Goal: Transaction & Acquisition: Purchase product/service

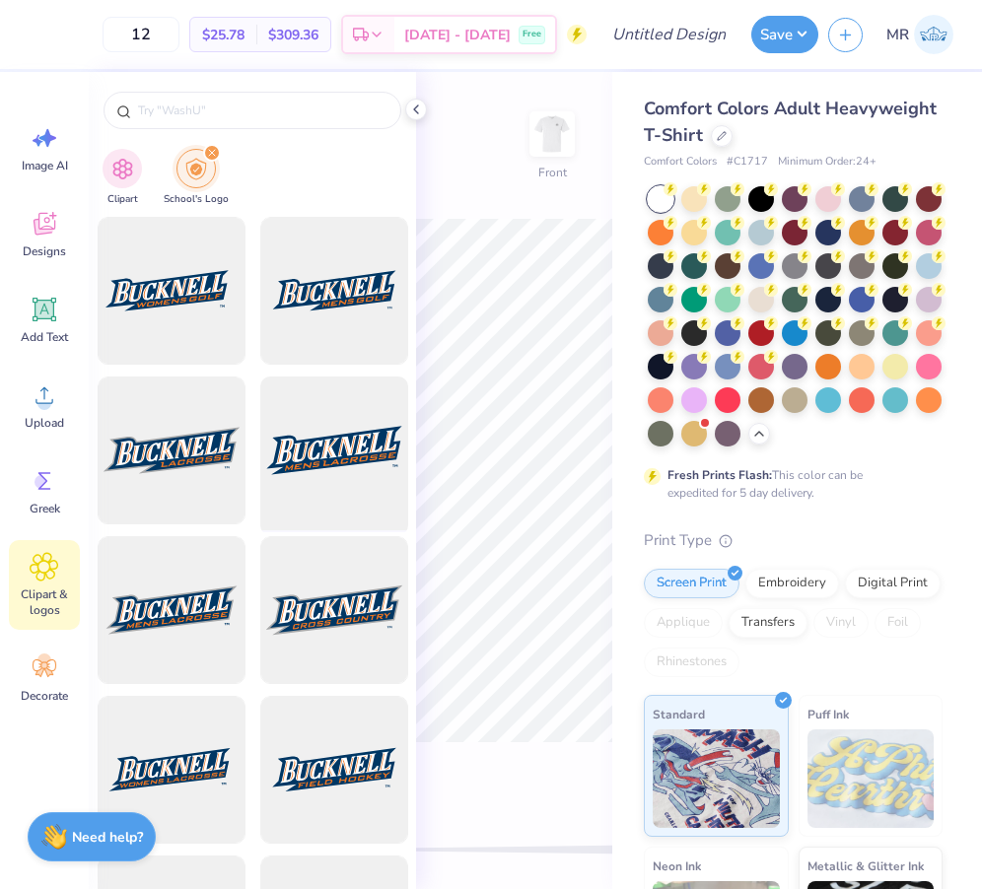
scroll to position [251, 0]
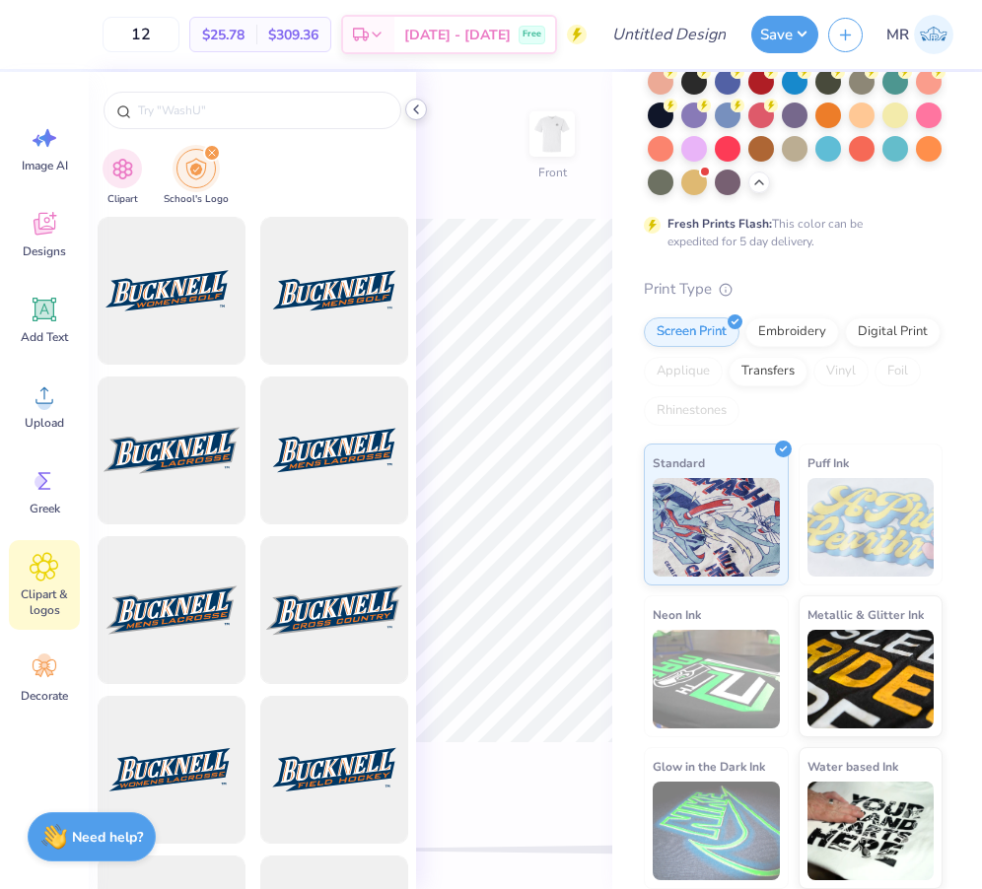
click at [420, 104] on icon at bounding box center [416, 110] width 16 height 16
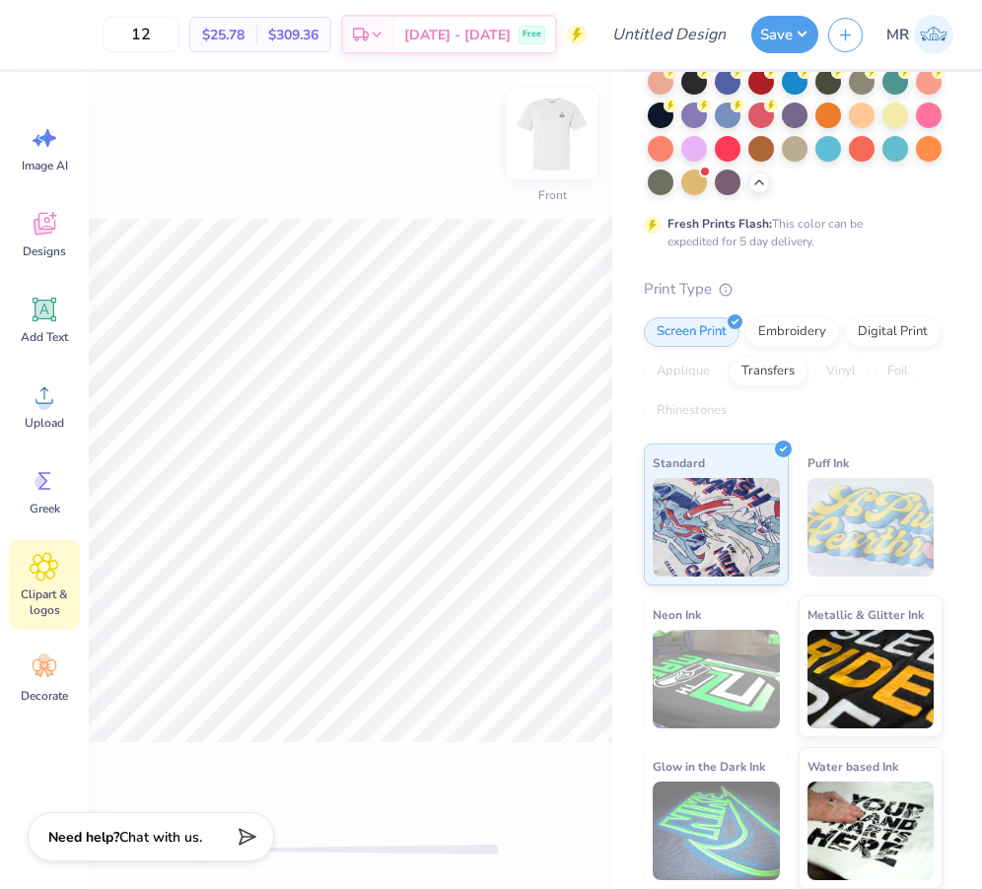
click at [527, 152] on img at bounding box center [552, 134] width 79 height 79
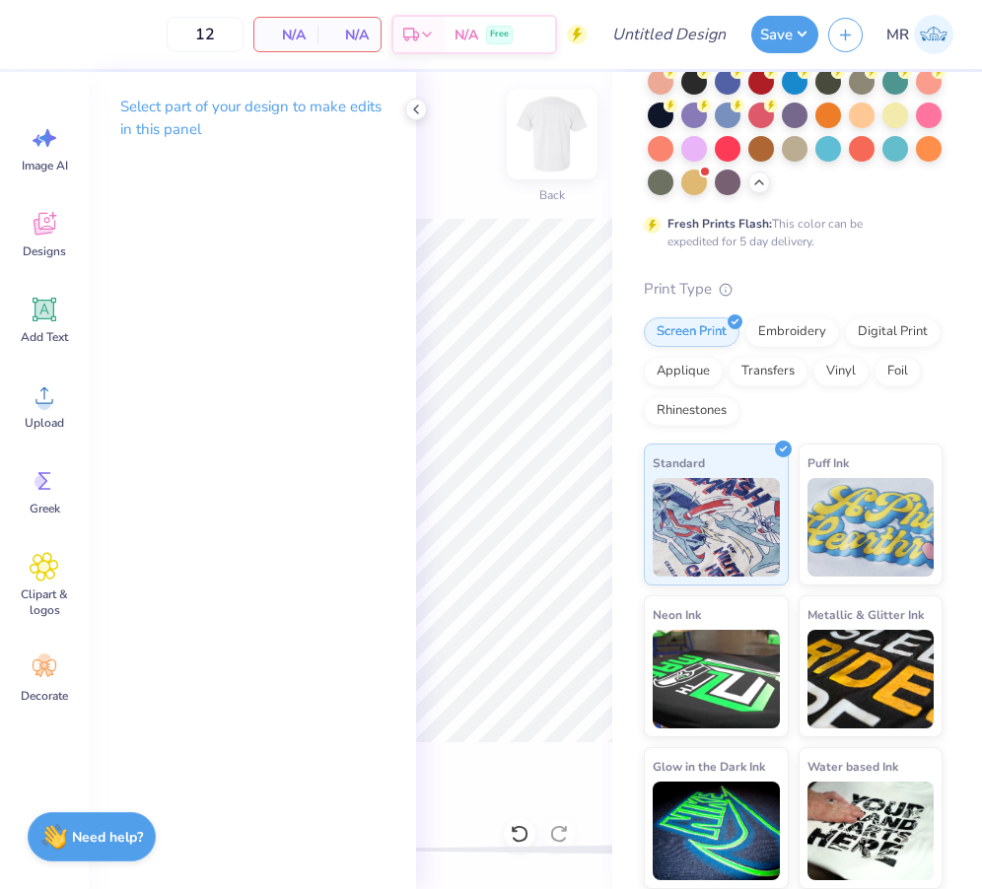
click at [540, 162] on img at bounding box center [552, 134] width 79 height 79
click at [413, 111] on icon at bounding box center [416, 110] width 16 height 16
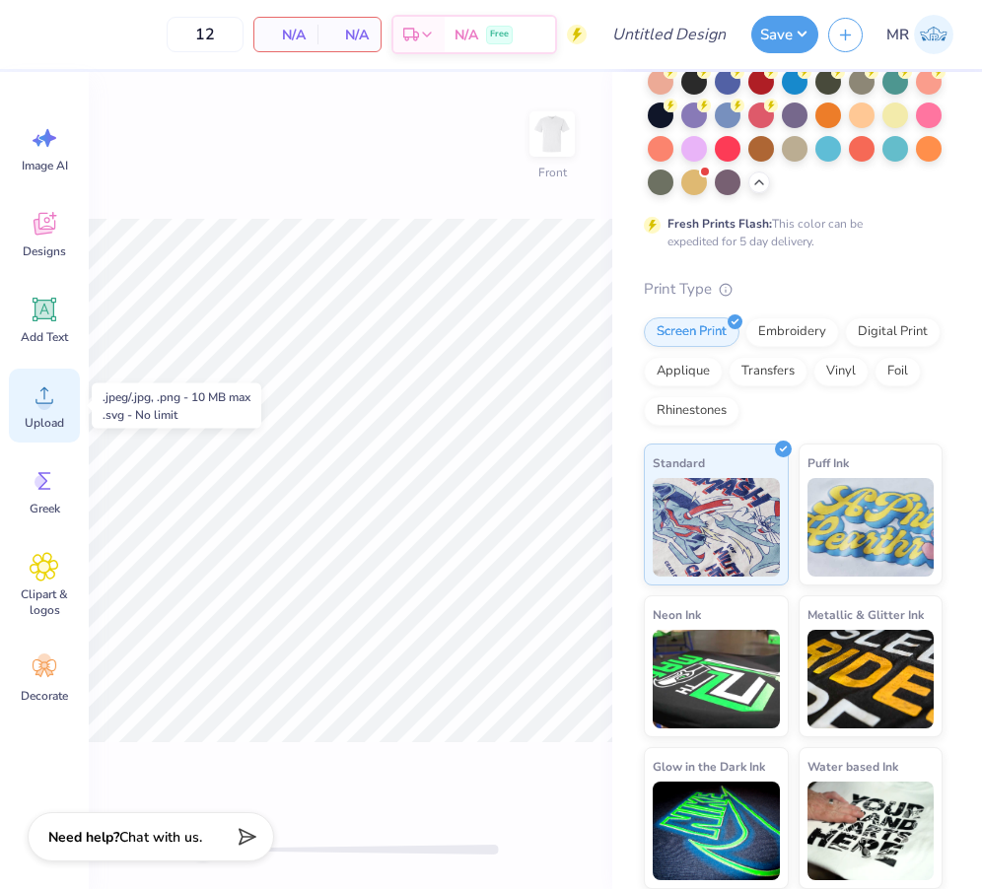
click at [45, 410] on div "Upload" at bounding box center [44, 406] width 71 height 74
click at [35, 383] on icon at bounding box center [45, 395] width 30 height 30
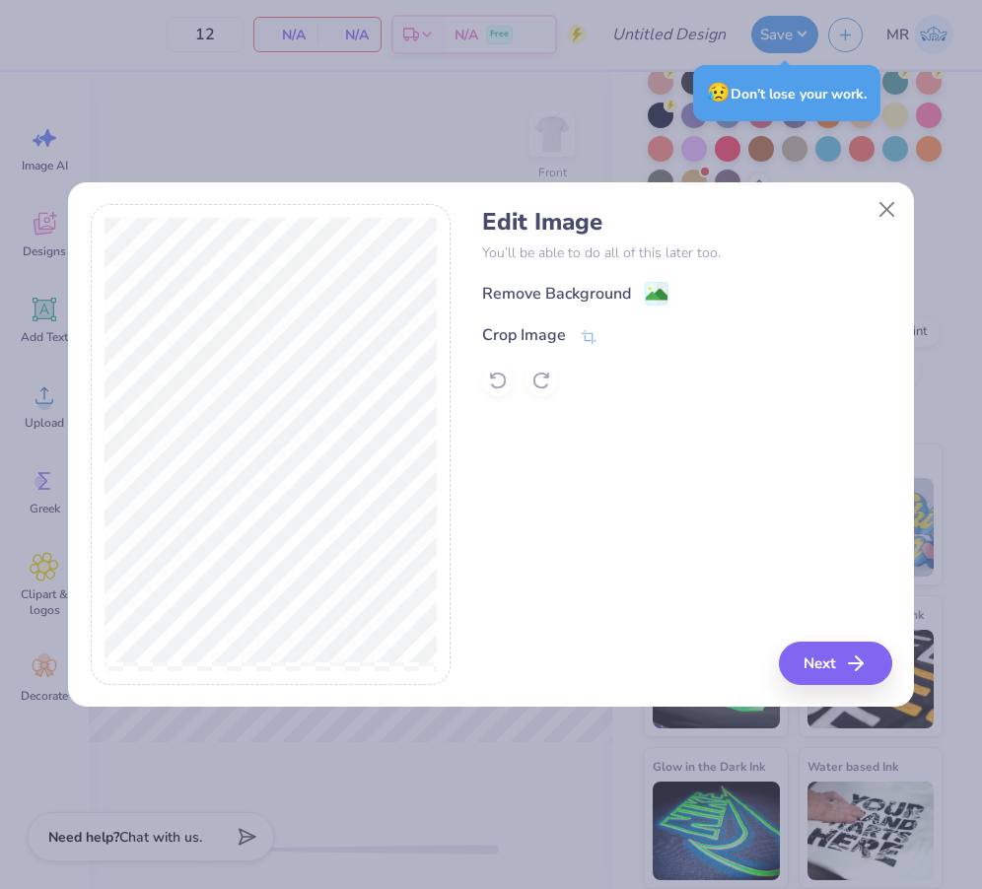
click at [560, 294] on div "Remove Background" at bounding box center [556, 294] width 149 height 24
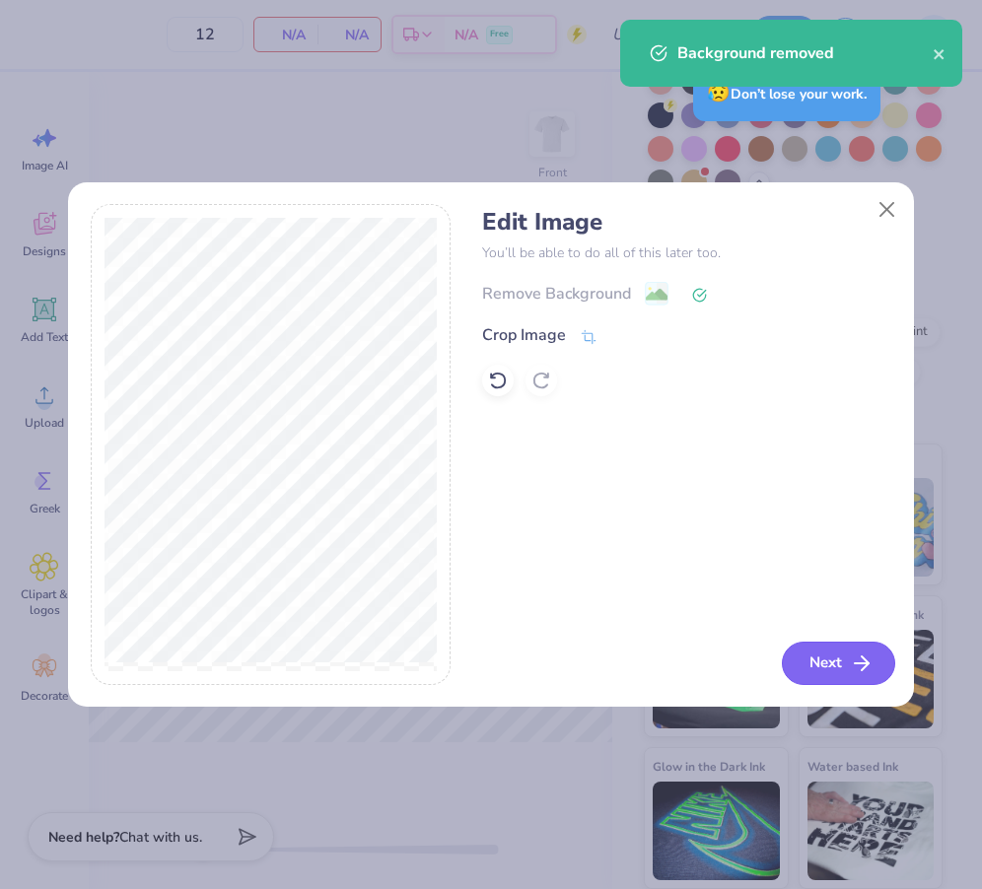
click at [805, 656] on button "Next" at bounding box center [838, 663] width 113 height 43
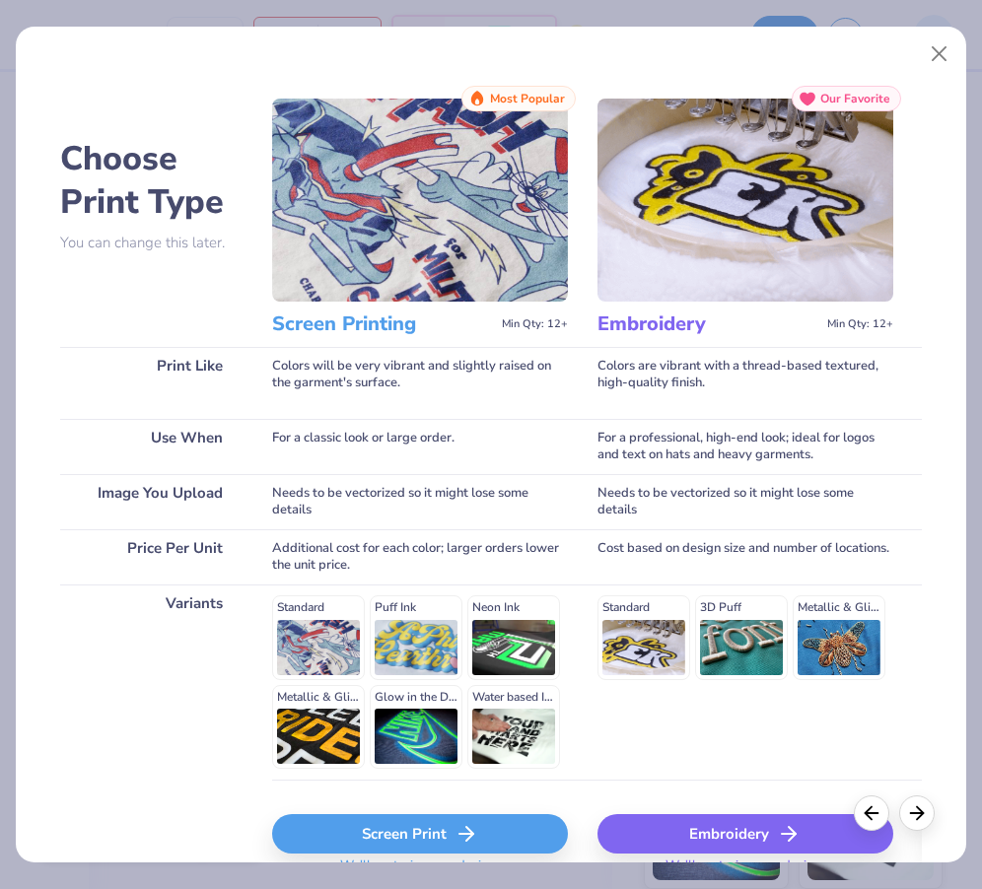
click at [454, 835] on icon at bounding box center [466, 834] width 24 height 24
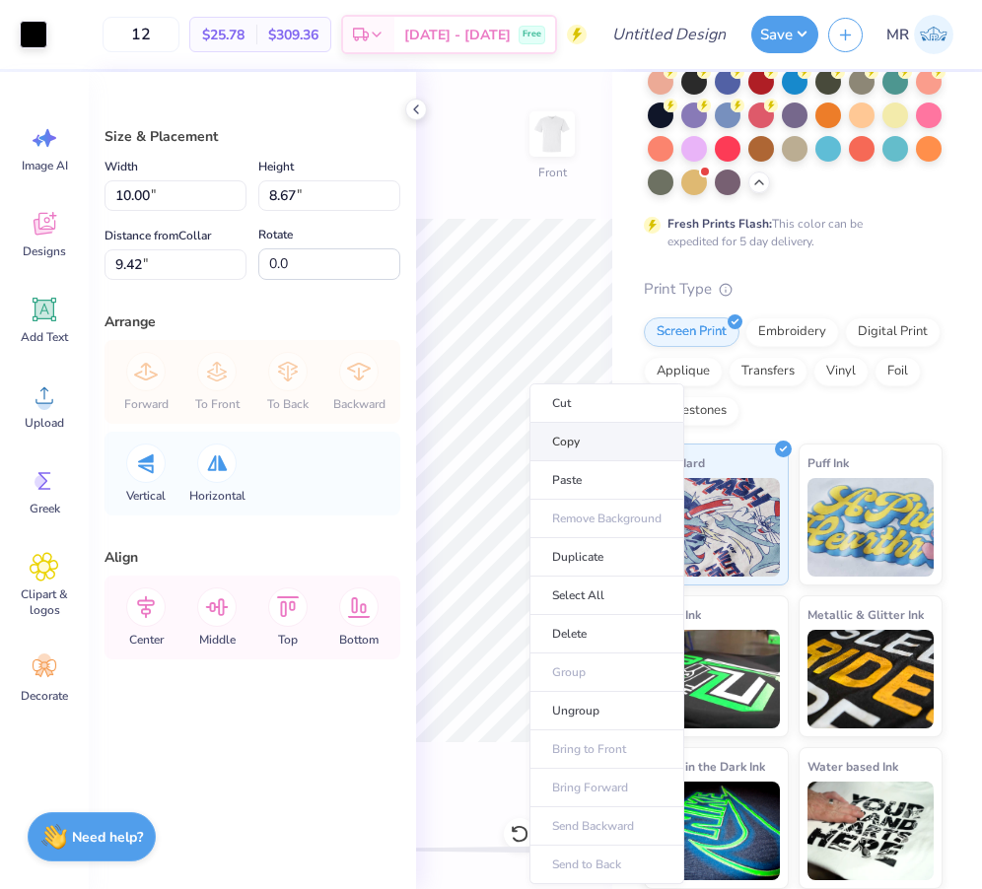
click at [602, 442] on li "Copy" at bounding box center [606, 442] width 155 height 38
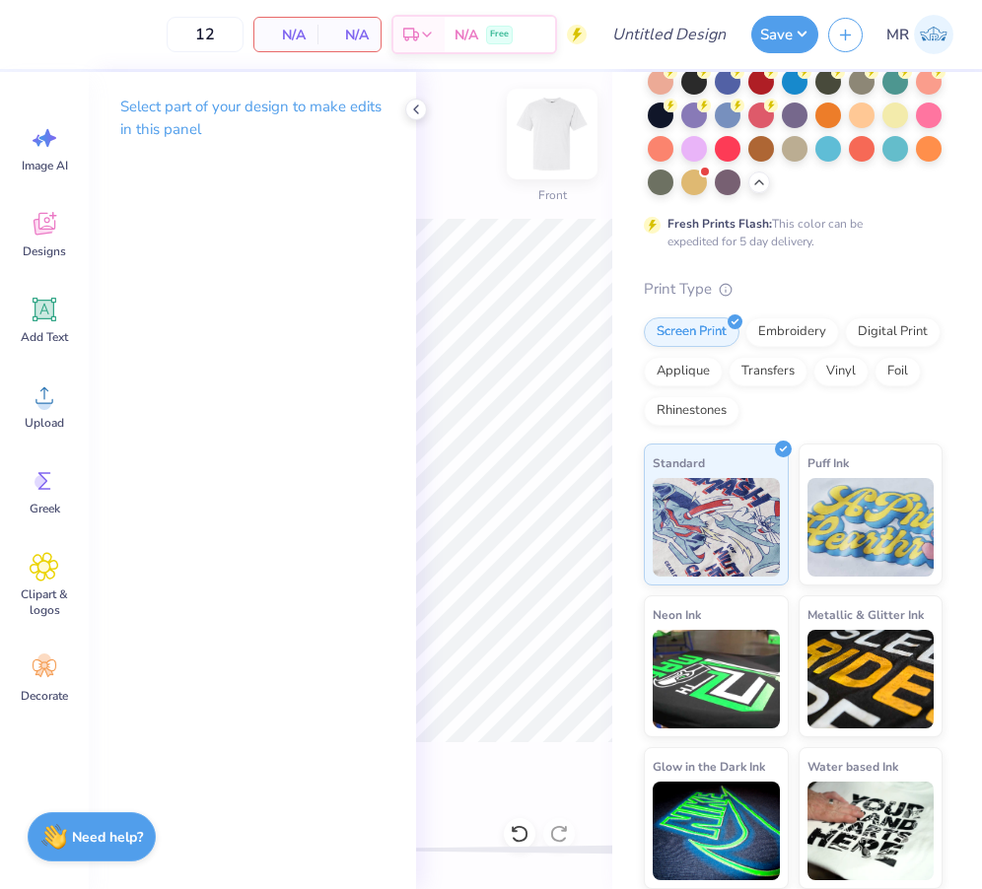
click at [538, 134] on img at bounding box center [552, 134] width 79 height 79
click at [402, 105] on div "Select part of your design to make edits in this panel" at bounding box center [252, 125] width 327 height 107
click at [415, 111] on icon at bounding box center [416, 110] width 16 height 16
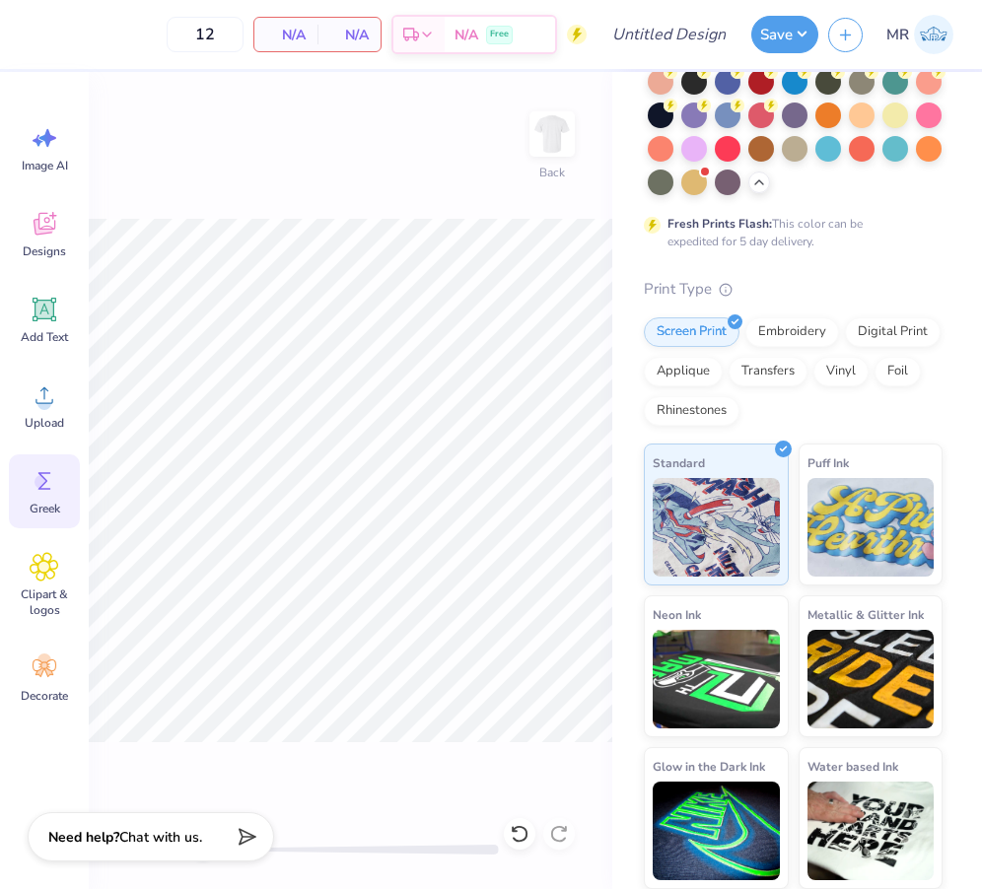
click at [54, 496] on div "Greek" at bounding box center [44, 491] width 71 height 74
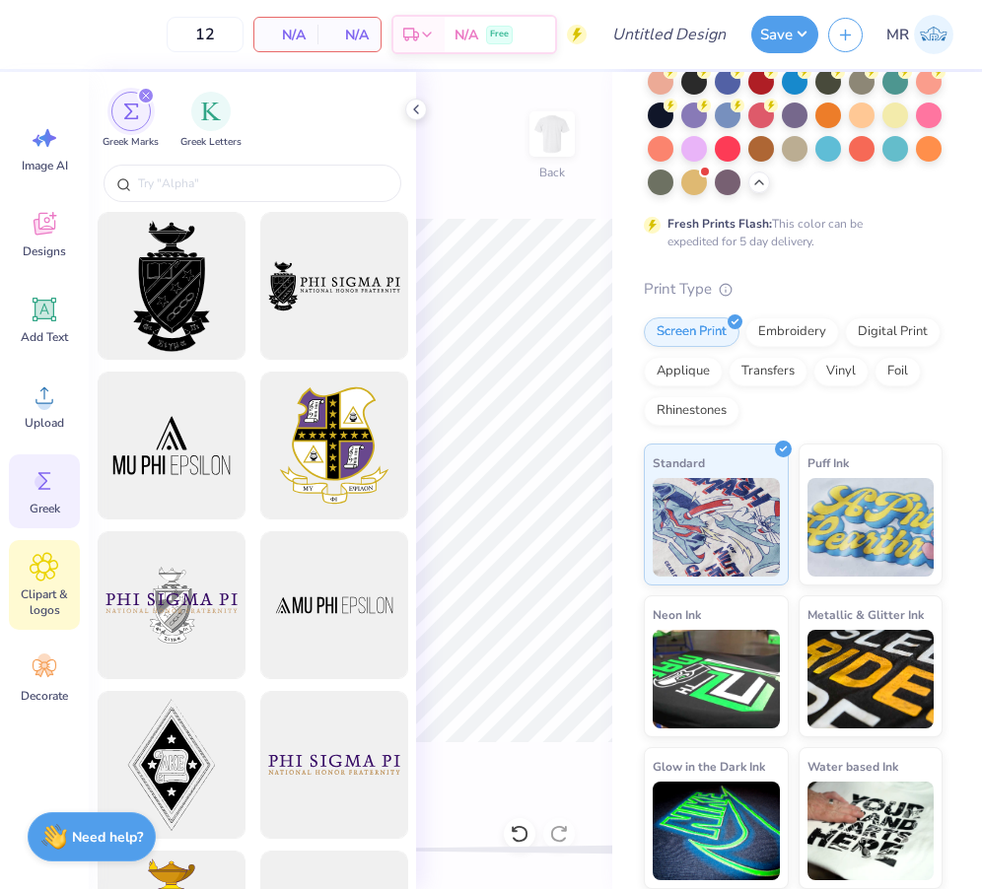
click at [58, 583] on div "Clipart & logos" at bounding box center [44, 585] width 71 height 90
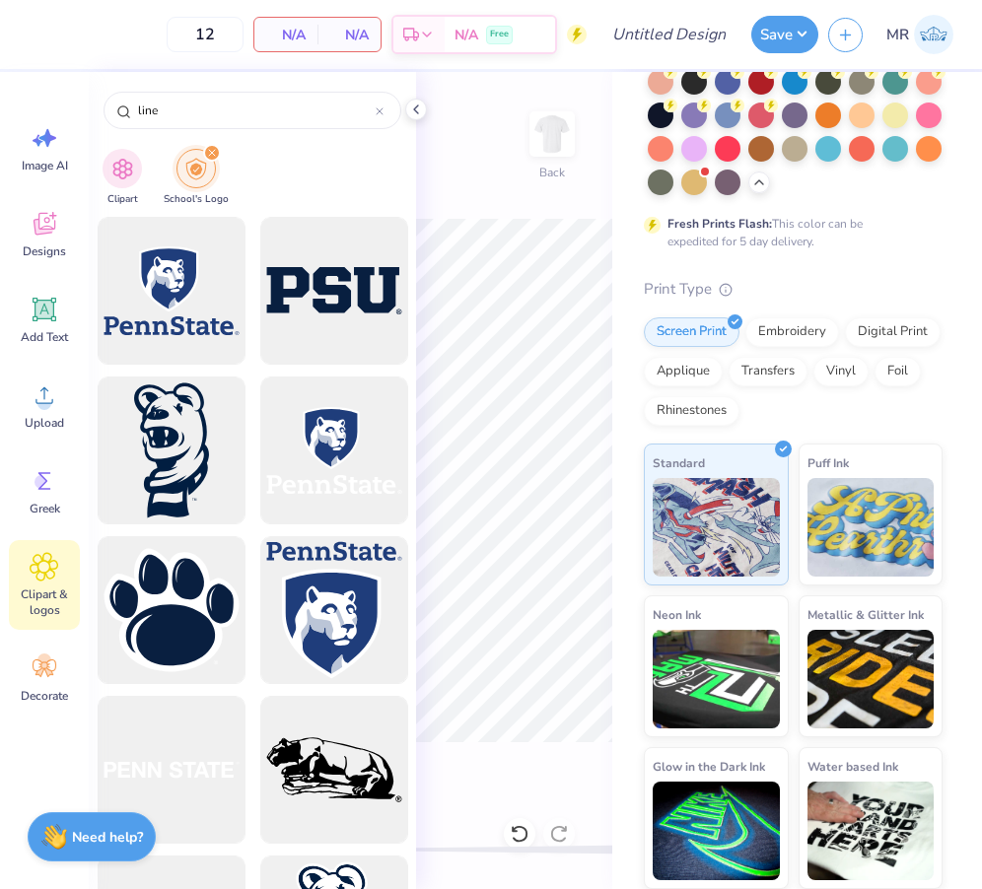
click at [208, 155] on icon "filter for School's Logo" at bounding box center [212, 153] width 8 height 8
click at [210, 144] on div "filter for School's Logo" at bounding box center [212, 153] width 18 height 18
click at [211, 154] on icon "filter for School's Logo" at bounding box center [212, 153] width 8 height 8
click at [209, 154] on icon "filter for School's Logo" at bounding box center [212, 153] width 8 height 8
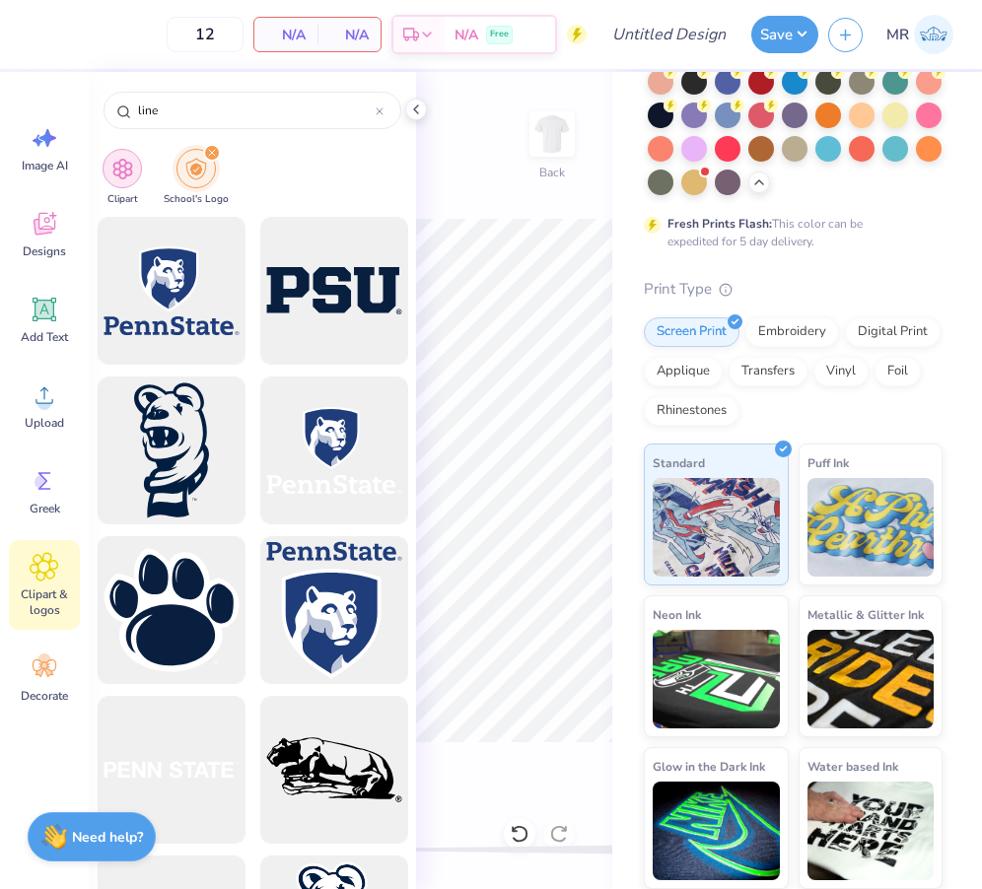
click at [122, 164] on img "filter for Clipart" at bounding box center [122, 169] width 23 height 23
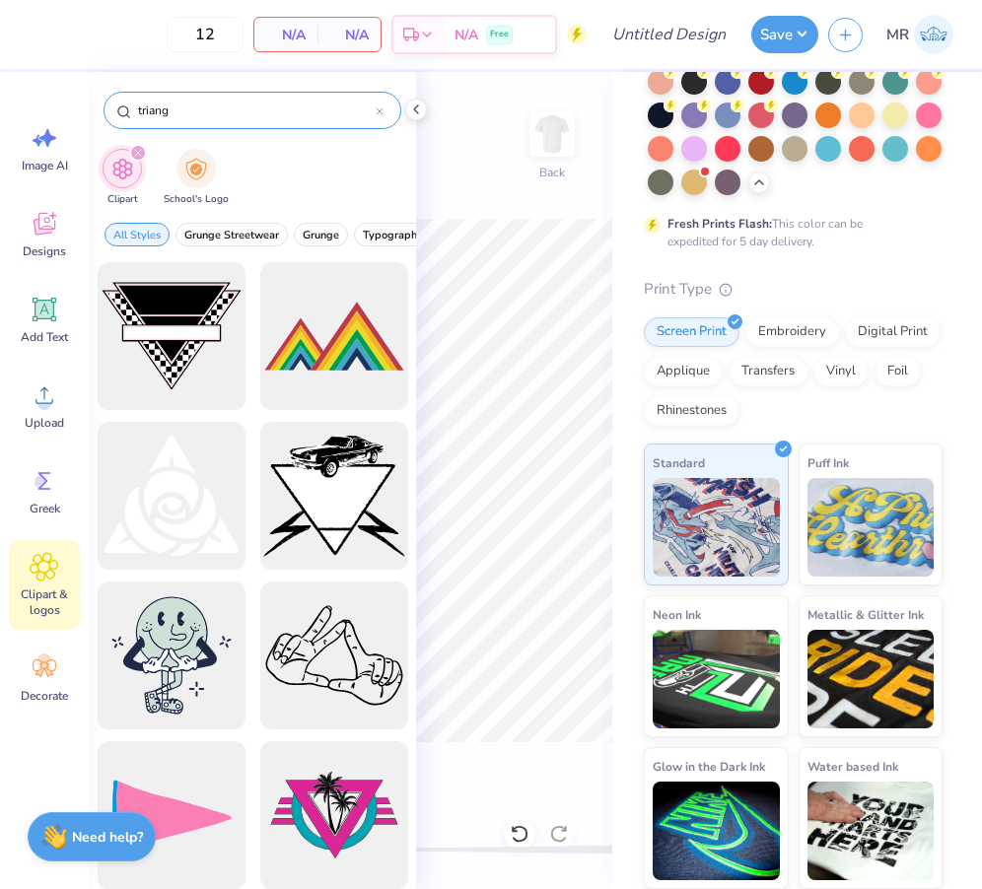
click at [228, 111] on input "triang" at bounding box center [256, 111] width 240 height 20
type input "line"
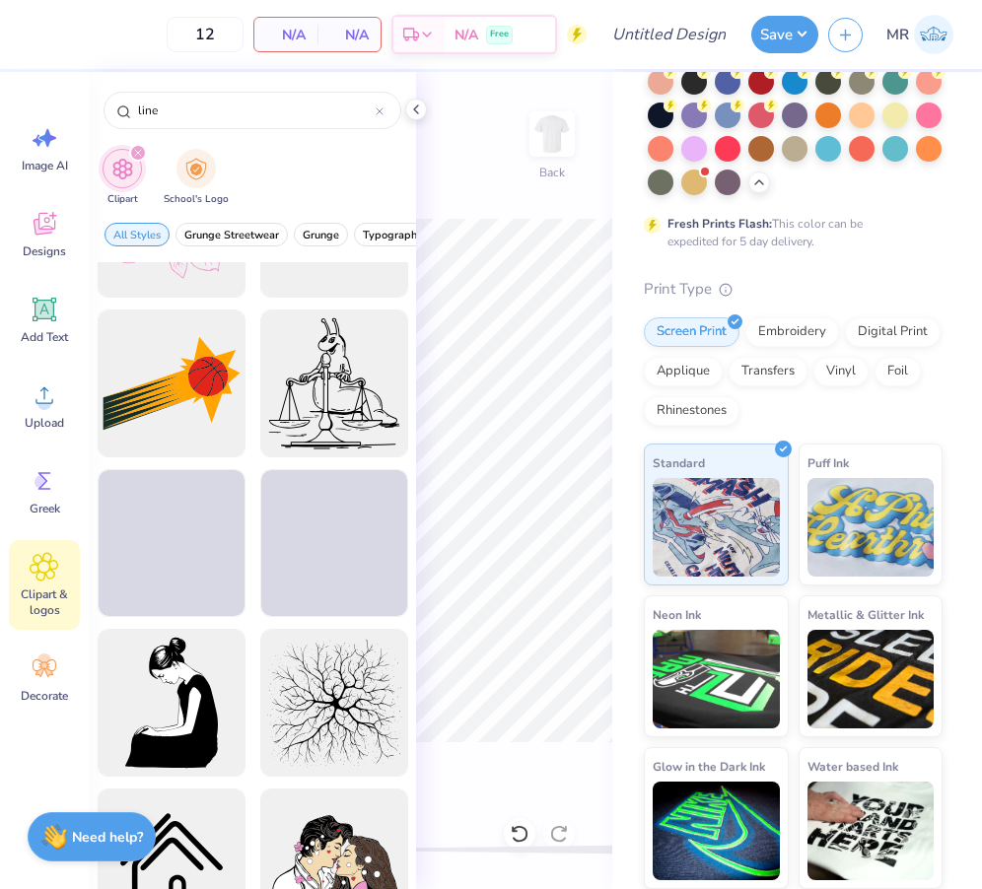
scroll to position [1557, 0]
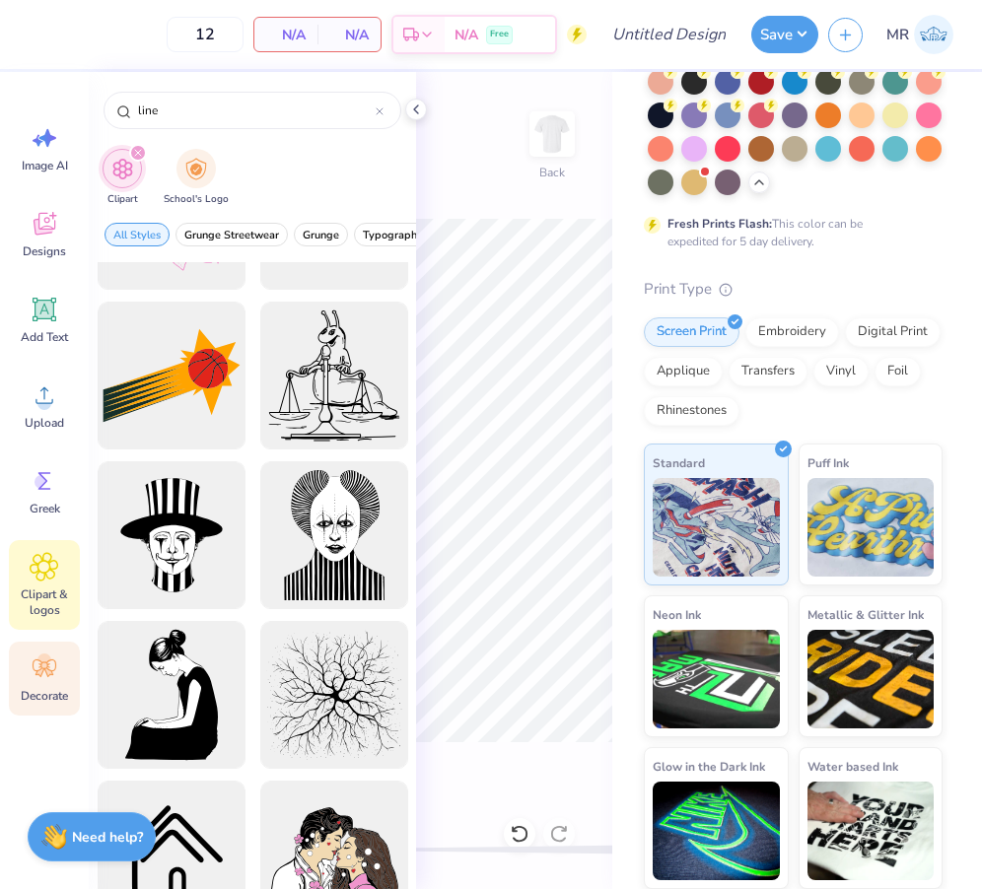
click at [37, 674] on icon at bounding box center [45, 668] width 24 height 18
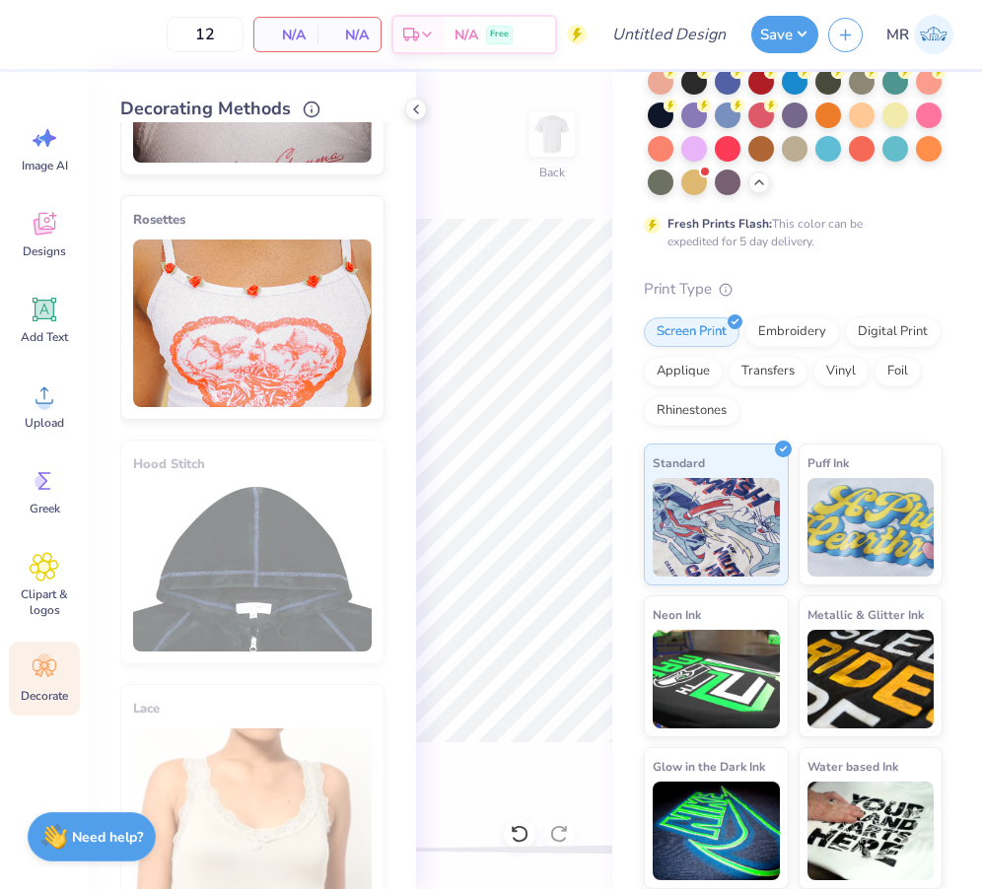
scroll to position [960, 0]
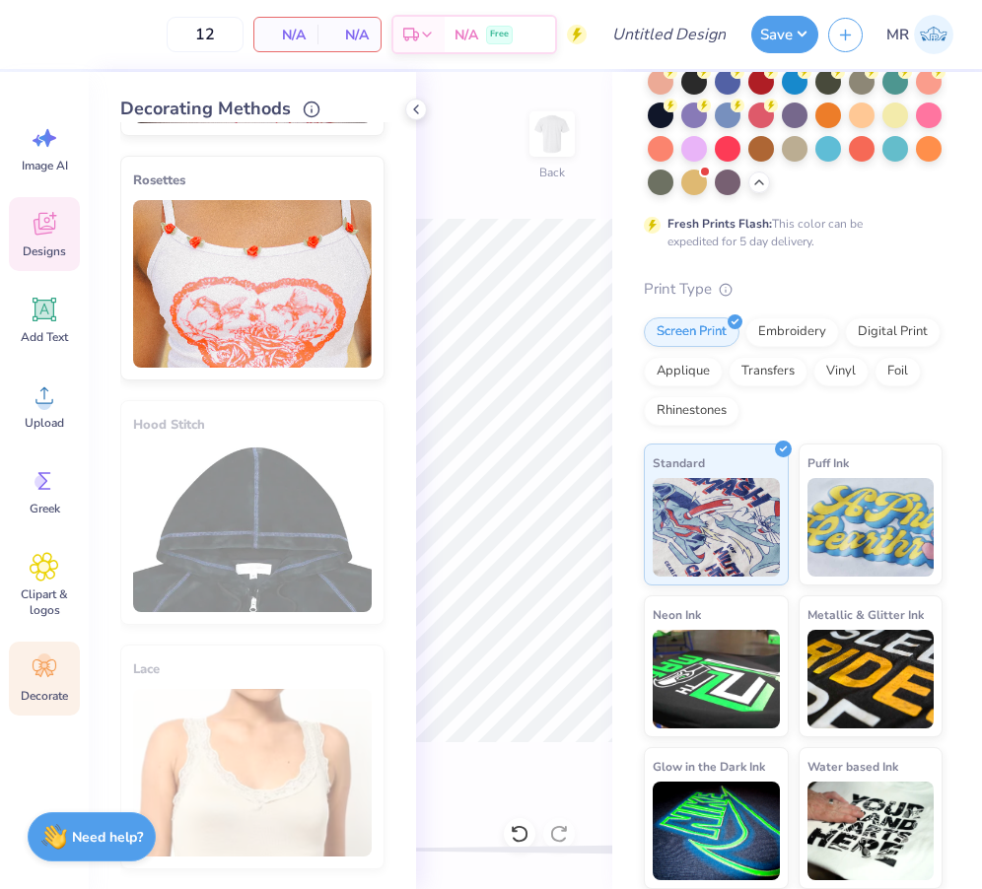
click at [57, 217] on icon at bounding box center [45, 224] width 30 height 30
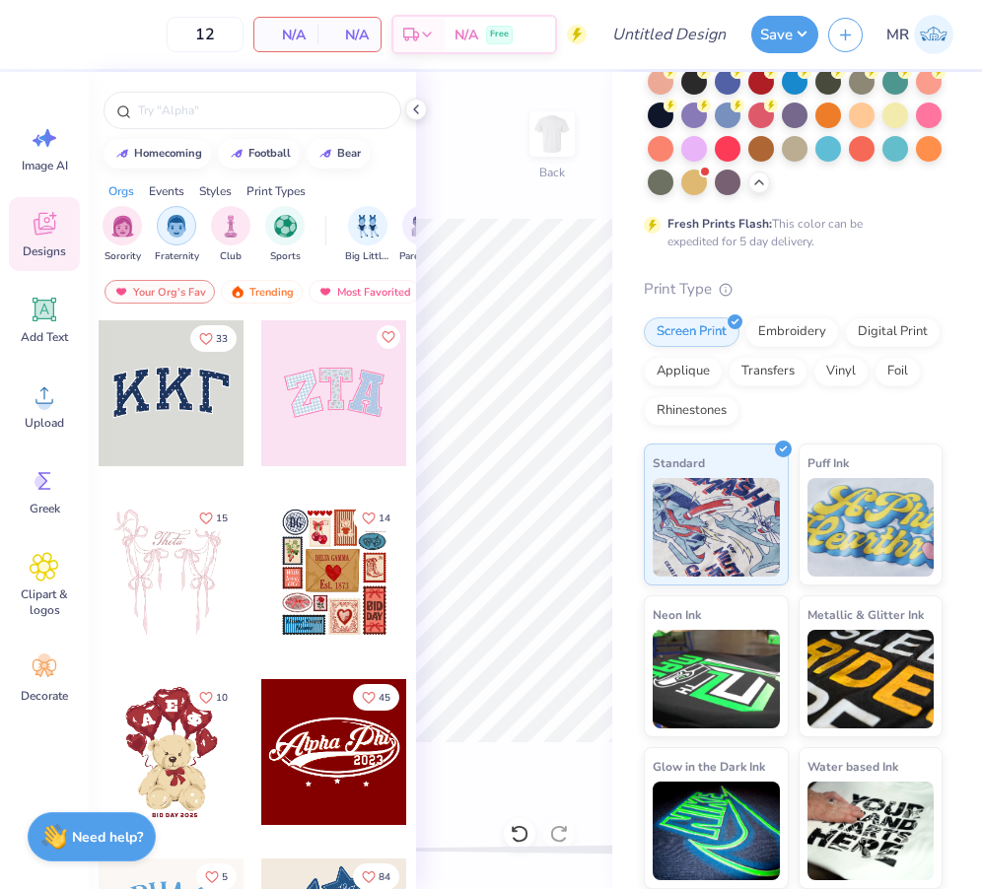
click at [170, 229] on img "filter for Fraternity" at bounding box center [177, 226] width 22 height 23
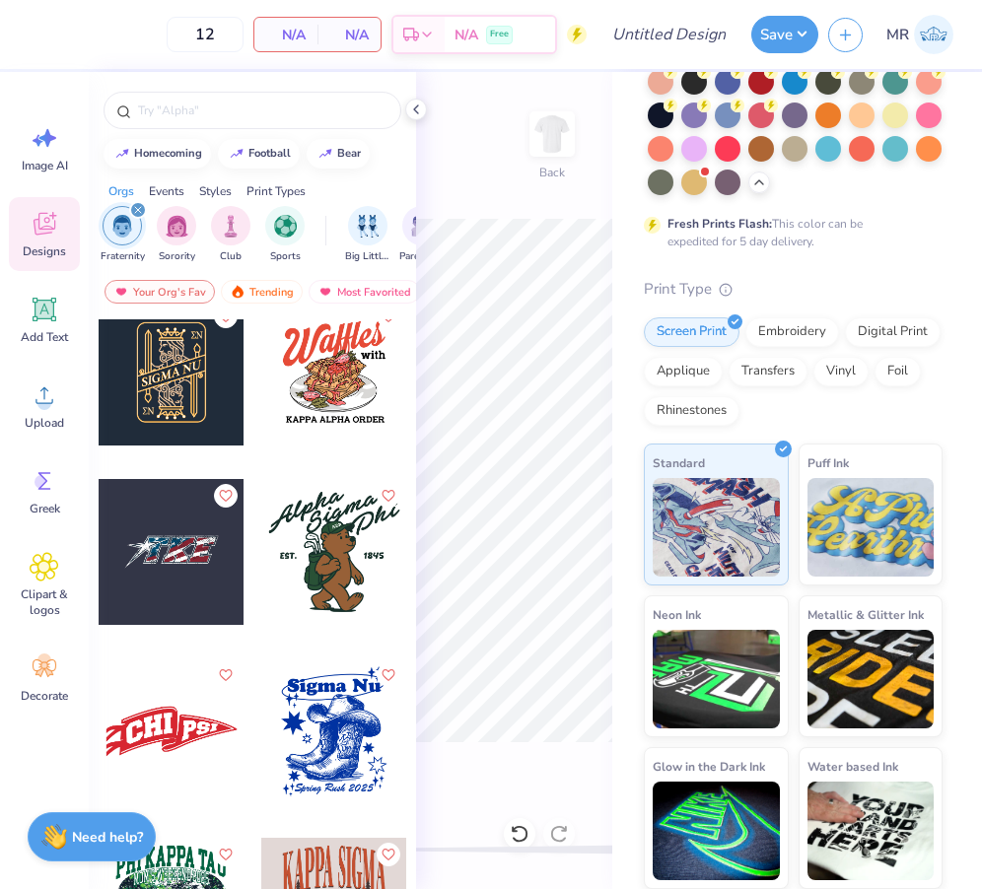
scroll to position [1653, 0]
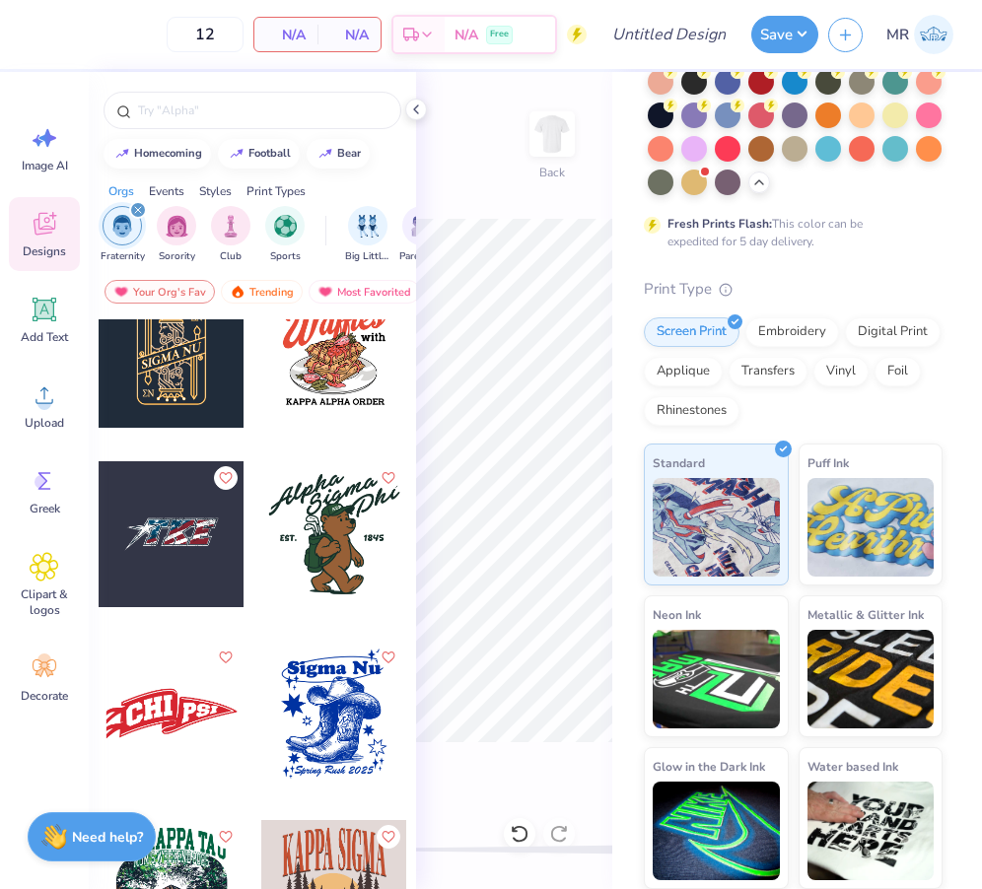
click at [337, 539] on div at bounding box center [334, 534] width 146 height 146
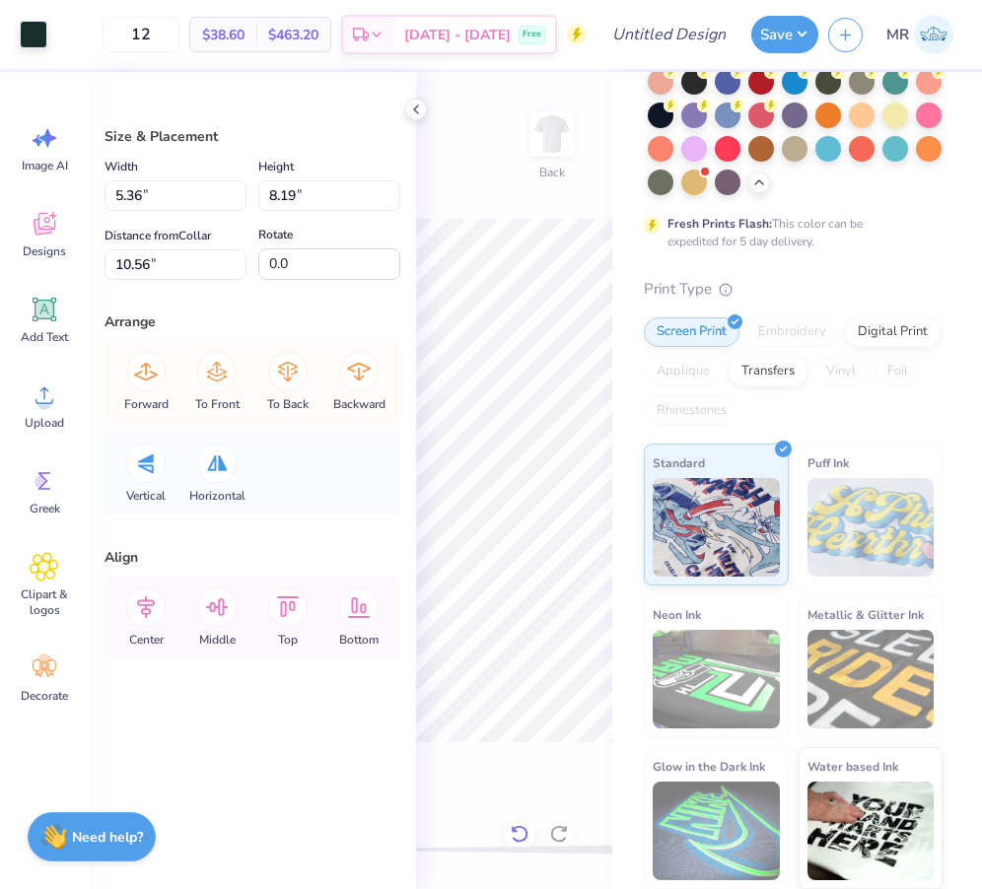
click at [514, 828] on g at bounding box center [519, 834] width 17 height 18
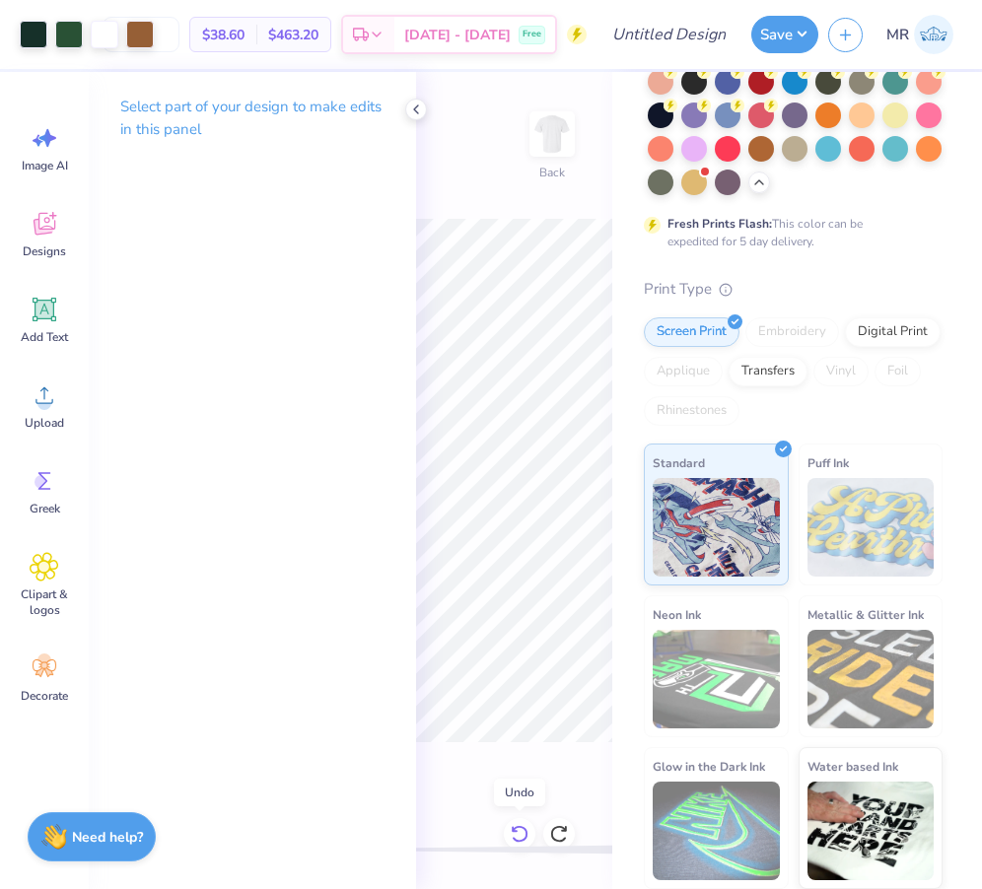
click at [514, 828] on icon at bounding box center [519, 834] width 17 height 18
click at [411, 104] on icon at bounding box center [416, 110] width 16 height 16
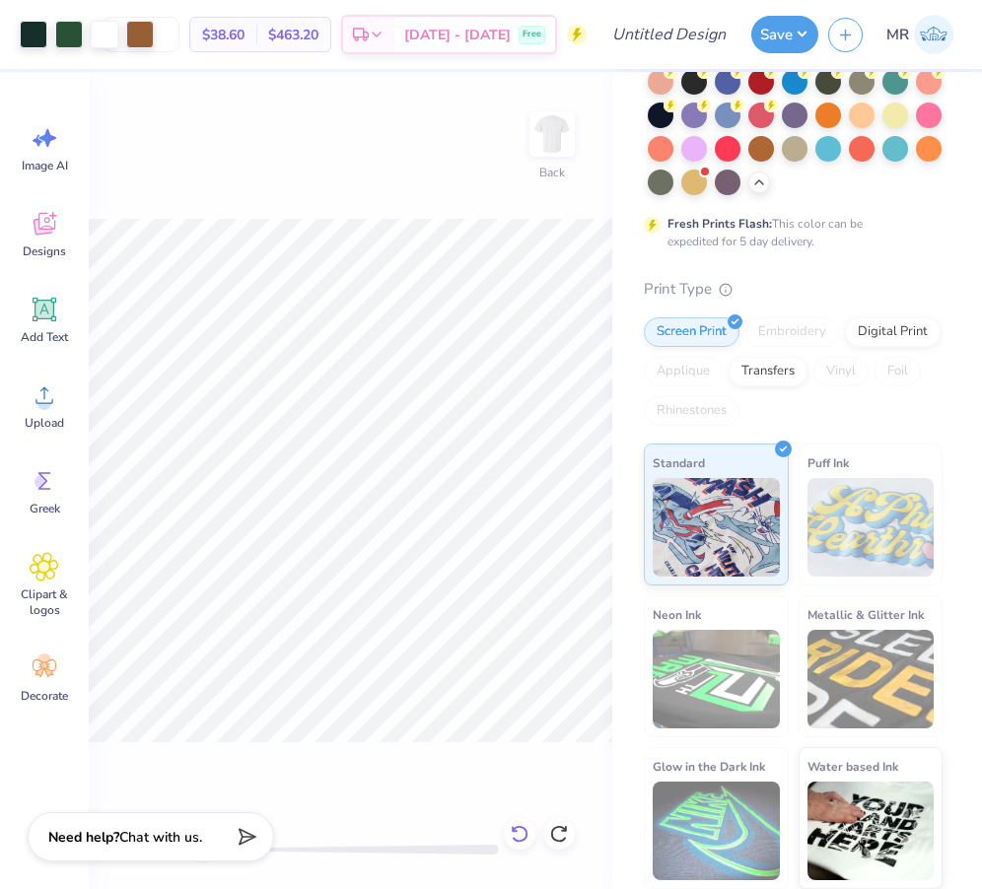
click at [522, 829] on icon at bounding box center [520, 834] width 20 height 20
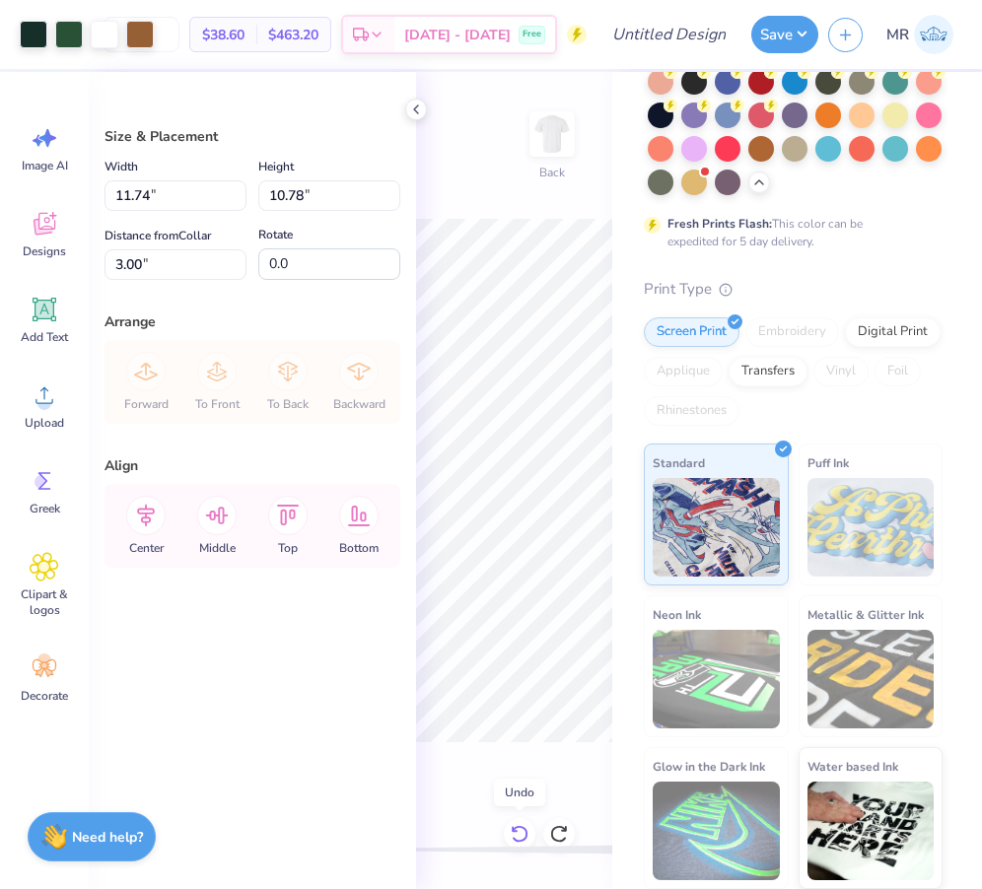
click at [522, 829] on icon at bounding box center [520, 834] width 20 height 20
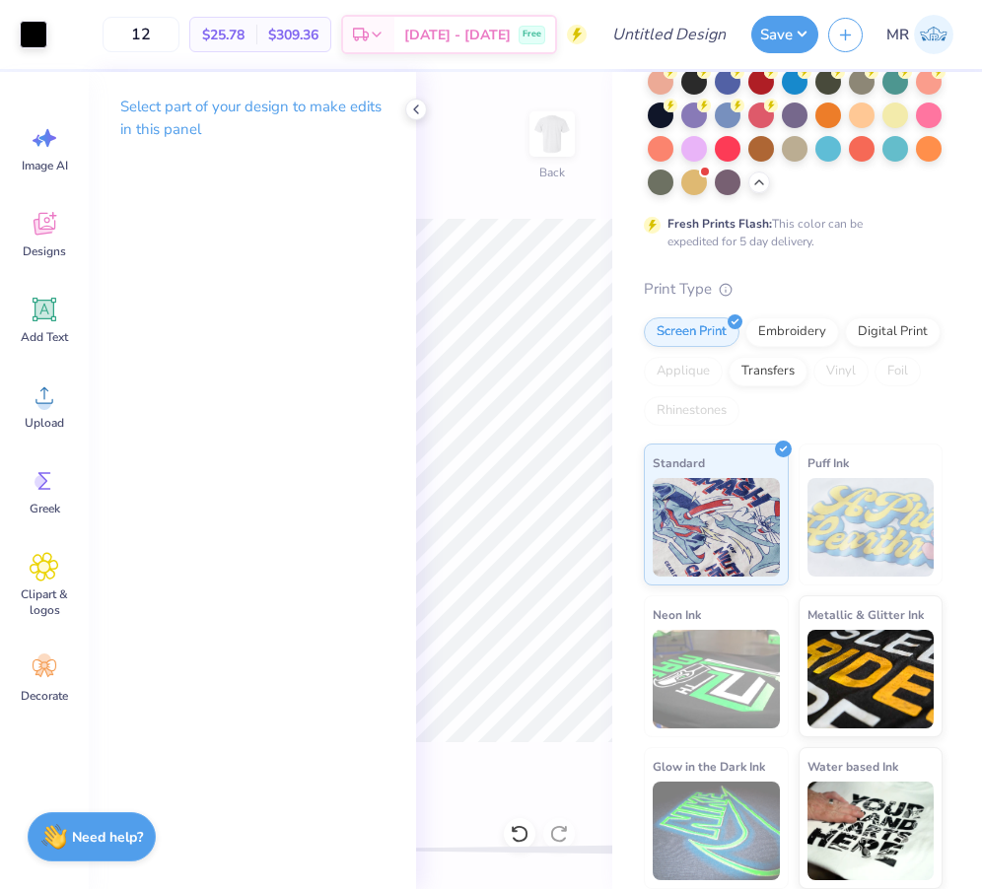
click at [411, 124] on div "Select part of your design to make edits in this panel" at bounding box center [252, 125] width 327 height 107
click at [421, 108] on icon at bounding box center [416, 110] width 16 height 16
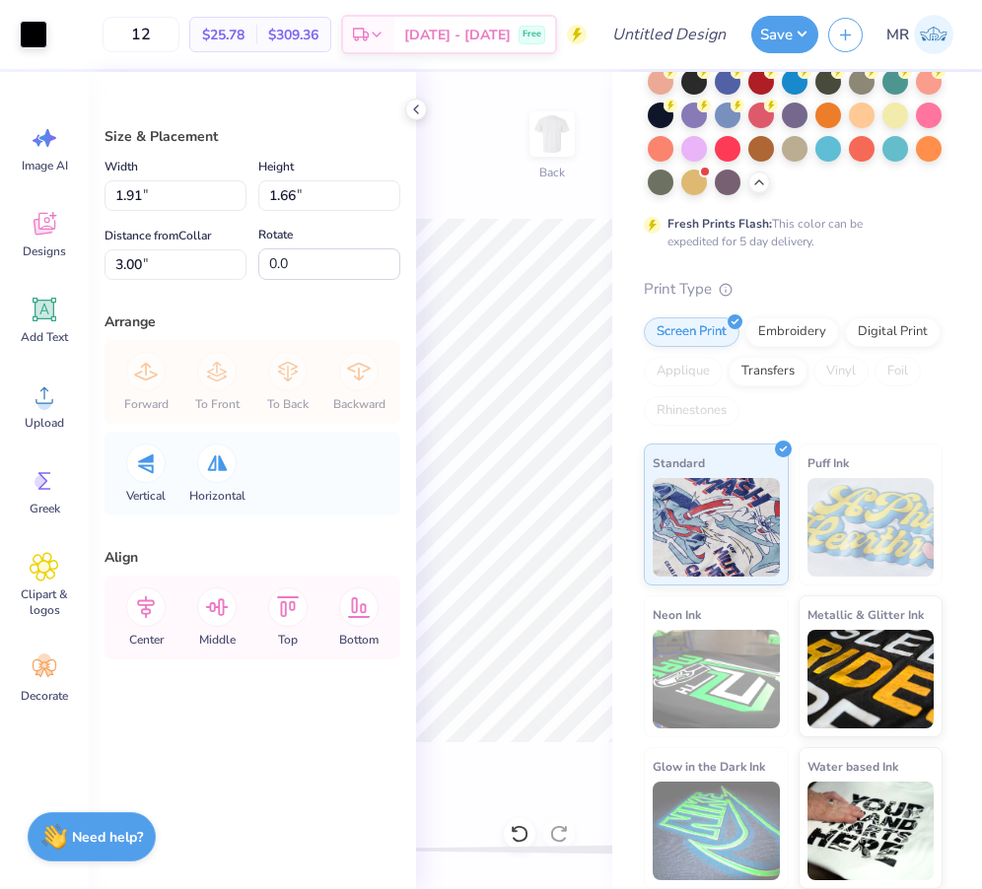
type input "2.74"
type input "2.38"
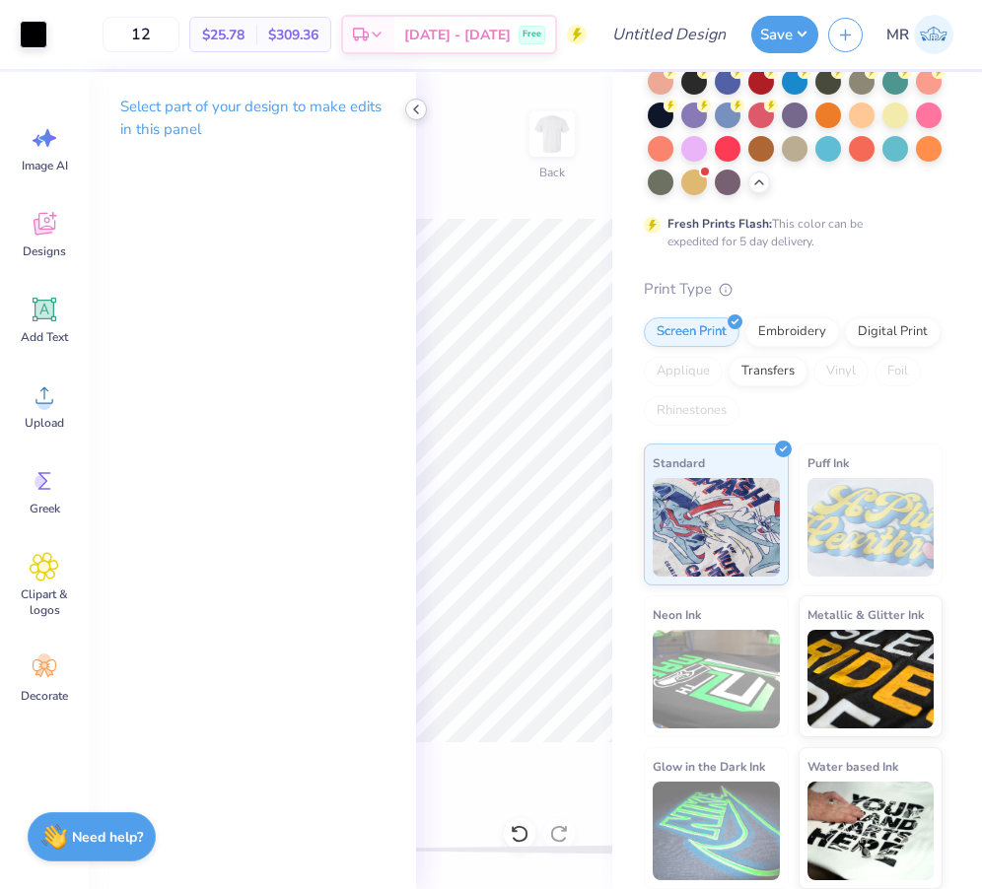
click at [413, 106] on icon at bounding box center [416, 110] width 16 height 16
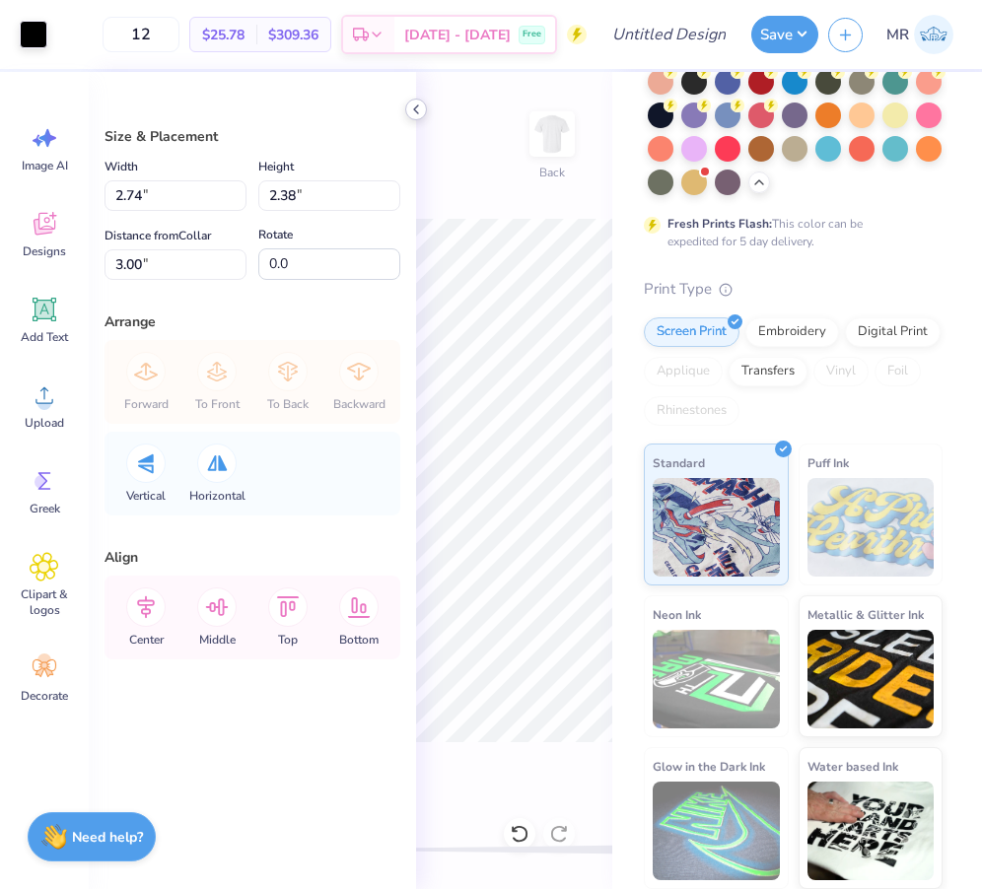
click at [421, 102] on icon at bounding box center [416, 110] width 16 height 16
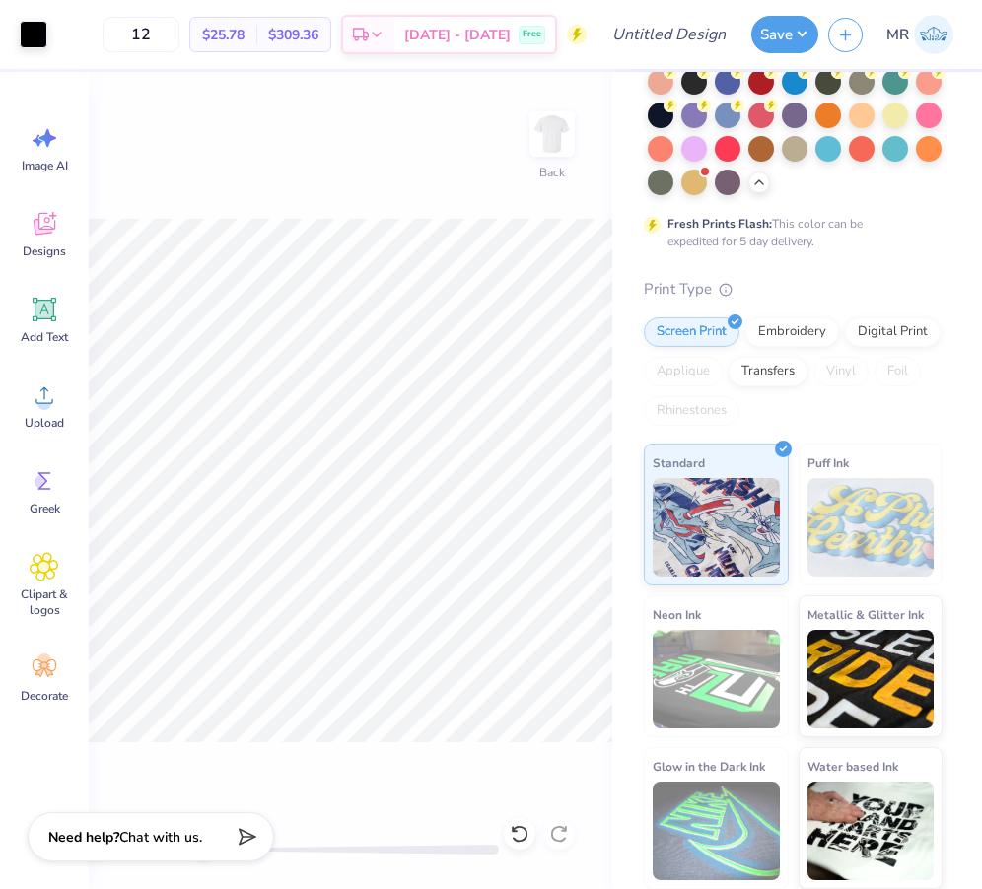
click at [449, 189] on div "Back" at bounding box center [350, 480] width 523 height 817
click at [550, 133] on img at bounding box center [552, 134] width 79 height 79
click at [24, 238] on div "Designs" at bounding box center [44, 234] width 71 height 74
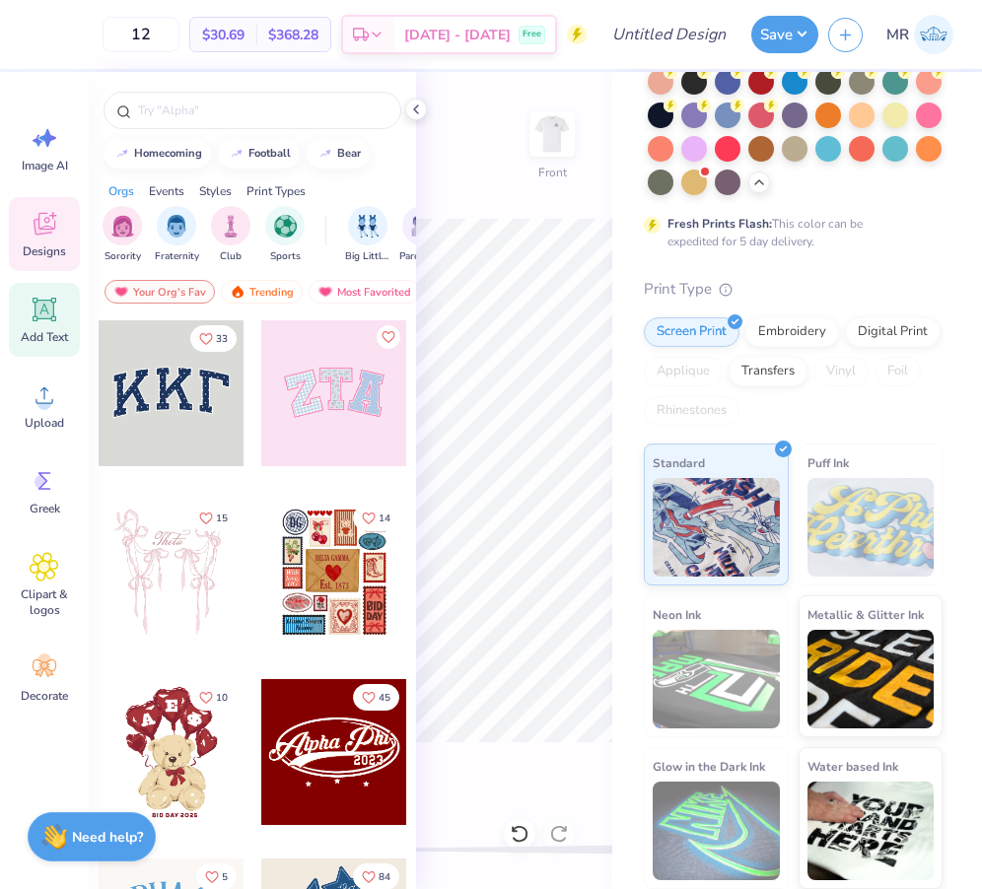
click at [40, 311] on icon at bounding box center [44, 310] width 19 height 19
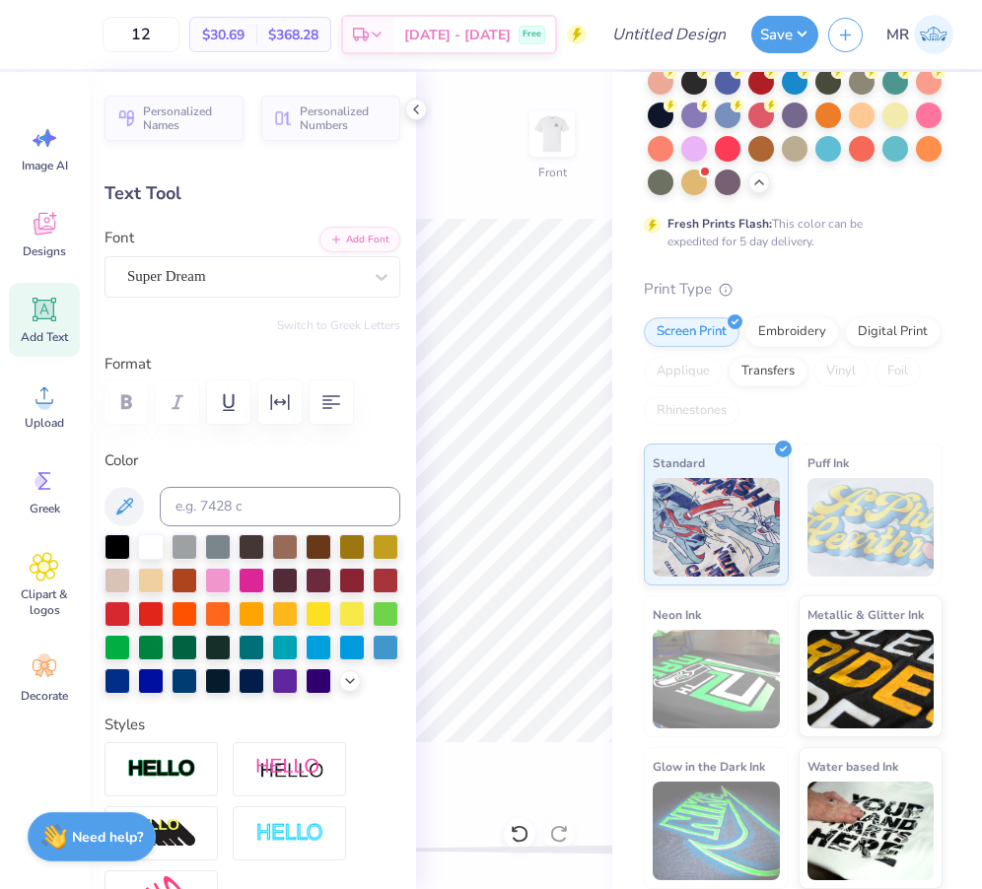
click at [407, 98] on div "Personalized Names Personalized Numbers Text Tool Add Font Font Super Dream Swi…" at bounding box center [252, 480] width 327 height 817
click at [417, 105] on polyline at bounding box center [416, 109] width 4 height 8
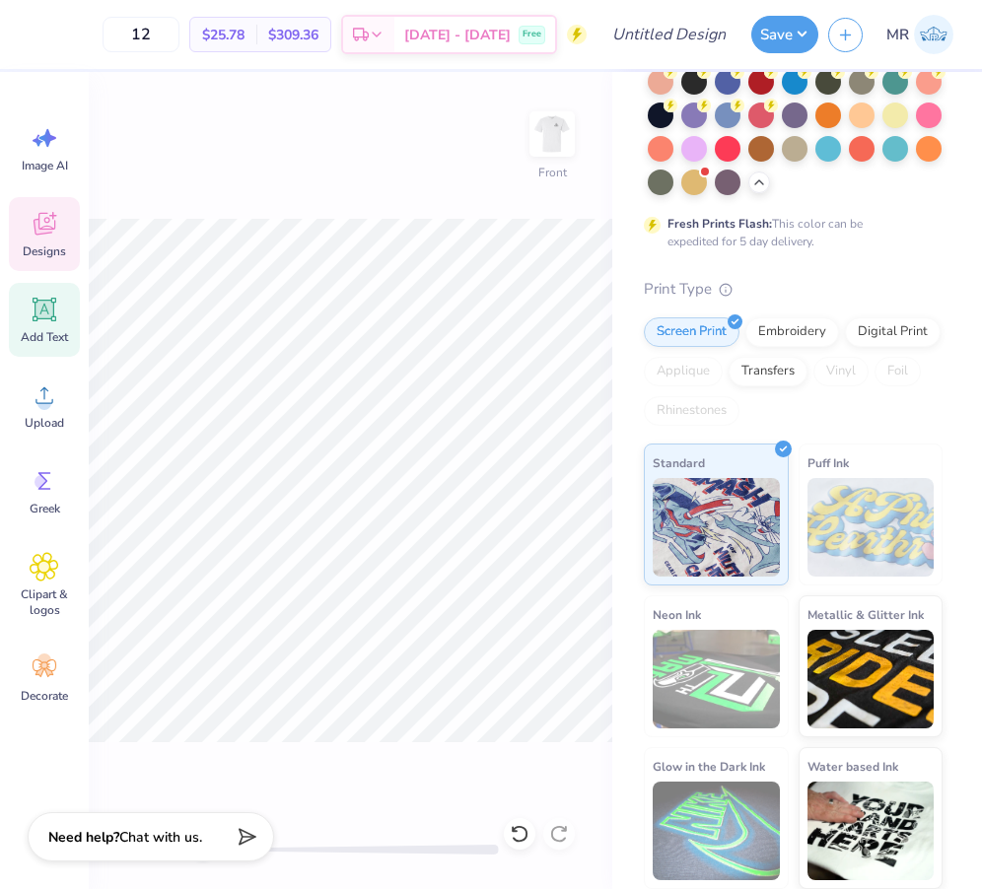
click at [24, 243] on span "Designs" at bounding box center [44, 251] width 43 height 16
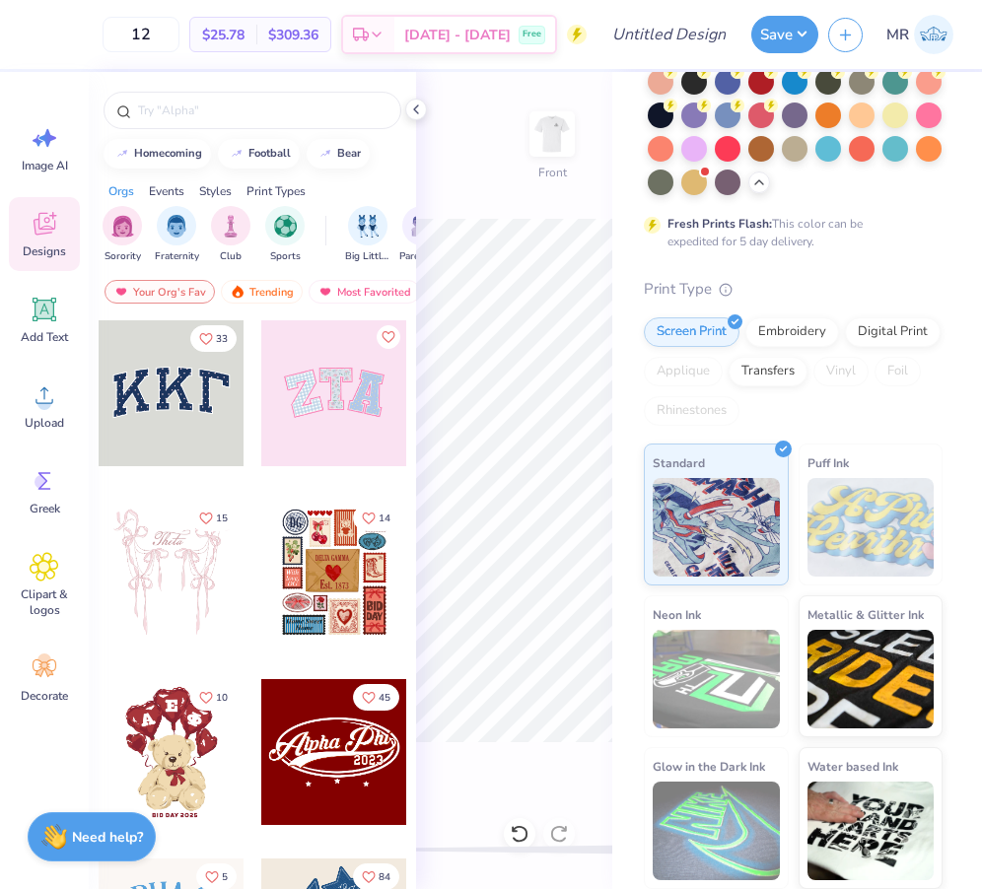
click at [57, 232] on icon at bounding box center [45, 224] width 30 height 30
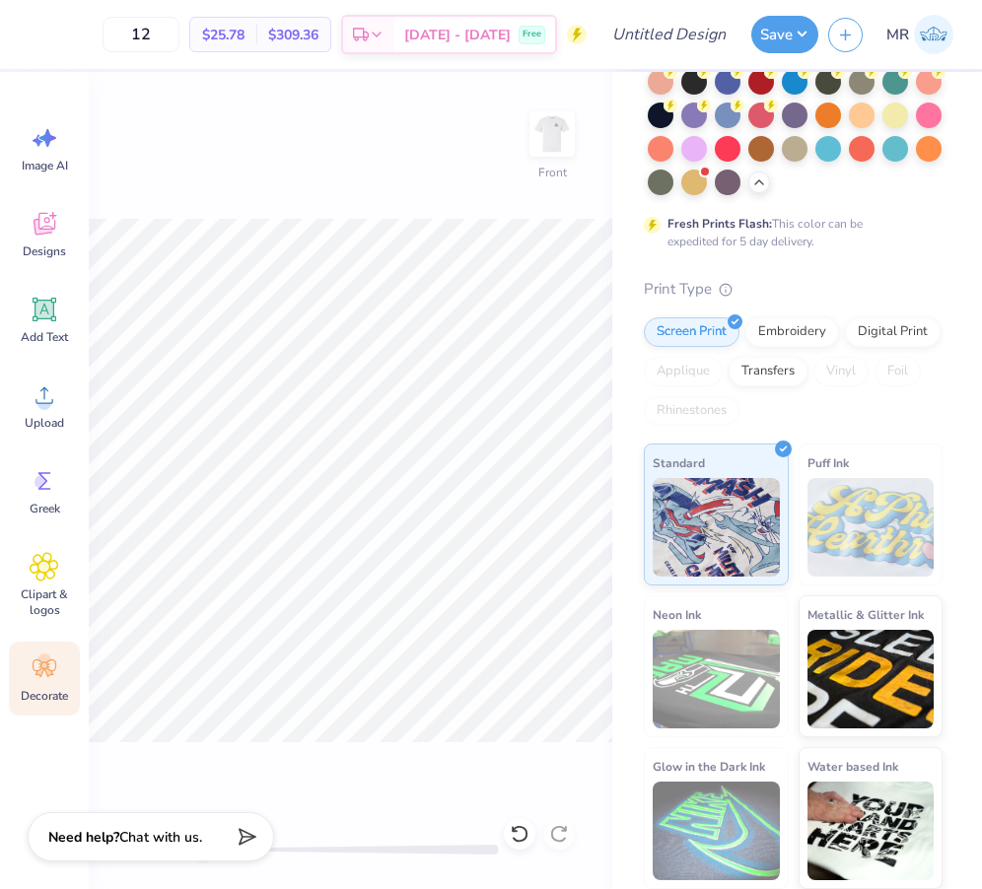
click at [54, 707] on div "Decorate" at bounding box center [44, 679] width 71 height 74
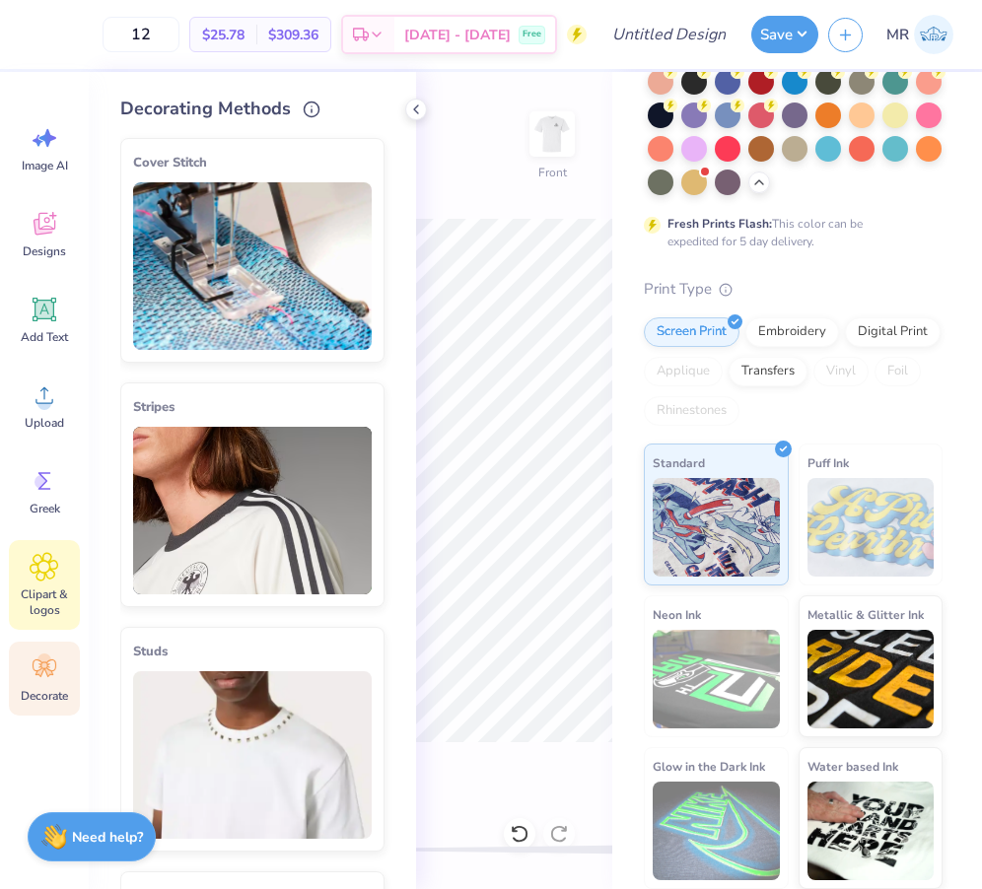
click at [37, 601] on span "Clipart & logos" at bounding box center [44, 603] width 65 height 32
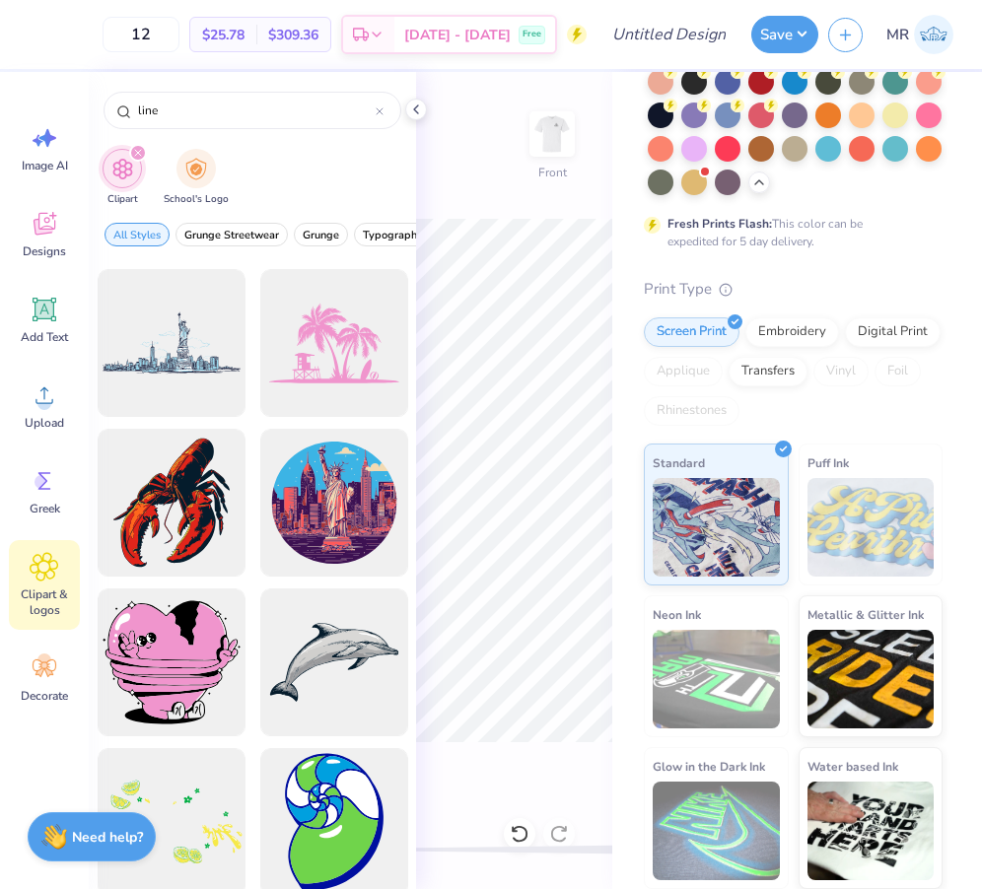
scroll to position [15808, 0]
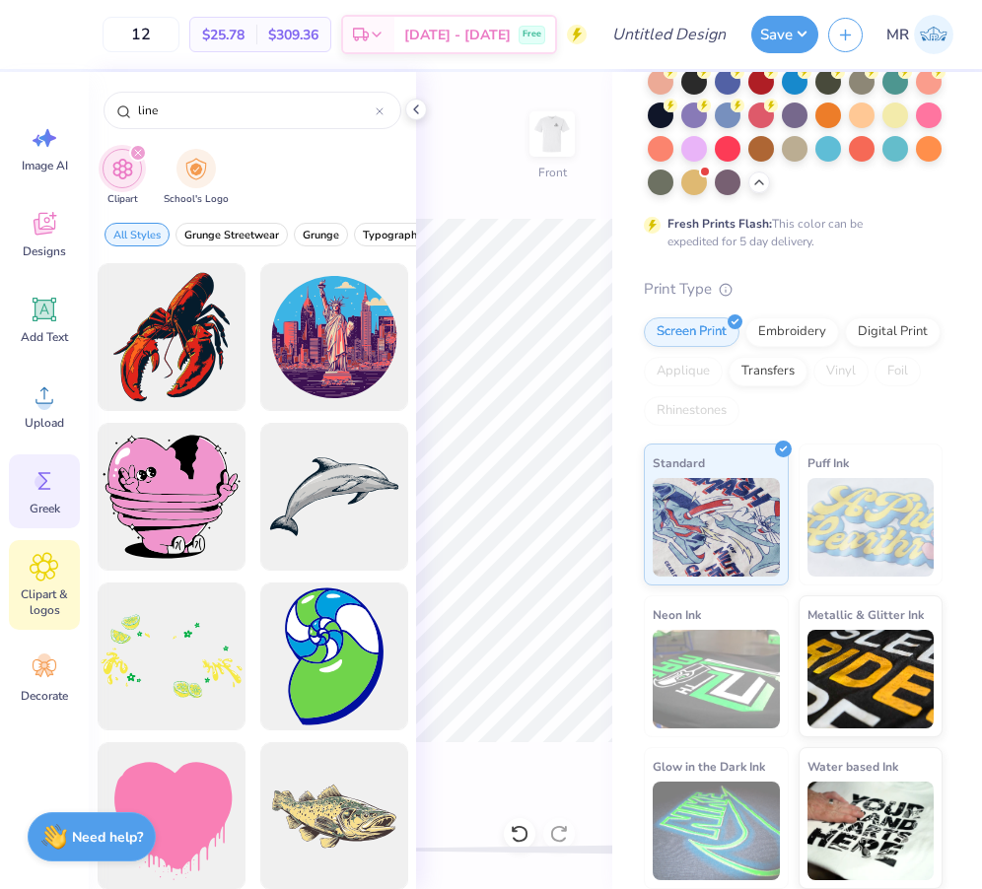
click at [32, 510] on span "Greek" at bounding box center [45, 509] width 31 height 16
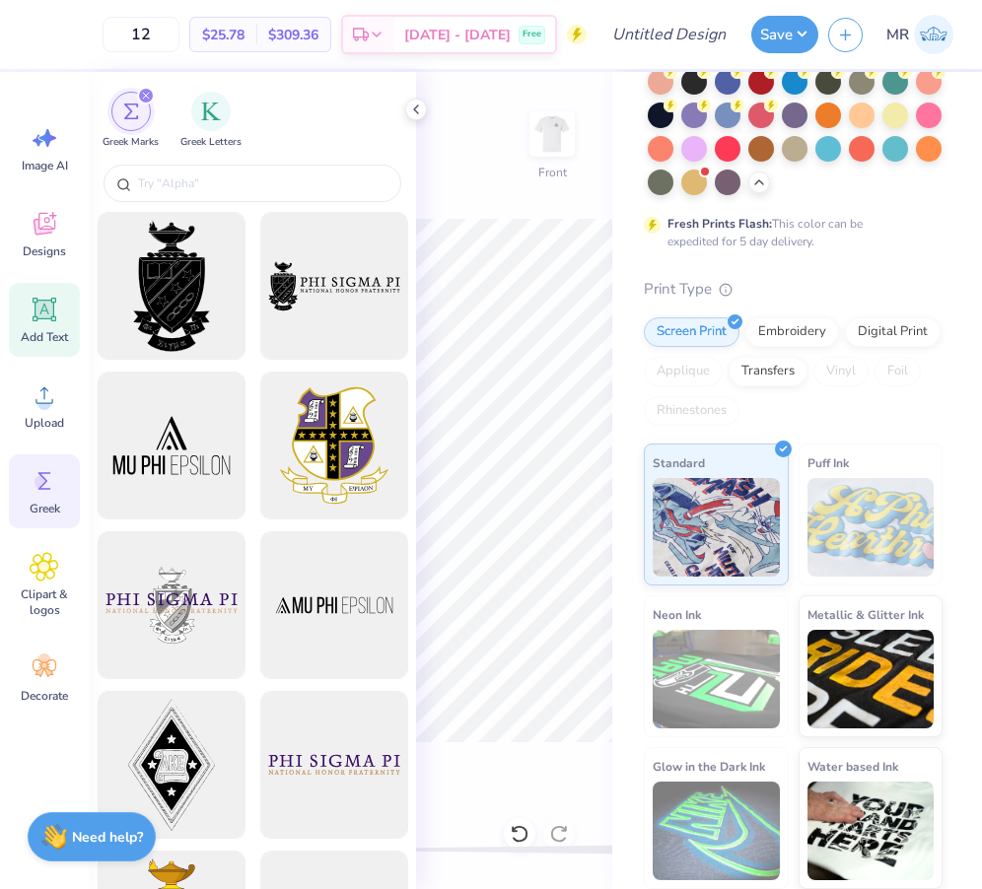
click at [28, 330] on span "Add Text" at bounding box center [44, 337] width 47 height 16
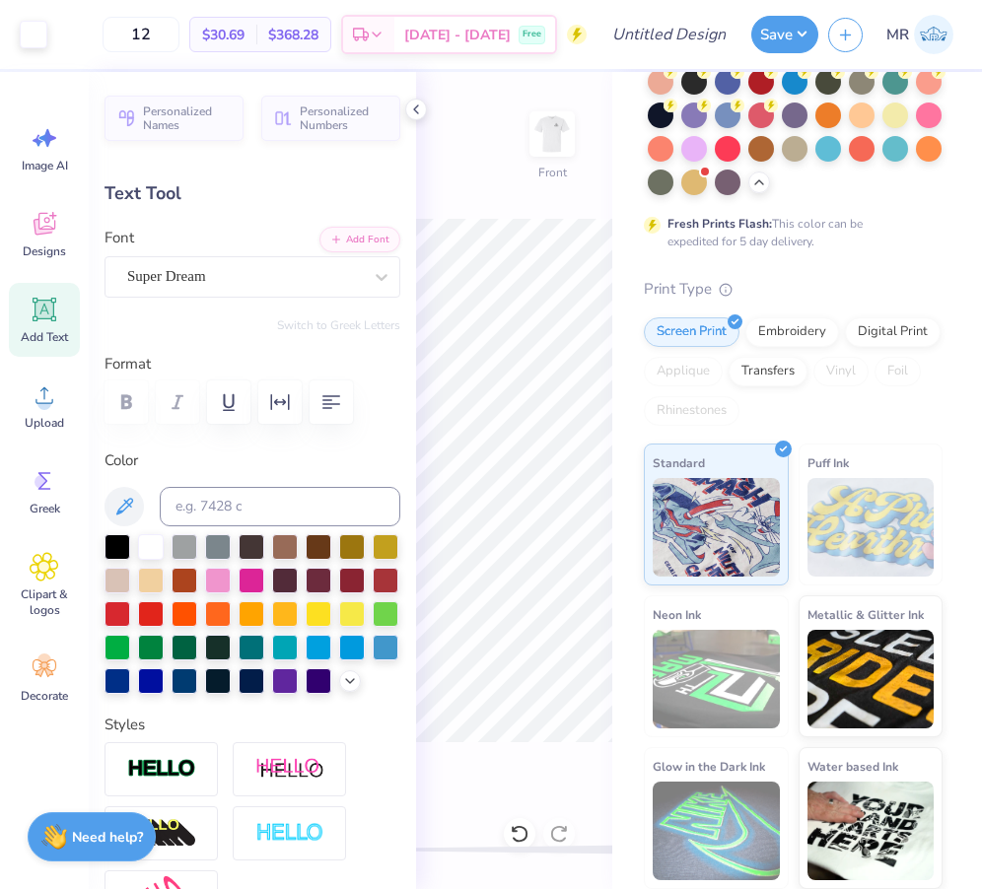
click at [30, 311] on icon at bounding box center [45, 310] width 30 height 30
click at [41, 242] on div "Designs" at bounding box center [44, 234] width 71 height 74
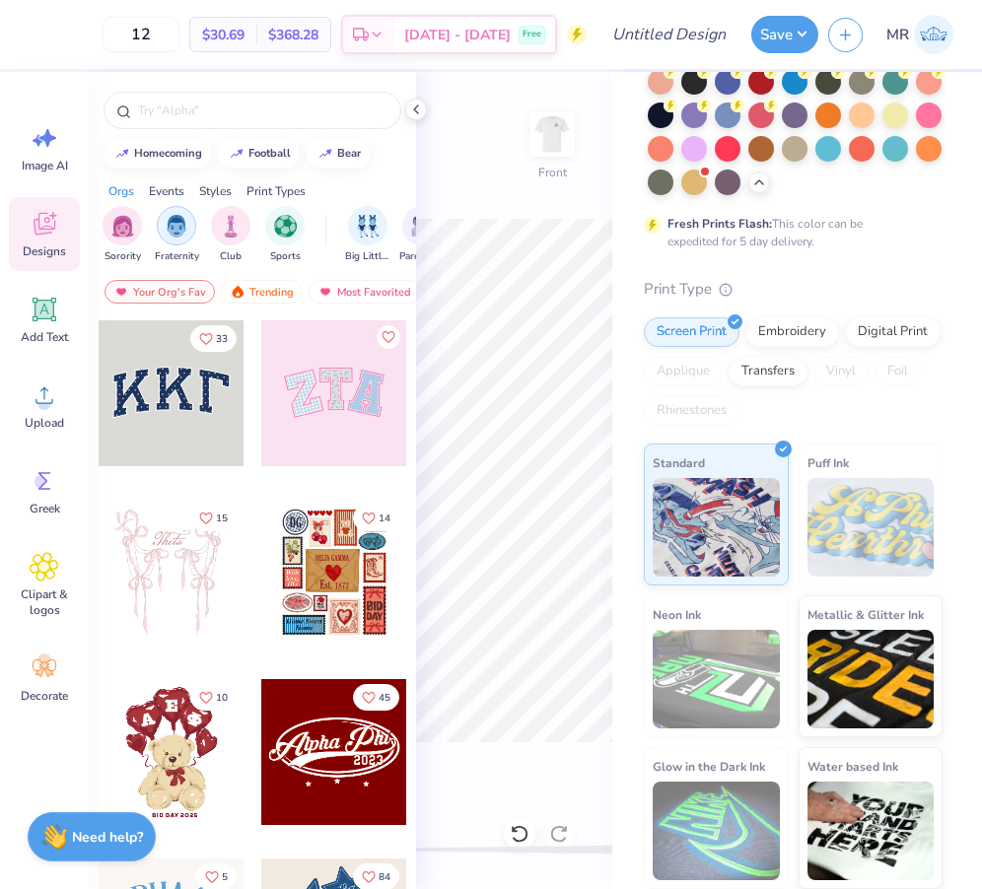
click at [179, 219] on img "filter for Fraternity" at bounding box center [177, 226] width 22 height 23
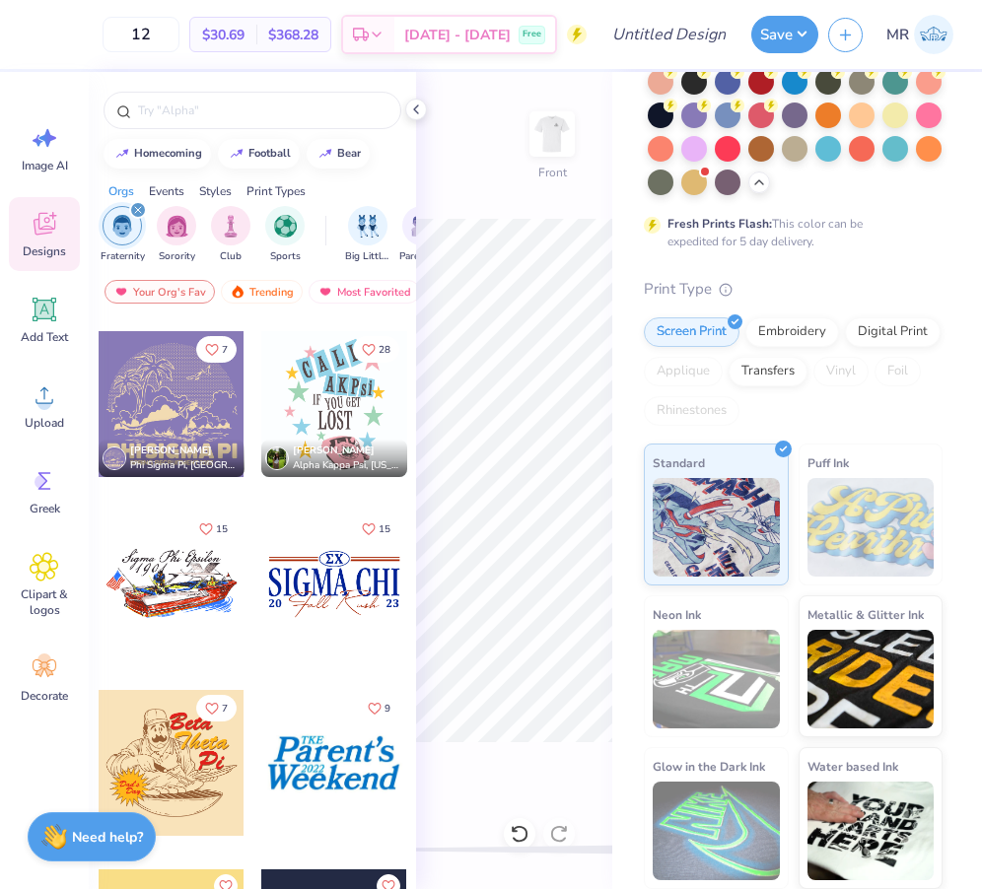
scroll to position [3937, 0]
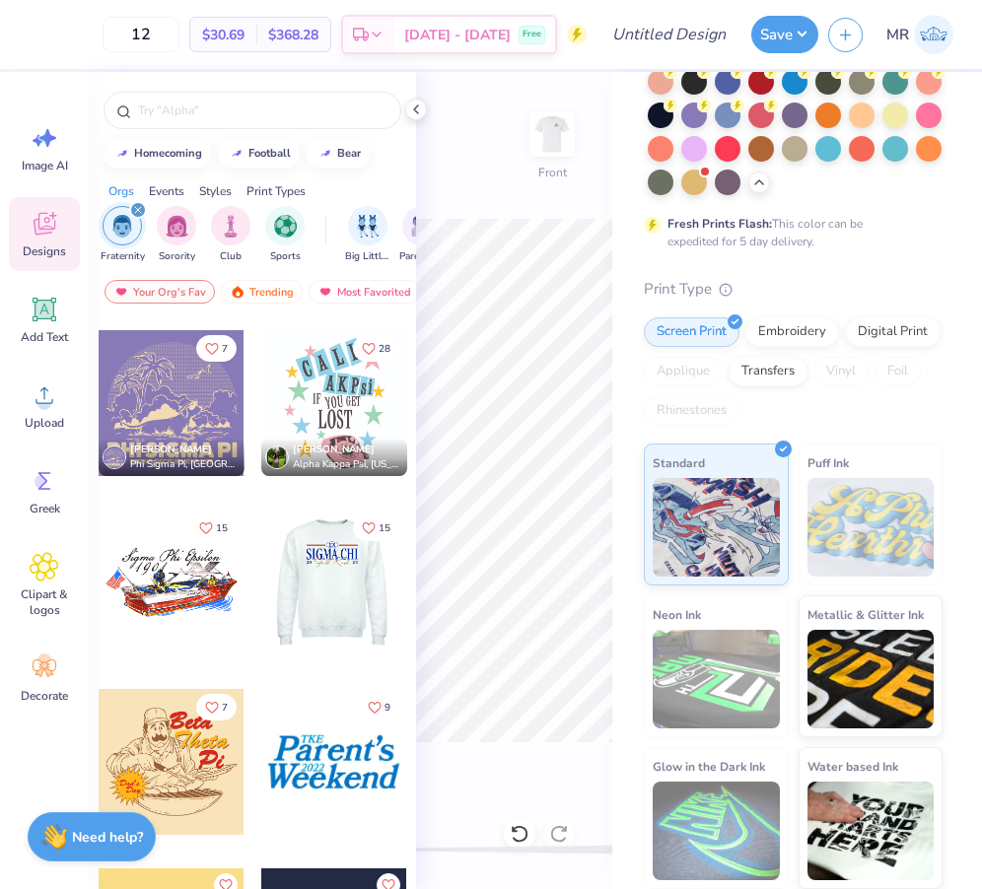
click at [345, 584] on div at bounding box center [334, 583] width 438 height 146
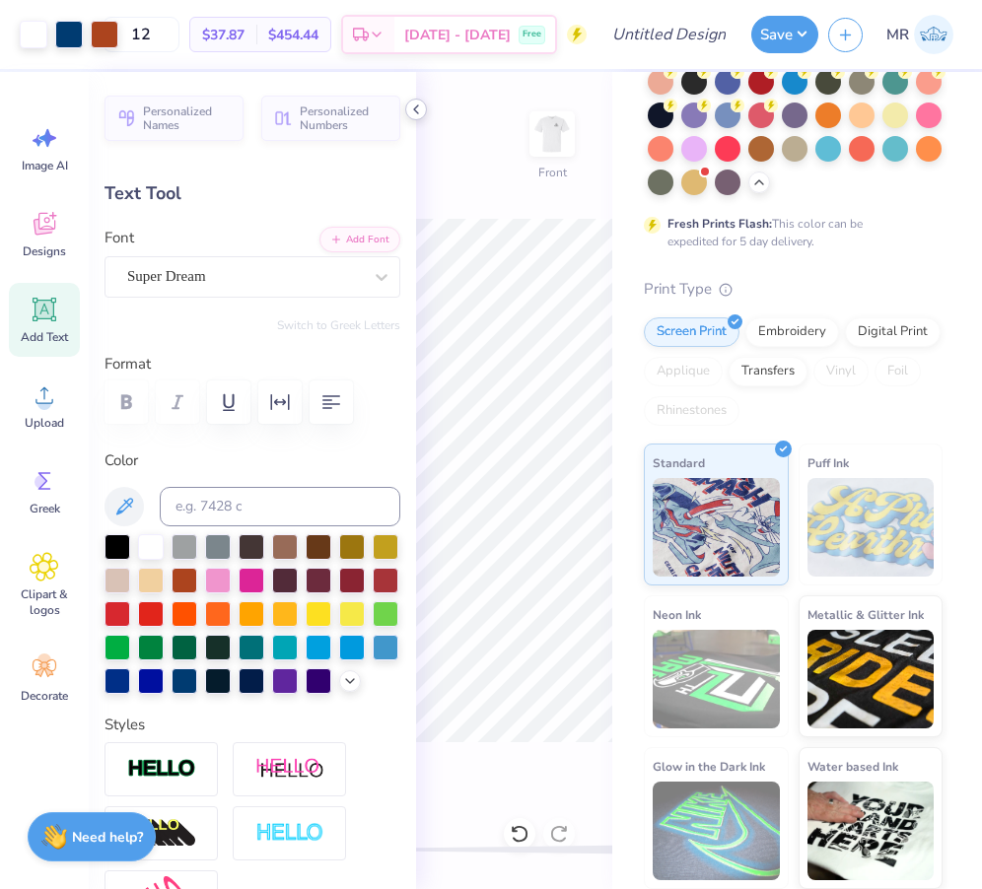
click at [415, 117] on div at bounding box center [416, 110] width 22 height 22
click at [415, 108] on polyline at bounding box center [416, 109] width 4 height 8
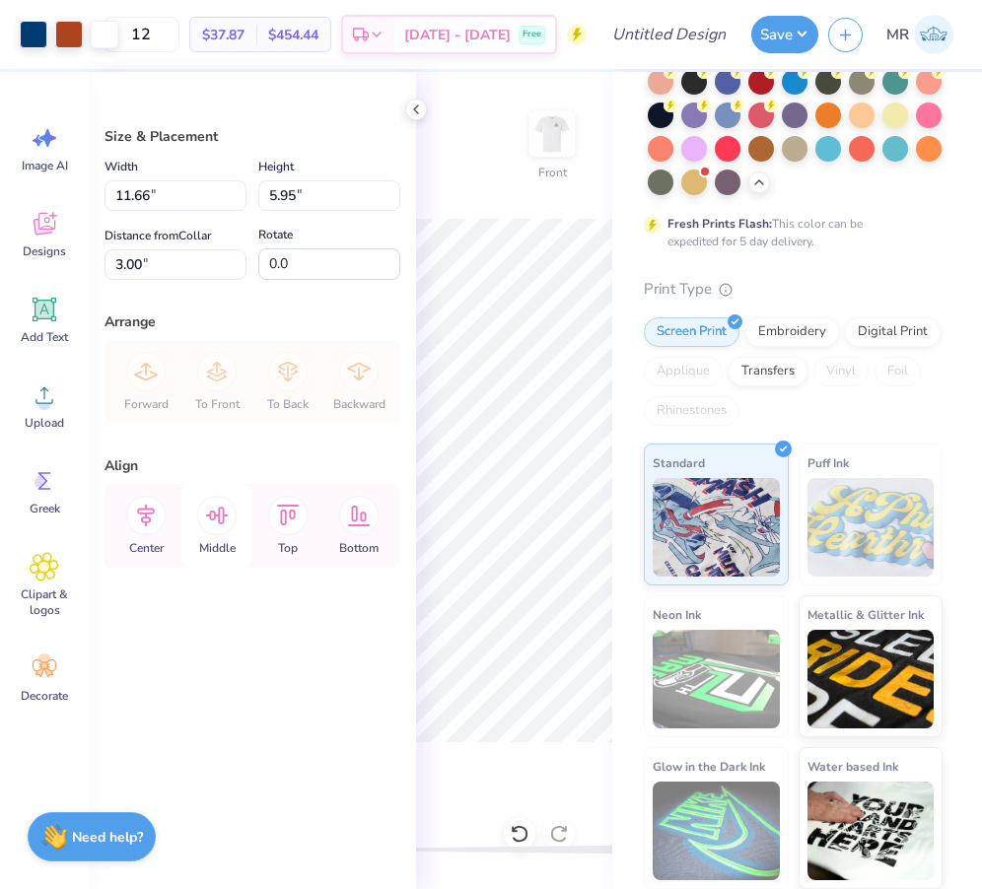
click at [214, 527] on icon at bounding box center [216, 515] width 39 height 39
click at [133, 531] on div "Center" at bounding box center [145, 526] width 71 height 84
click at [146, 520] on icon at bounding box center [146, 516] width 18 height 23
click at [150, 507] on icon at bounding box center [145, 515] width 39 height 39
click at [416, 114] on icon at bounding box center [416, 110] width 16 height 16
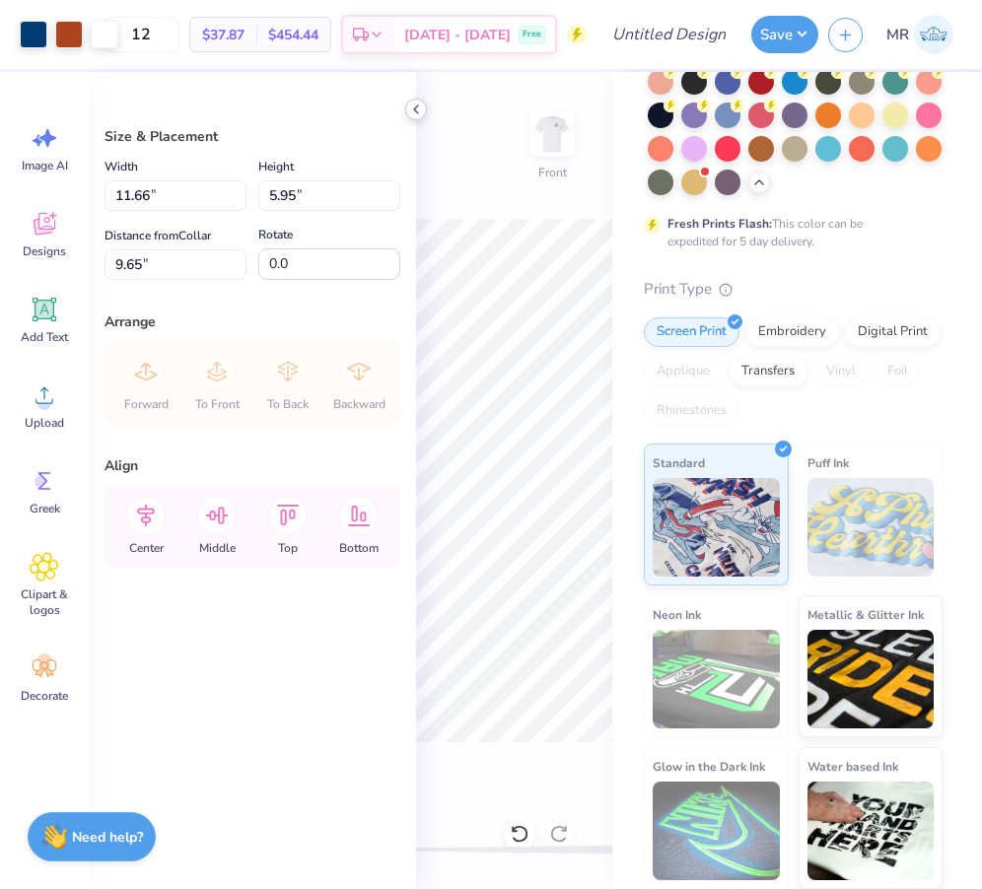
click at [418, 109] on icon at bounding box center [416, 110] width 16 height 16
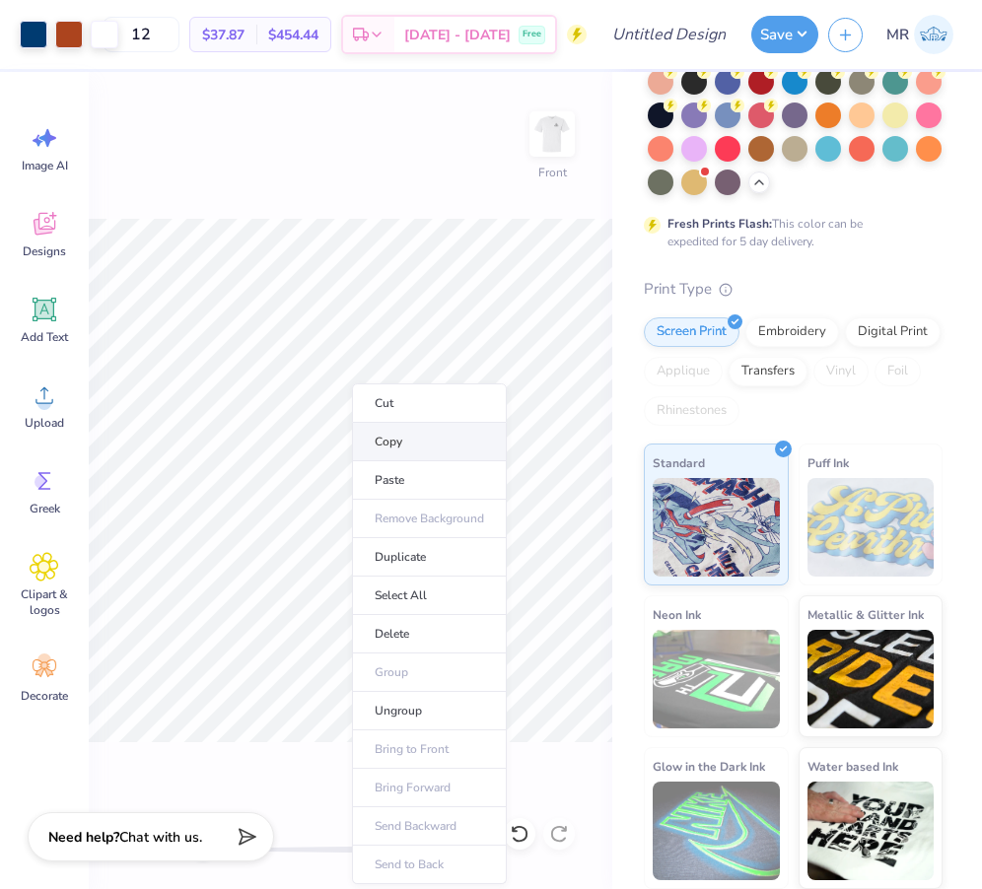
click at [386, 448] on li "Copy" at bounding box center [429, 442] width 155 height 38
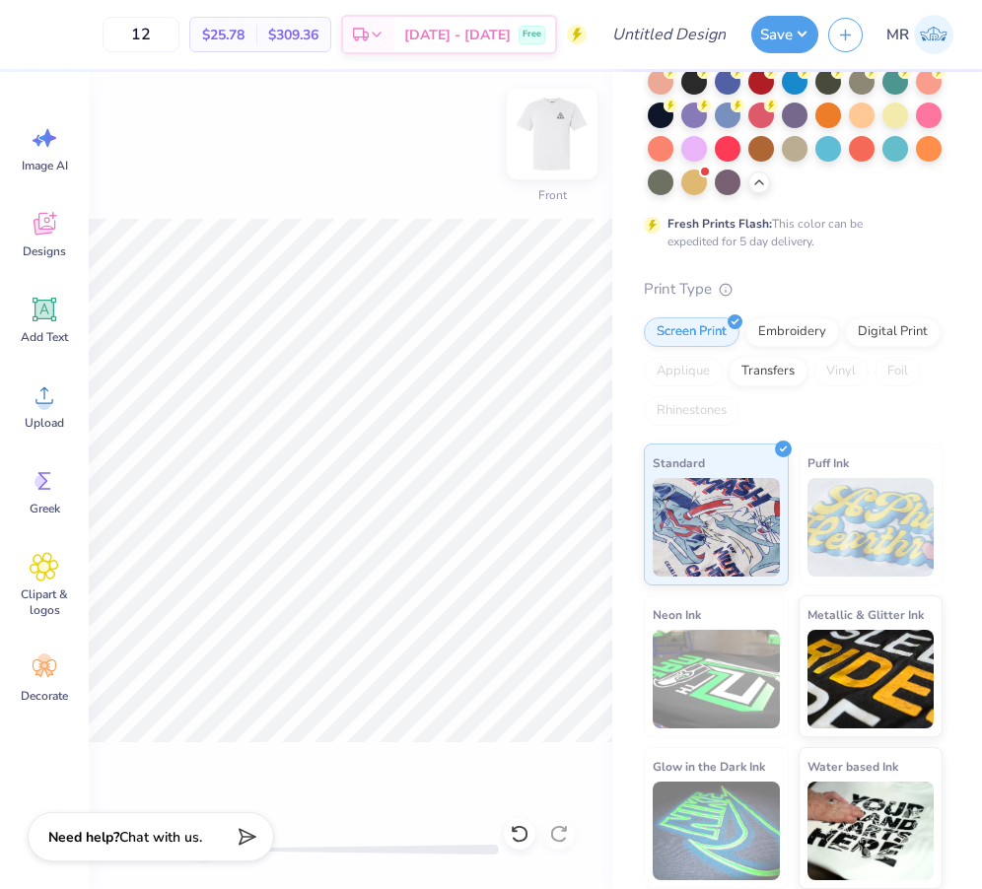
click at [542, 145] on img at bounding box center [552, 134] width 79 height 79
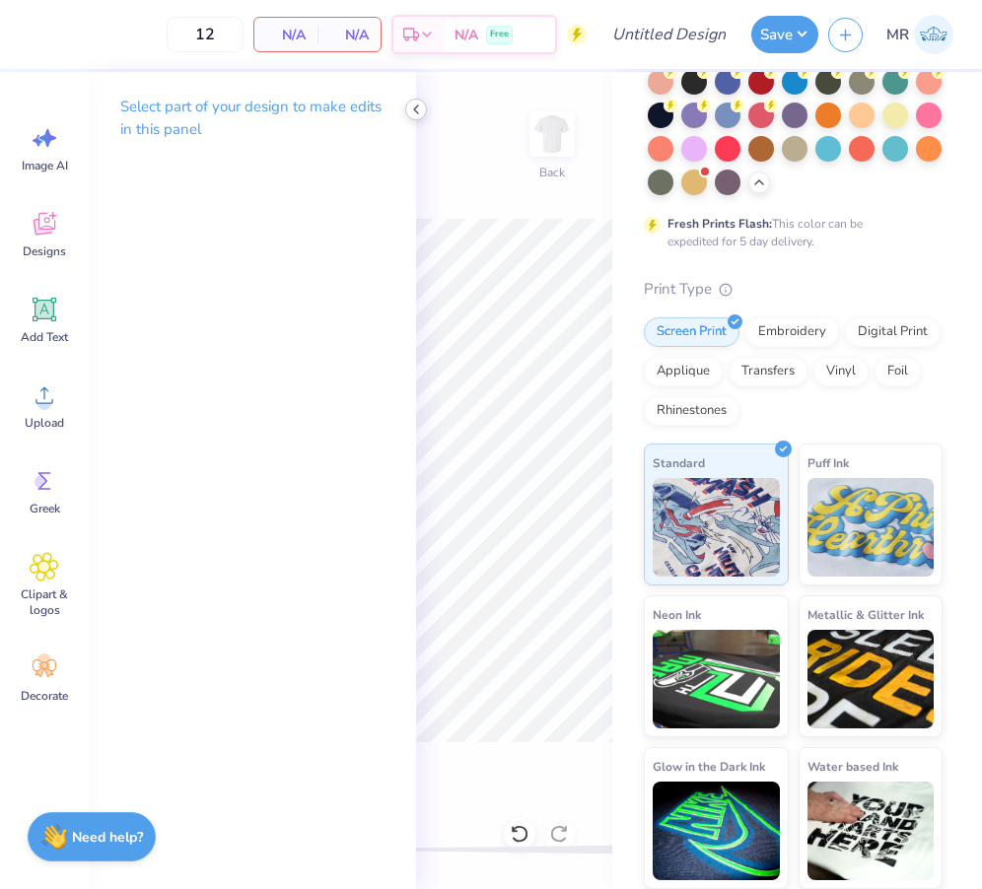
click at [412, 107] on icon at bounding box center [416, 110] width 16 height 16
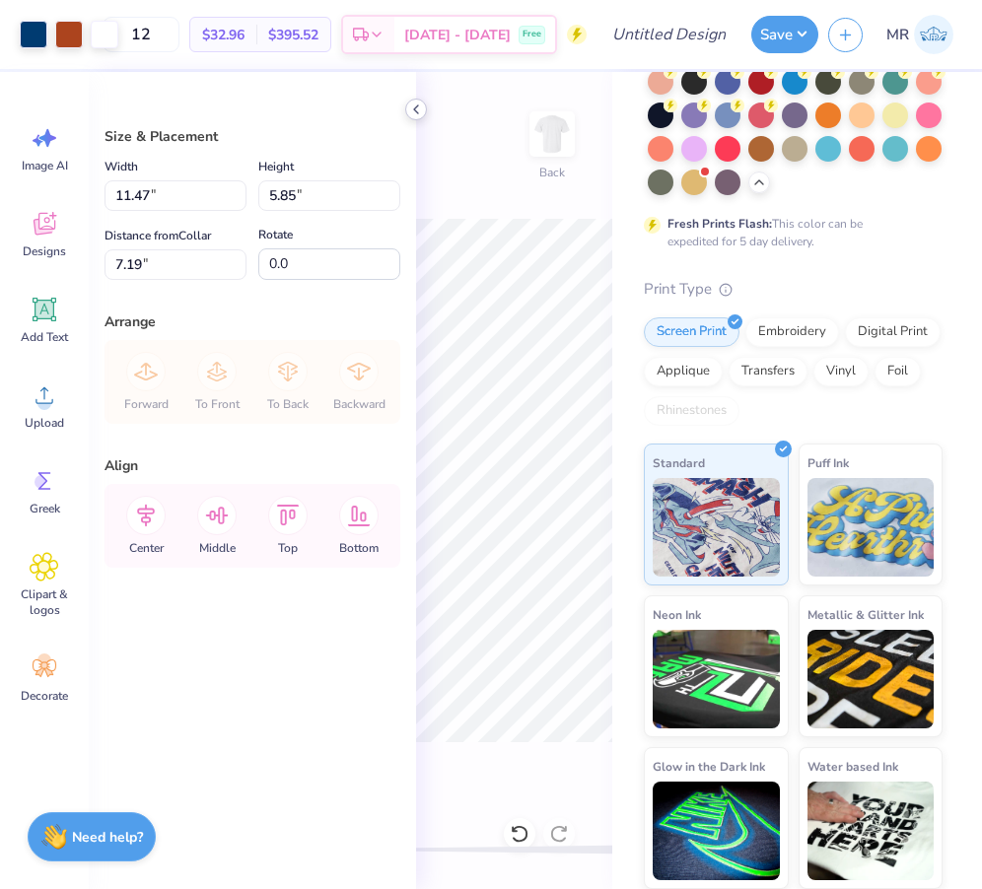
click at [419, 107] on icon at bounding box center [416, 110] width 16 height 16
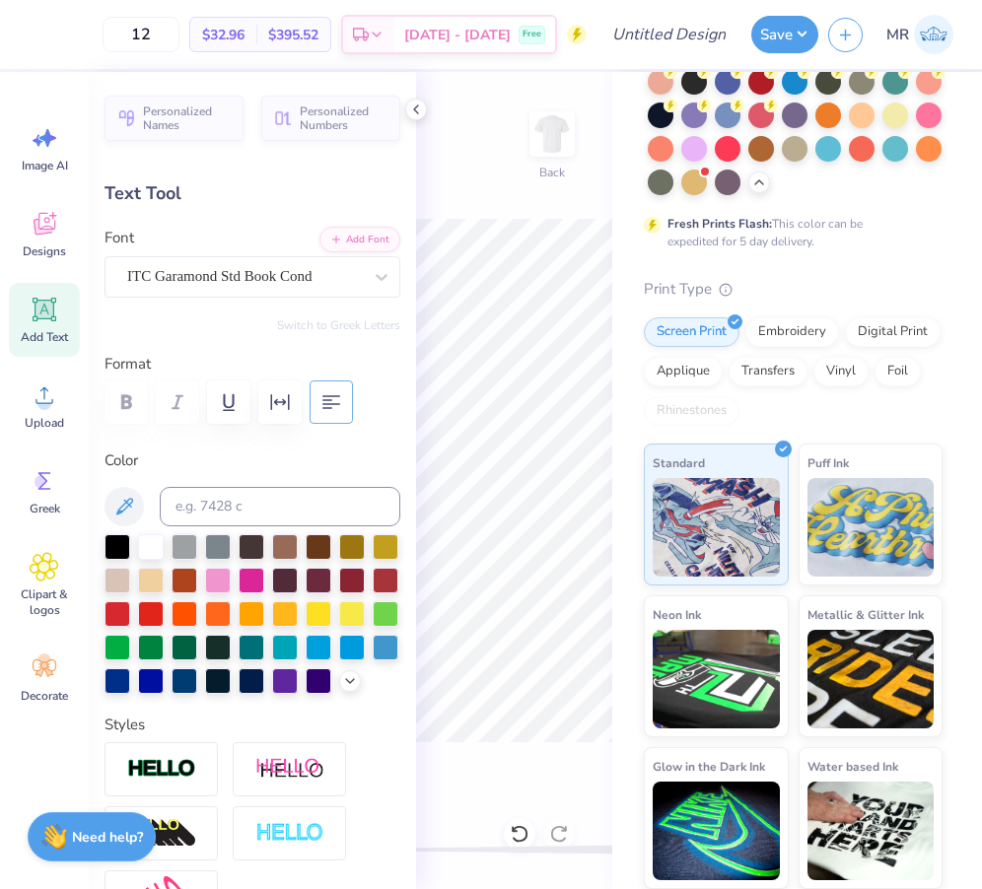
click at [329, 423] on button "button" at bounding box center [331, 401] width 43 height 43
click at [412, 111] on icon at bounding box center [416, 110] width 16 height 16
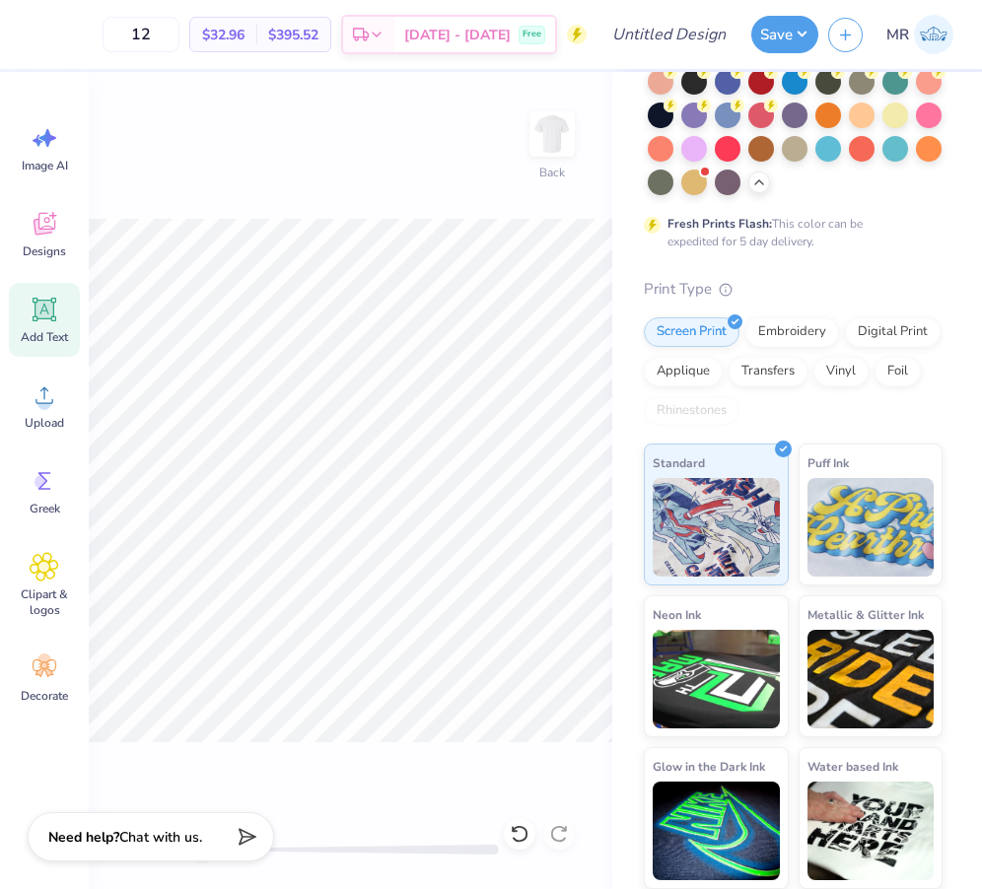
scroll to position [0, 0]
type textarea "TRIANGLE"
type input "1.07"
type input "0.71"
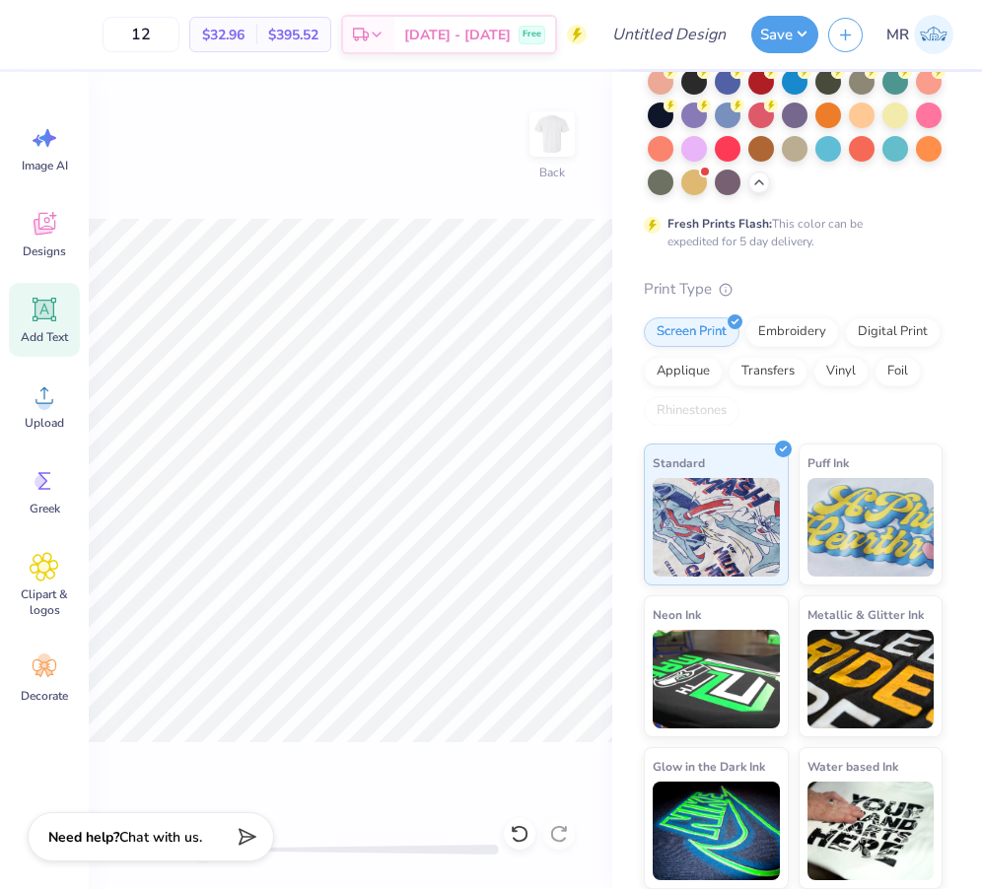
type input "9.90"
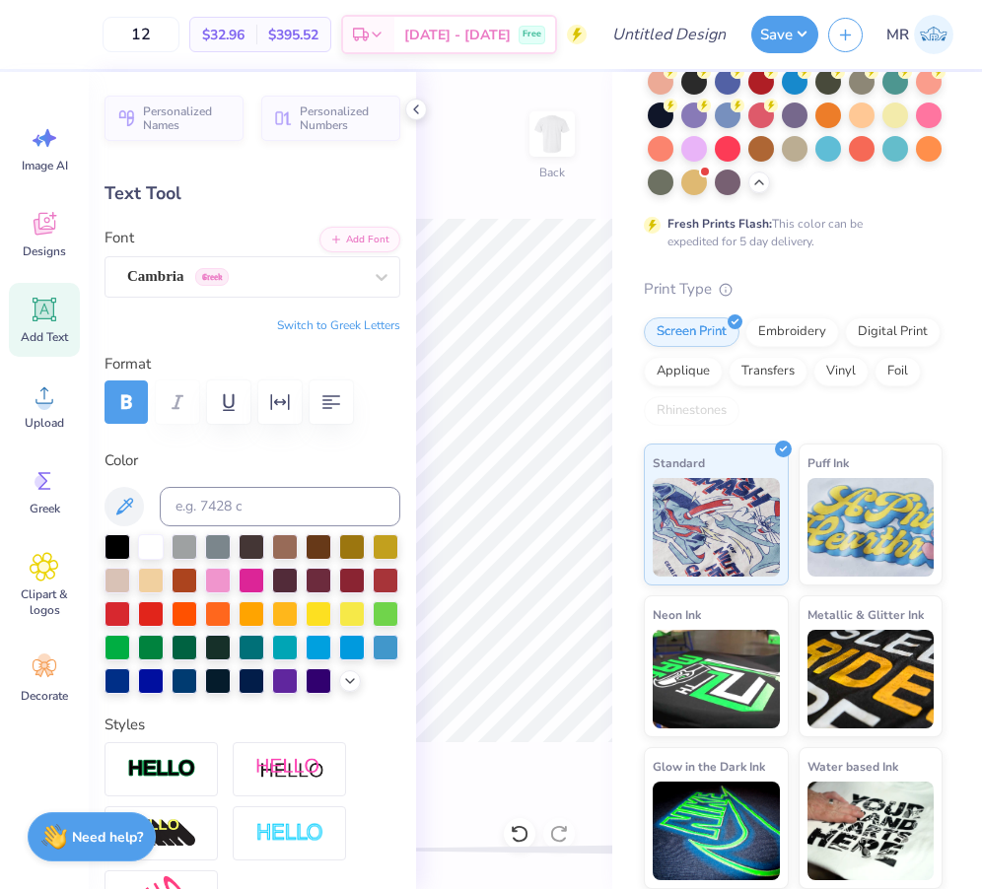
type textarea "25"
click at [417, 107] on icon at bounding box center [416, 110] width 16 height 16
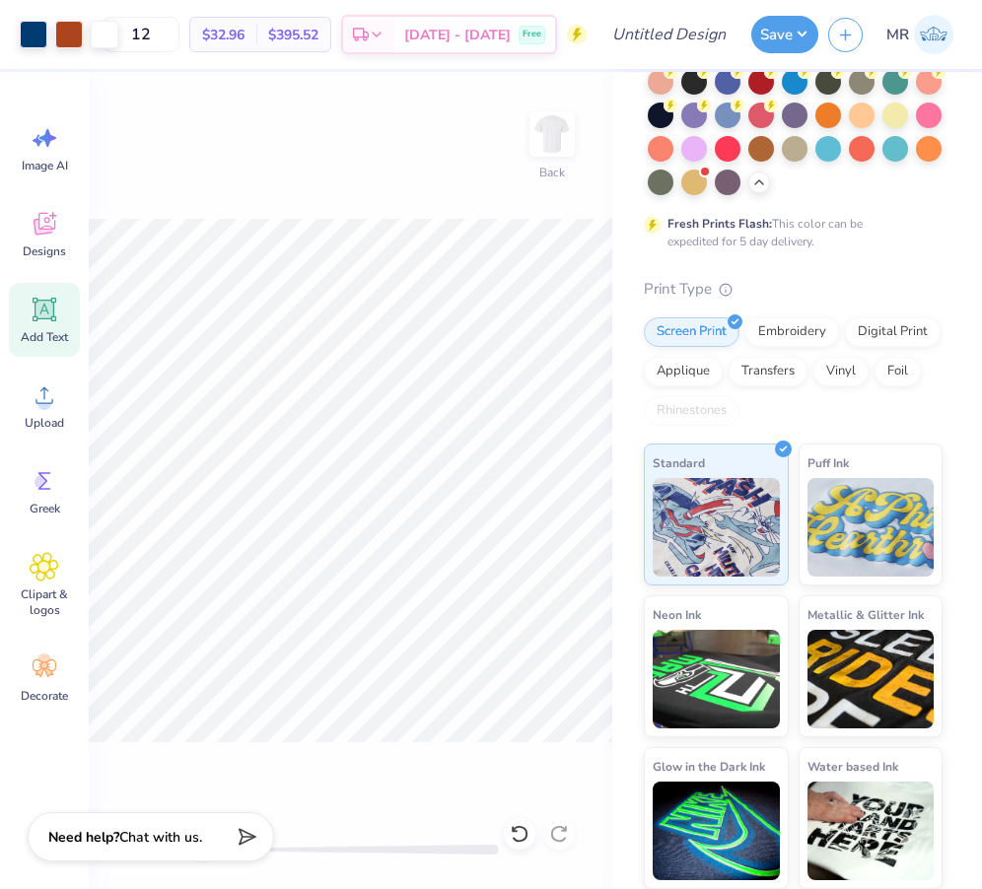
type input "7.93"
type input "2.32"
type input "9.05"
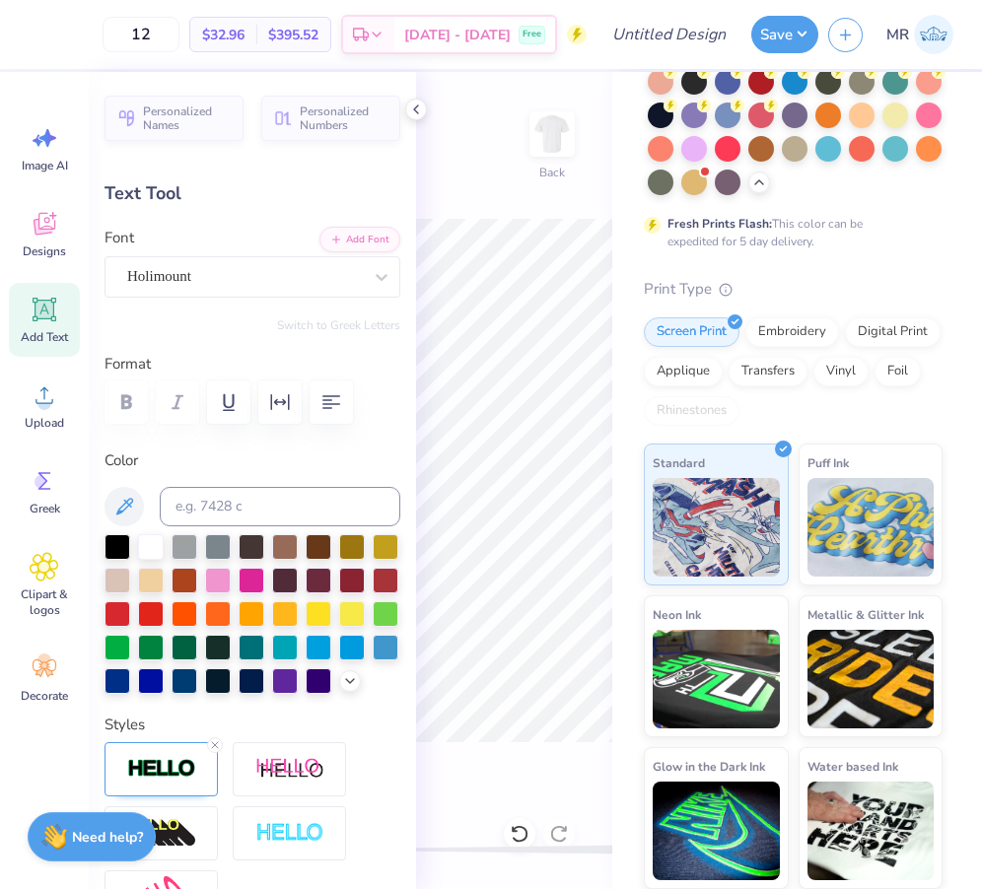
scroll to position [0, 0]
type textarea "Iowa State"
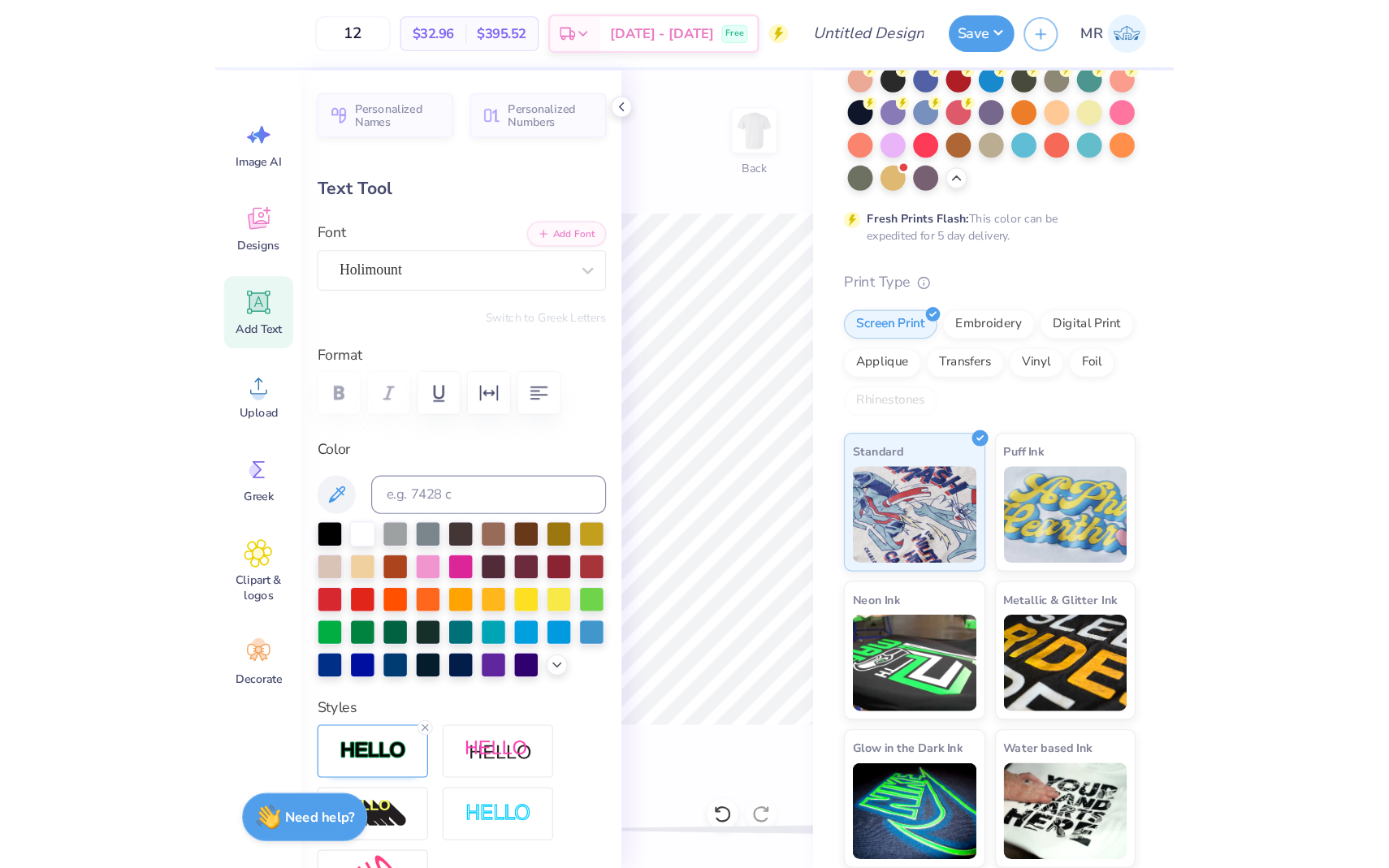
scroll to position [0, 2]
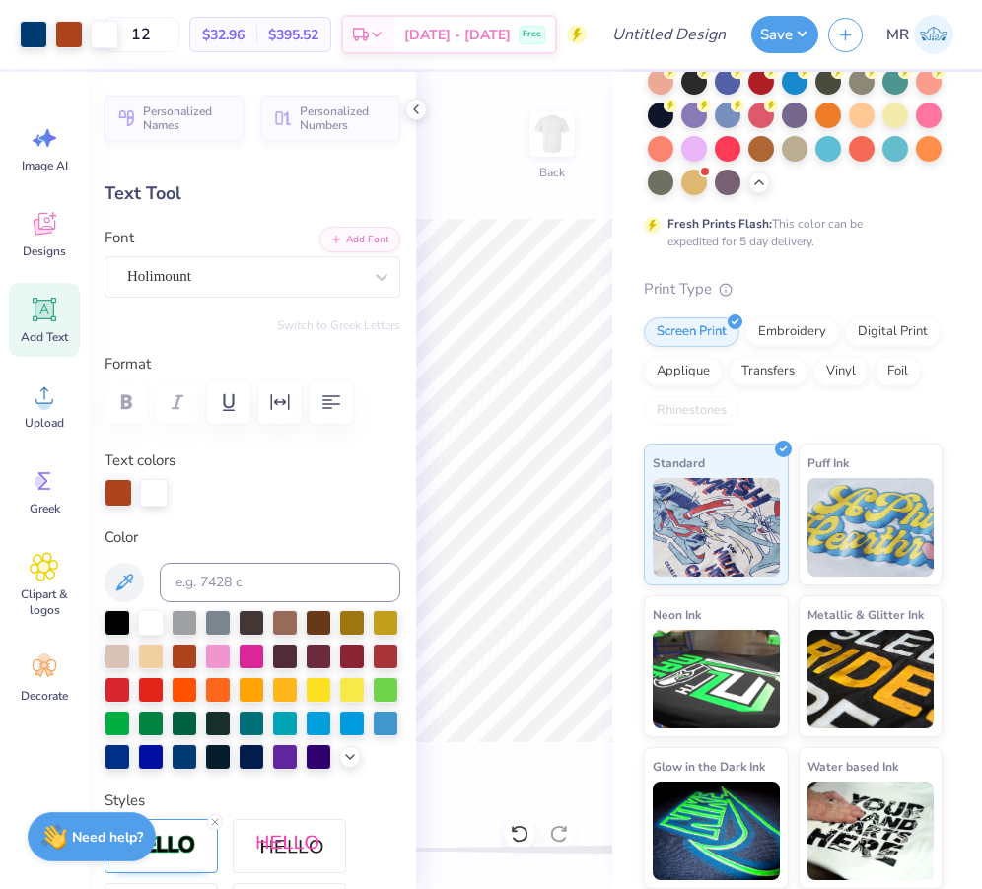
type input "7.83"
type input "2.36"
type input "8.86"
click at [417, 113] on icon at bounding box center [416, 110] width 16 height 16
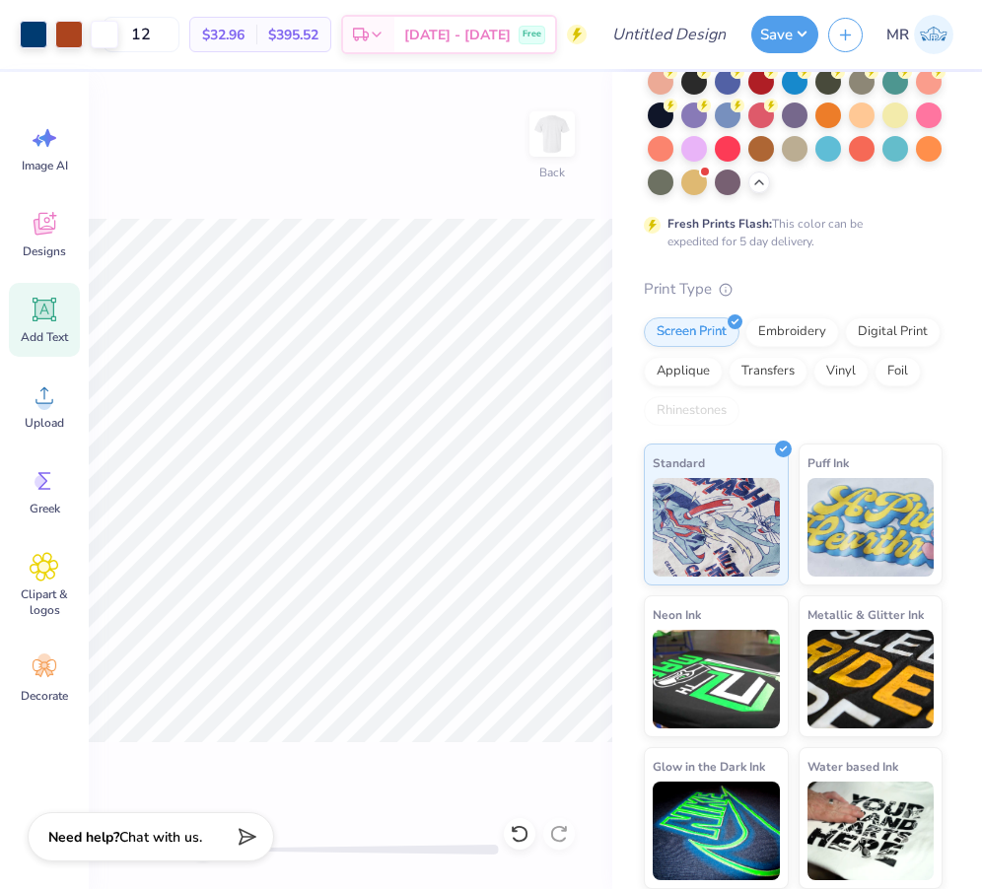
type input "1.25"
type input "0.85"
type input "5.92"
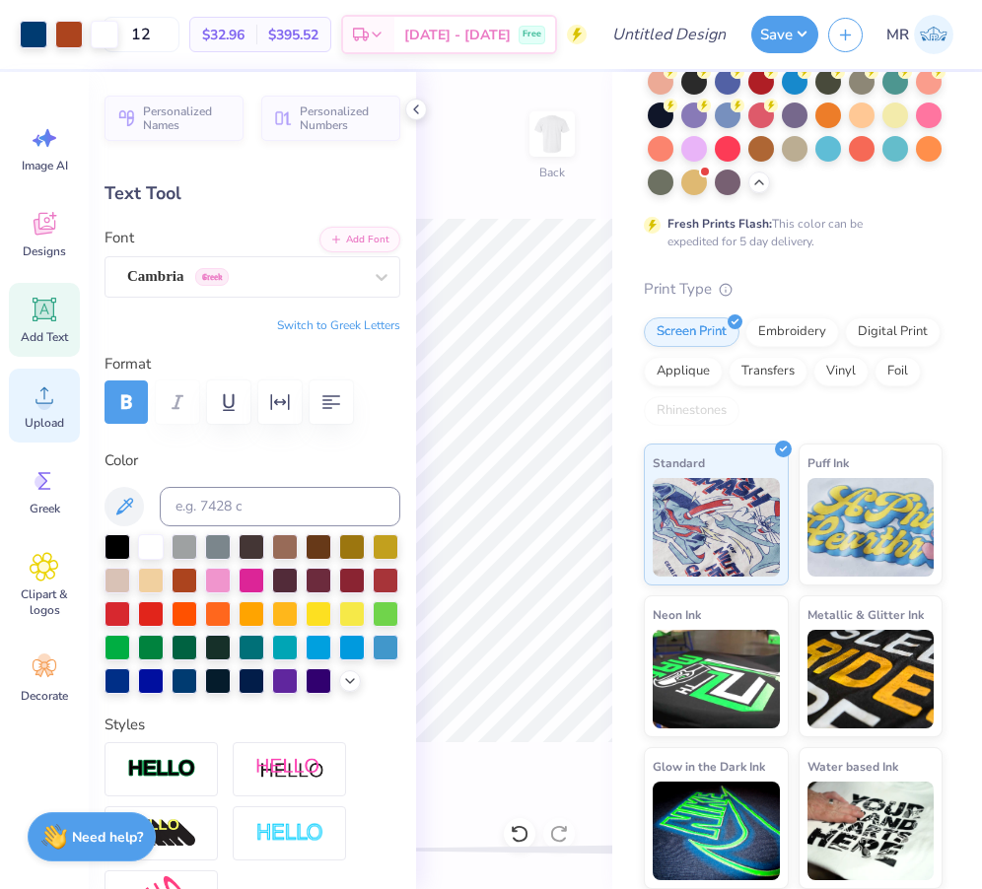
click at [49, 391] on icon at bounding box center [45, 395] width 30 height 30
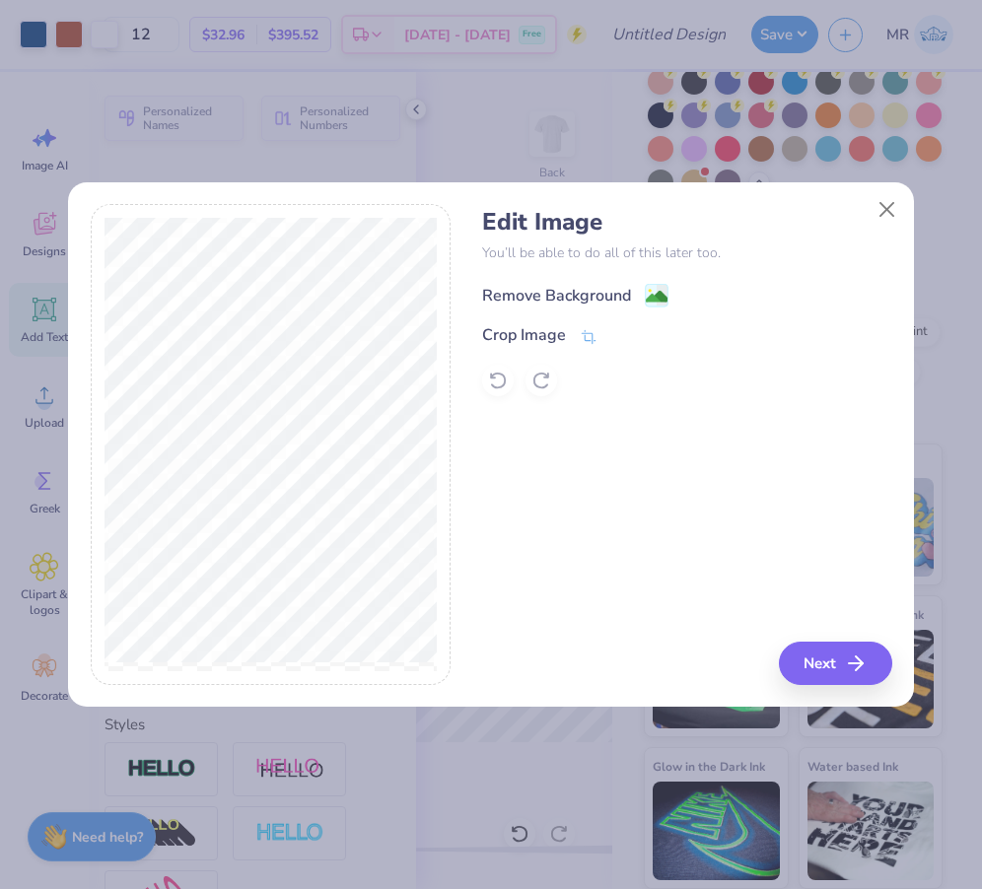
click at [662, 294] on image at bounding box center [657, 297] width 22 height 22
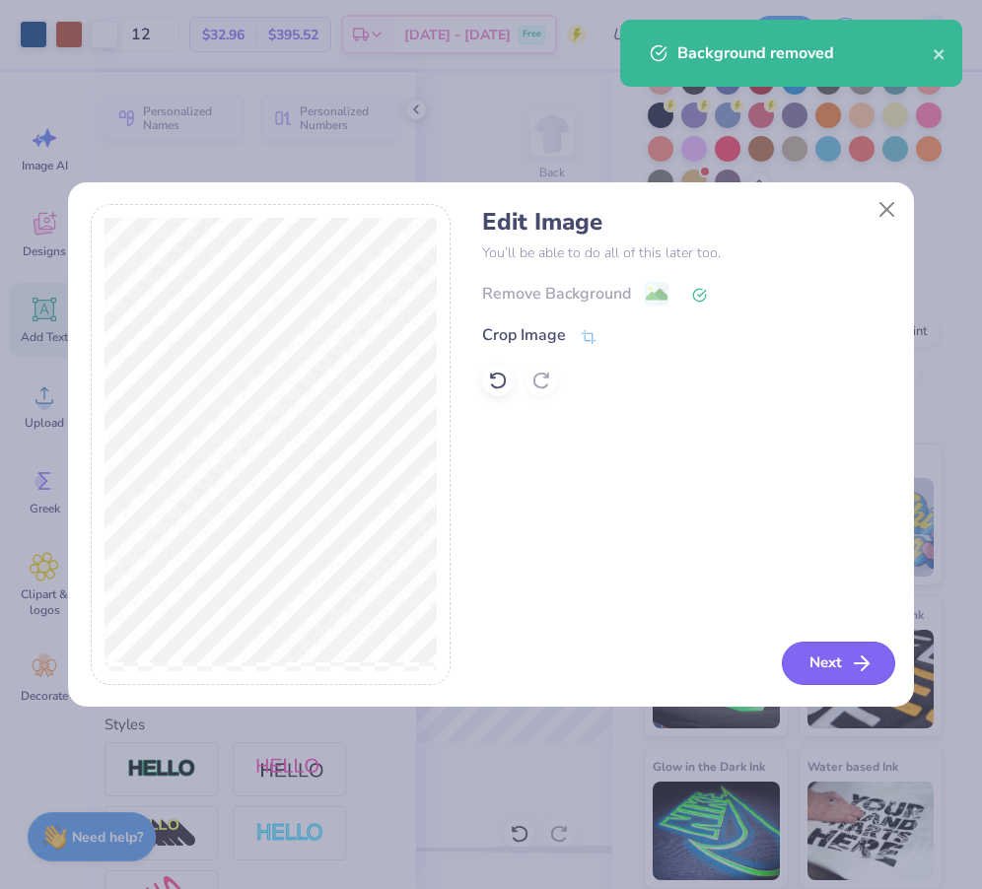
click at [826, 657] on button "Next" at bounding box center [838, 663] width 113 height 43
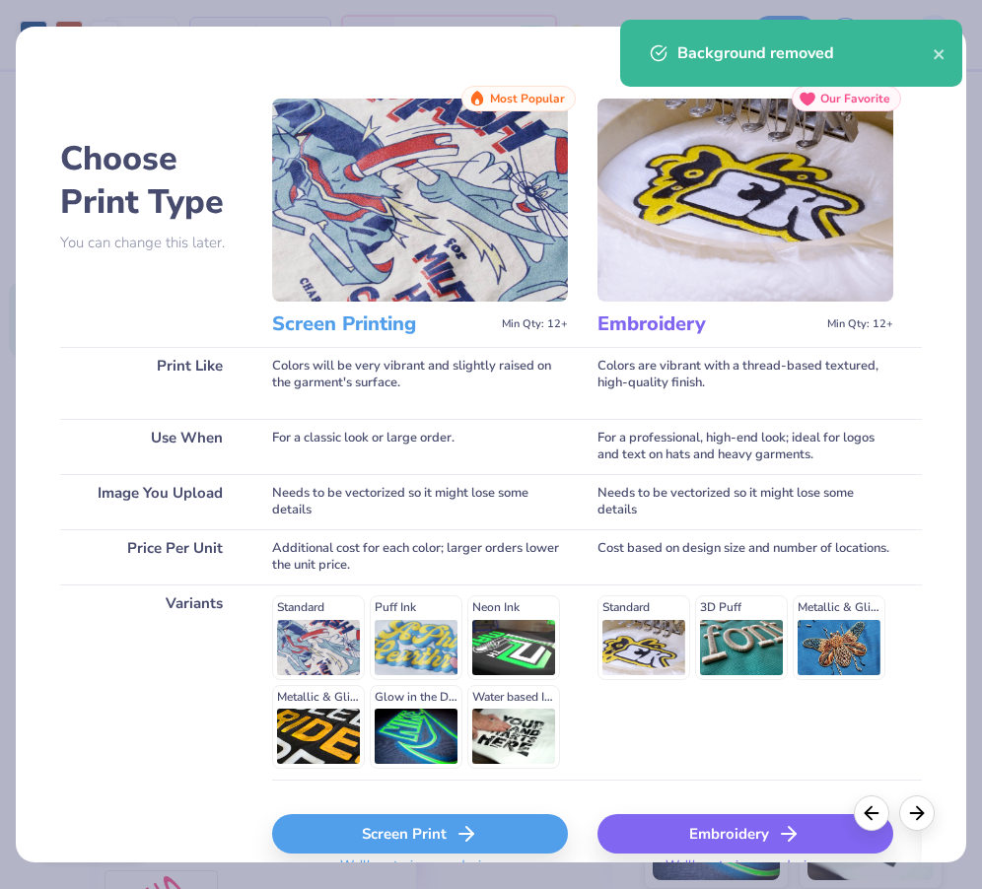
click at [501, 824] on div "Screen Print" at bounding box center [420, 833] width 296 height 39
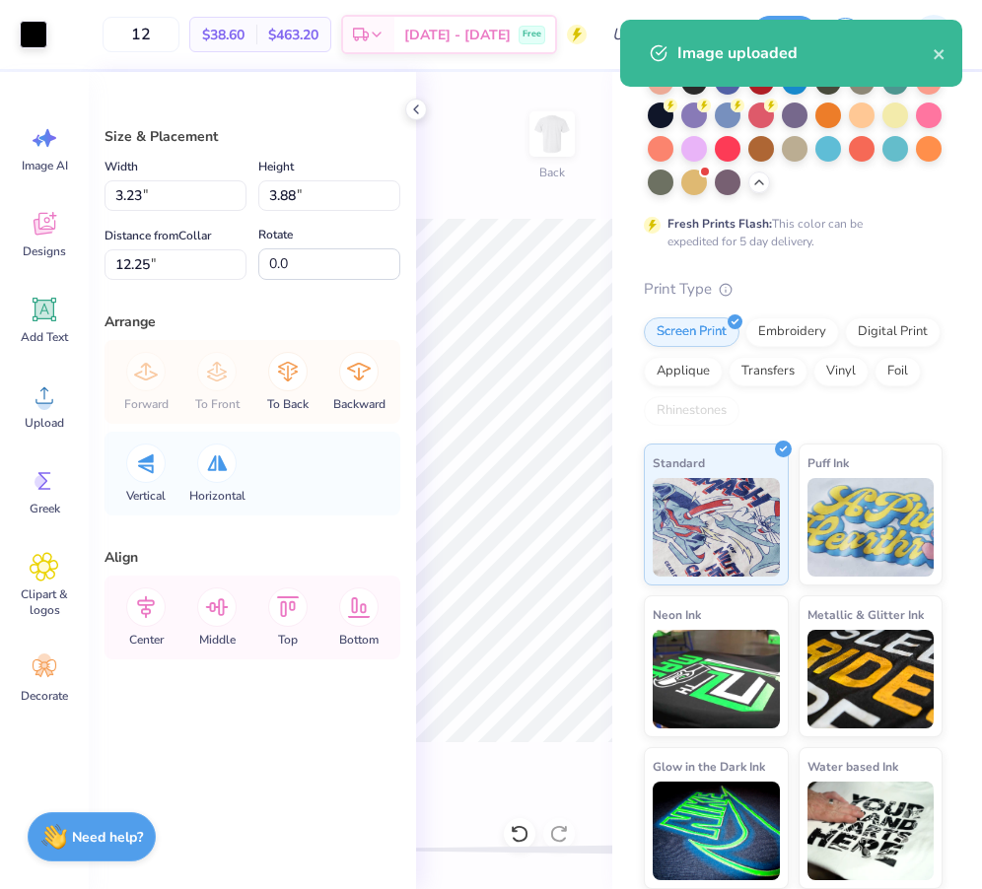
type input "9.84"
type input "8.53"
type input "8.24"
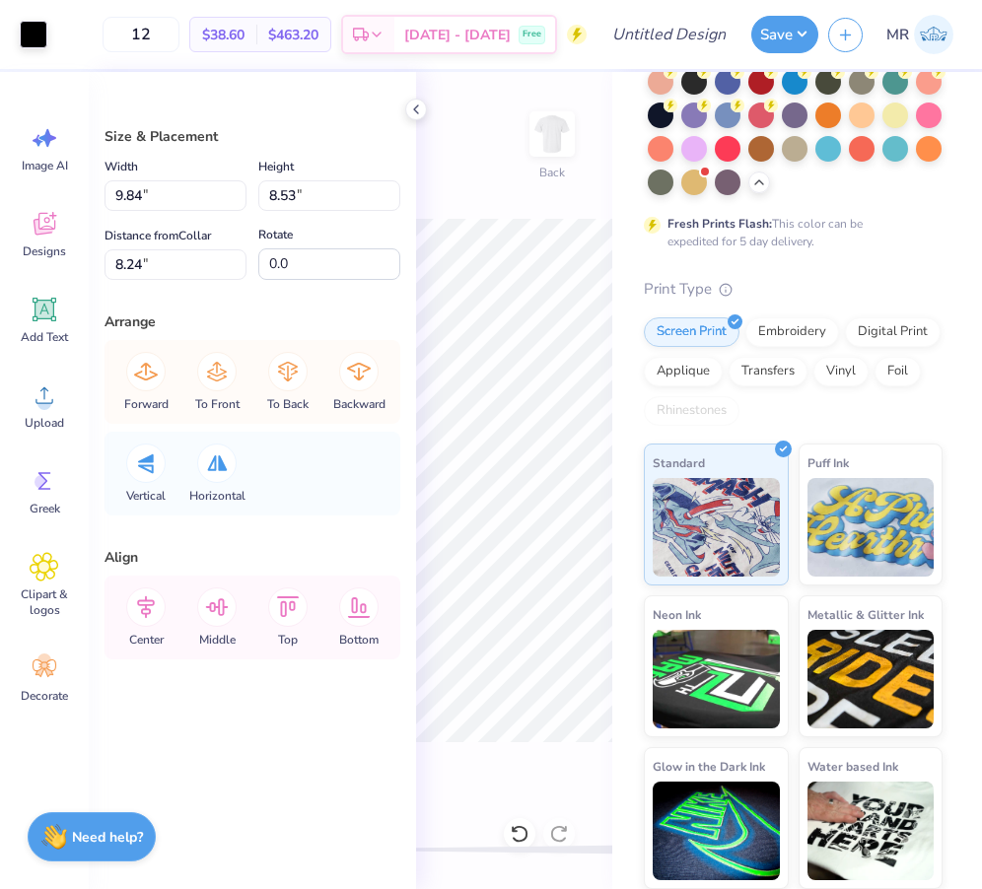
type input "9.87"
type input "8.56"
type input "9.56"
type input "8.28"
type input "1.71"
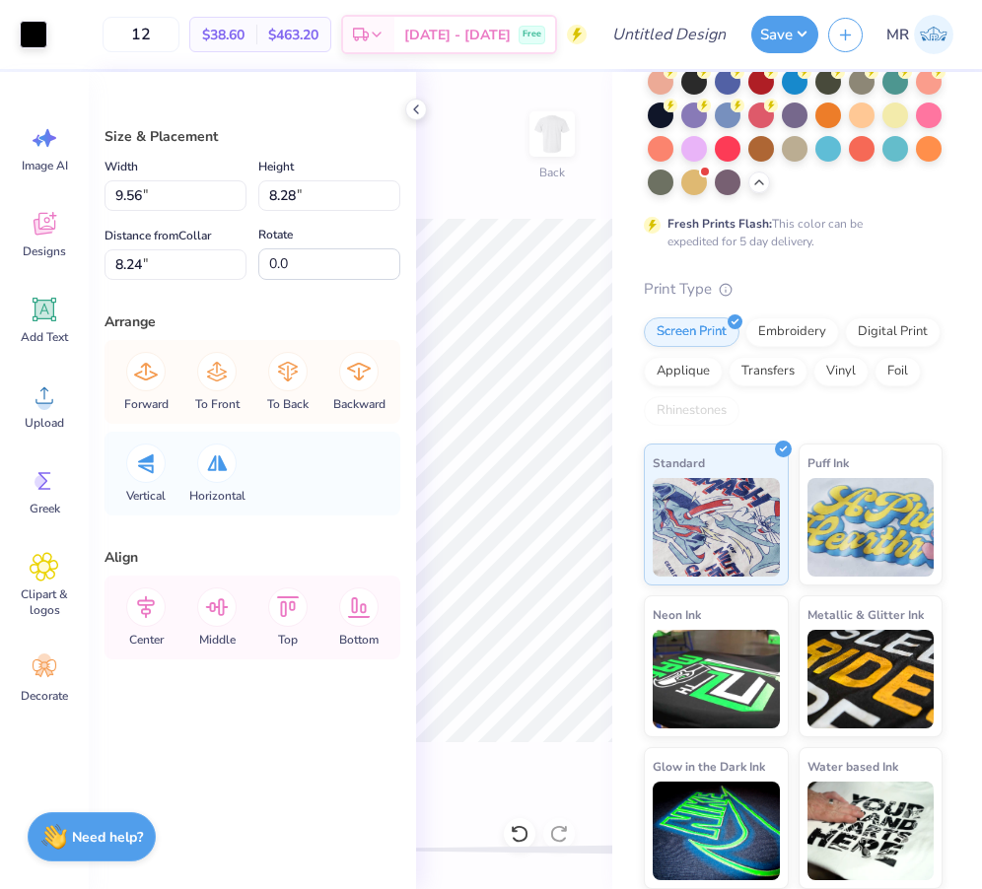
type input "1.48"
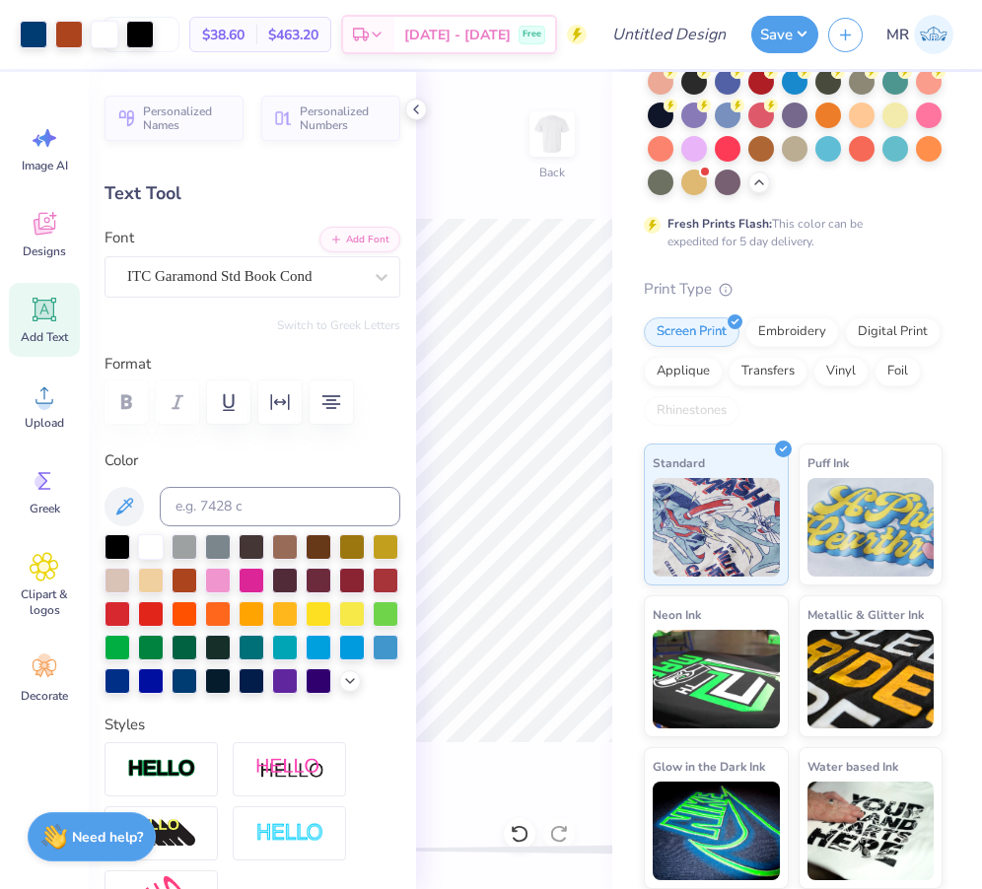
type input "7.14"
click at [422, 104] on icon at bounding box center [416, 110] width 16 height 16
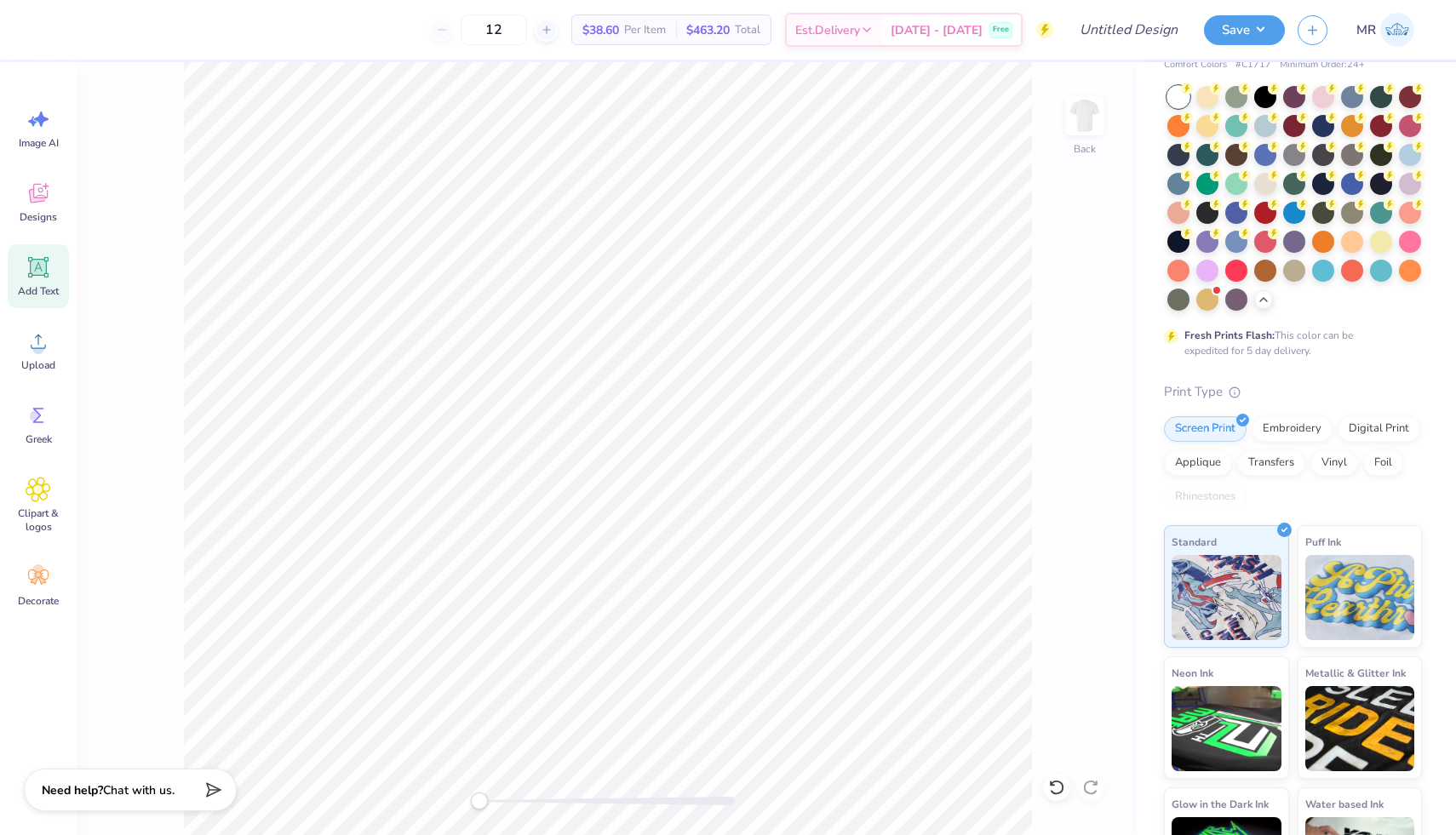
scroll to position [149, 0]
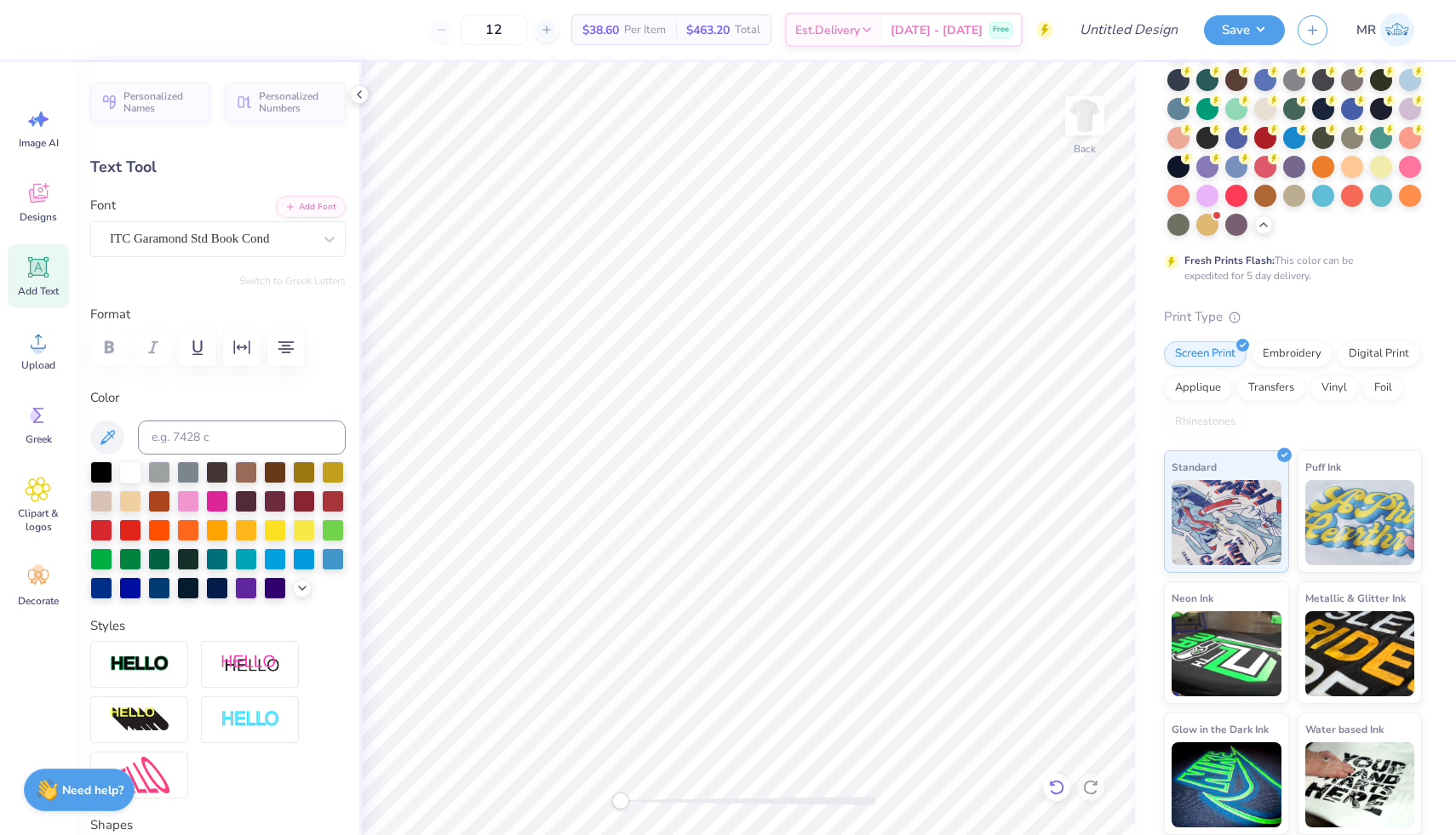
click at [847, 767] on icon at bounding box center [1056, 788] width 17 height 17
type input "7.23"
click at [847, 767] on icon at bounding box center [1056, 788] width 17 height 17
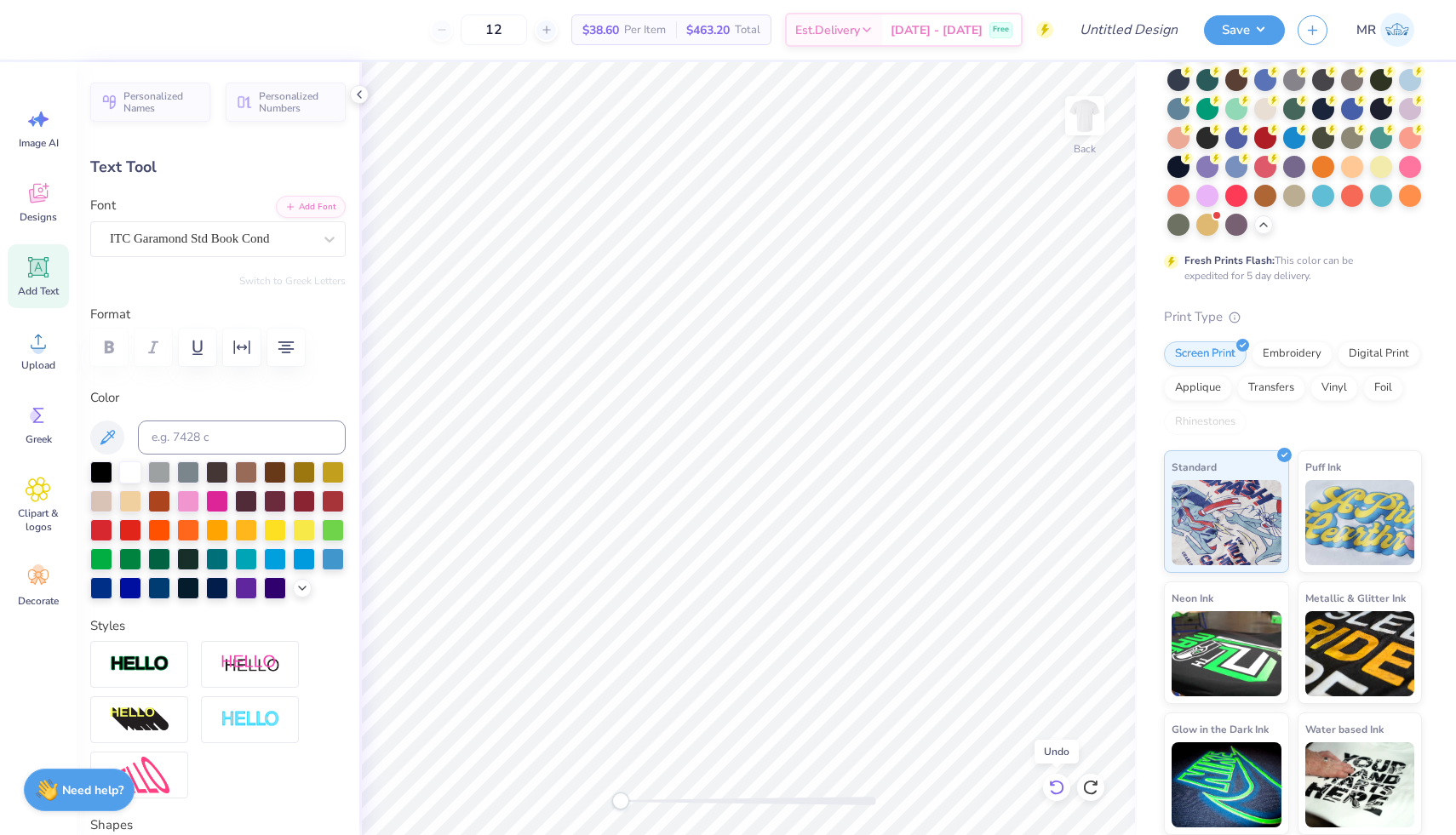
click at [847, 767] on icon at bounding box center [1056, 788] width 17 height 17
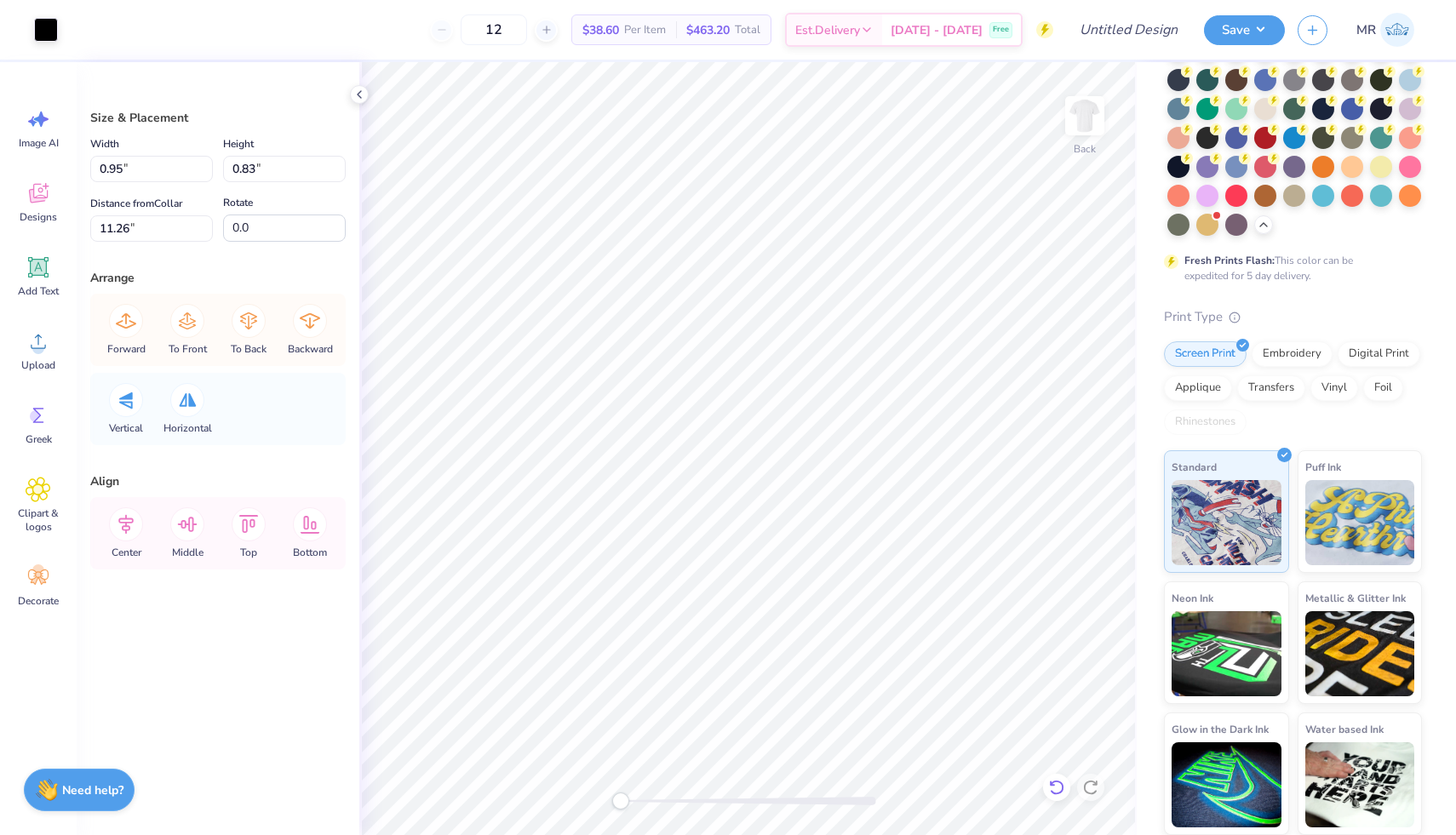
type input "0.95"
type input "0.83"
type input "11.26"
type input "3.23"
type input "3.88"
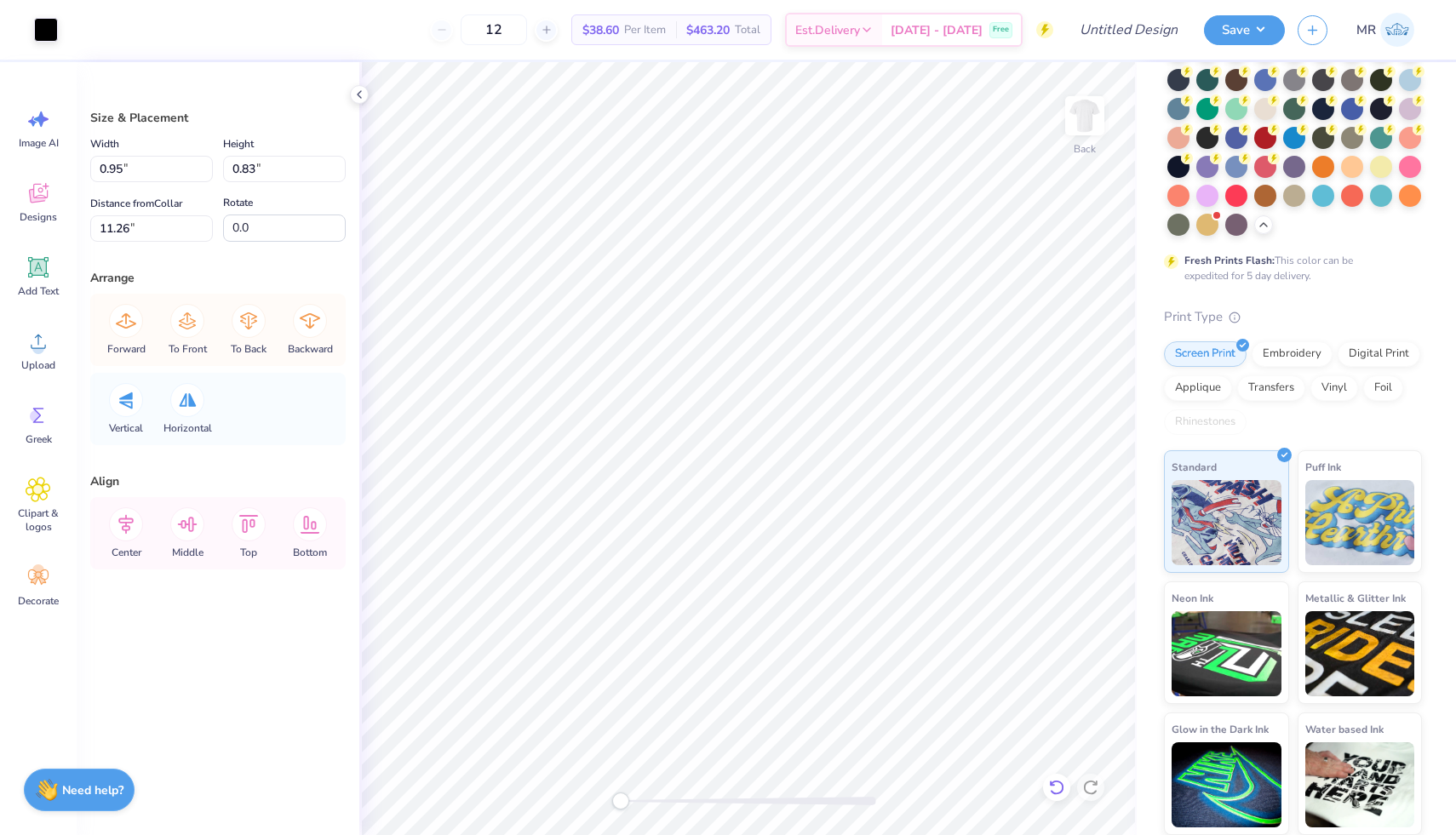
type input "12.25"
type input "0.36"
type input "0.43"
type input "12.27"
type input "0.36"
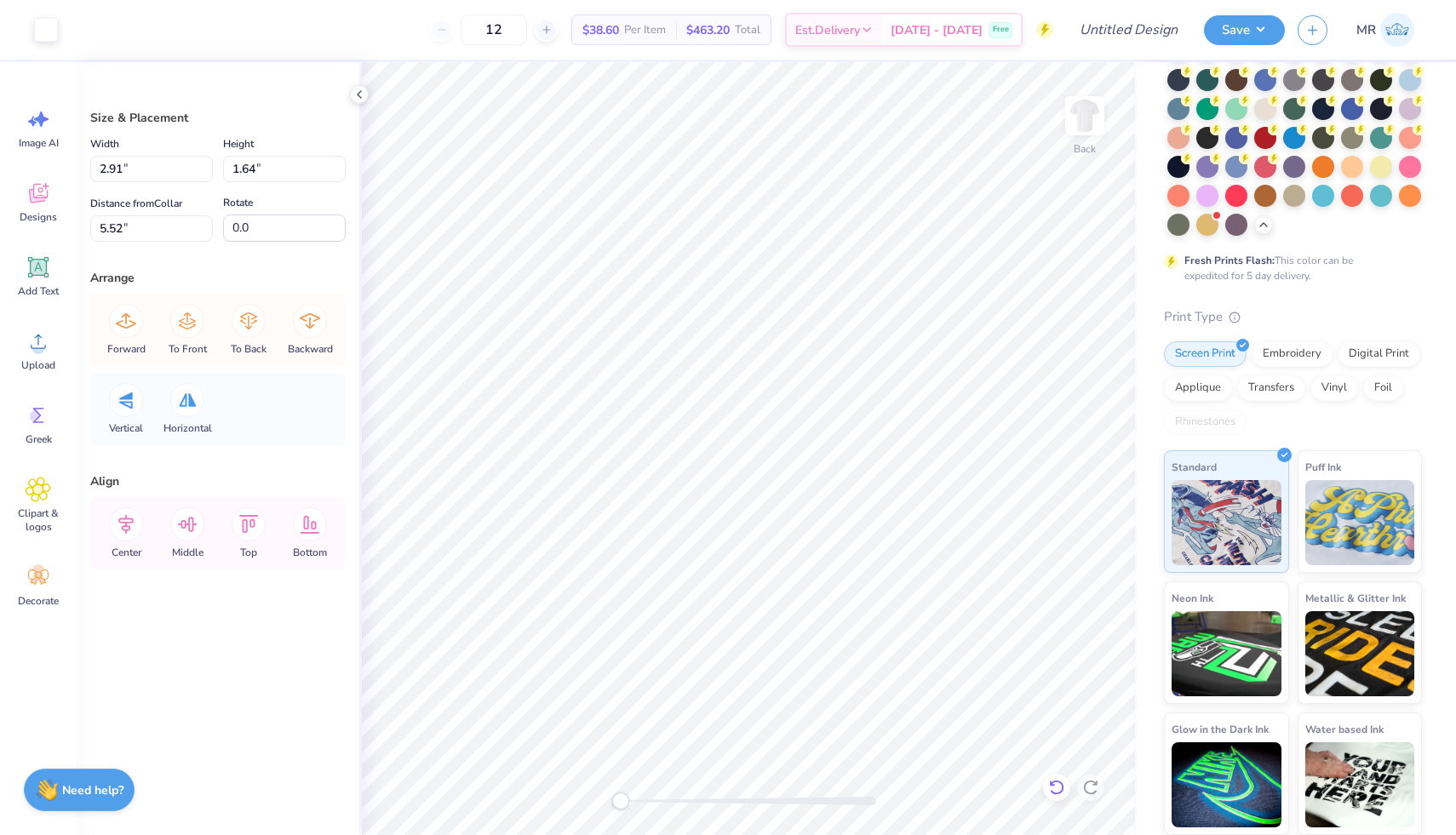
type input "0.43"
type input "6.34"
type input "0.28"
type input "0.34"
type input "2.91"
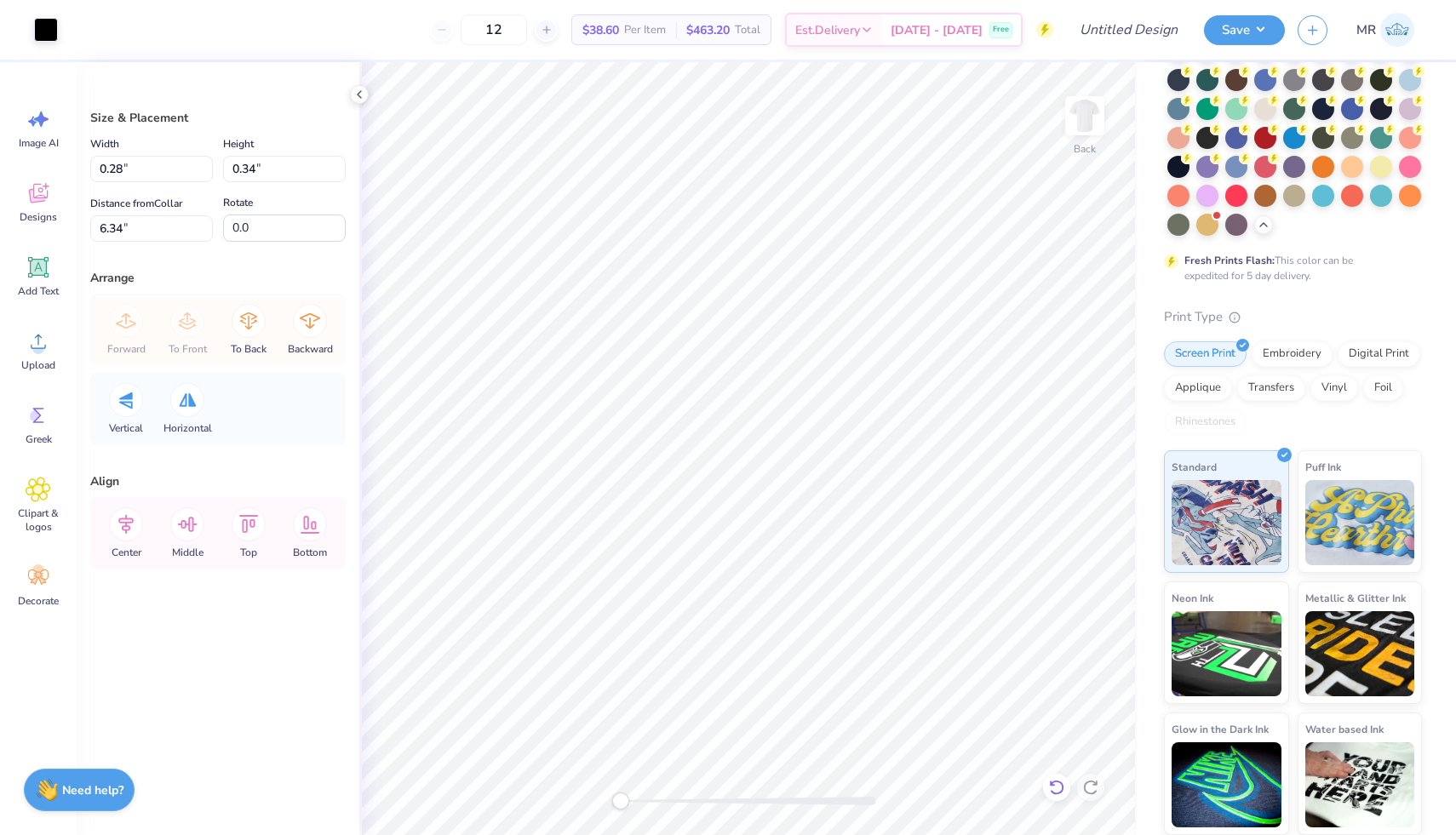
type input "1.64"
type input "5.52"
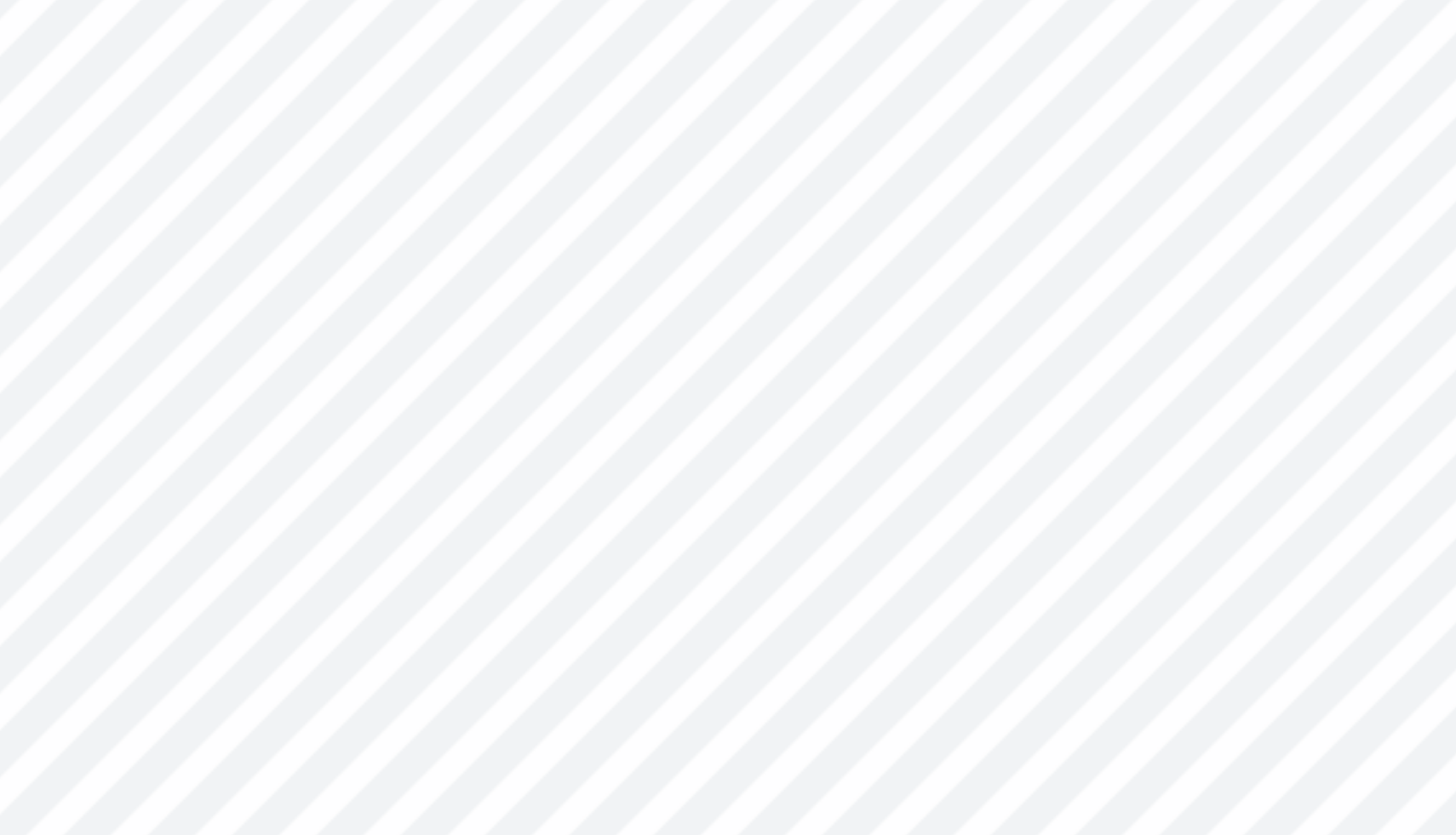
type input "0.28"
type input "0.34"
type input "6.34"
type input "0.13"
type input "0.16"
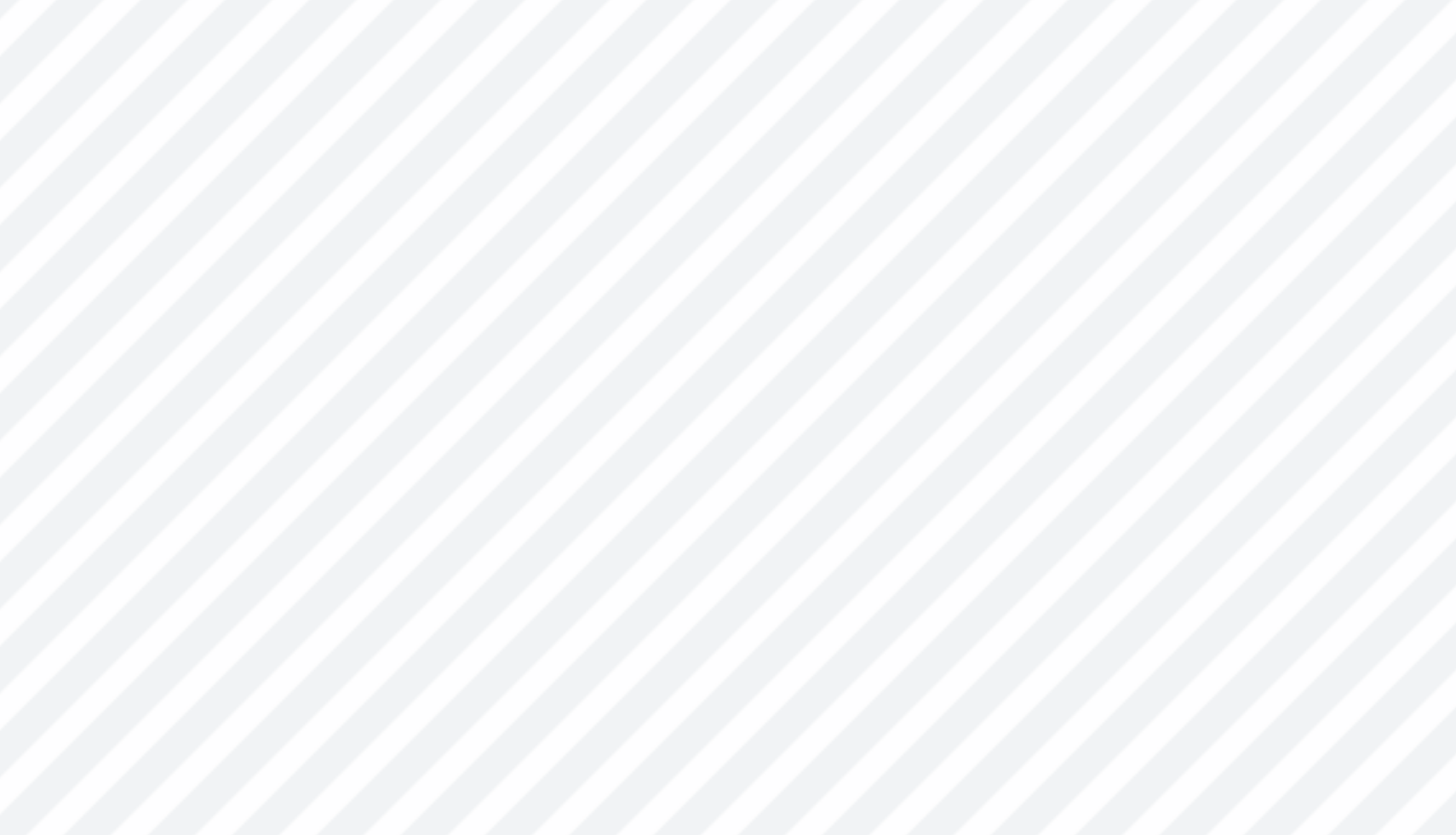
type input "0.03"
type input "0.31"
type input "0.37"
type input "2.91"
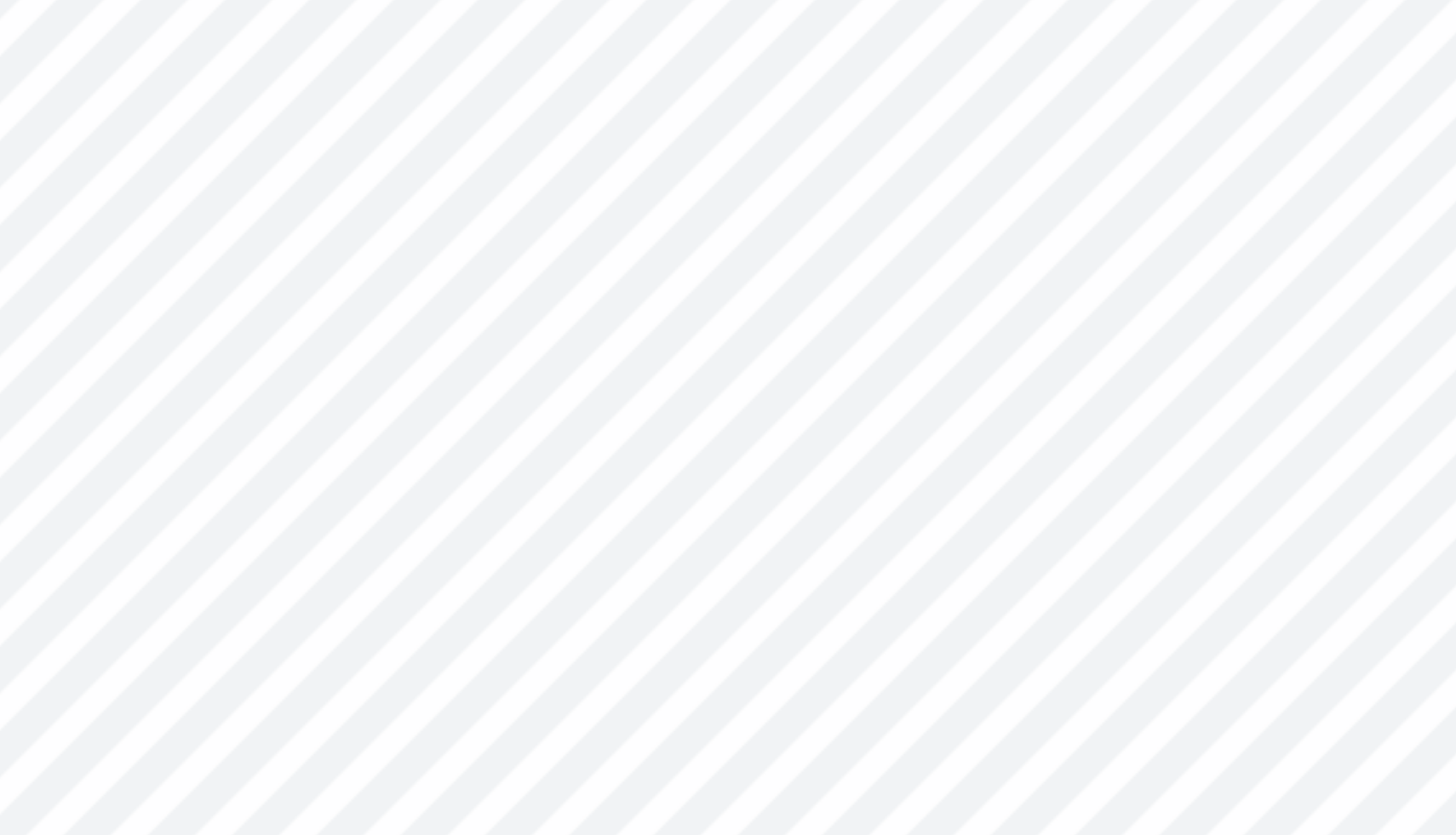
type input "1.64"
type input "5.52"
type input "0.31"
type input "0.37"
type input "6.34"
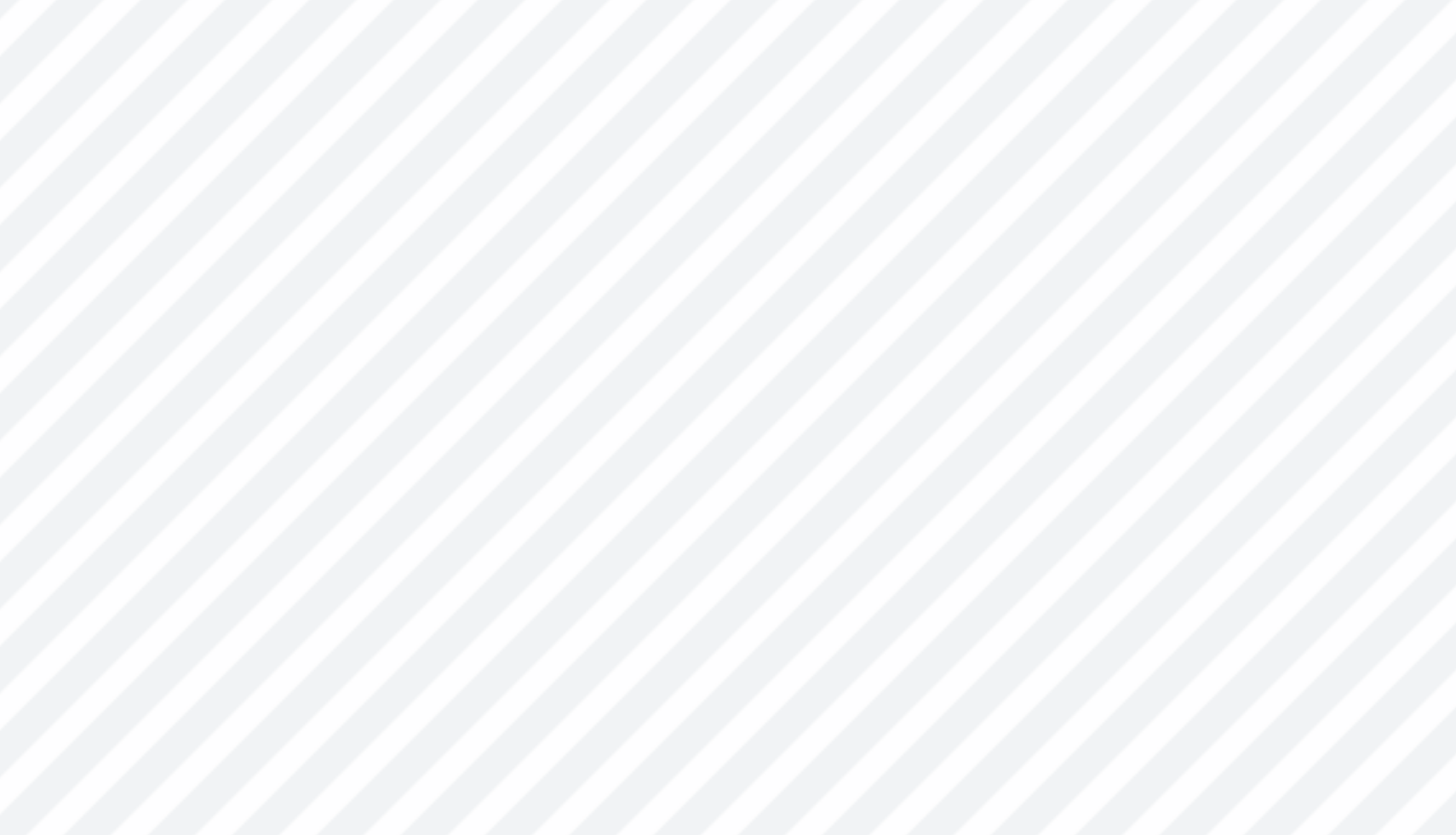
type input "0.20"
type input "0.24"
type input "6.47"
type input "0.27"
type input "0.33"
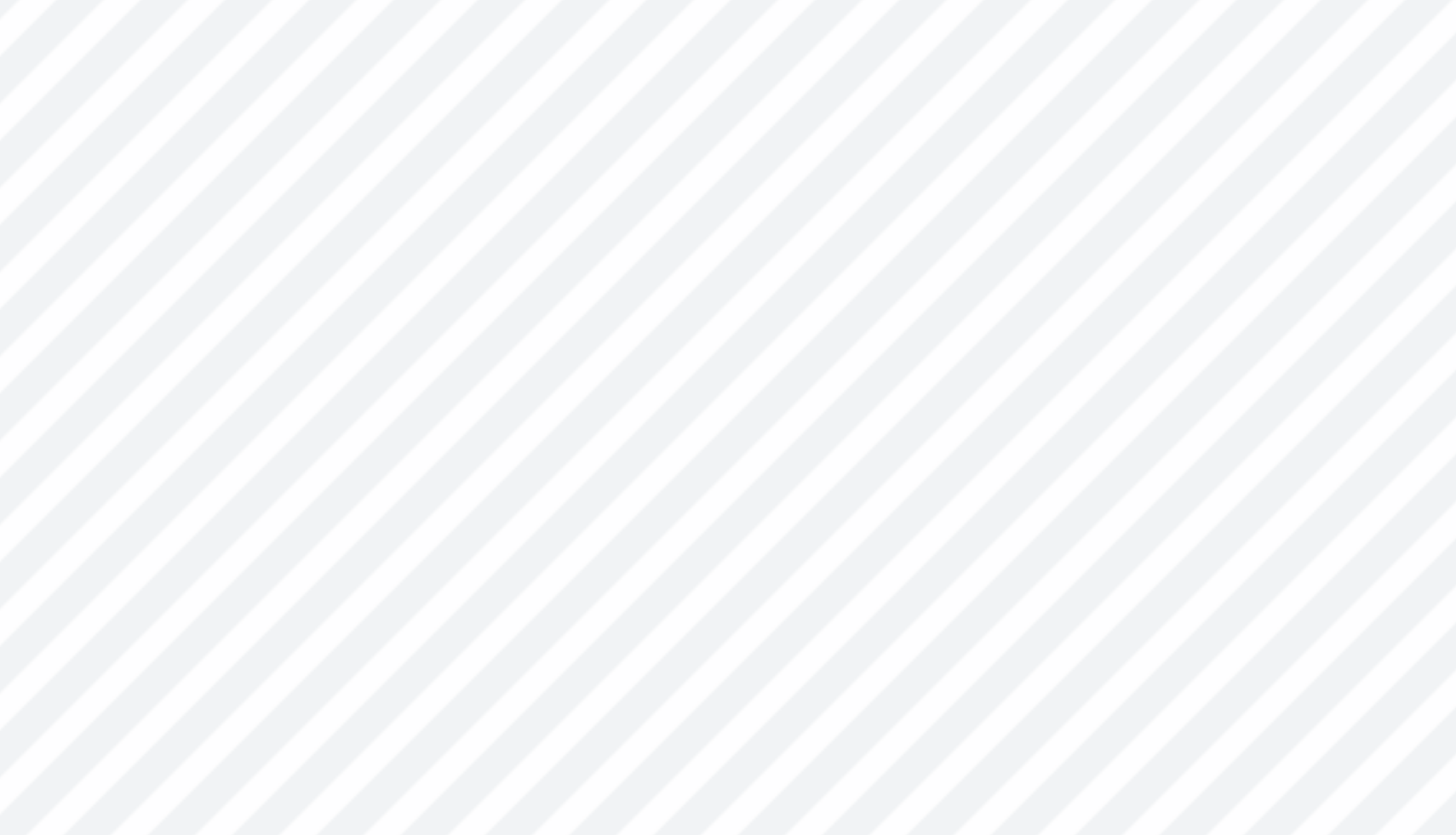
type input "6.39"
type input "2.68"
type input "1.41"
type input "5.64"
type input "2.91"
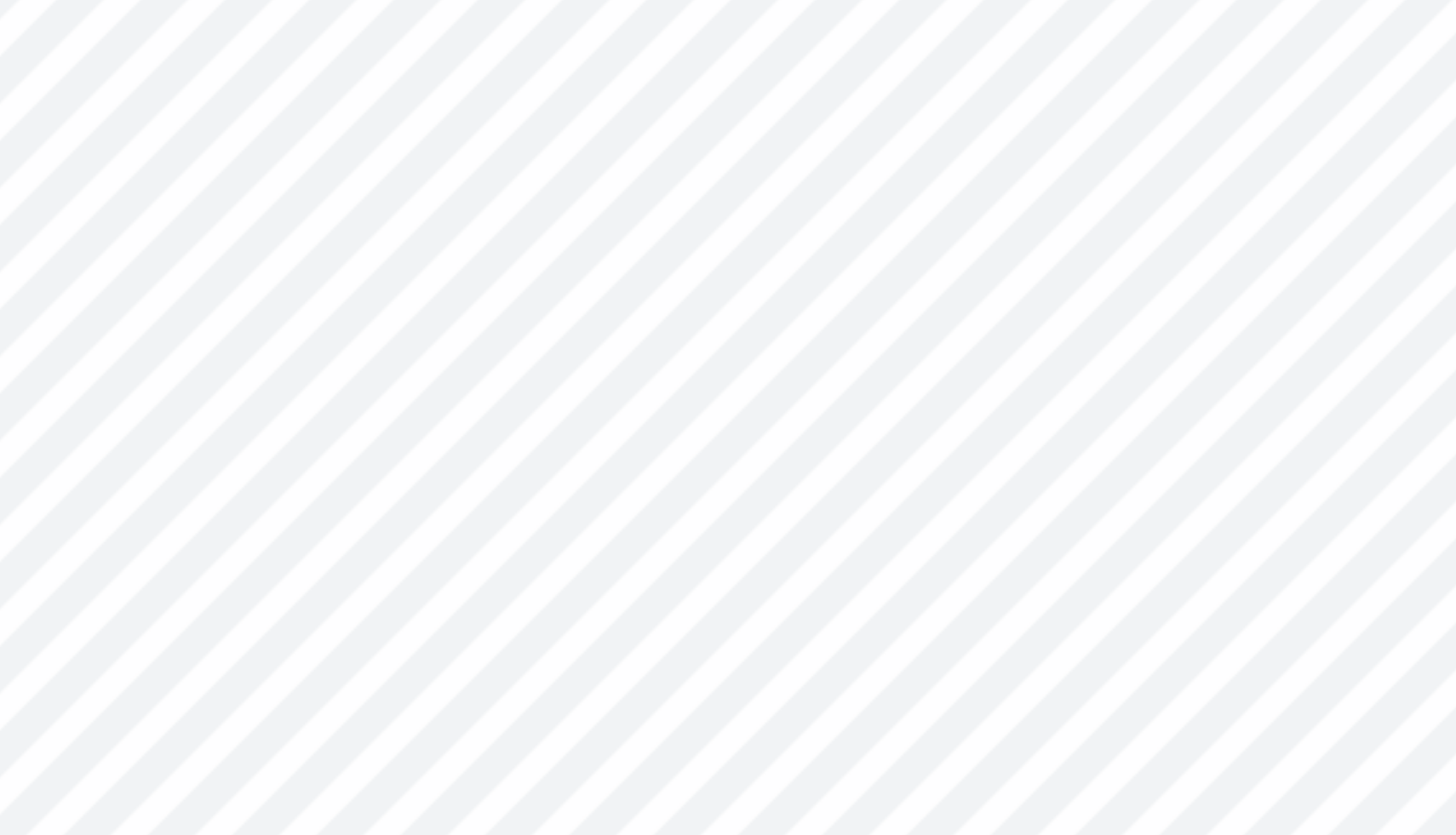
type input "1.64"
type input "5.52"
type input "0.27"
type input "0.33"
type input "6.39"
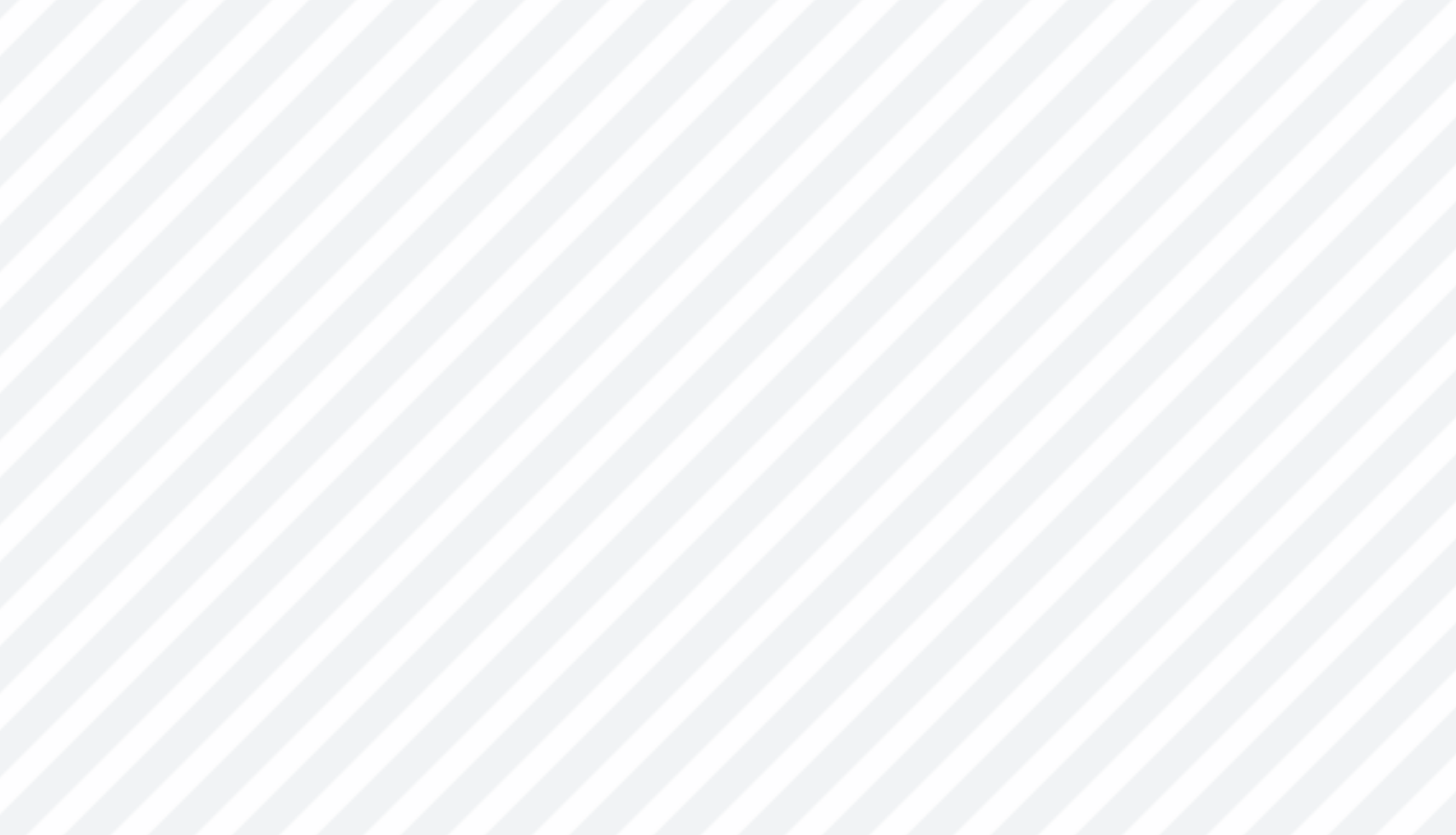
type input "2.91"
type input "1.64"
type input "5.52"
type input "0.27"
type input "0.33"
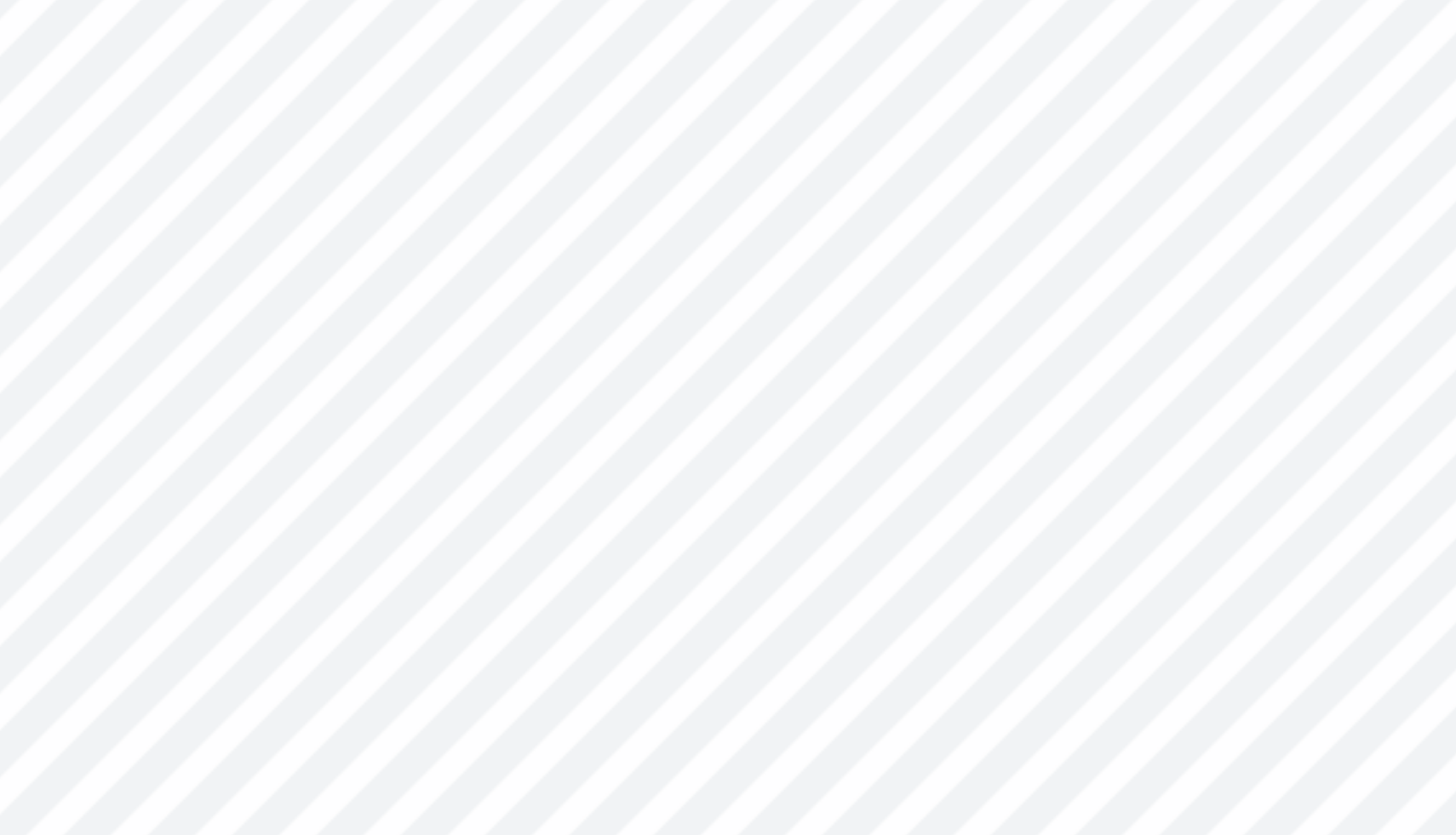
type input "6.39"
type input "0.23"
type input "0.28"
type input "6.47"
type input "2.91"
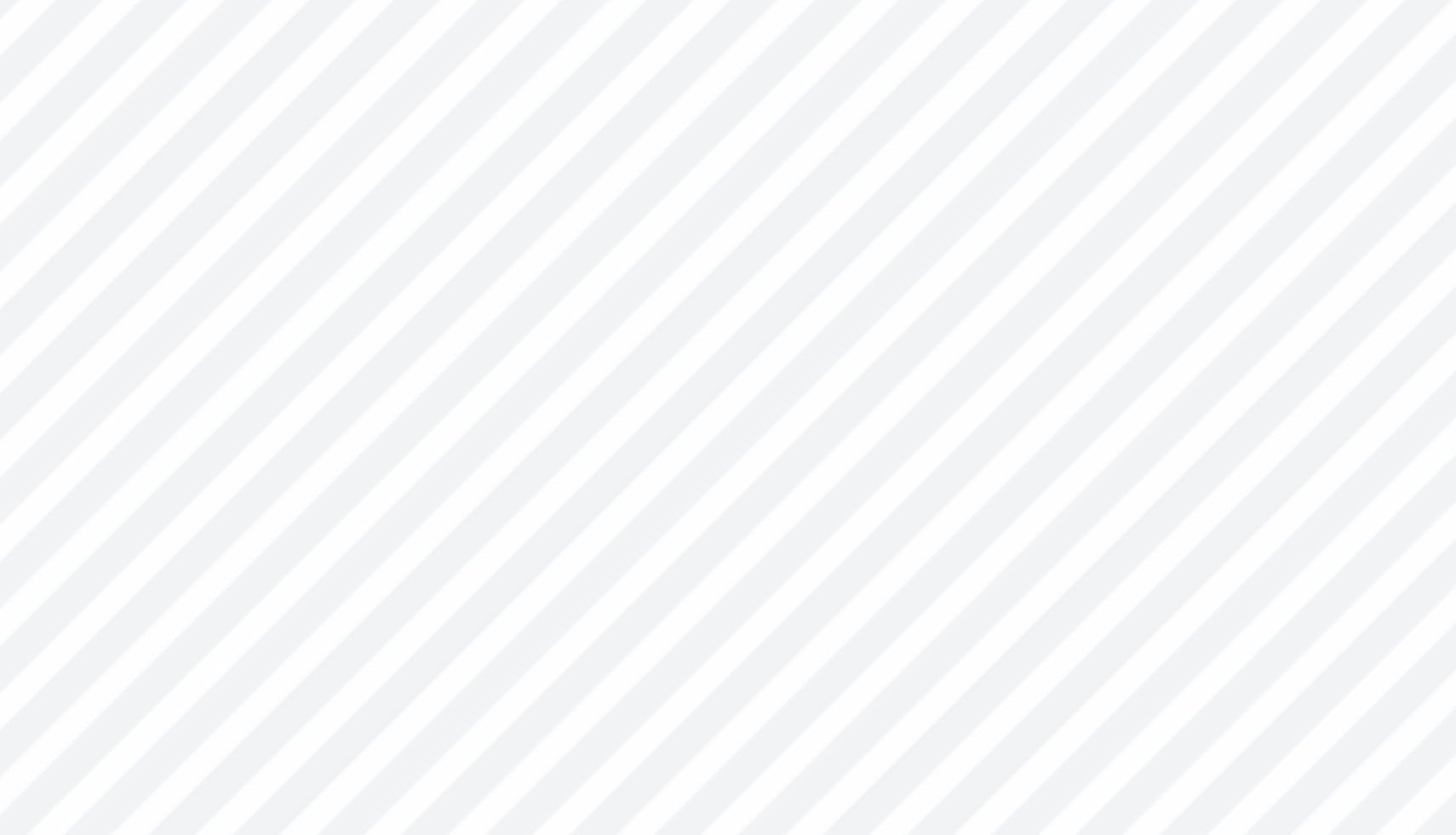
type input "1.64"
type input "5.52"
type input "0.23"
type input "0.28"
type input "6.47"
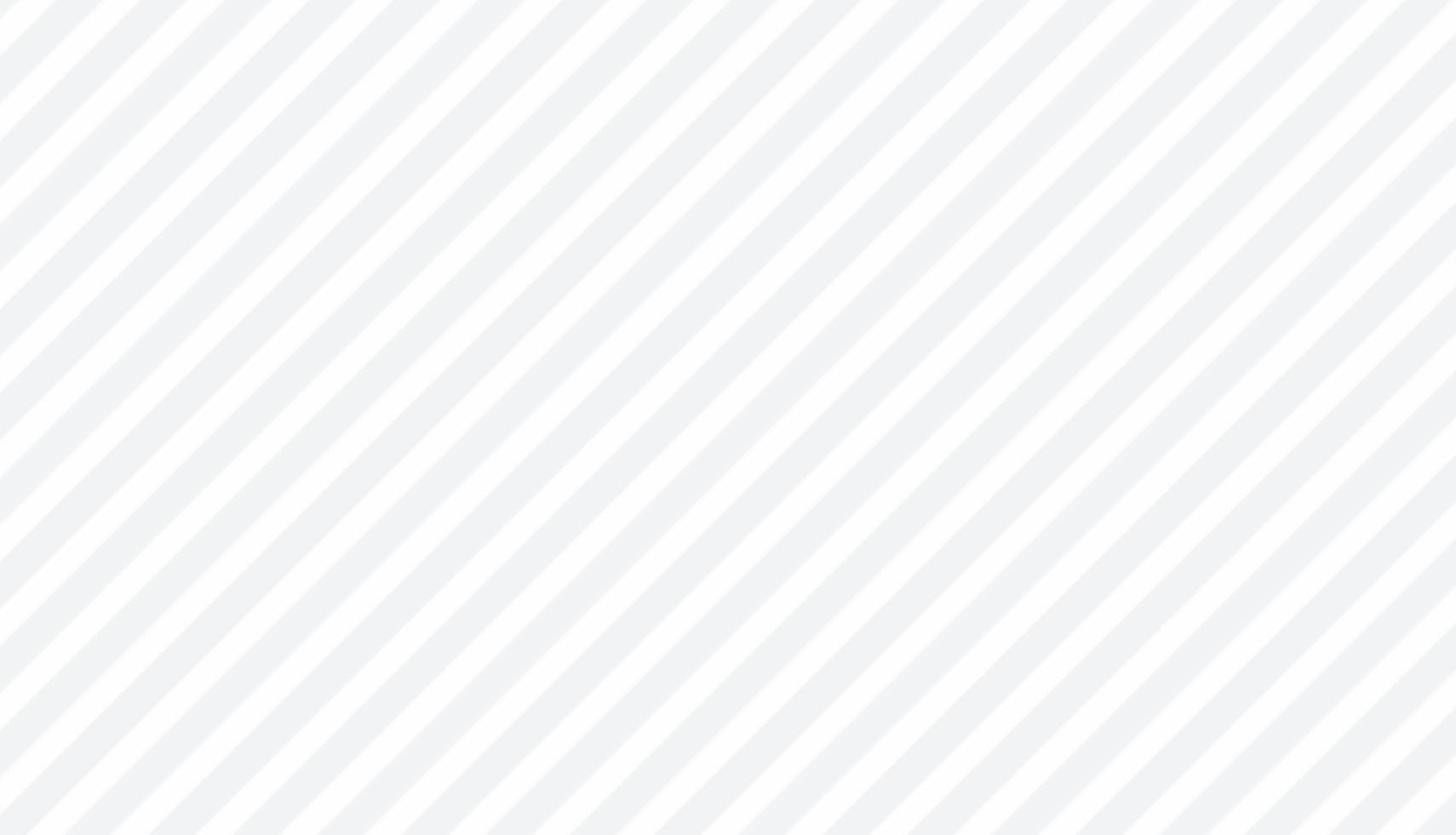
type input "0.14"
type input "0.17"
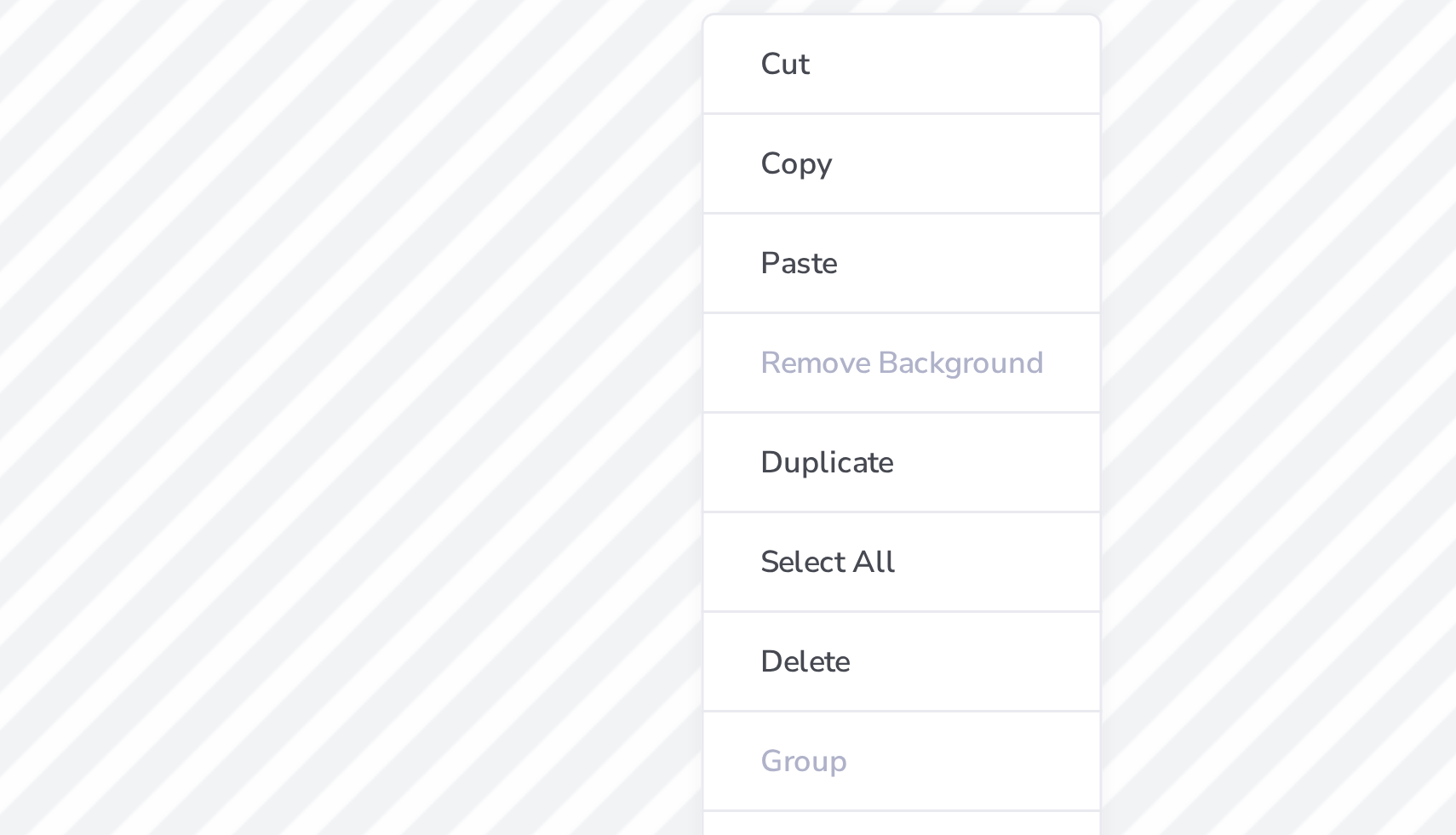
type input "2.91"
type input "1.64"
type input "5.52"
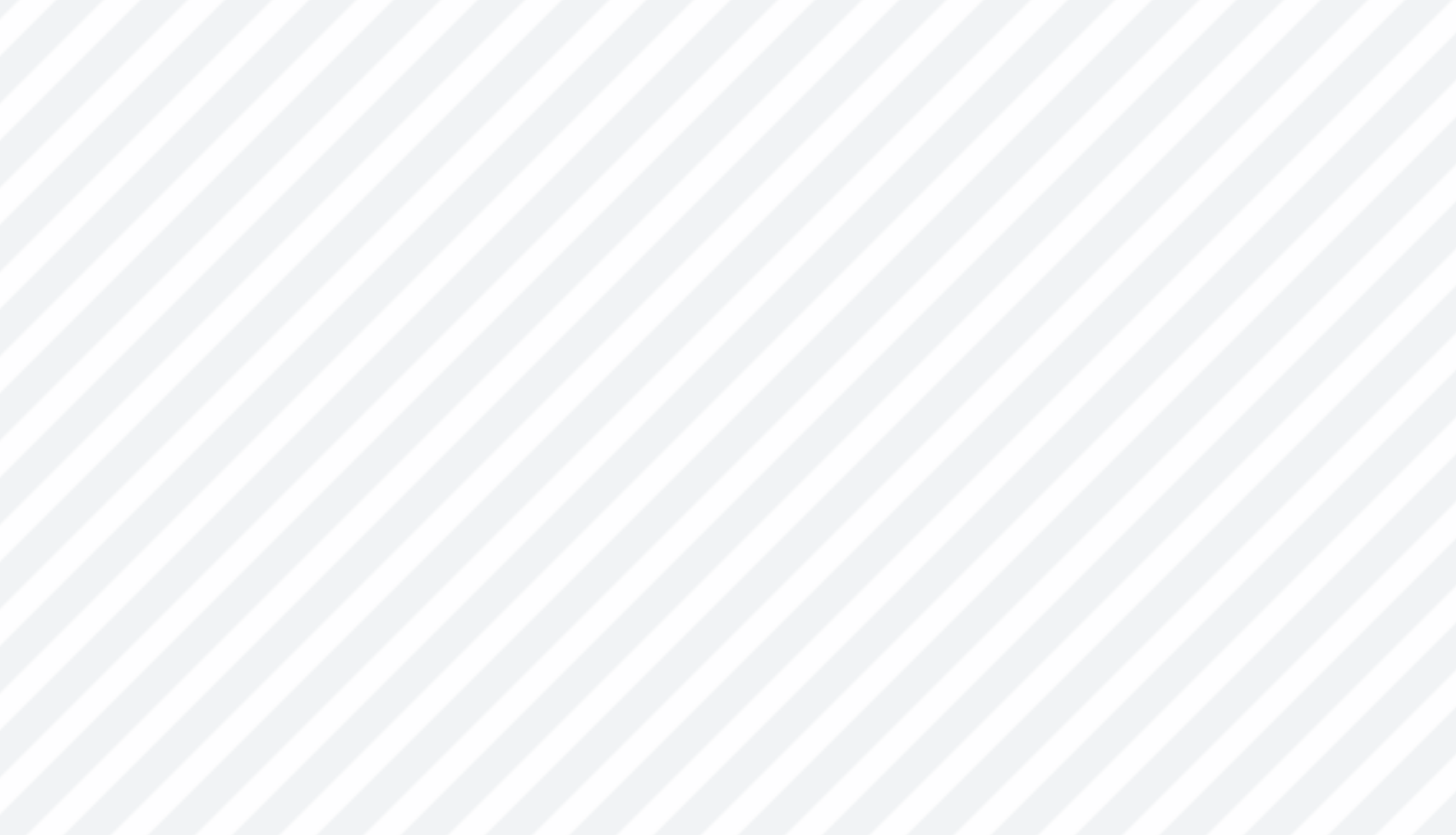
type input "0.14"
type input "0.17"
type input "6.47"
type input "0.25"
type input "0.30"
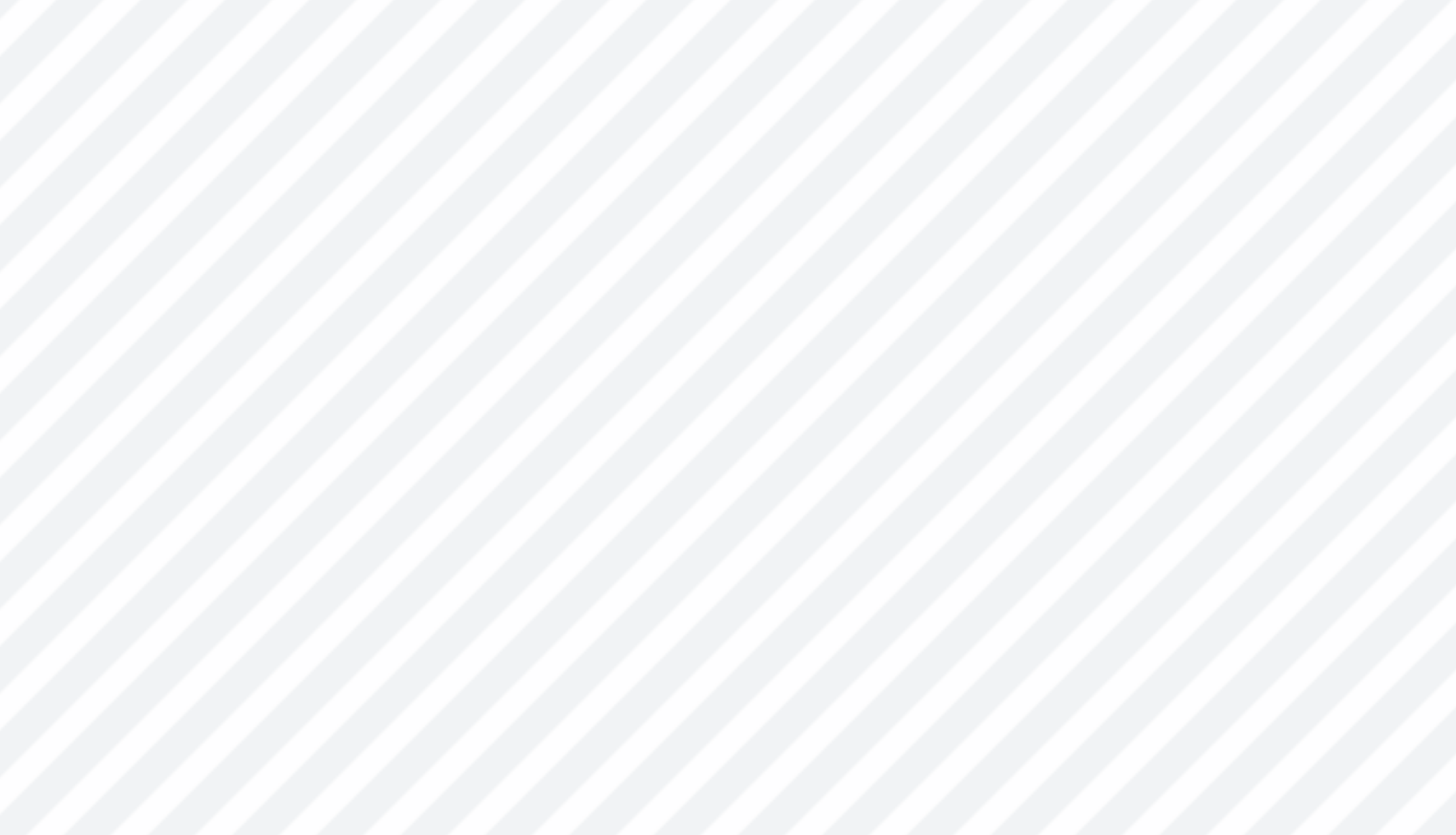
type input "6.34"
type input "2.91"
type input "1.64"
type input "5.65"
type input "0.25"
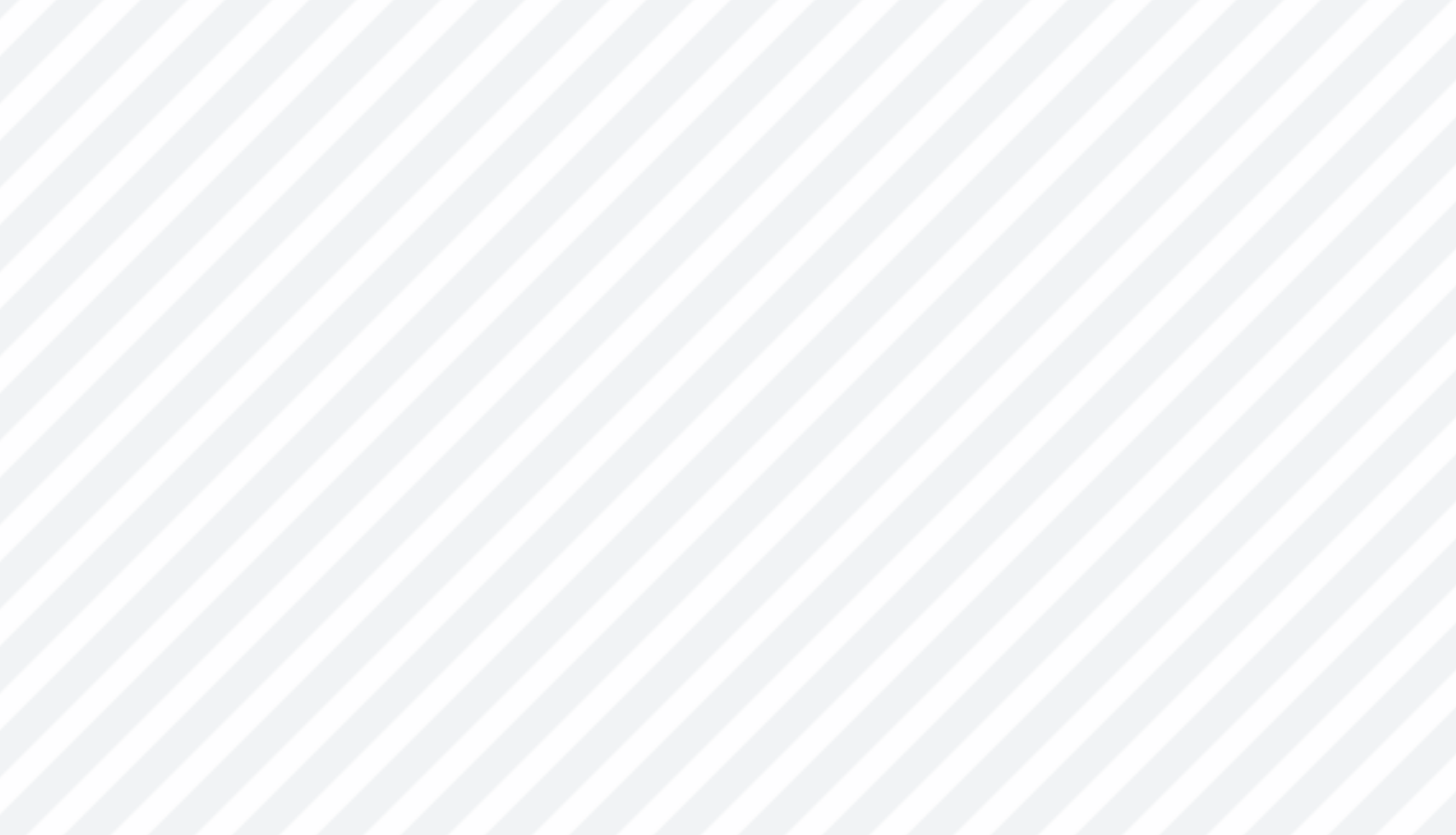
type input "0.30"
type input "6.34"
type input "2.91"
type input "1.64"
type input "5.65"
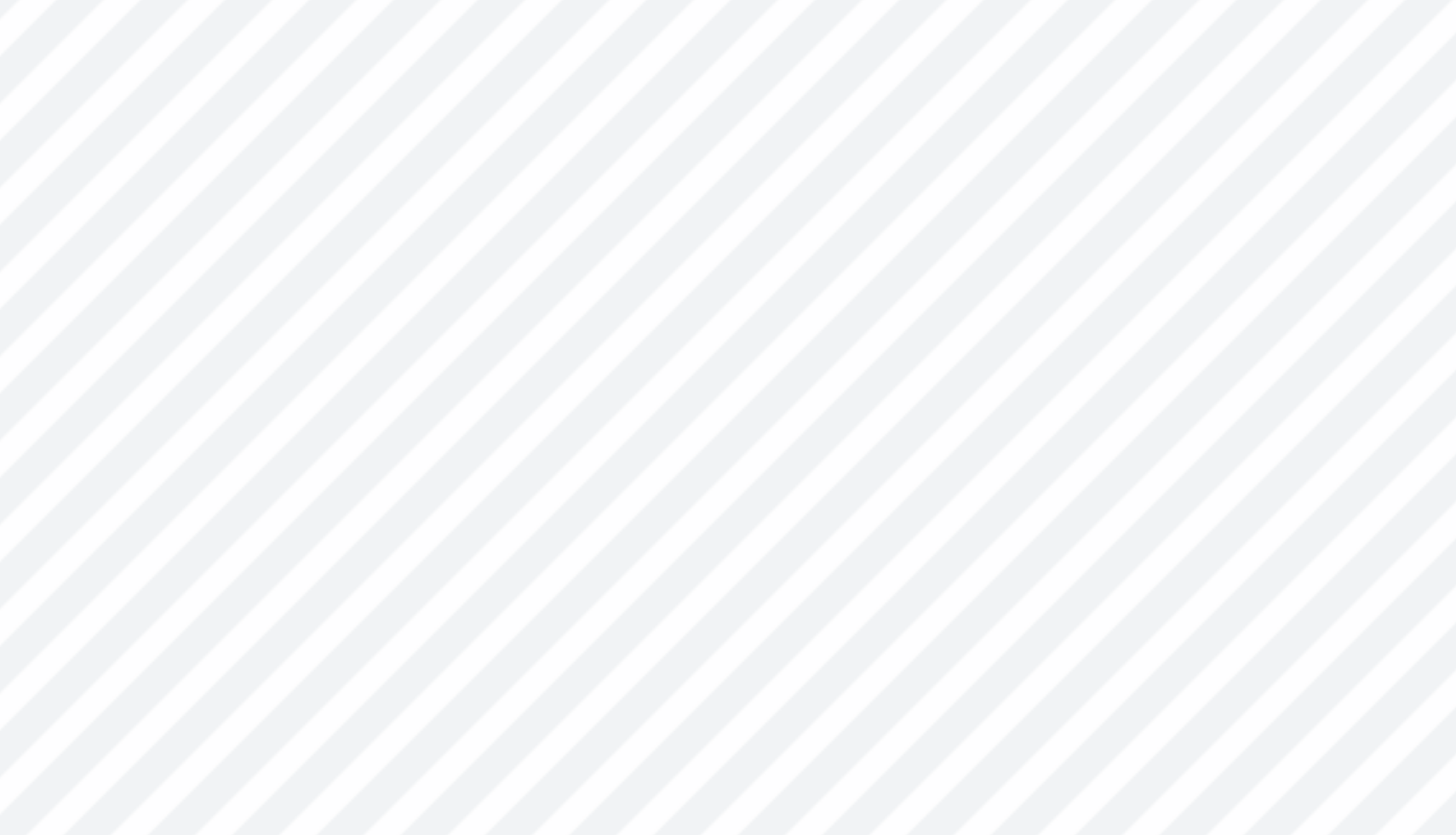
type input "0.25"
type input "0.30"
type input "6.34"
type input "2.91"
type input "1.64"
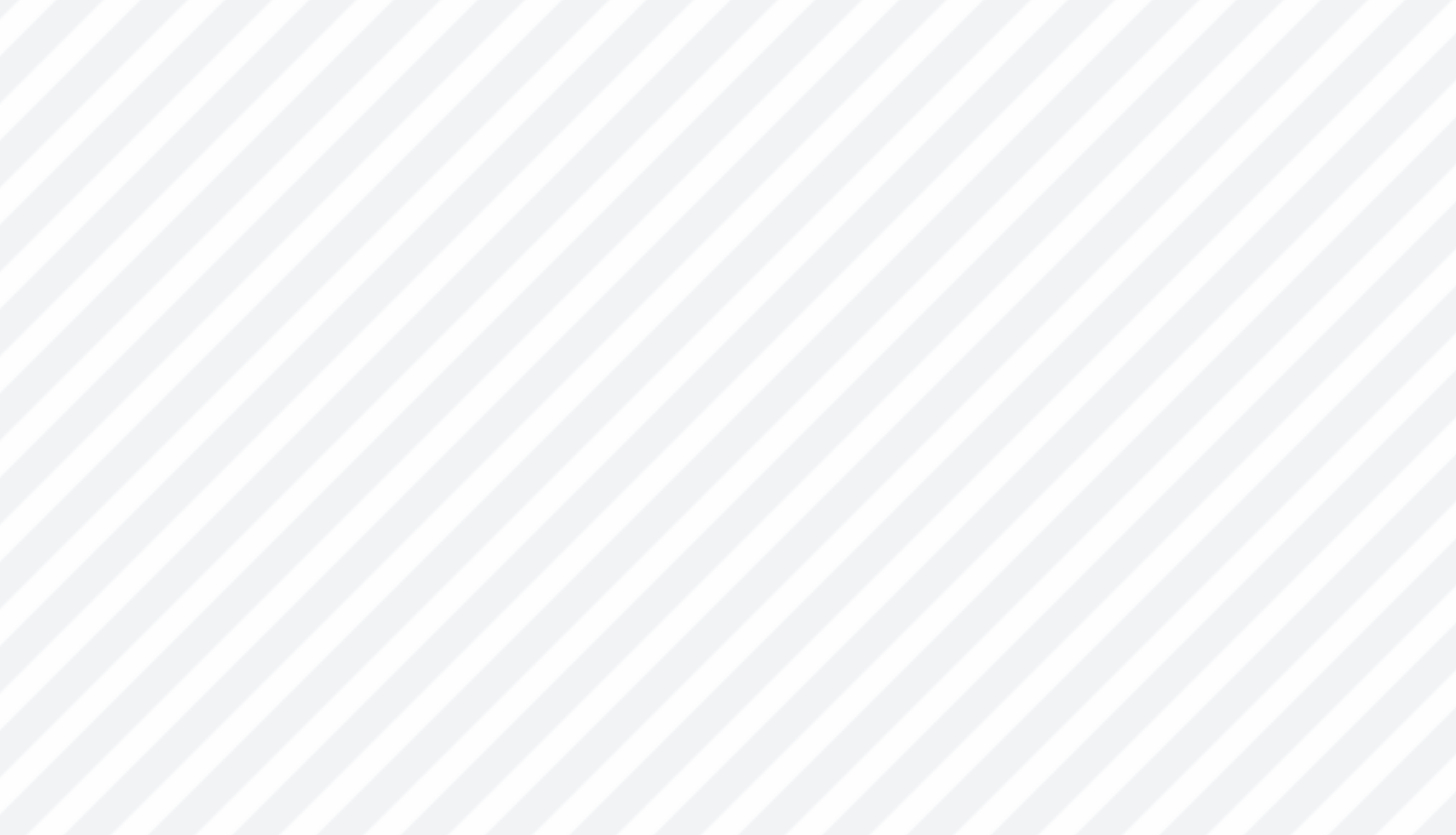
type input "5.67"
type input "0.25"
type input "0.30"
type input "6.34"
type input "2.91"
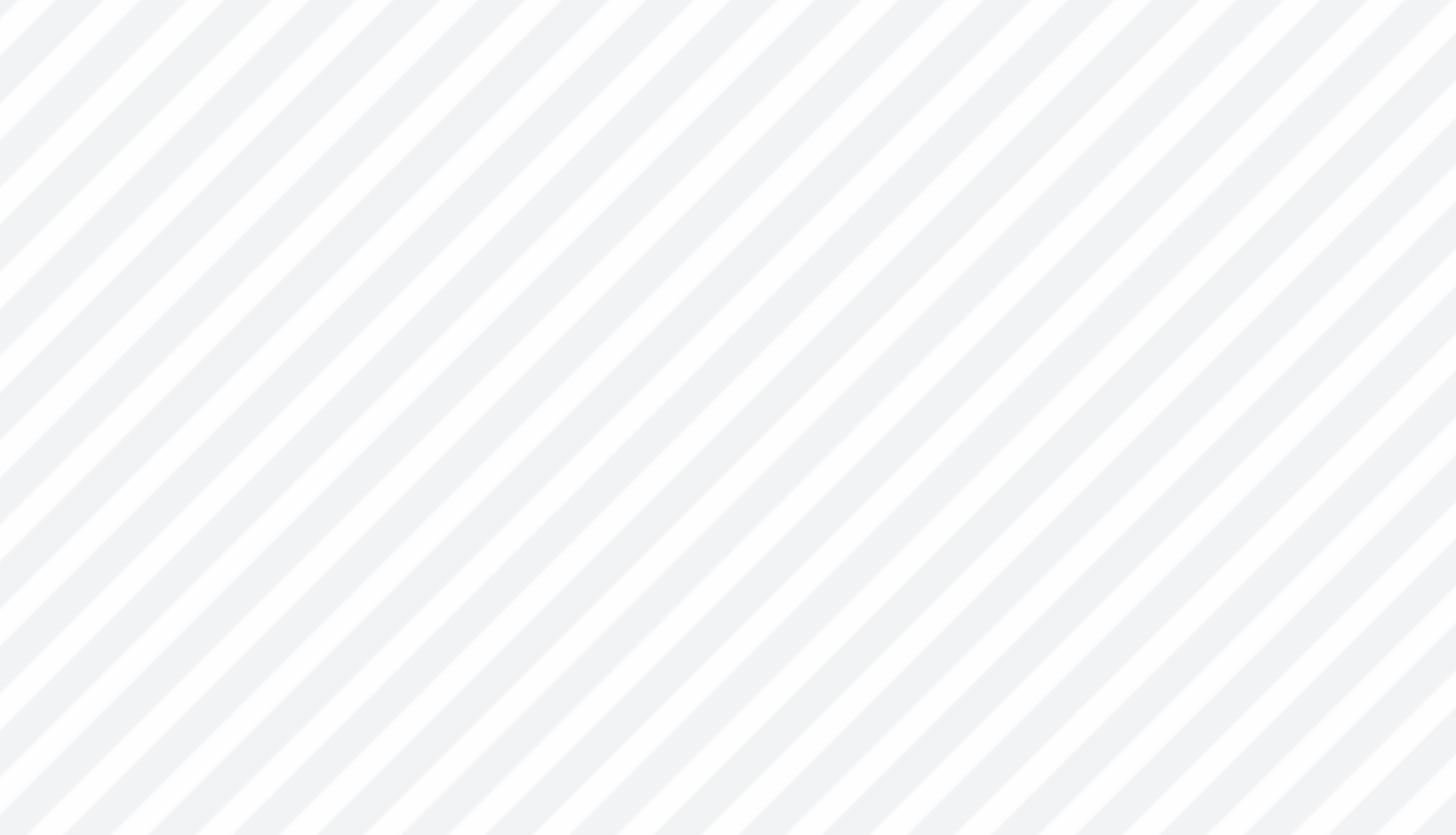
type input "1.64"
type input "5.67"
type input "0.95"
type input "0.83"
type input "5.93"
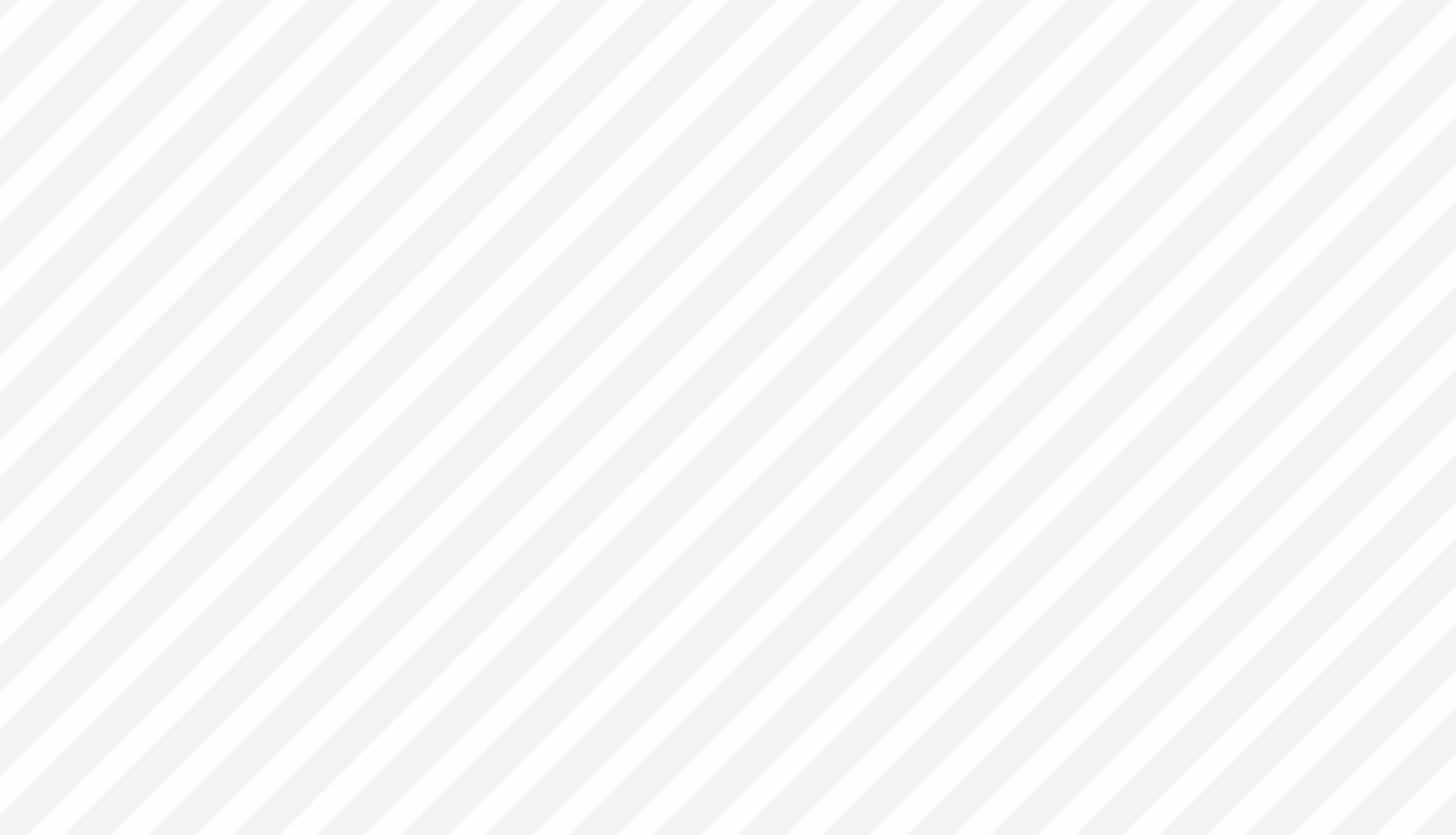
type input "2.91"
type input "1.64"
type input "5.67"
type input "0.25"
type input "0.30"
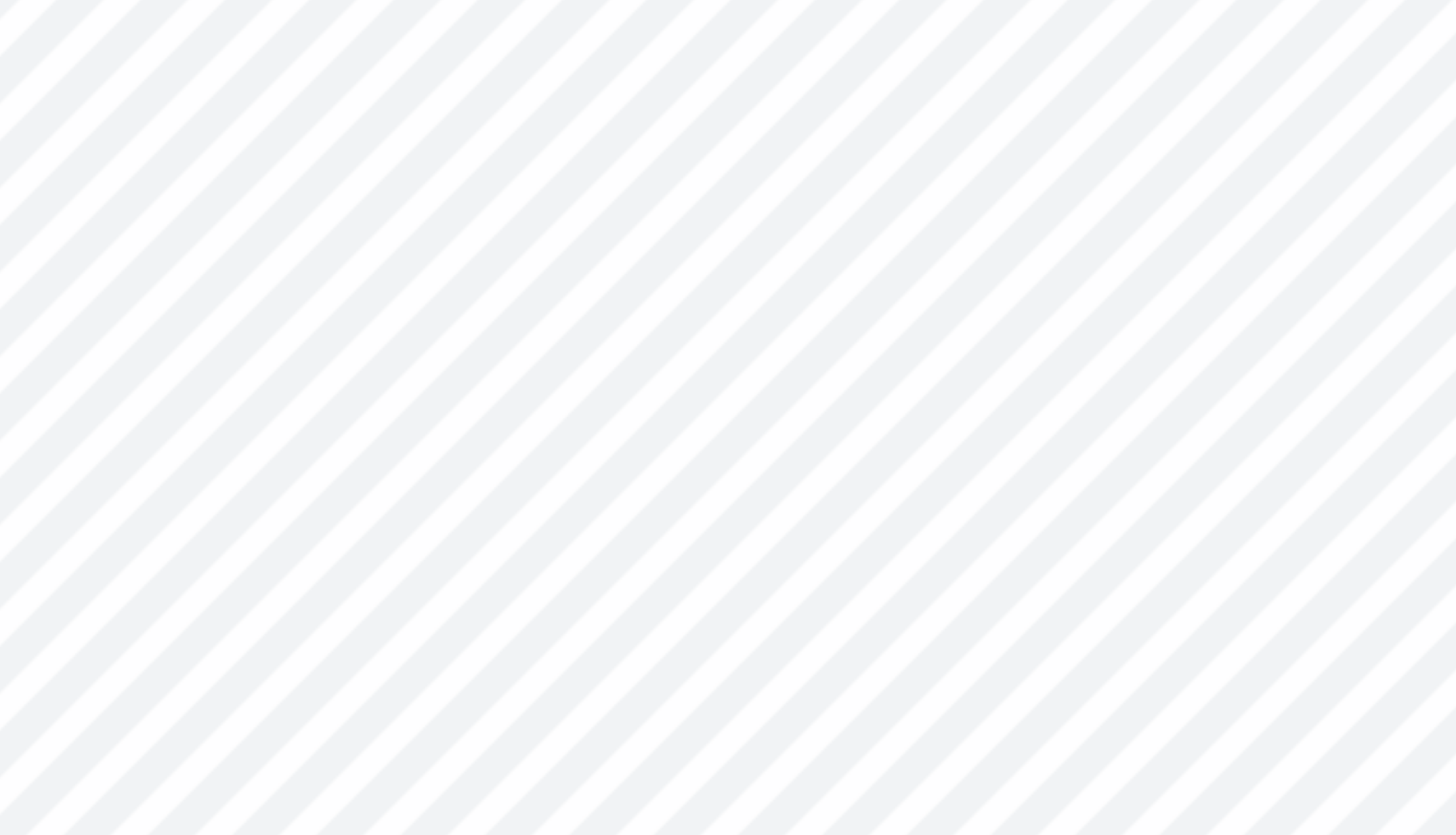
type input "6.34"
type input "0.38"
type input "0.46"
type input "0.28"
type input "0.33"
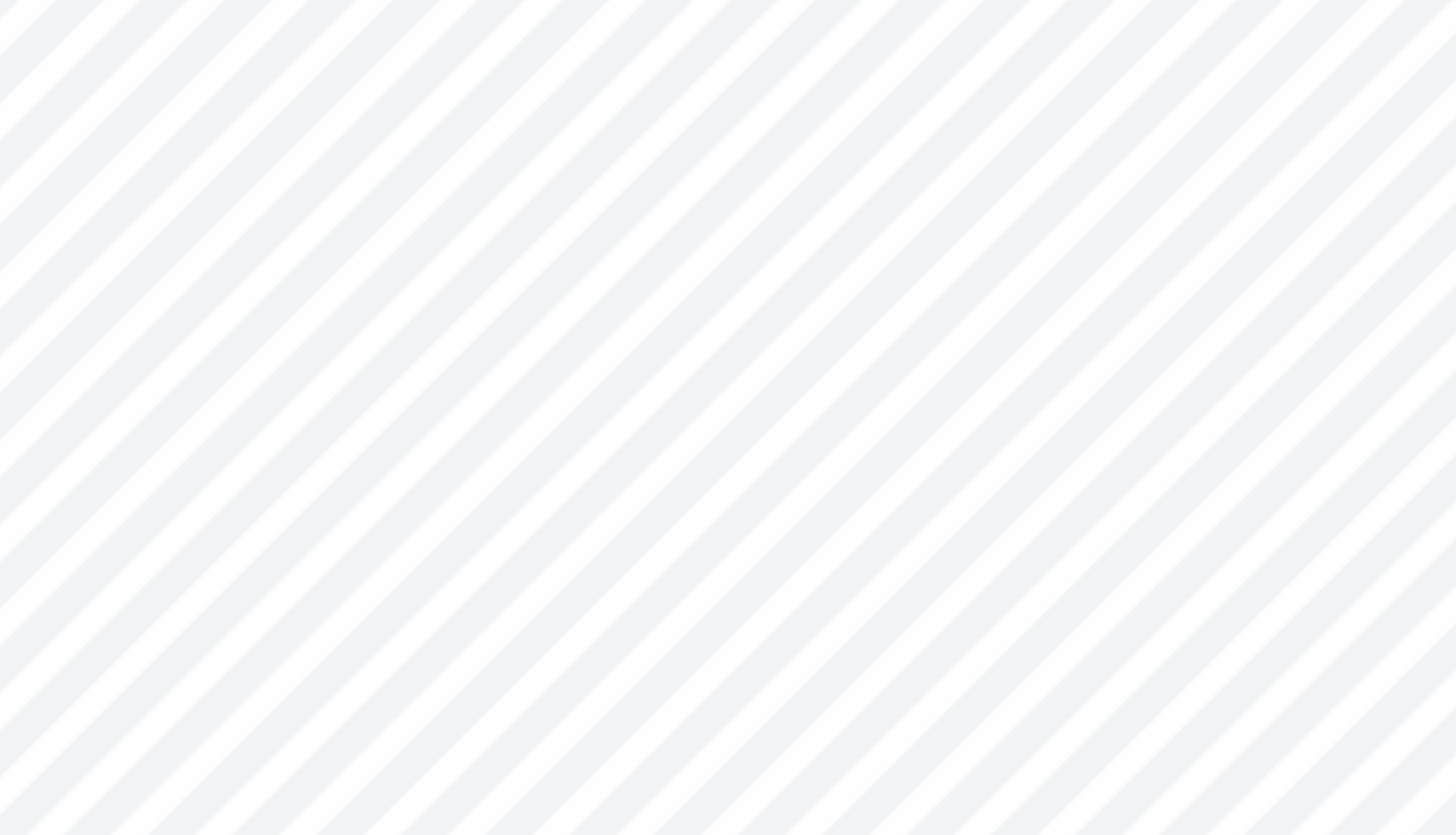
type input "6.11"
type input "2.68"
type input "1.41"
type input "5.64"
type input "0.28"
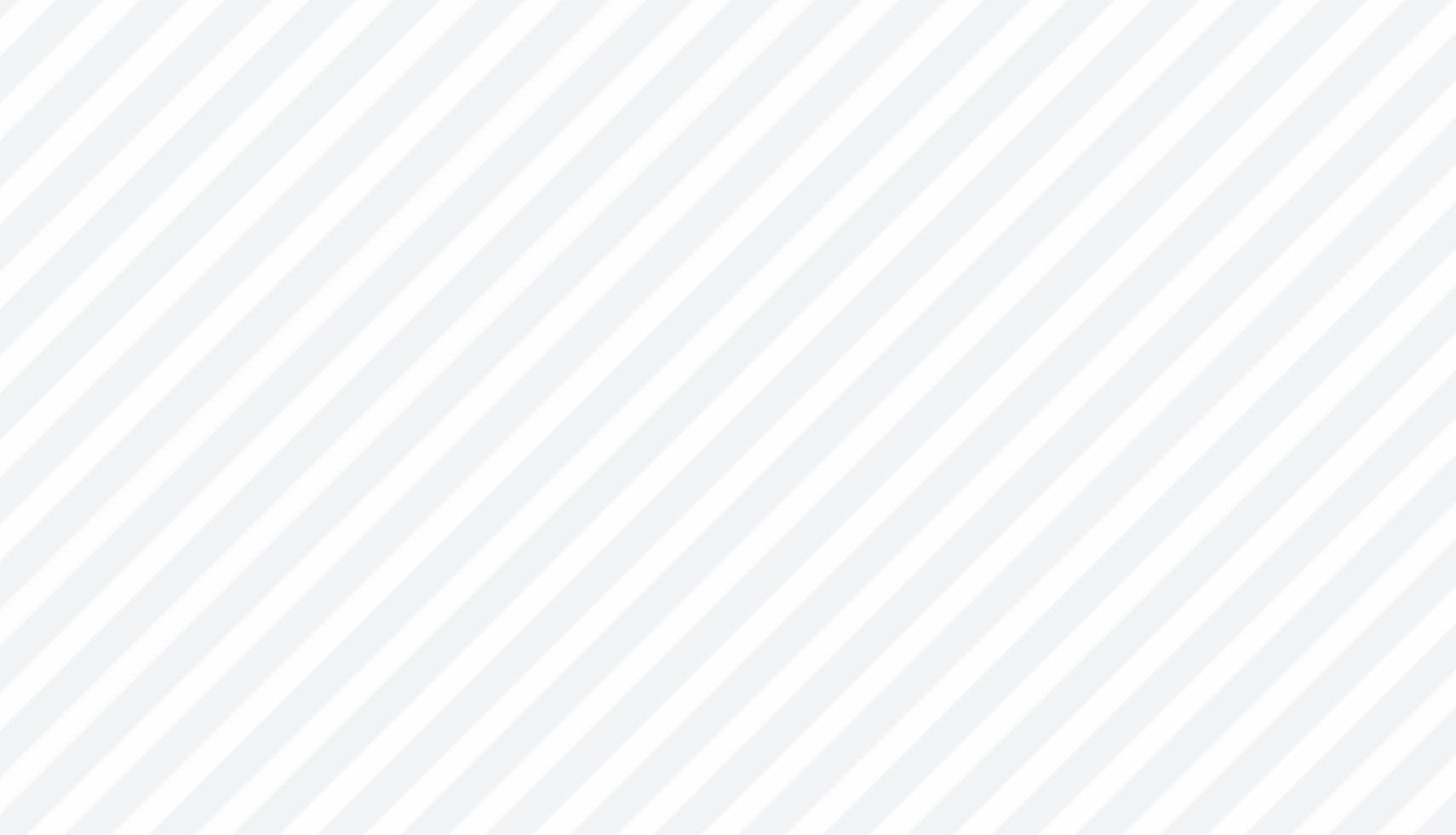
type input "0.33"
type input "6.11"
type input "0.27"
type input "0.32"
type input "2.91"
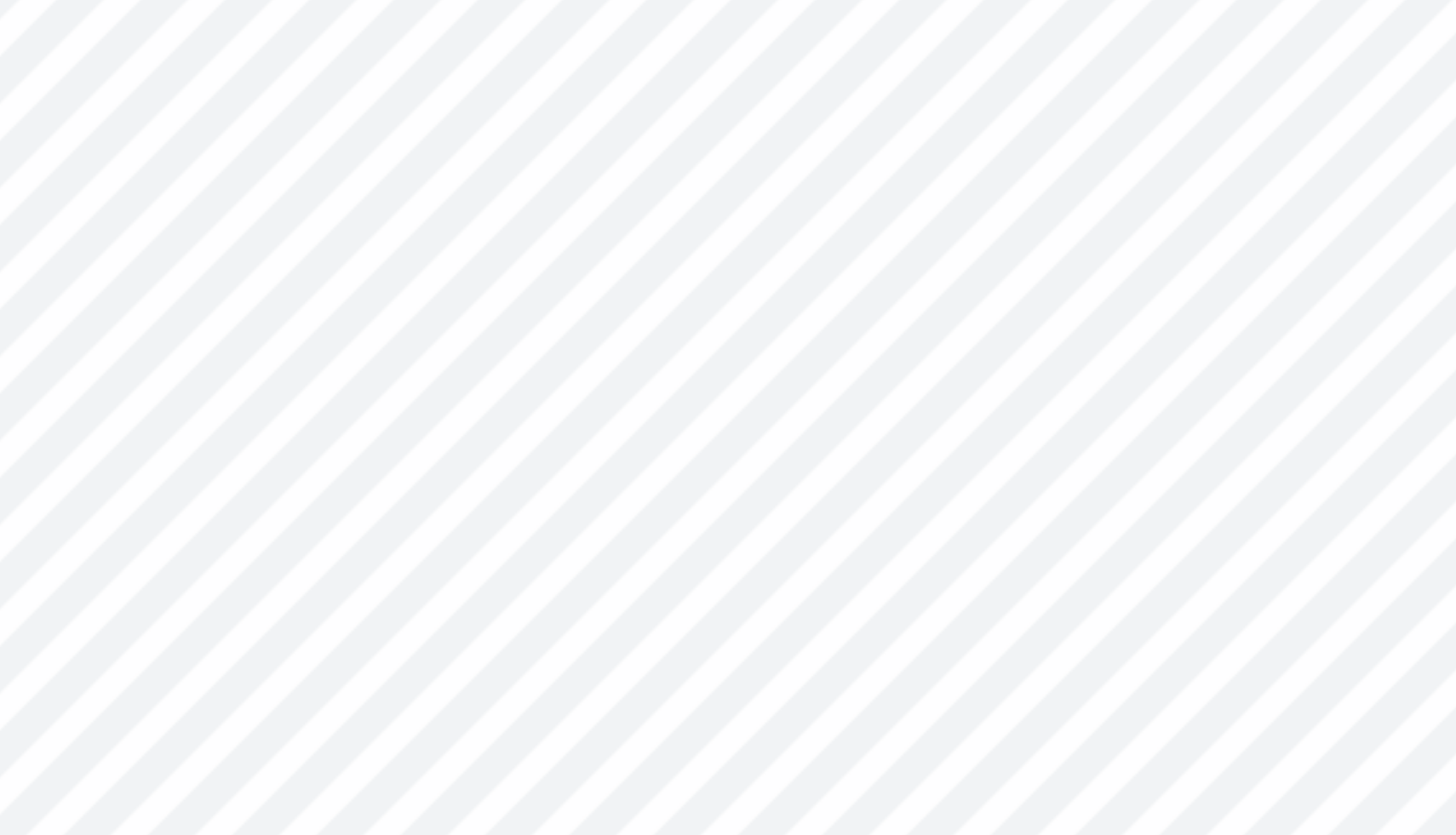
type input "1.64"
type input "5.62"
type input "0.29"
type input "0.35"
type input "6.10"
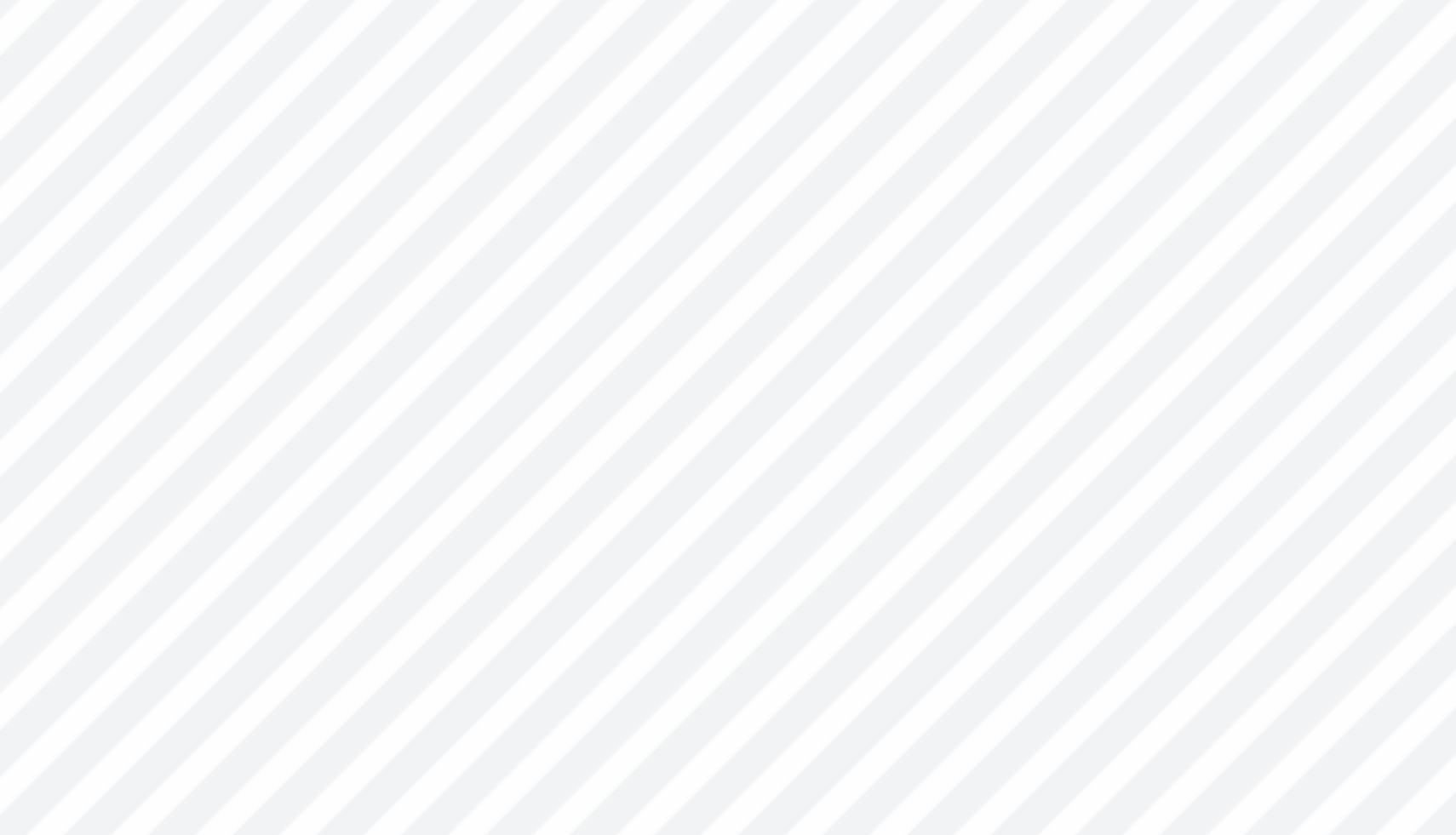
type input "0.24"
type input "0.29"
type input "6.16"
type input "0.24"
type input "0.29"
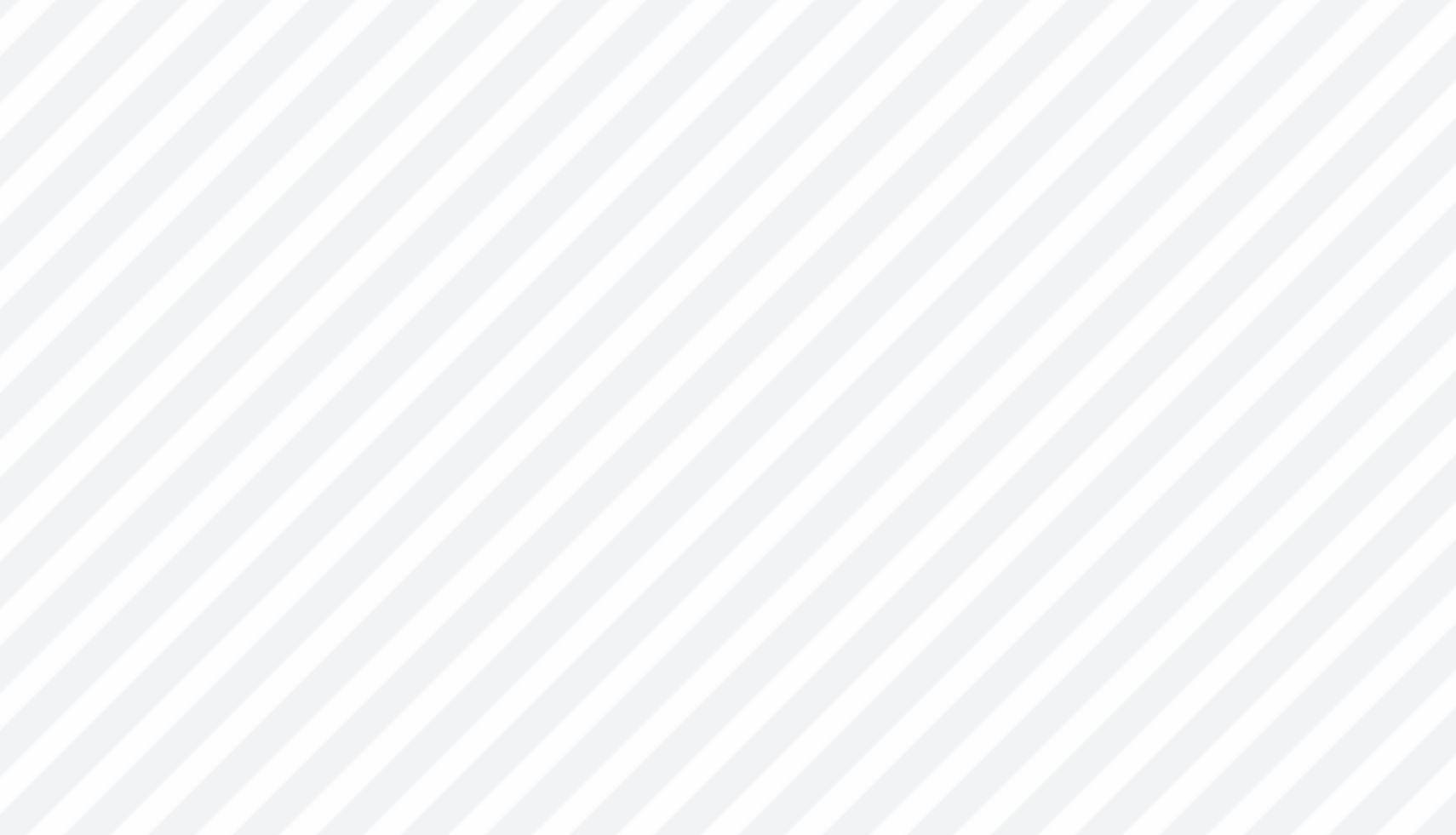
type input "6.16"
type input "0.18"
type input "0.21"
type input "0.31"
type input "0.38"
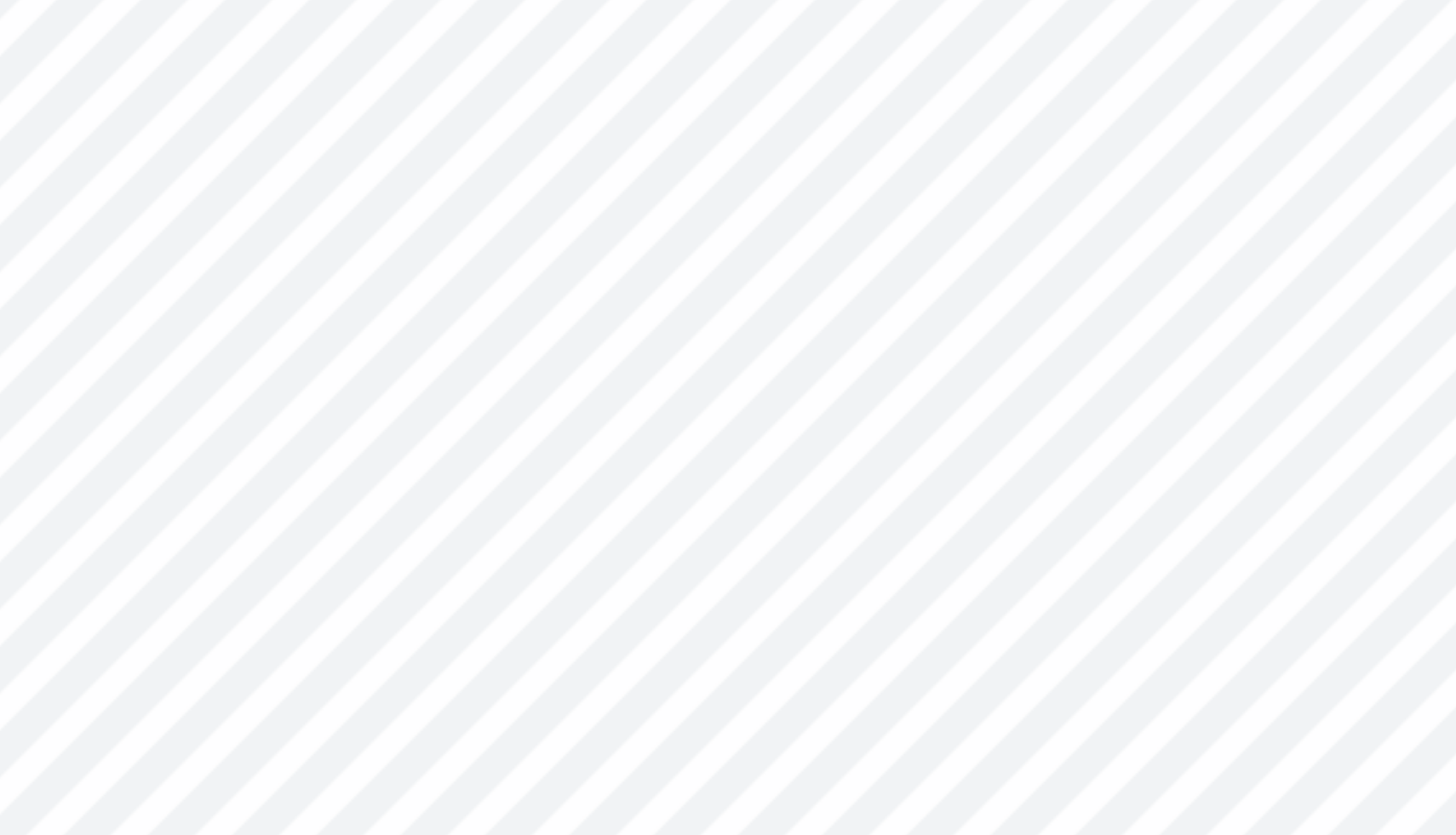
type input "2.68"
type input "1.41"
type input "5.74"
type input "0.31"
type input "0.38"
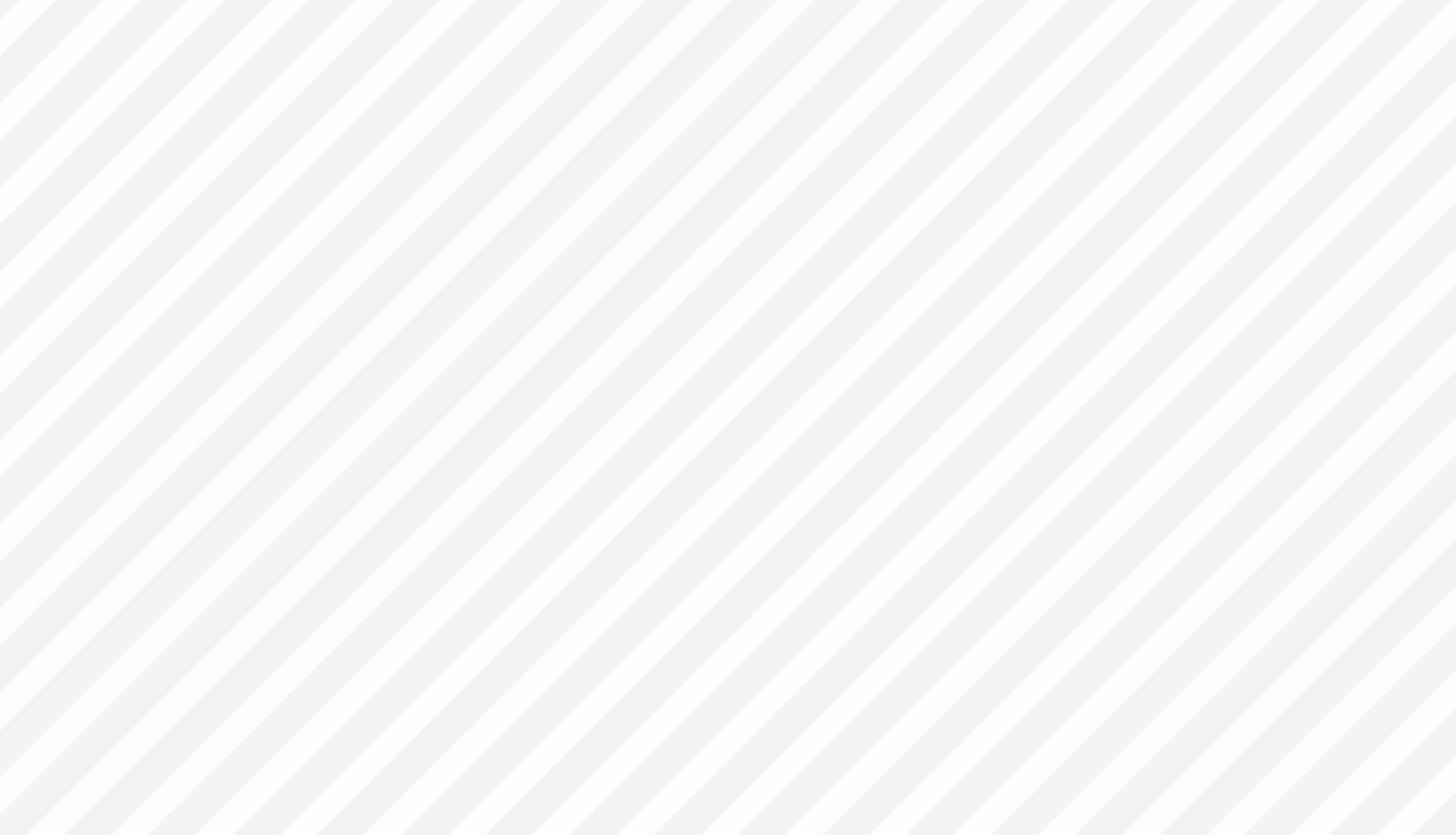
type input "6.16"
type input "0.95"
type input "0.83"
type input "5.75"
type input "2.91"
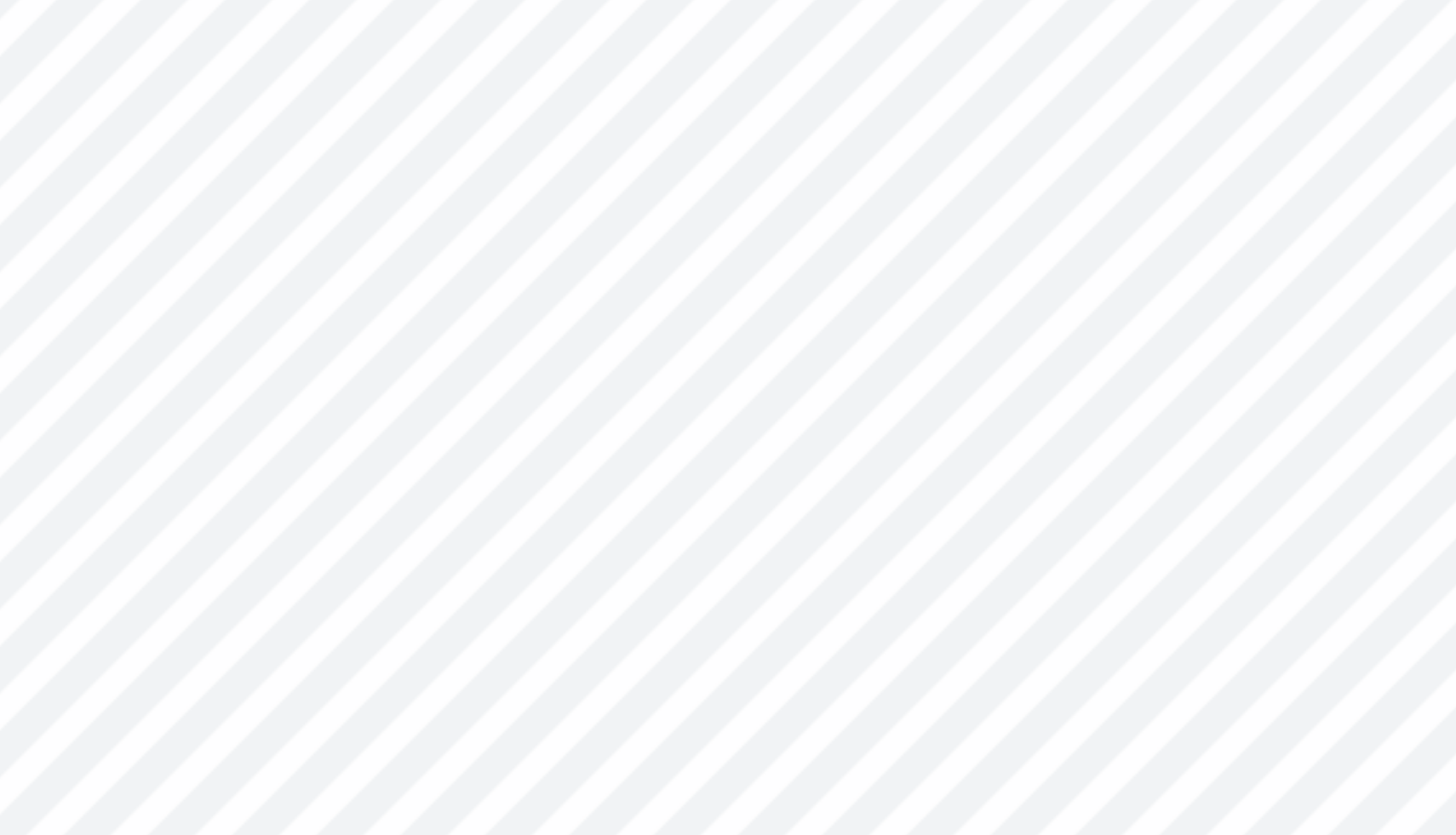
type input "1.64"
type input "5.53"
type input "0.31"
type input "0.38"
type input "6.16"
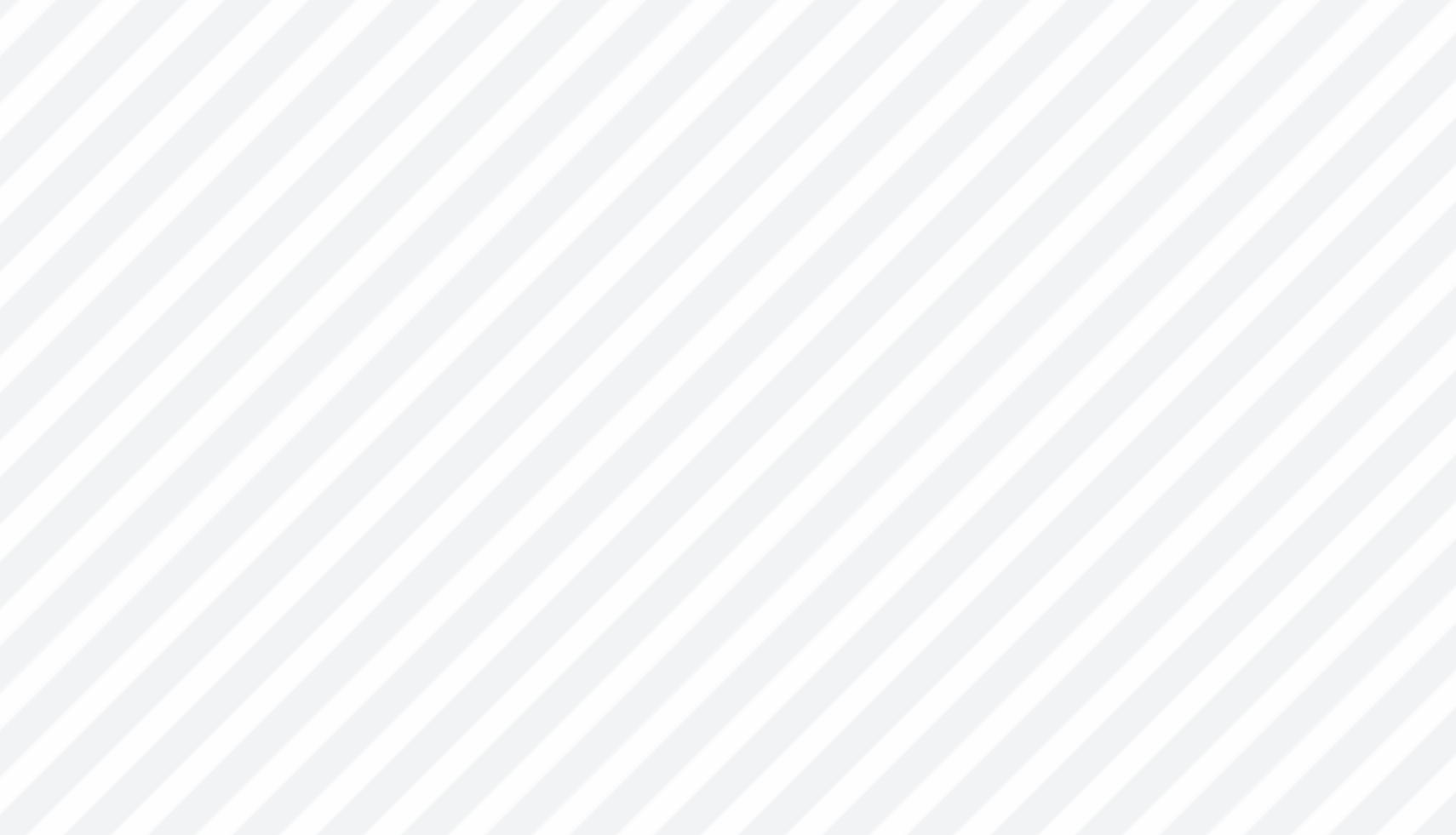
type input "0.95"
type input "0.83"
type input "5.75"
type input "2.91"
type input "1.64"
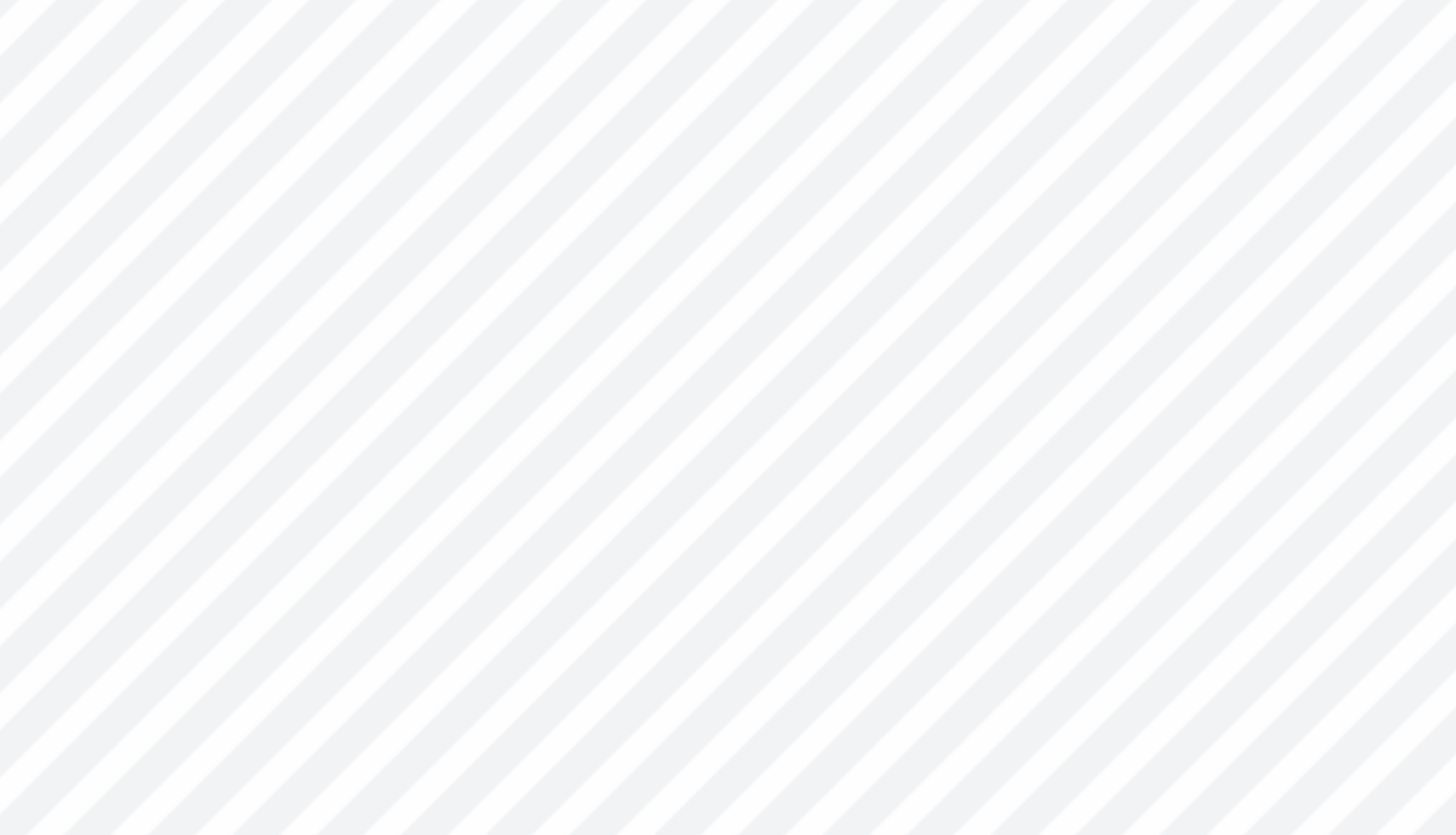
type input "5.53"
type input "0.31"
type input "0.38"
type input "6.16"
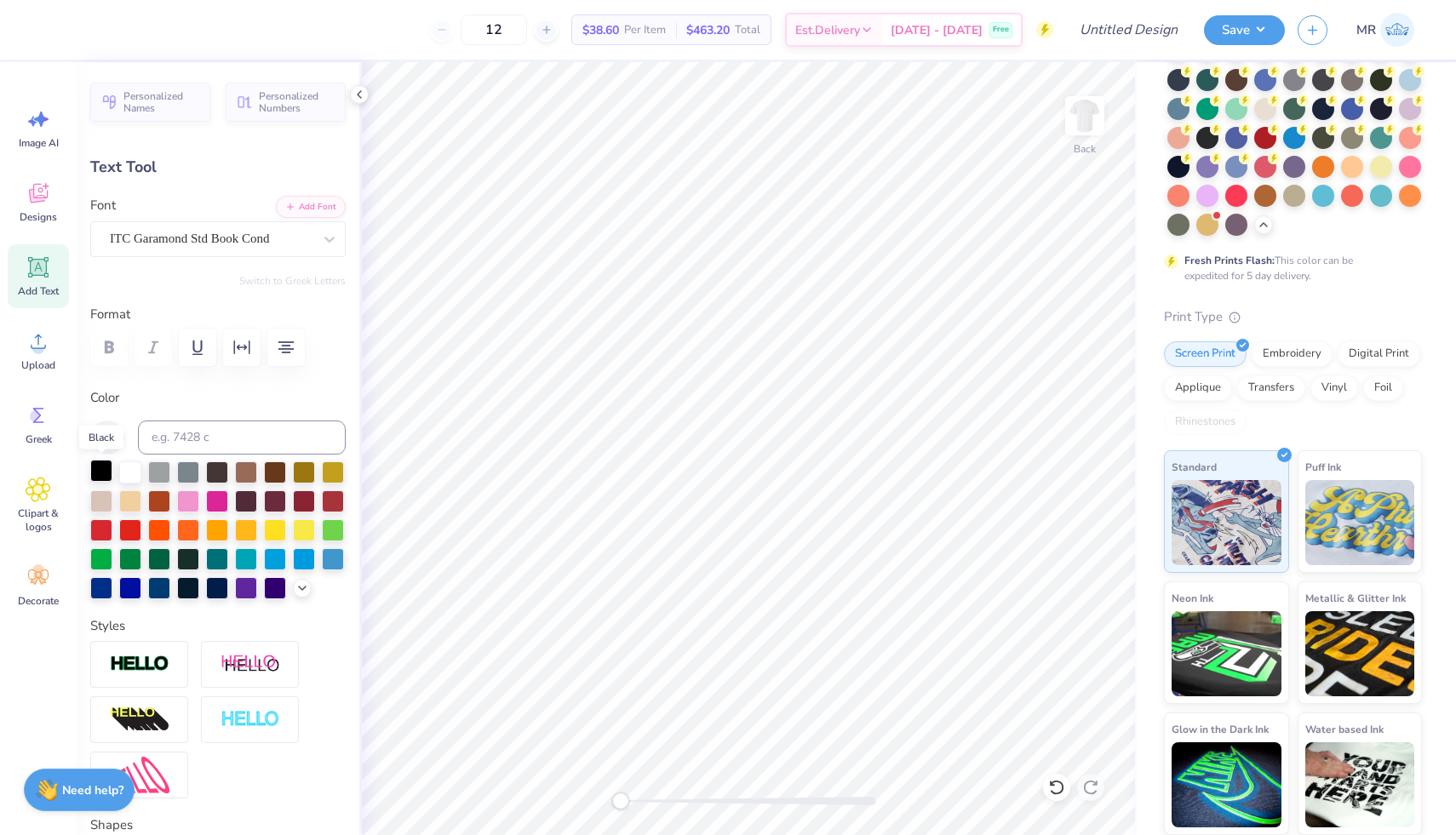
click at [104, 466] on div at bounding box center [101, 471] width 22 height 22
type input "1.10"
type input "0.71"
type input "9.90"
click at [93, 471] on div at bounding box center [101, 471] width 22 height 22
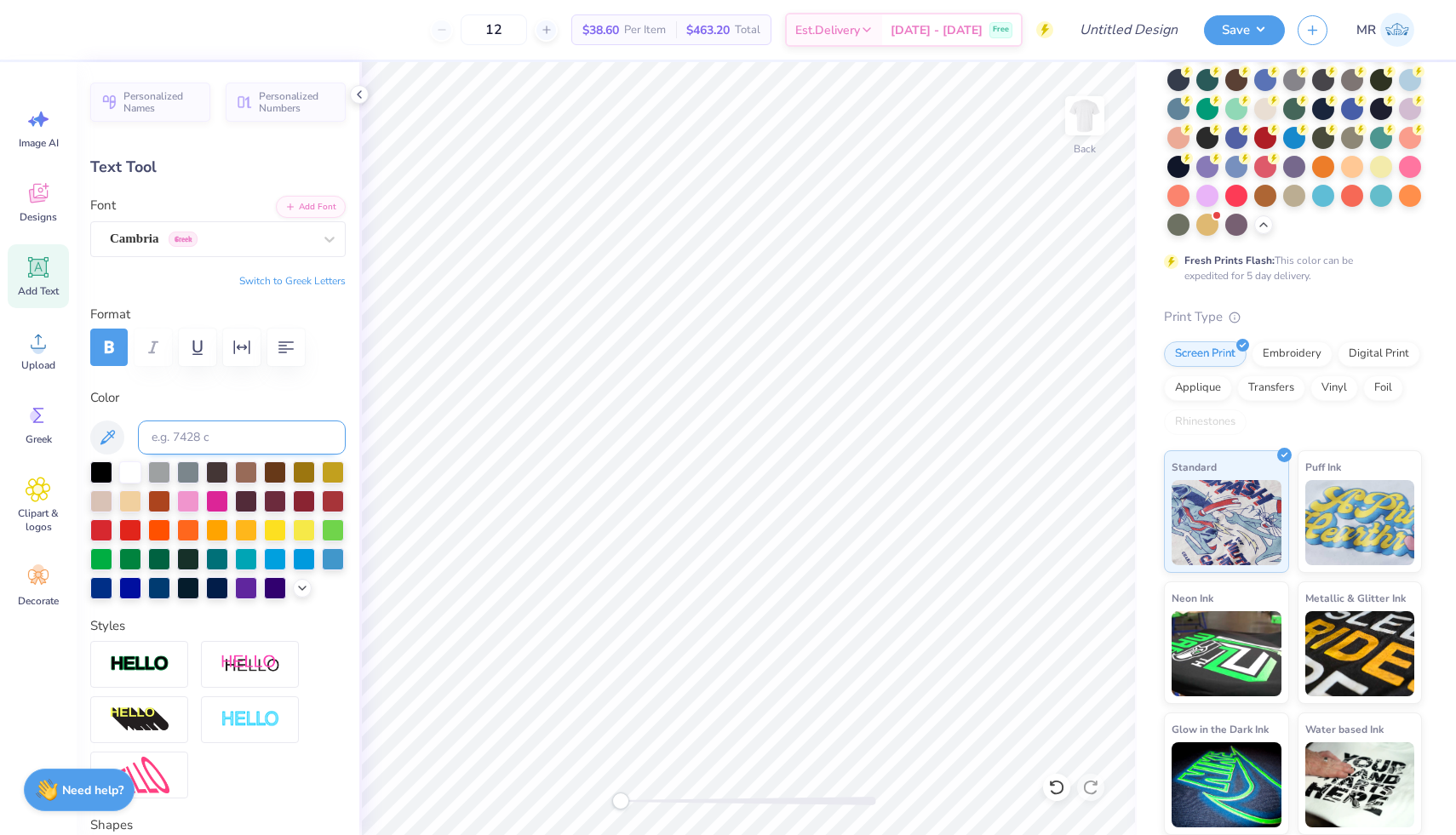
type input "1.07"
type input "9.95"
click at [100, 469] on div at bounding box center [101, 471] width 22 height 22
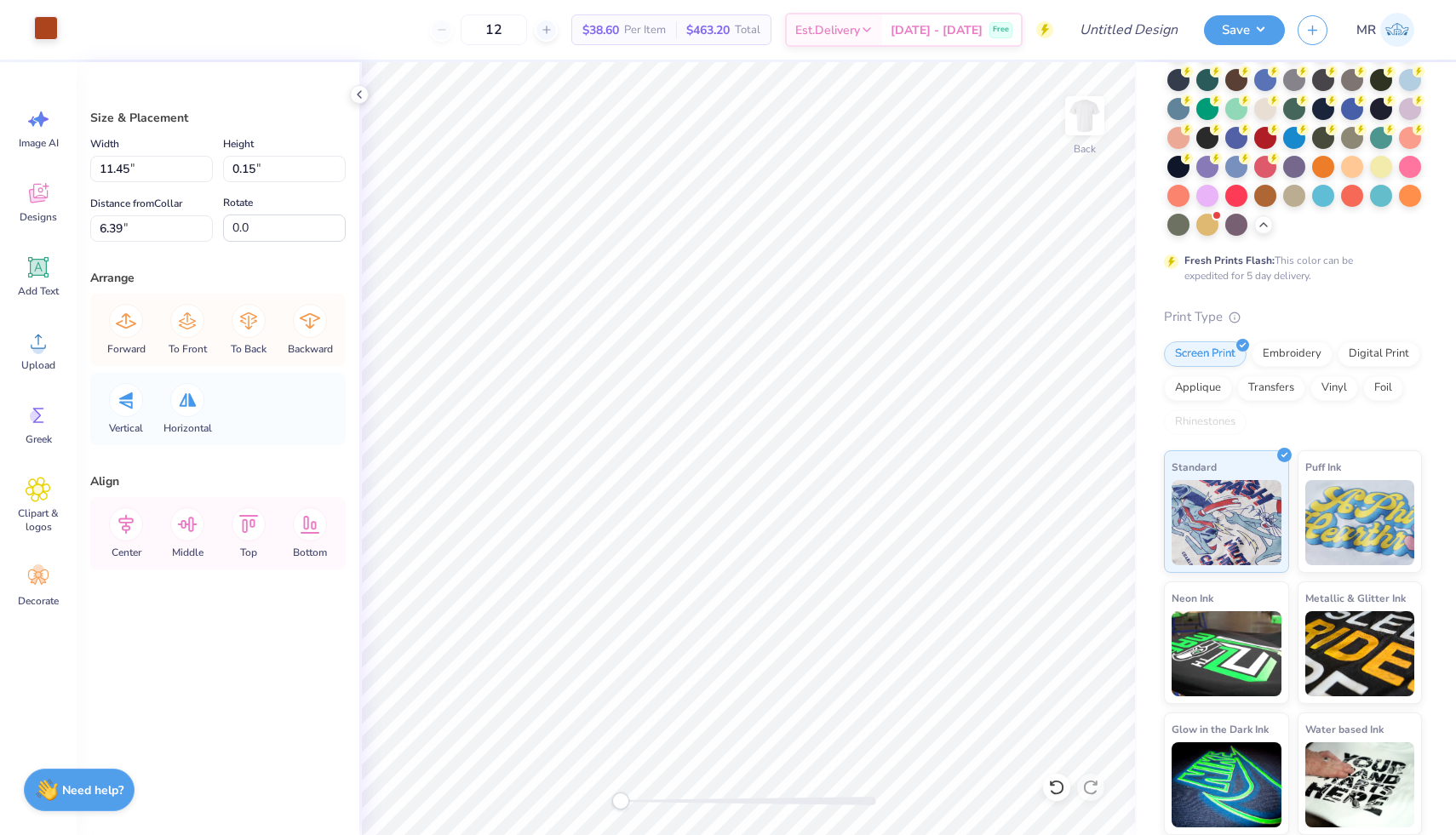
click at [54, 29] on div at bounding box center [46, 28] width 24 height 24
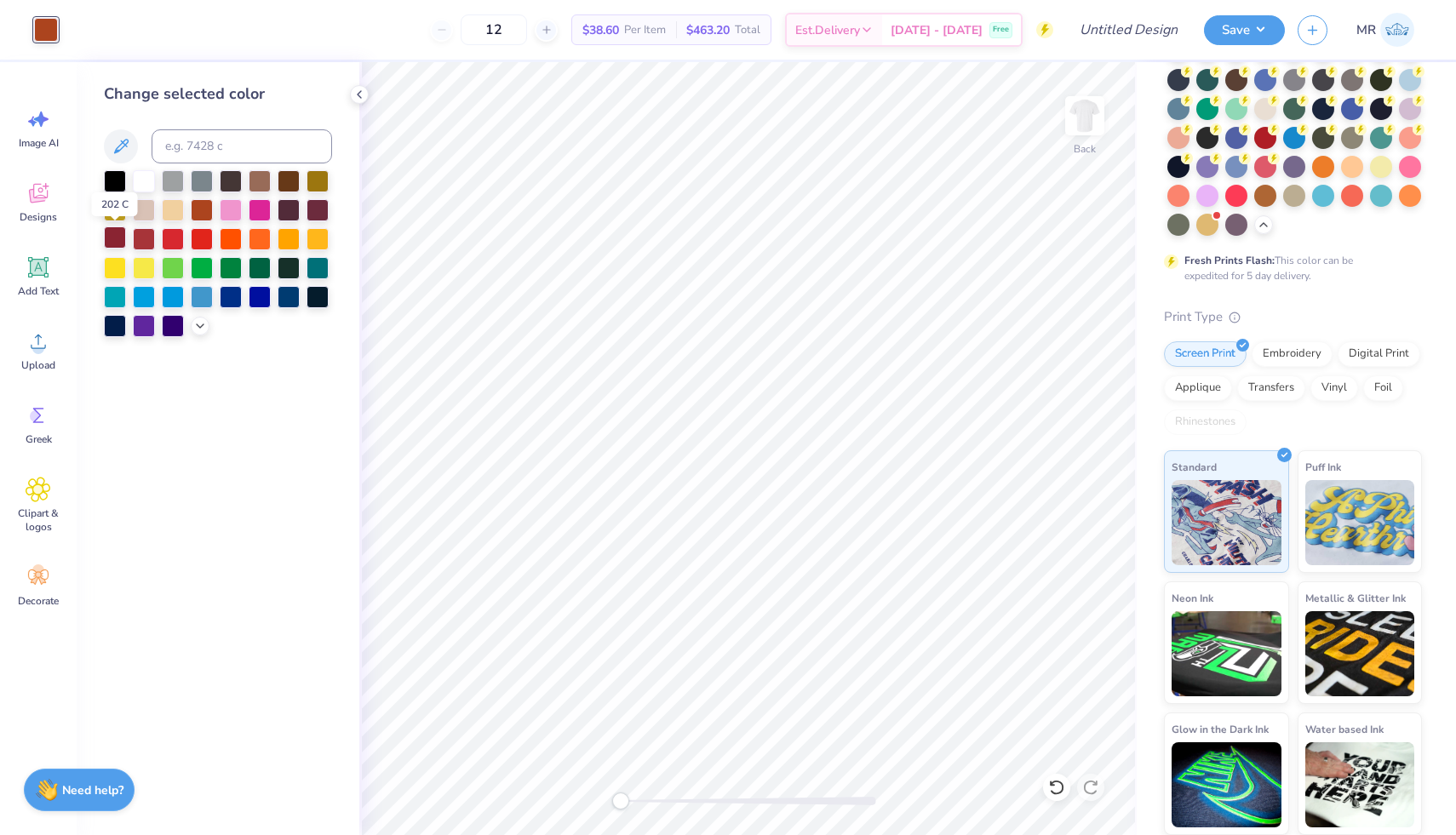
click at [114, 244] on div at bounding box center [115, 237] width 22 height 22
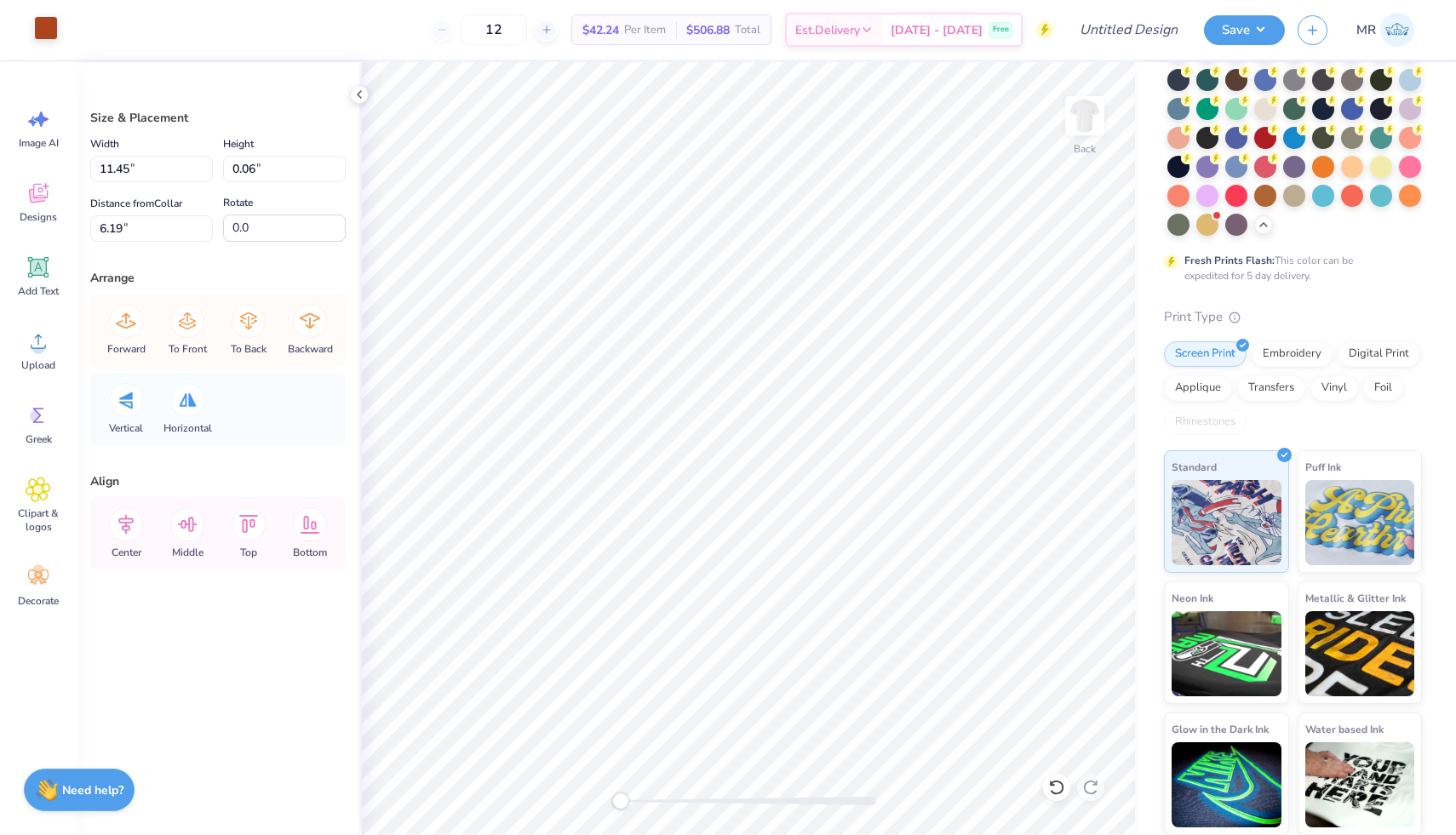
click at [41, 32] on div at bounding box center [46, 28] width 24 height 24
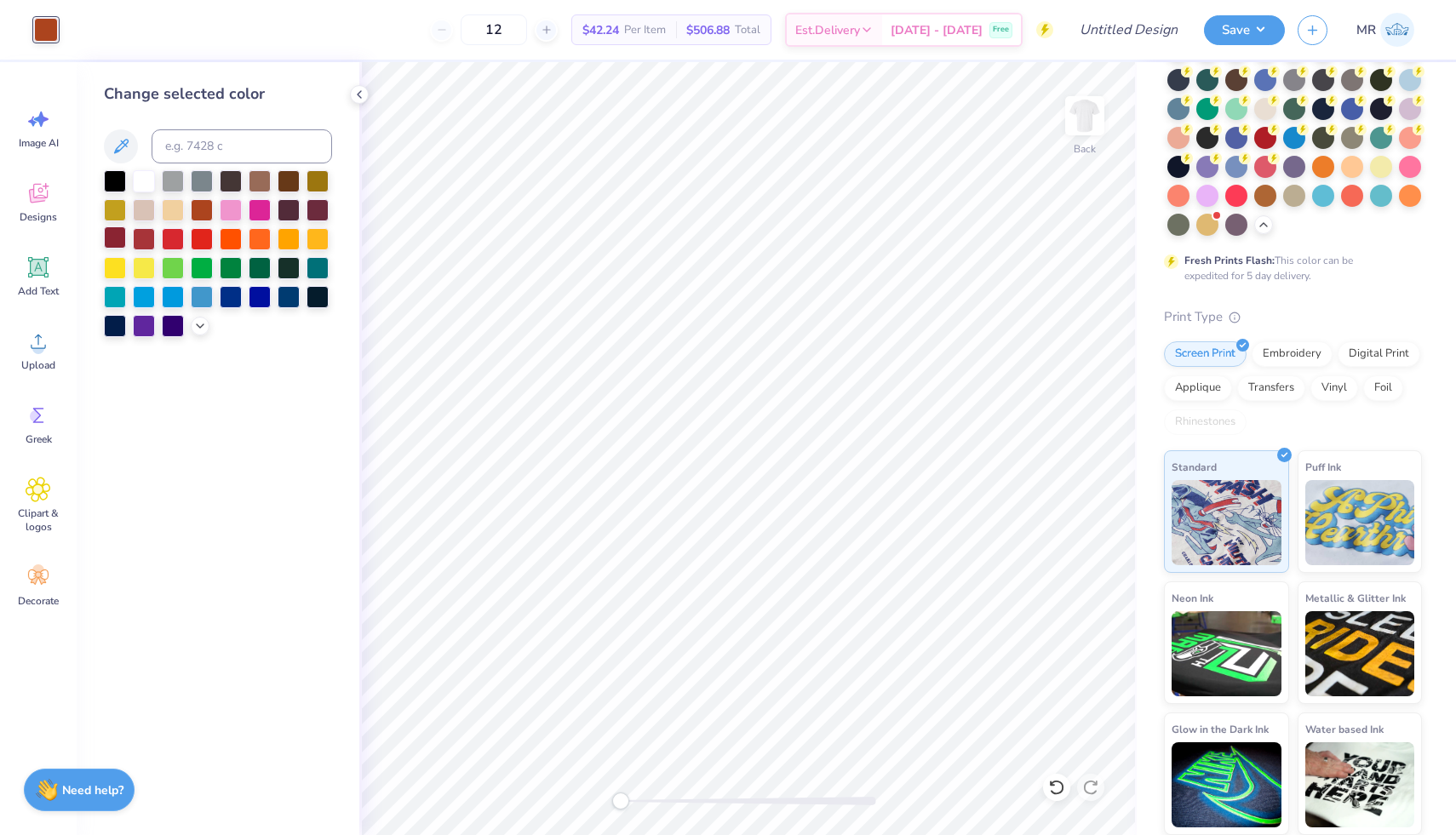
click at [116, 239] on div at bounding box center [115, 237] width 22 height 22
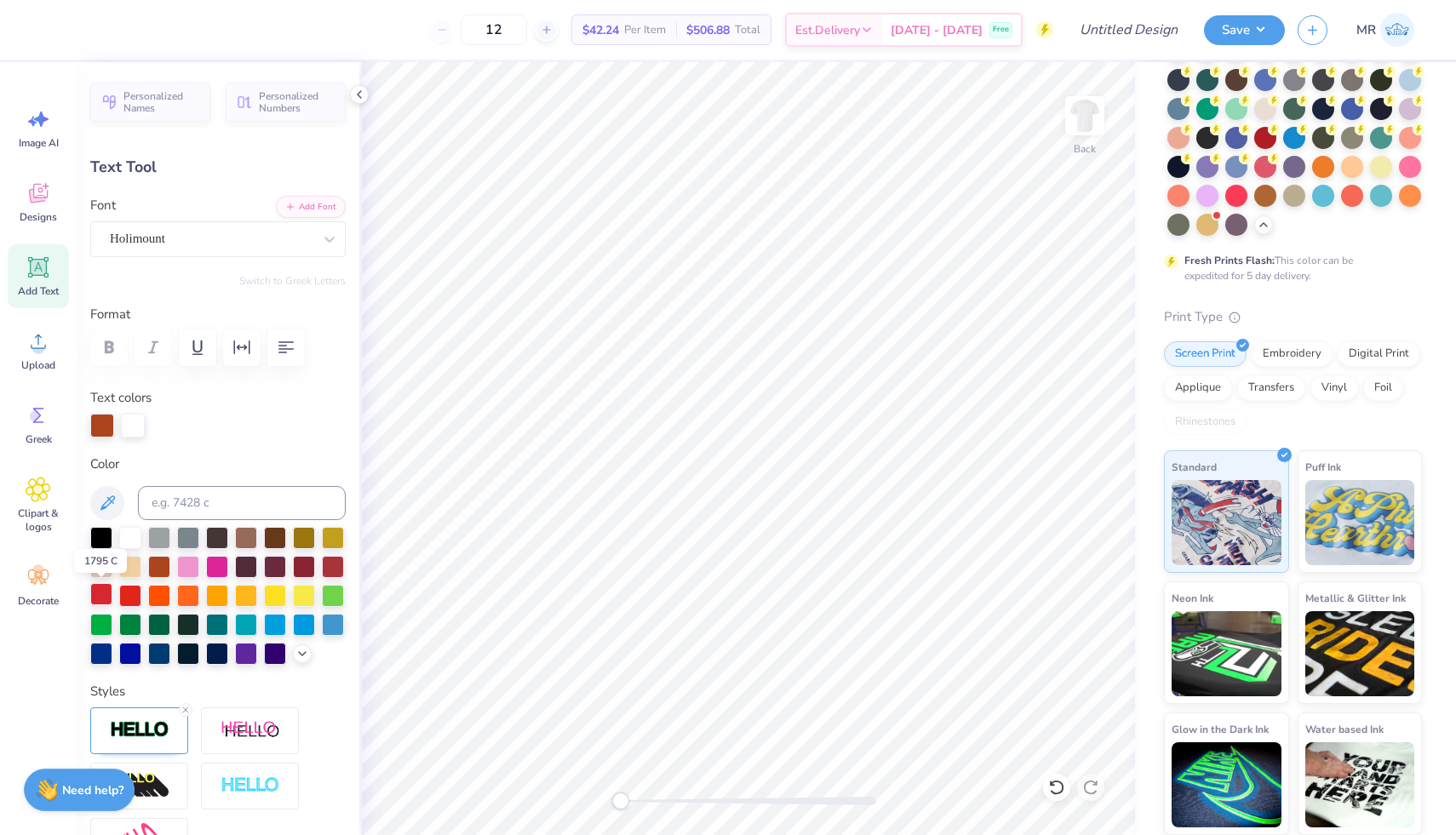
click at [107, 586] on div at bounding box center [101, 594] width 22 height 22
click at [333, 575] on div at bounding box center [333, 566] width 22 height 22
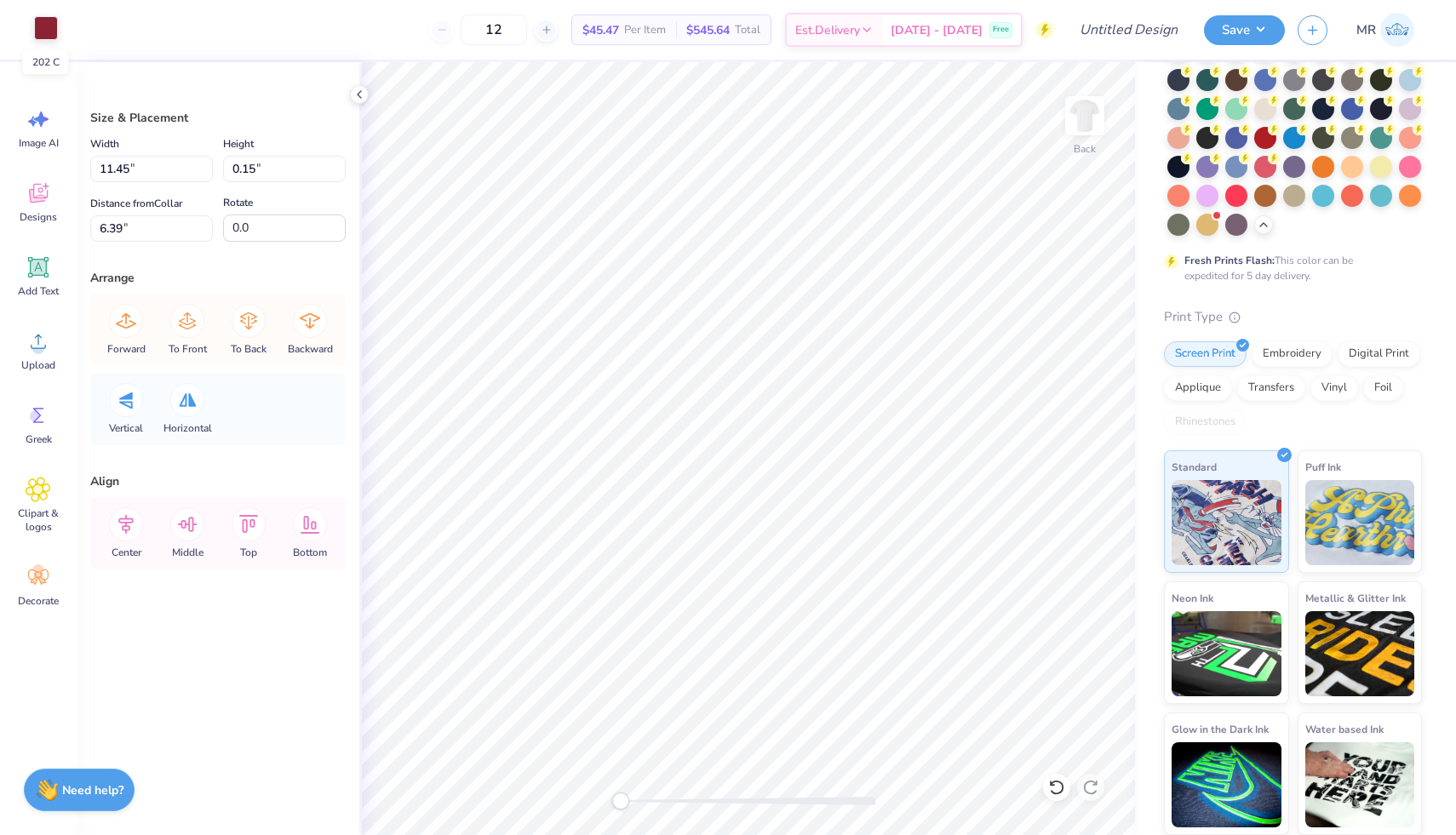
click at [41, 27] on div at bounding box center [46, 28] width 24 height 24
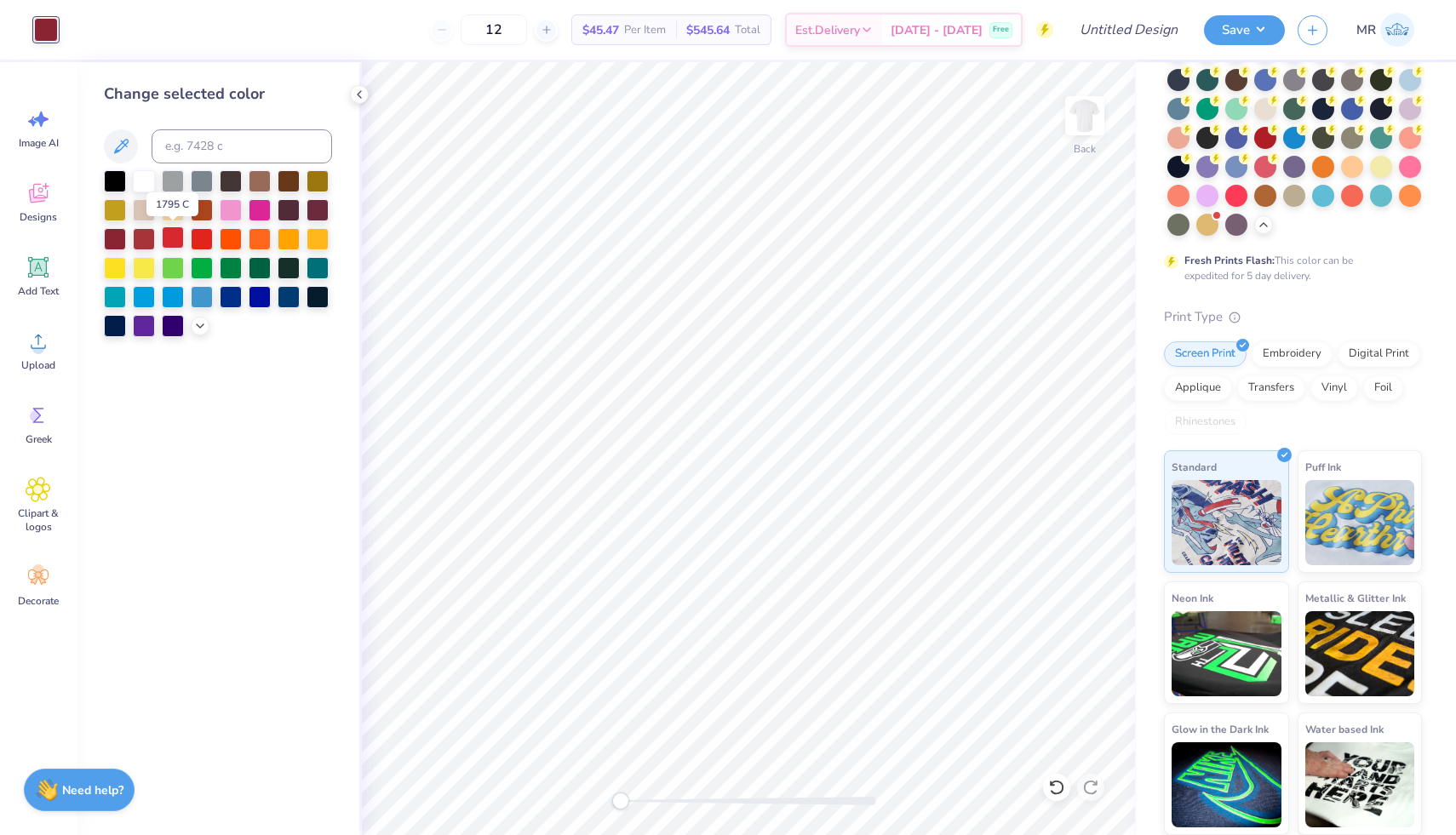
click at [172, 239] on div at bounding box center [173, 237] width 22 height 22
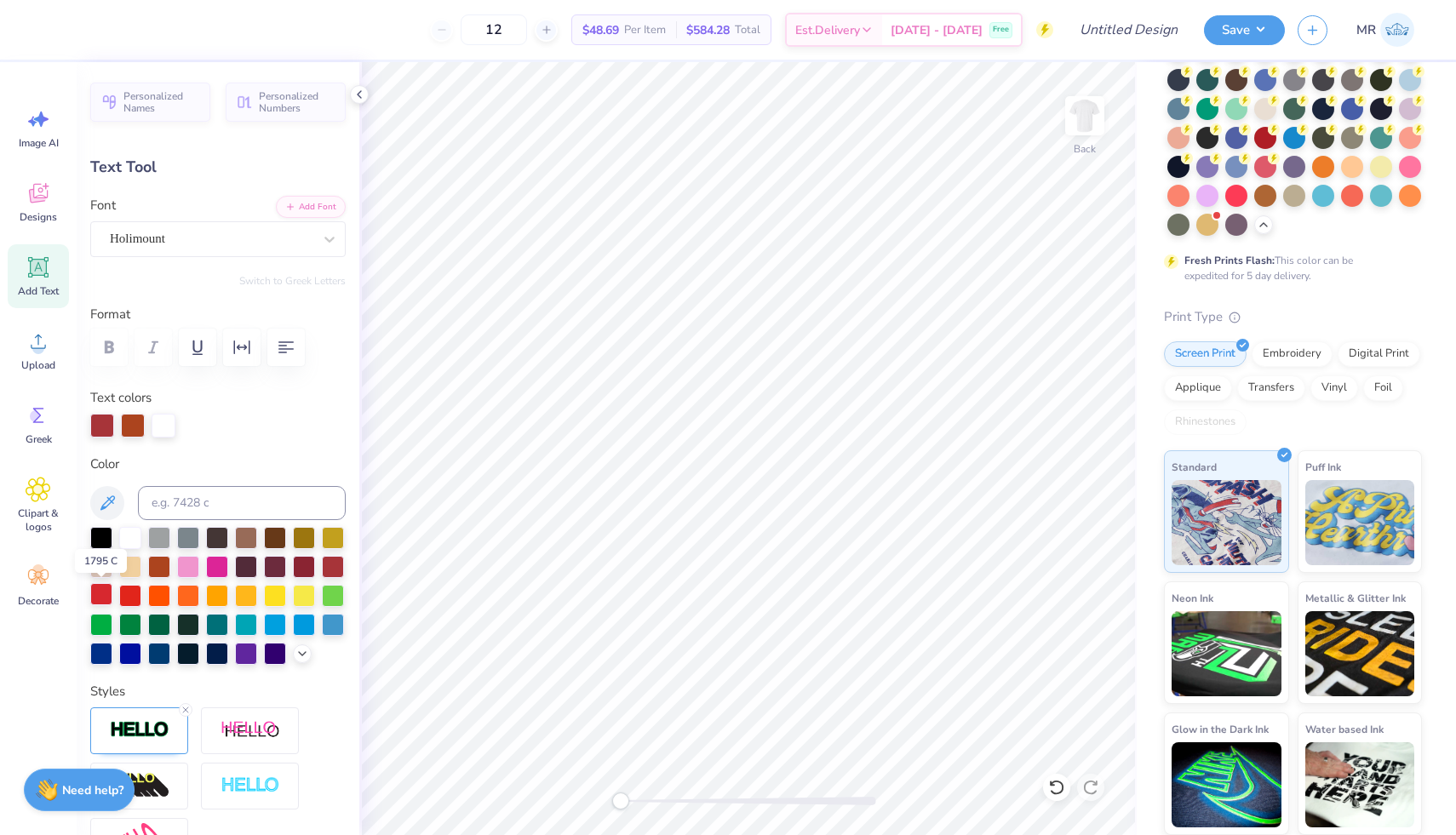
click at [105, 592] on div at bounding box center [101, 594] width 22 height 22
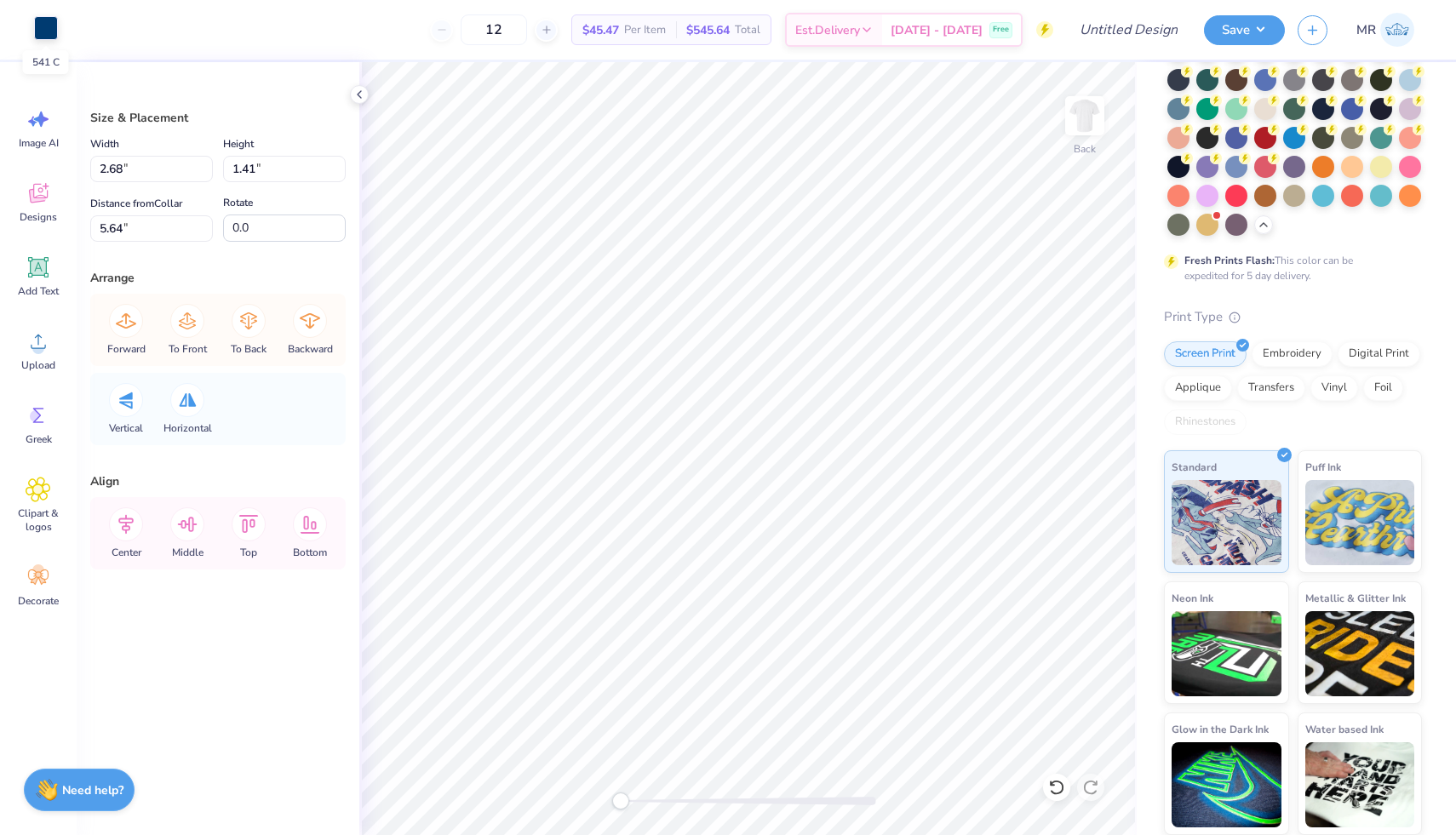
click at [51, 30] on div at bounding box center [46, 28] width 24 height 24
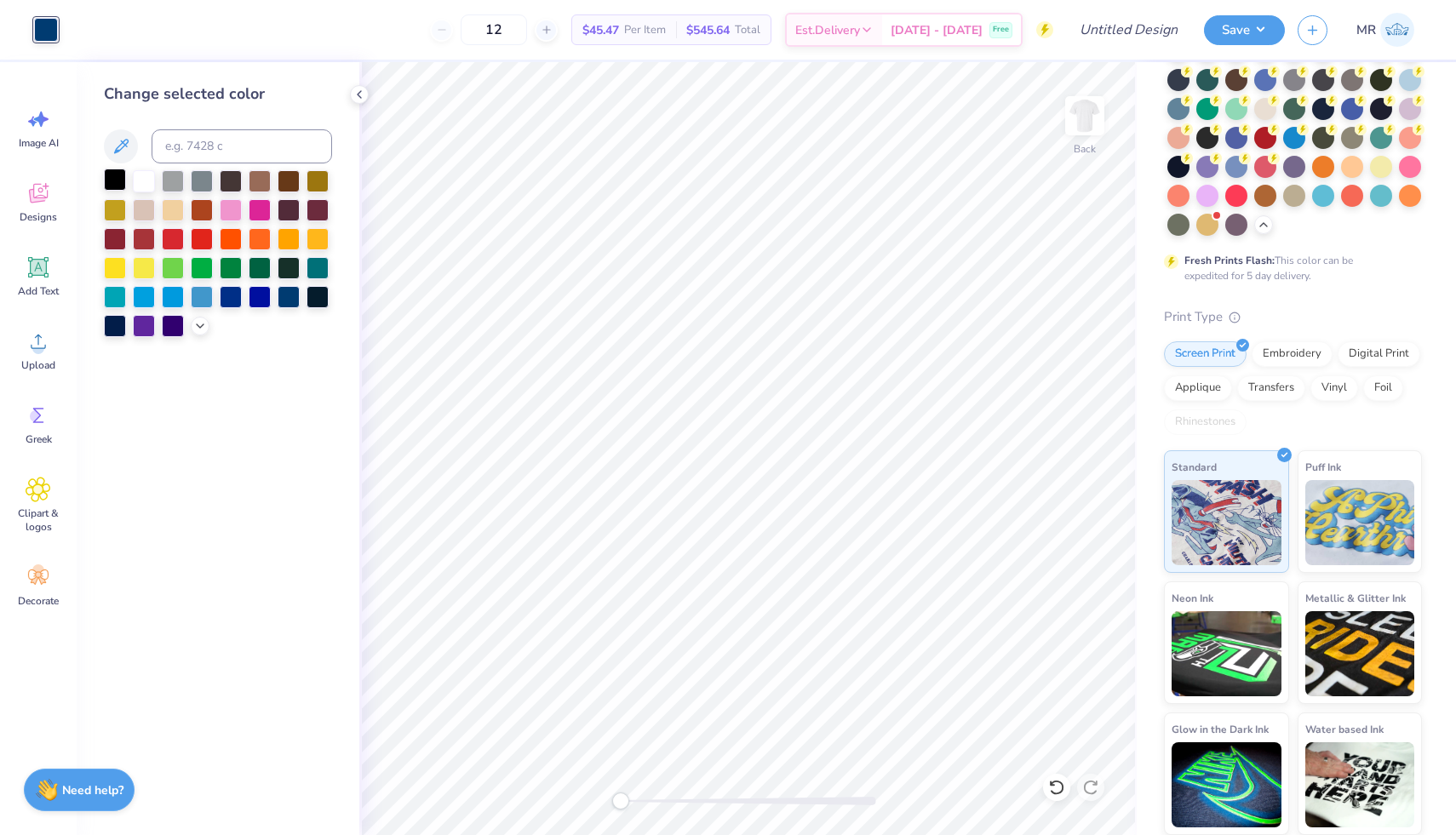
click at [121, 177] on div at bounding box center [115, 180] width 22 height 22
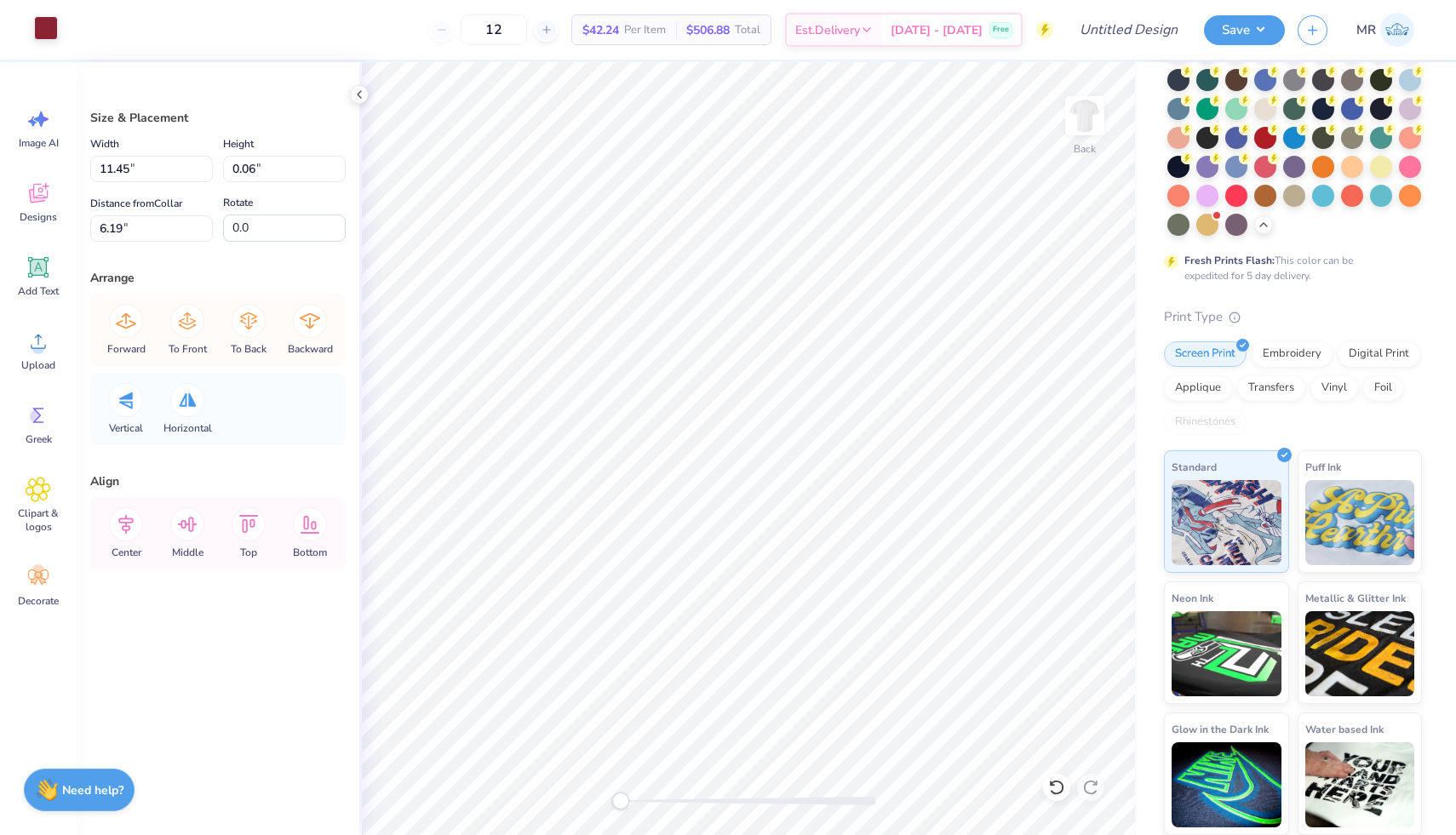
click at [45, 29] on div at bounding box center [46, 28] width 24 height 24
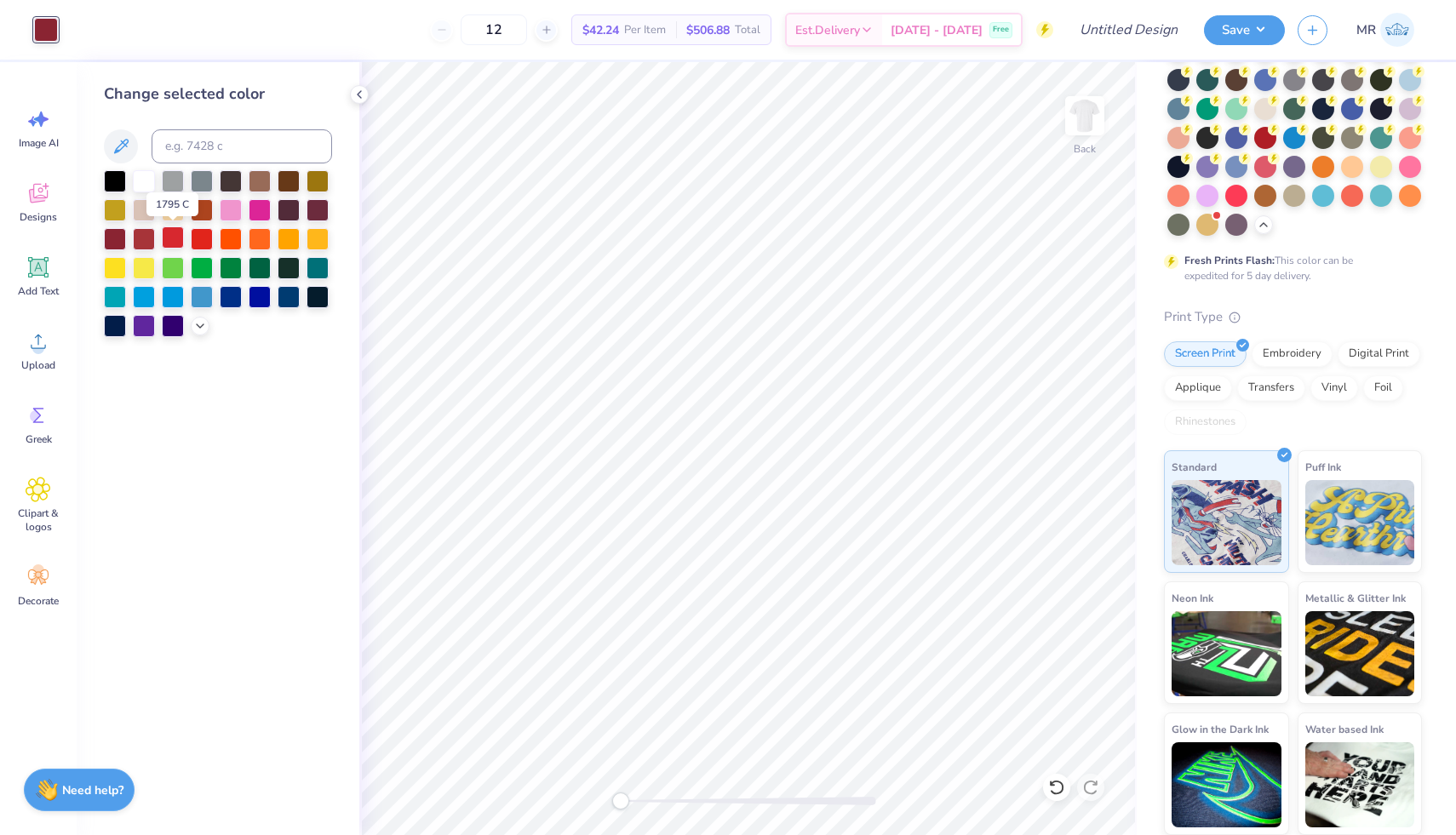
click at [170, 239] on div at bounding box center [173, 237] width 22 height 22
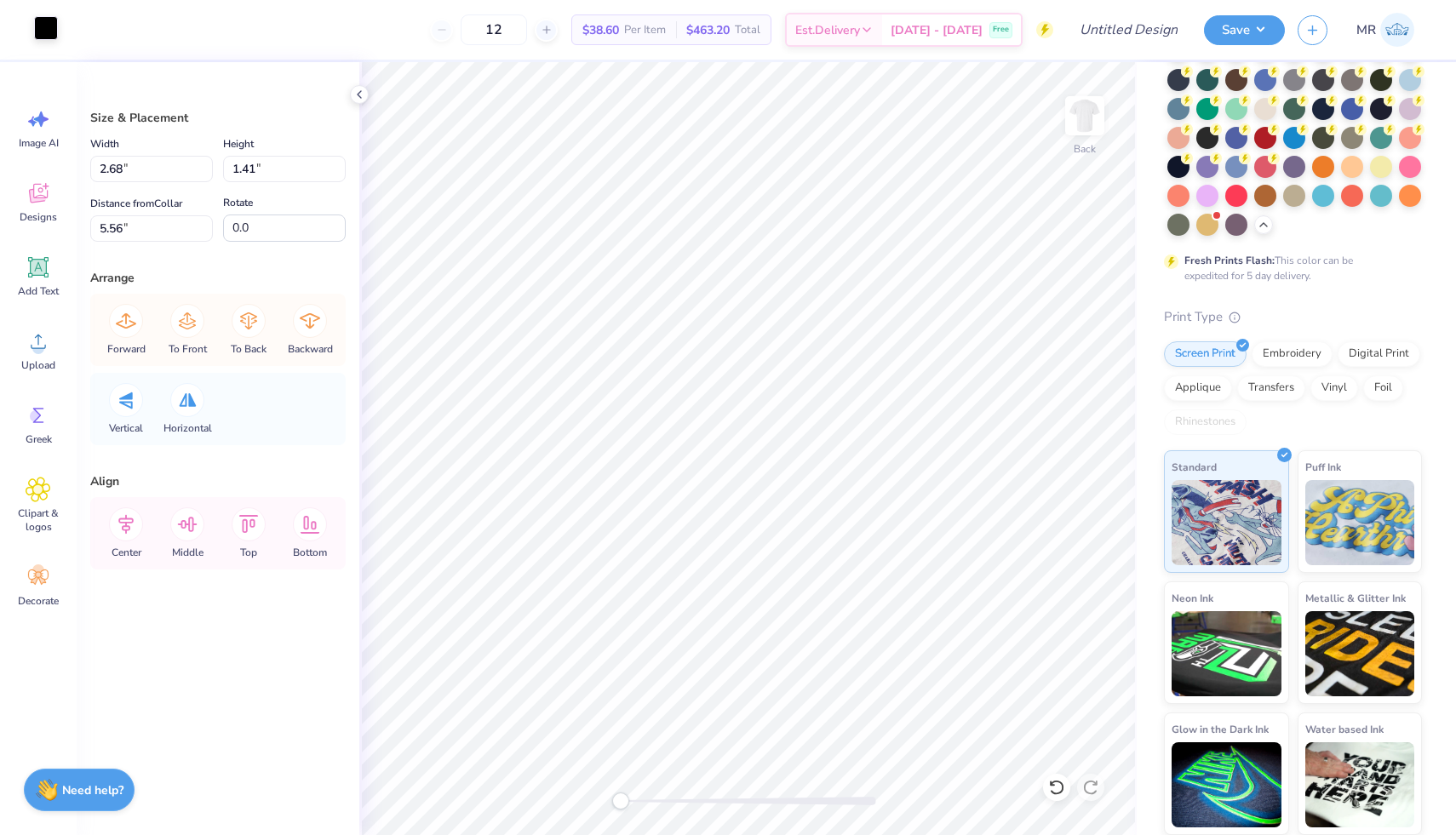
click at [36, 26] on div at bounding box center [46, 28] width 24 height 24
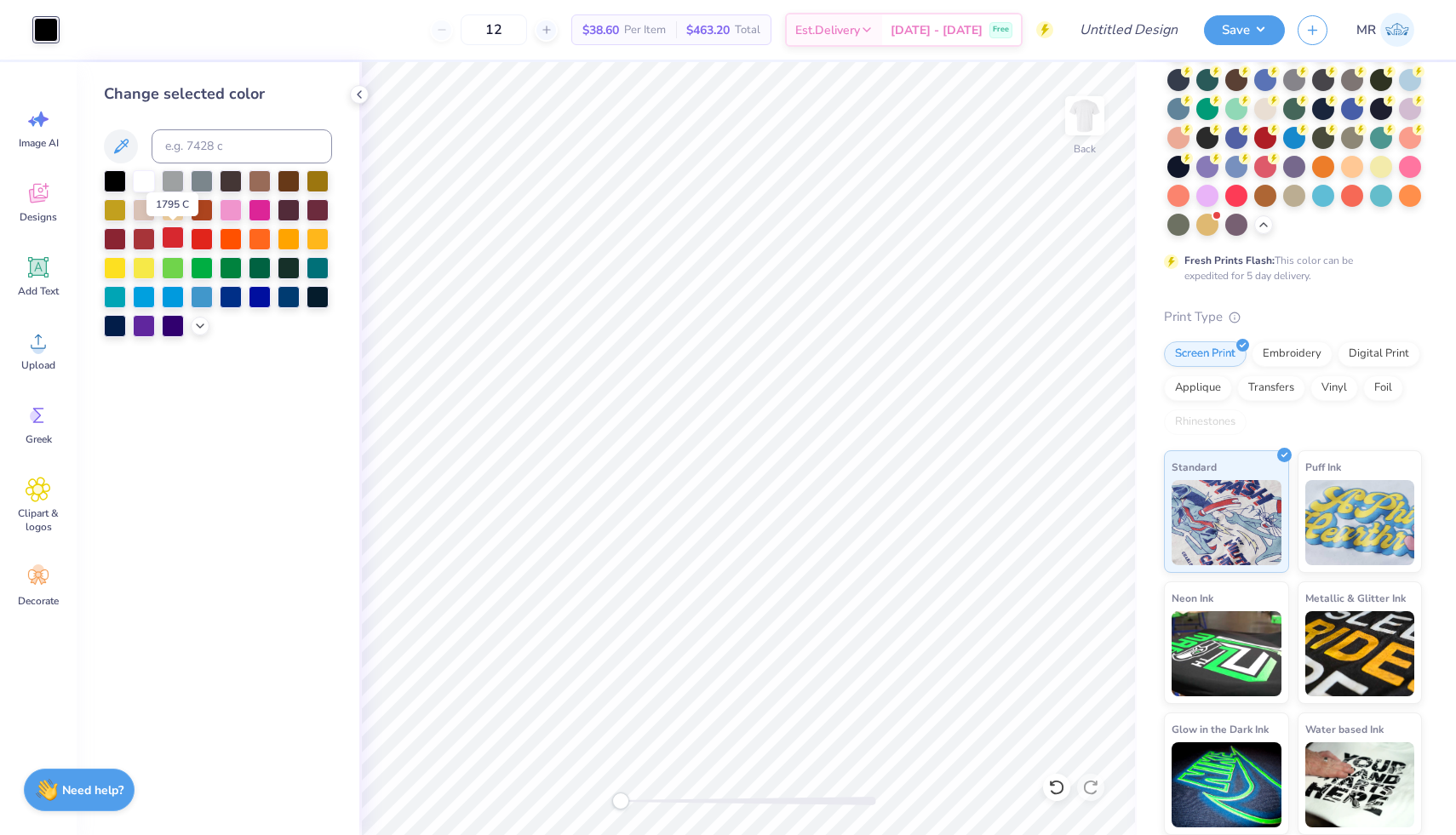
click at [178, 240] on div at bounding box center [173, 237] width 22 height 22
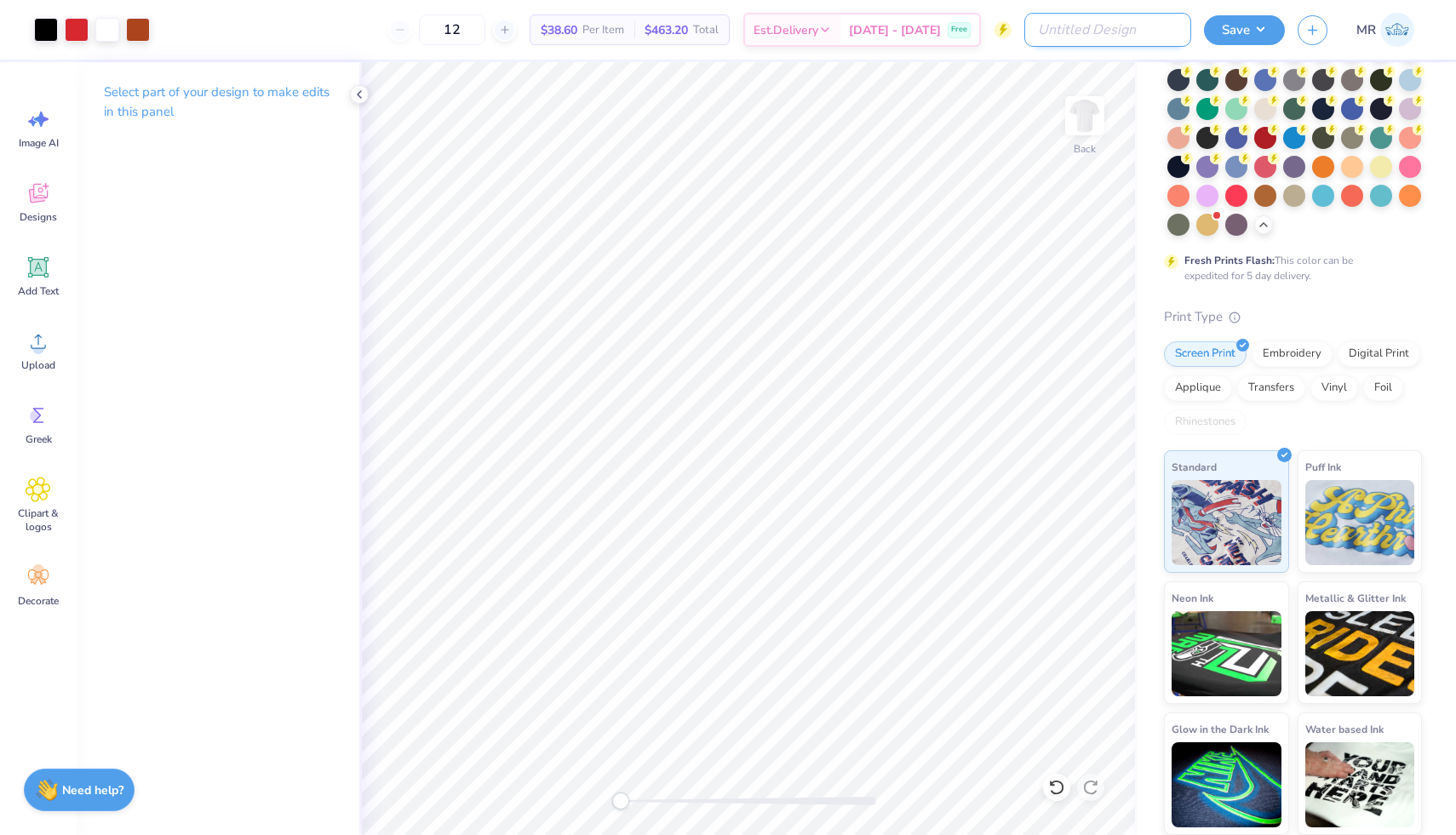
click at [847, 29] on input "Design Title" at bounding box center [1107, 29] width 167 height 34
type input "Triangle Fall 2025 T-shirt"
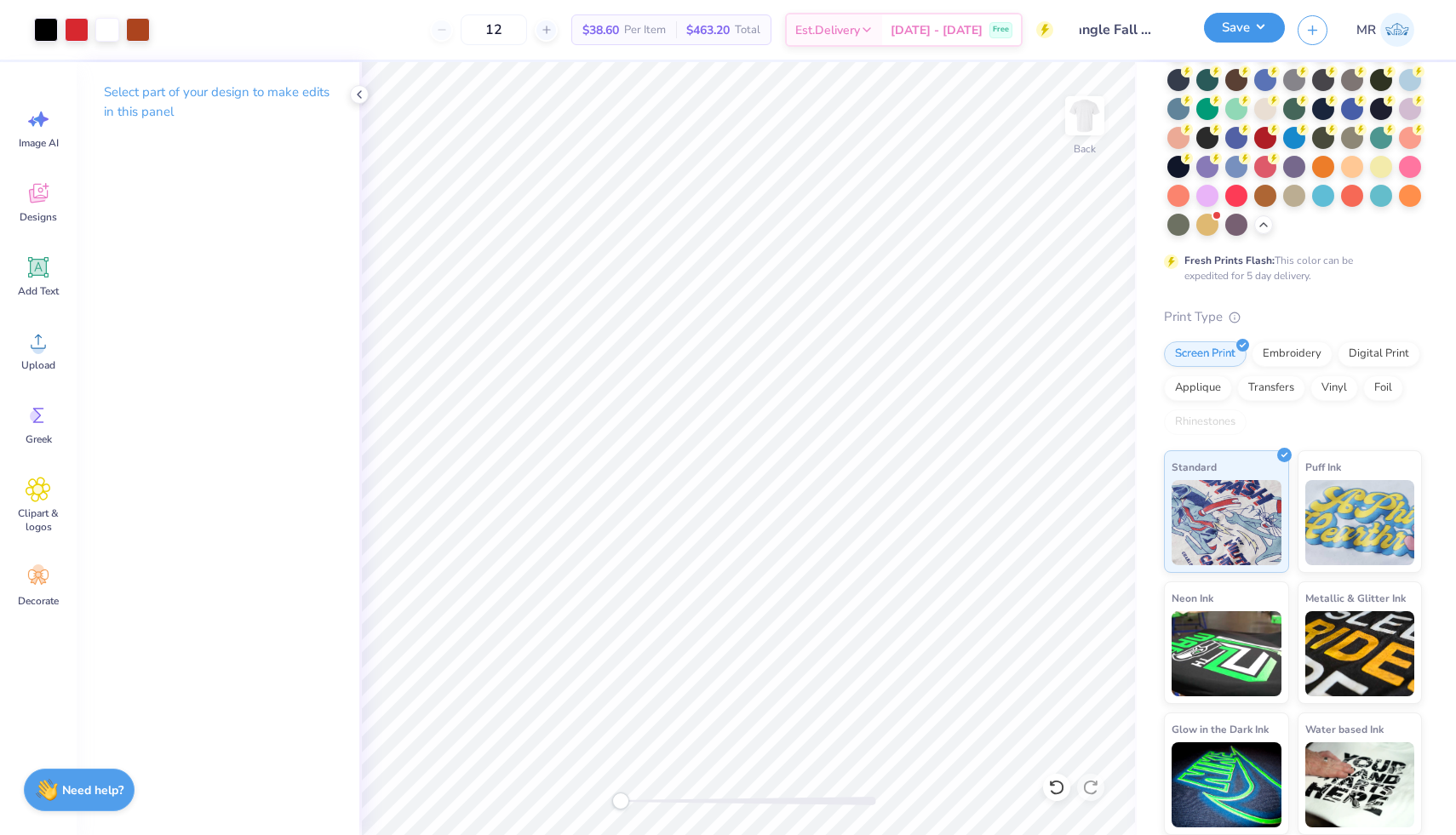
click at [847, 33] on button "Save" at bounding box center [1244, 28] width 81 height 30
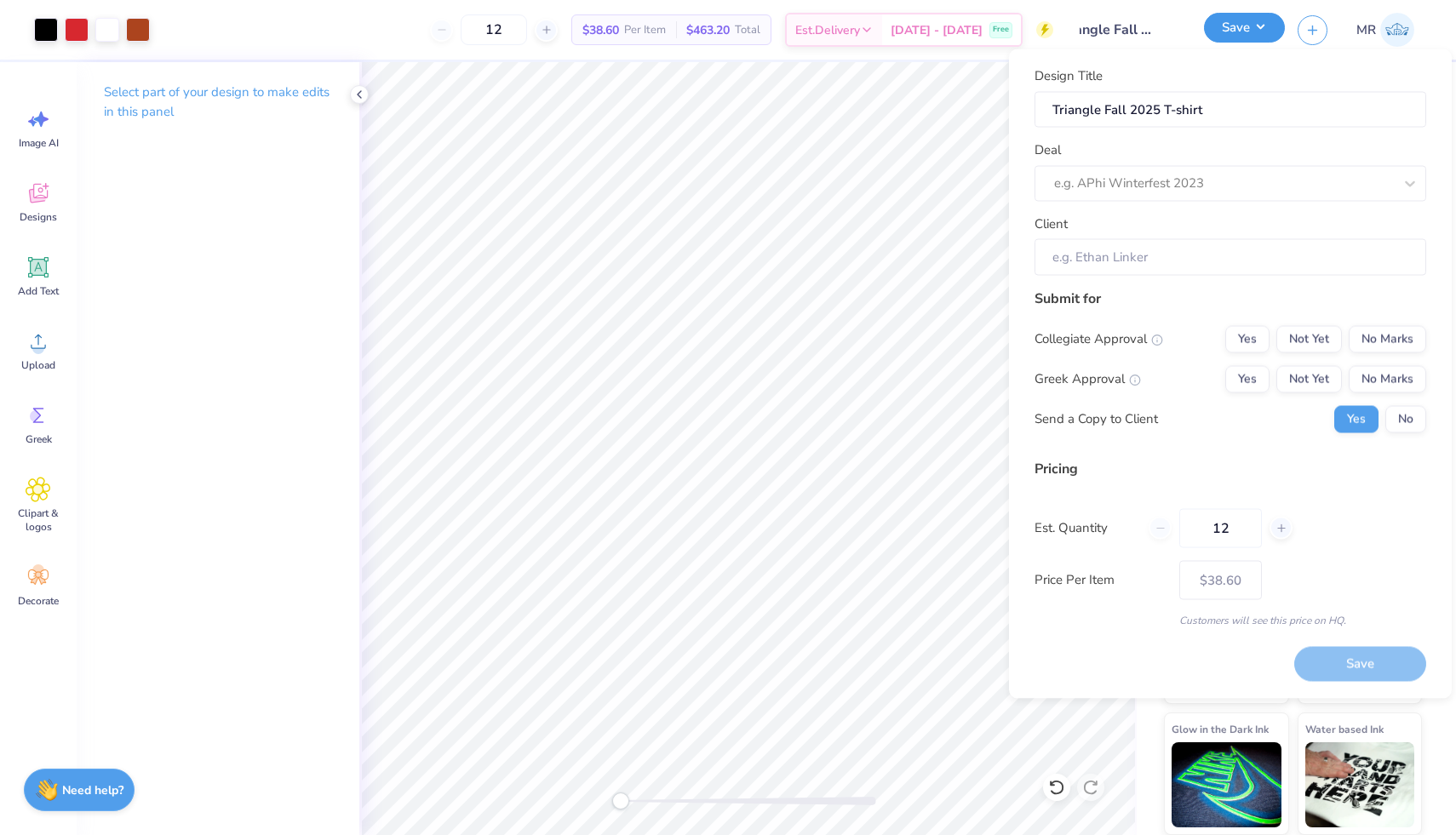
scroll to position [0, 0]
click at [847, 180] on div at bounding box center [1223, 183] width 339 height 23
click at [847, 32] on button "Save" at bounding box center [1244, 28] width 81 height 30
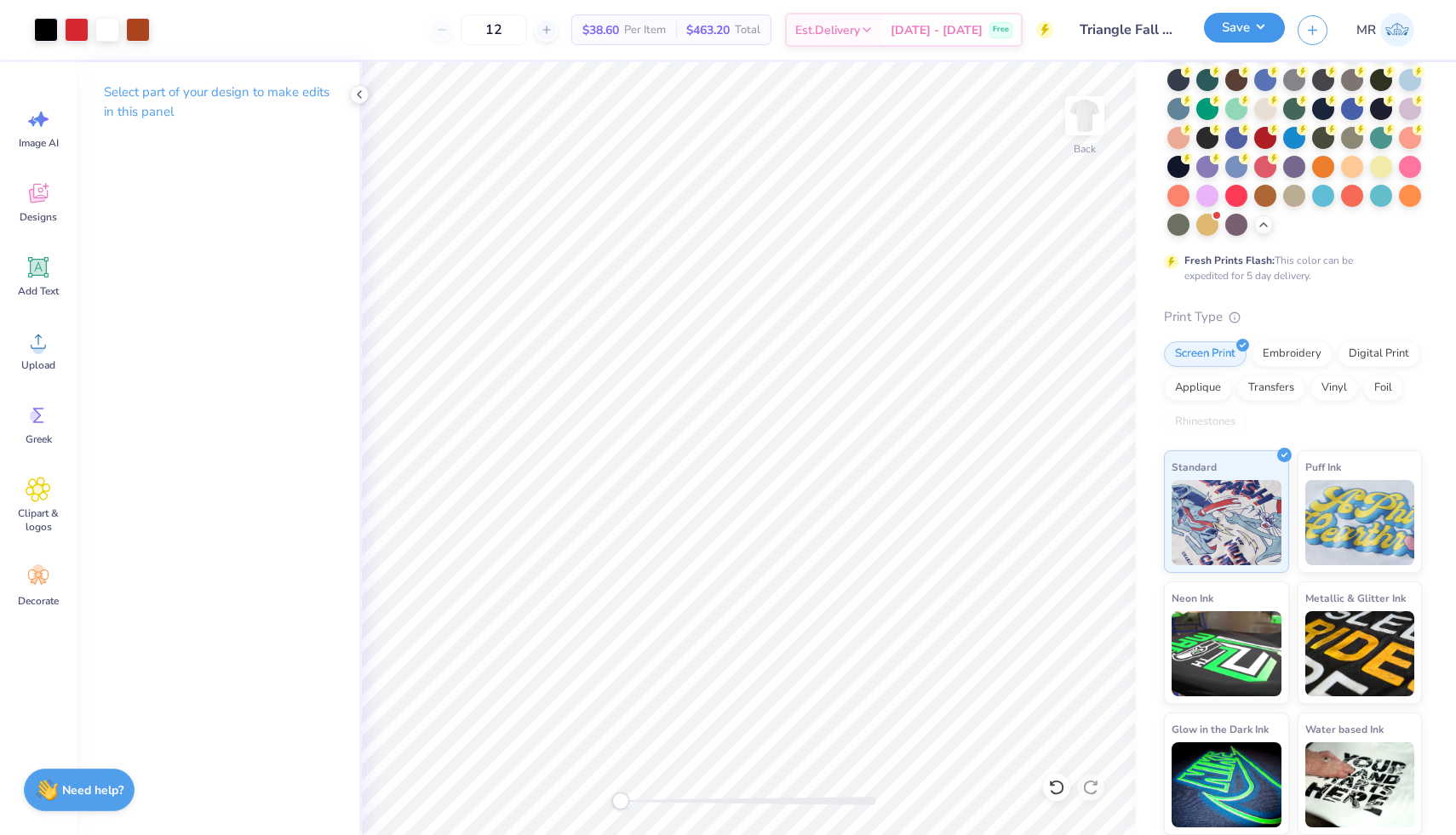
click at [847, 32] on button "Save" at bounding box center [1244, 28] width 81 height 30
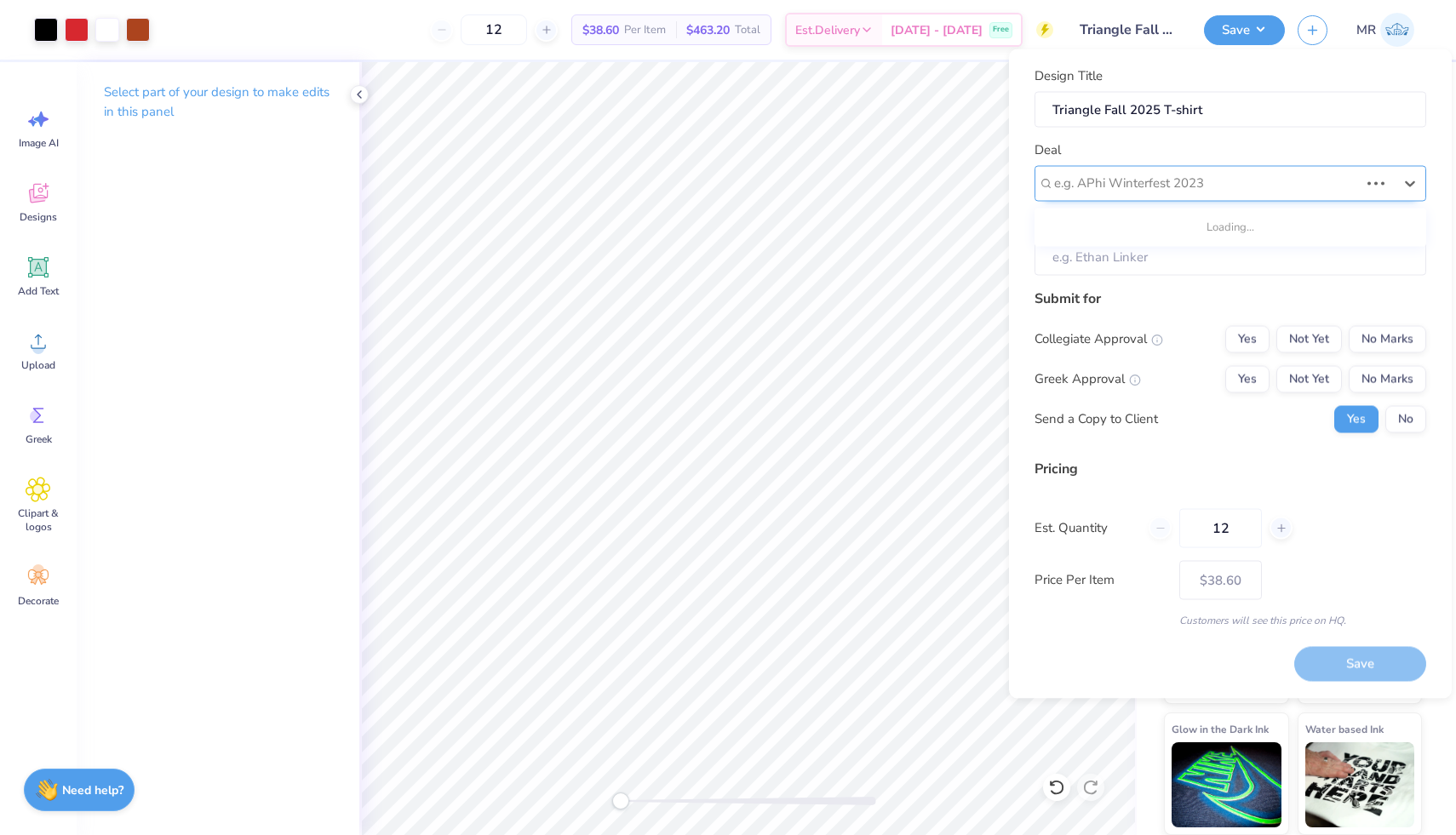
click at [847, 190] on div at bounding box center [1206, 183] width 305 height 23
click at [847, 190] on div at bounding box center [1223, 183] width 339 height 23
click at [847, 263] on input "Client" at bounding box center [1230, 257] width 391 height 36
click at [847, 262] on input "Client" at bounding box center [1230, 257] width 391 height 36
click at [847, 342] on button "Not Yet" at bounding box center [1309, 339] width 66 height 28
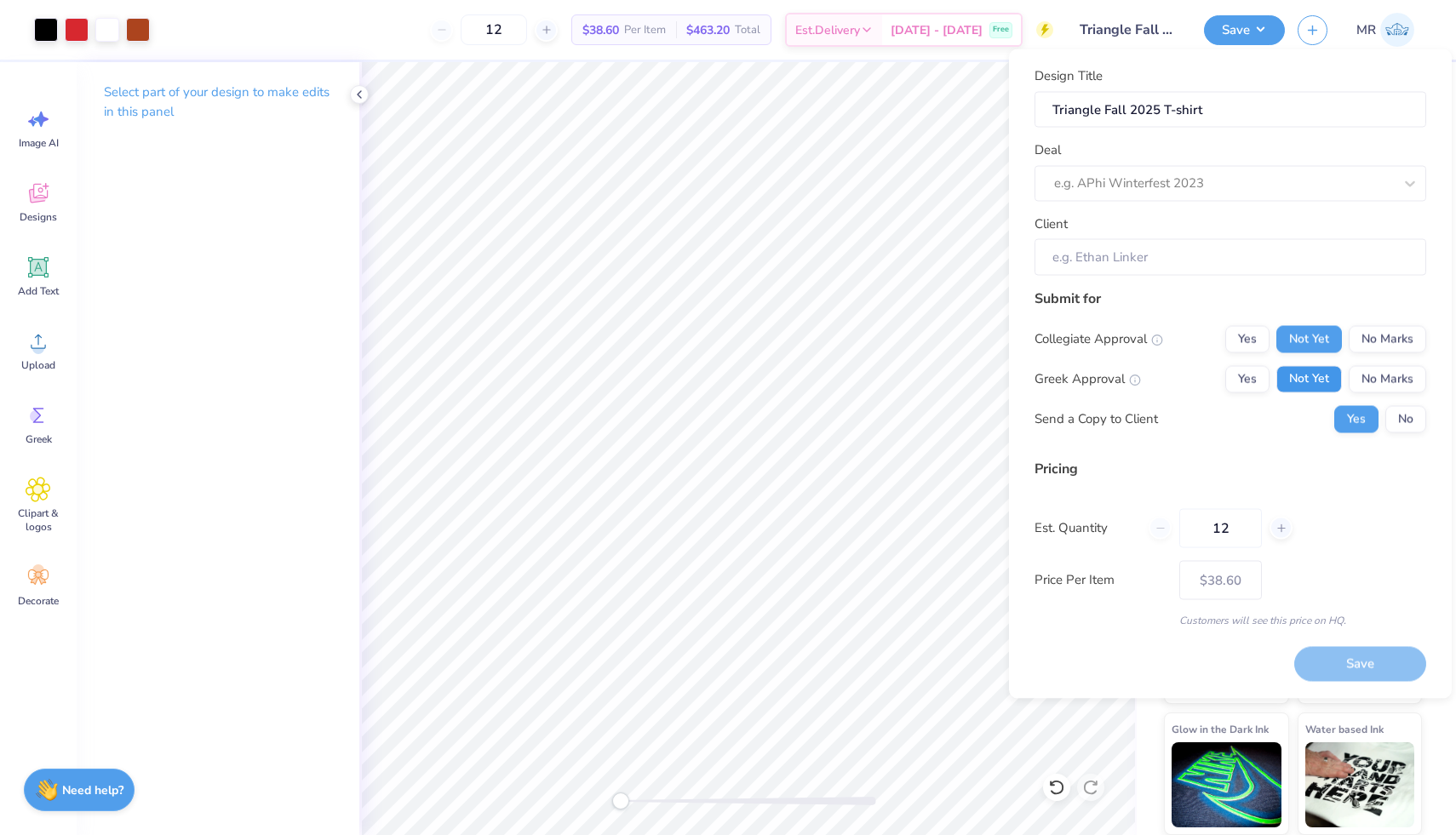
click at [847, 385] on button "Not Yet" at bounding box center [1309, 379] width 66 height 28
click at [847, 263] on input "Client" at bounding box center [1230, 257] width 391 height 36
click at [847, 106] on input "Triangle Fall 2025 T-shirt" at bounding box center [1230, 109] width 391 height 36
click at [847, 184] on div at bounding box center [1223, 183] width 339 height 23
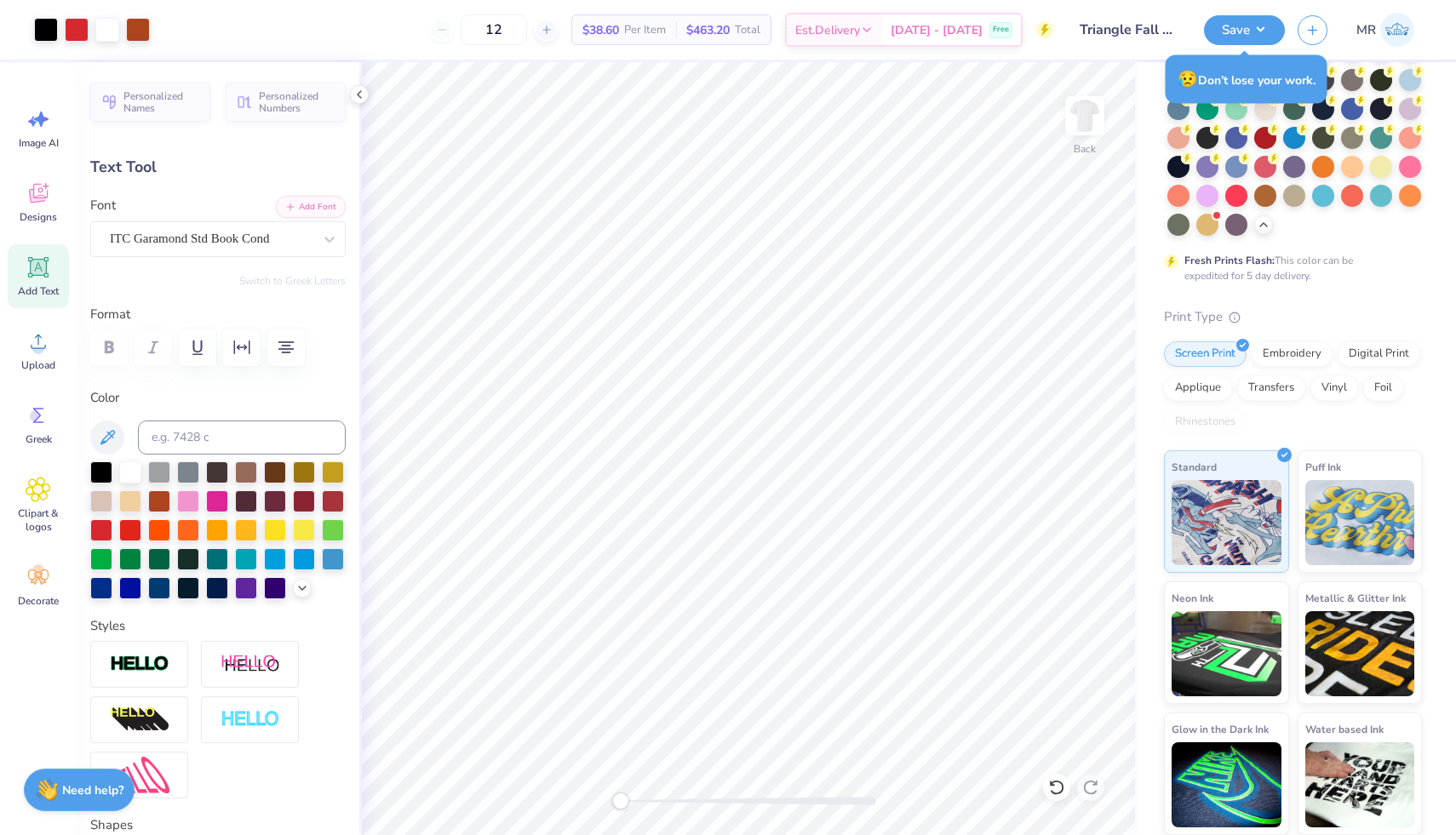
click at [847, 42] on button "Save" at bounding box center [1244, 30] width 81 height 30
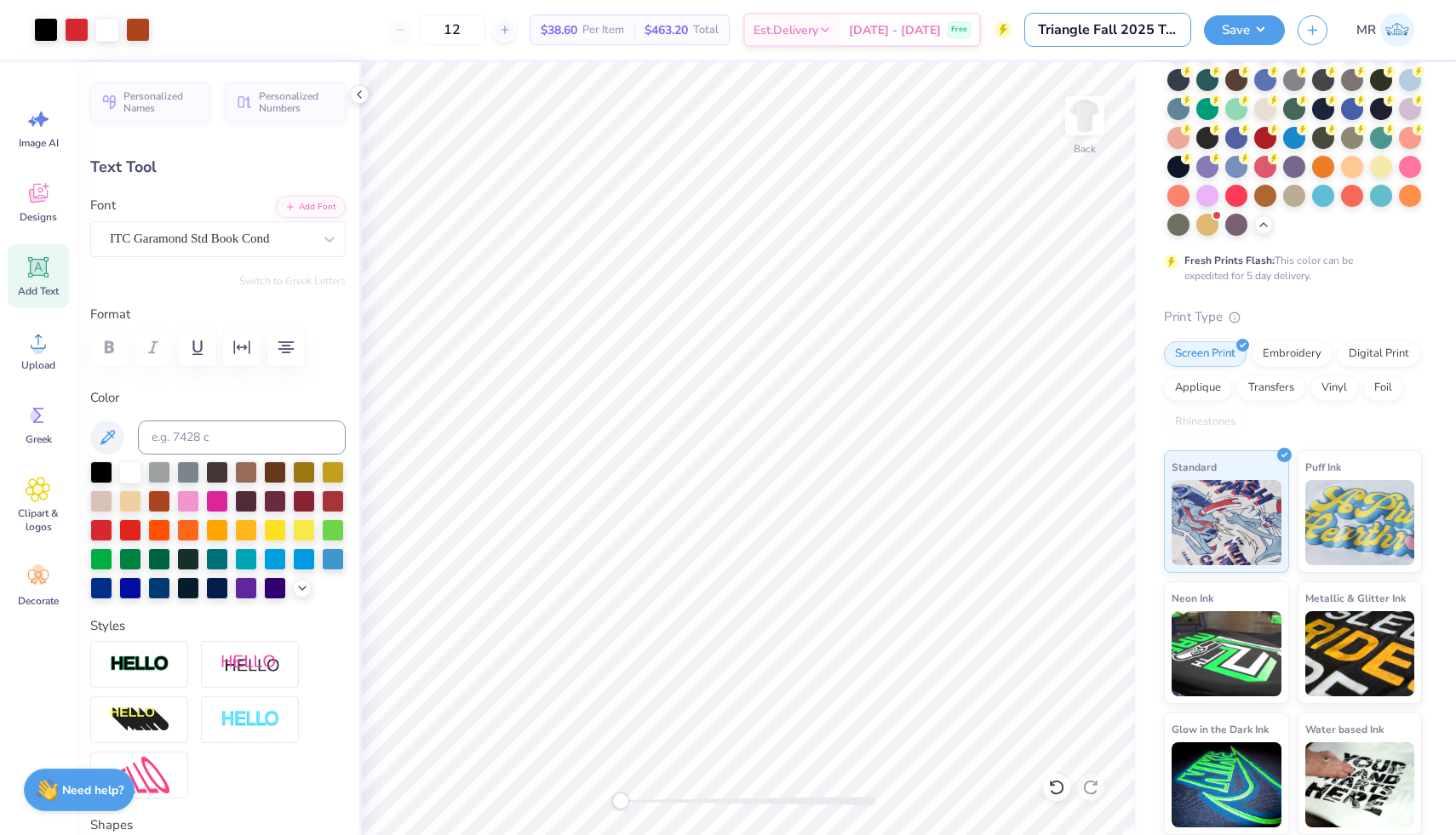
drag, startPoint x: 1137, startPoint y: 35, endPoint x: 682, endPoint y: -64, distance: 465.6
click at [682, 0] on html "Art colors 12 $38.60 Per Item $463.20 Total Est. Delivery Oct 9 - 12 Free Desig…" at bounding box center [728, 417] width 1456 height 835
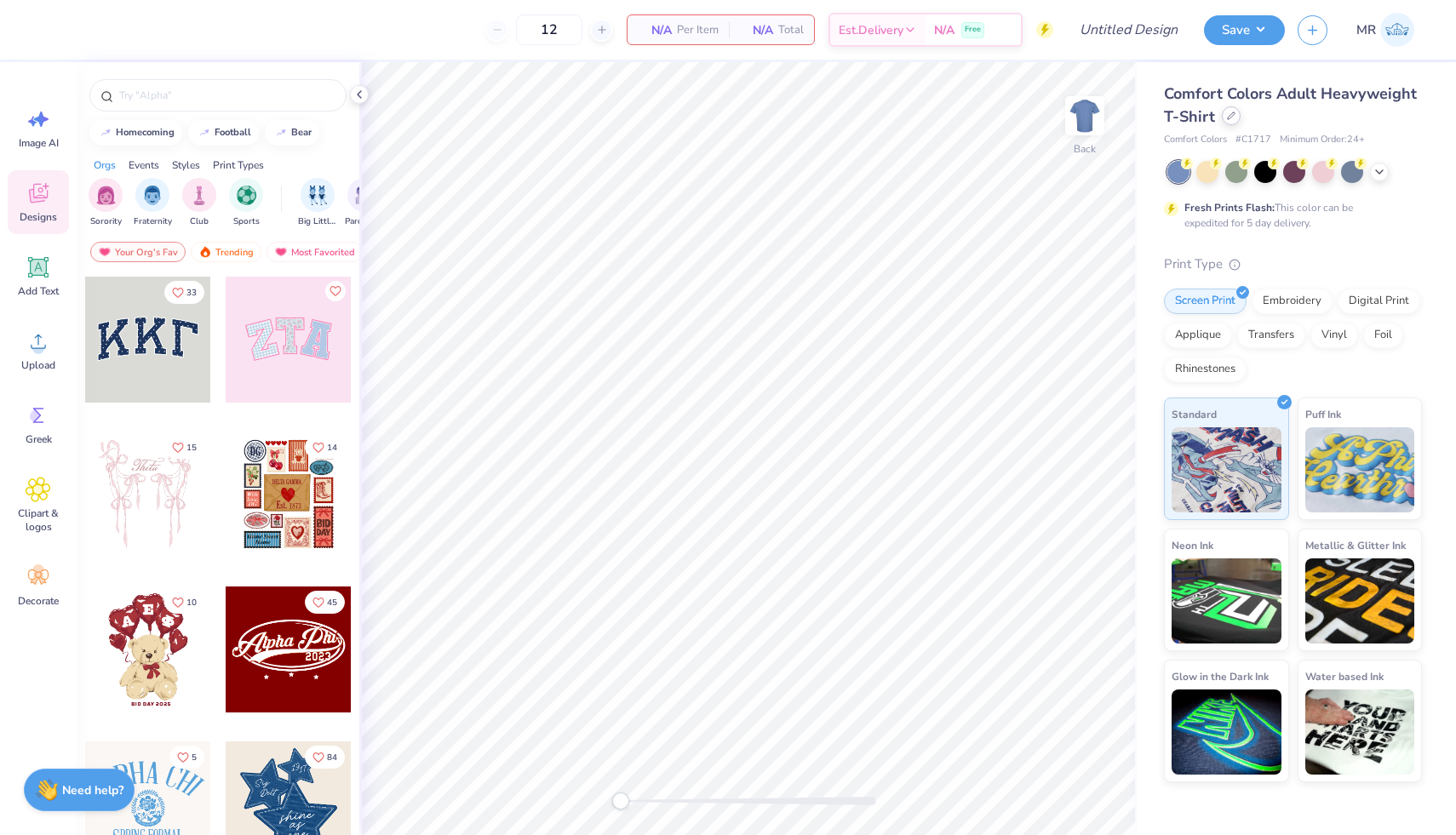
click at [1228, 116] on icon at bounding box center [1231, 116] width 9 height 9
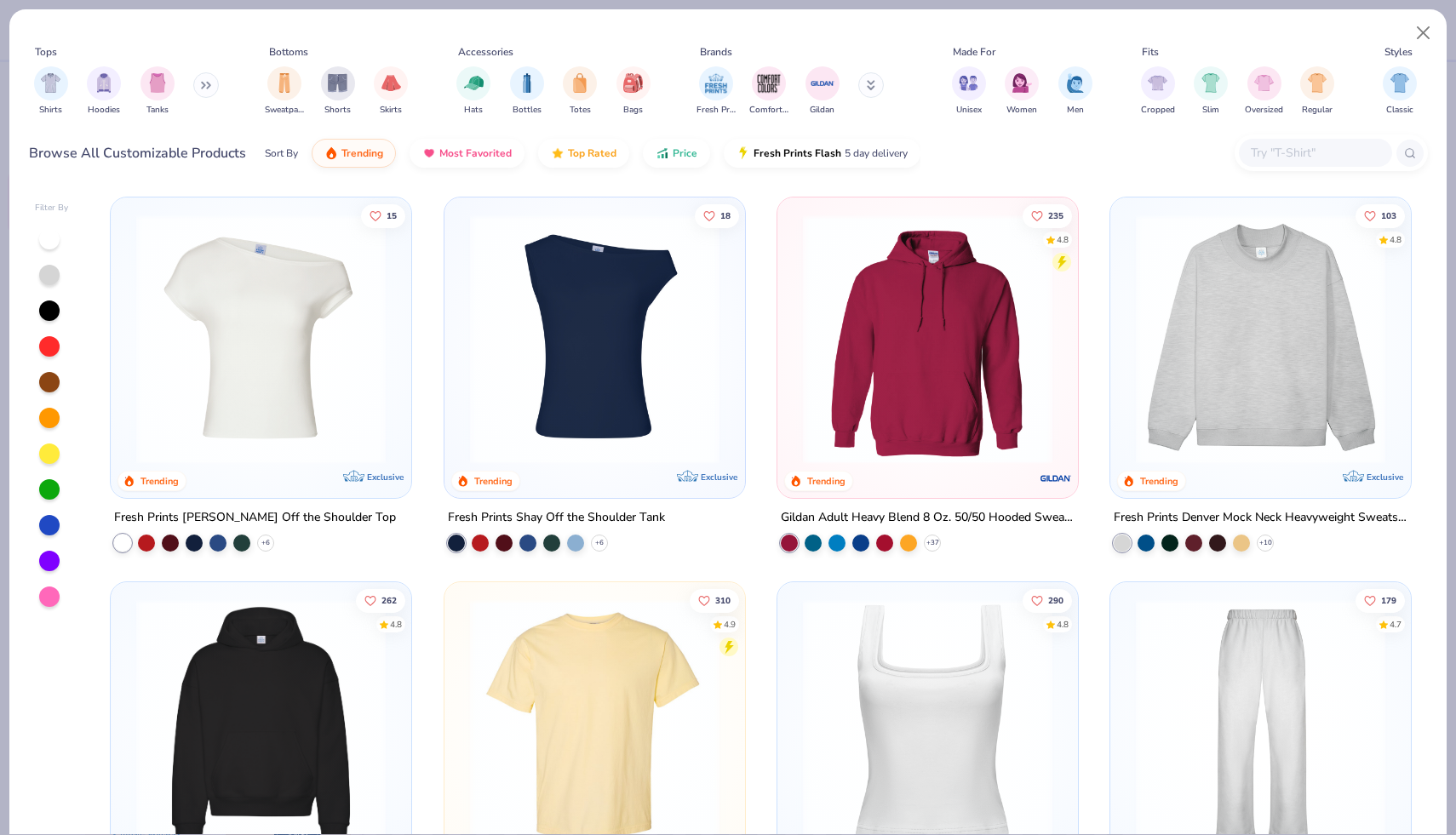
click at [491, 91] on div "Hats Bottles Totes Bags" at bounding box center [553, 91] width 205 height 63
click at [477, 88] on img "filter for Hats" at bounding box center [473, 81] width 20 height 20
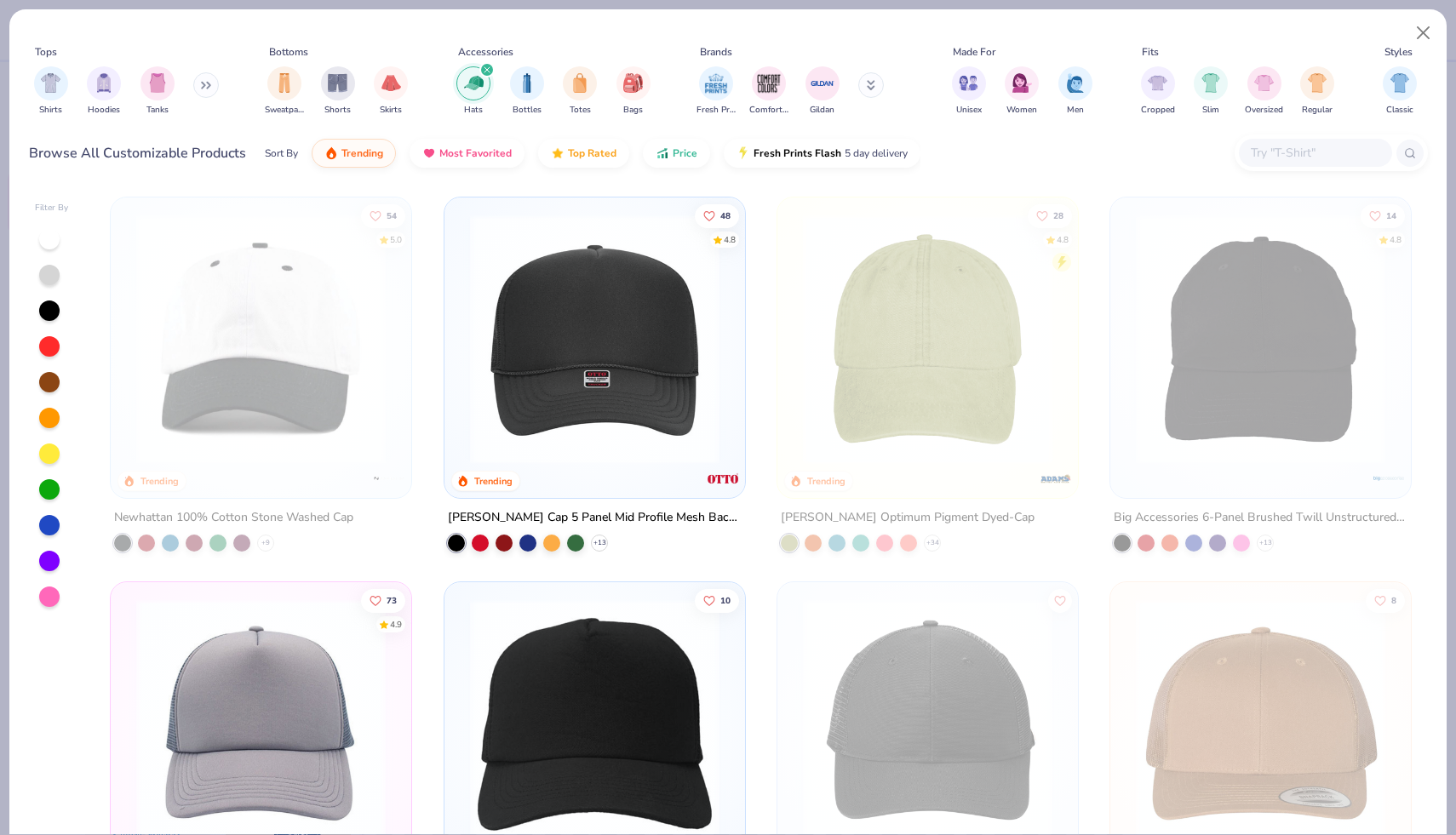
click at [534, 354] on img at bounding box center [594, 338] width 267 height 250
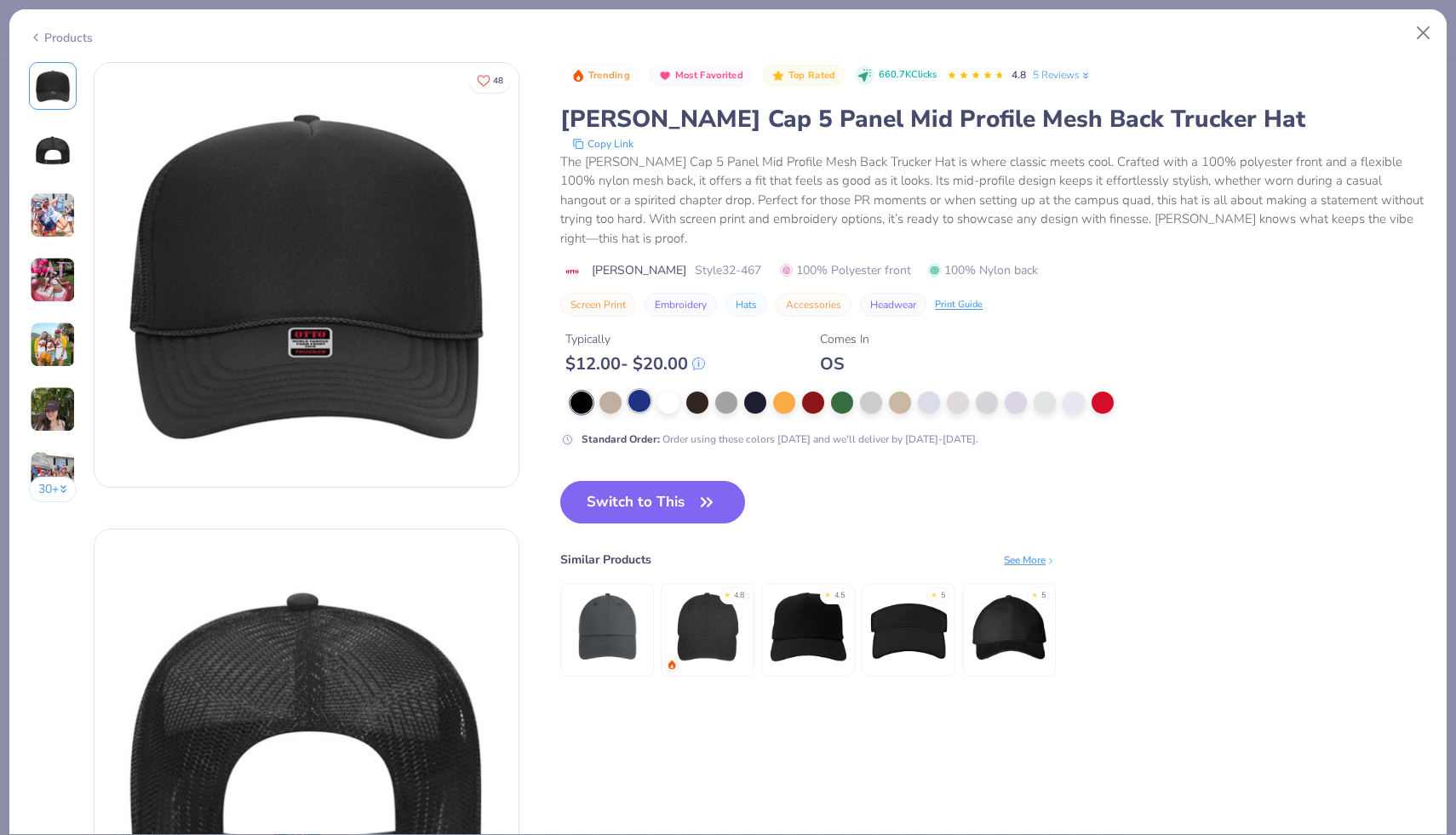
click at [647, 389] on div at bounding box center [639, 401] width 22 height 22
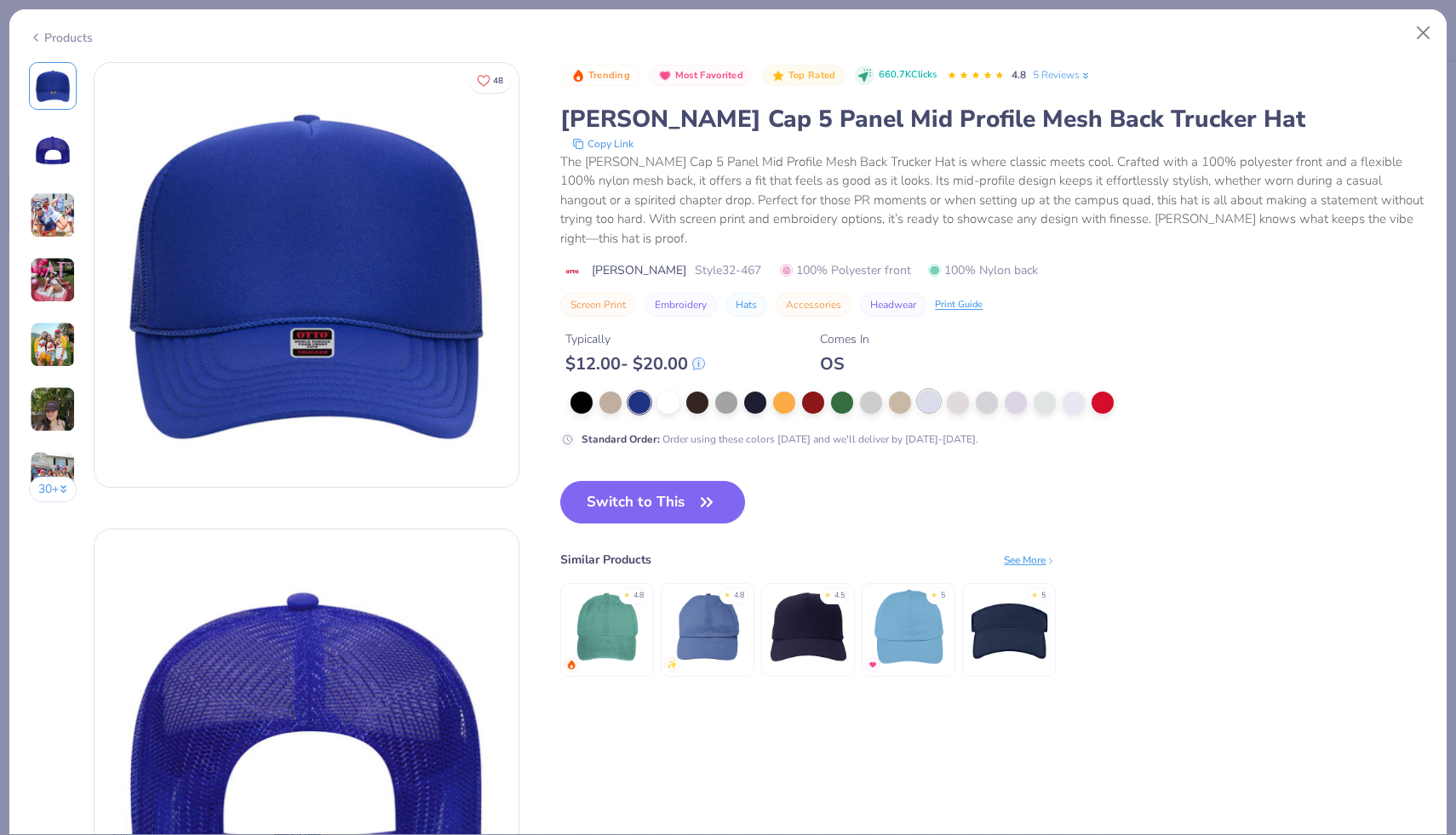
click at [925, 389] on div at bounding box center [929, 401] width 22 height 22
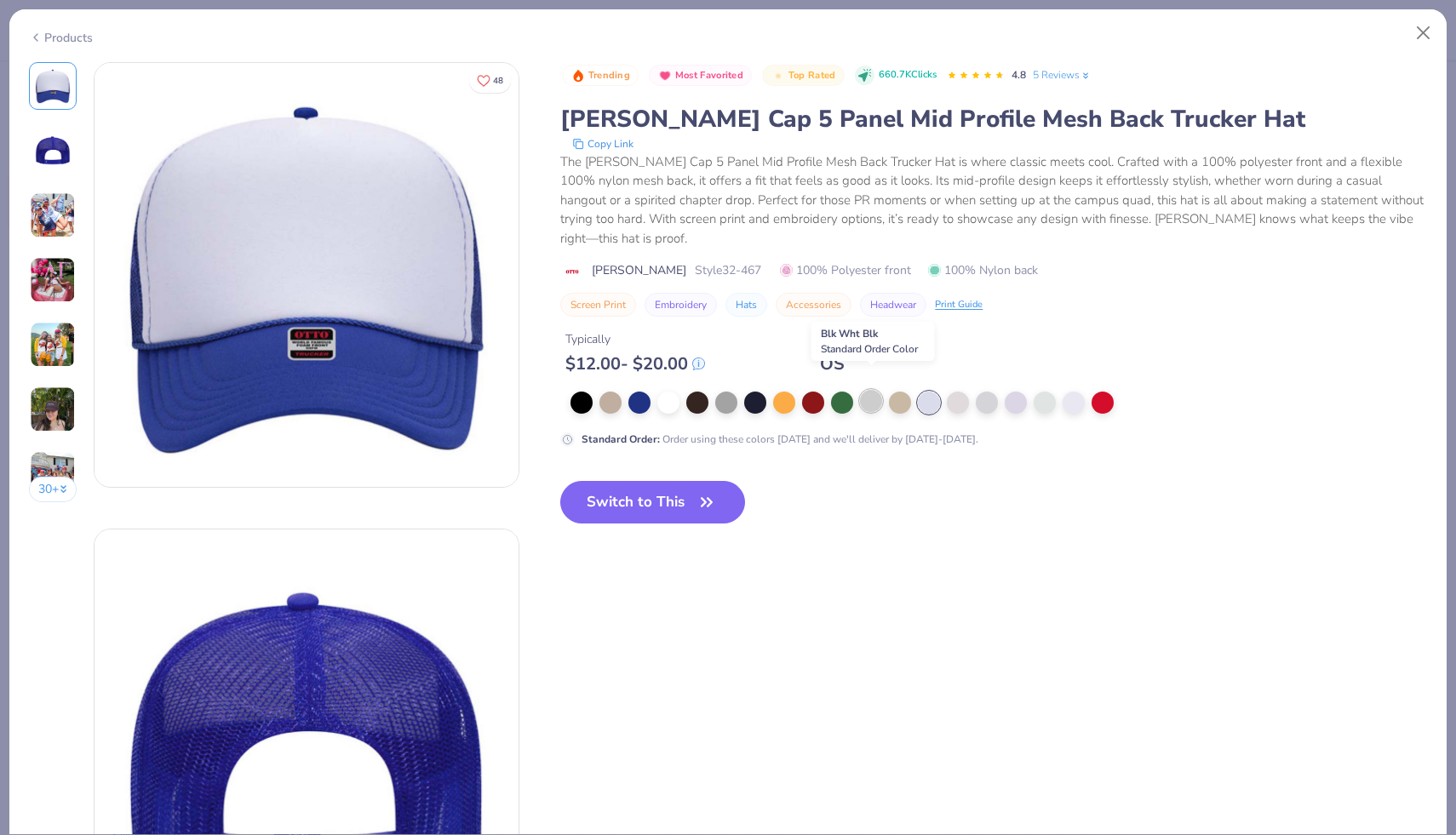
click at [865, 389] on div at bounding box center [871, 401] width 22 height 22
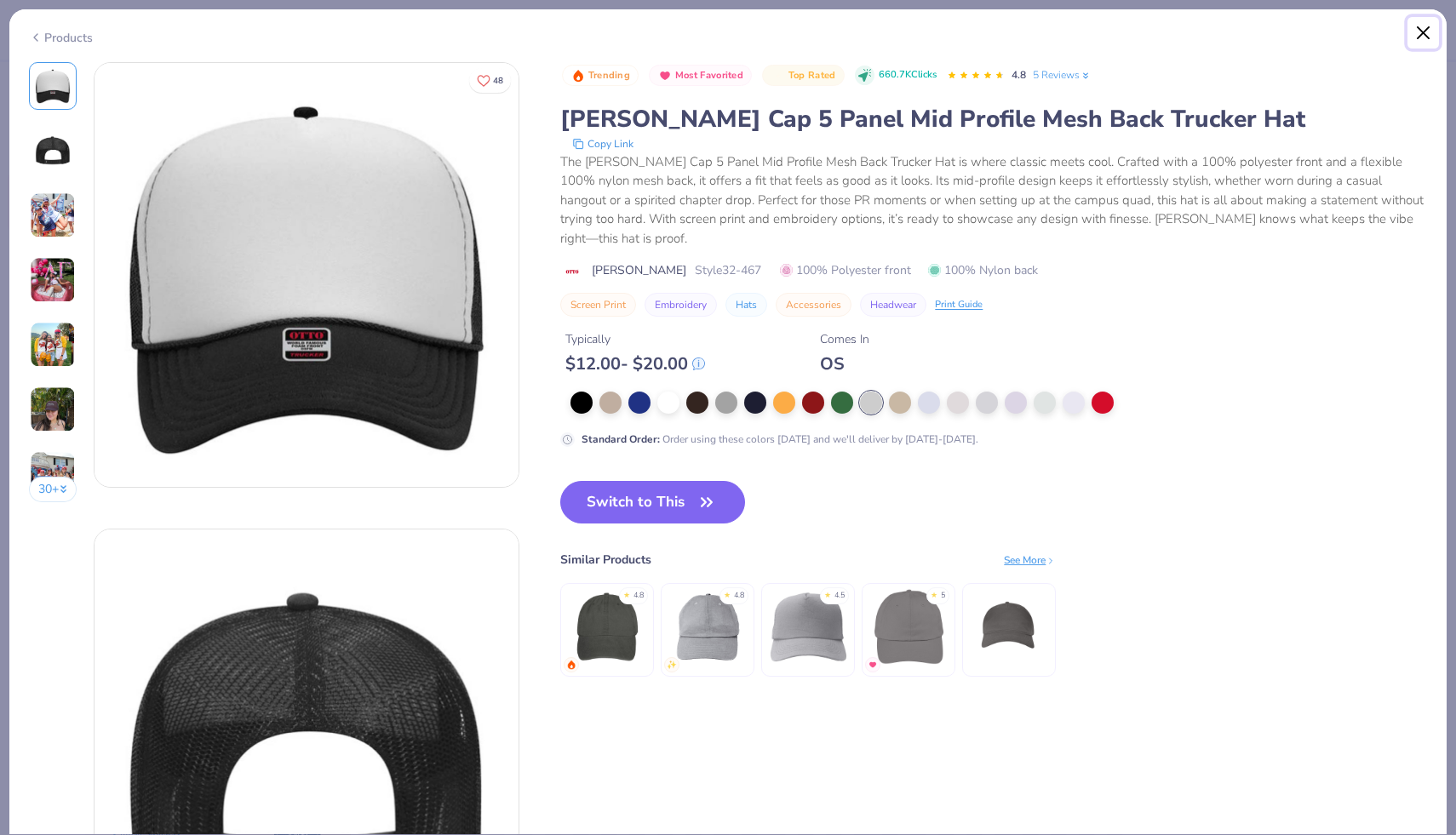
click at [1422, 25] on button "Close" at bounding box center [1422, 33] width 32 height 32
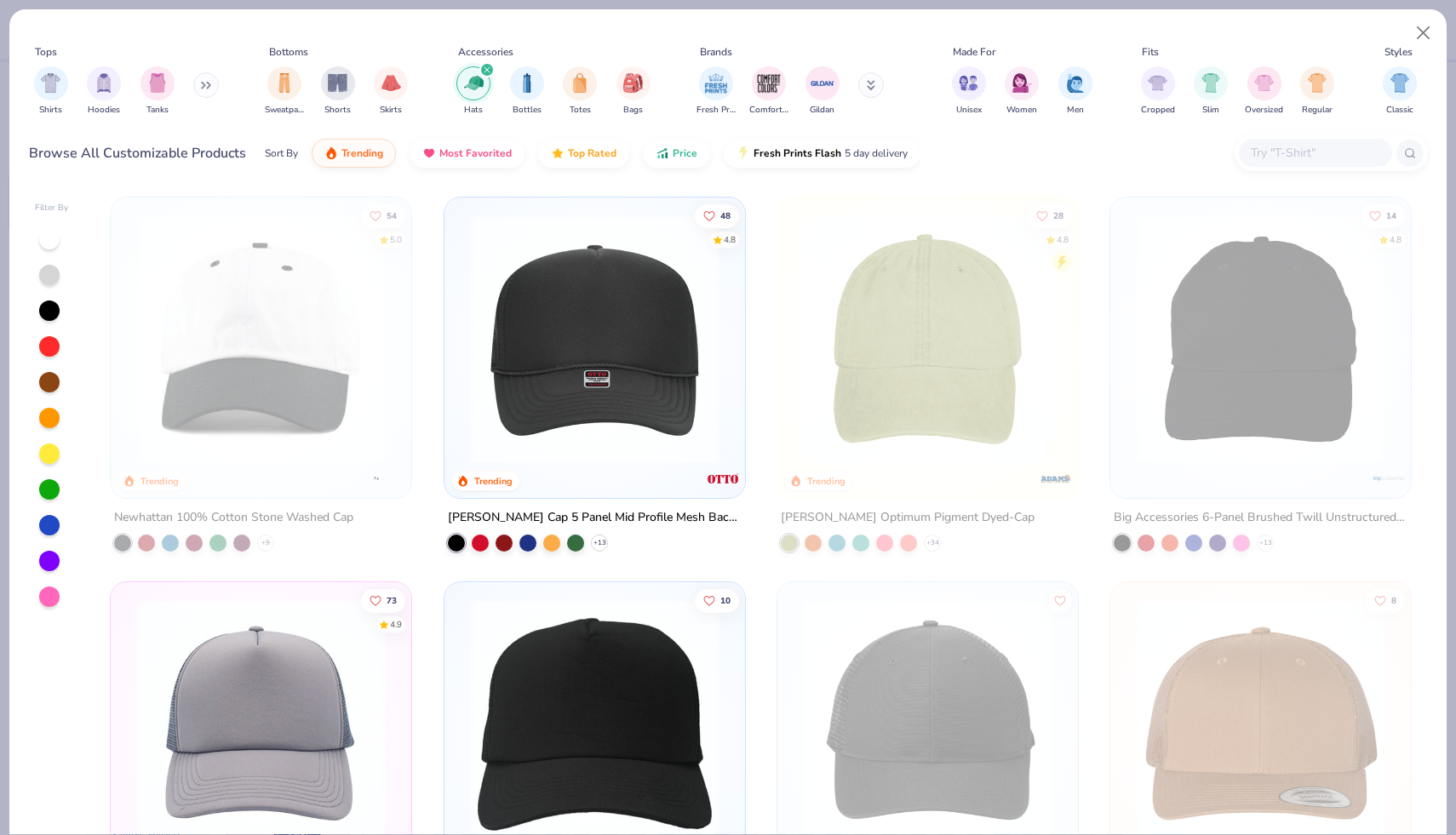
click at [662, 376] on img at bounding box center [594, 338] width 267 height 250
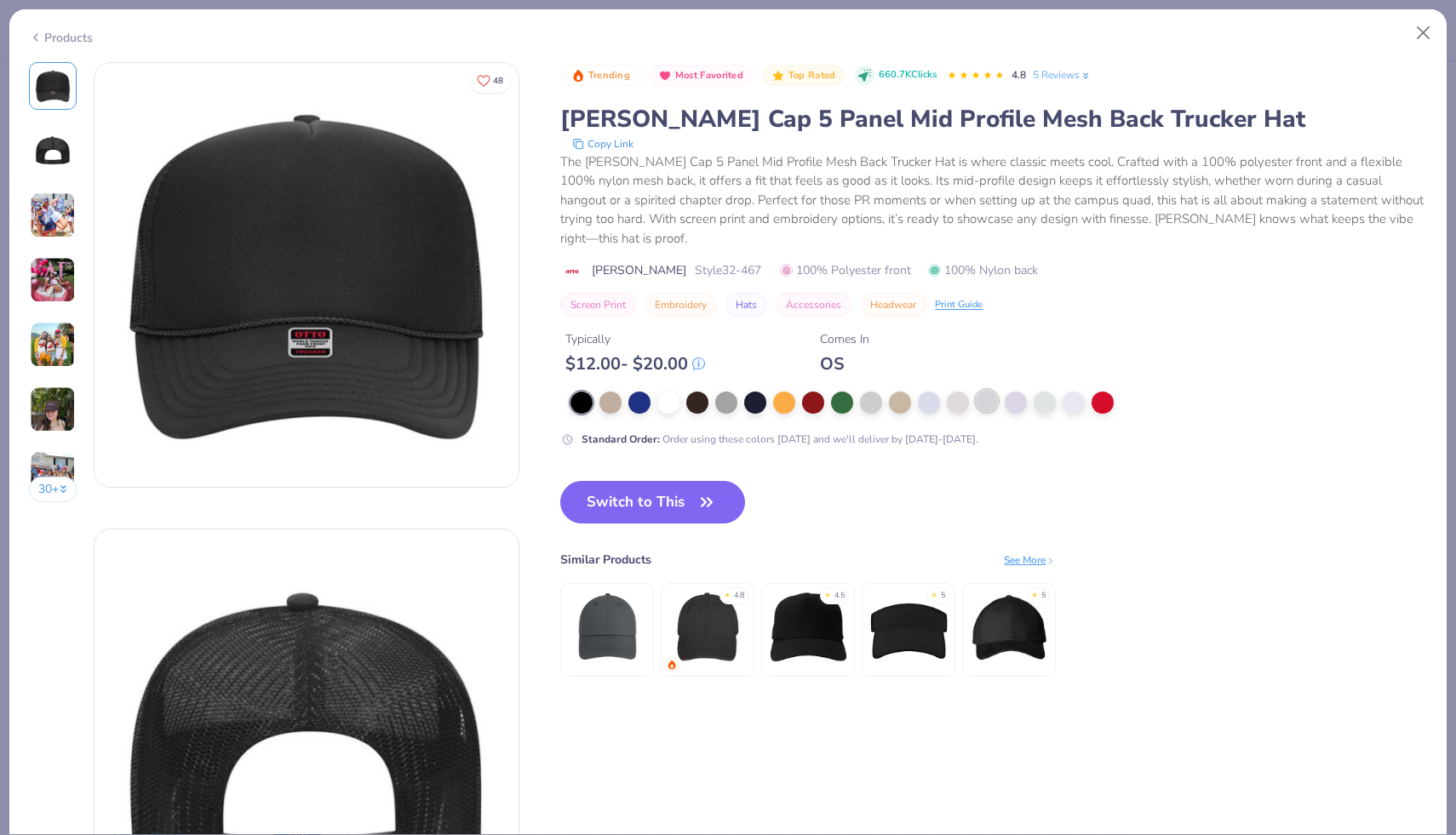
click at [991, 389] on div at bounding box center [987, 401] width 22 height 22
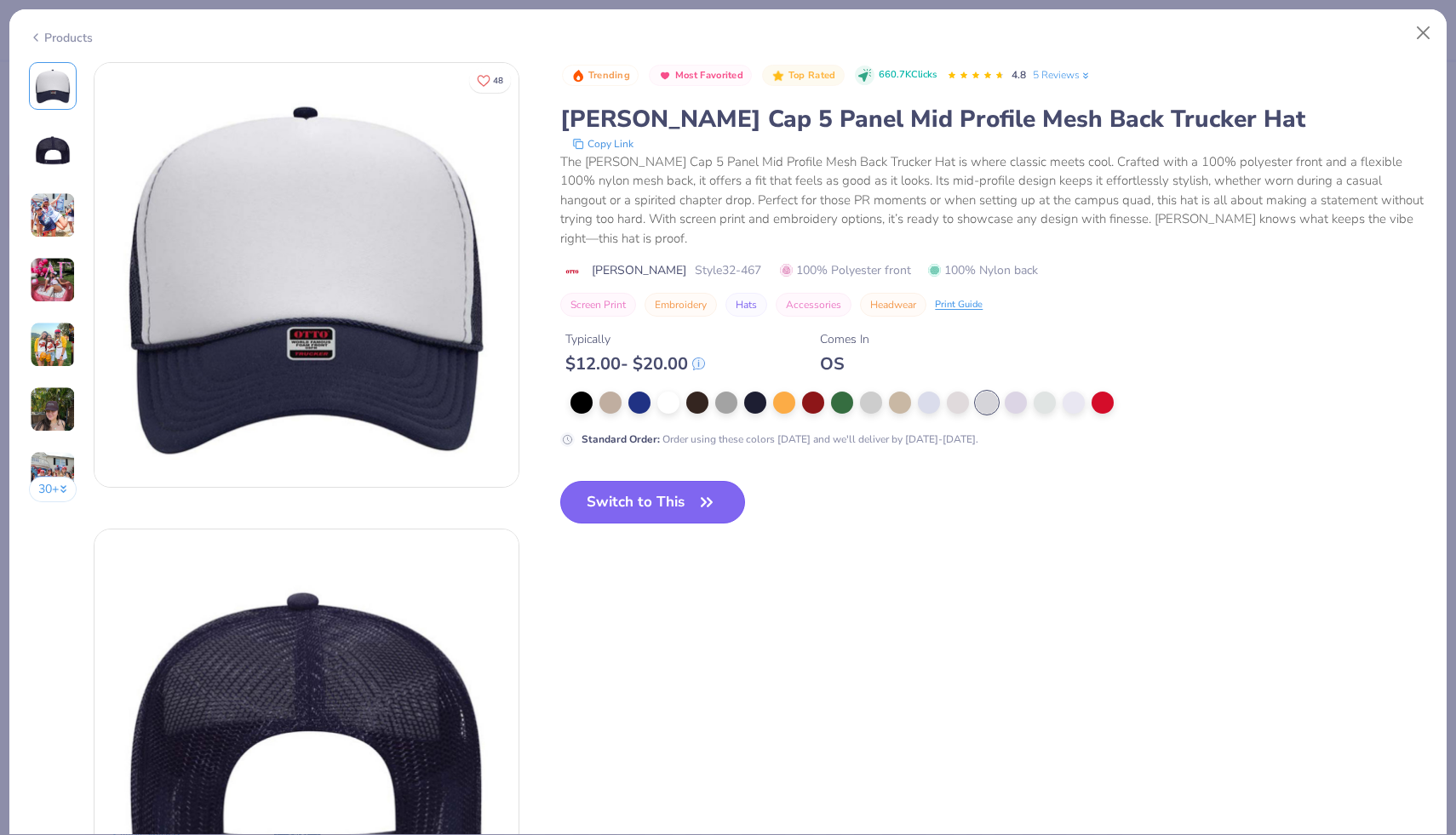
click at [653, 483] on button "Switch to This" at bounding box center [653, 502] width 185 height 42
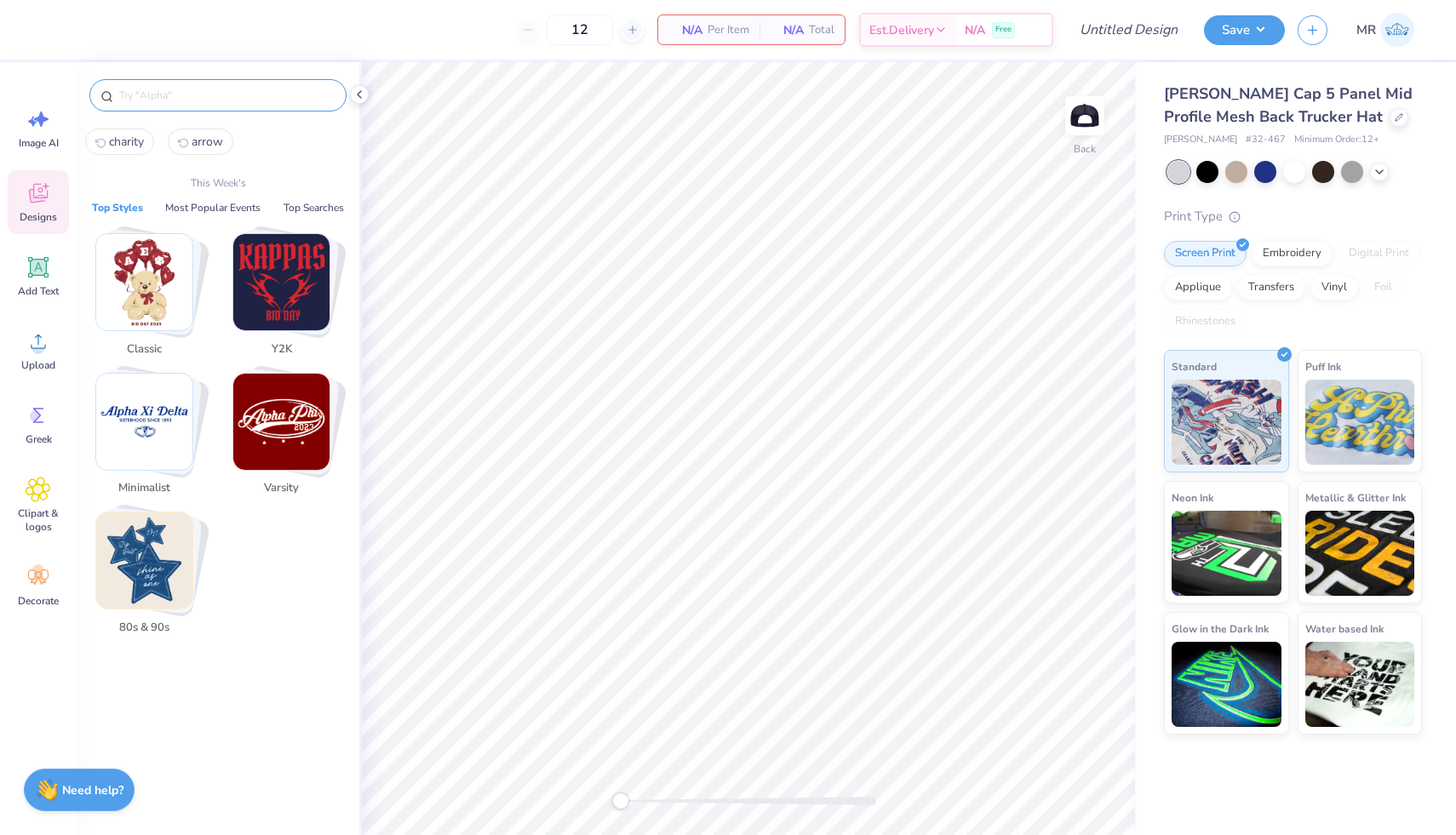
click at [196, 87] on input "text" at bounding box center [226, 96] width 218 height 17
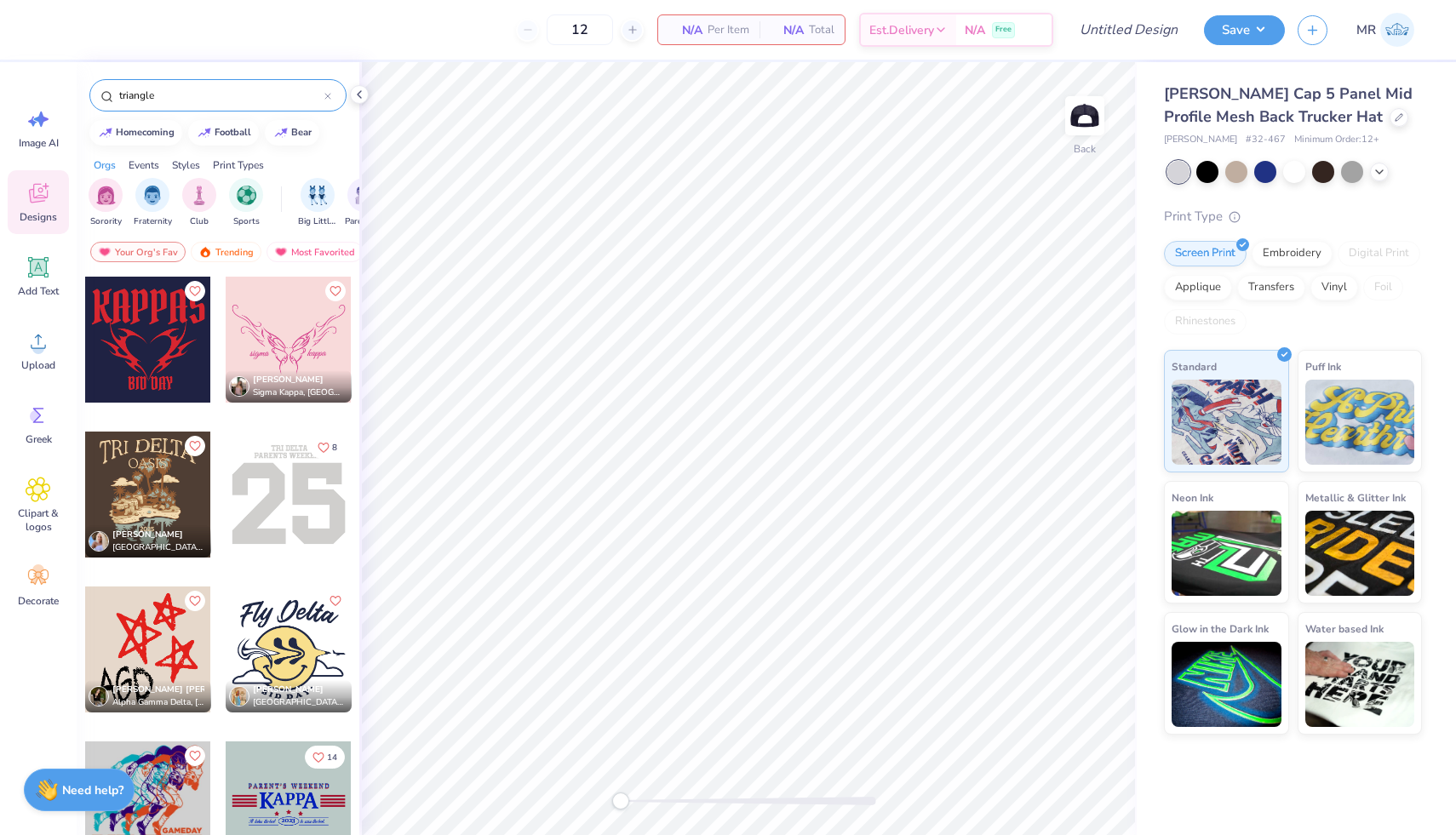
type input "triangle"
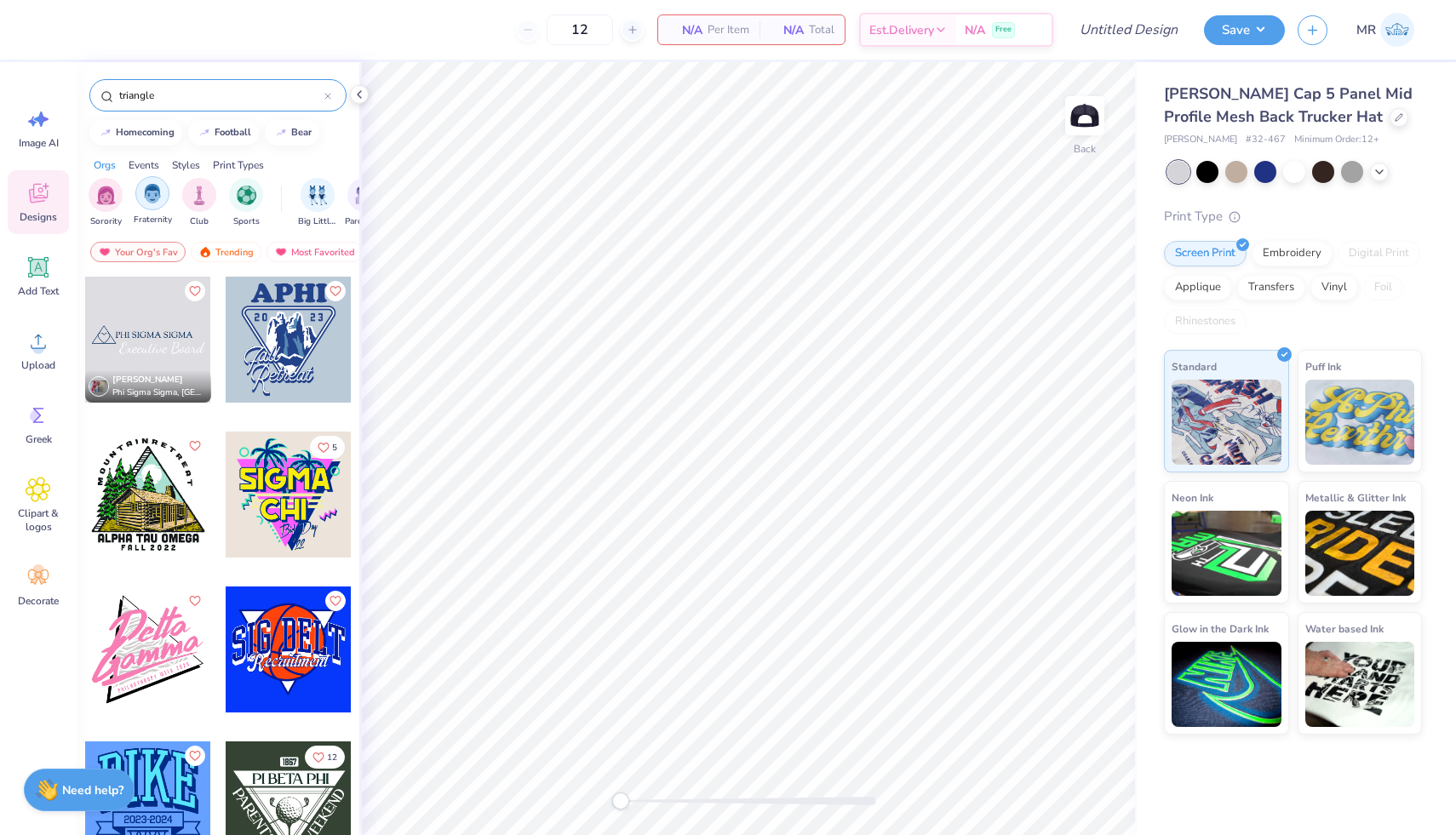
click at [153, 209] on div "filter for Fraternity" at bounding box center [152, 193] width 34 height 34
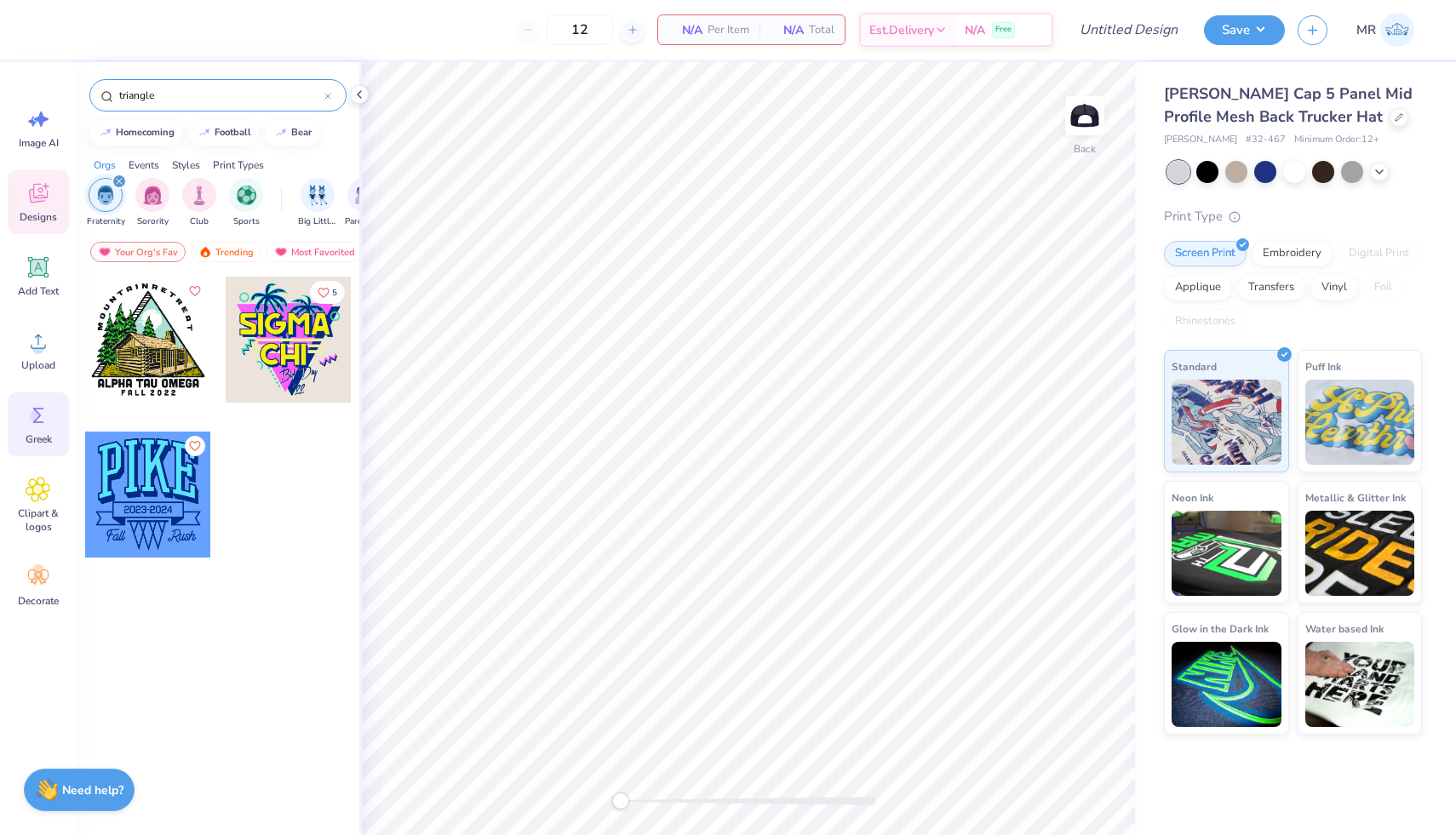
click at [43, 427] on icon at bounding box center [39, 415] width 26 height 26
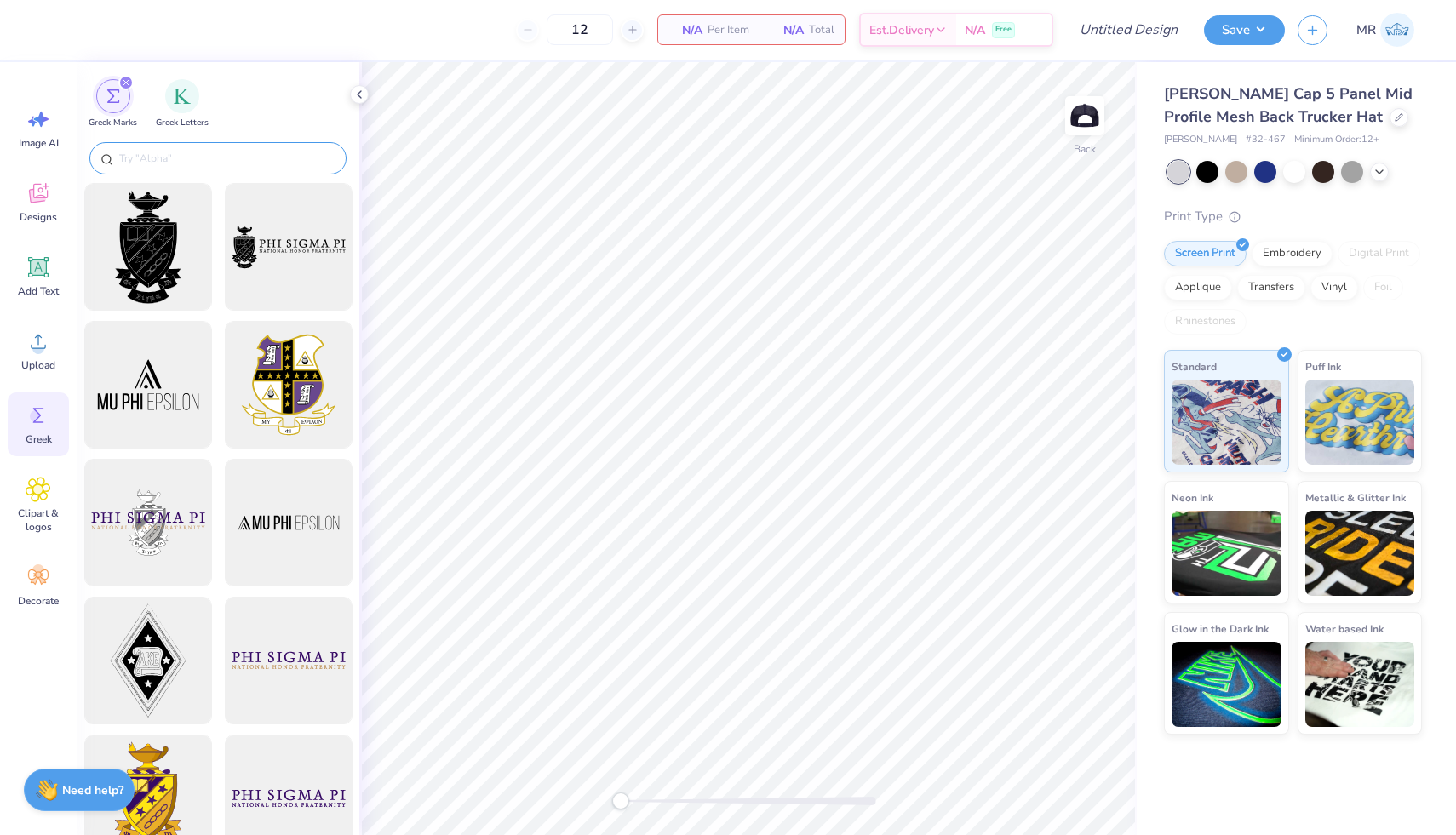
click at [204, 148] on div at bounding box center [218, 158] width 257 height 32
click at [206, 156] on input "text" at bounding box center [226, 158] width 218 height 17
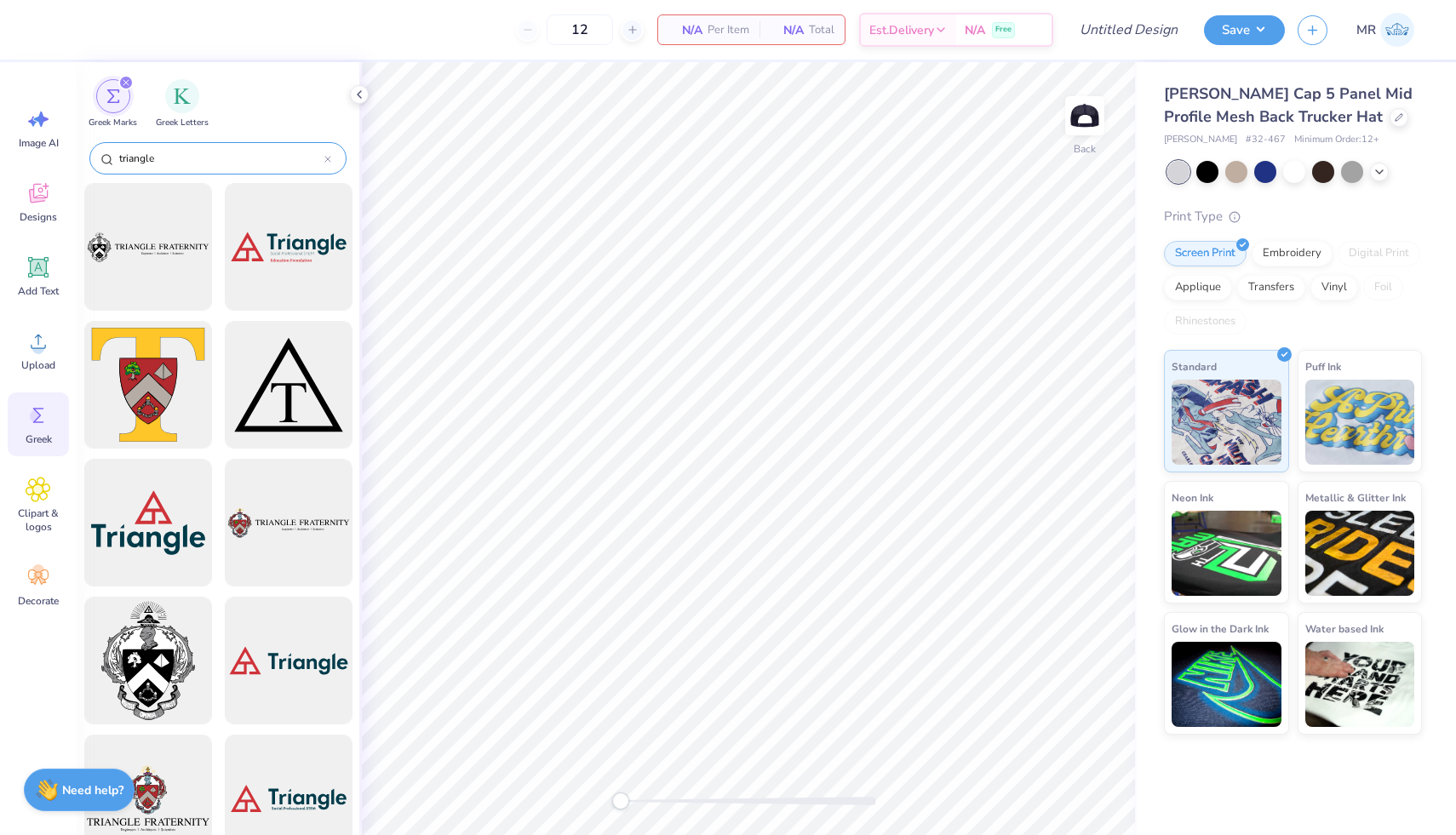
type input "triangle"
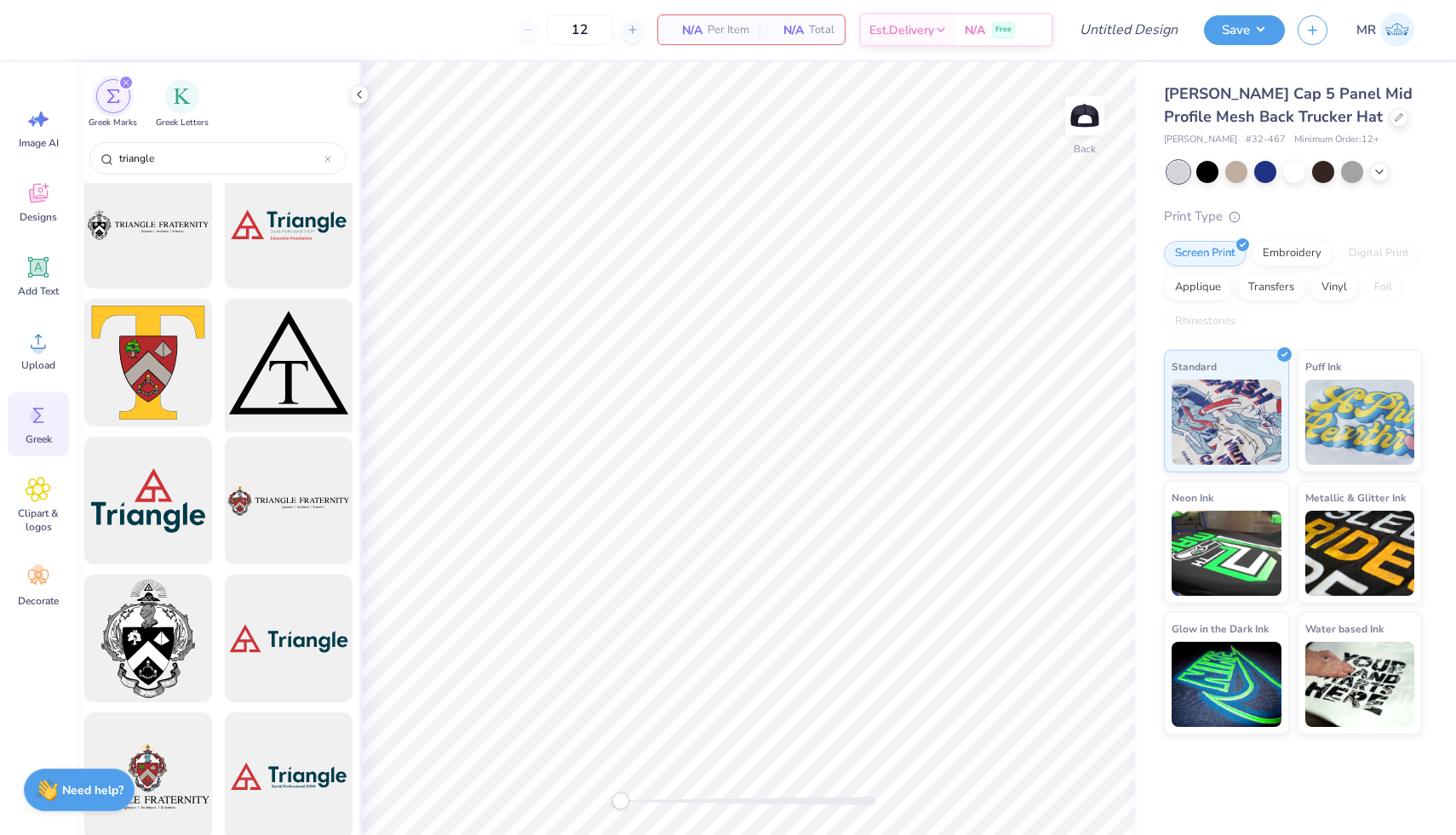
scroll to position [36, 0]
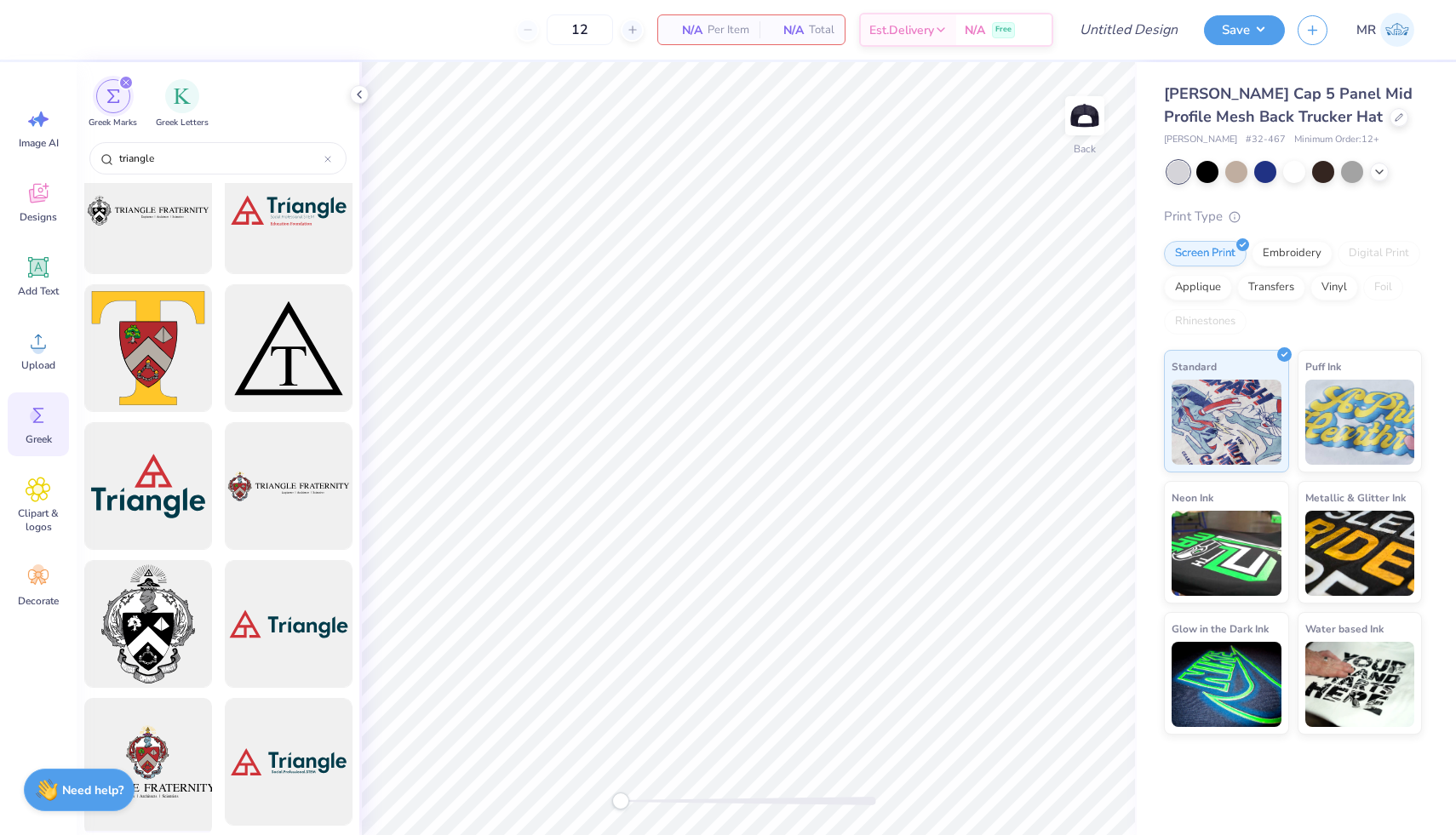
click at [150, 756] on div at bounding box center [148, 762] width 141 height 141
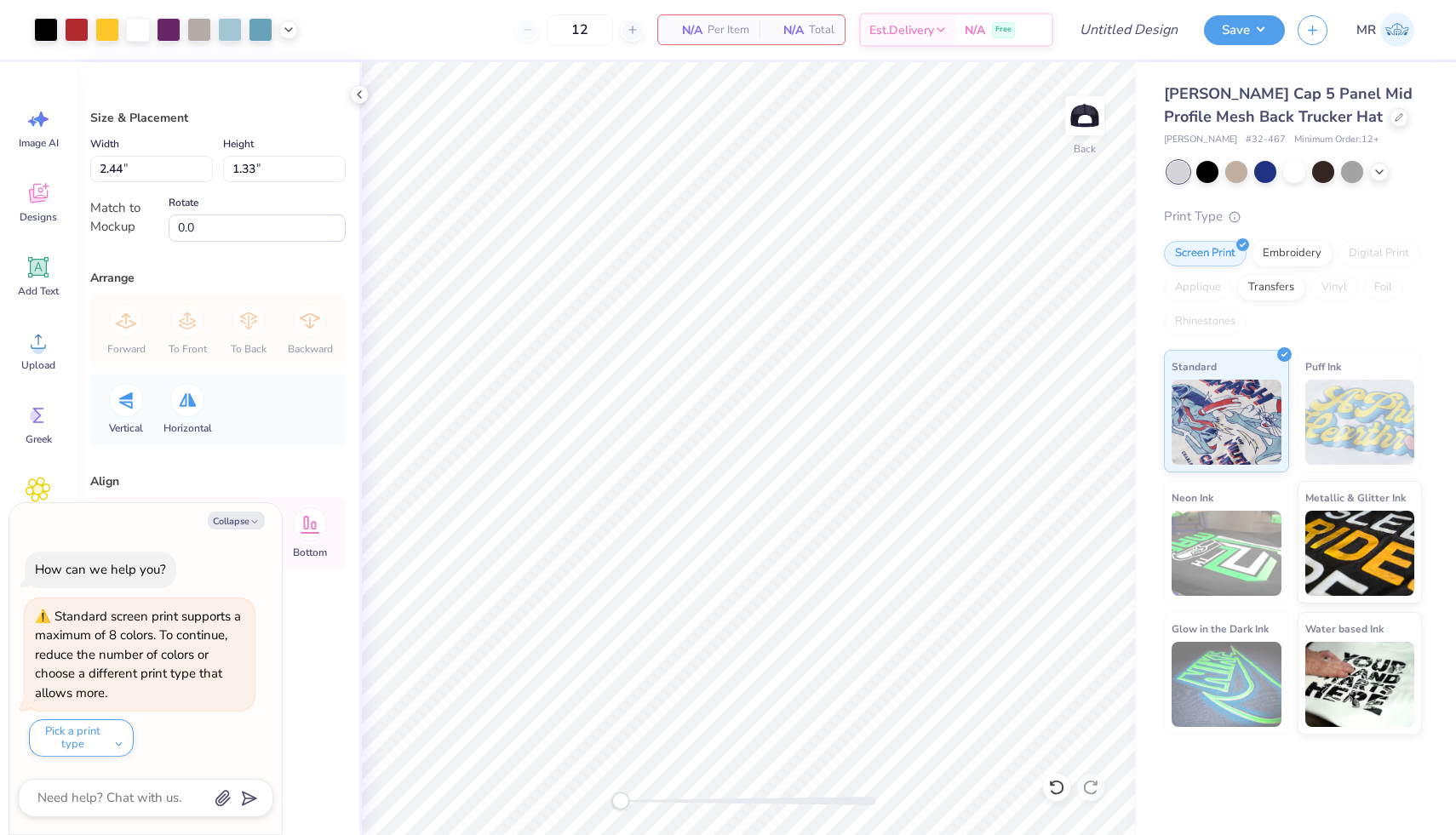
type textarea "x"
type input "3.82"
type input "2.08"
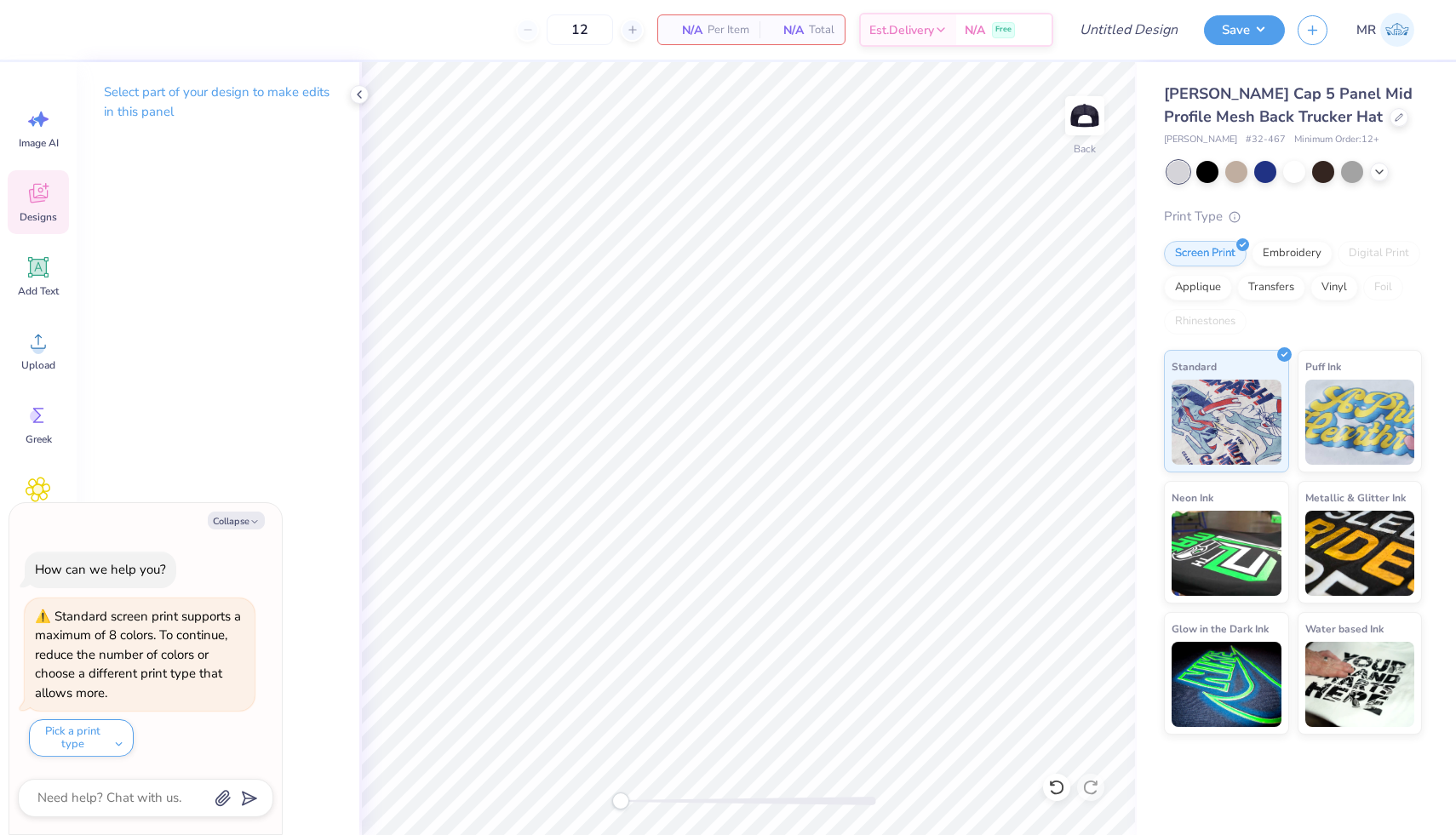
click at [41, 212] on span "Designs" at bounding box center [38, 217] width 37 height 14
type textarea "x"
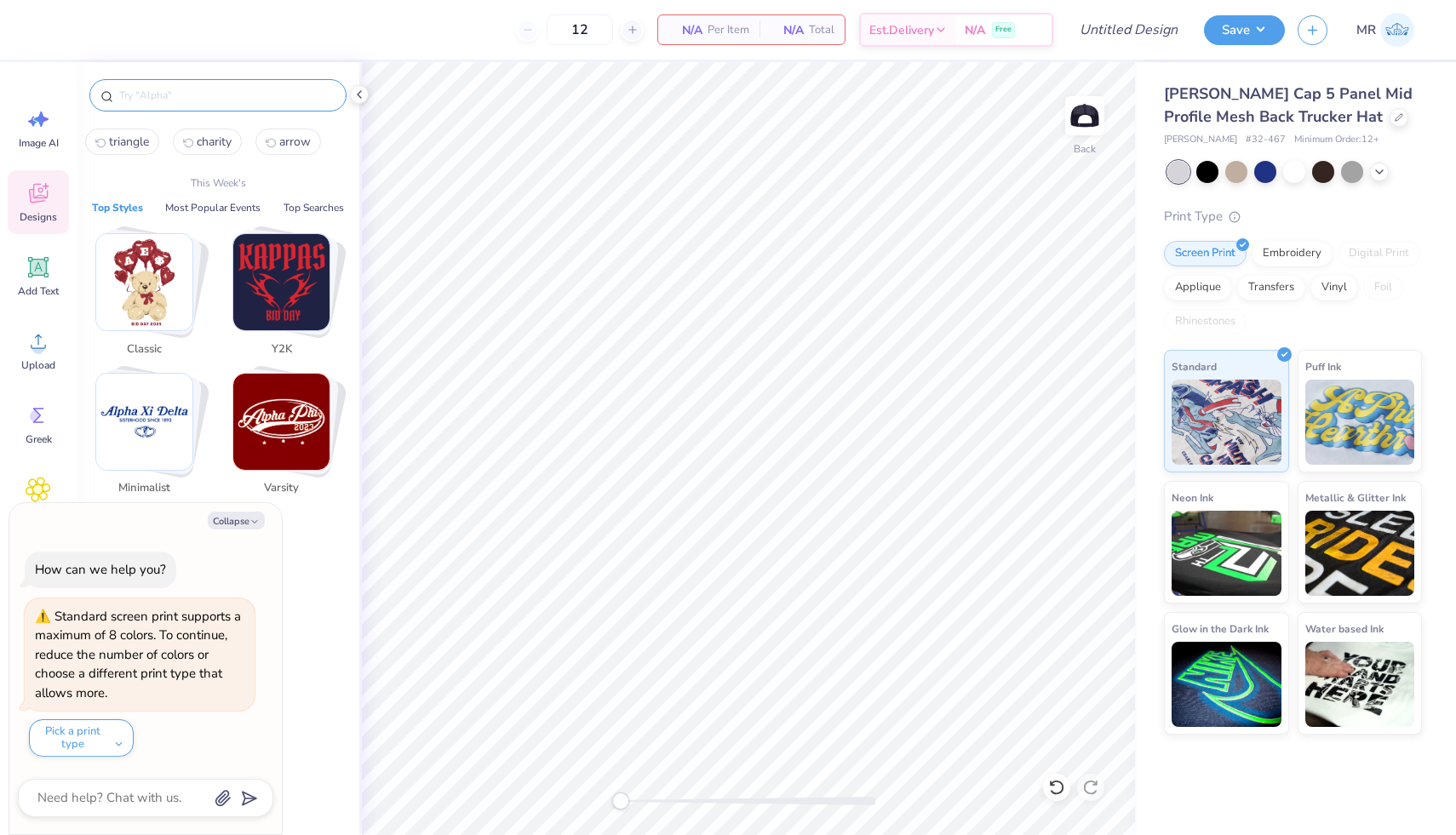
click at [179, 95] on input "text" at bounding box center [226, 96] width 218 height 17
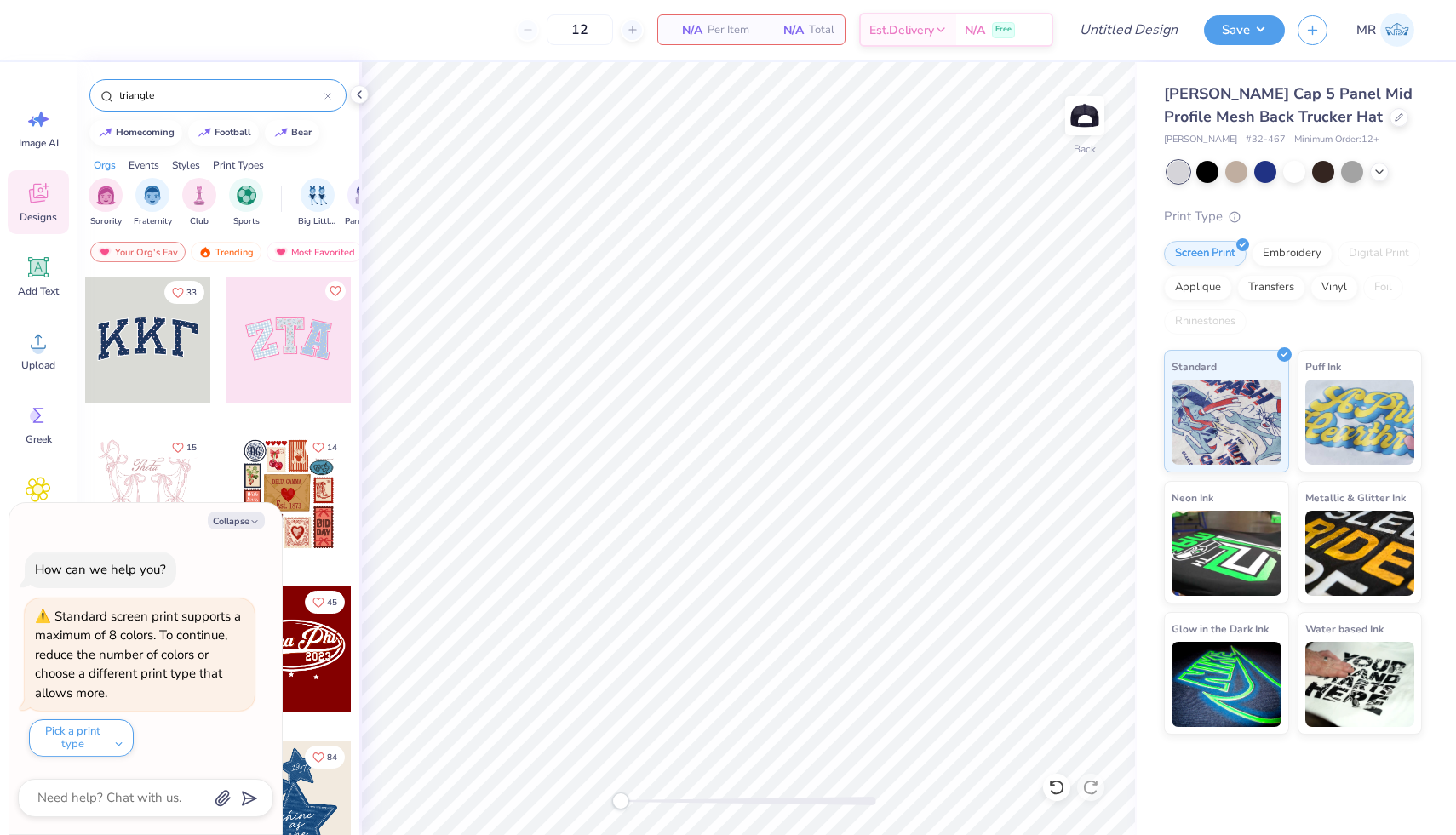
type input "triangle"
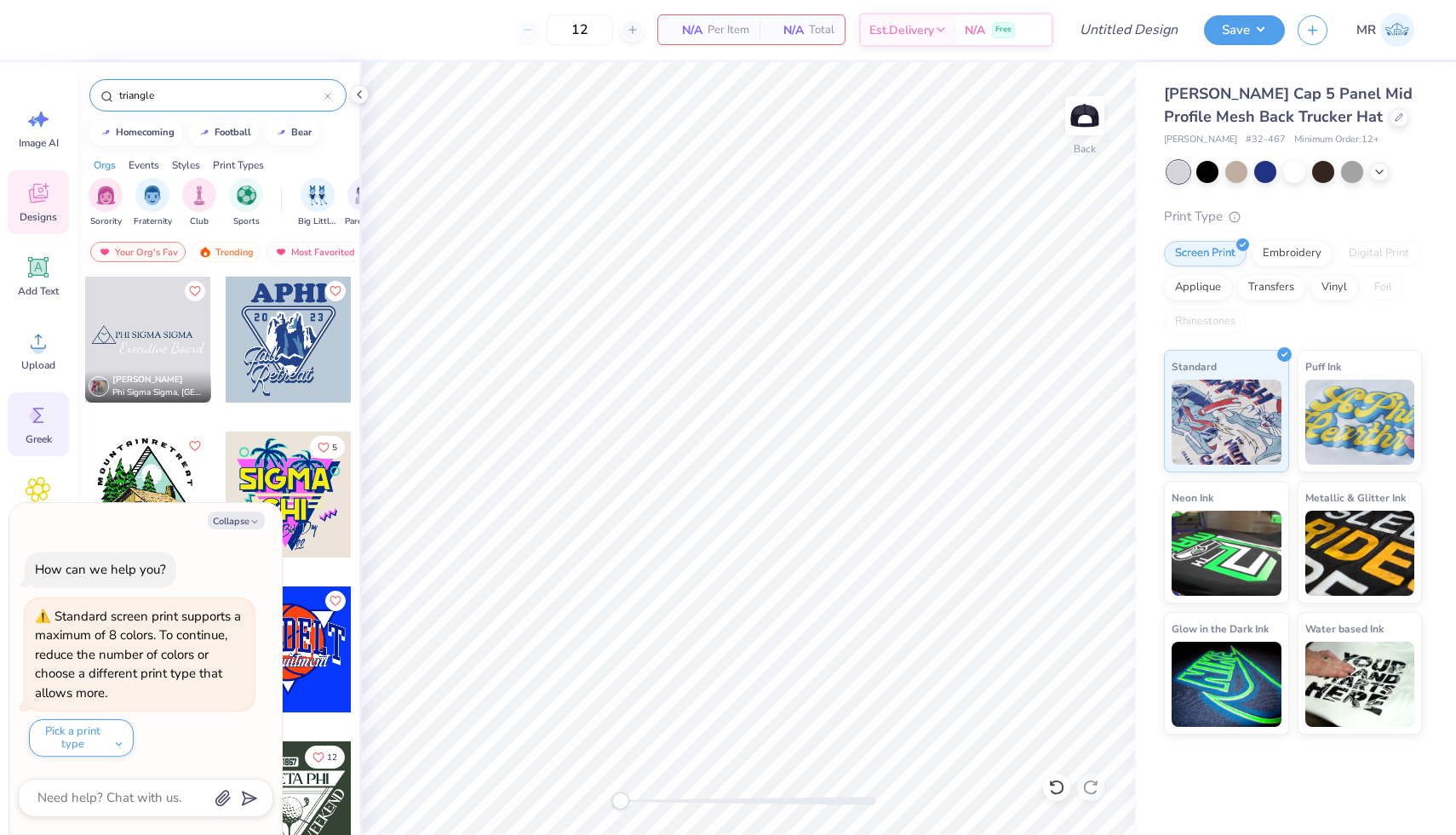
click at [35, 434] on span "Greek" at bounding box center [39, 440] width 27 height 14
type textarea "x"
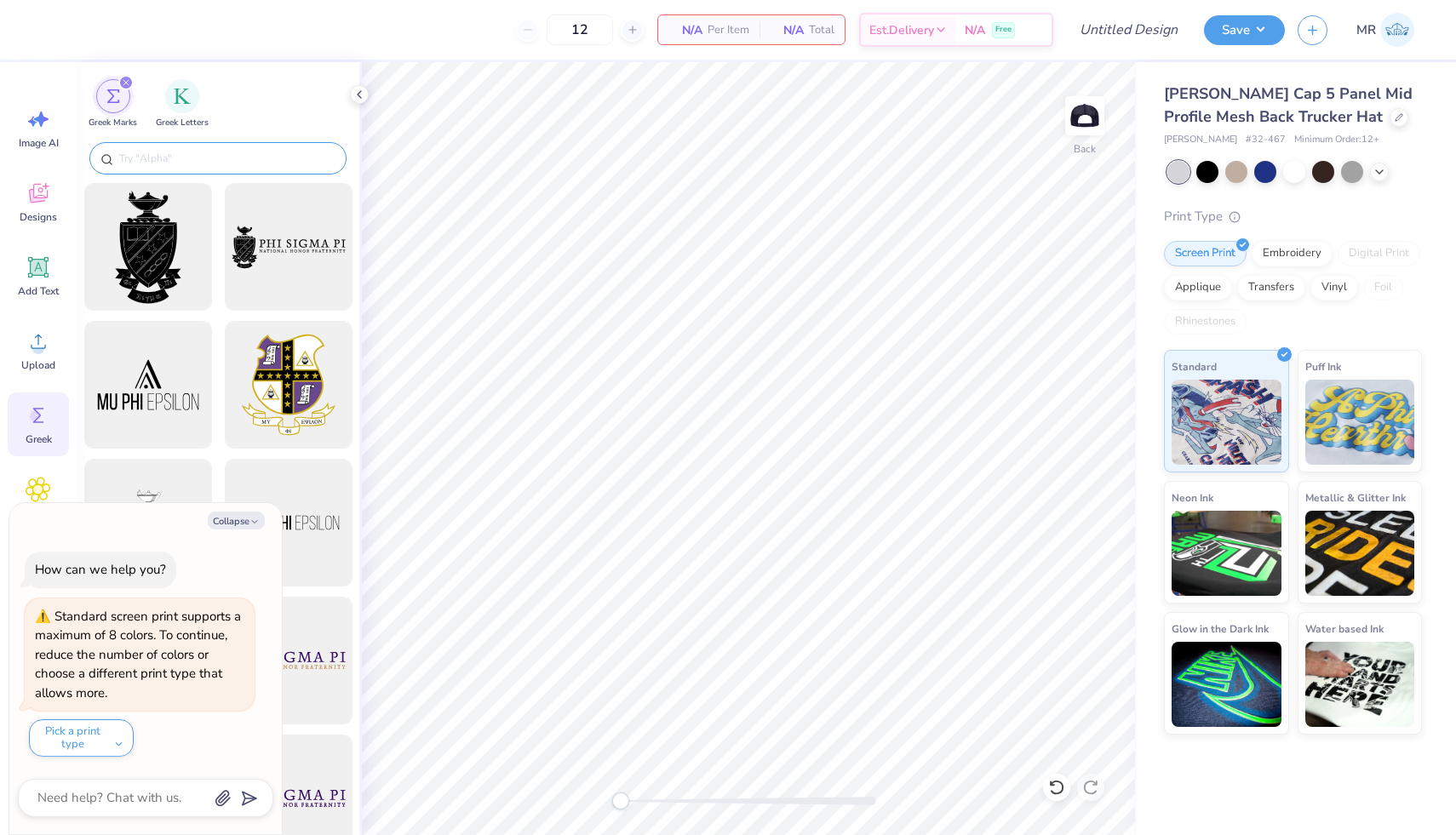
click at [156, 156] on input "text" at bounding box center [226, 158] width 218 height 17
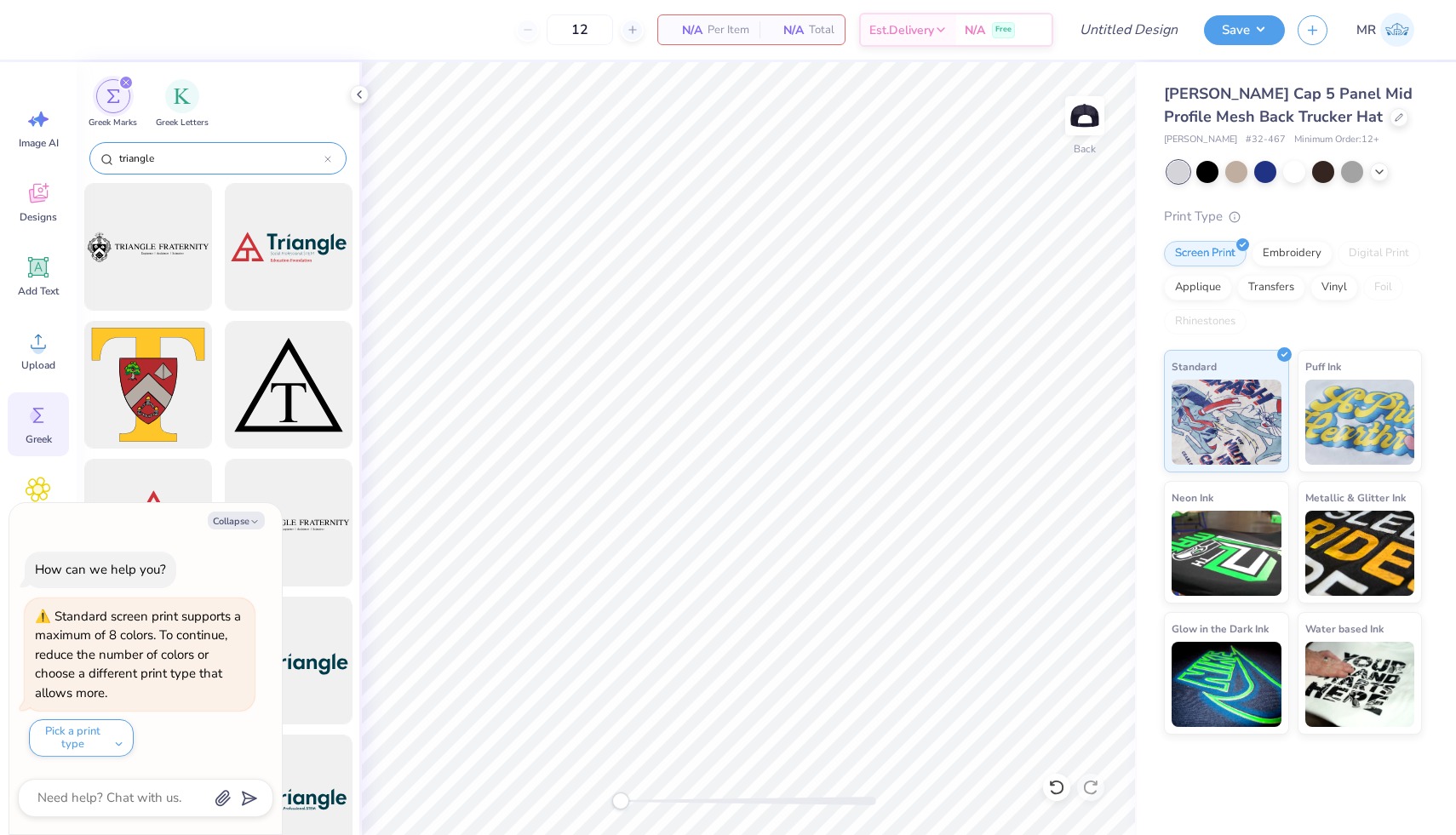
type input "triangle"
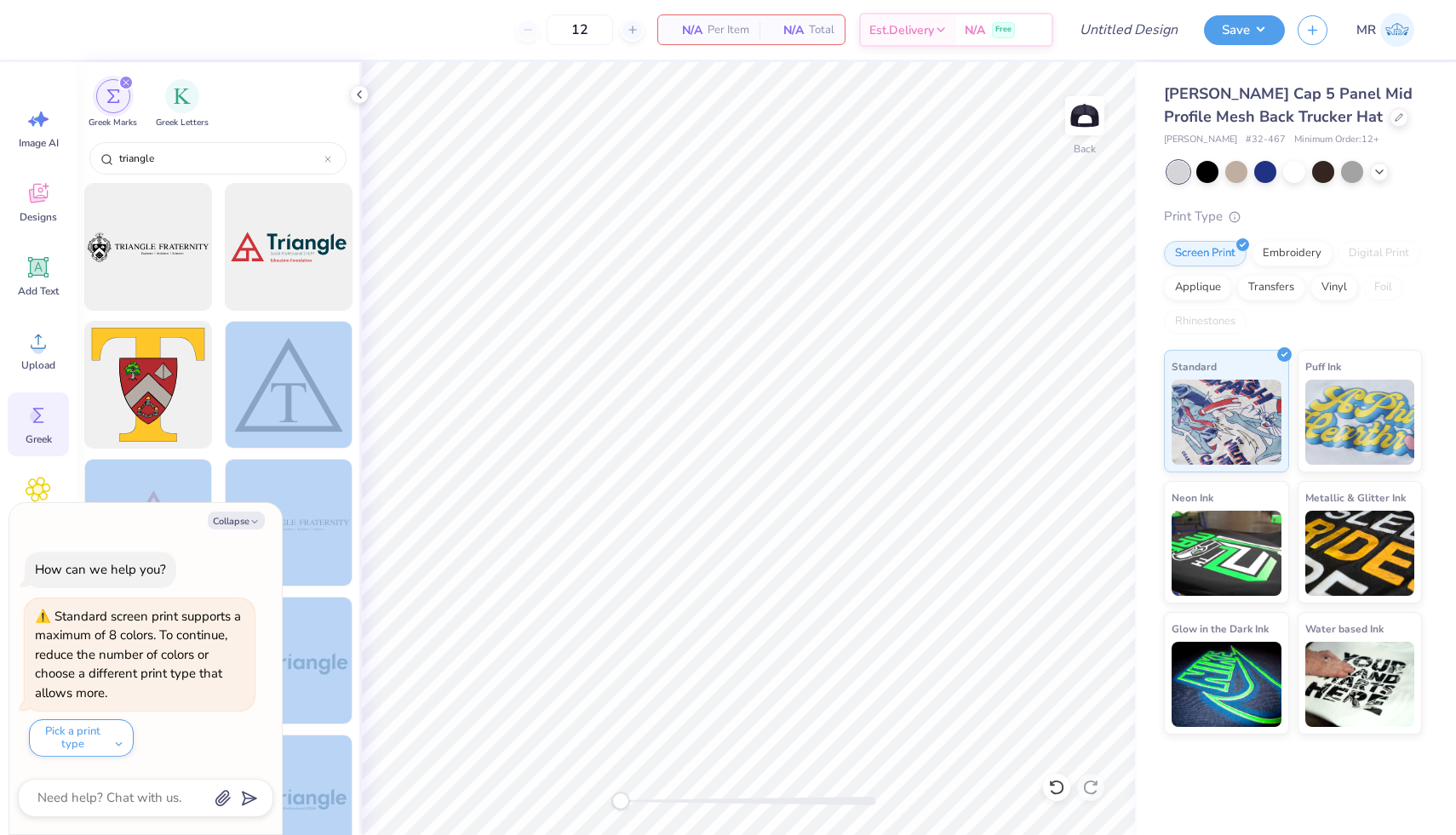
click at [680, 338] on div "12 N/A Per Item N/A Total Est. Delivery N/A Free Design Title Save MR Image AI …" at bounding box center [728, 417] width 1456 height 835
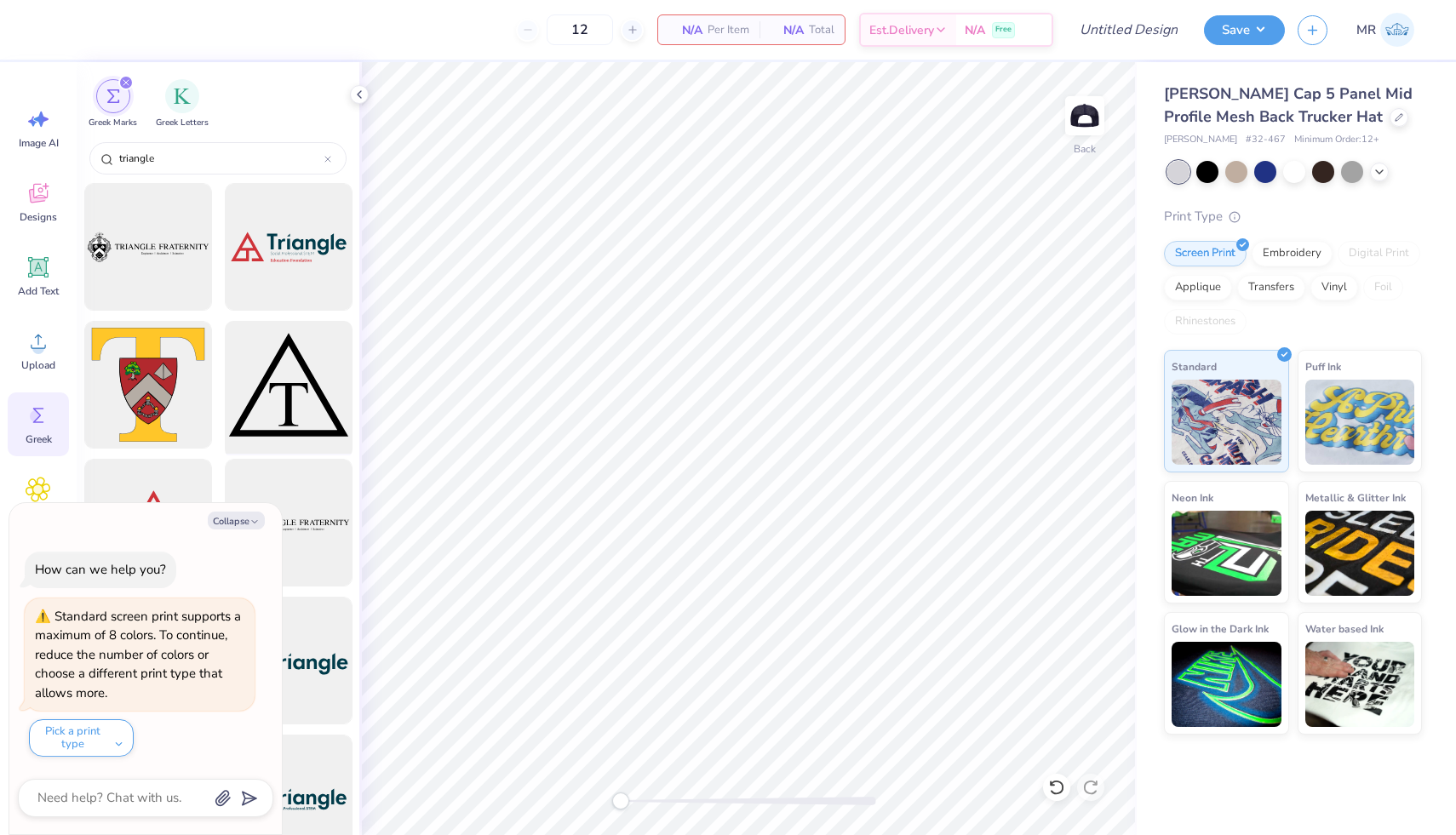
click at [294, 396] on div at bounding box center [288, 385] width 141 height 141
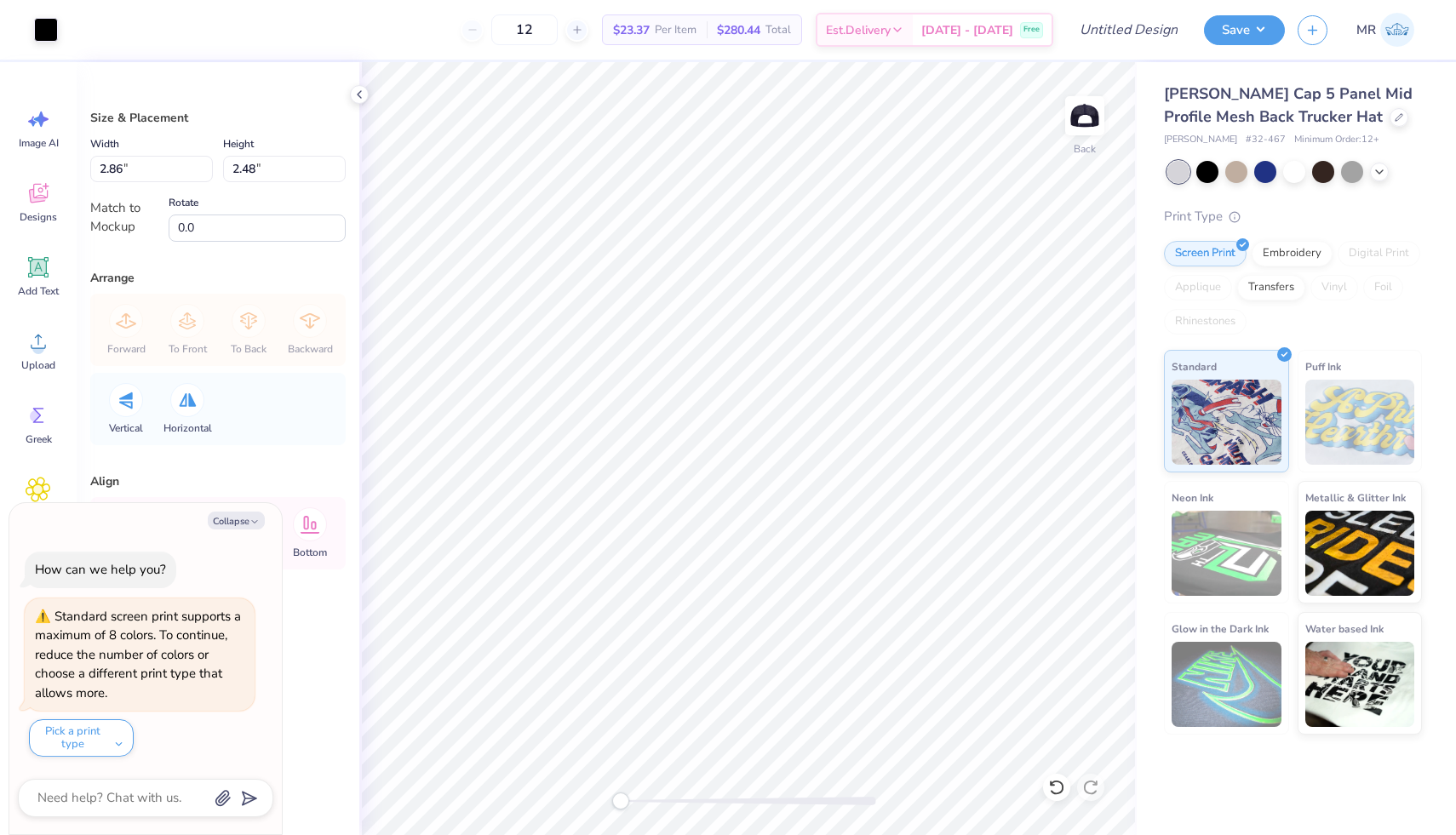
type textarea "x"
type input "1.78"
type input "1.55"
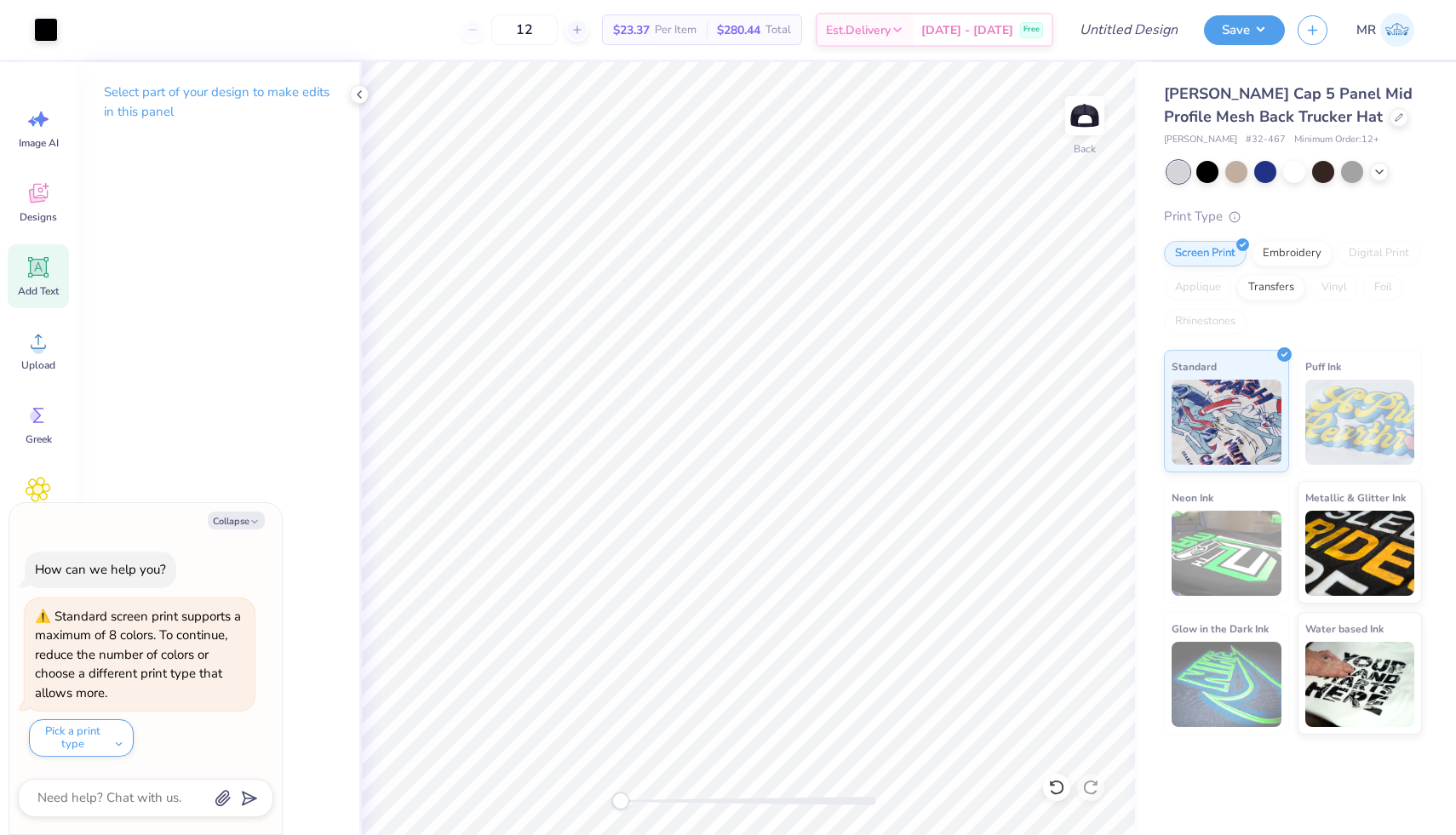
click at [41, 282] on div "Add Text" at bounding box center [38, 276] width 61 height 64
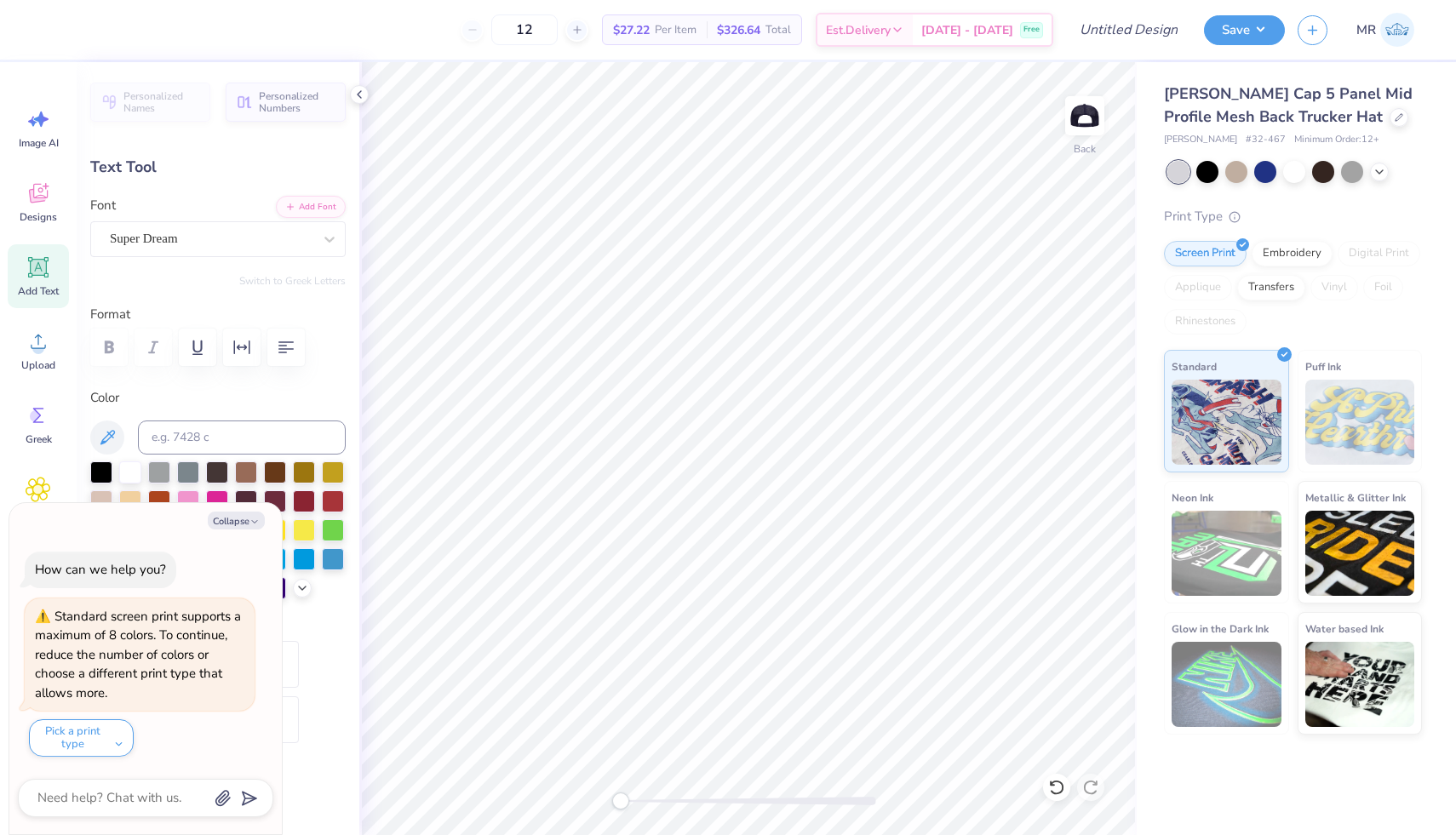
type textarea "x"
type textarea "T"
type textarea "x"
type textarea "Tr"
type textarea "x"
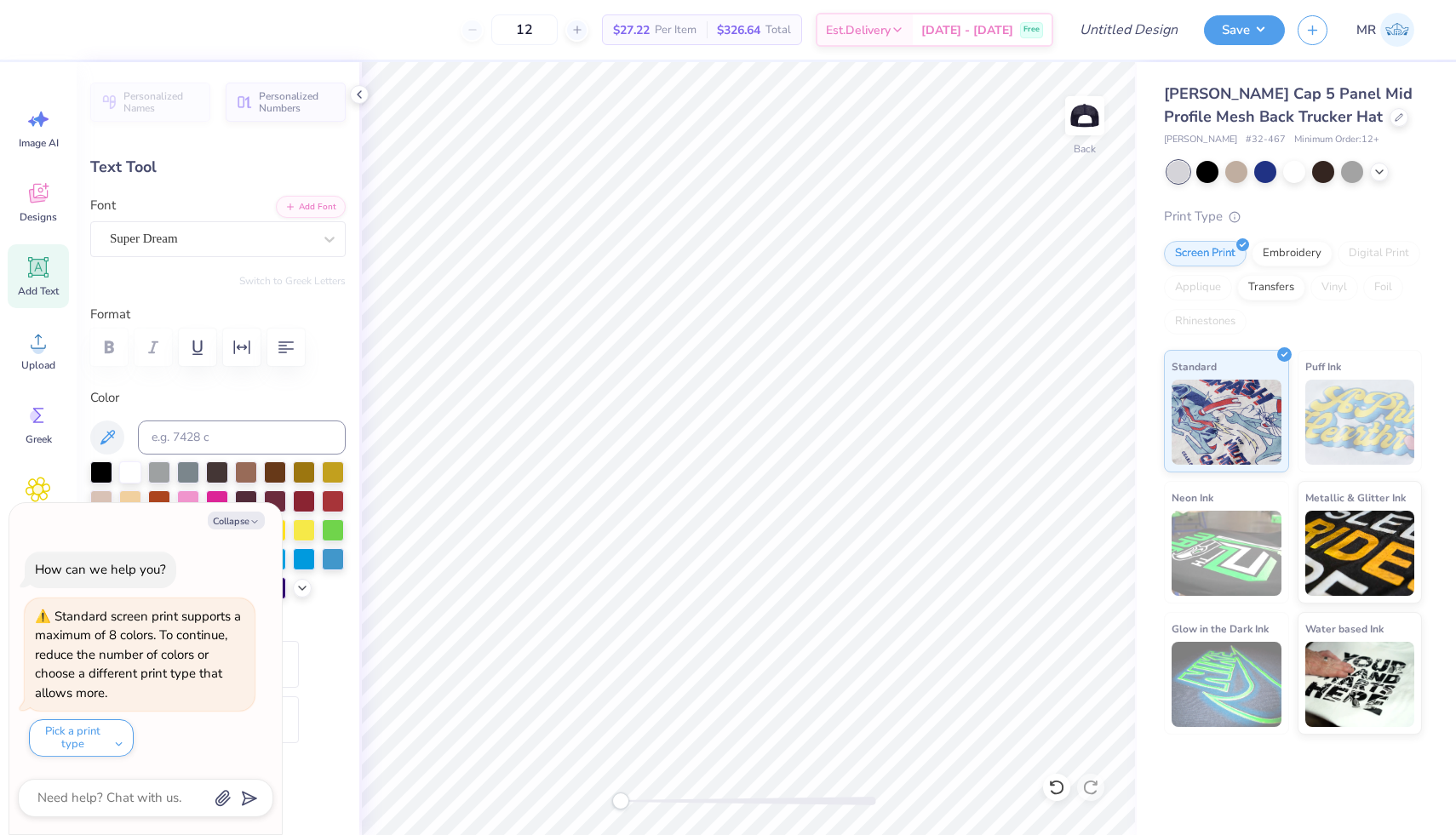
type textarea "Tri"
type textarea "x"
type textarea "Tria"
type textarea "x"
type textarea "Trian"
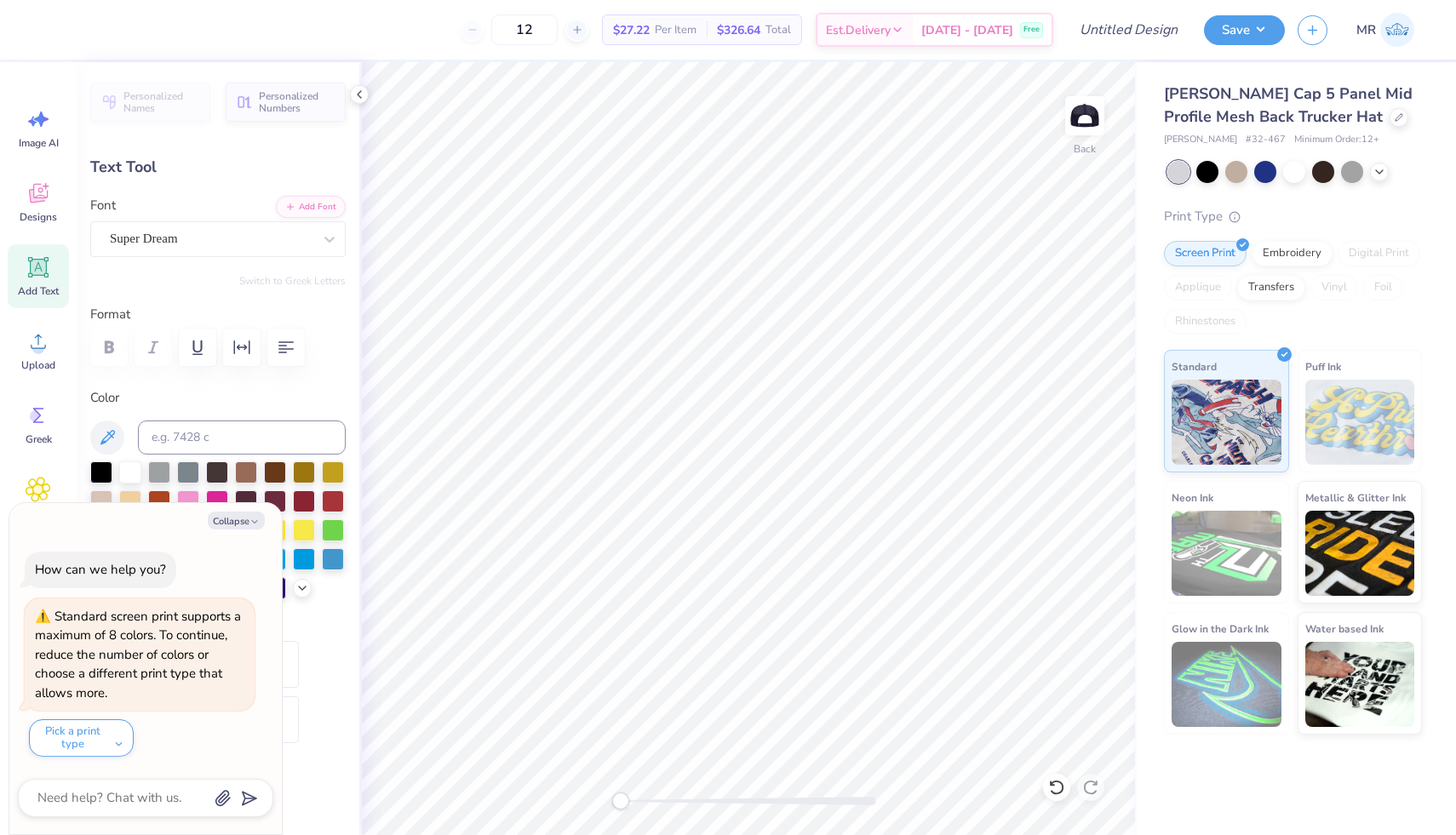
type textarea "x"
type textarea "Triang"
type textarea "x"
type textarea "Triangl"
type textarea "x"
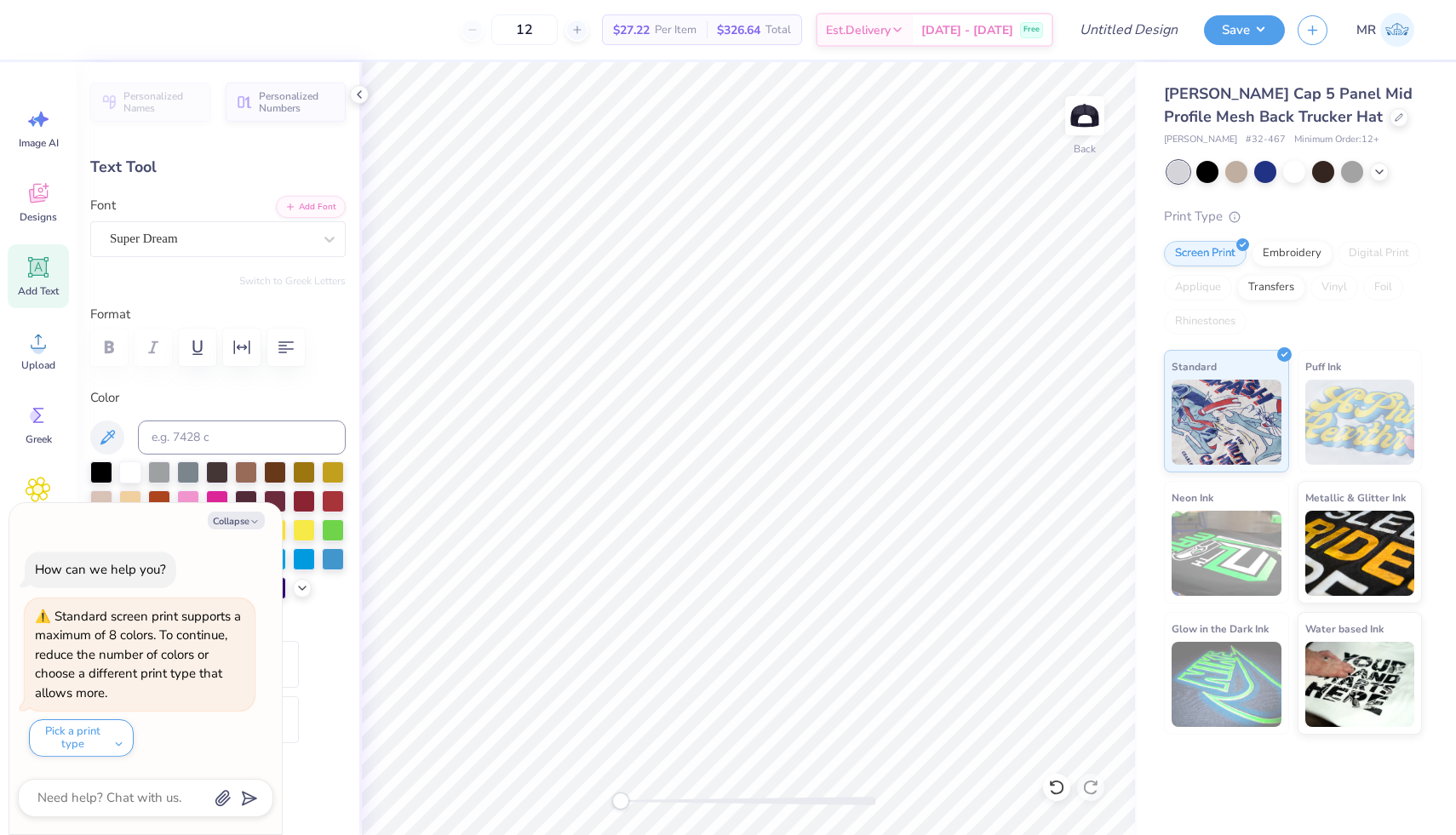
type textarea "Triangle"
type textarea "x"
type textarea "Triangle"
type textarea "x"
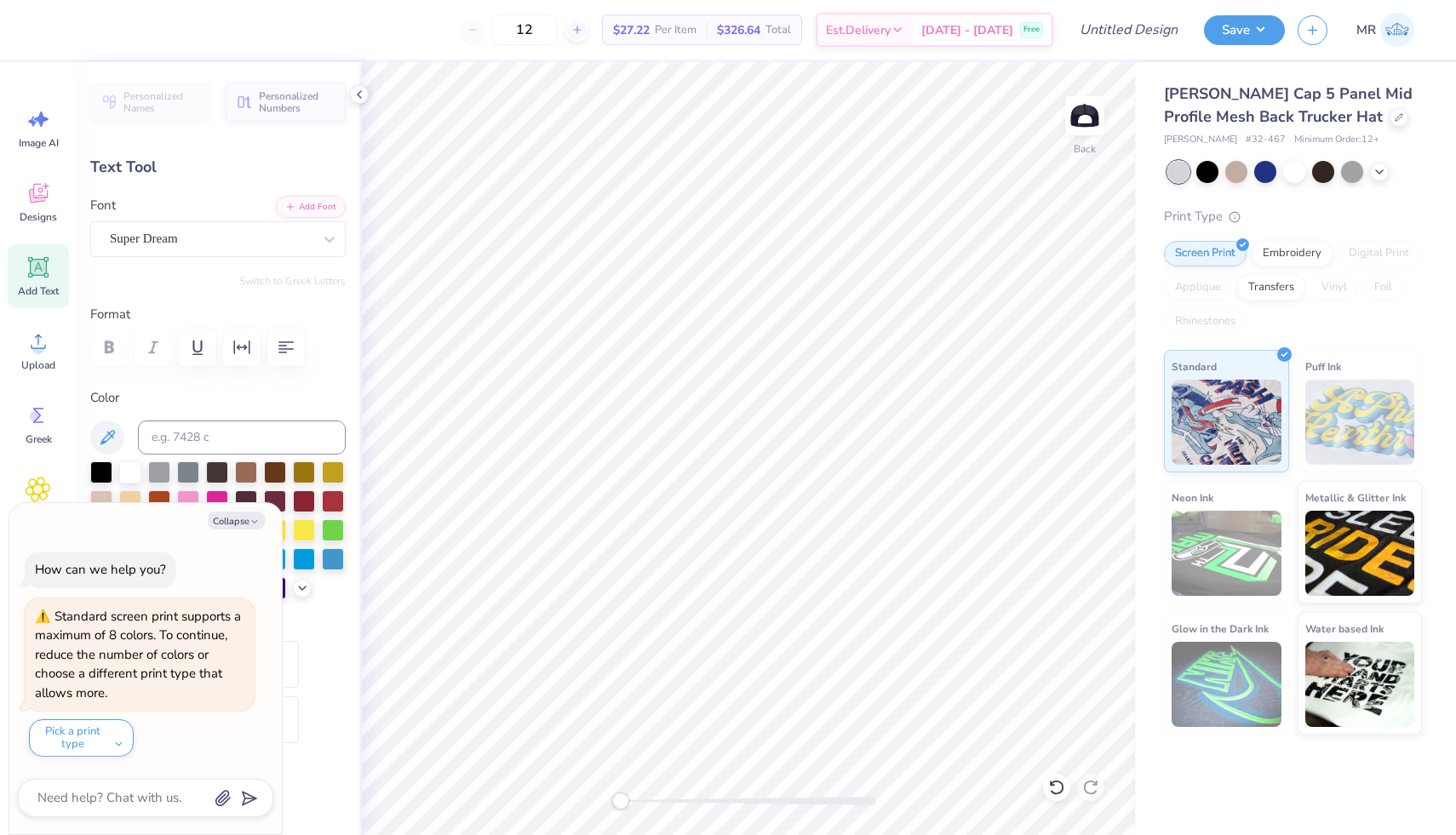
type textarea "Triangle F"
type textarea "x"
type textarea "Triangle Fr"
type textarea "x"
type textarea "Triangle Fra"
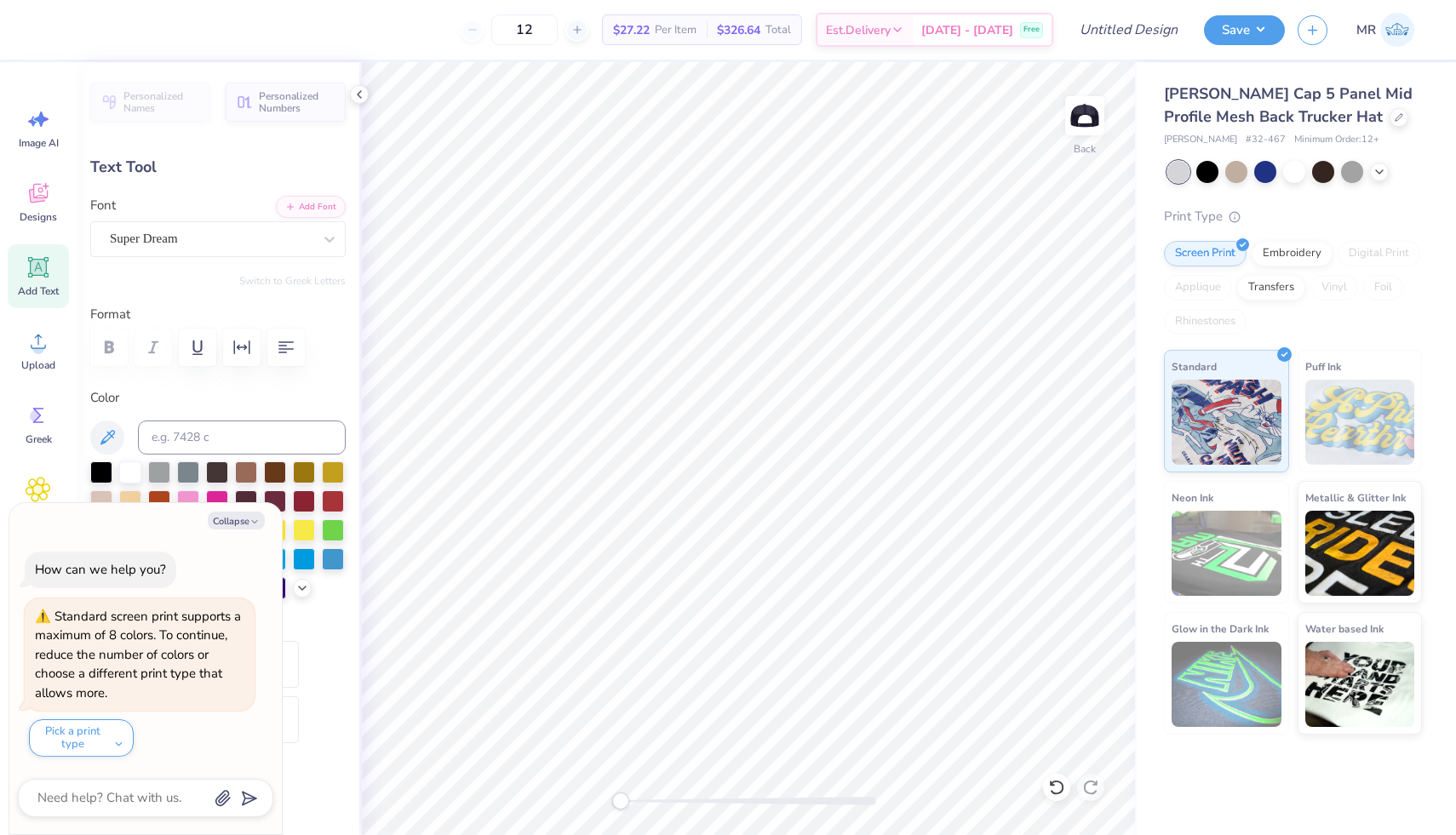
type textarea "x"
type textarea "Triangle Frat"
type textarea "x"
type textarea "Triangle Fraten"
type textarea "x"
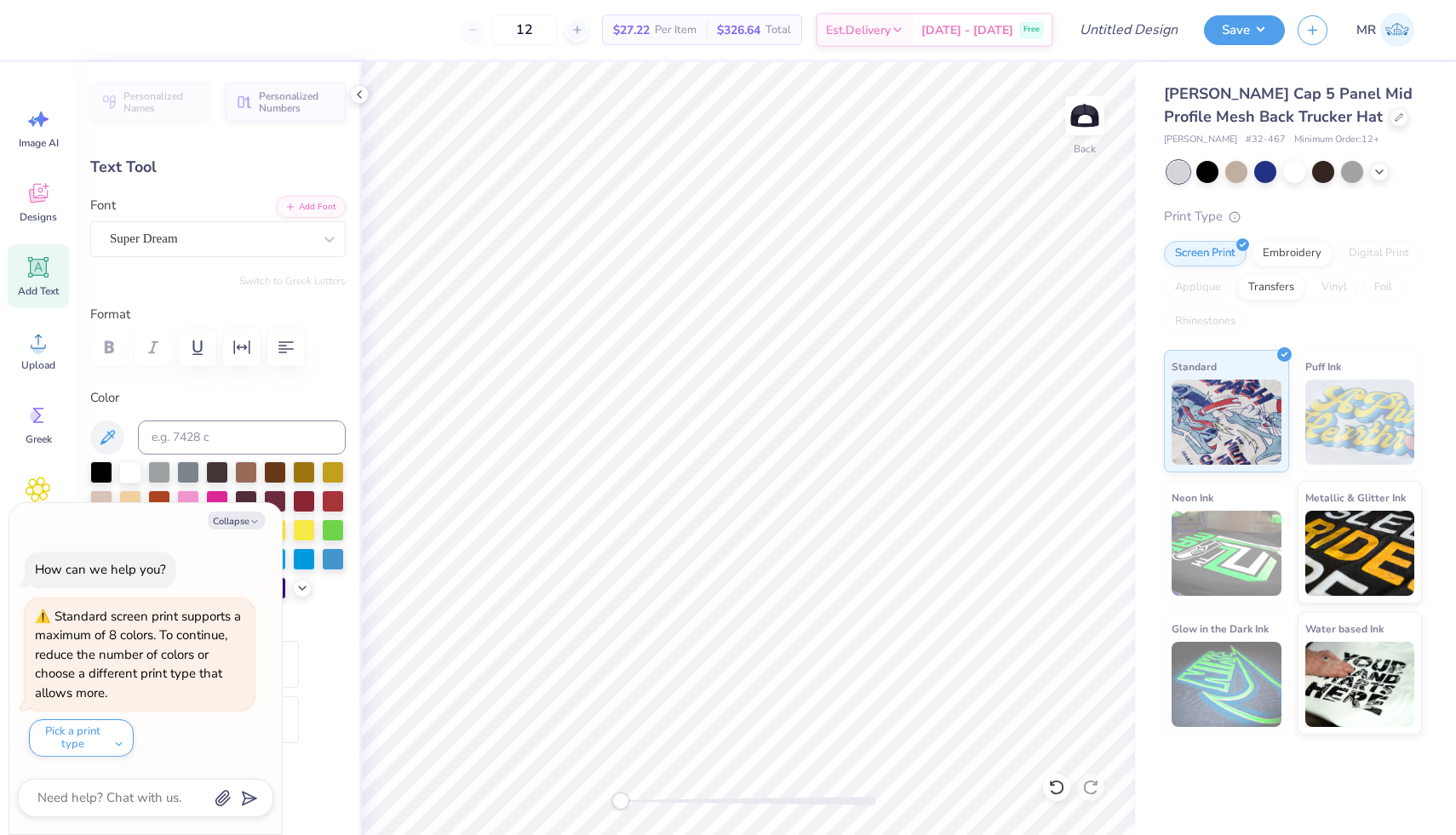
type textarea "Triangle Frate"
type textarea "x"
type textarea "Triangle Frater"
type textarea "x"
type textarea "Triangle Fratern"
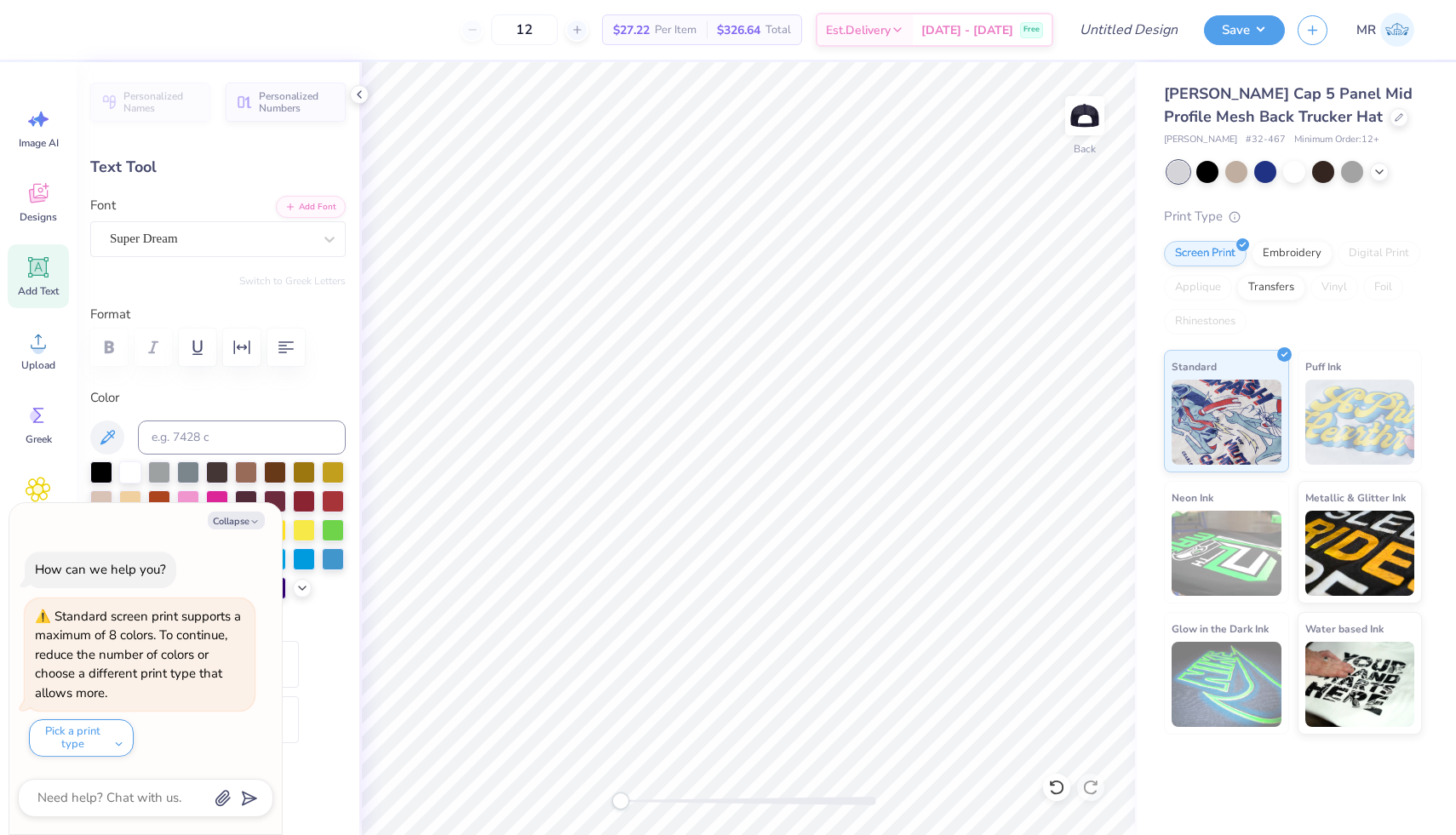
type textarea "x"
type textarea "Triangle Fraterni"
type textarea "x"
type textarea "Triangle Fraternit"
type textarea "x"
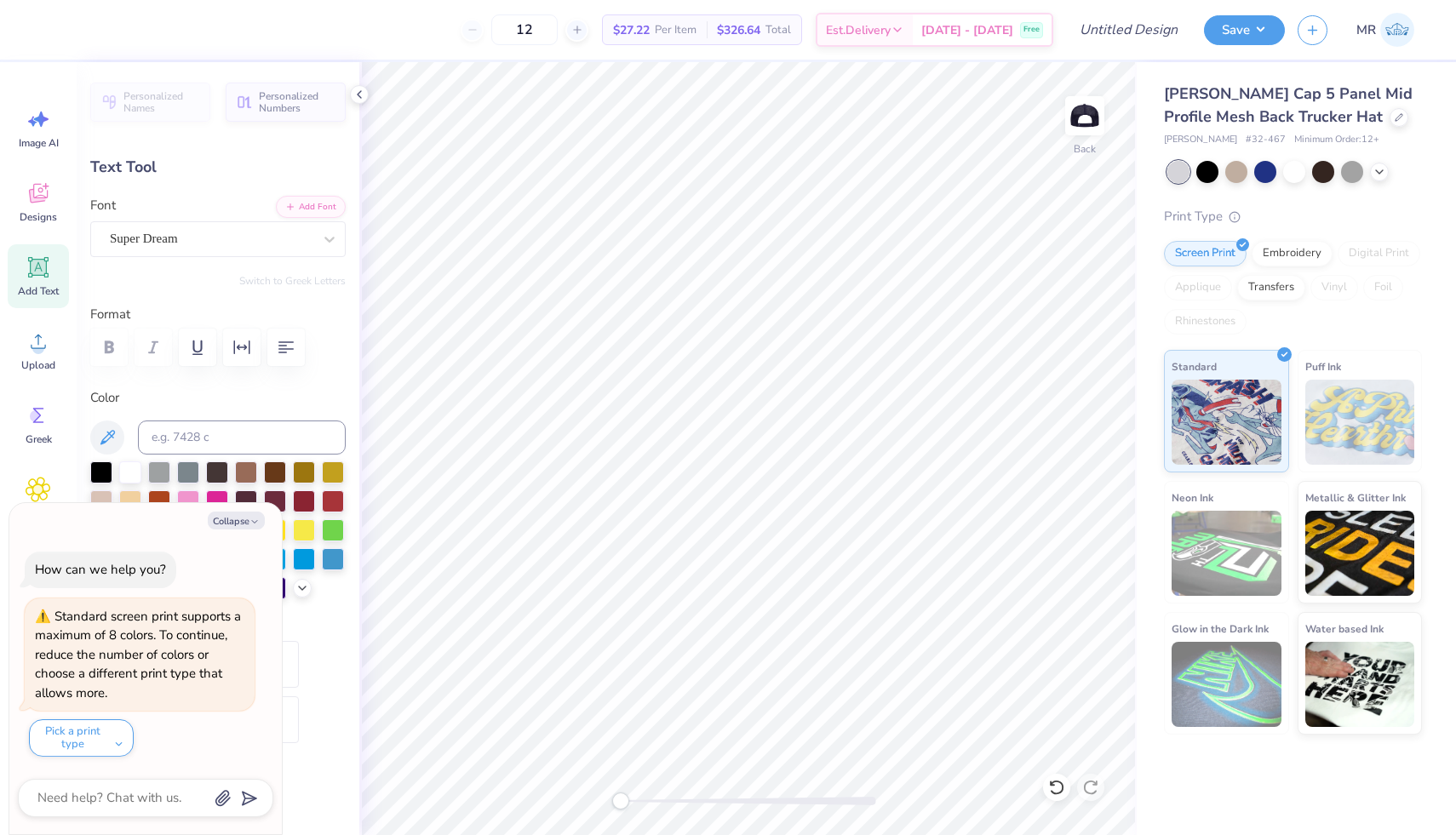
type textarea "Triangle Fraternity"
type textarea "x"
type textarea "Triangle Fraternity"
type textarea "x"
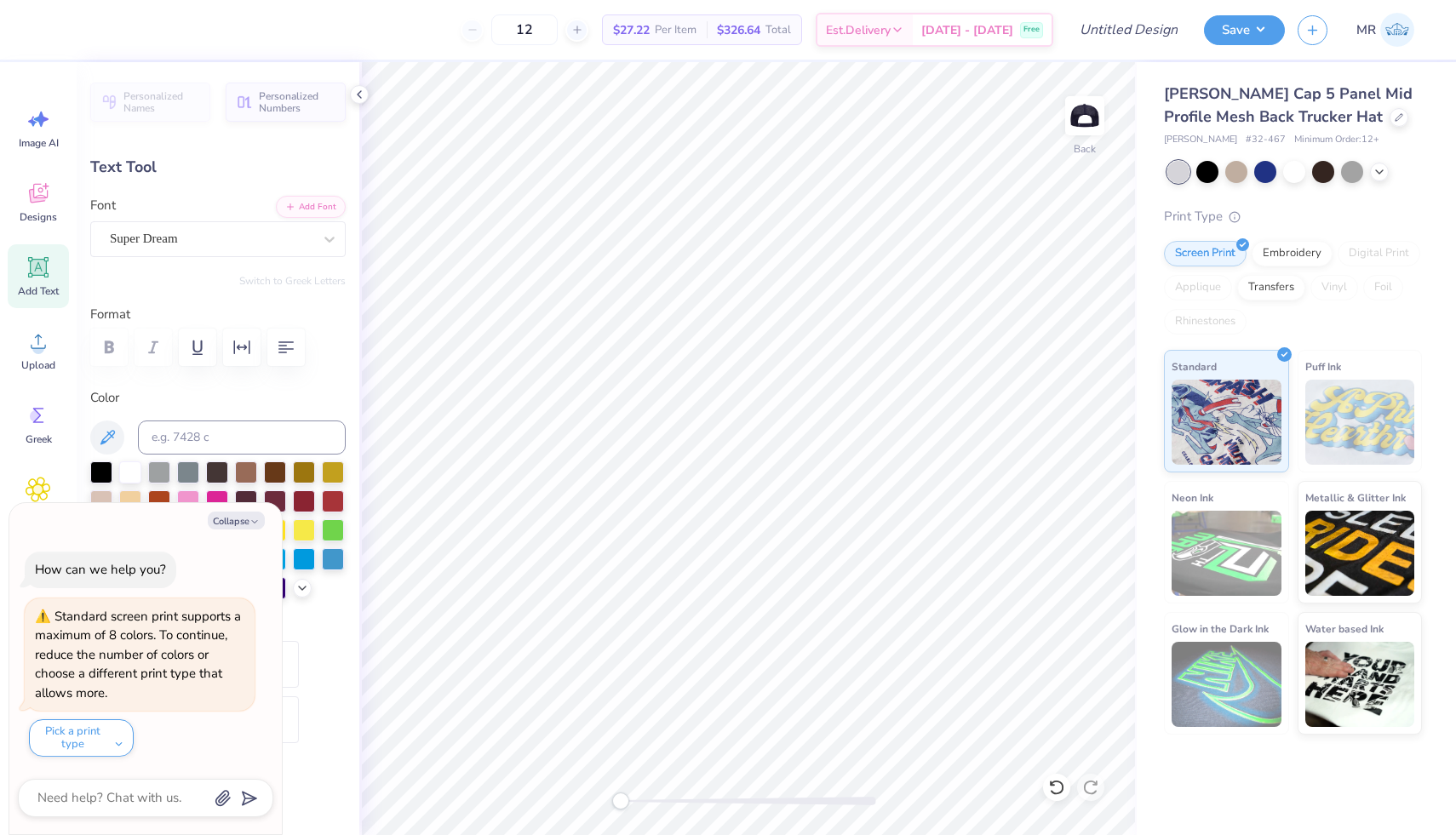
type textarea "Triangle Fraternity"
type textarea "x"
type input "3.98"
type input "0.38"
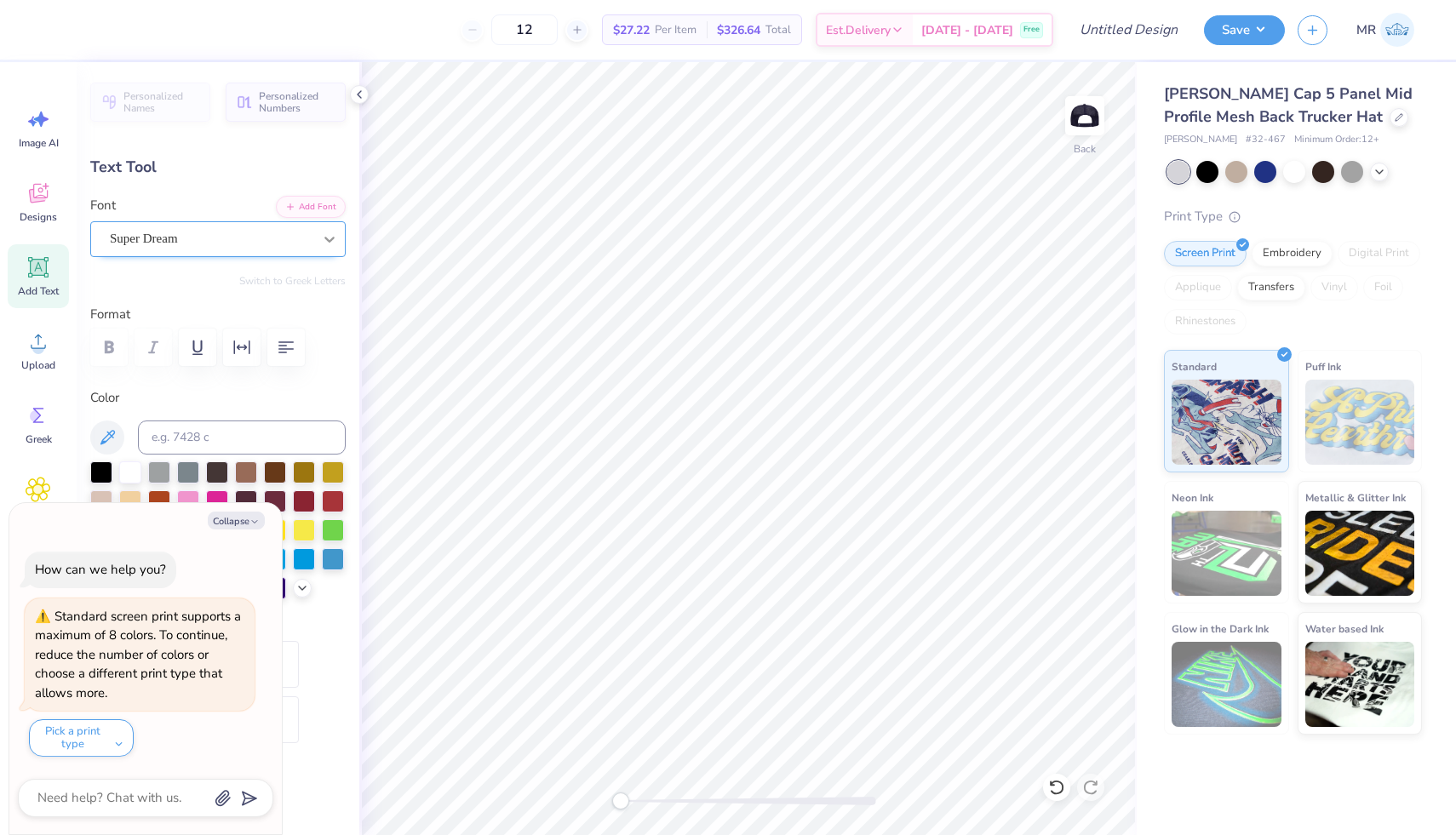
click at [331, 237] on icon at bounding box center [330, 239] width 10 height 6
click at [256, 520] on icon "button" at bounding box center [255, 522] width 10 height 10
type textarea "x"
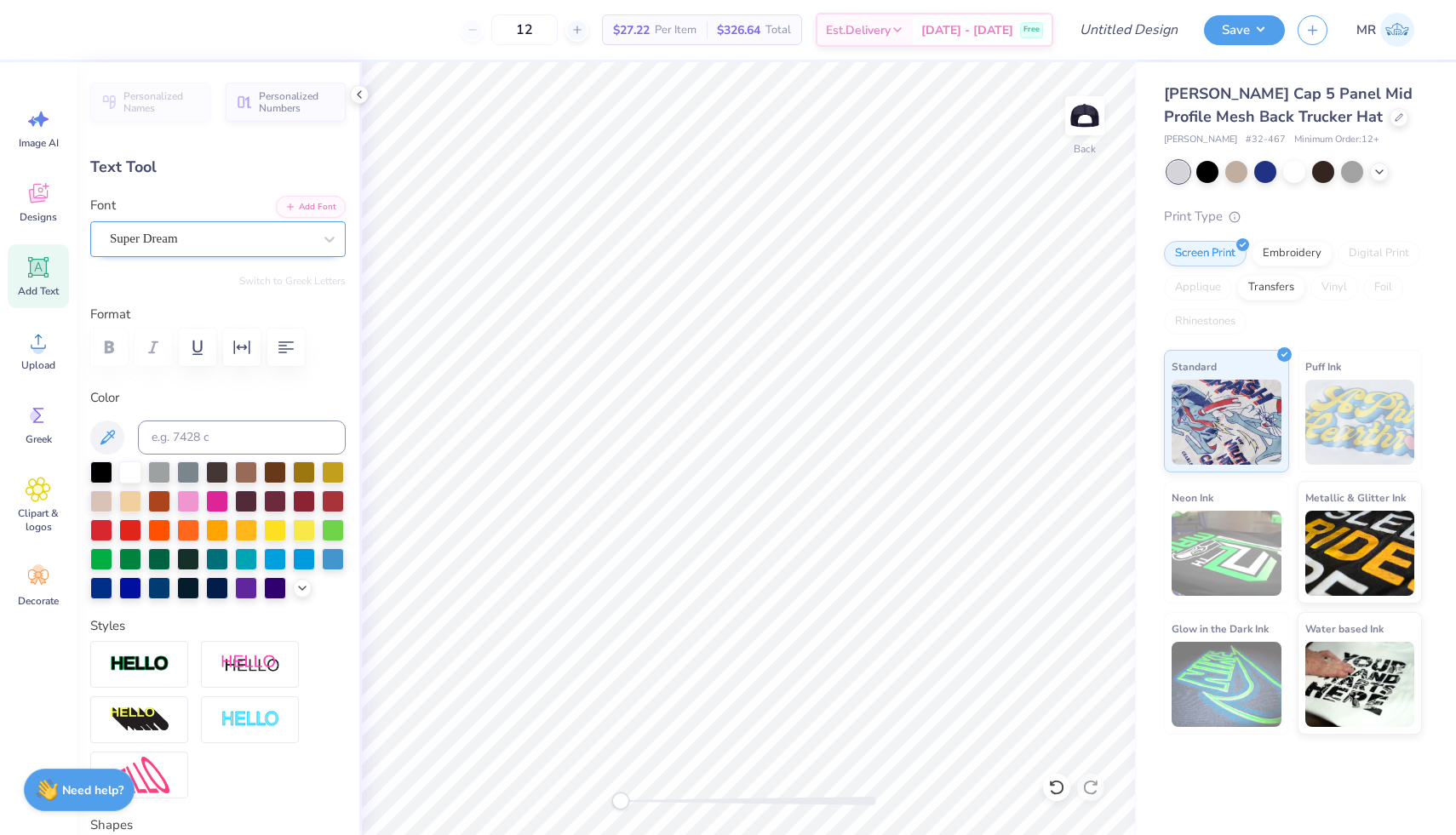
click at [309, 225] on div "Super Dream" at bounding box center [218, 238] width 256 height 35
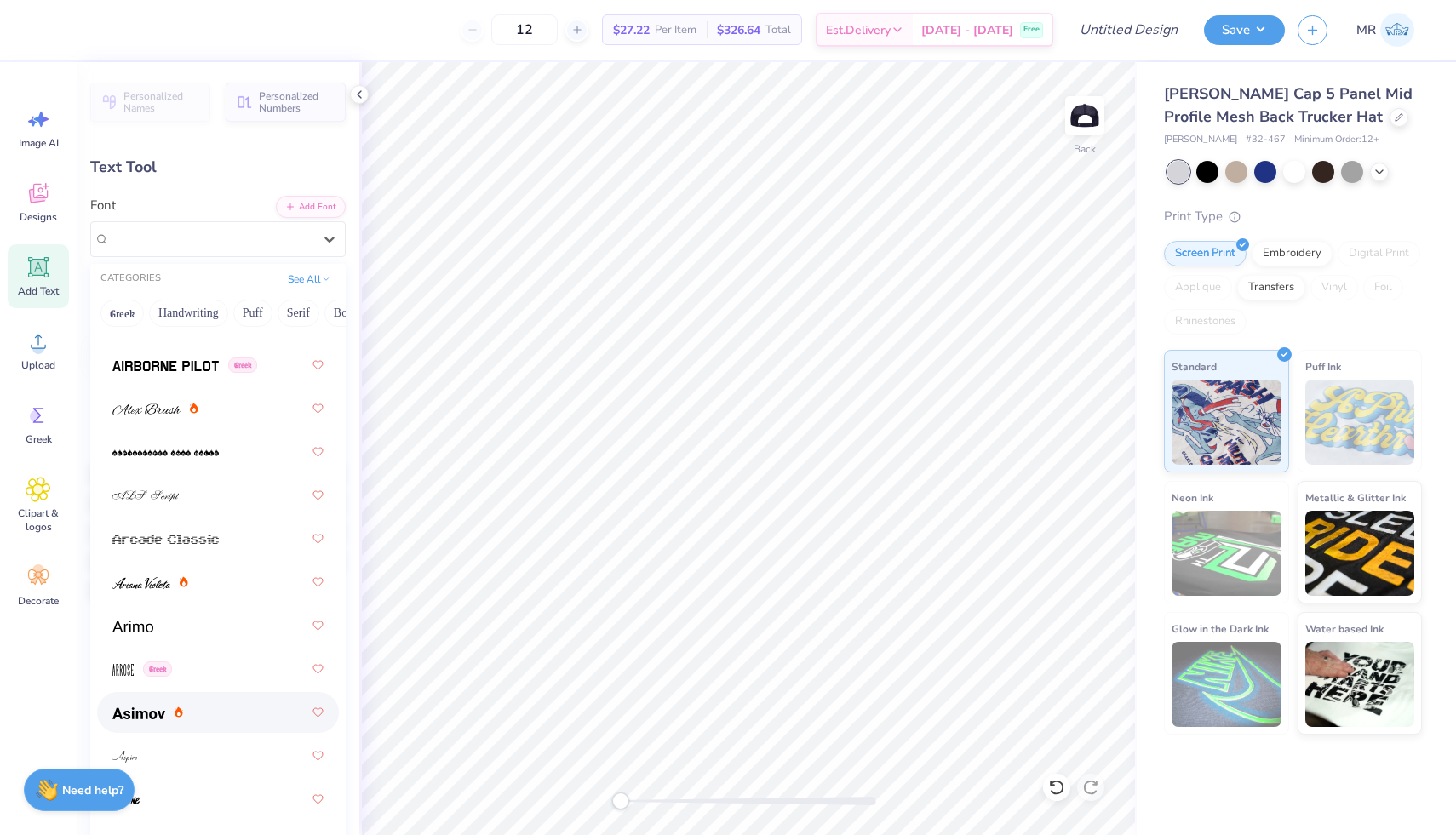
scroll to position [418, 0]
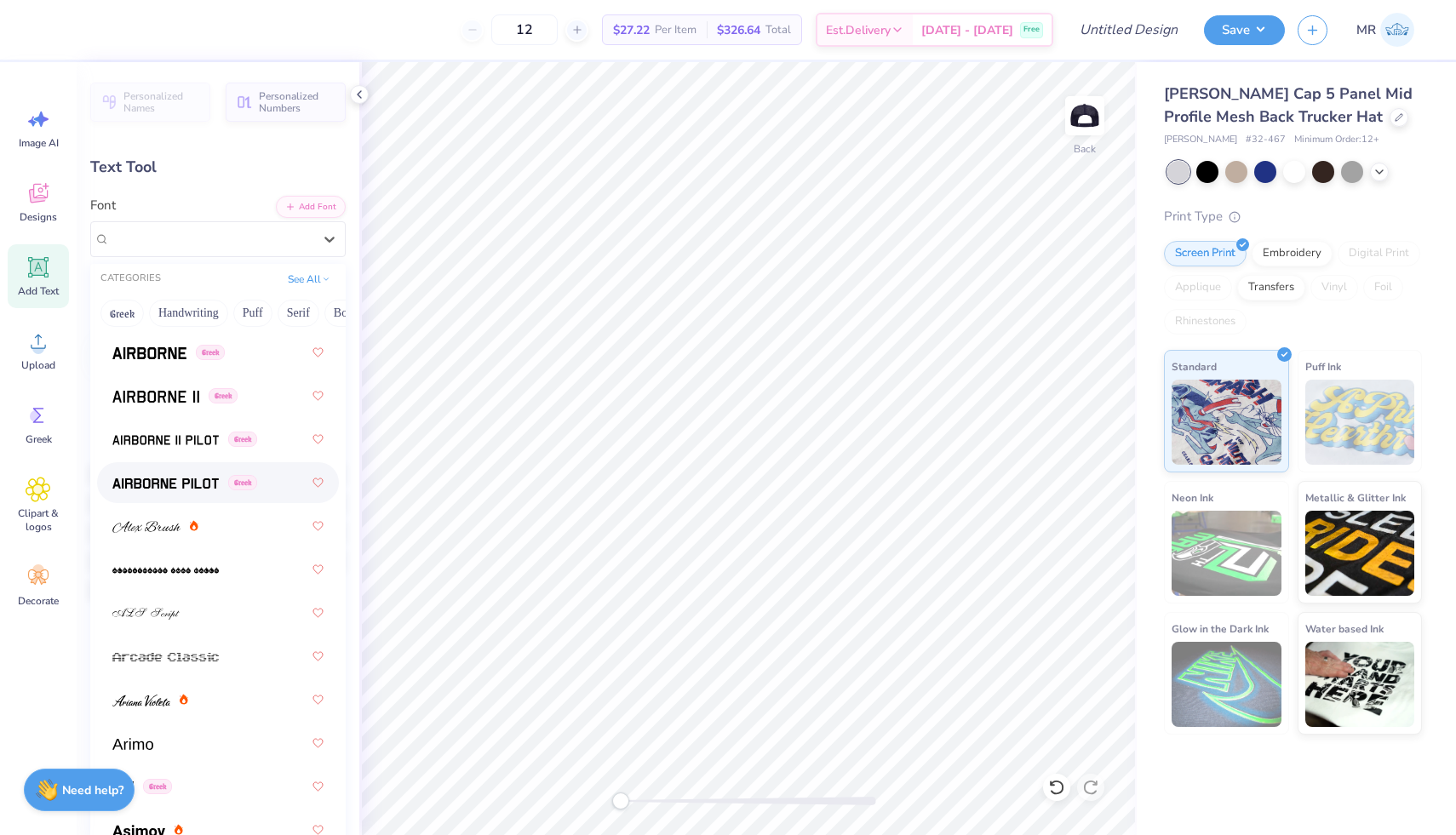
click at [202, 484] on img at bounding box center [165, 484] width 106 height 12
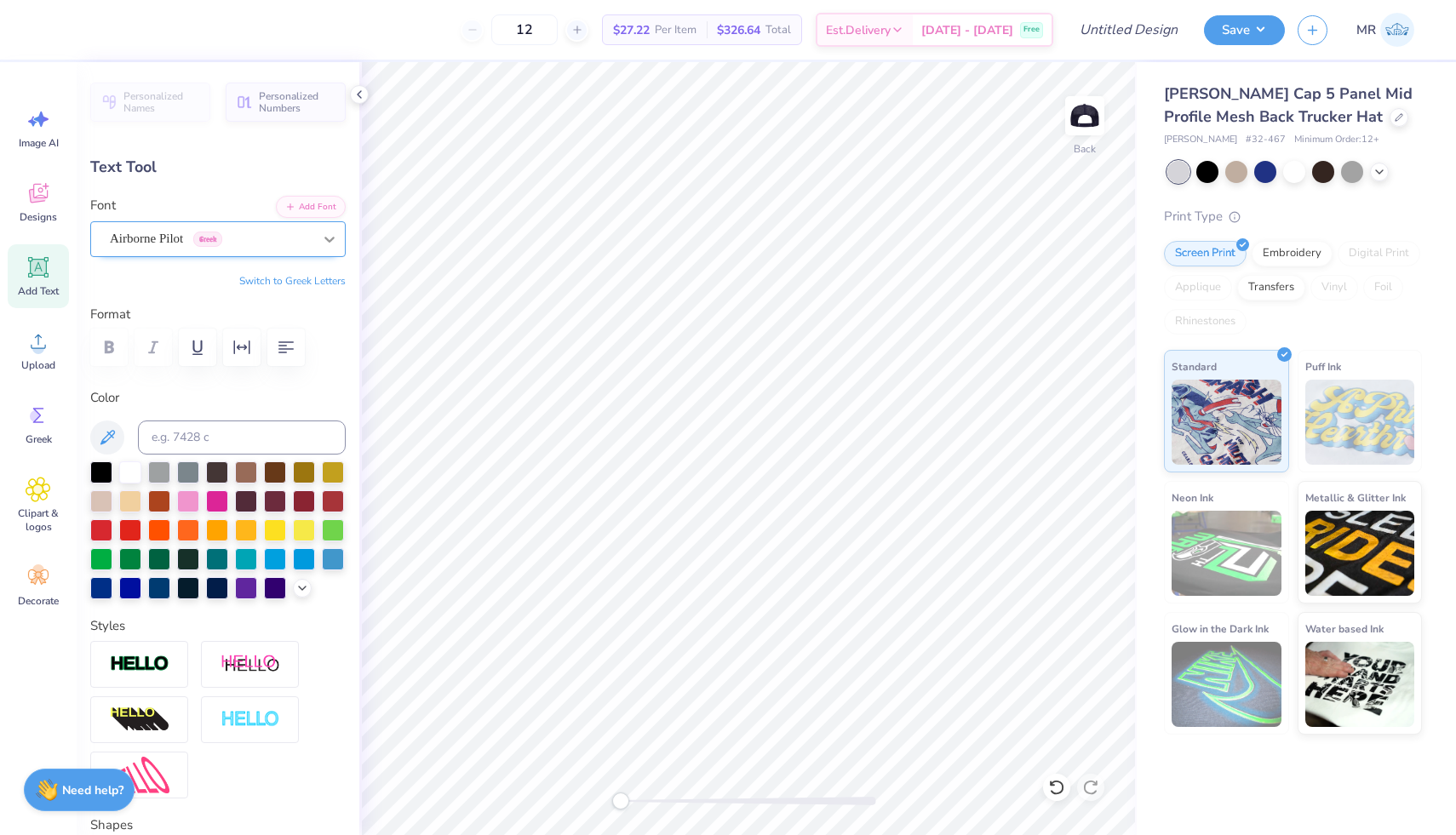
click at [322, 237] on icon at bounding box center [330, 239] width 17 height 17
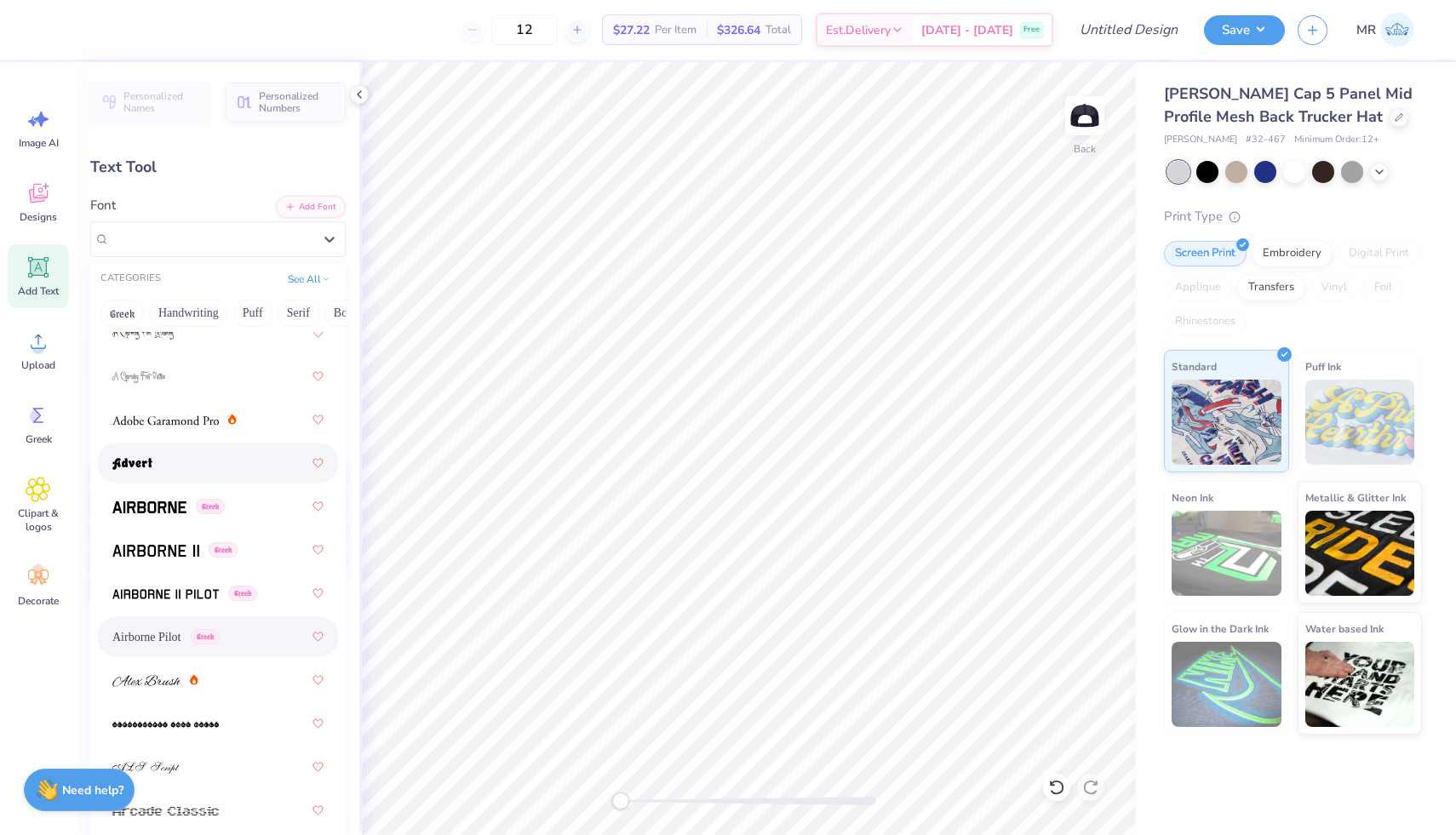
scroll to position [266, 0]
click at [185, 409] on span at bounding box center [165, 418] width 106 height 18
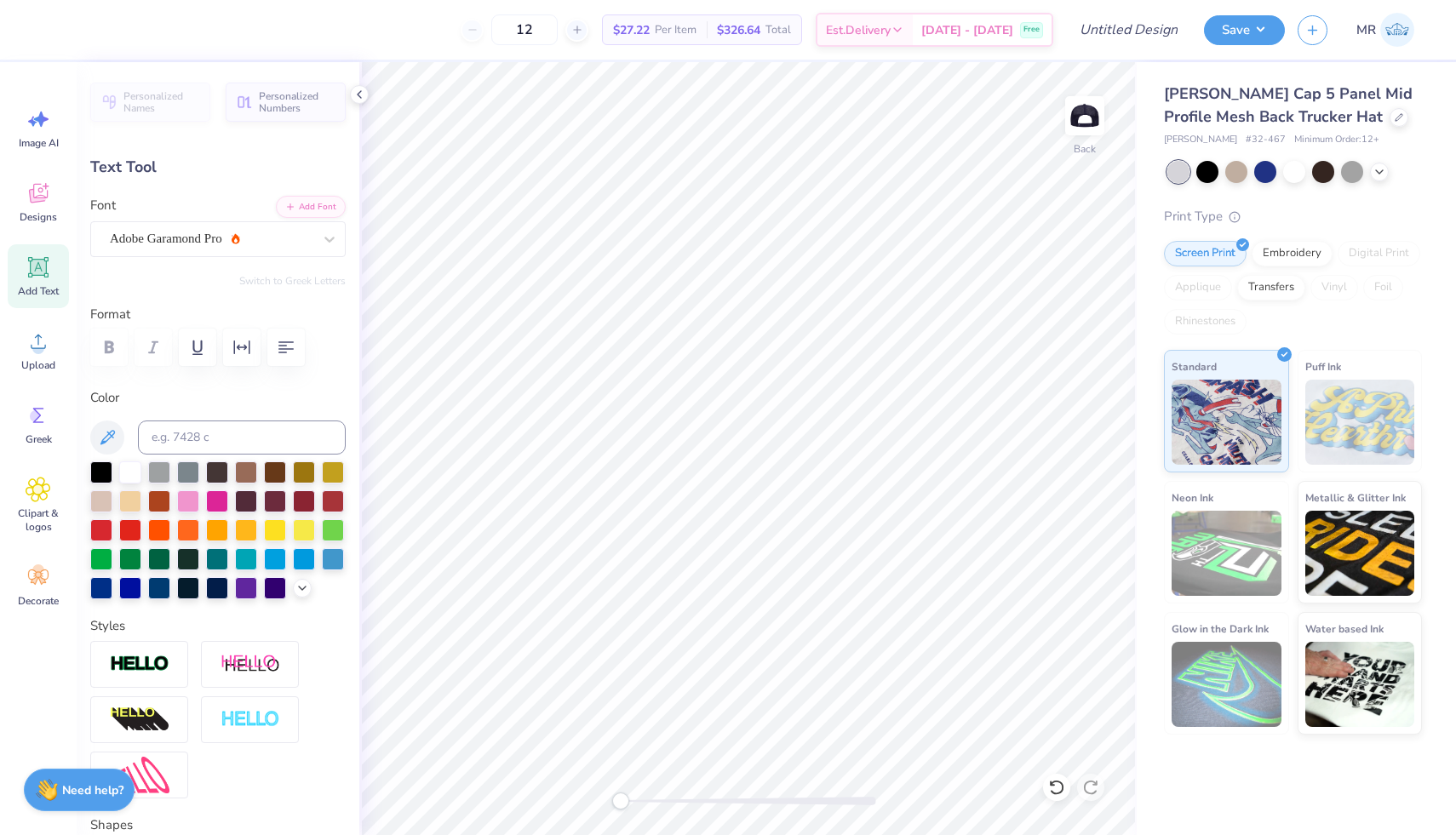
type textarea "TriaTngle Fraternity"
type input "2.99"
type input "0.37"
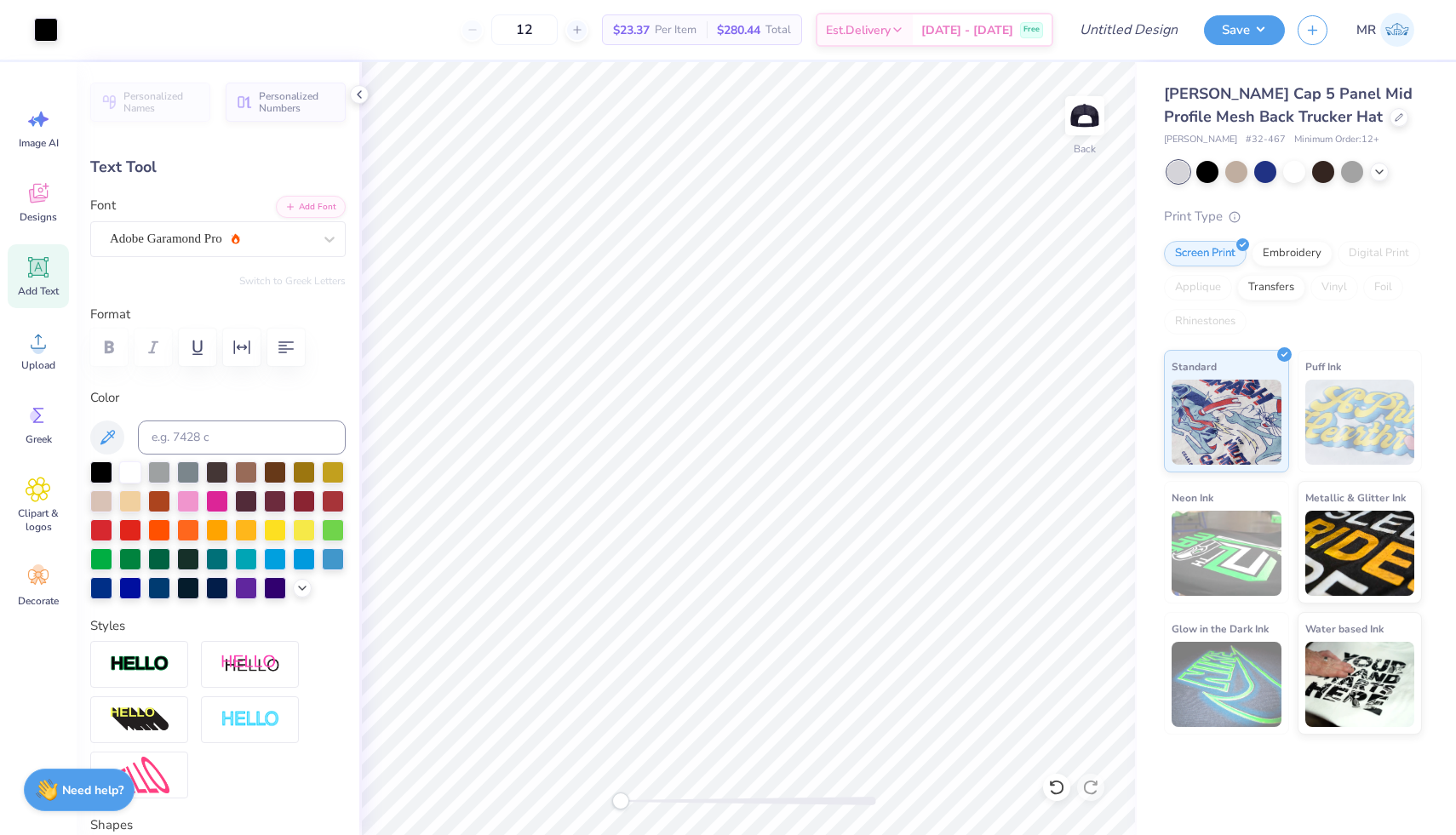
click at [47, 277] on icon at bounding box center [39, 268] width 26 height 26
type input "1.73"
type input "0.50"
type textarea "TRIANGLE"
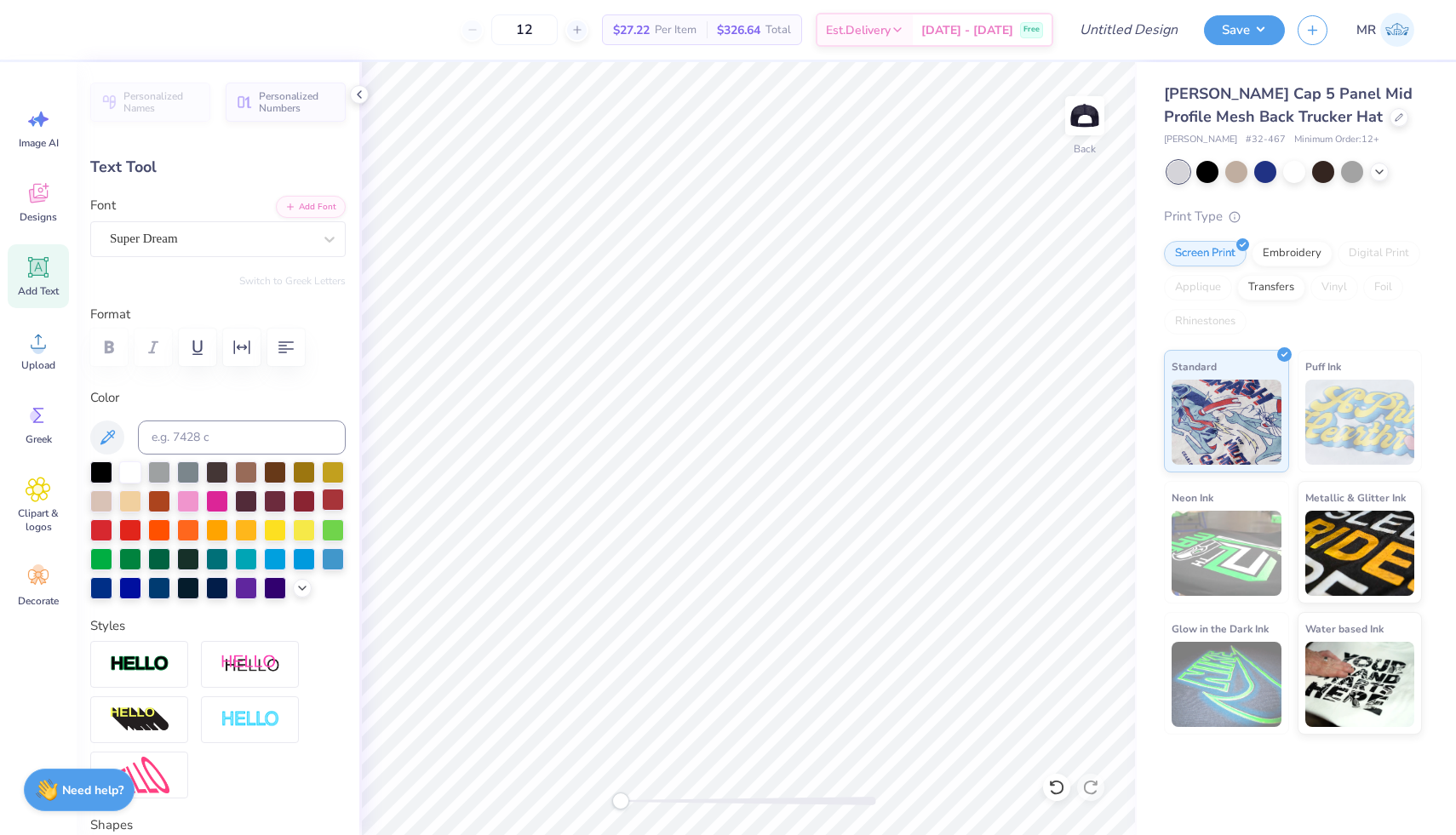
scroll to position [0, 3]
type input "3.28"
click at [235, 218] on div "Font Super Dream" at bounding box center [218, 226] width 256 height 61
click at [263, 231] on div "Super Dream" at bounding box center [211, 238] width 206 height 27
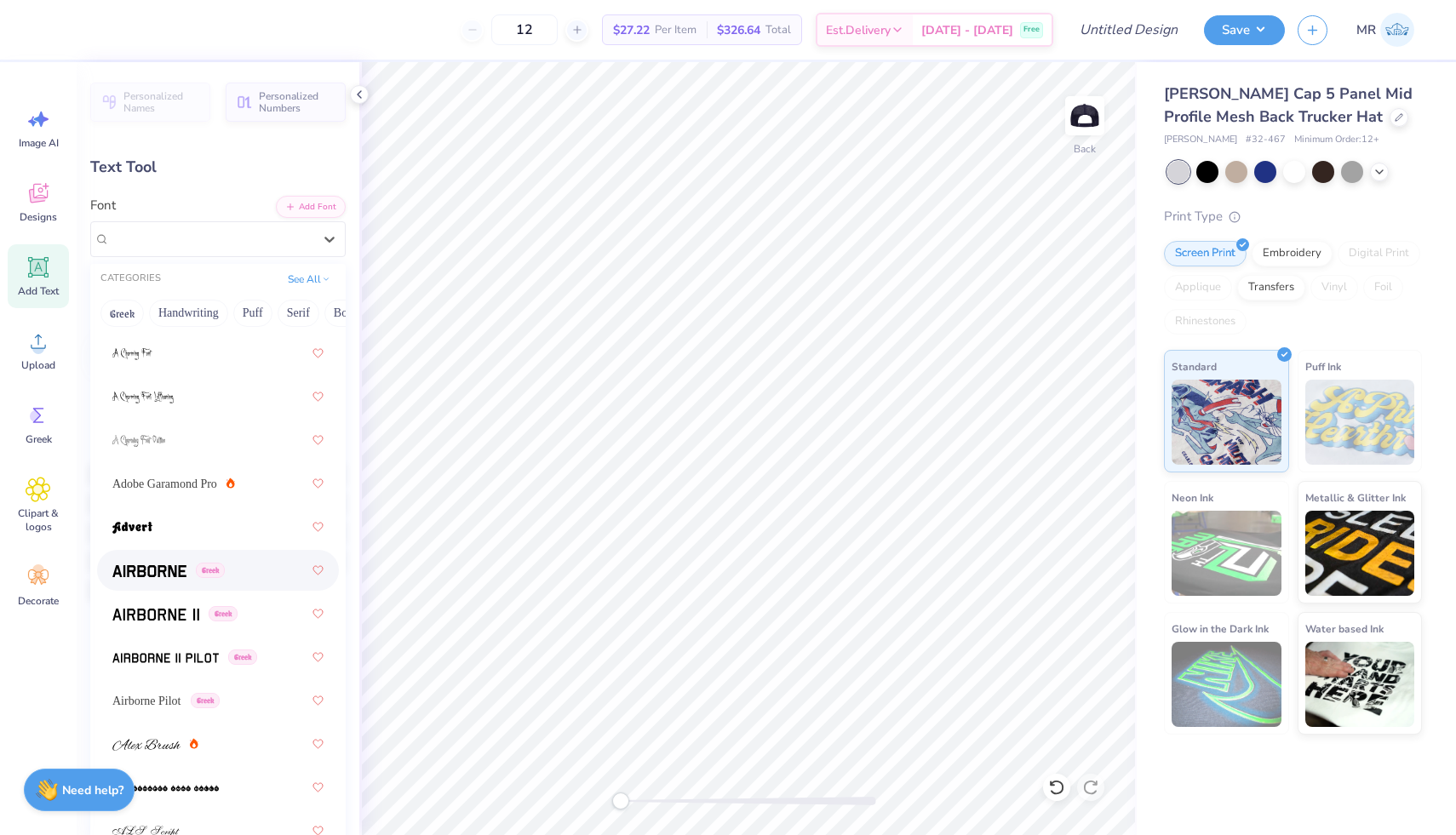
scroll to position [199, 0]
click at [186, 481] on span "Adobe Garamond Pro" at bounding box center [164, 485] width 104 height 18
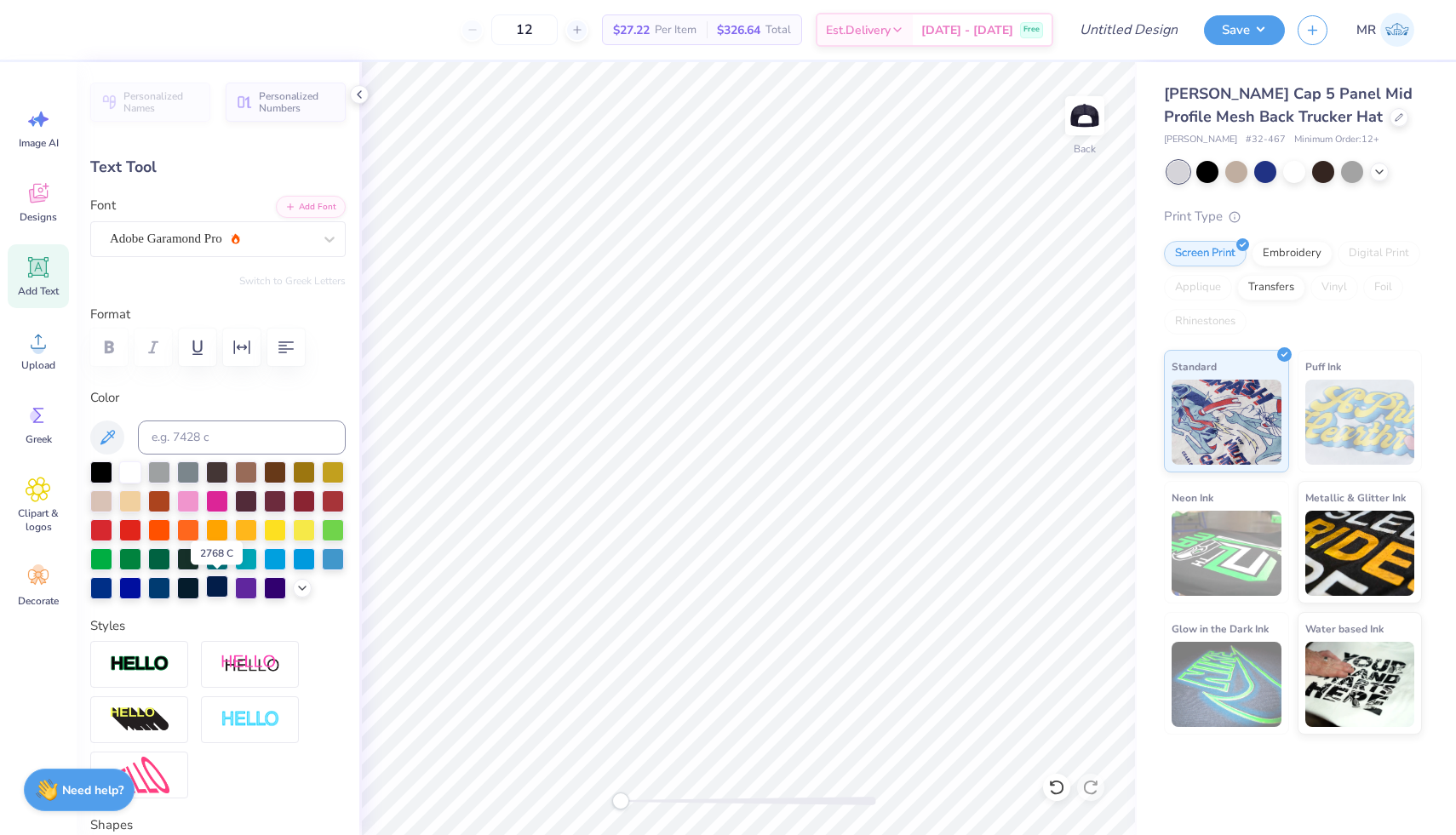
click at [212, 586] on div at bounding box center [218, 586] width 22 height 22
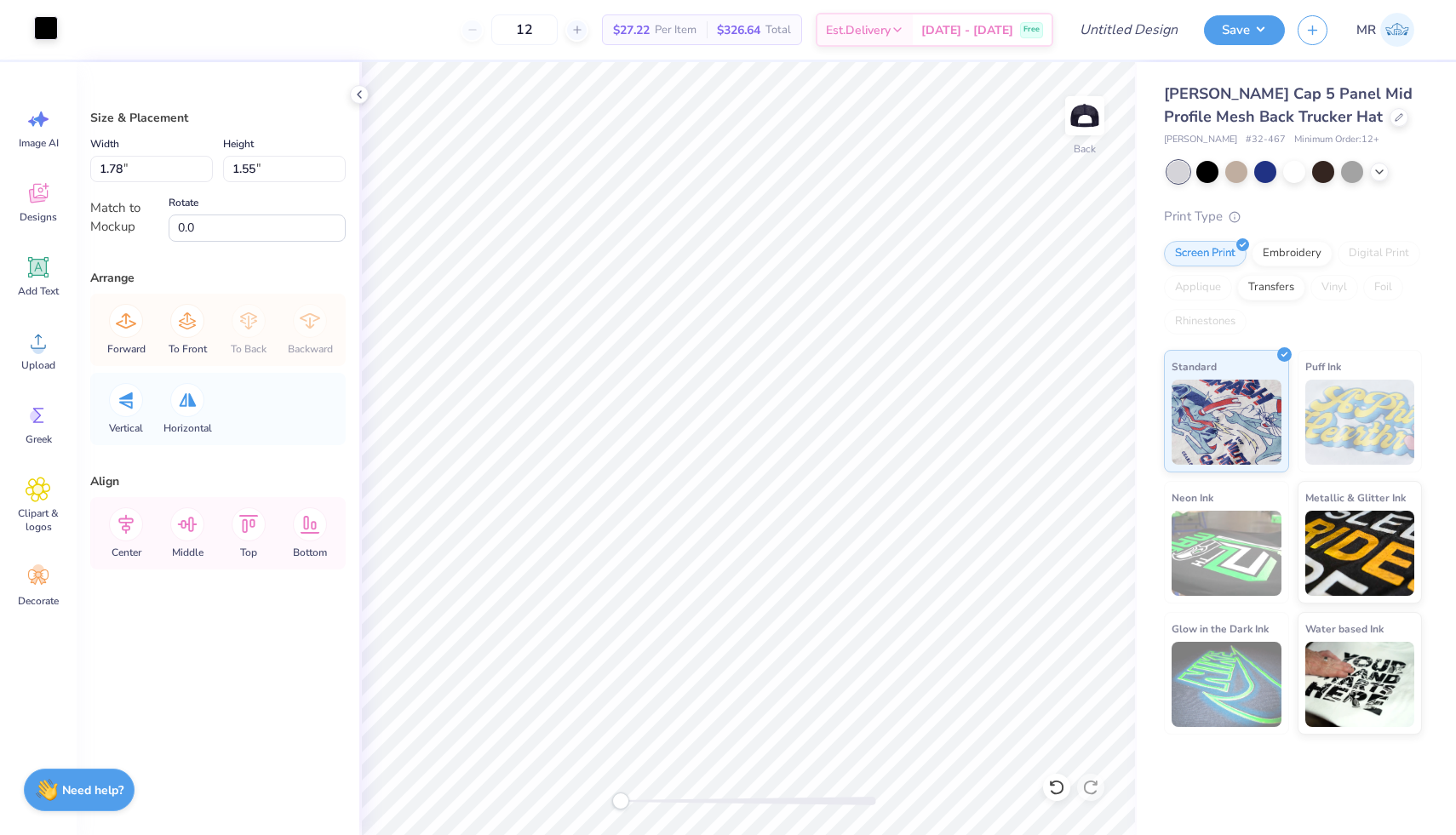
click at [47, 22] on div at bounding box center [46, 28] width 24 height 24
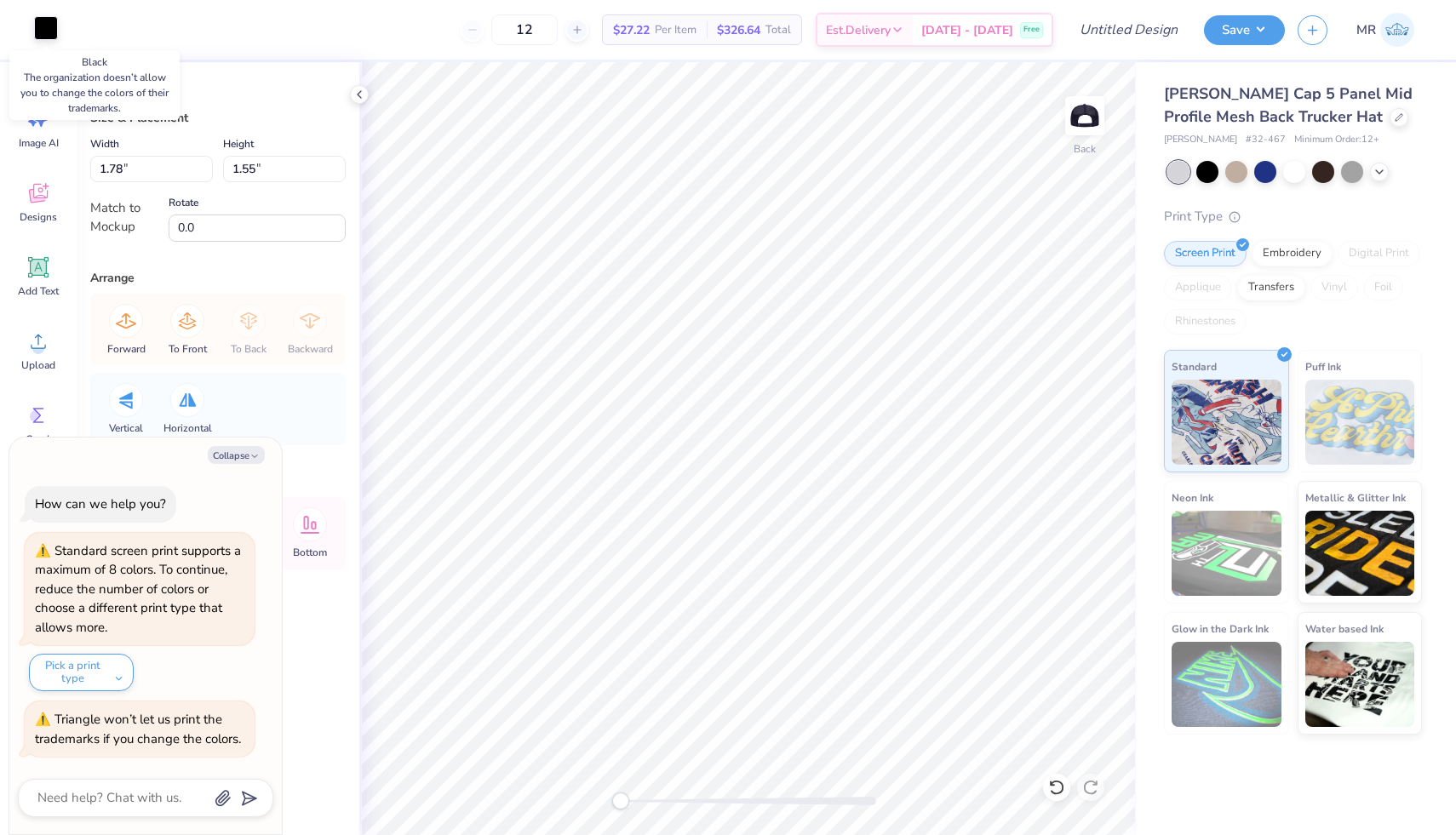
click at [47, 22] on div at bounding box center [46, 28] width 24 height 24
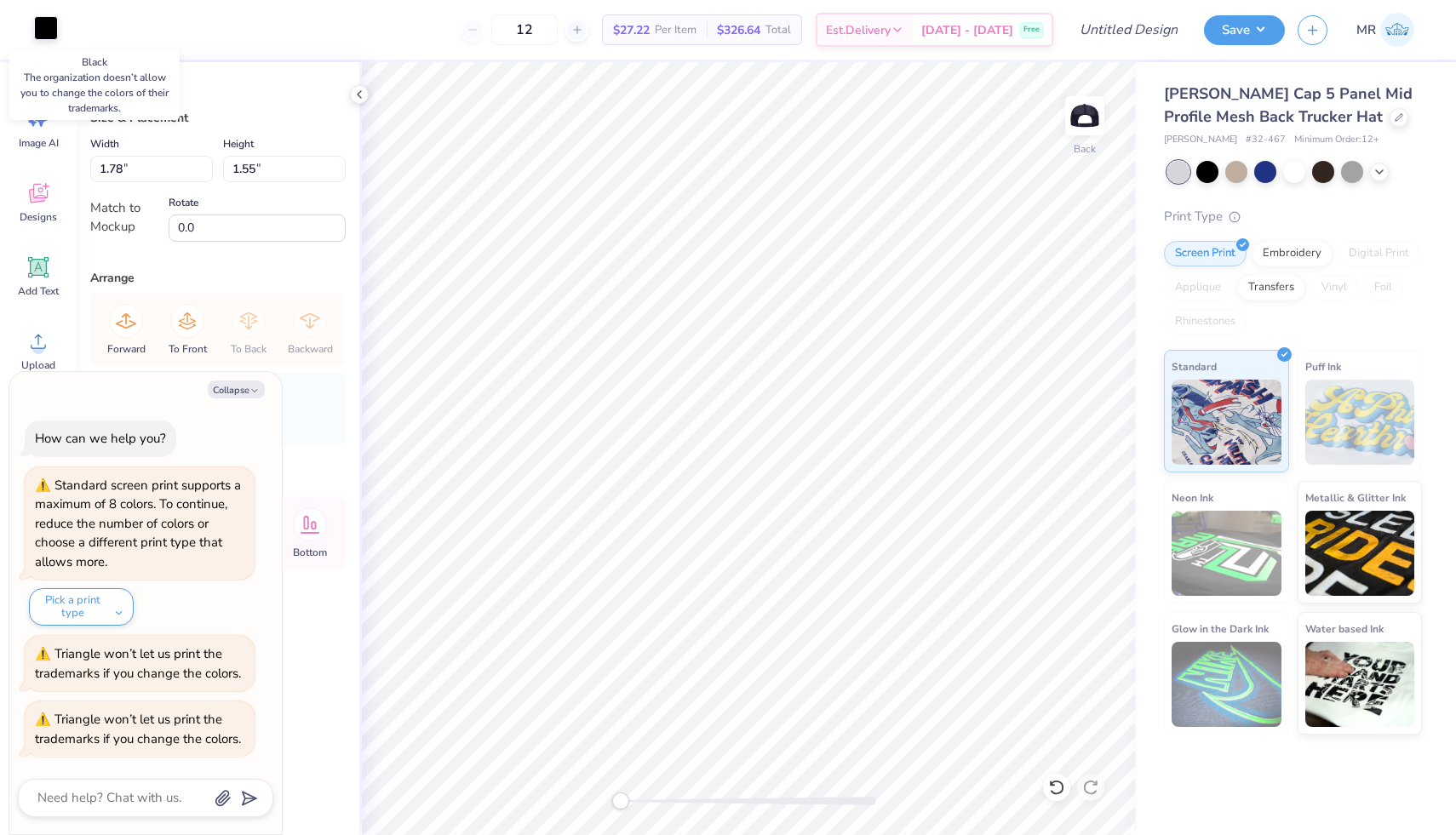
click at [46, 33] on div at bounding box center [46, 28] width 24 height 24
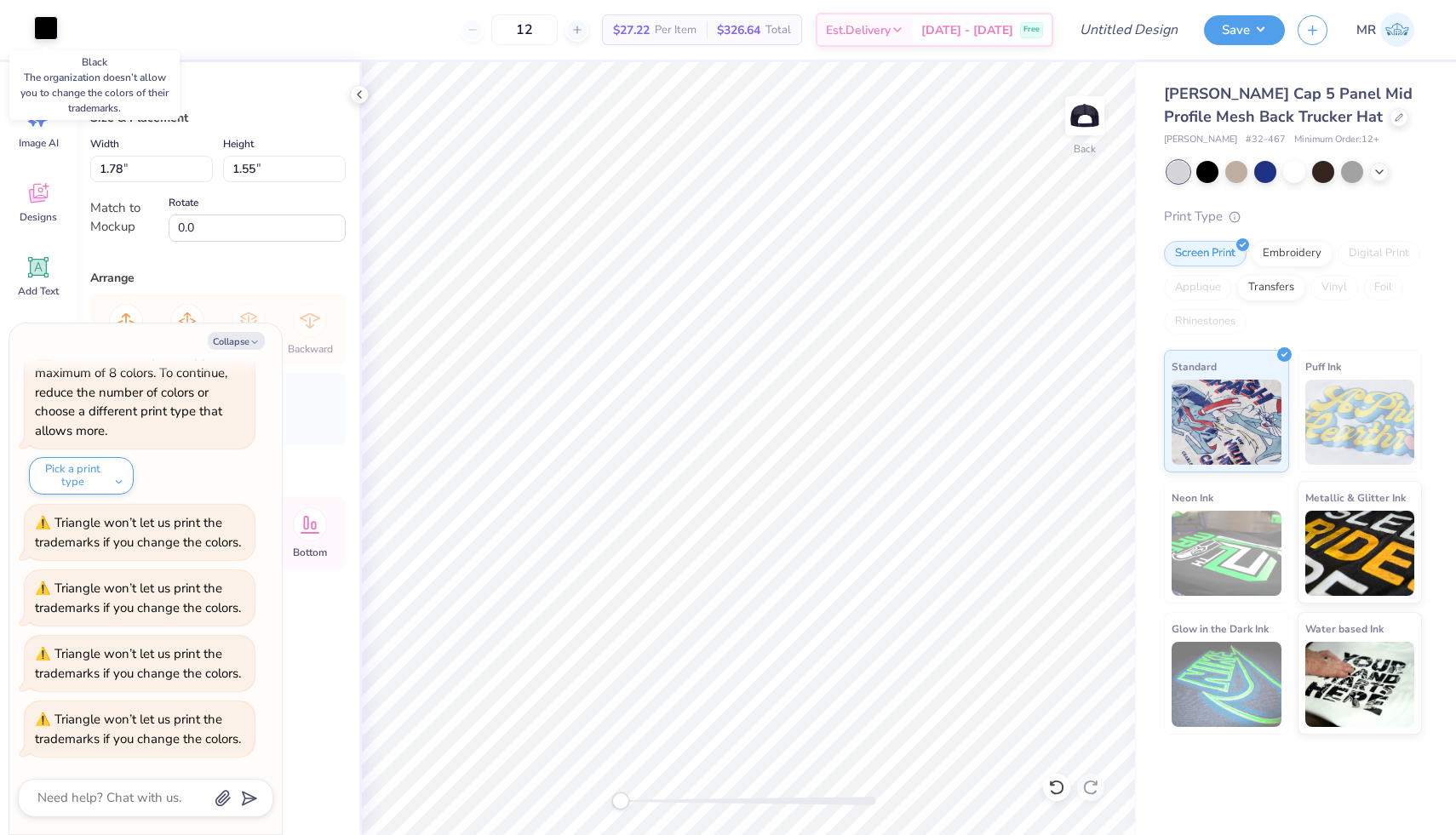
click at [46, 33] on div at bounding box center [46, 28] width 24 height 24
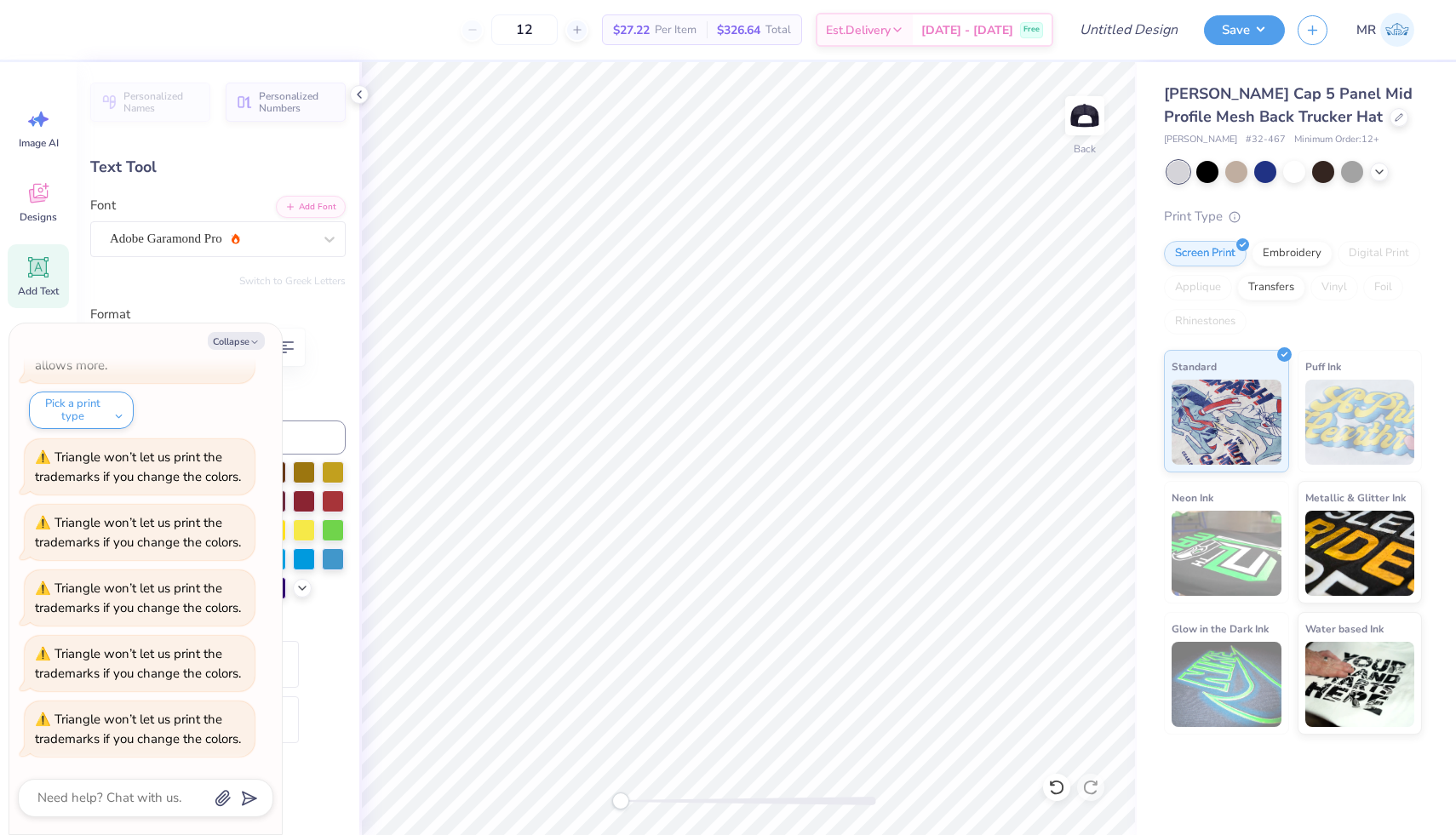
click at [317, 306] on label "Format" at bounding box center [218, 314] width 256 height 20
click at [326, 243] on icon at bounding box center [330, 239] width 17 height 17
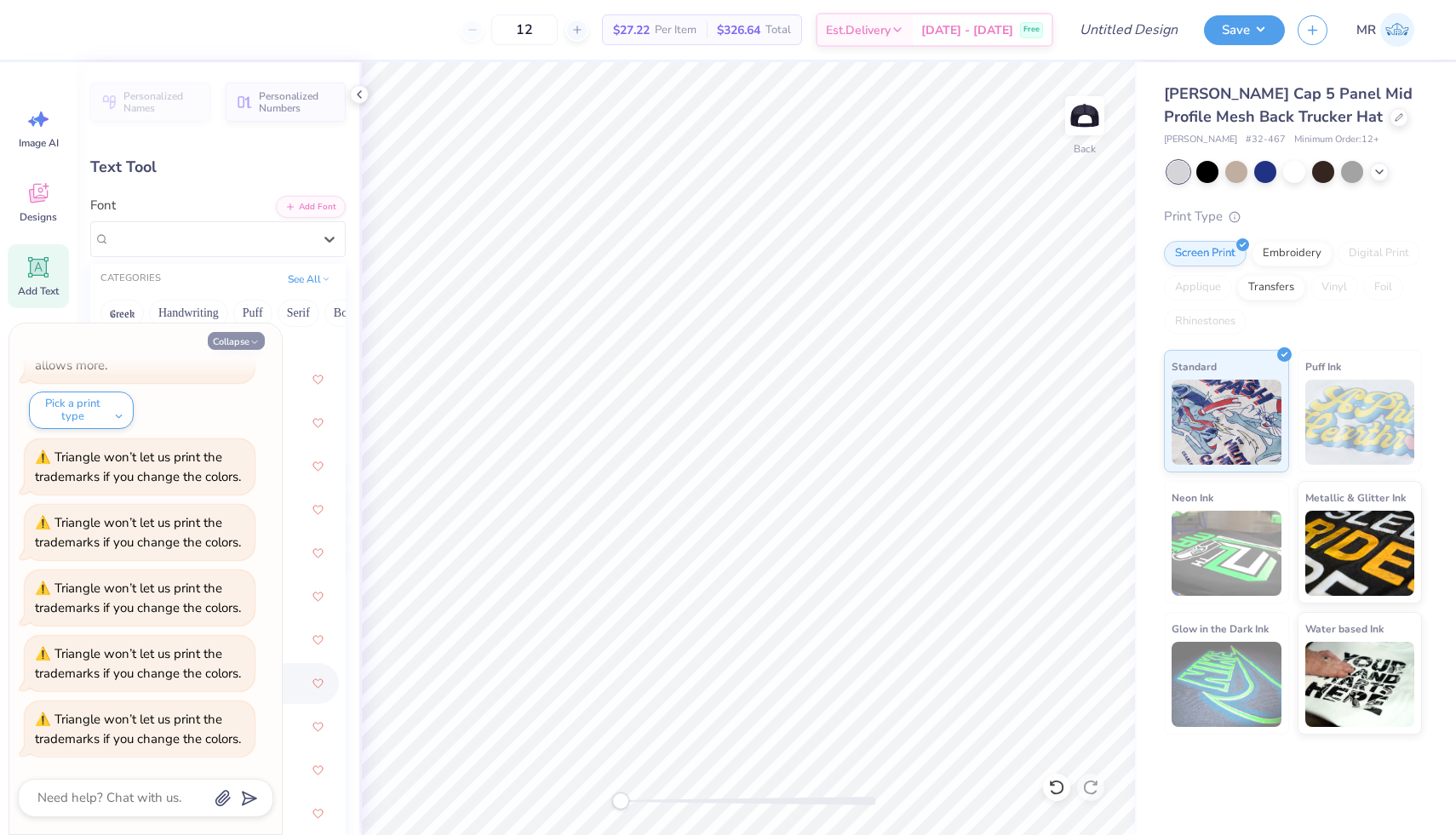
click at [256, 342] on icon "button" at bounding box center [255, 342] width 10 height 10
type textarea "x"
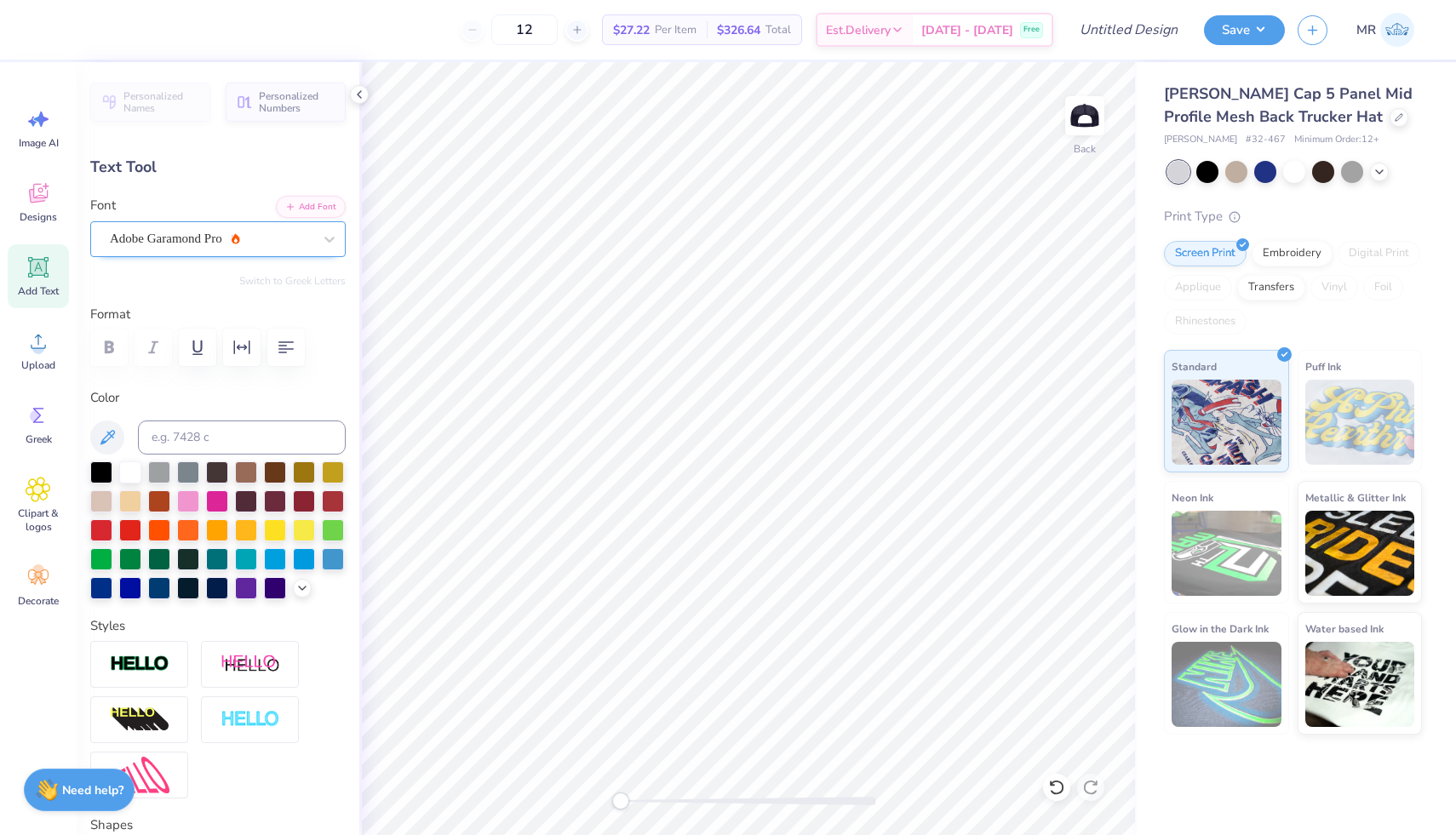
click at [305, 236] on div "Adobe Garamond Pro" at bounding box center [211, 238] width 206 height 27
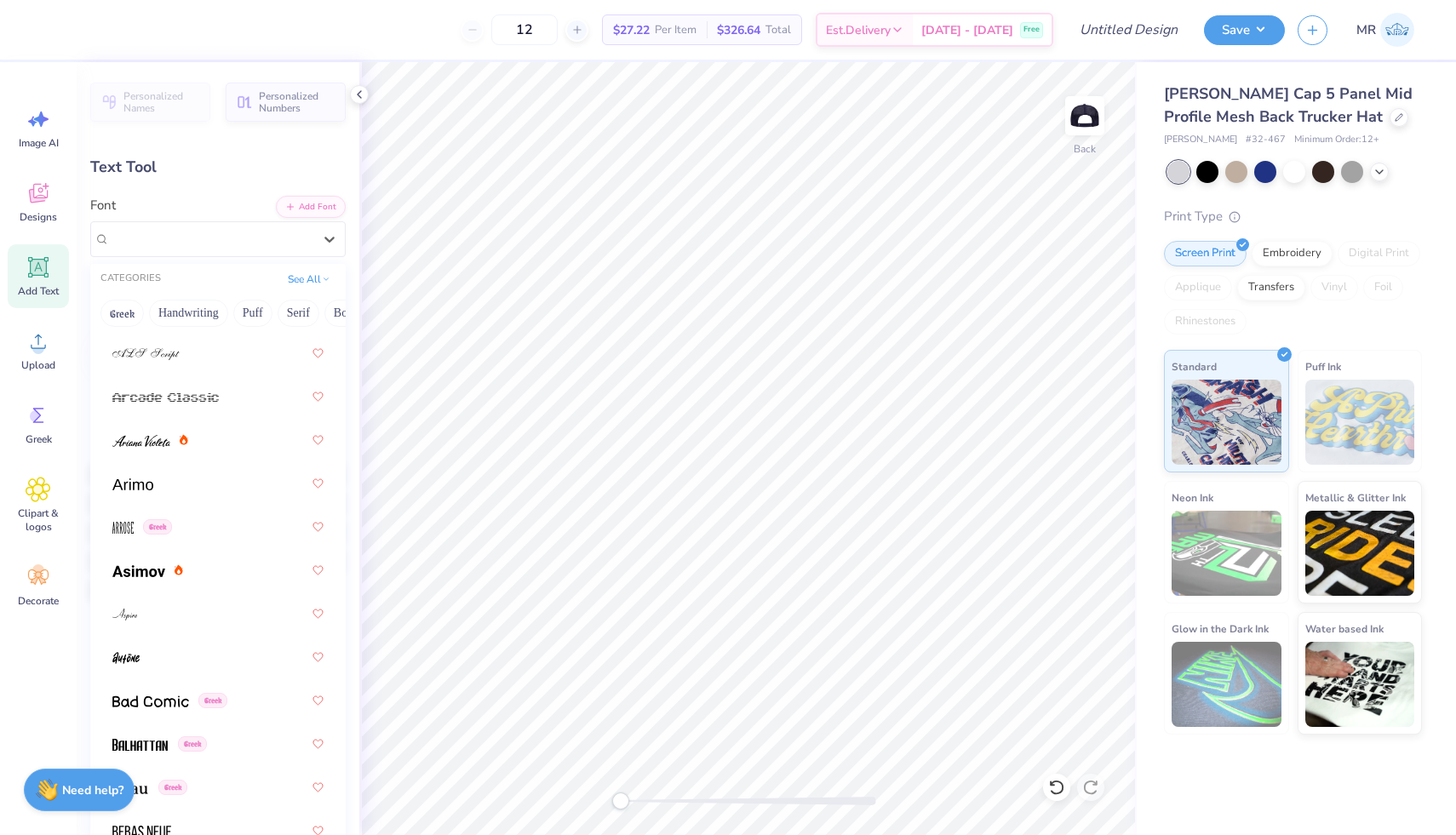
scroll to position [978, 0]
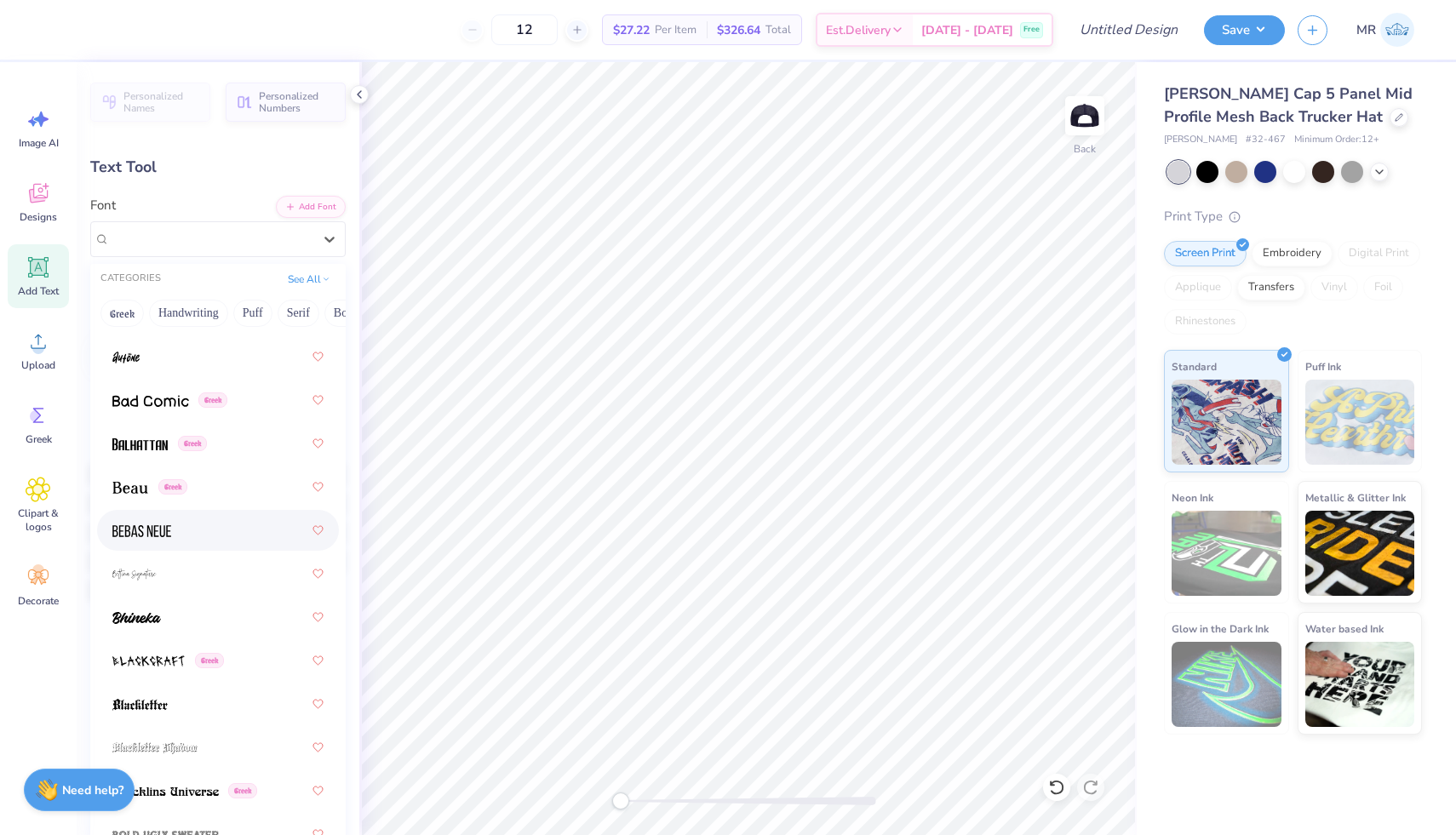
click at [181, 532] on div at bounding box center [218, 529] width 211 height 30
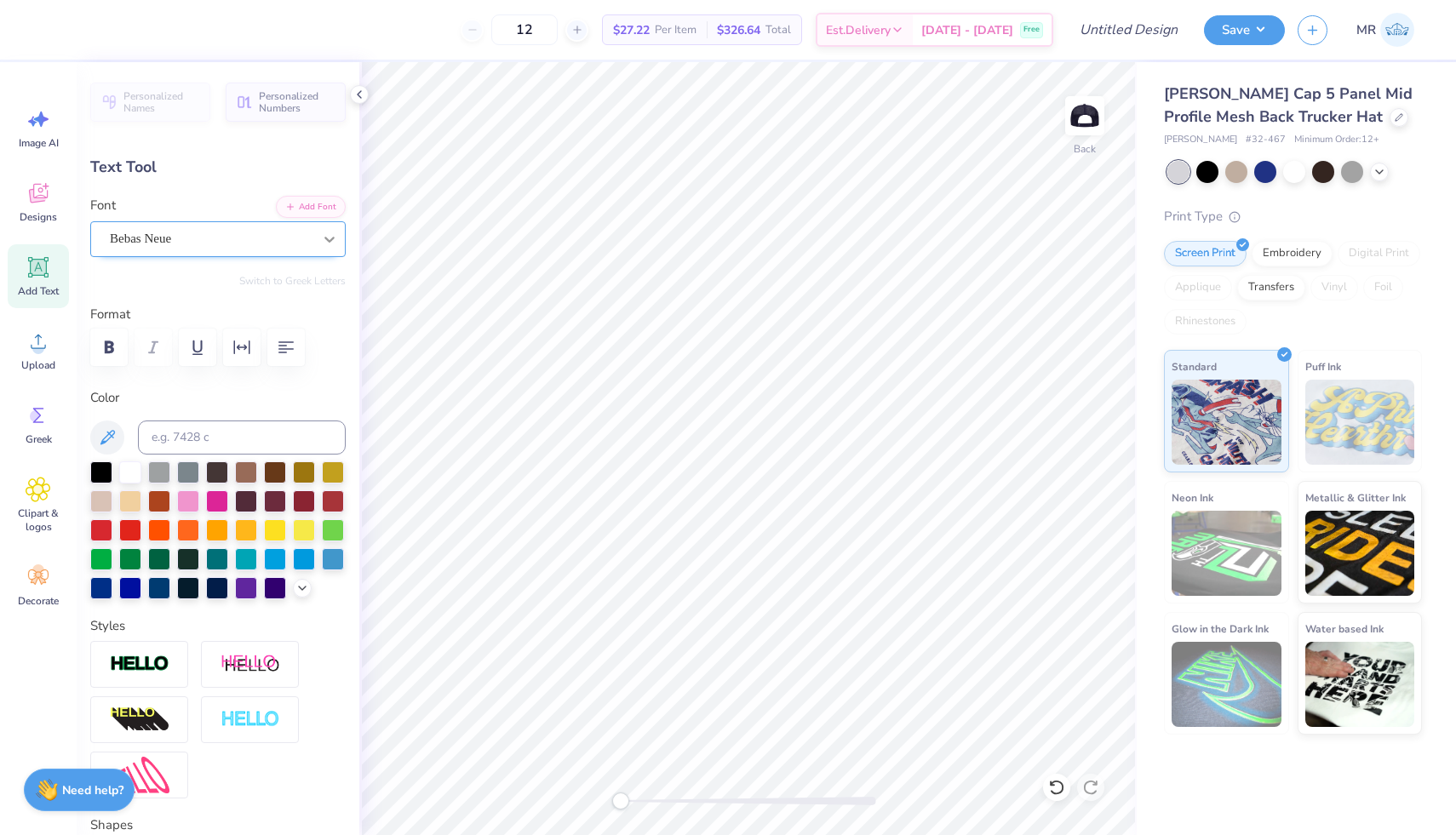
click at [319, 244] on div at bounding box center [329, 238] width 30 height 30
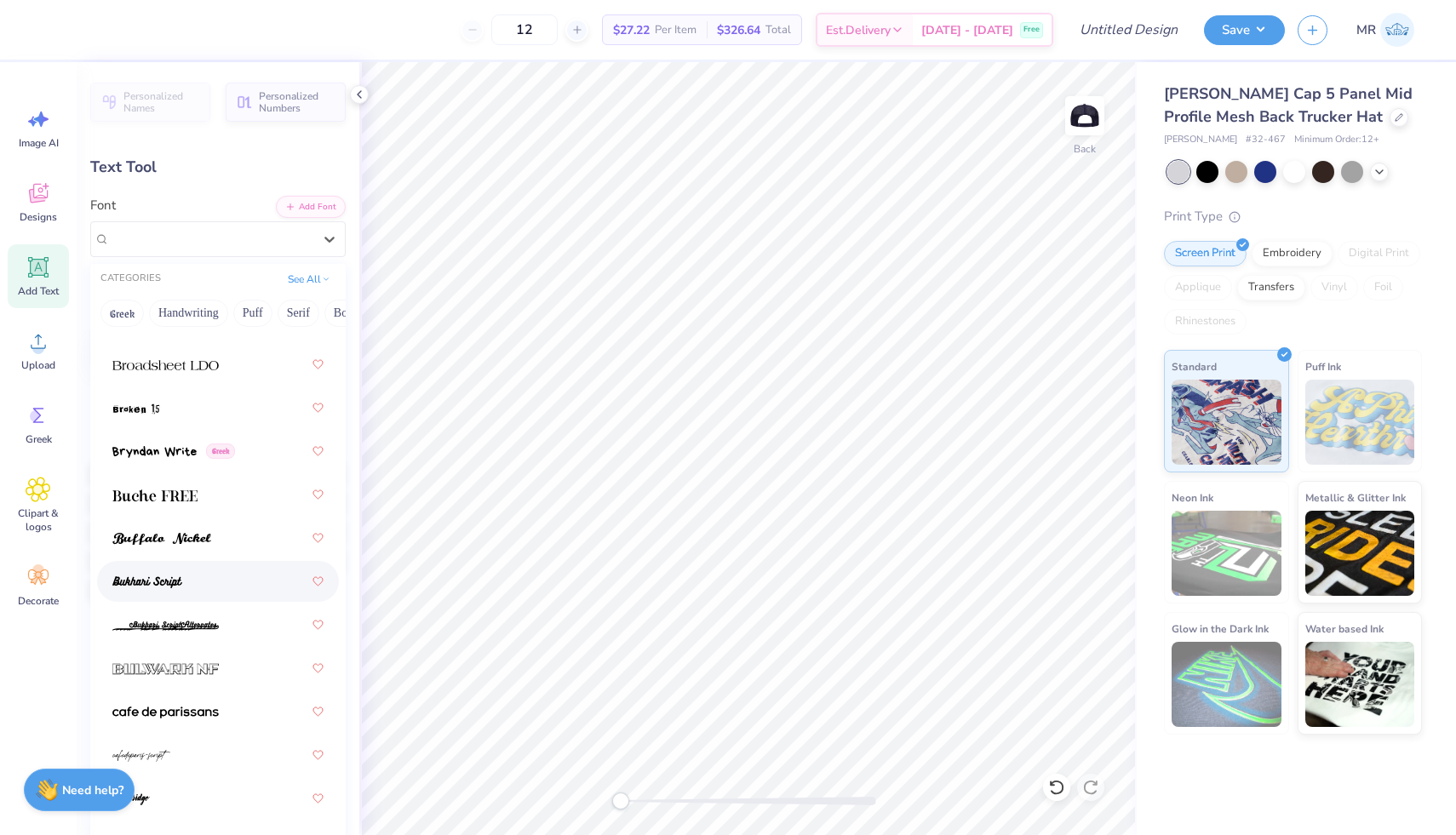
scroll to position [2067, 0]
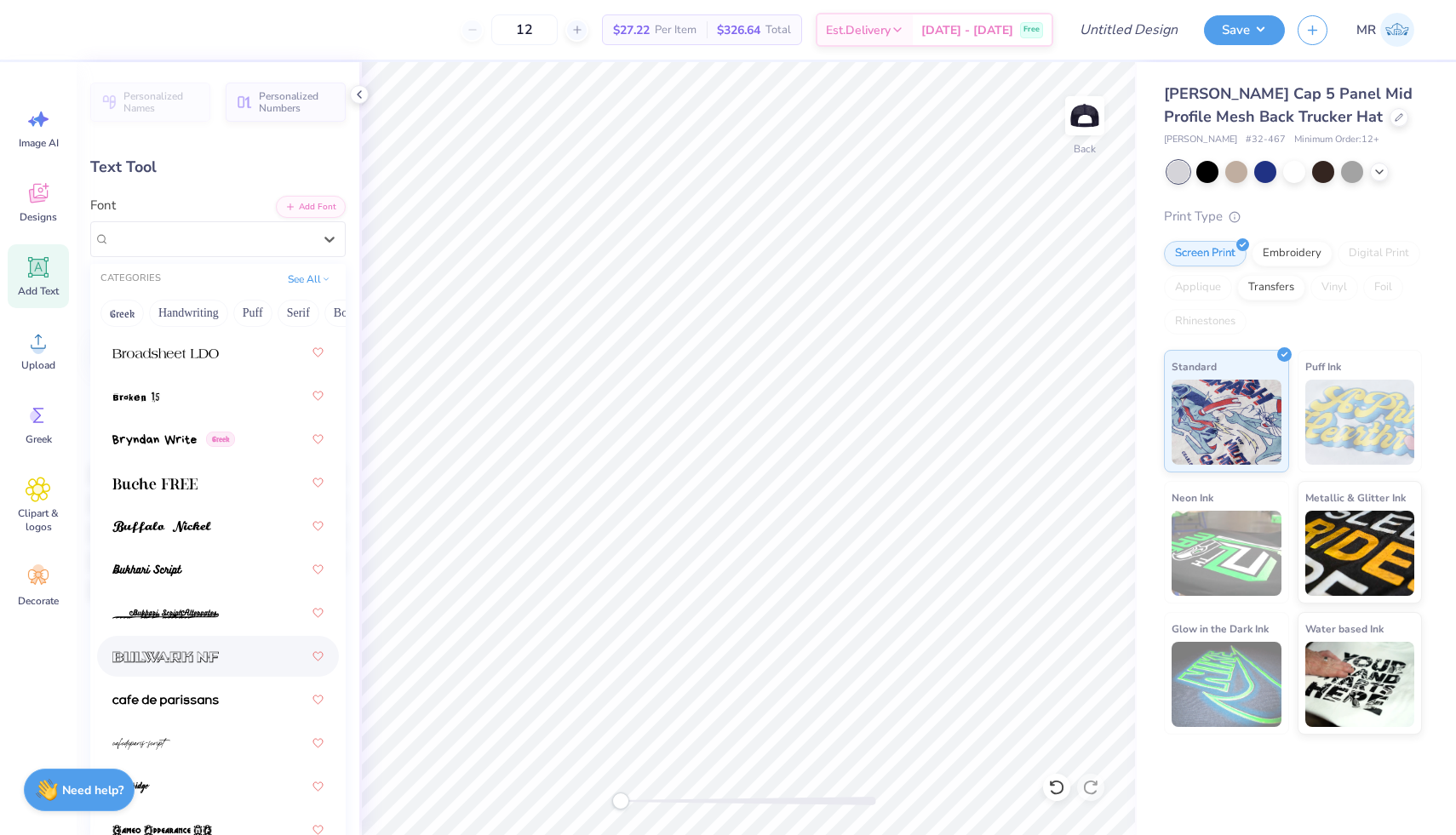
click at [268, 660] on div at bounding box center [218, 655] width 211 height 30
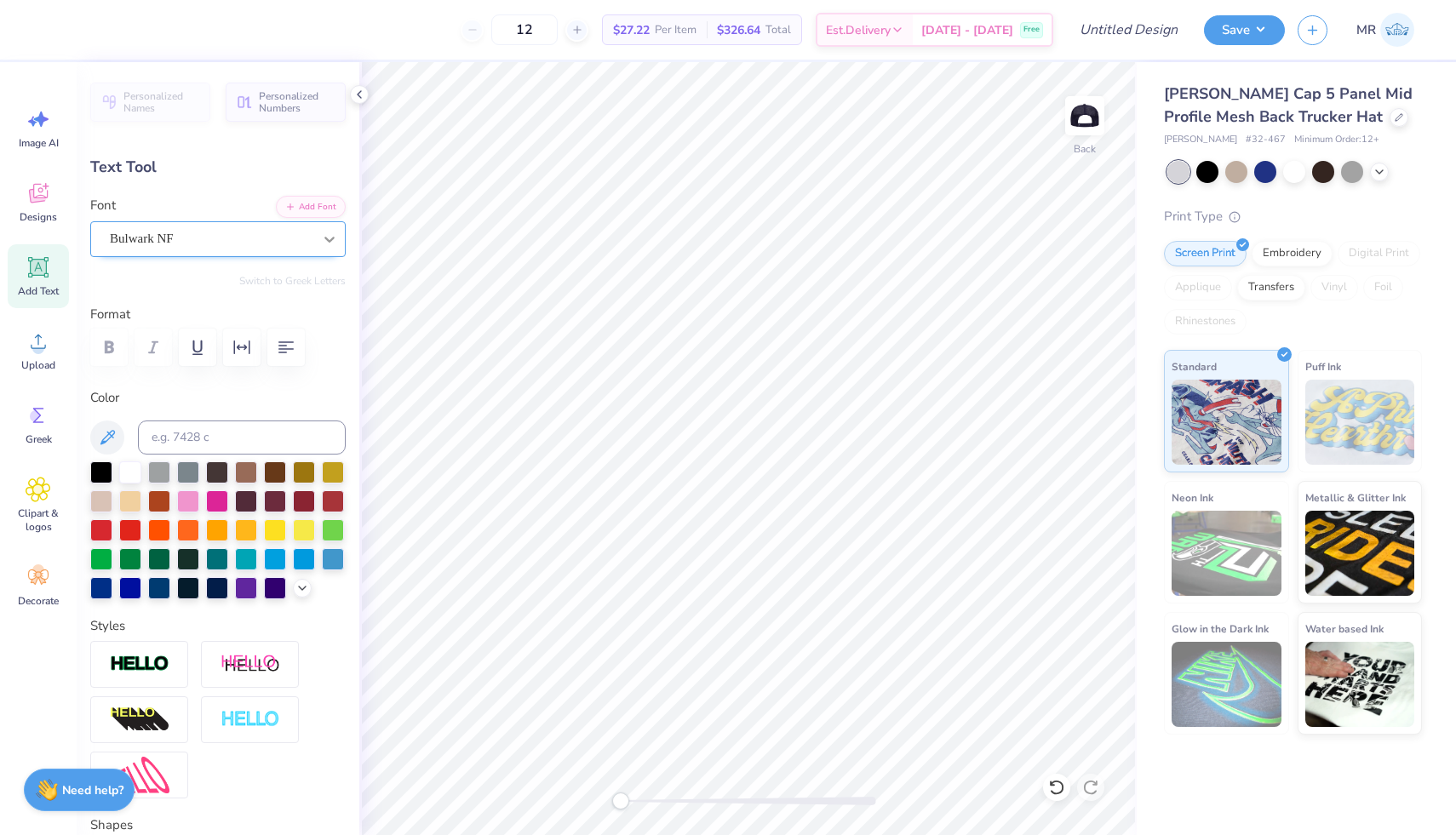
click at [326, 246] on icon at bounding box center [330, 239] width 17 height 17
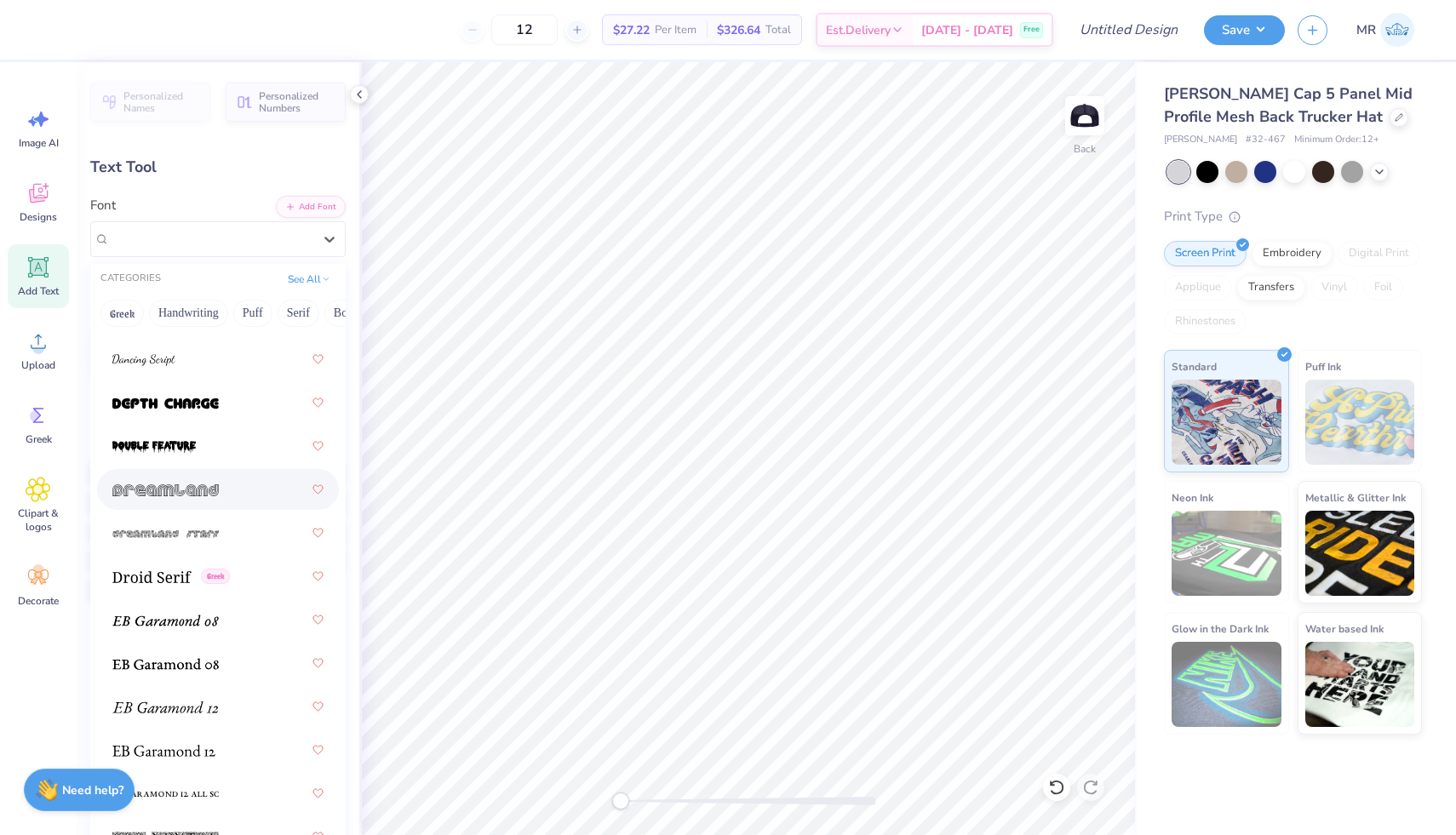
scroll to position [4102, 0]
click at [237, 671] on div at bounding box center [218, 661] width 211 height 30
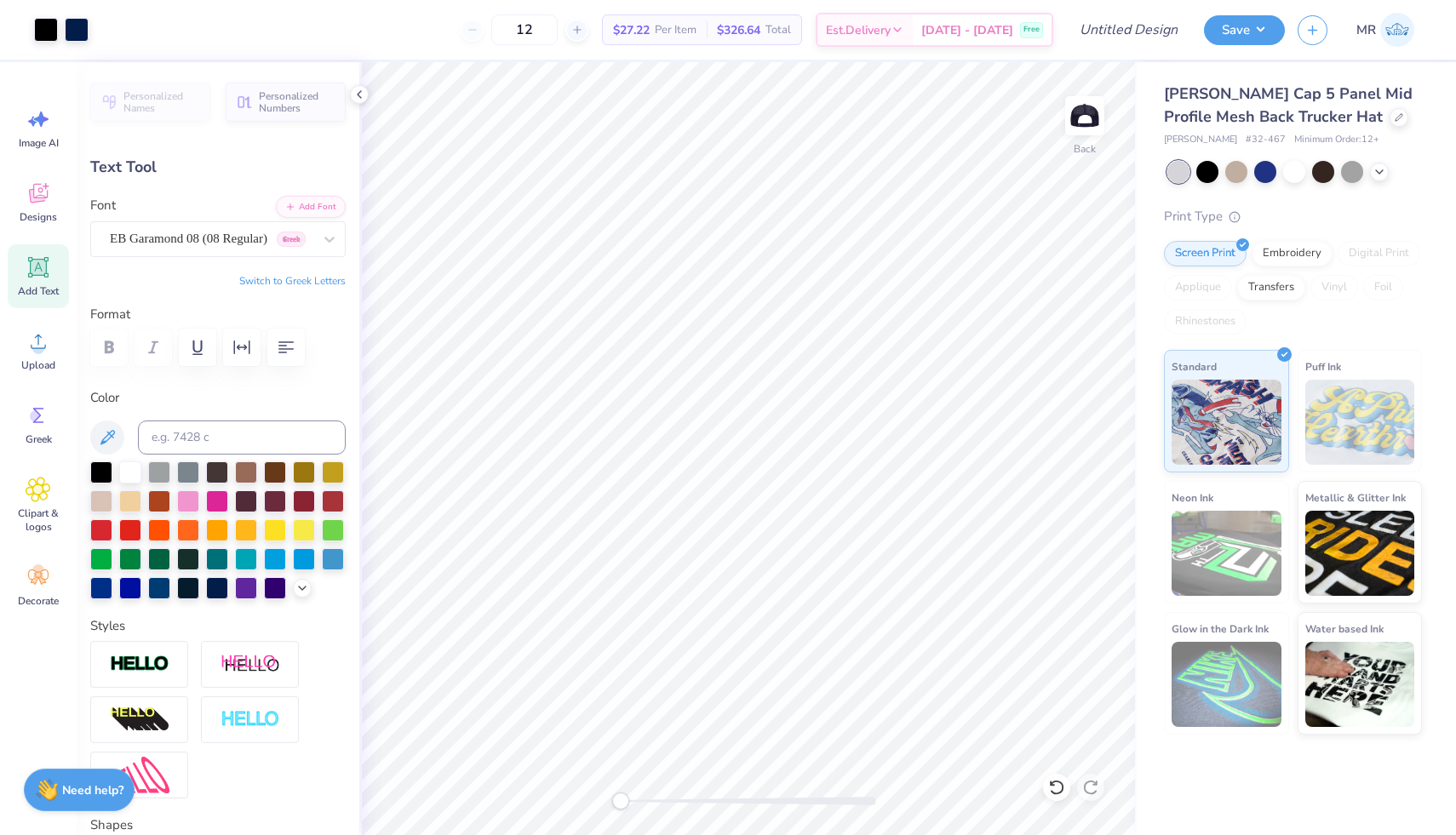
type input "2.83"
type input "0.38"
click at [99, 463] on div at bounding box center [101, 471] width 22 height 22
click at [46, 190] on icon at bounding box center [39, 193] width 26 height 26
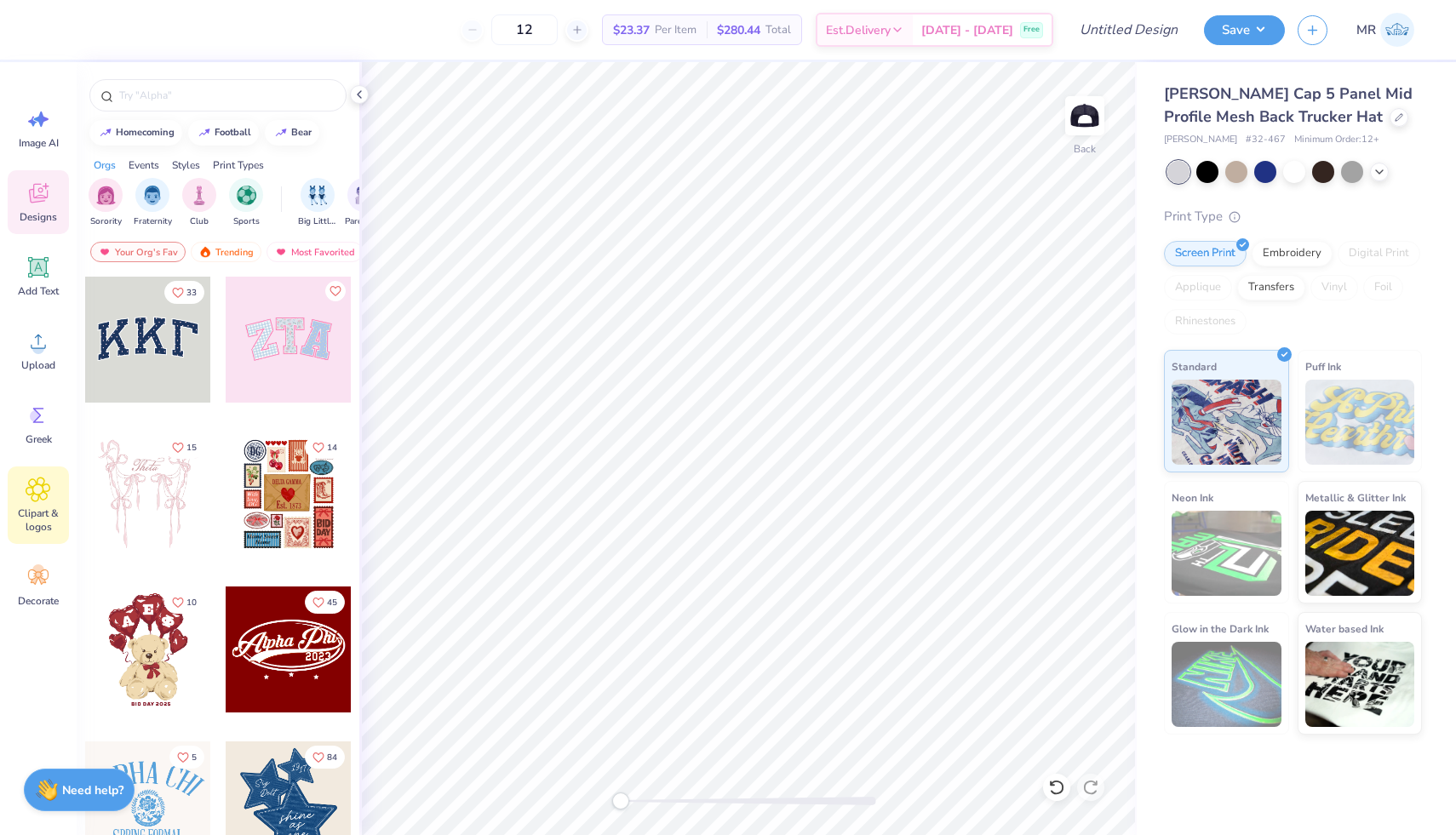
click at [51, 495] on div "Clipart & logos" at bounding box center [38, 505] width 61 height 78
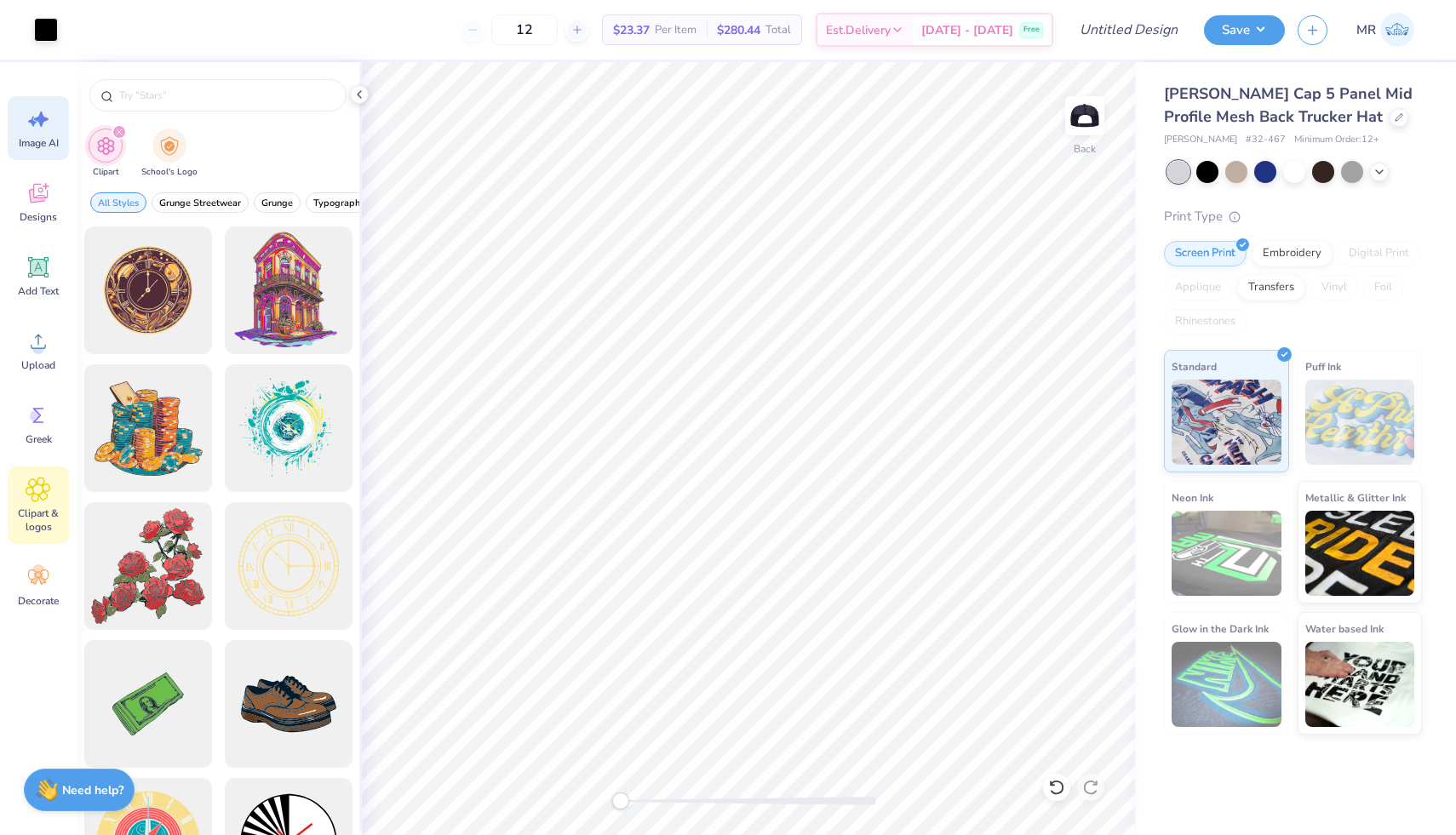
click at [30, 139] on span "Image AI" at bounding box center [39, 143] width 40 height 14
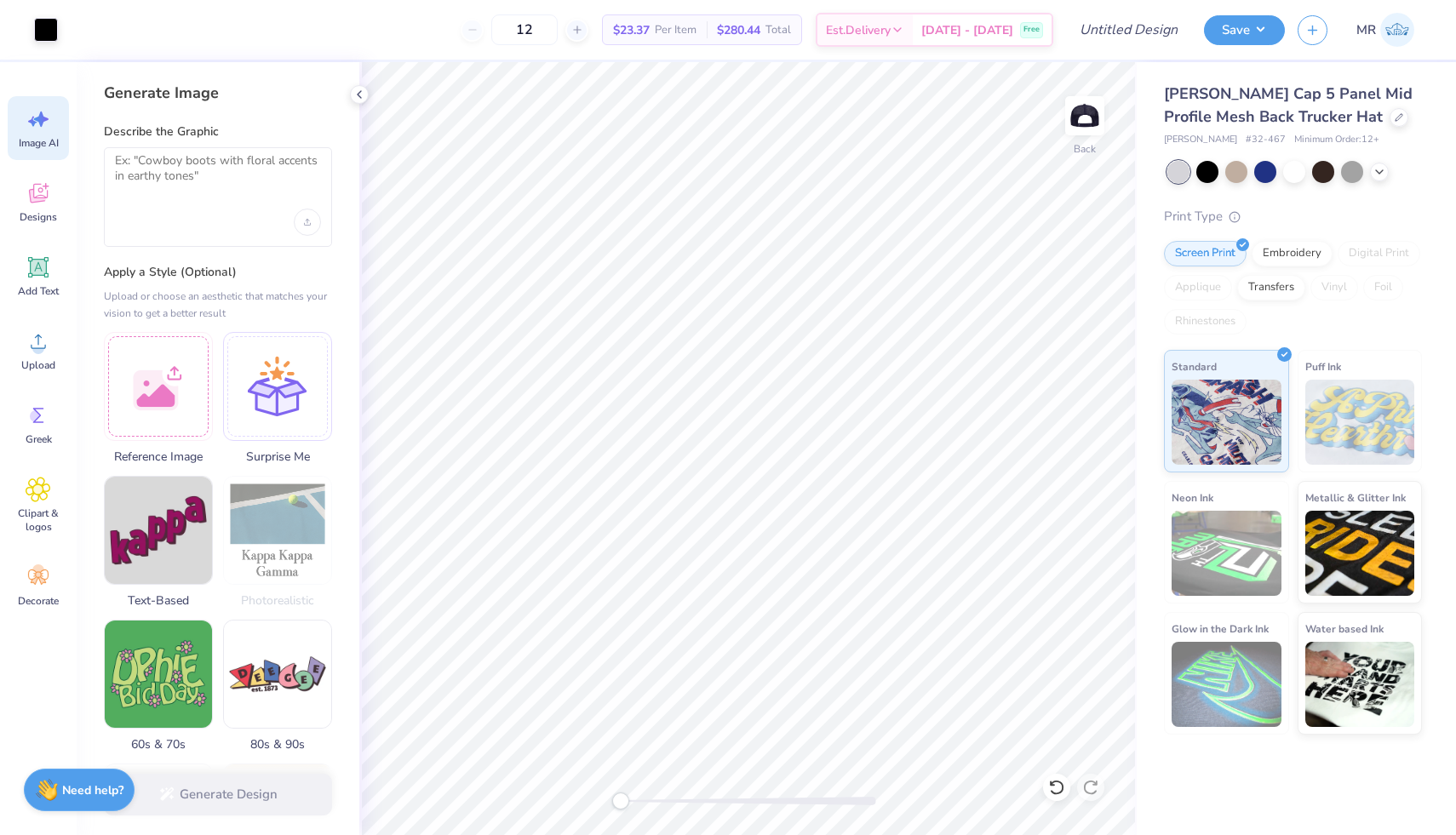
click at [177, 209] on div at bounding box center [218, 223] width 206 height 28
click at [137, 141] on div "Describe the Graphic" at bounding box center [218, 185] width 228 height 123
click at [168, 163] on textarea at bounding box center [218, 174] width 206 height 42
type textarea "l"
type textarea "straight line"
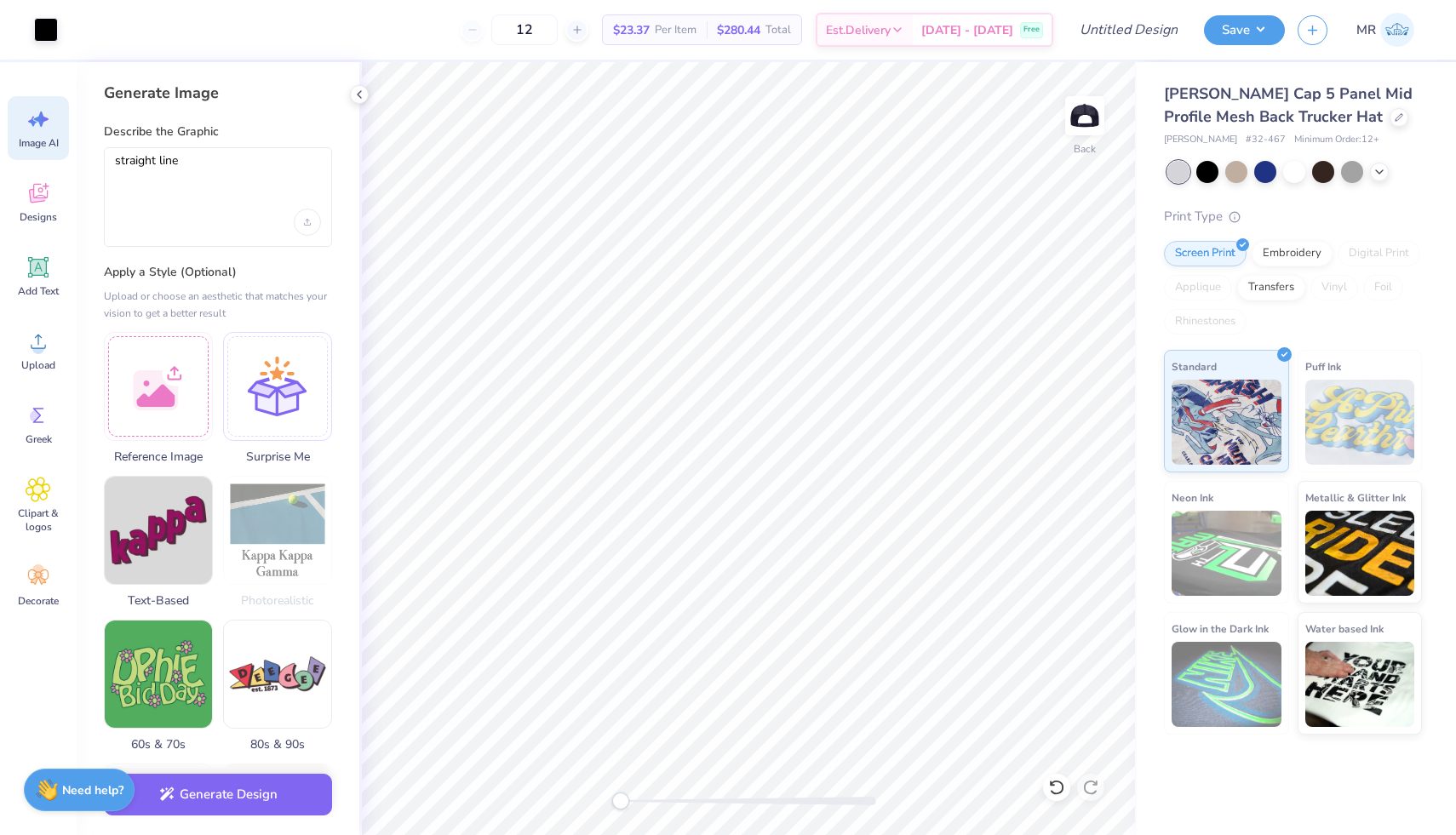
click at [287, 225] on div at bounding box center [218, 223] width 206 height 28
click at [224, 221] on div at bounding box center [218, 223] width 206 height 28
click at [312, 222] on div "Upload image" at bounding box center [307, 223] width 28 height 28
click at [240, 803] on button "Generate Design" at bounding box center [218, 790] width 228 height 41
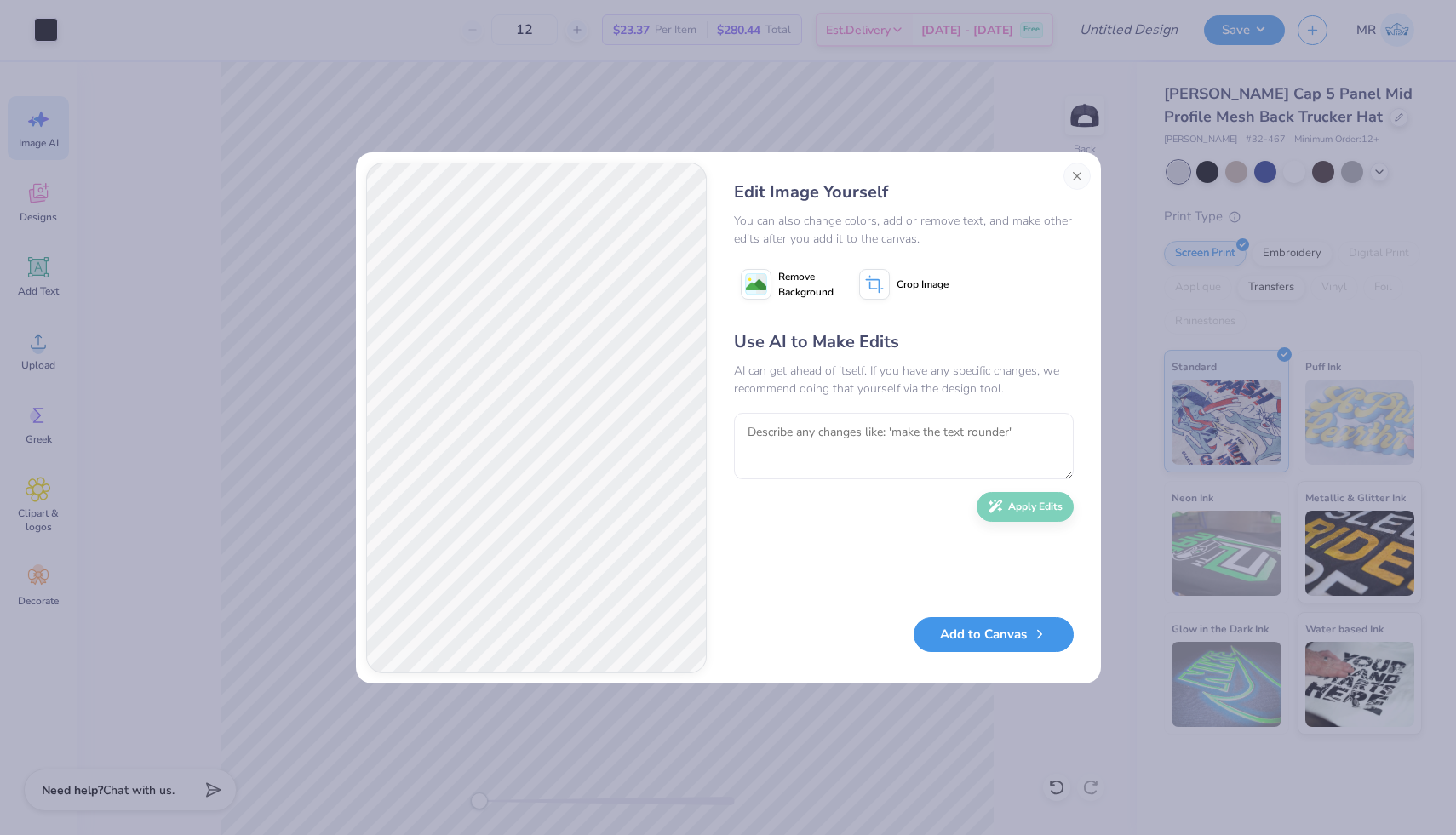
click at [1015, 647] on button "Add to Canvas" at bounding box center [993, 635] width 160 height 35
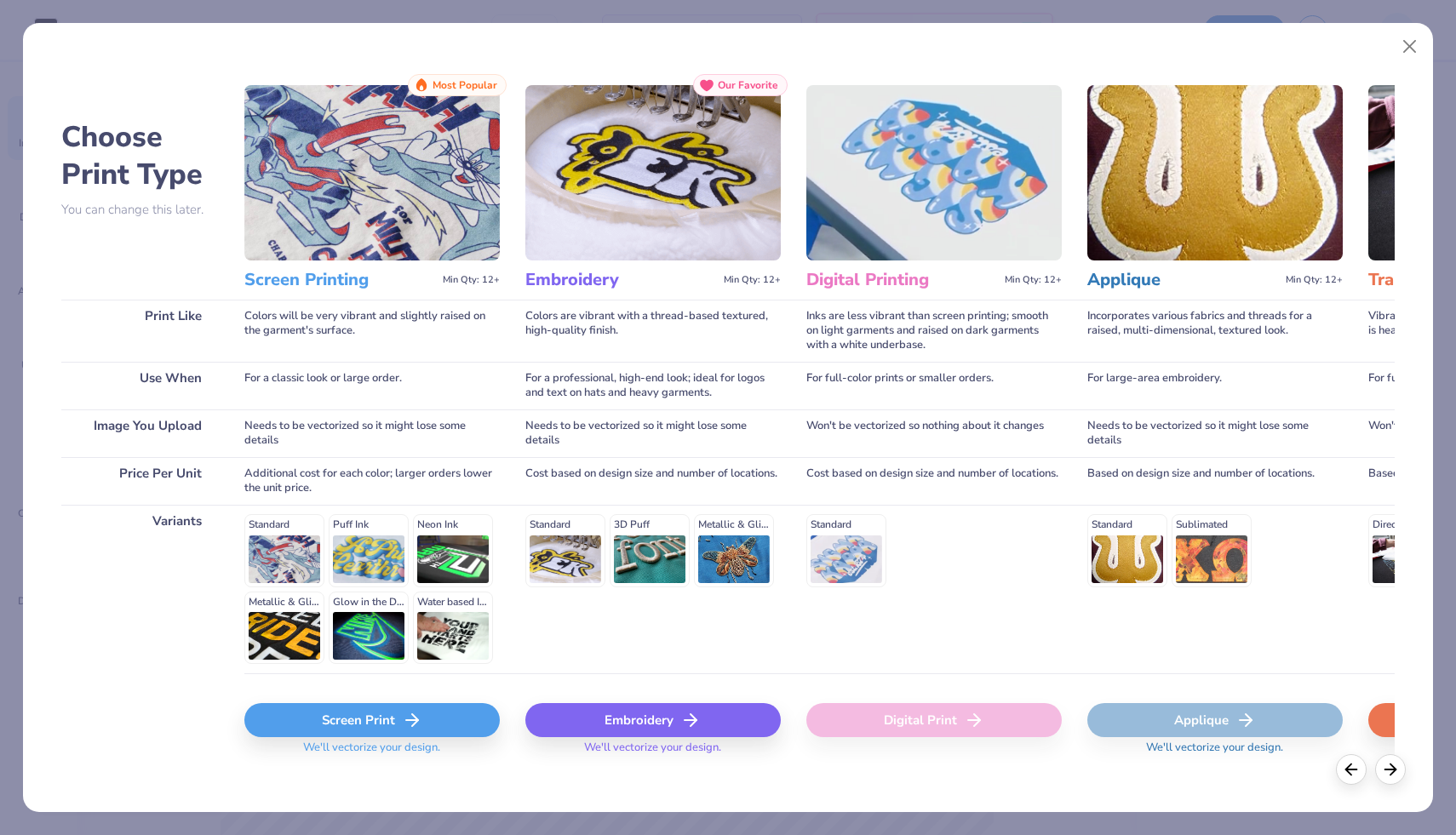
click at [391, 715] on div "Screen Print" at bounding box center [372, 719] width 256 height 34
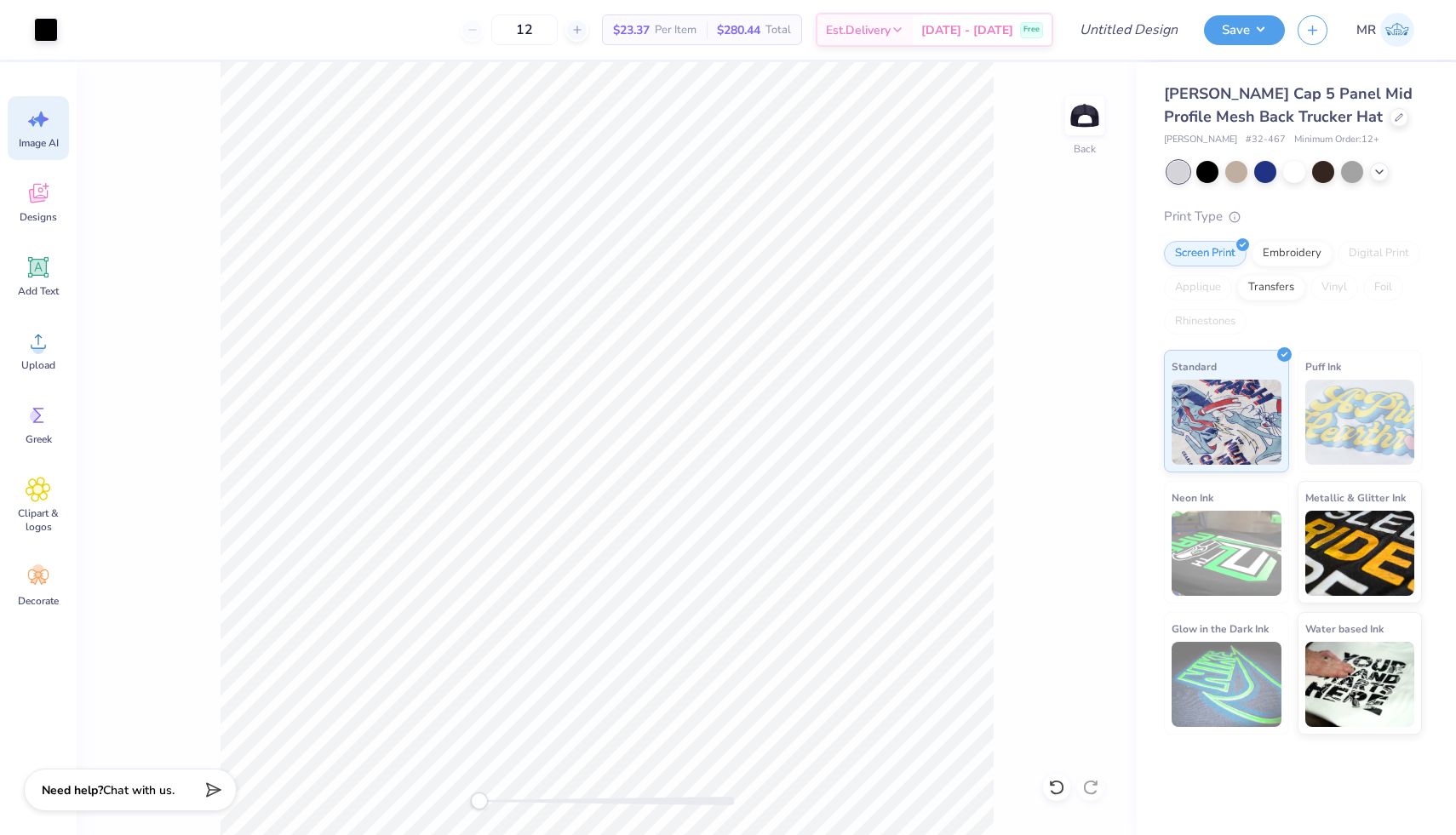
scroll to position [0, 0]
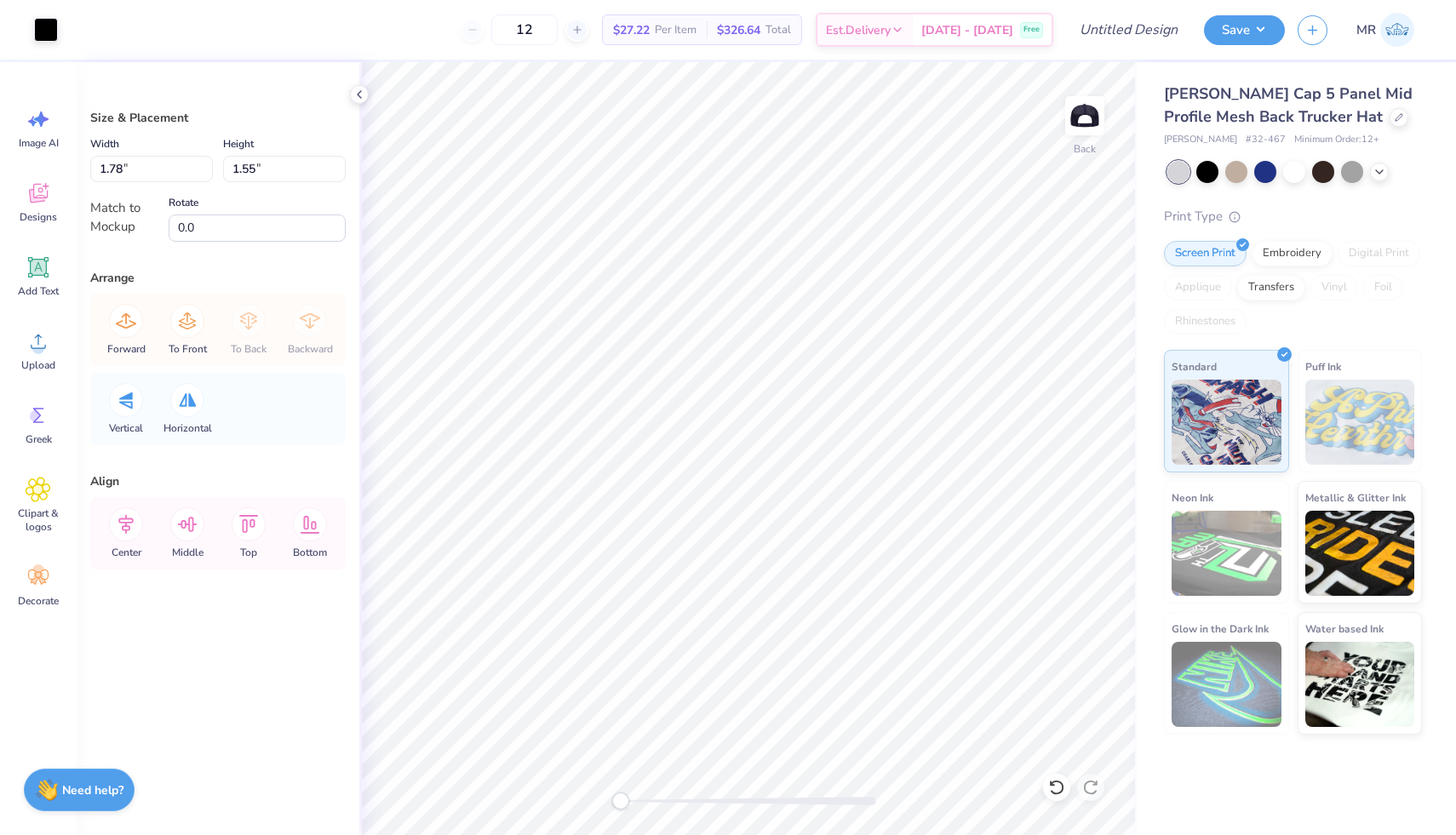
type input "1.78"
type input "1.55"
click at [46, 28] on div at bounding box center [46, 28] width 24 height 24
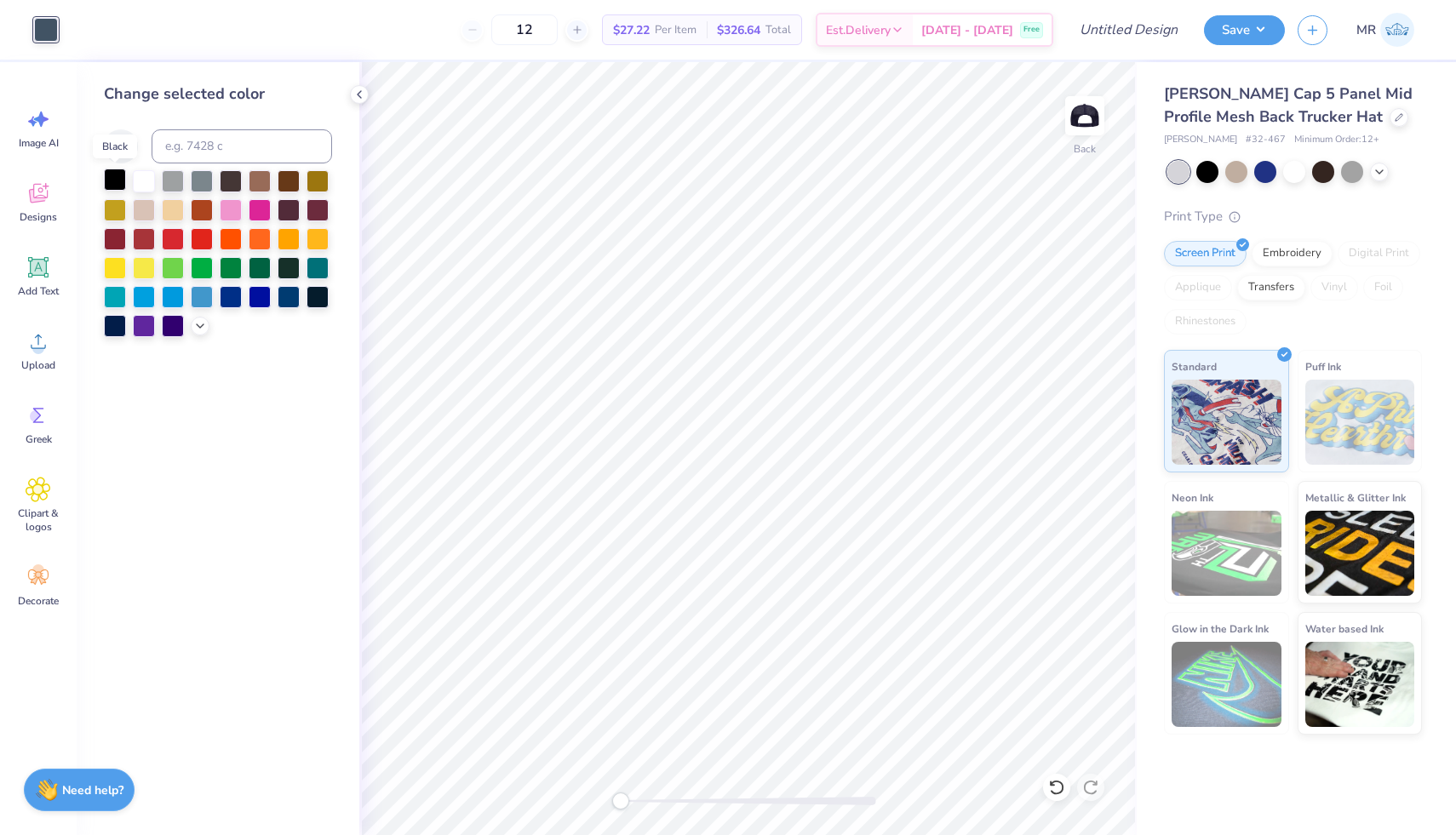
click at [119, 188] on div at bounding box center [115, 180] width 22 height 22
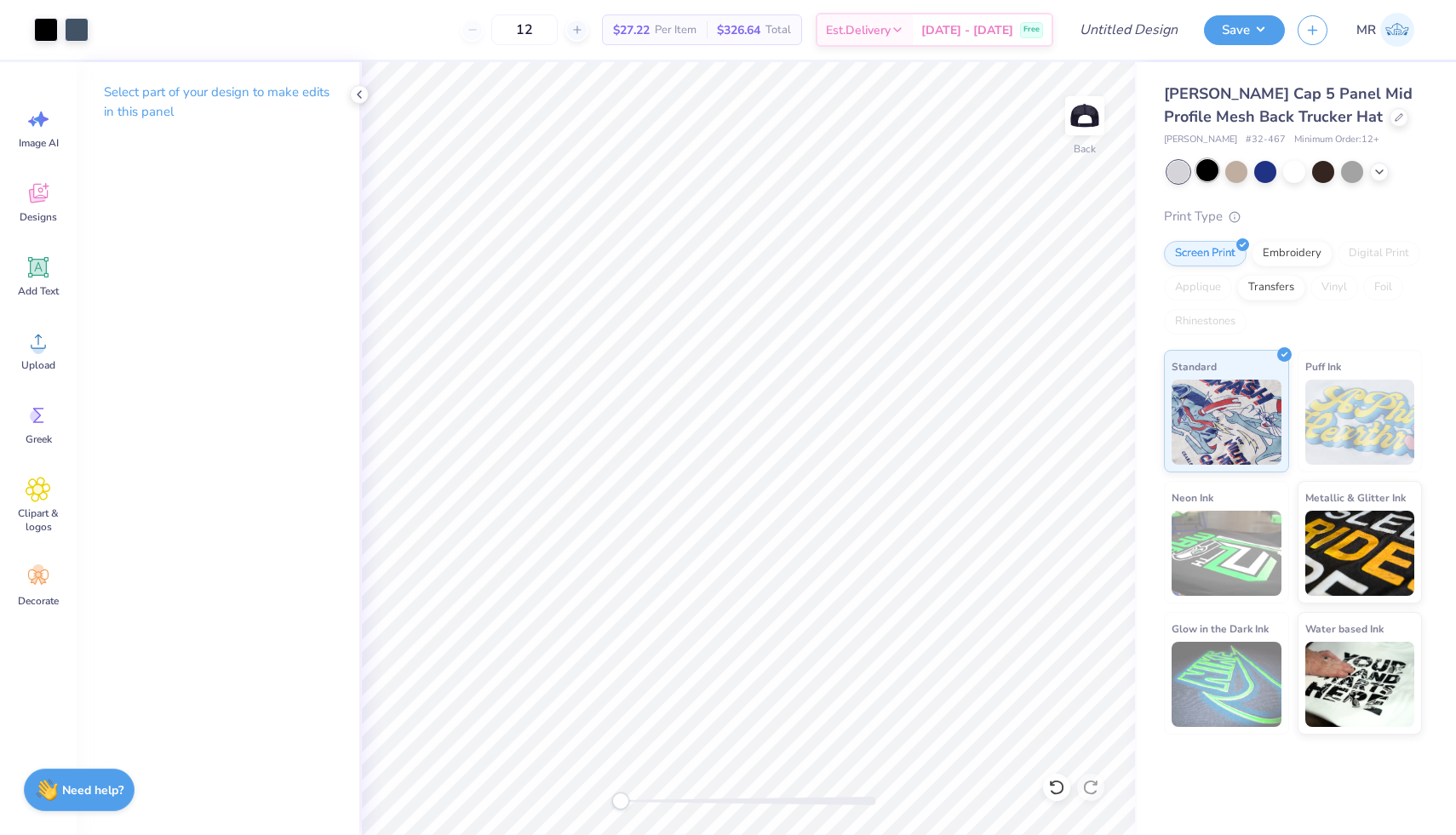
click at [1211, 171] on div at bounding box center [1207, 170] width 22 height 22
click at [1265, 173] on div at bounding box center [1265, 170] width 22 height 22
click at [1381, 170] on icon at bounding box center [1379, 170] width 14 height 14
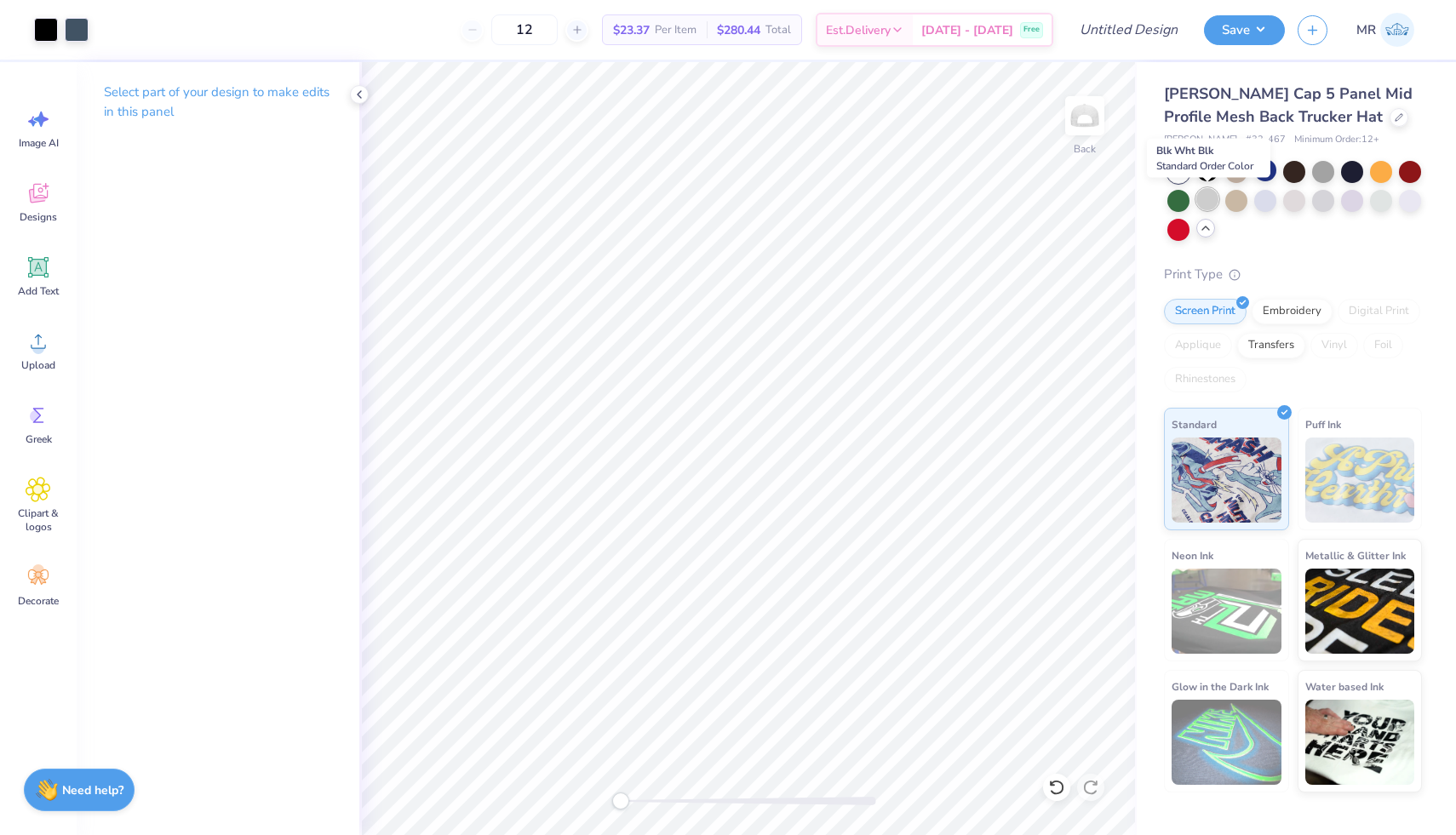
click at [1206, 198] on div at bounding box center [1207, 199] width 22 height 22
click at [1282, 168] on div at bounding box center [1294, 170] width 22 height 22
click at [1206, 175] on div at bounding box center [1207, 170] width 22 height 22
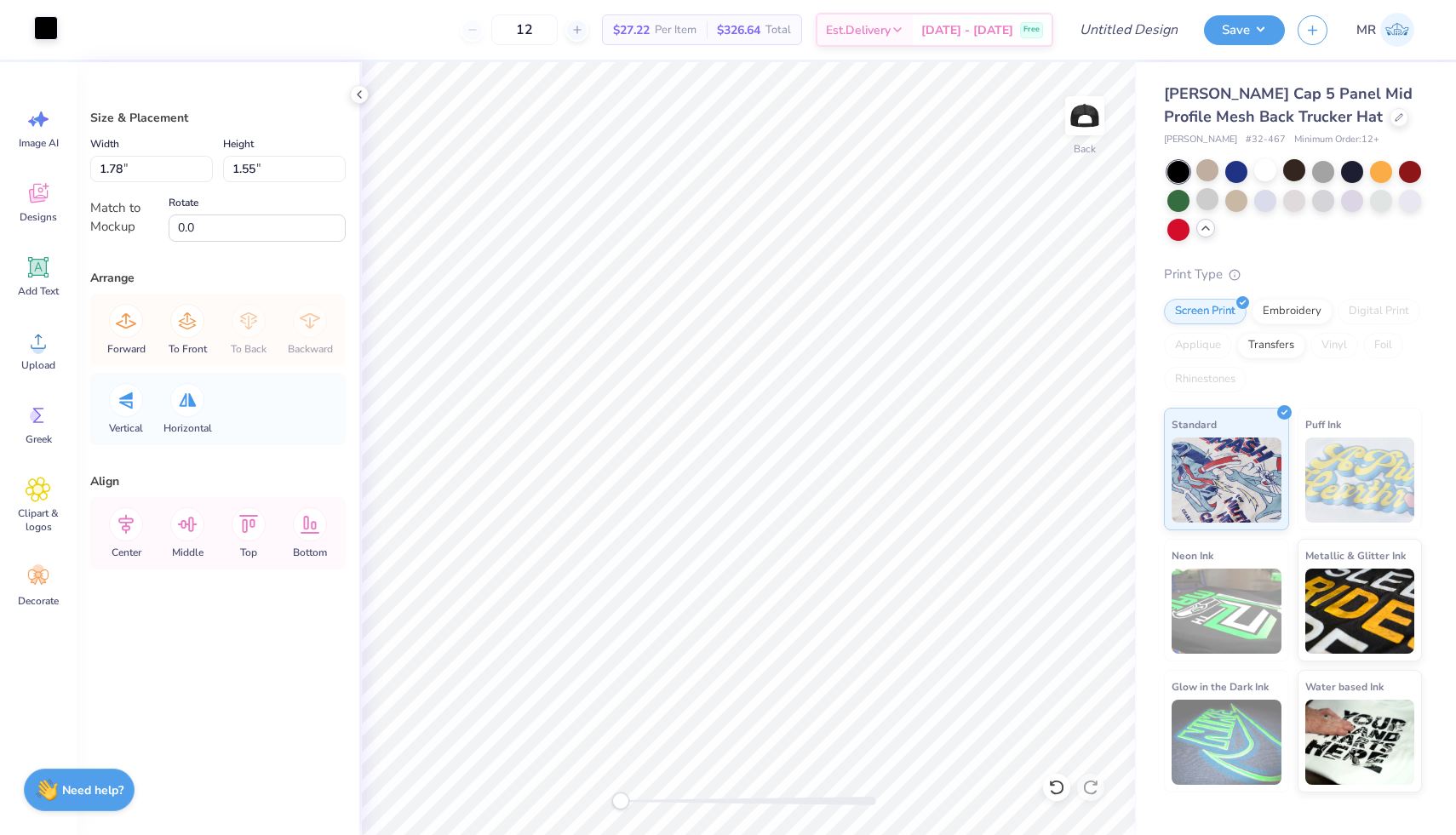
click at [41, 30] on div at bounding box center [46, 28] width 24 height 24
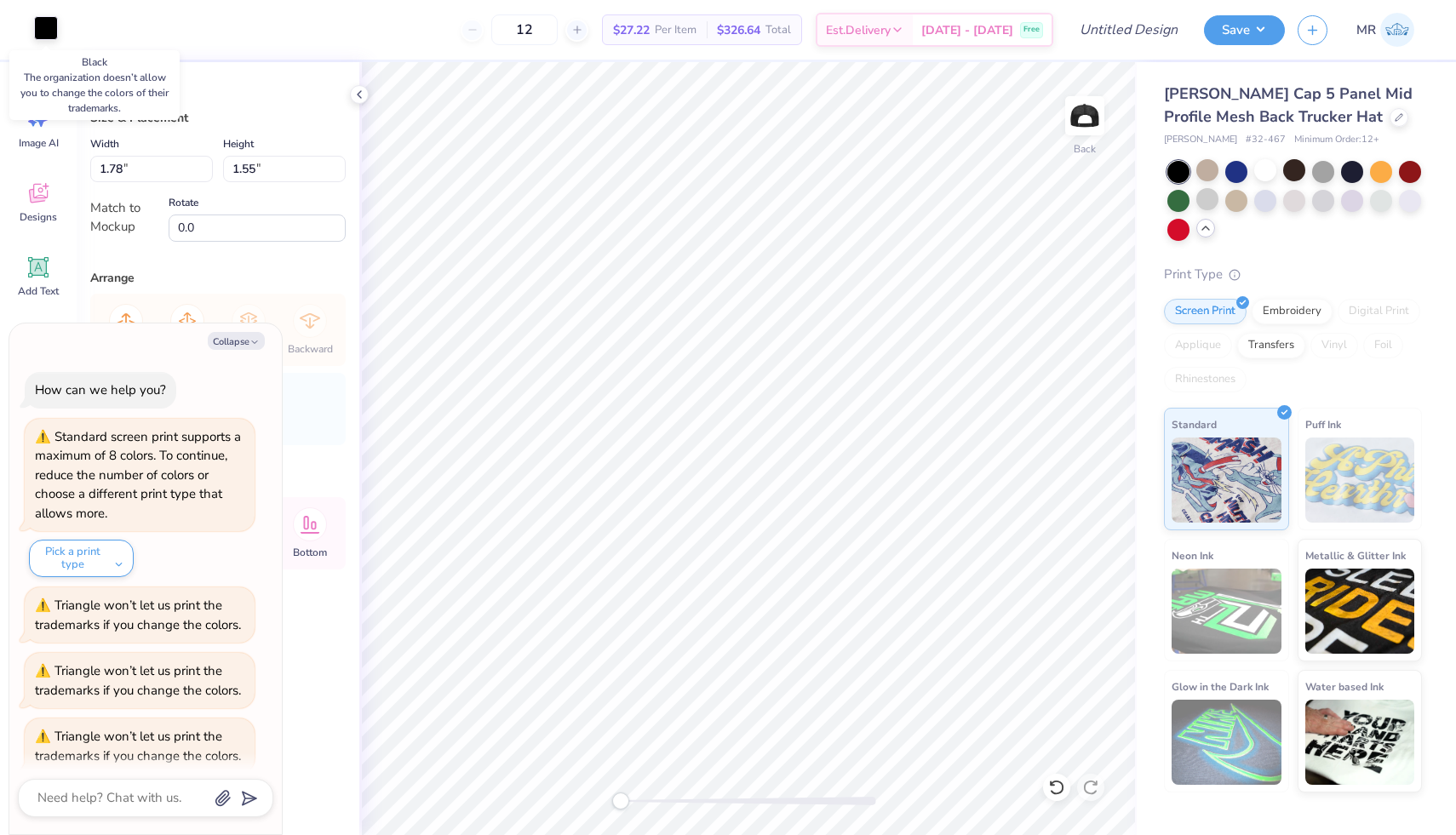
scroll to position [213, 0]
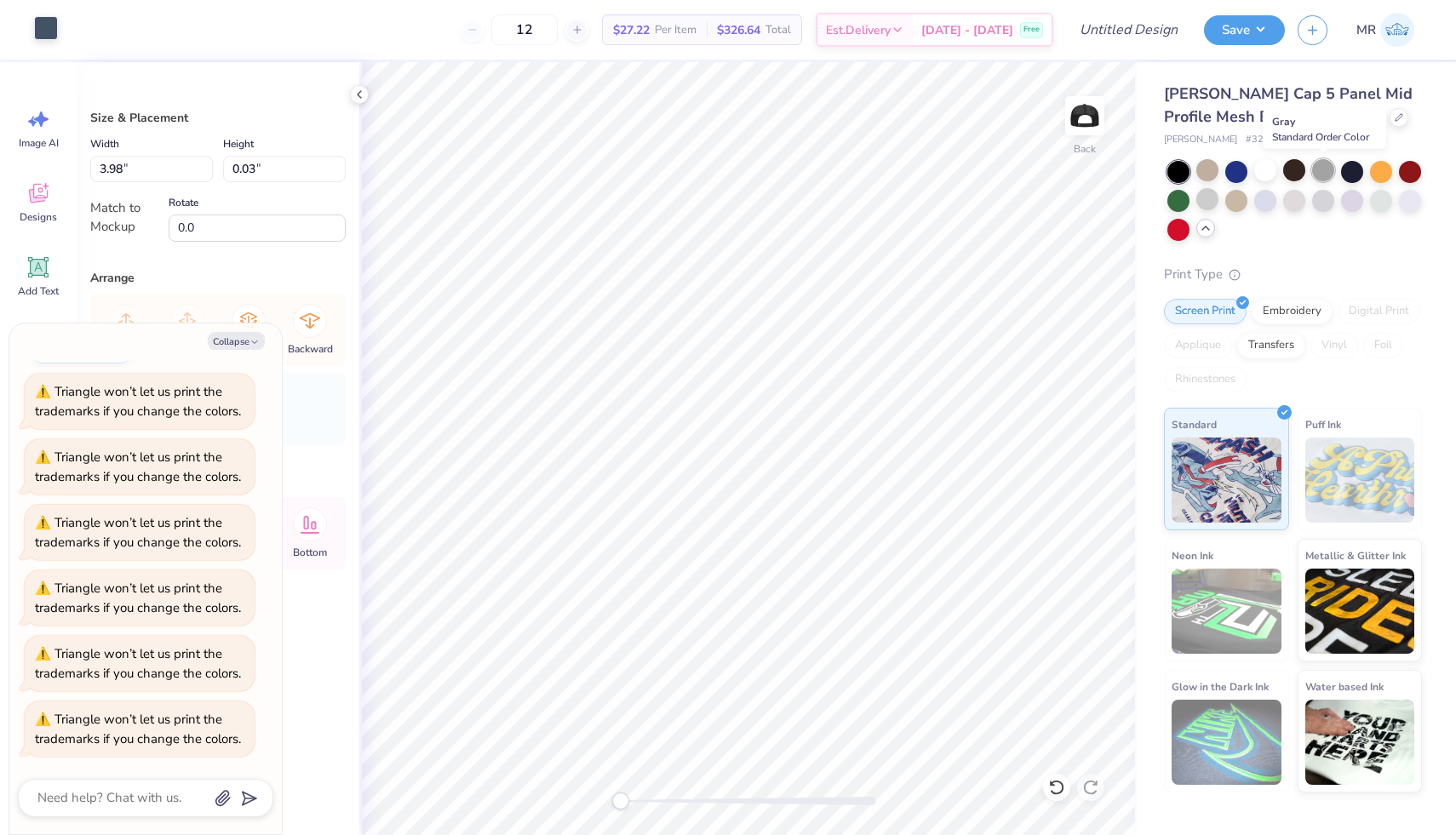
click at [1320, 164] on div at bounding box center [1323, 170] width 22 height 22
type textarea "x"
type input "1.86"
type input "1.62"
click at [1301, 162] on div at bounding box center [1294, 170] width 22 height 22
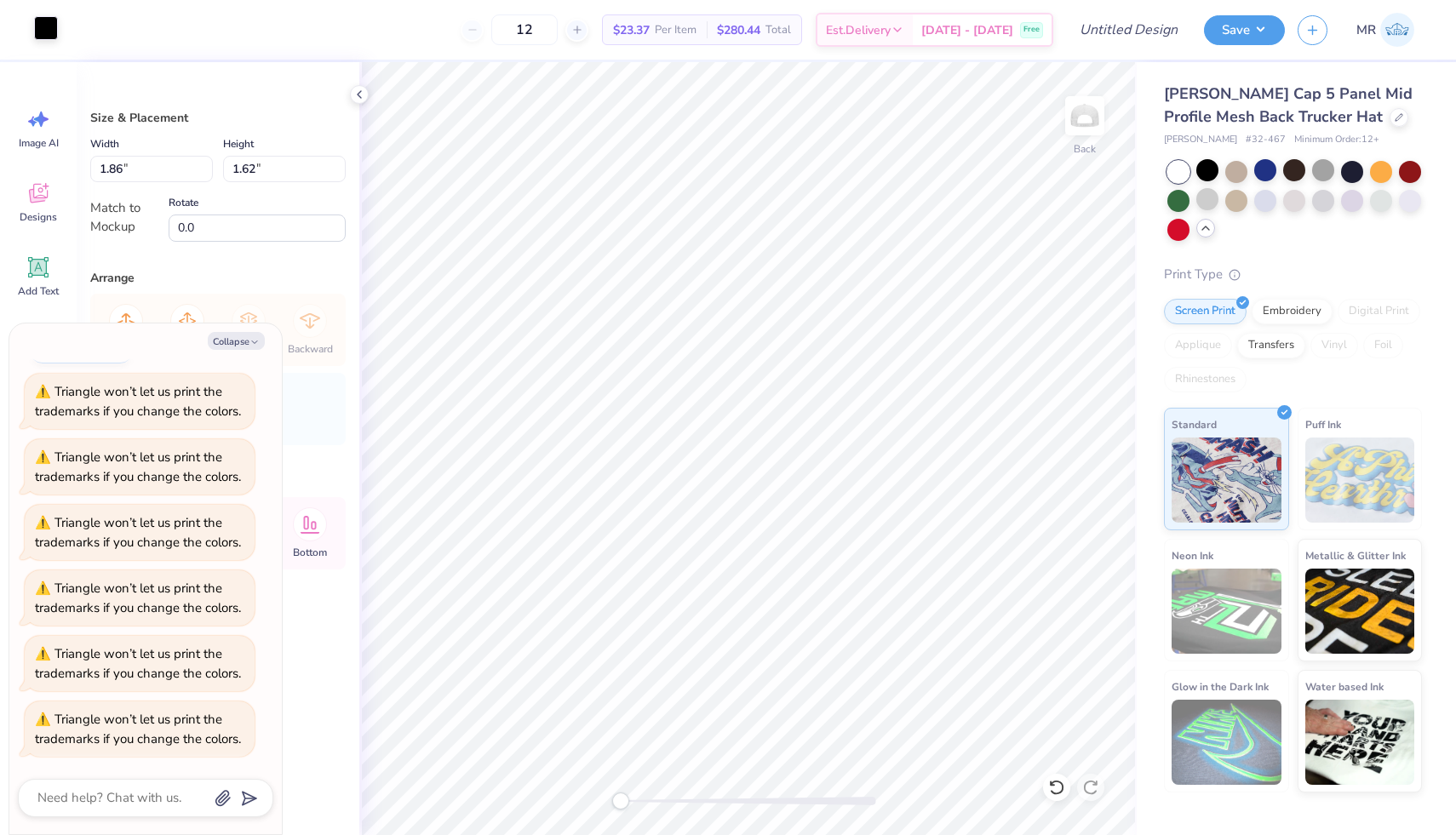
type textarea "x"
type input "3.98"
type input "0.03"
click at [46, 30] on div at bounding box center [46, 28] width 24 height 24
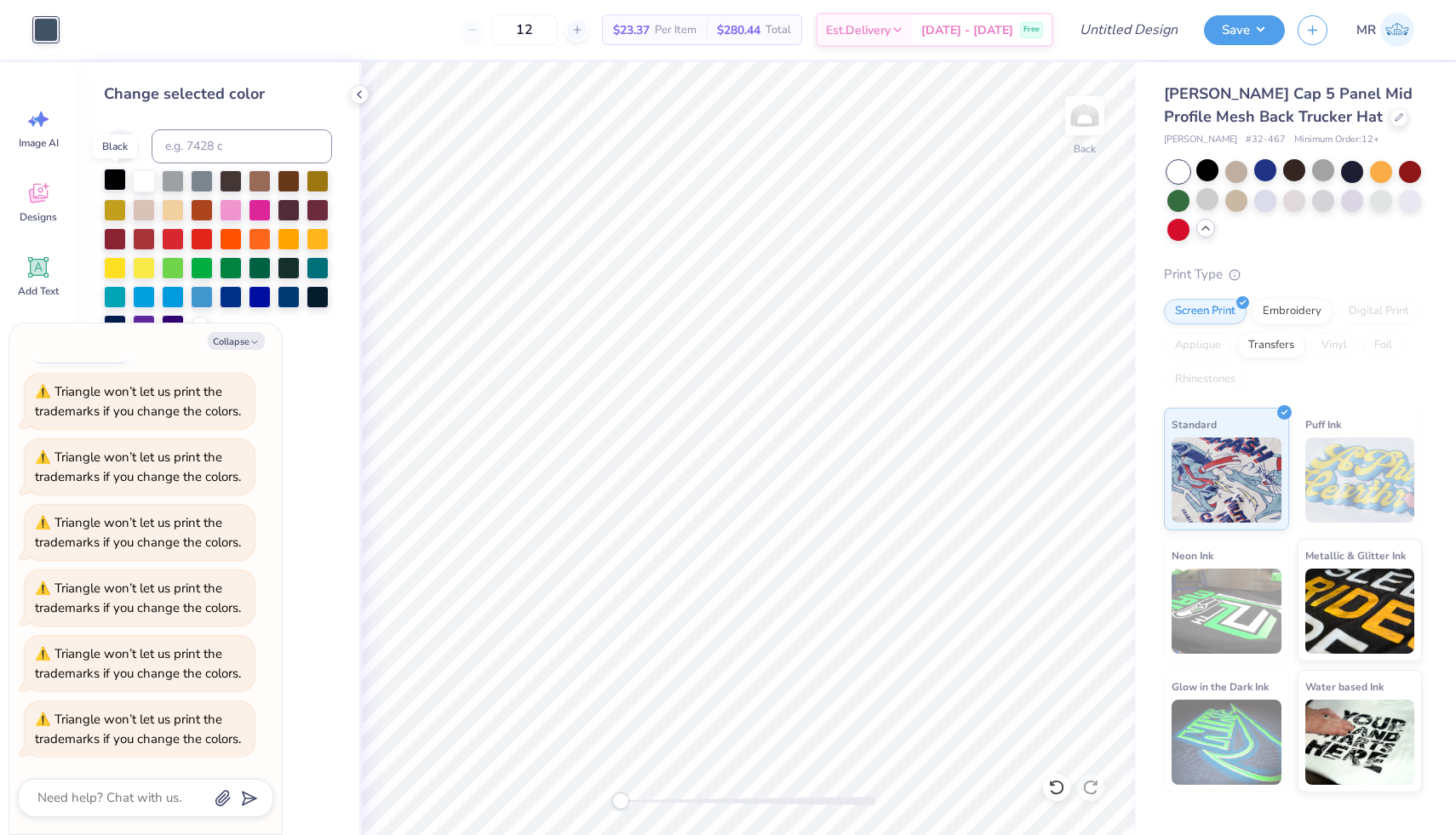
click at [111, 173] on div at bounding box center [115, 180] width 22 height 22
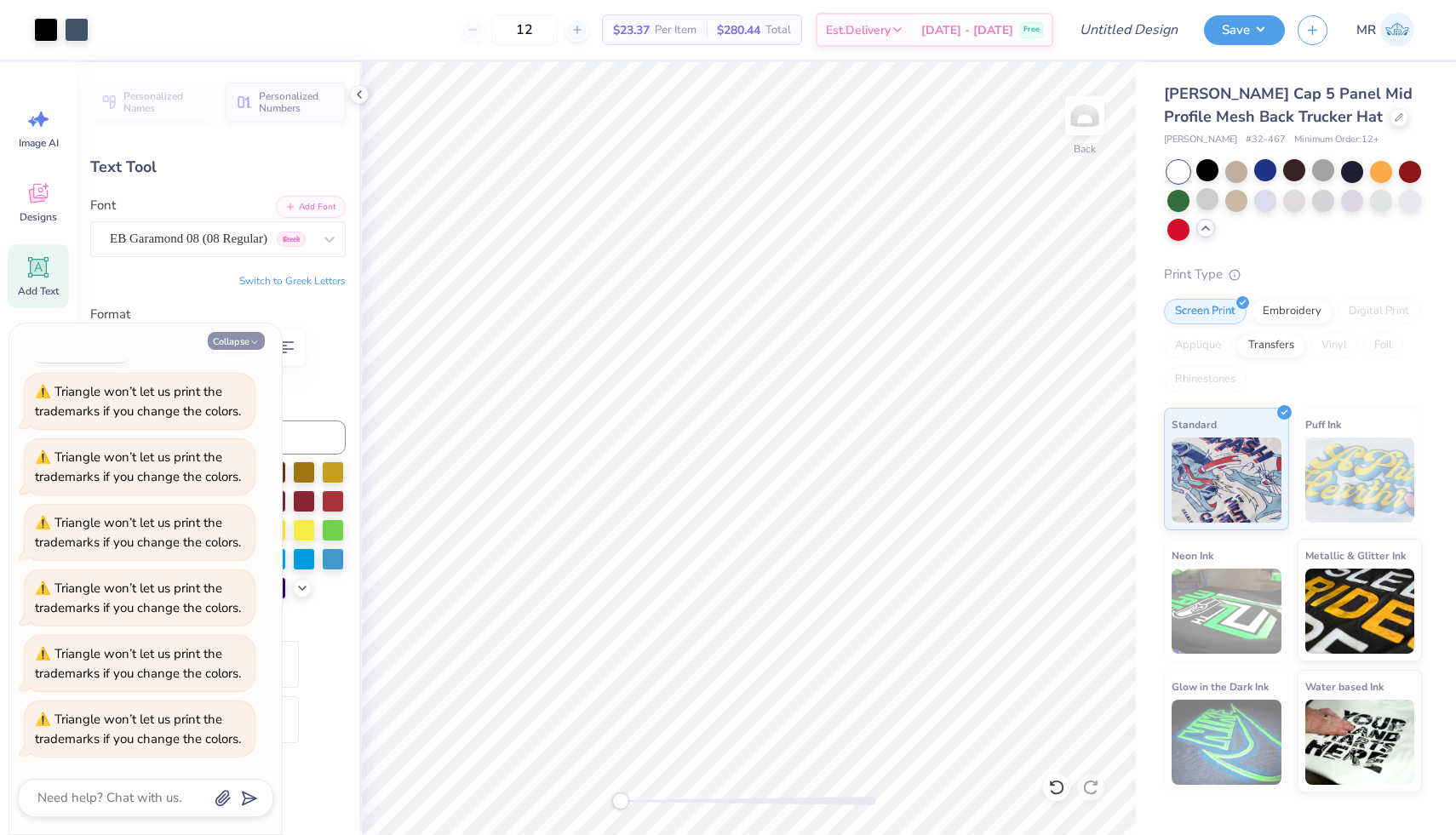
click at [246, 336] on button "Collapse" at bounding box center [237, 340] width 57 height 18
type textarea "x"
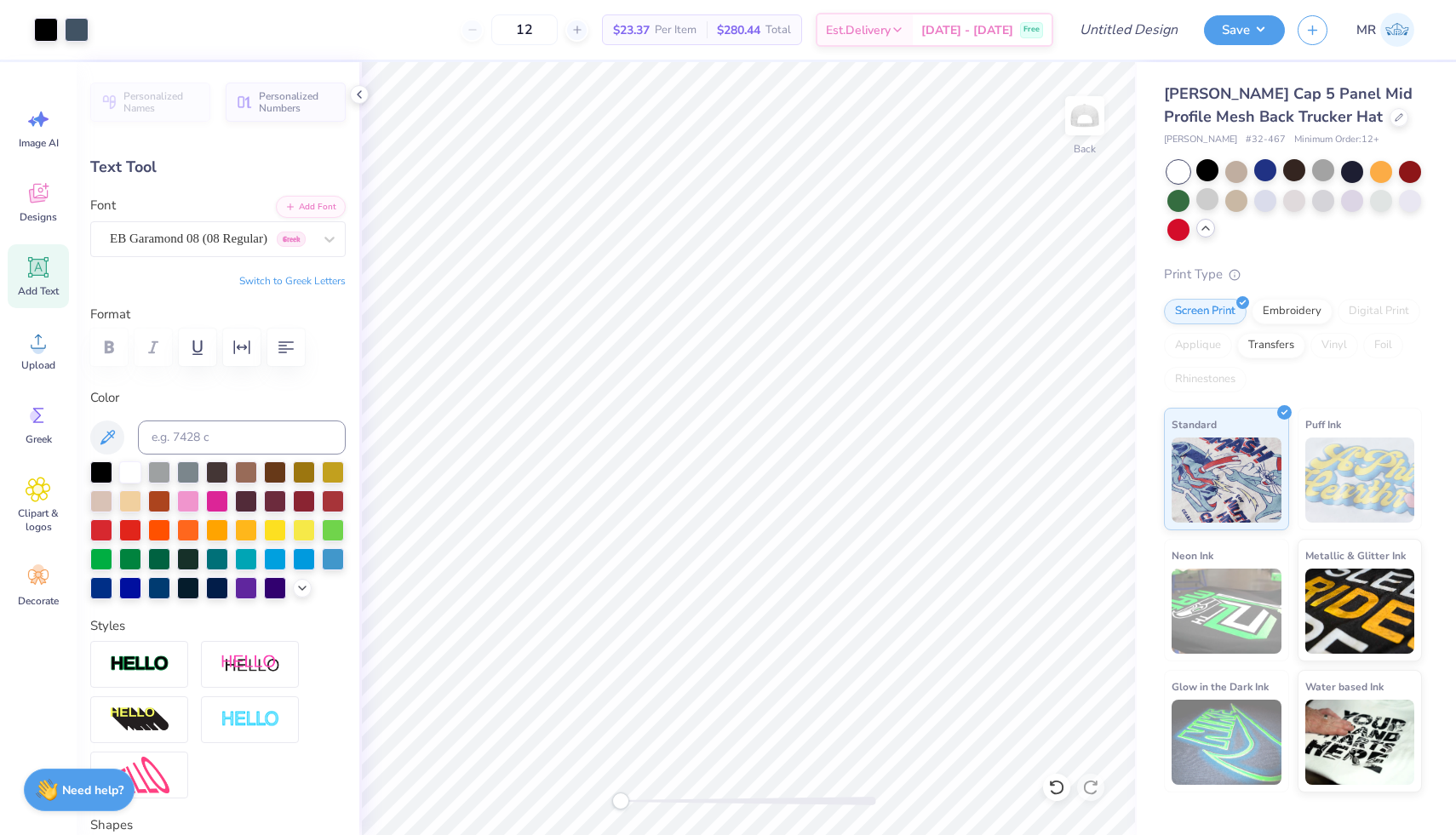
click at [32, 269] on icon at bounding box center [38, 268] width 16 height 16
type input "1.73"
type input "0.50"
paste textarea "Engineers, Architects, and Scientist"
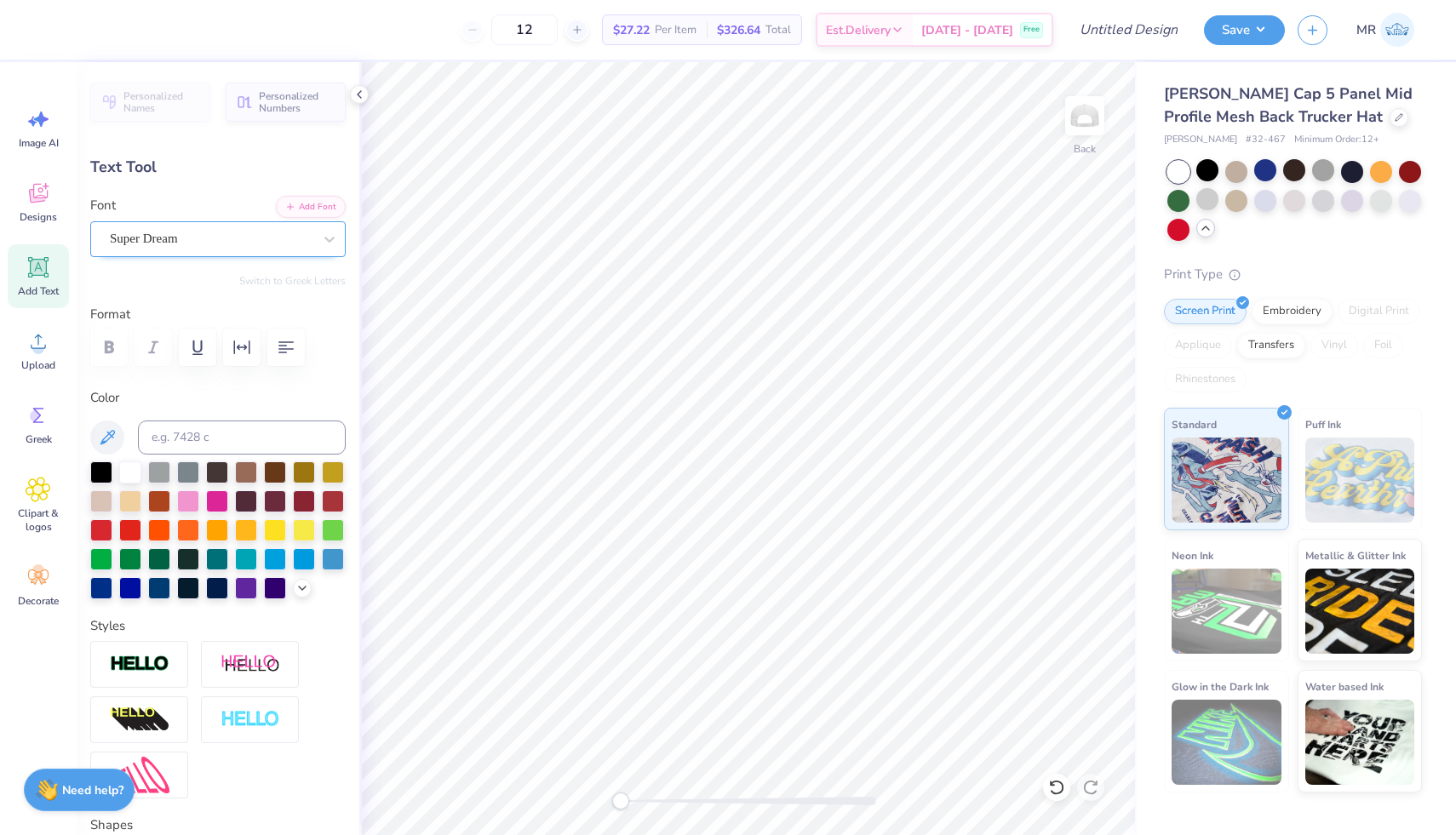
scroll to position [0, 11]
type textarea "Engineers, Architects, and Scientist"
type input "3.98"
type input "0.20"
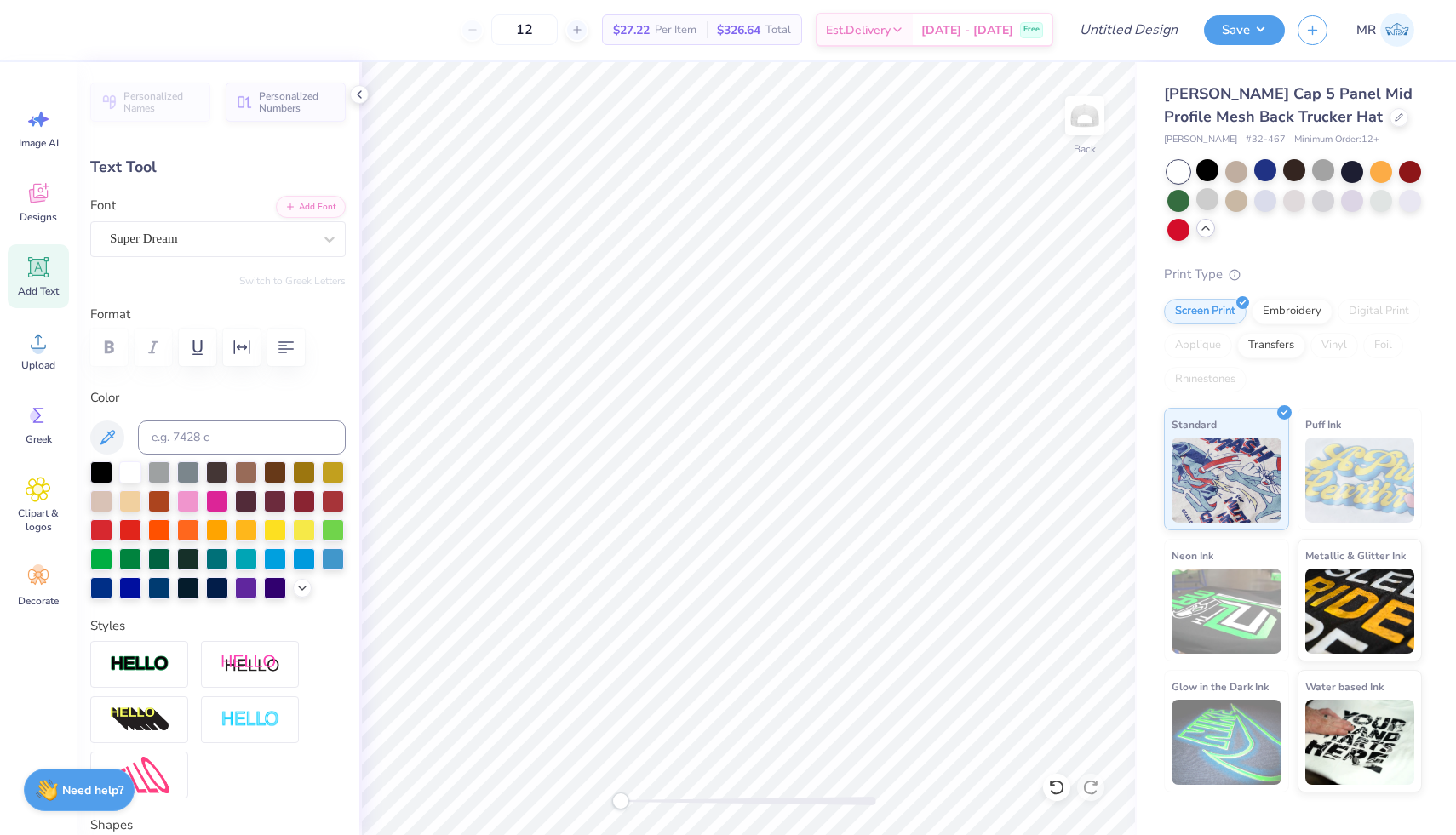
scroll to position [0, 10]
type textarea "Engineers | Architects | Scientists"
type input "3.86"
type input "0.23"
click at [188, 247] on div "Super Dream" at bounding box center [211, 238] width 206 height 27
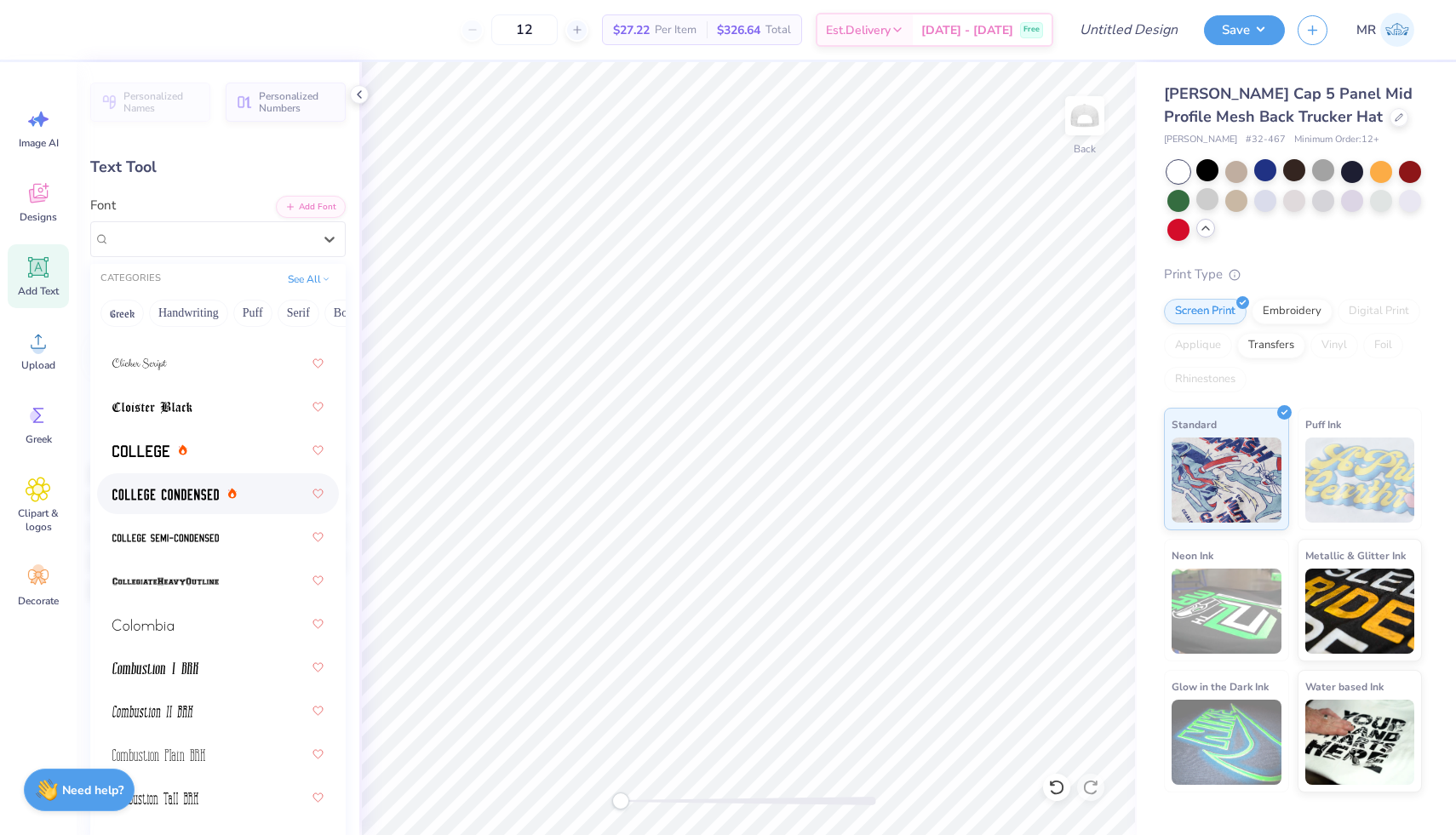
scroll to position [3056, 0]
click at [239, 549] on div at bounding box center [218, 535] width 211 height 30
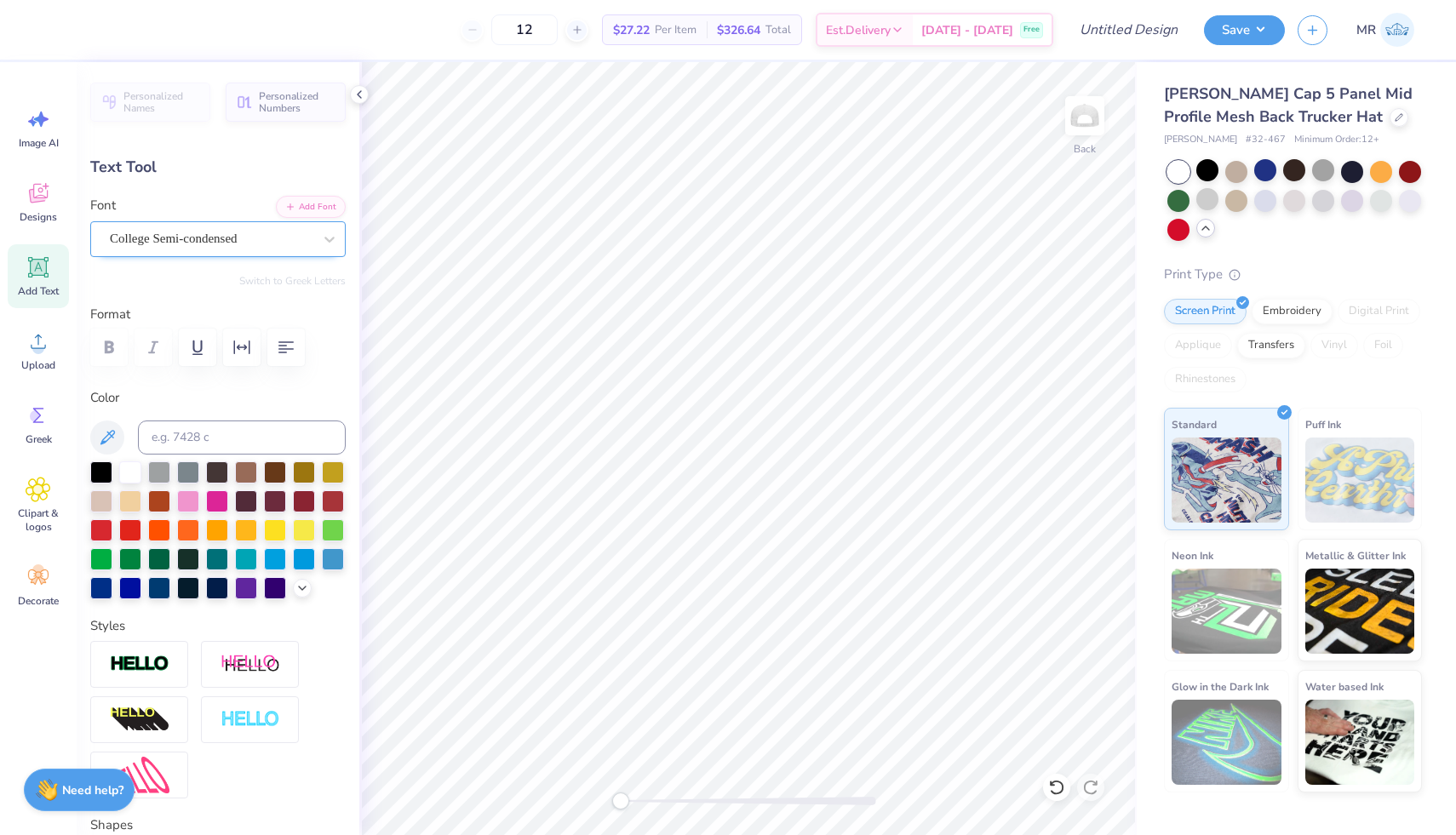
click at [269, 243] on div "College Semi-condensed" at bounding box center [211, 238] width 206 height 27
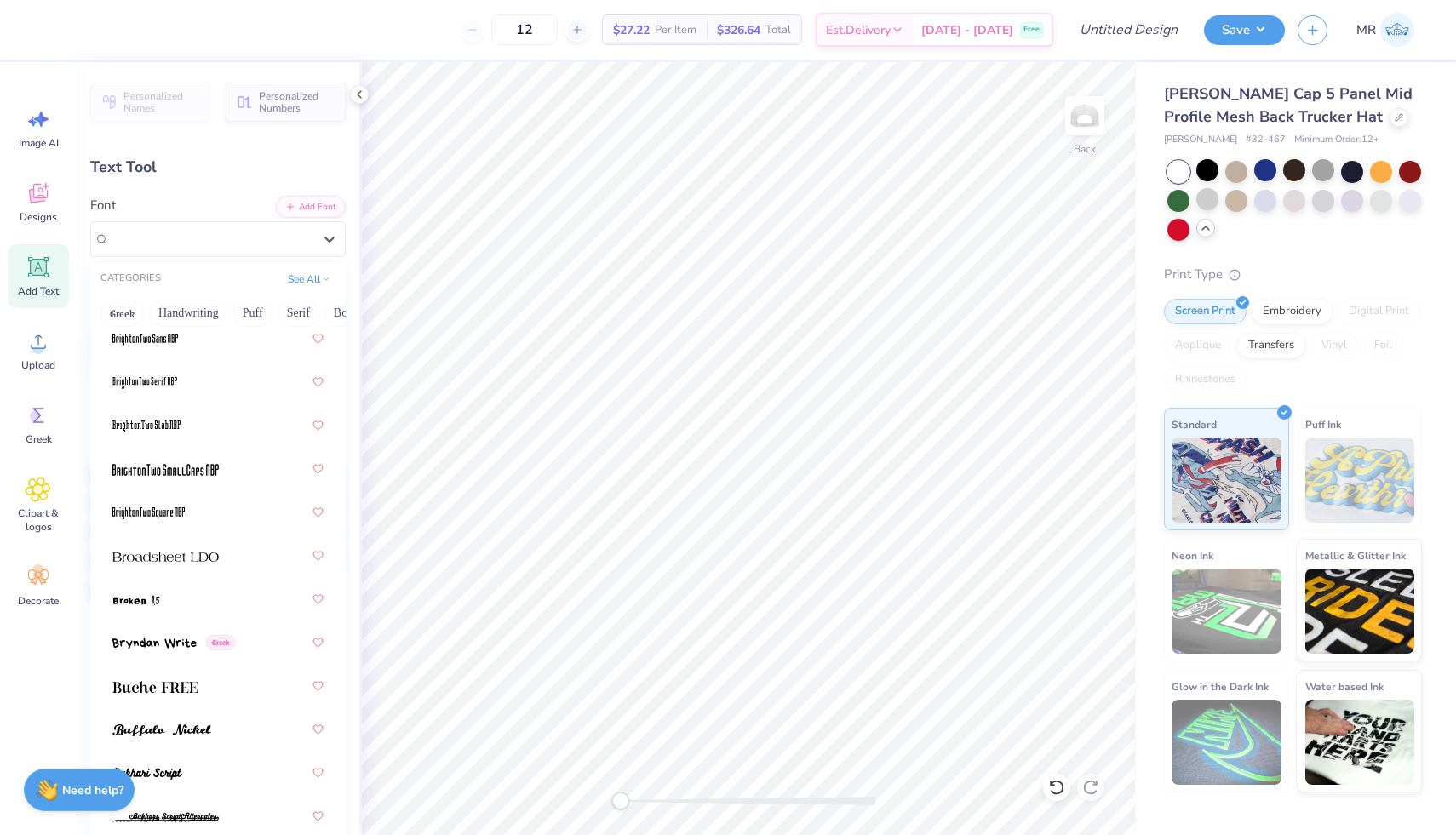
scroll to position [1863, 0]
click at [226, 433] on div at bounding box center [218, 427] width 211 height 30
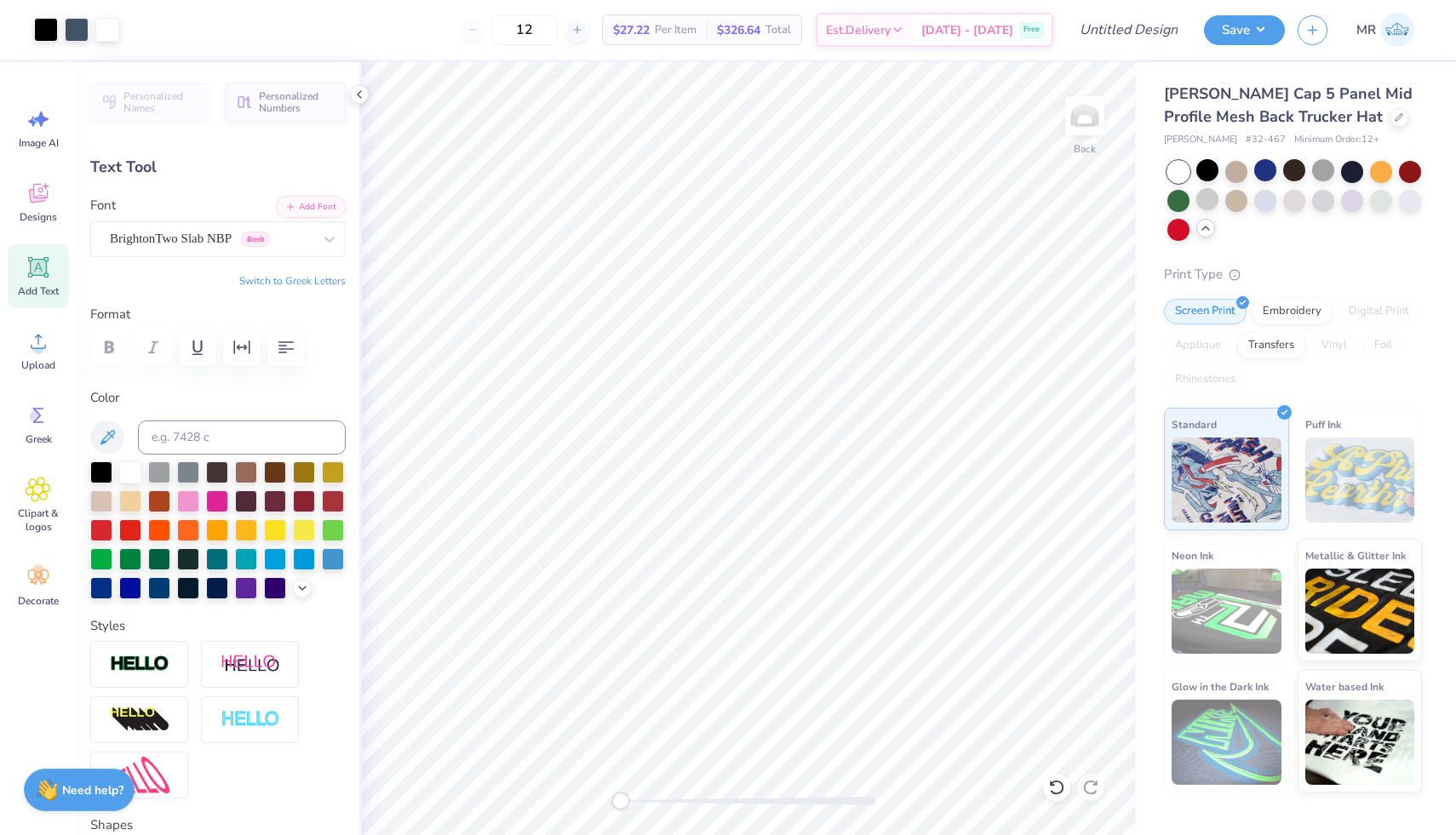
type input "1.80"
type input "0.20"
type input "2.83"
type input "0.38"
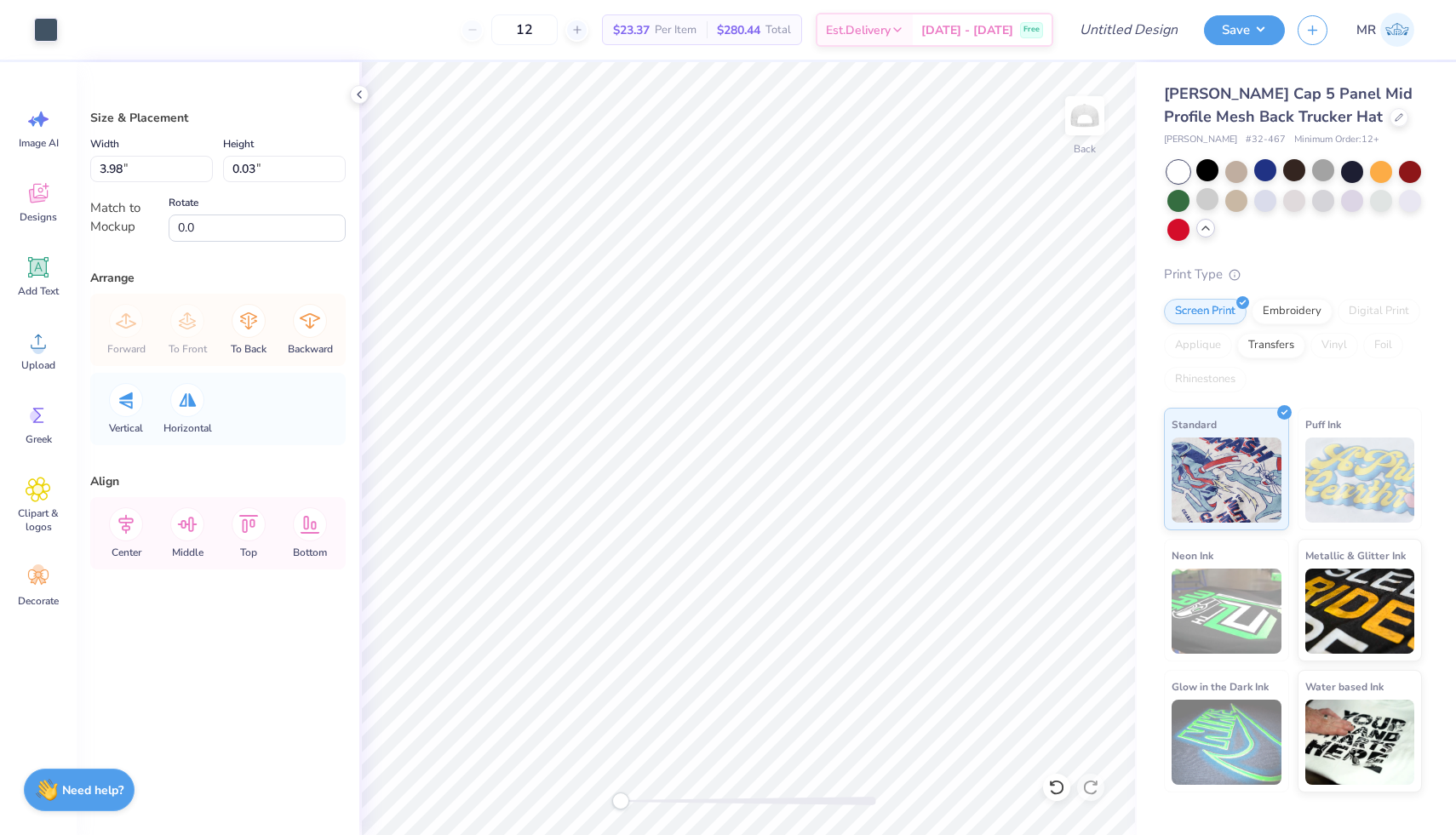
type input "1.86"
type input "1.62"
click at [54, 26] on div at bounding box center [46, 28] width 24 height 24
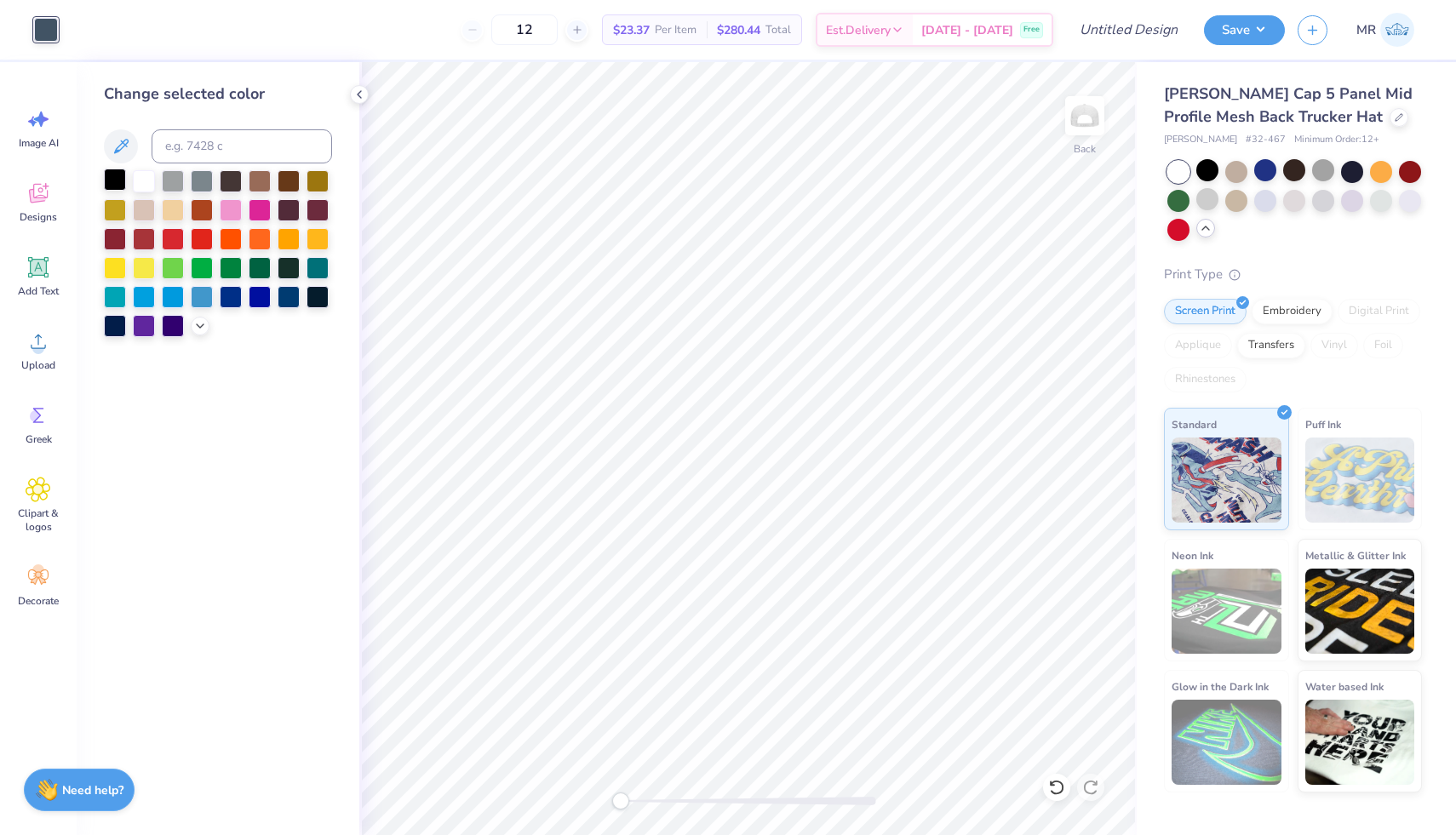
click at [117, 177] on div at bounding box center [115, 180] width 22 height 22
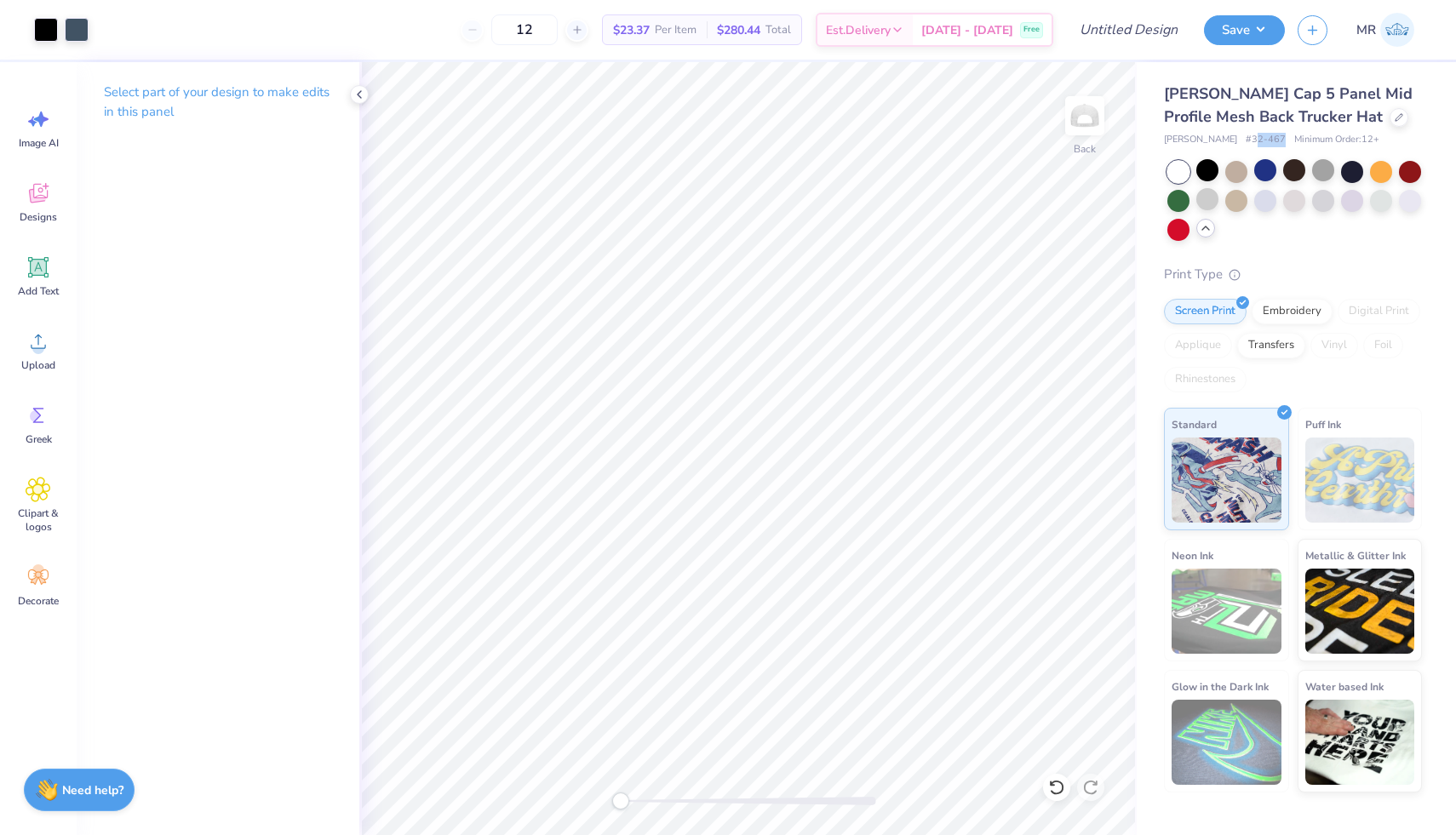
drag, startPoint x: 1247, startPoint y: 139, endPoint x: 1219, endPoint y: 138, distance: 28.0
click at [1245, 138] on span "# 32-467" at bounding box center [1265, 140] width 40 height 15
copy span "2-467"
click at [1216, 97] on span "Otto Cap 5 Panel Mid Profile Mesh Back Trucker Hat" at bounding box center [1288, 105] width 249 height 43
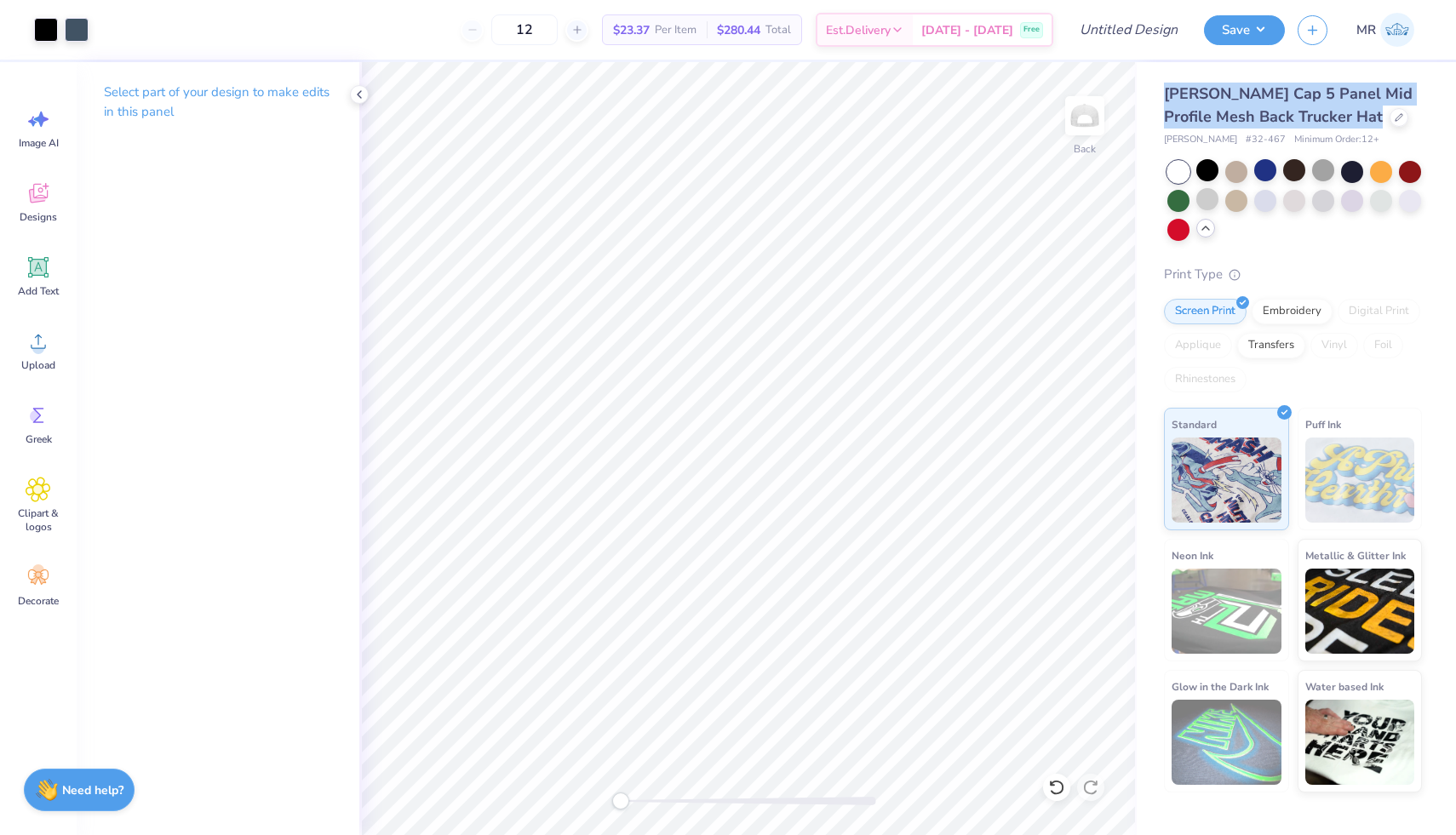
click at [1216, 97] on span "Otto Cap 5 Panel Mid Profile Mesh Back Trucker Hat" at bounding box center [1288, 105] width 249 height 43
copy div "Otto Cap 5 Panel Mid Profile Mesh Back Trucker Hat"
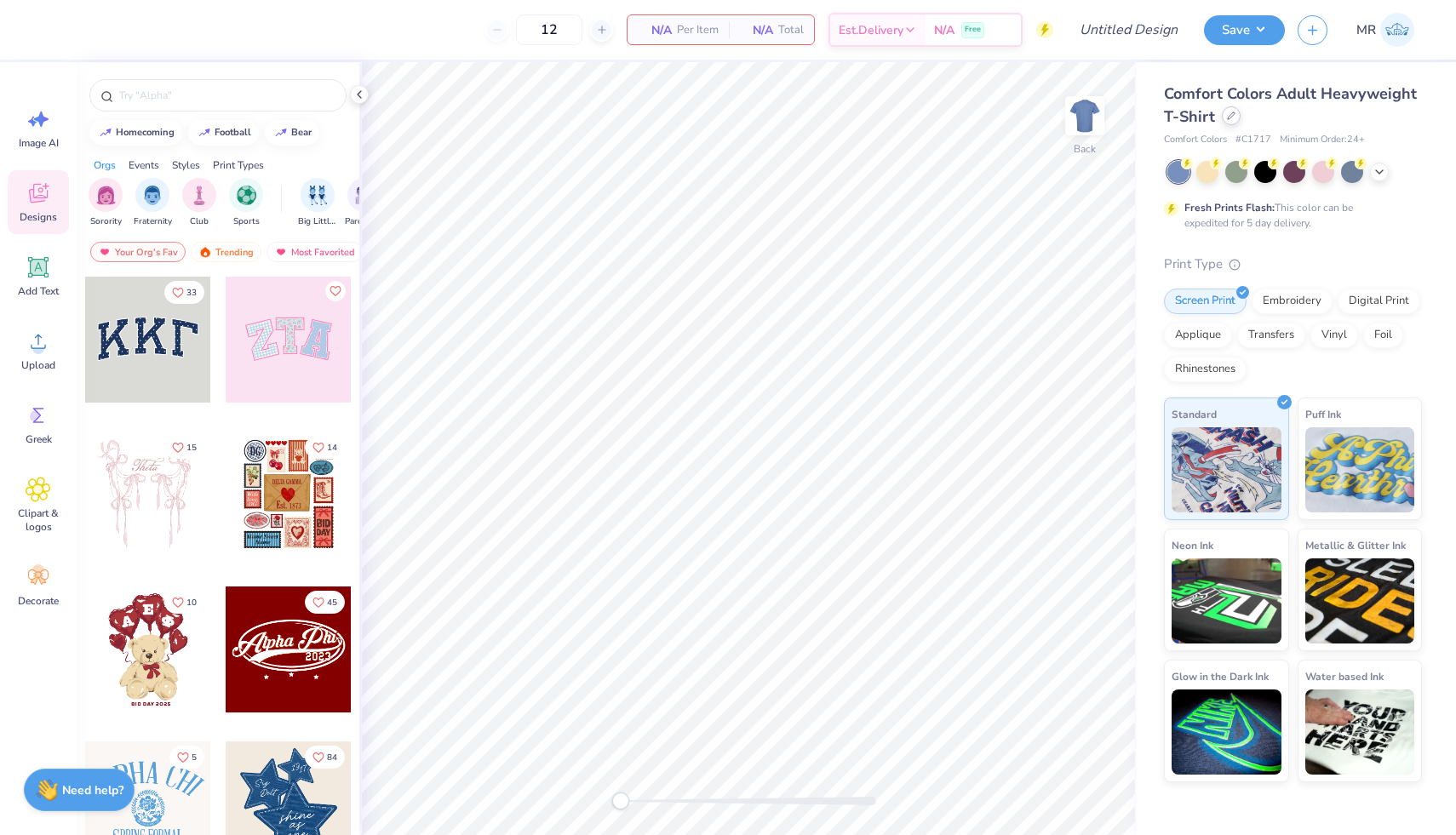
click at [1232, 123] on div at bounding box center [1231, 116] width 19 height 19
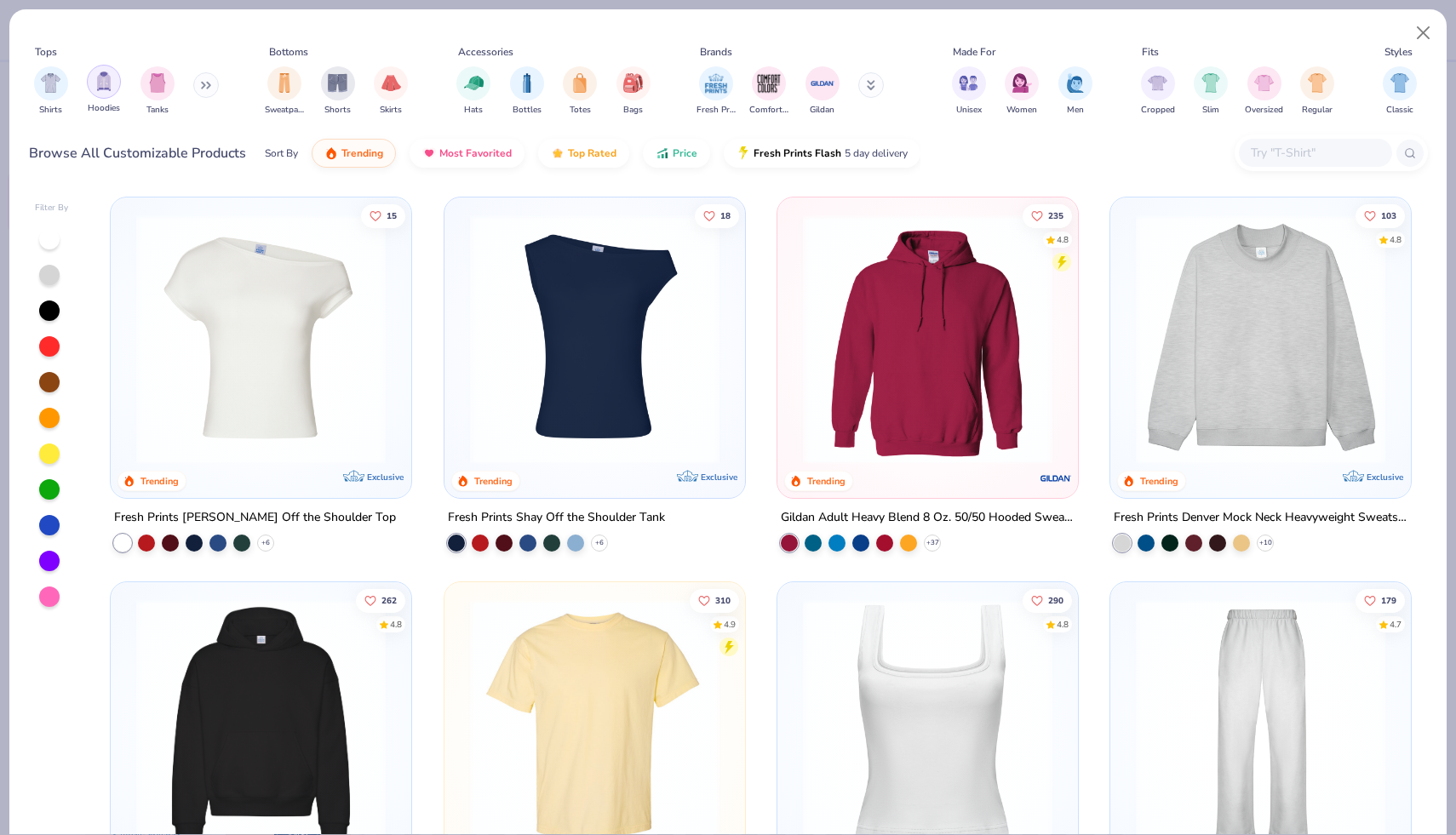
click at [107, 88] on img "filter for Hoodies" at bounding box center [104, 81] width 19 height 20
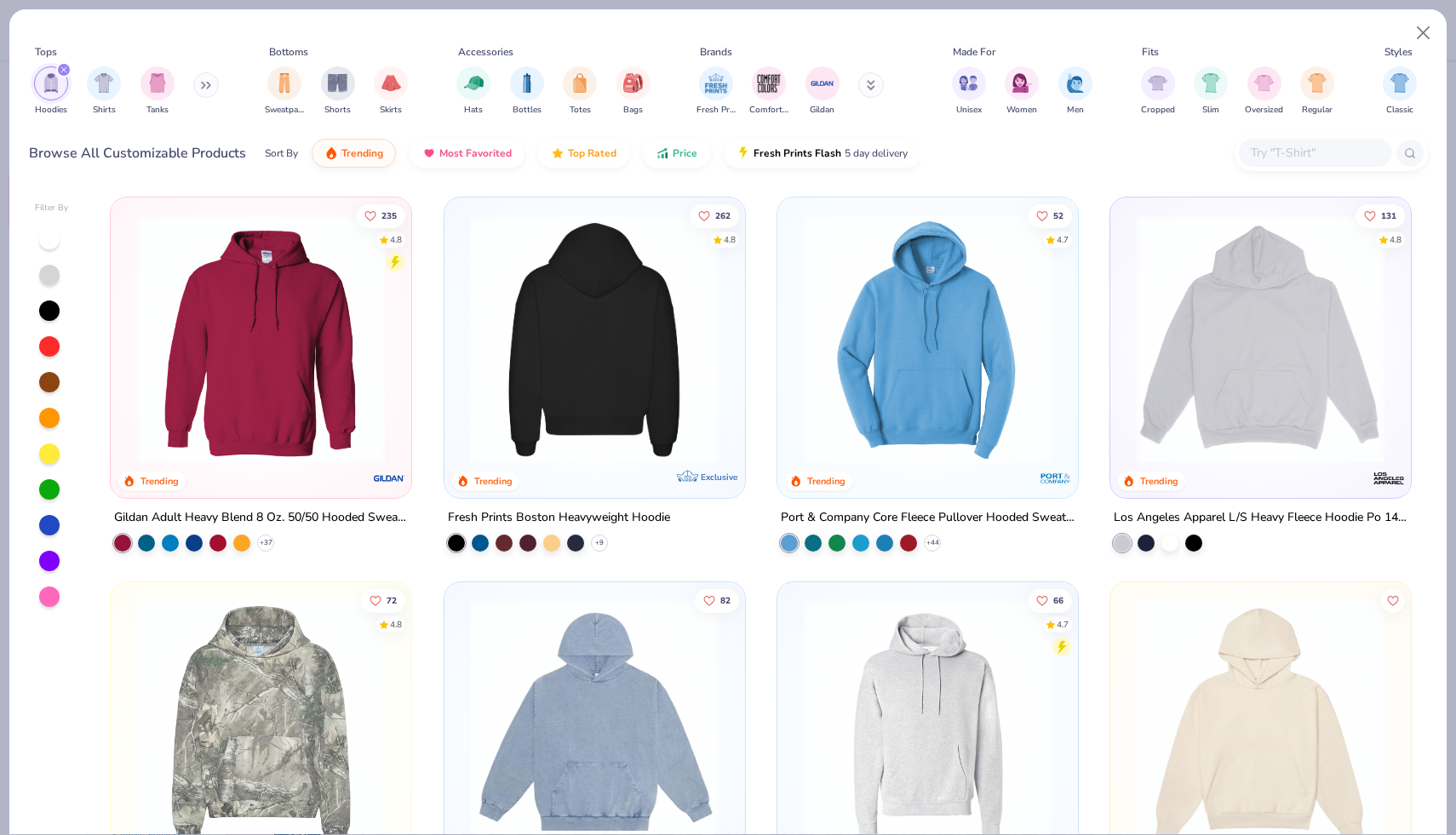
click at [591, 362] on img at bounding box center [593, 338] width 267 height 250
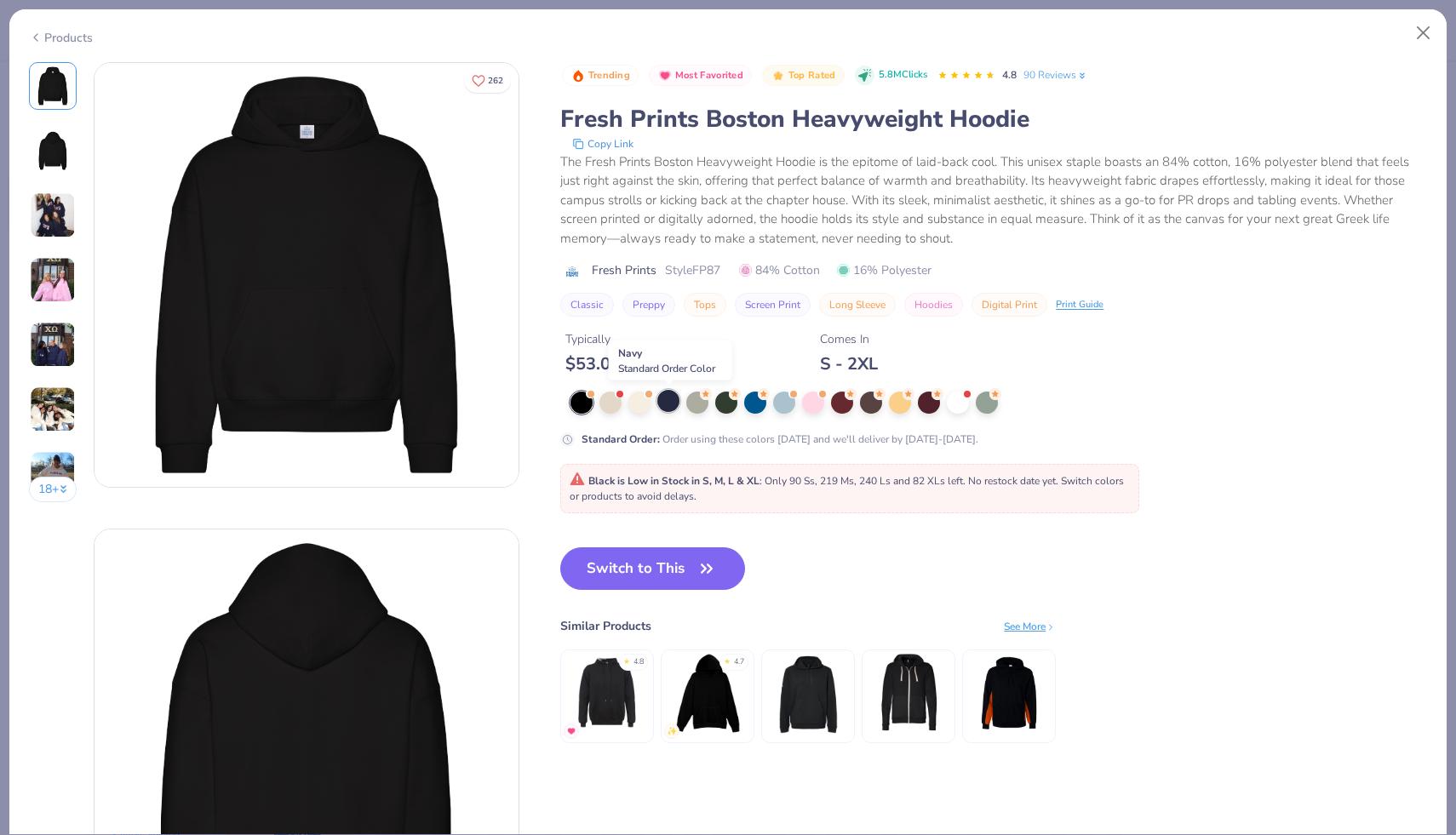
click at [665, 404] on div at bounding box center [668, 401] width 22 height 22
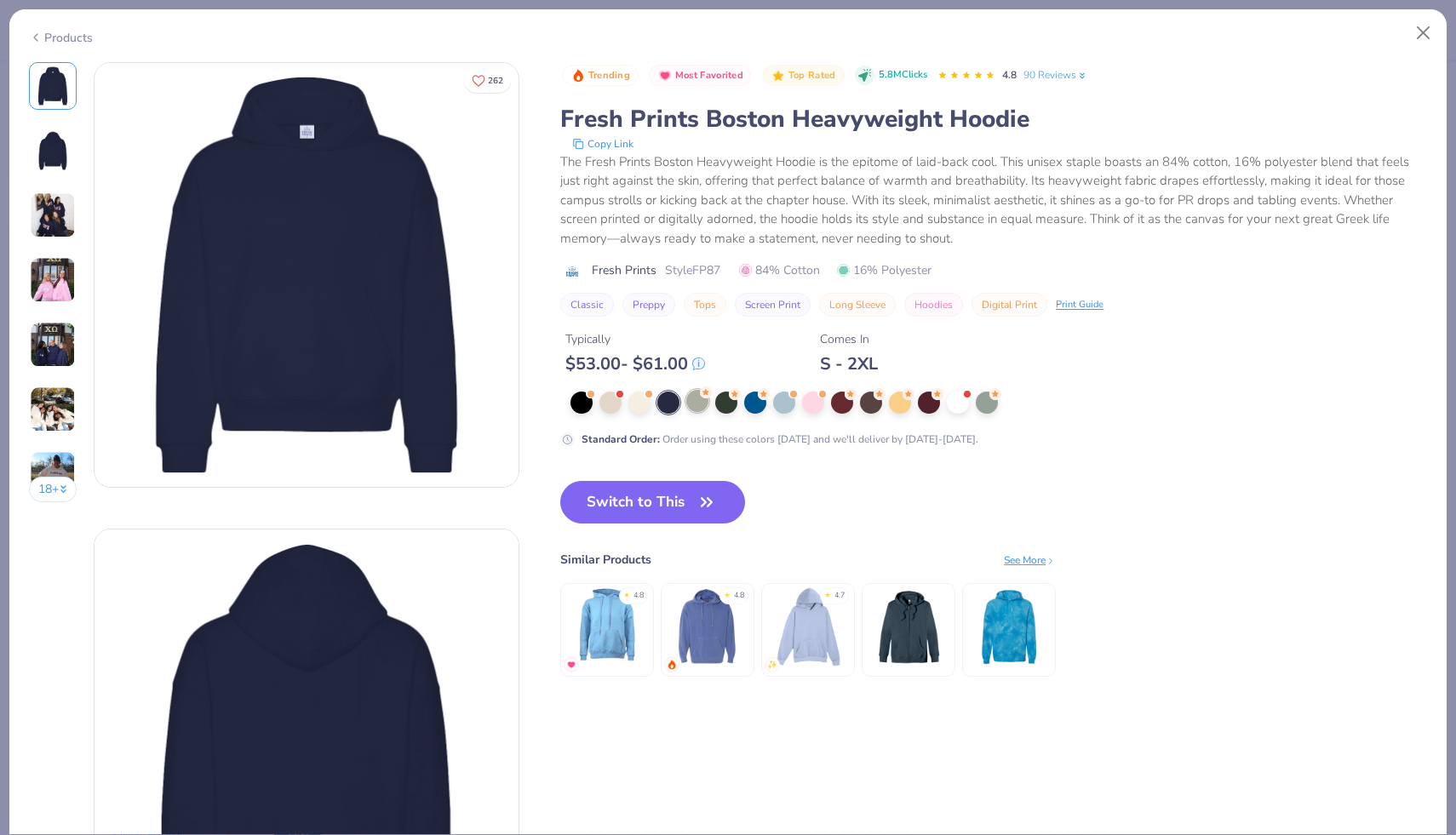
click at [701, 412] on div at bounding box center [697, 401] width 22 height 22
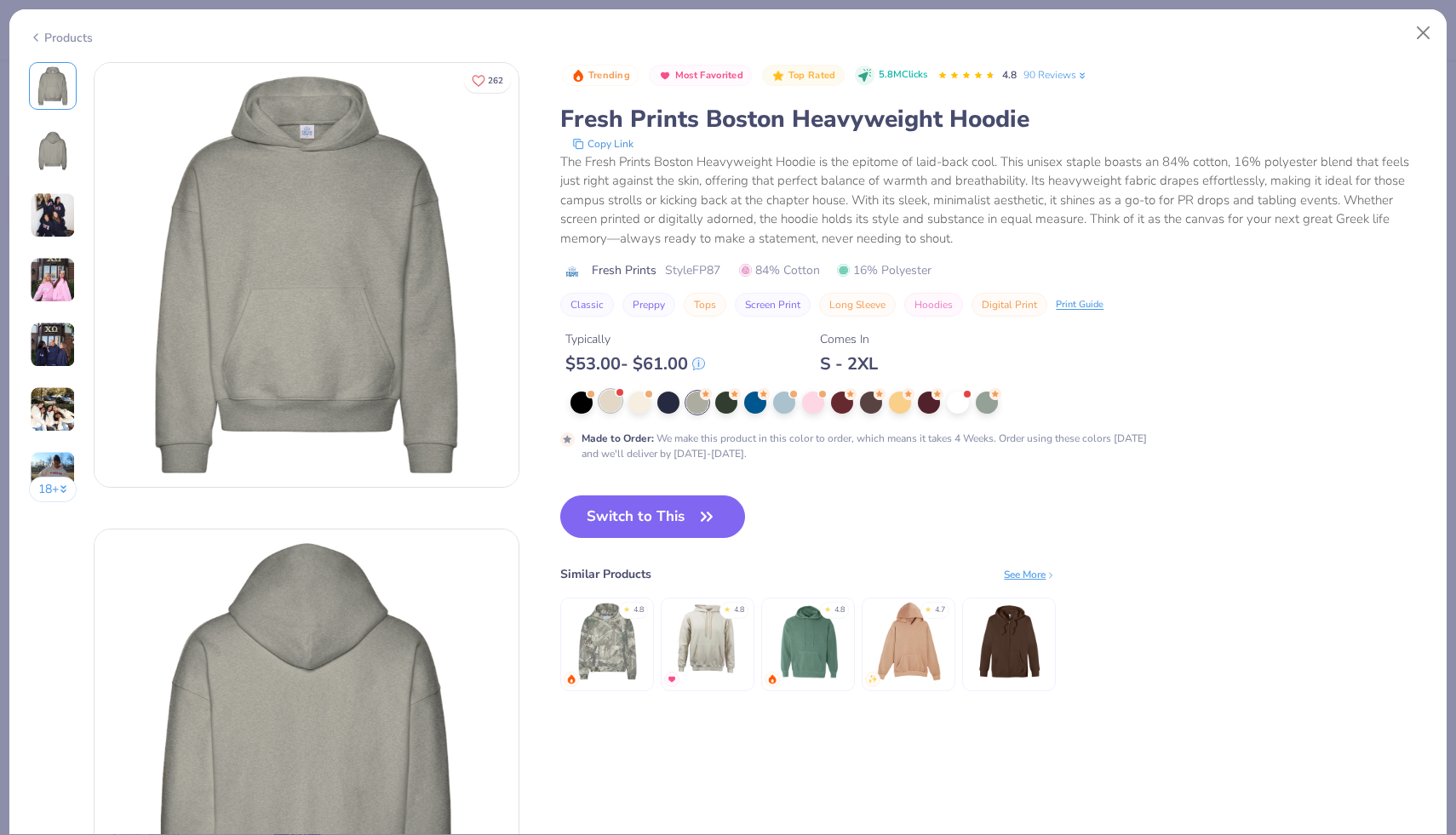
click at [617, 407] on div at bounding box center [611, 401] width 22 height 22
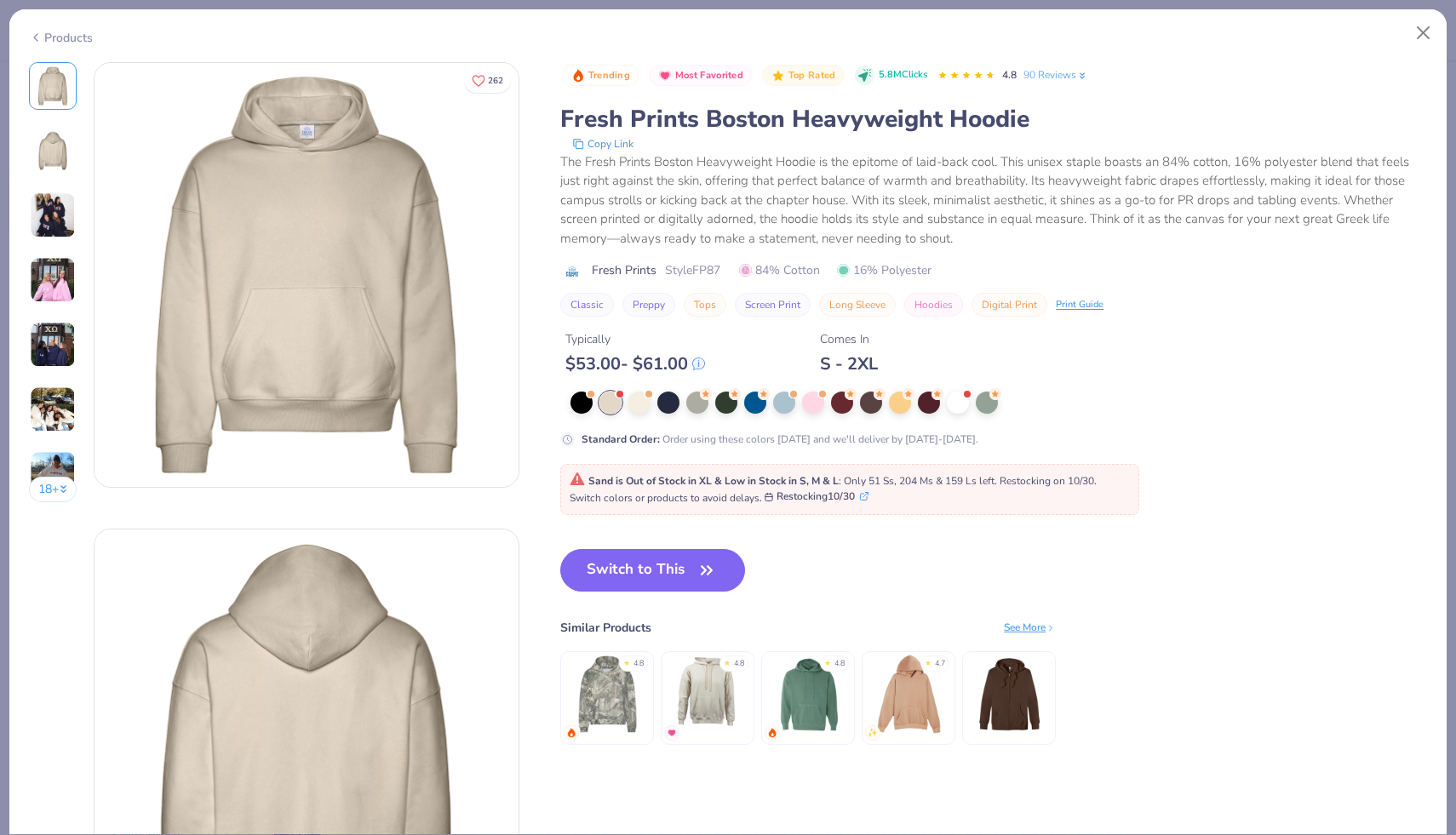
click at [652, 414] on div "Standard Order : Order using these colors [DATE] and we'll deliver by [DATE]-[D…" at bounding box center [901, 419] width 681 height 55
click at [648, 408] on div at bounding box center [639, 401] width 22 height 22
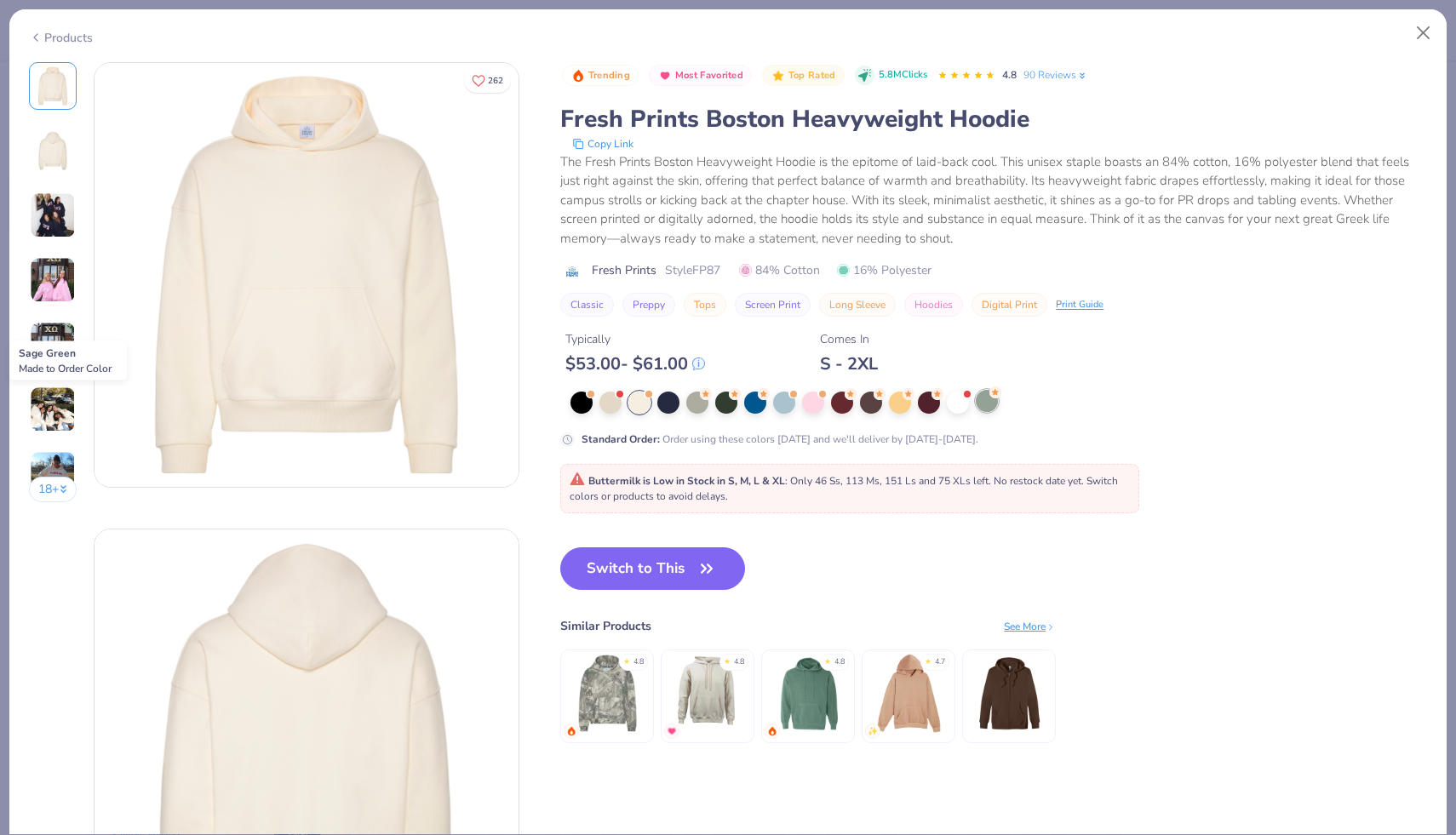
click at [976, 405] on div at bounding box center [987, 401] width 22 height 22
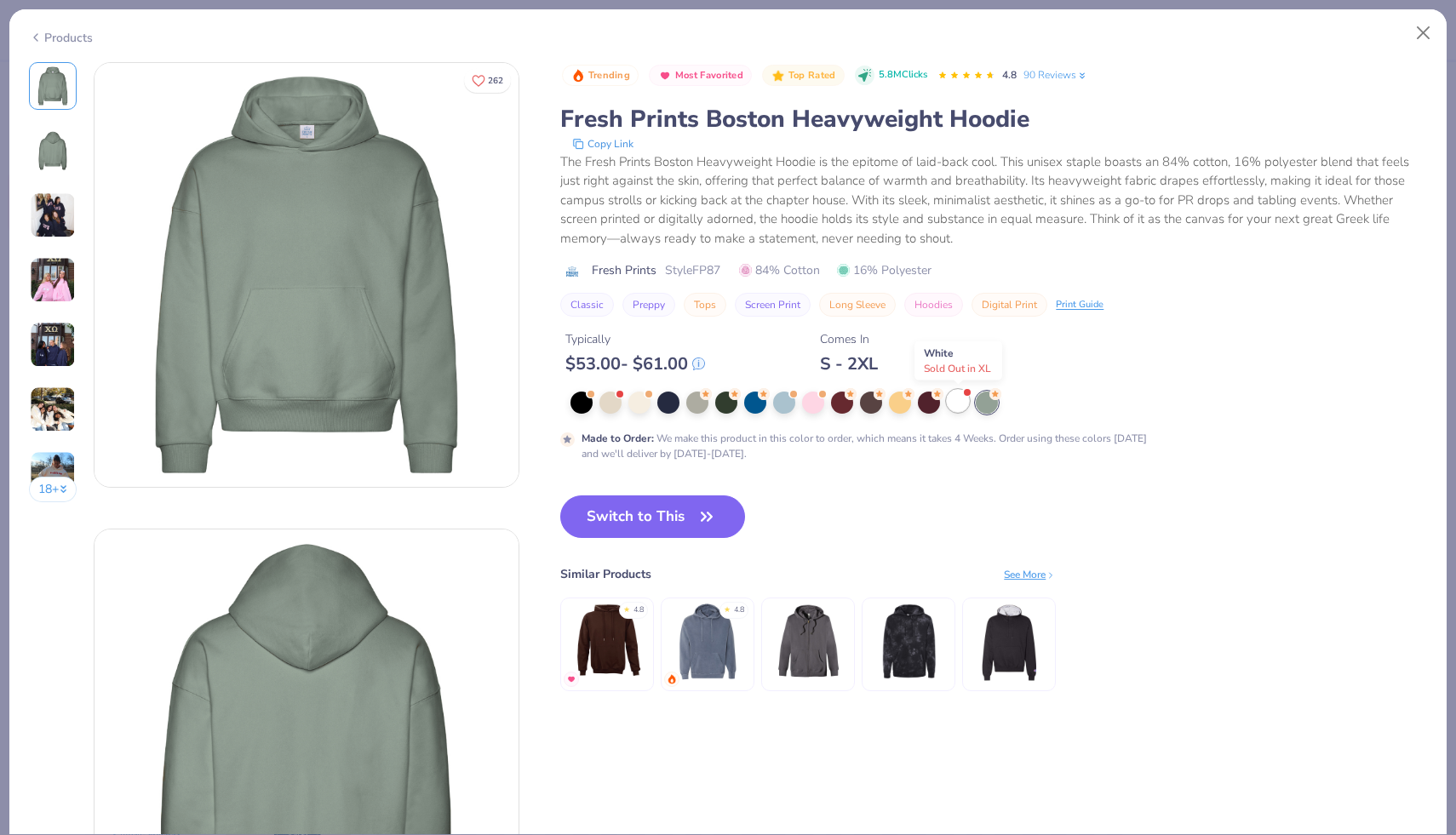
click at [950, 404] on div at bounding box center [958, 401] width 22 height 22
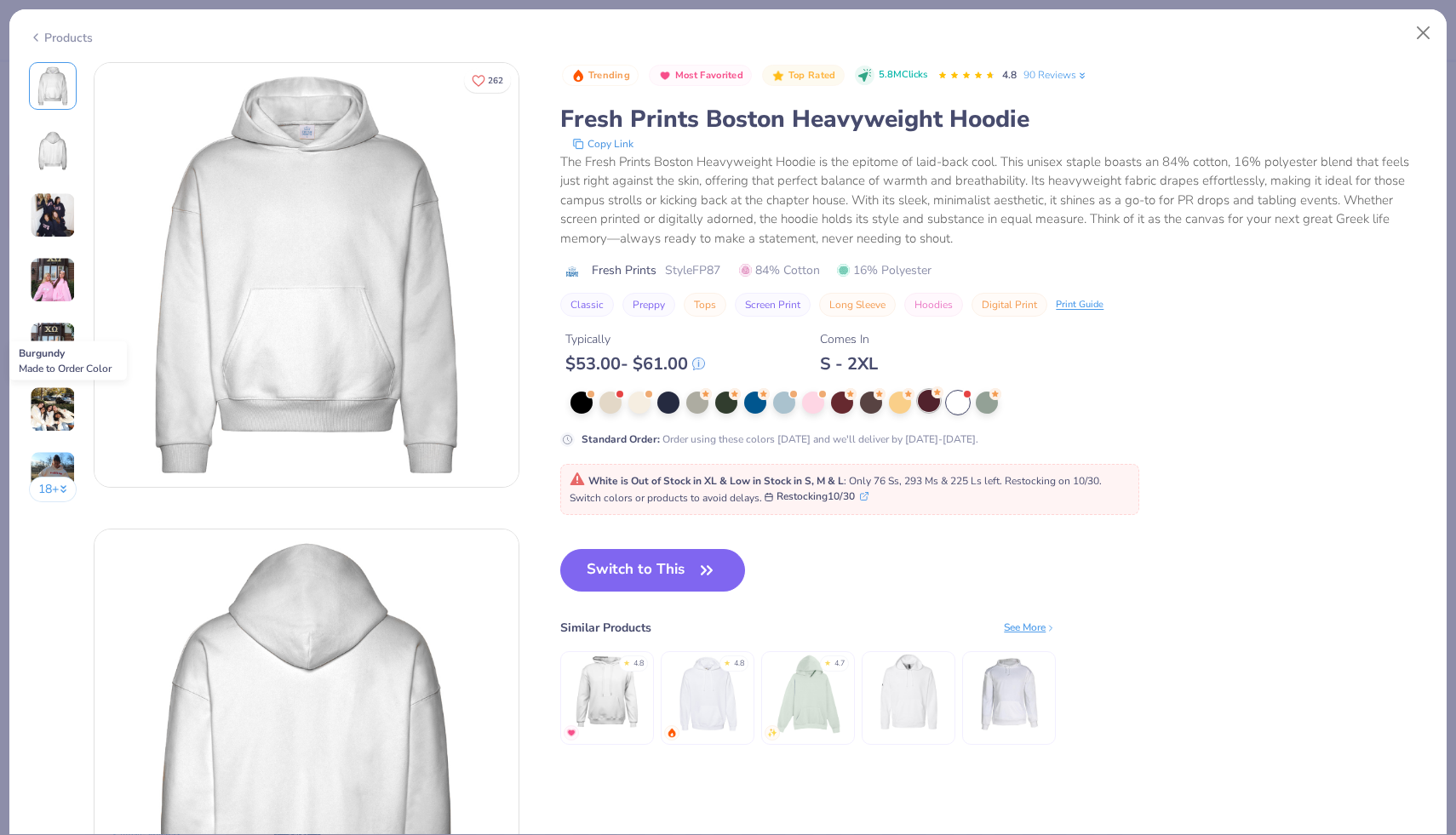
click at [920, 404] on div at bounding box center [929, 401] width 22 height 22
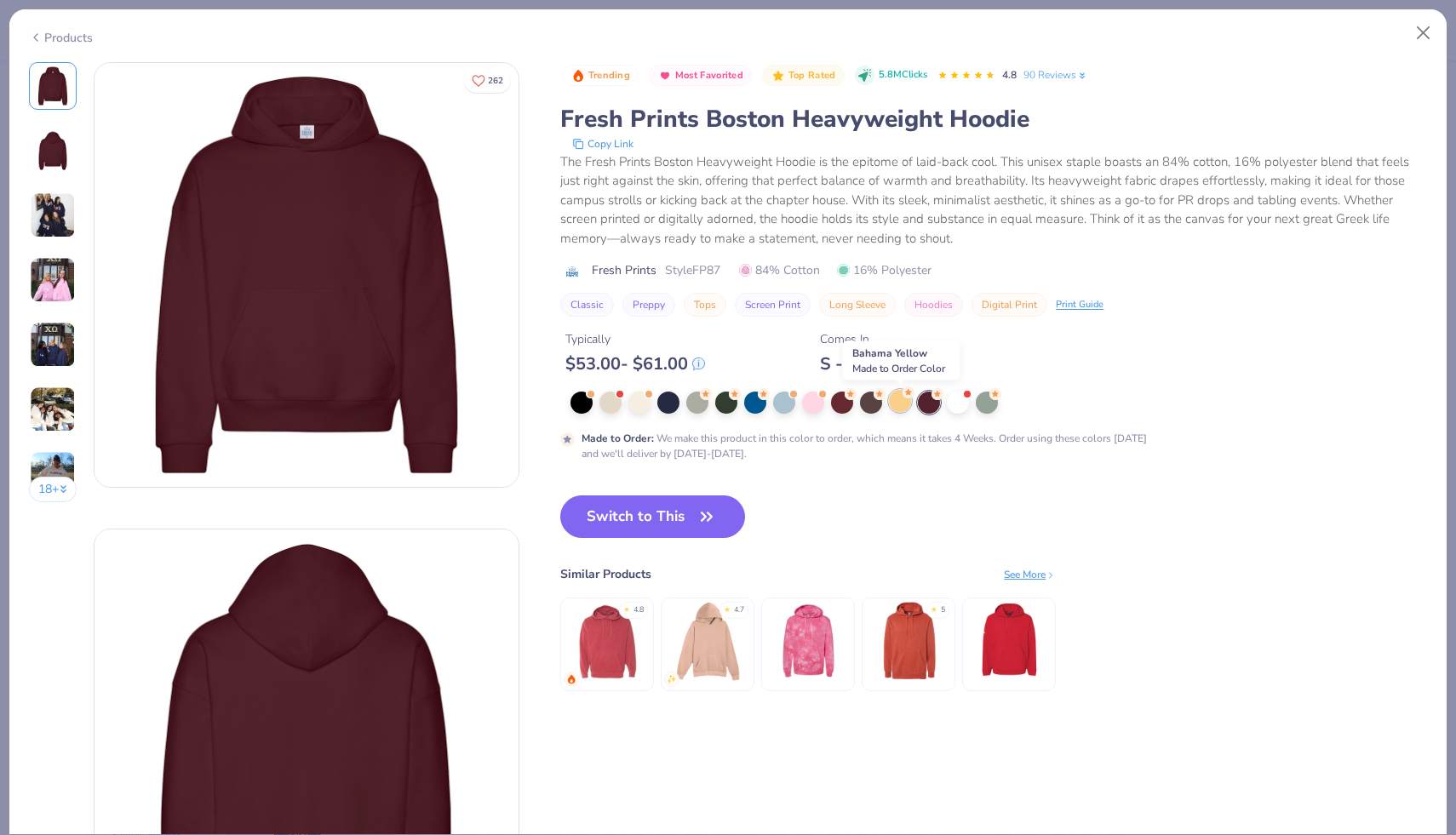
click at [904, 403] on div at bounding box center [900, 401] width 22 height 22
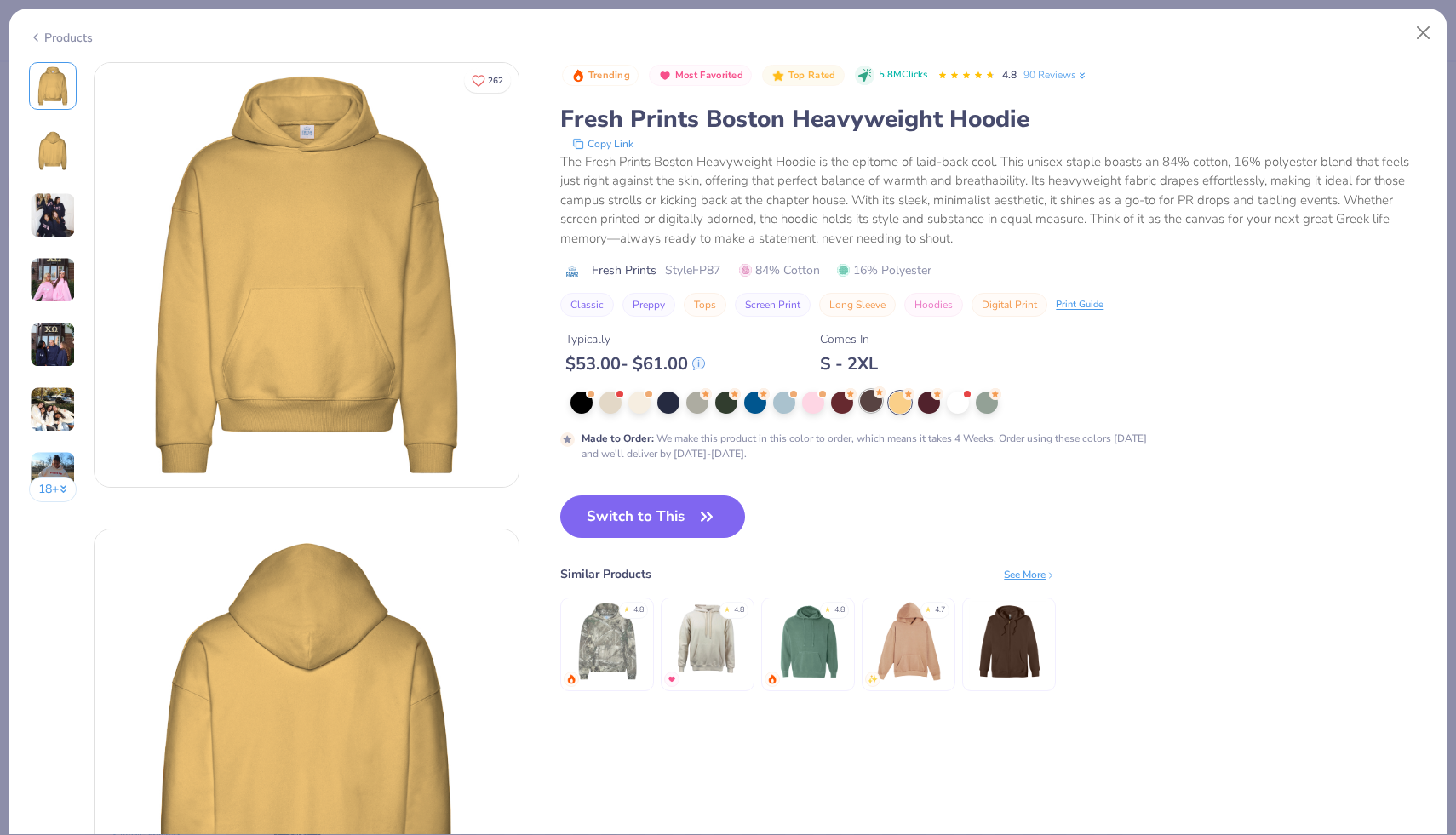
click at [873, 404] on div at bounding box center [871, 401] width 22 height 22
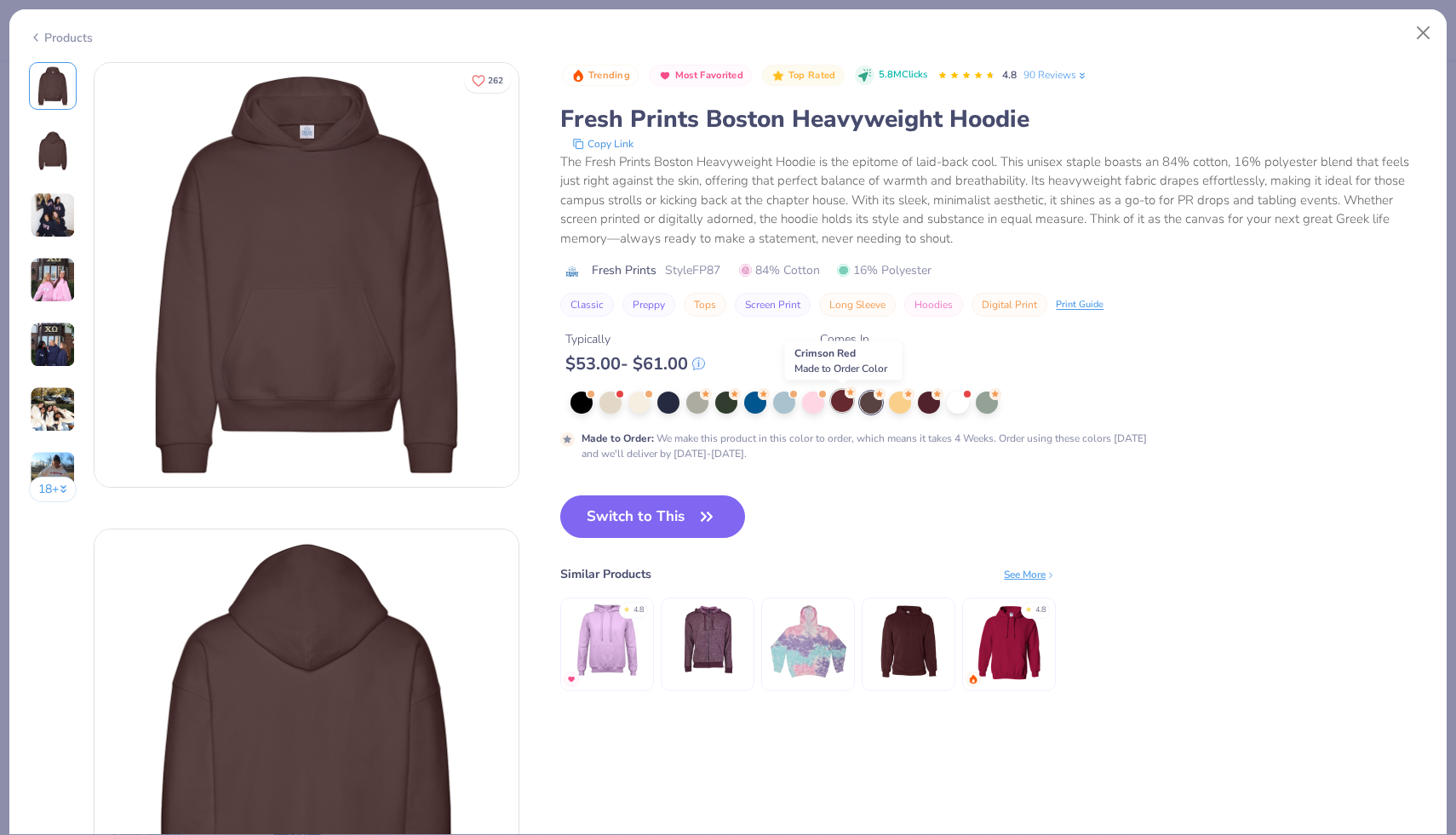
click at [843, 405] on div at bounding box center [842, 401] width 22 height 22
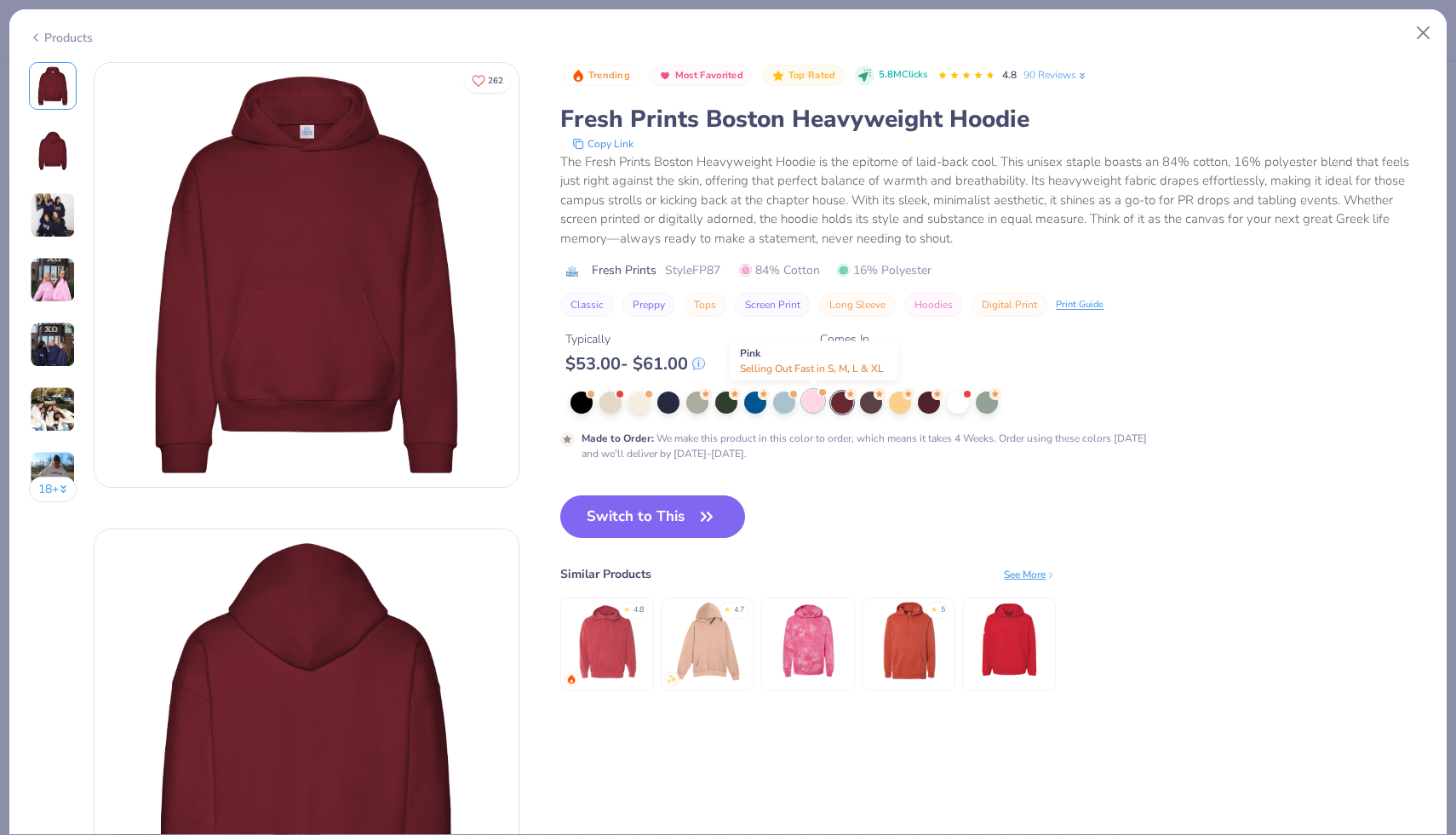
click at [812, 405] on div at bounding box center [813, 401] width 22 height 22
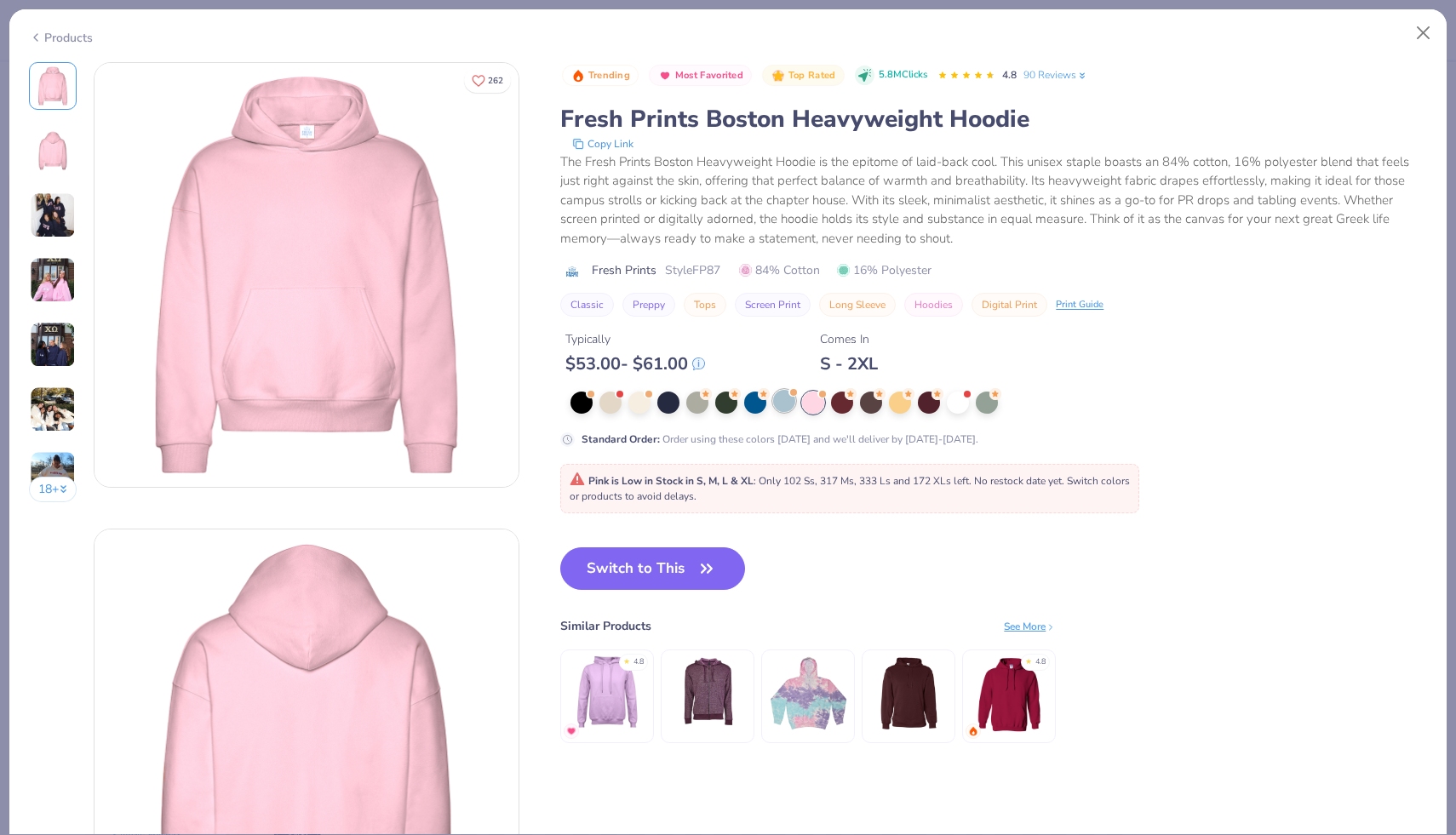
click at [780, 404] on div at bounding box center [784, 401] width 22 height 22
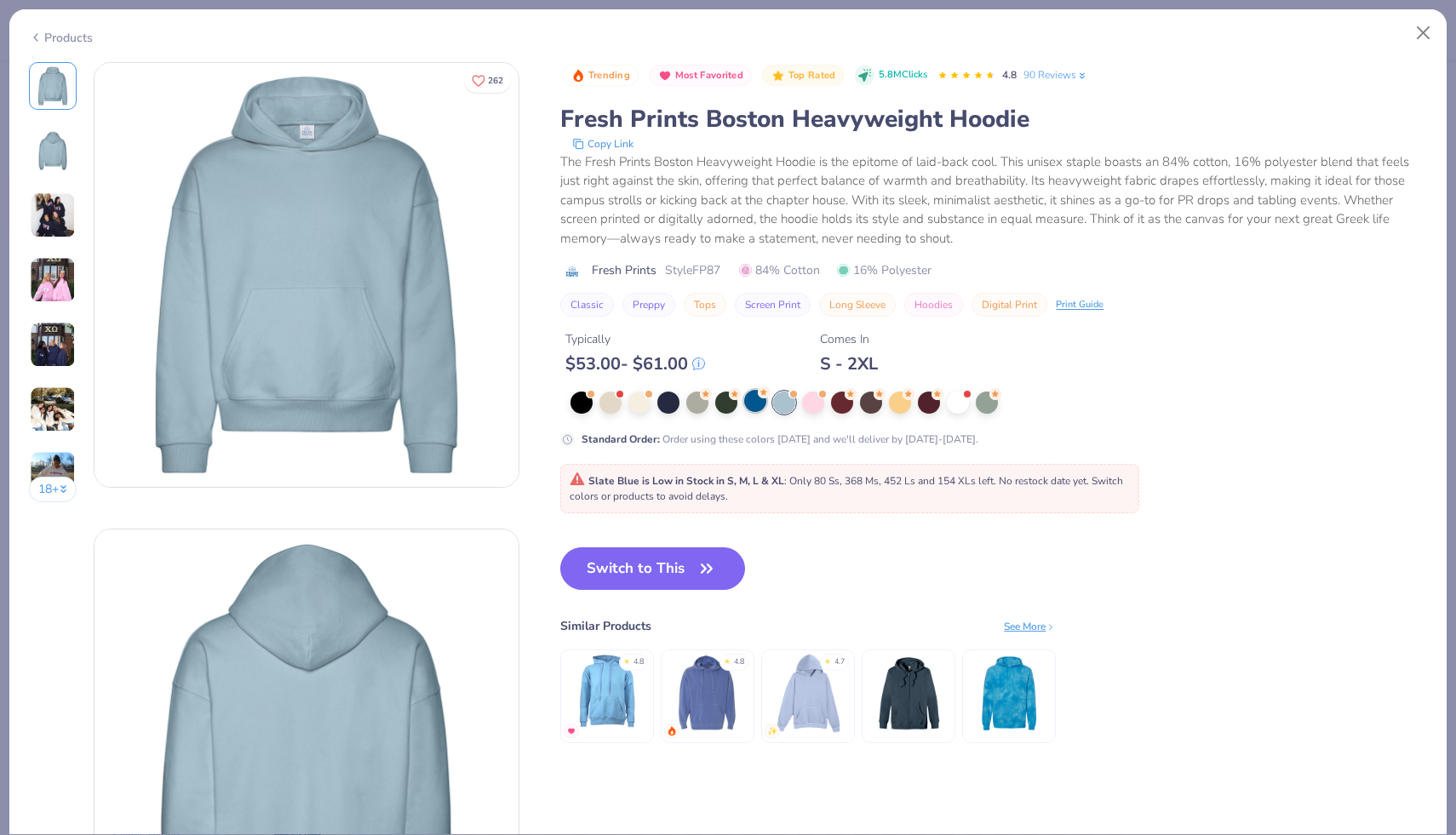
click at [750, 408] on div at bounding box center [756, 401] width 22 height 22
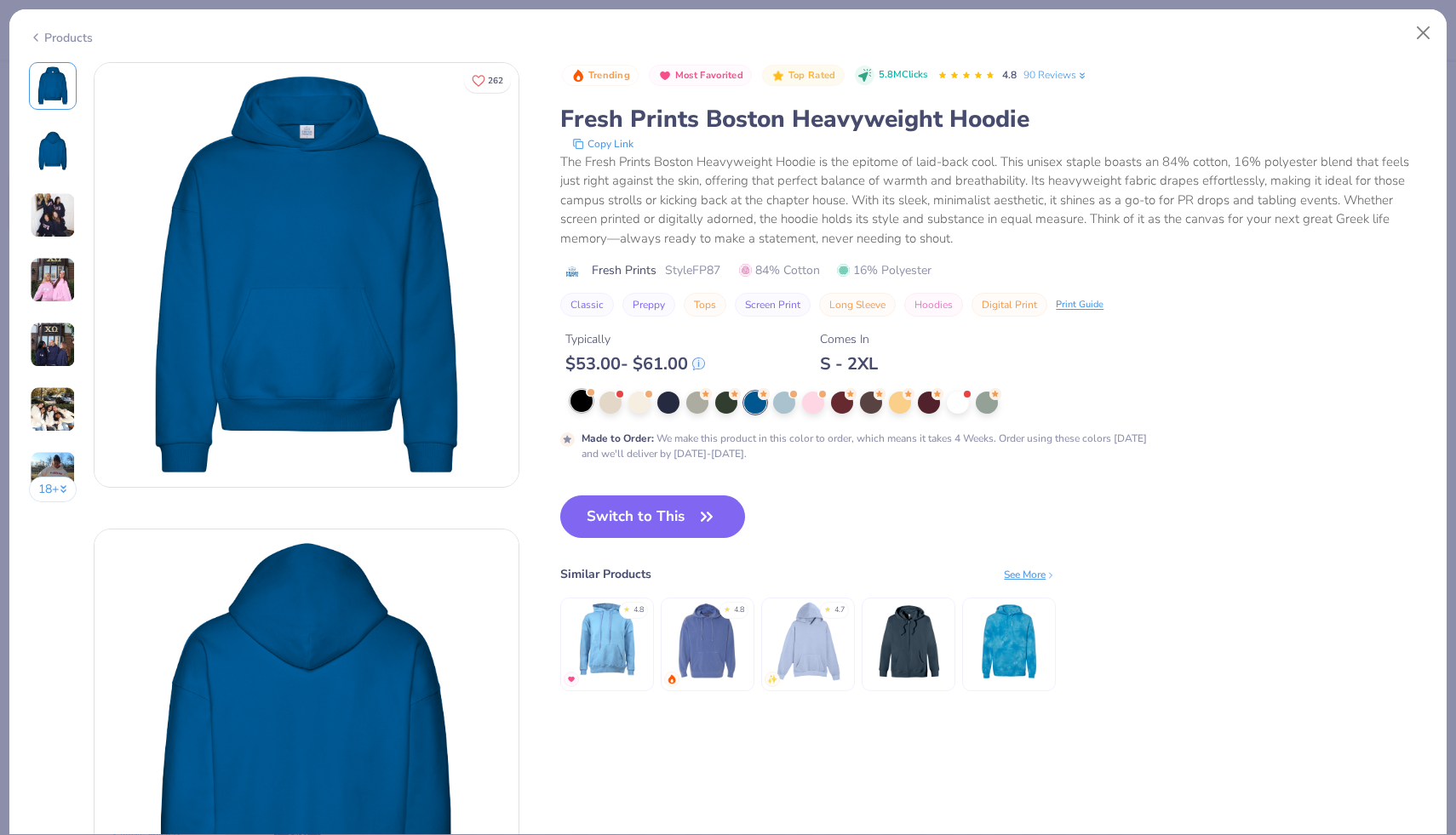
click at [587, 409] on div at bounding box center [581, 401] width 22 height 22
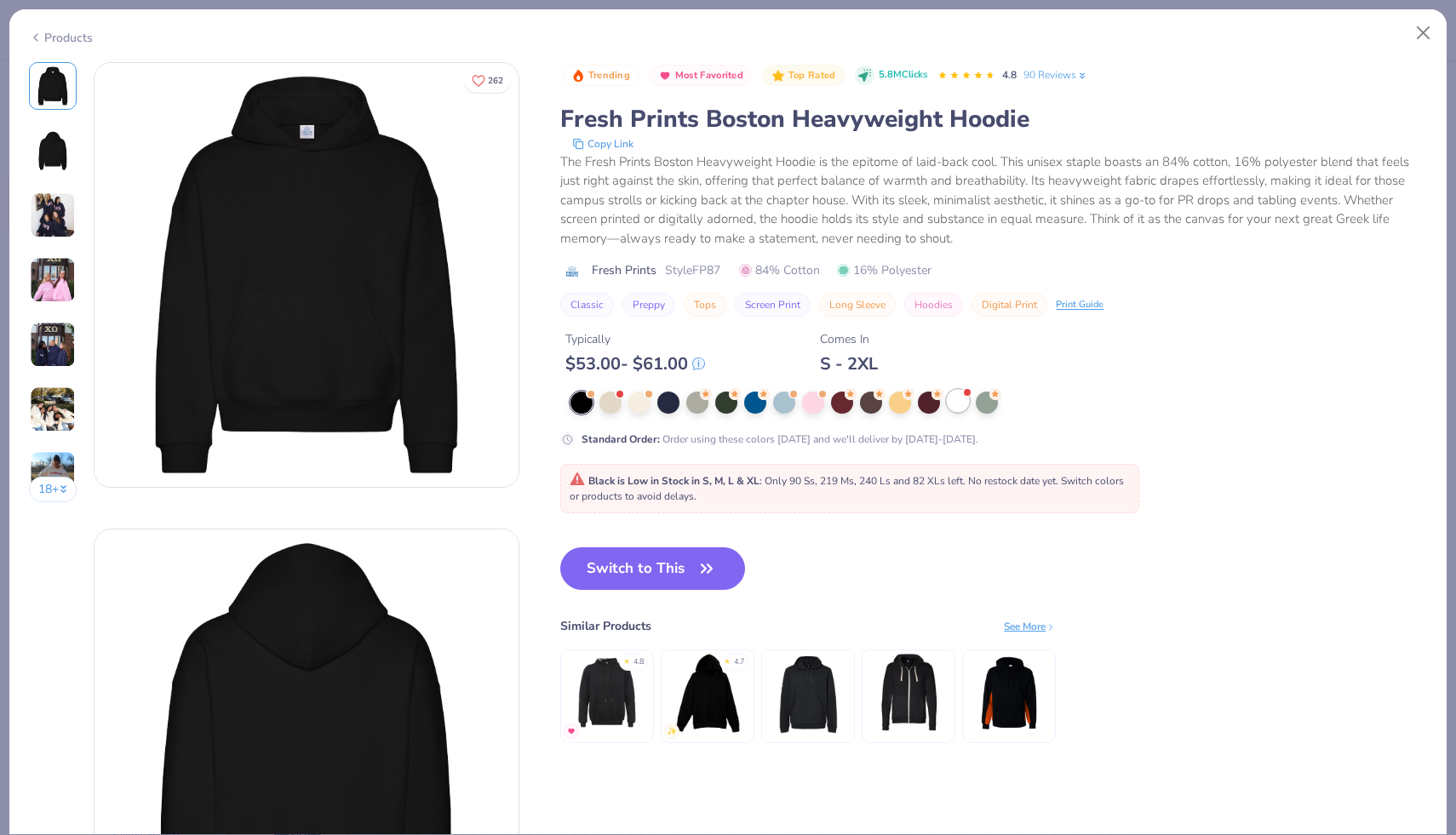
click at [958, 402] on div at bounding box center [958, 401] width 22 height 22
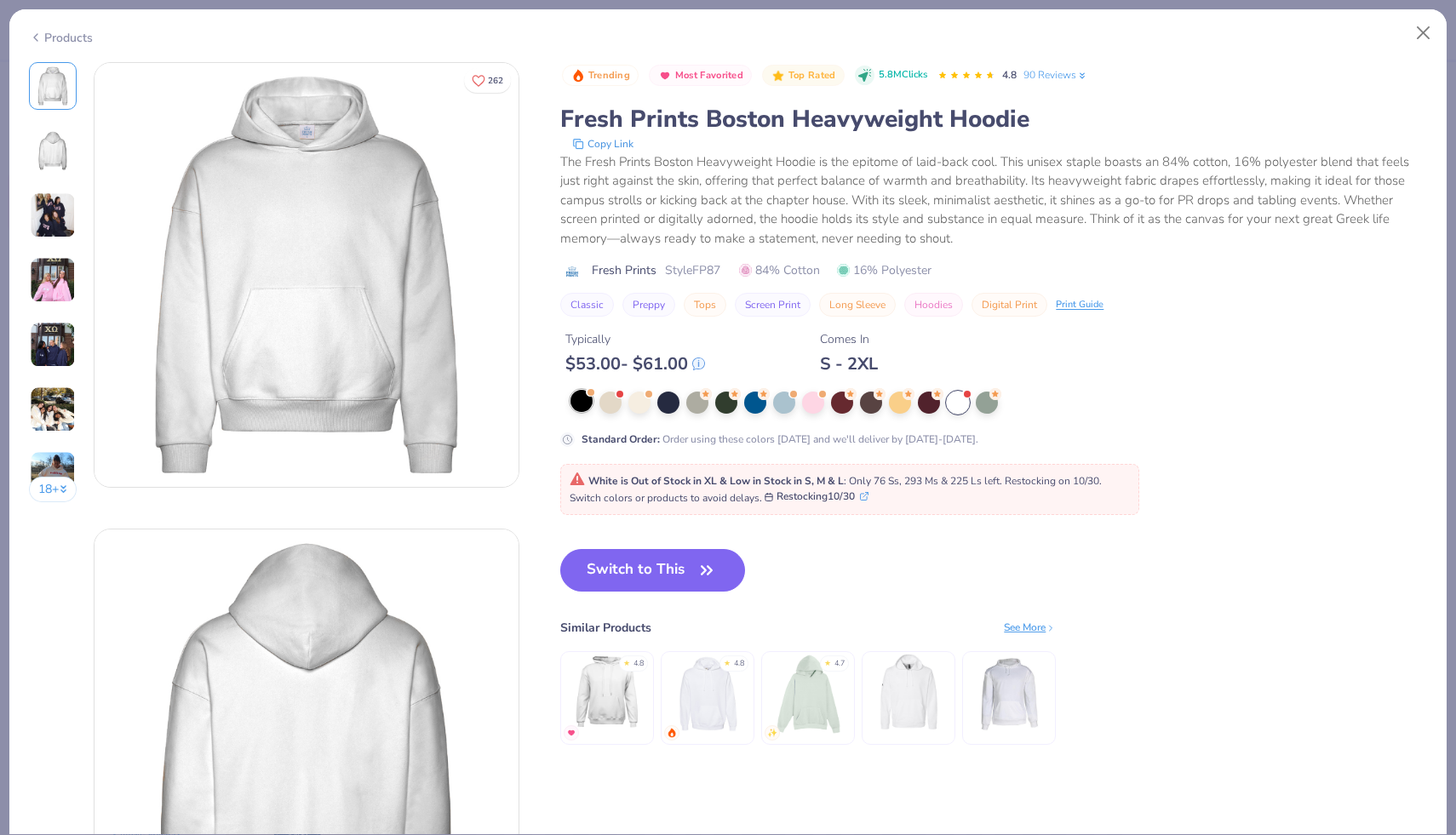
click at [591, 403] on div at bounding box center [581, 401] width 22 height 22
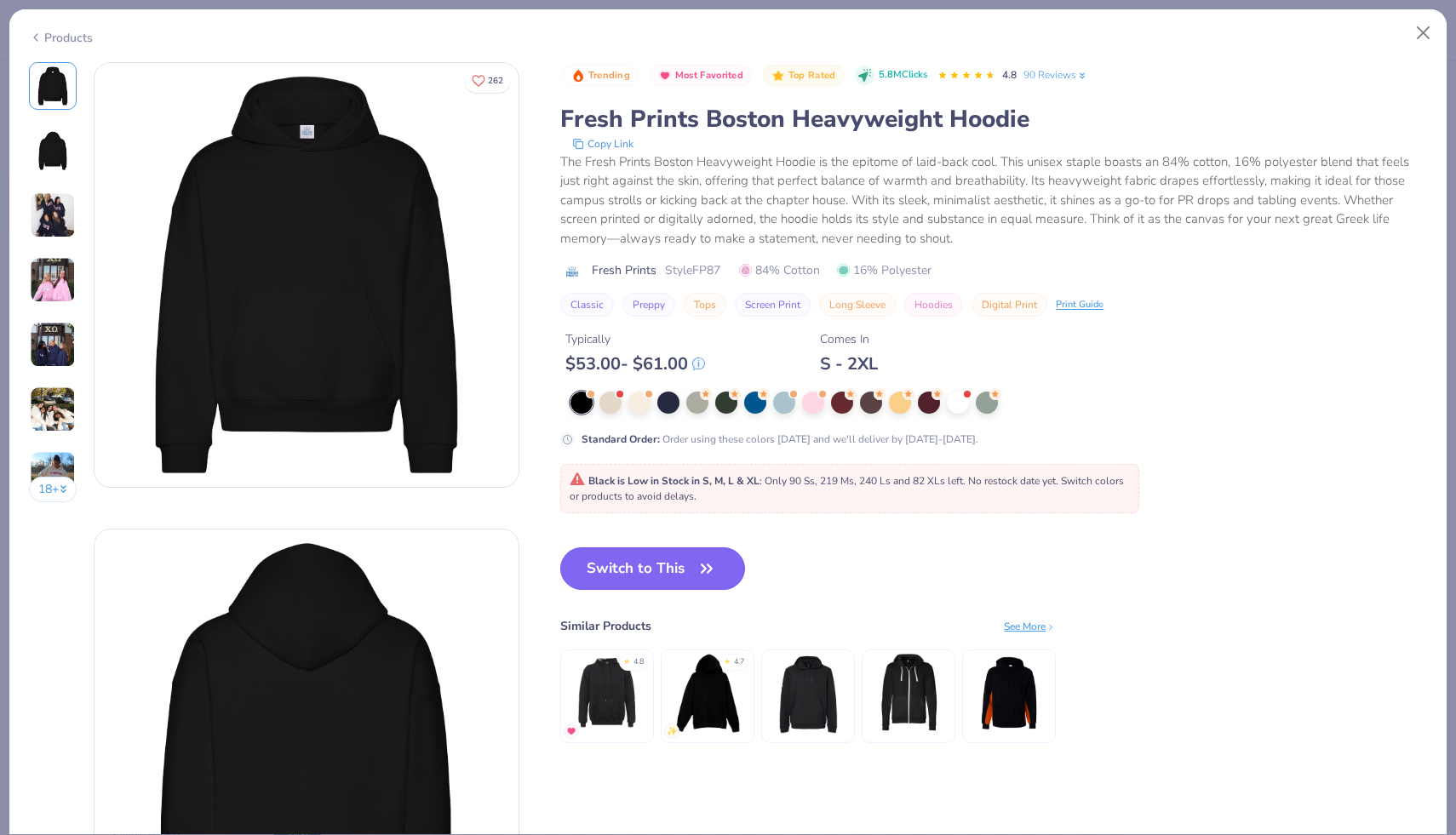
click at [681, 573] on button "Switch to This" at bounding box center [653, 568] width 185 height 42
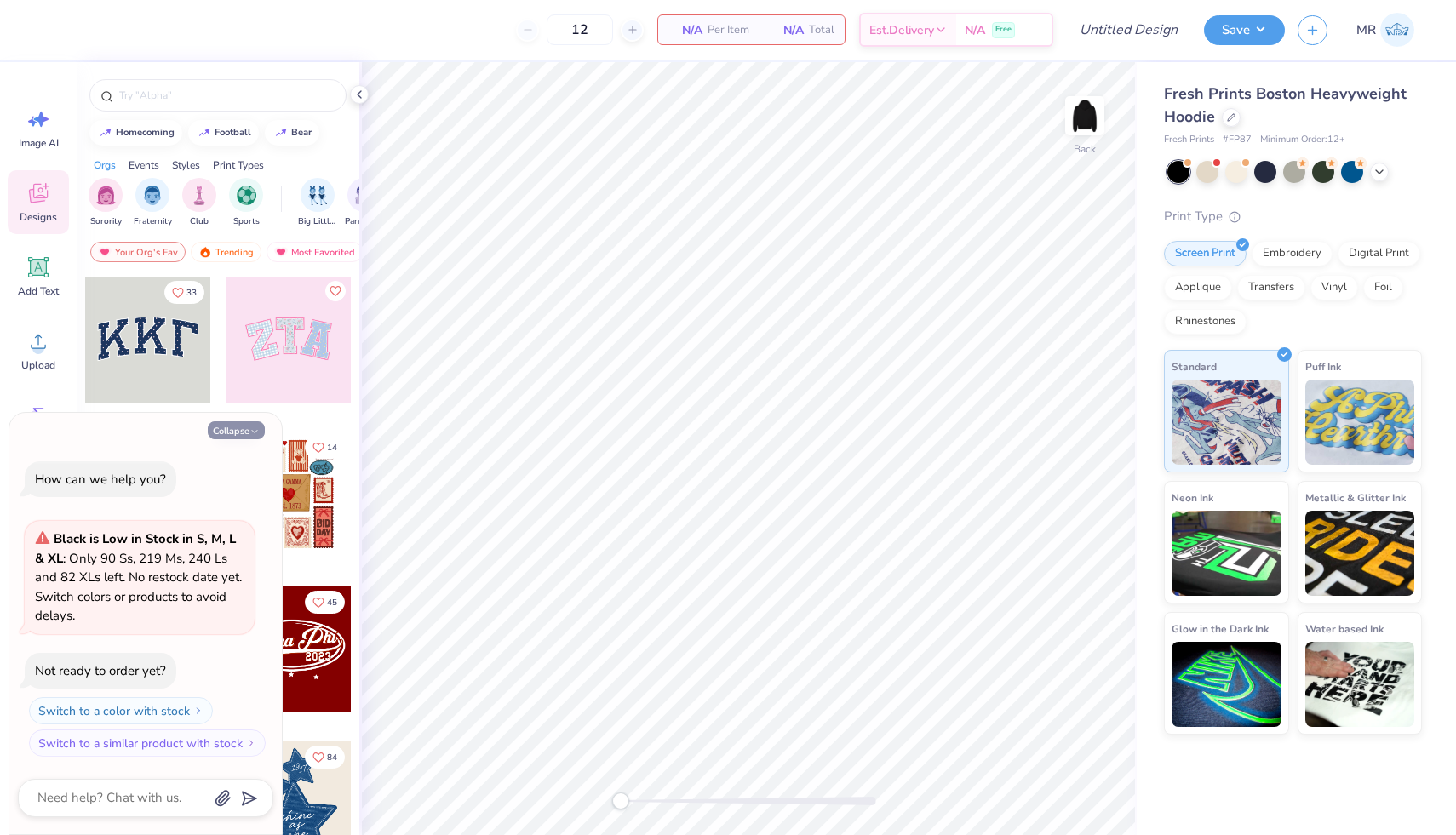
click at [247, 425] on button "Collapse" at bounding box center [237, 430] width 57 height 18
type textarea "x"
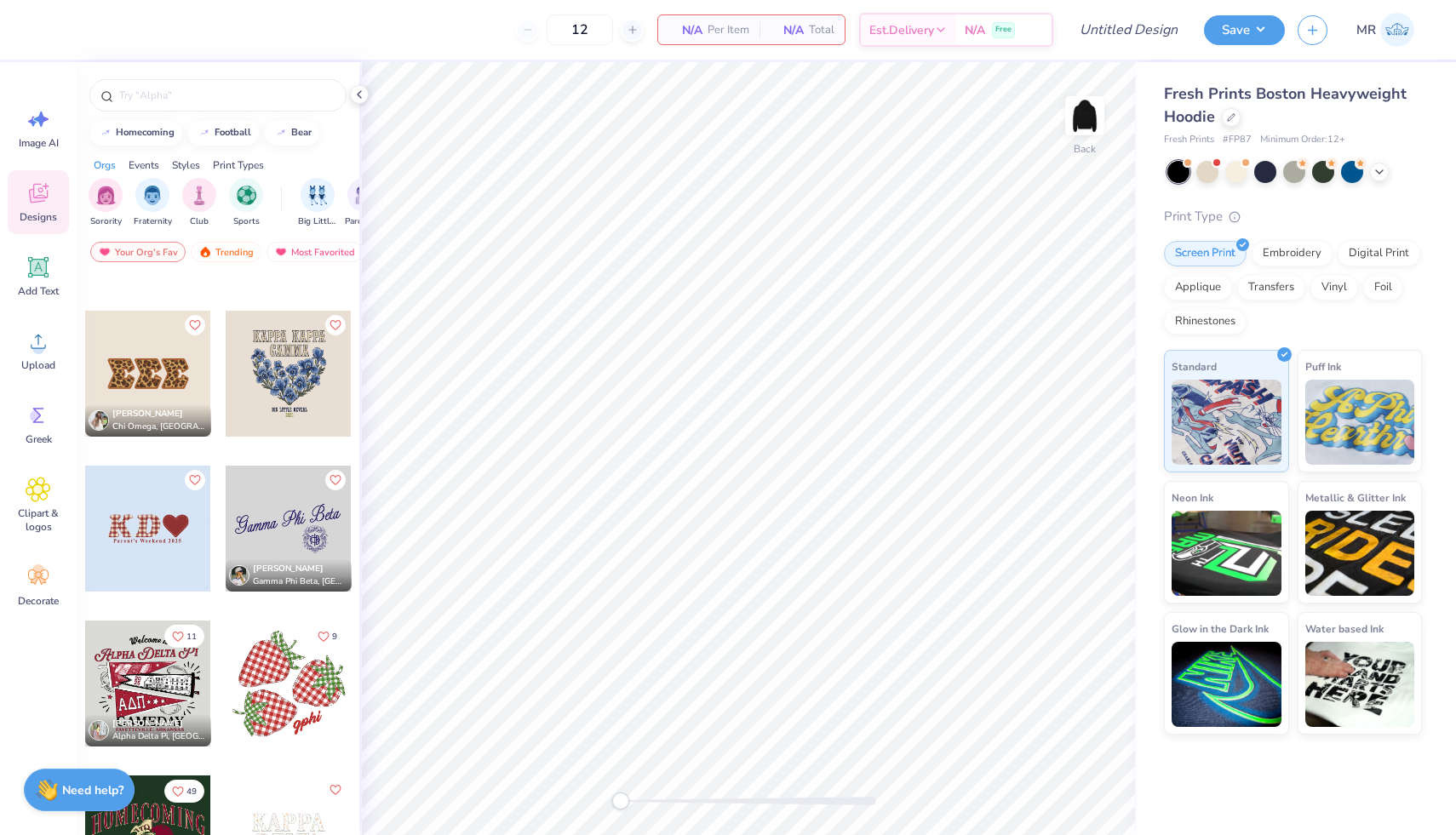
scroll to position [4266, 0]
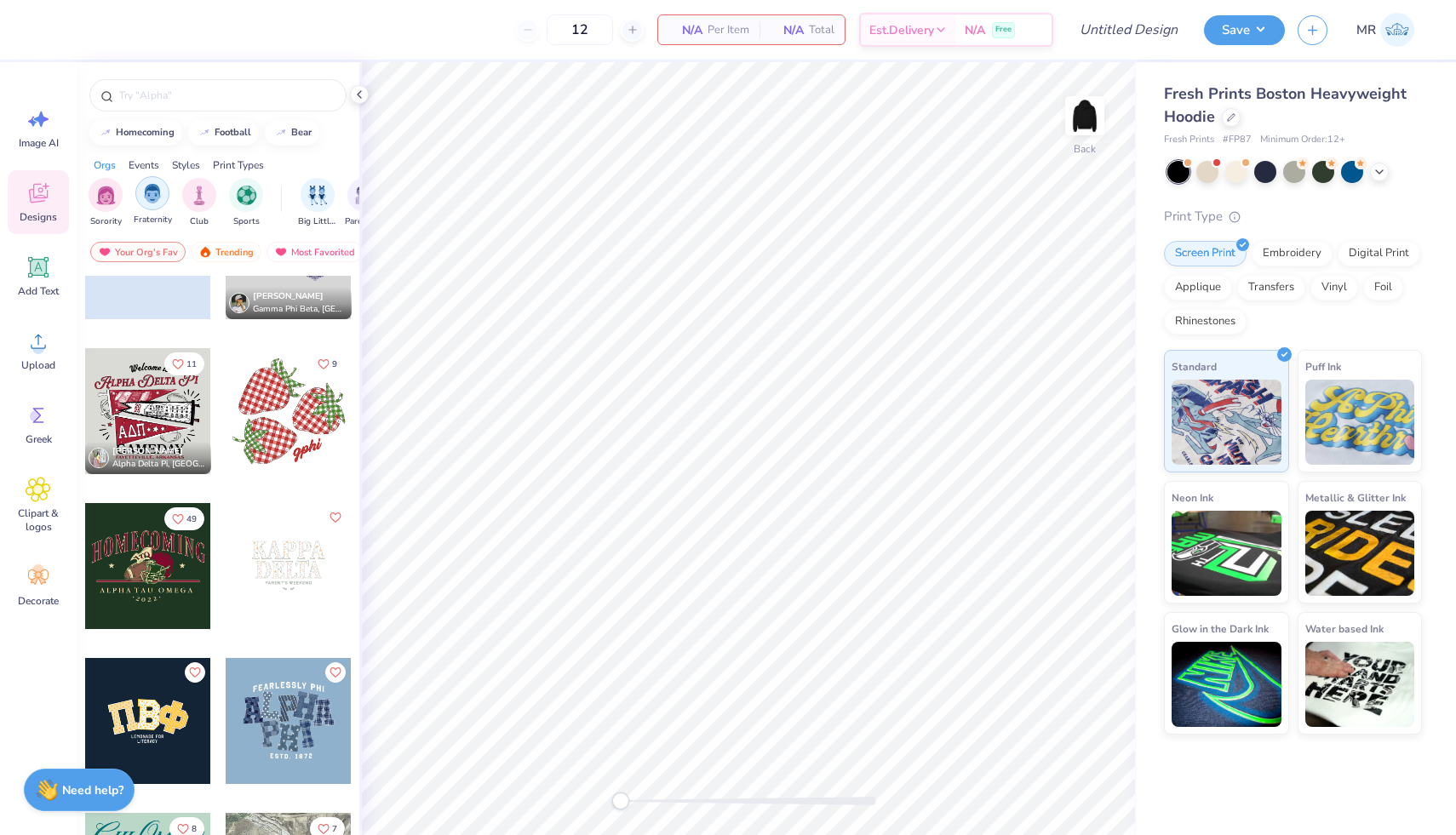
click at [149, 183] on div "filter for Fraternity" at bounding box center [152, 193] width 34 height 34
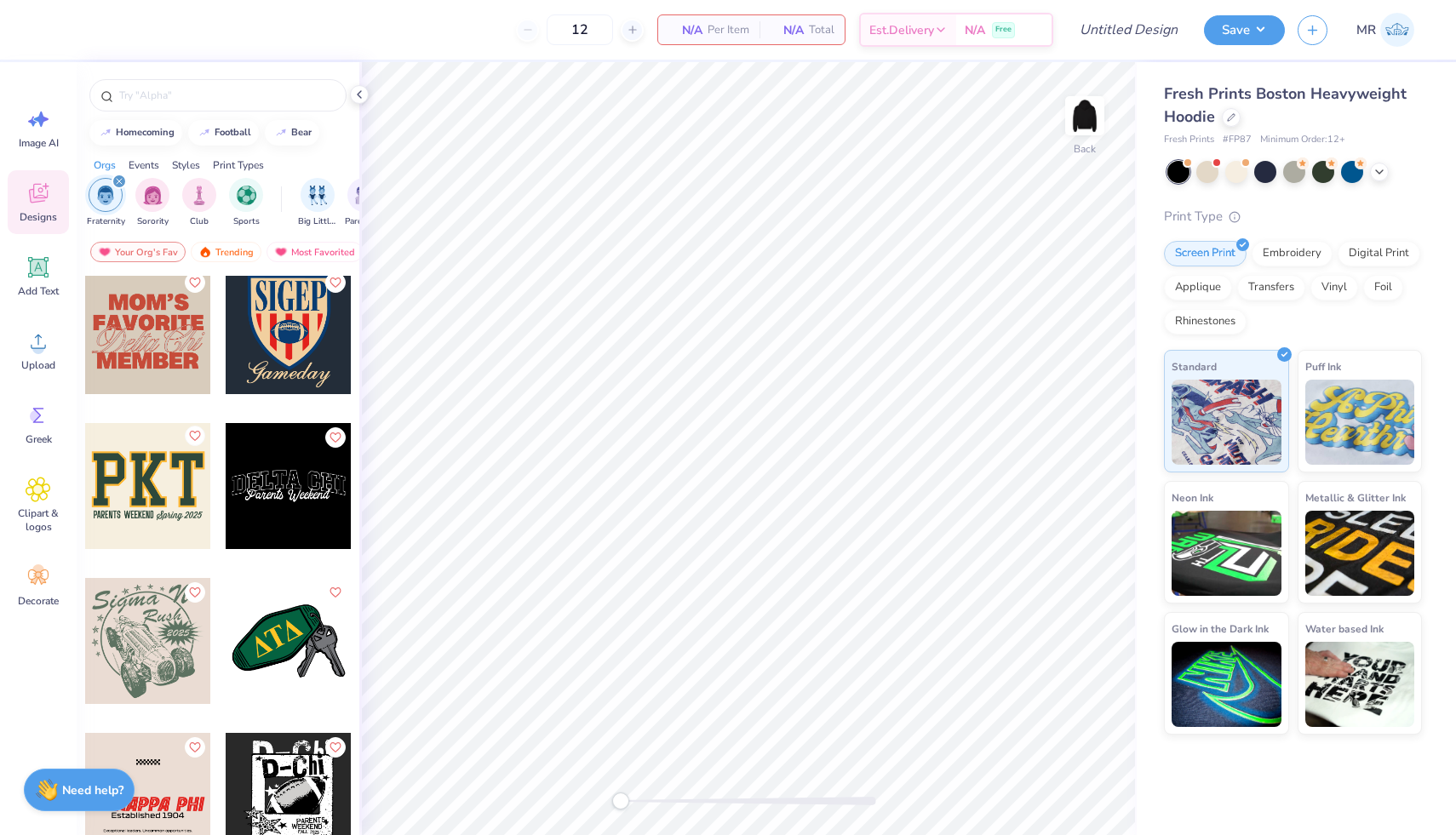
scroll to position [6365, 0]
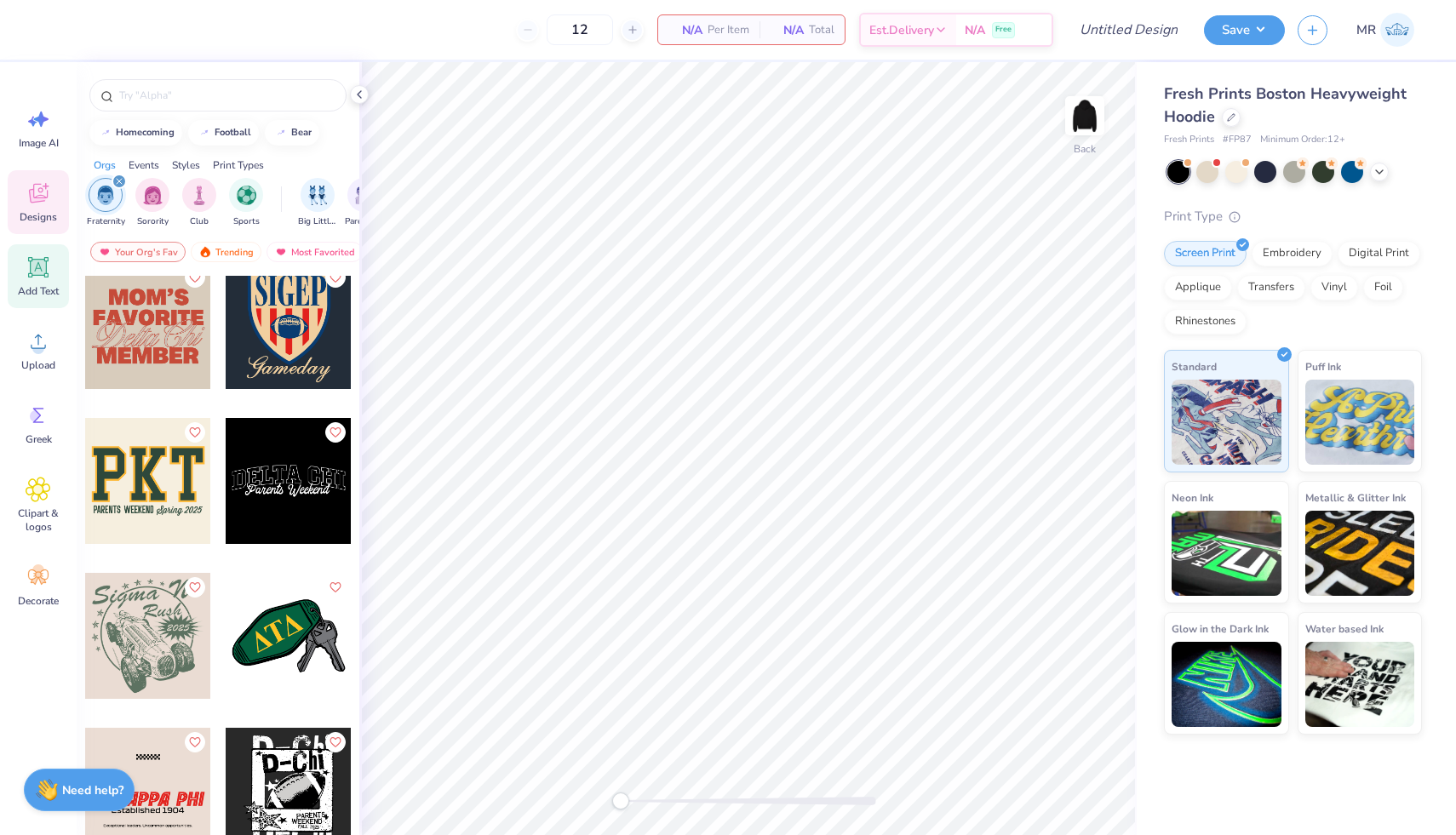
click at [47, 290] on span "Add Text" at bounding box center [38, 291] width 41 height 14
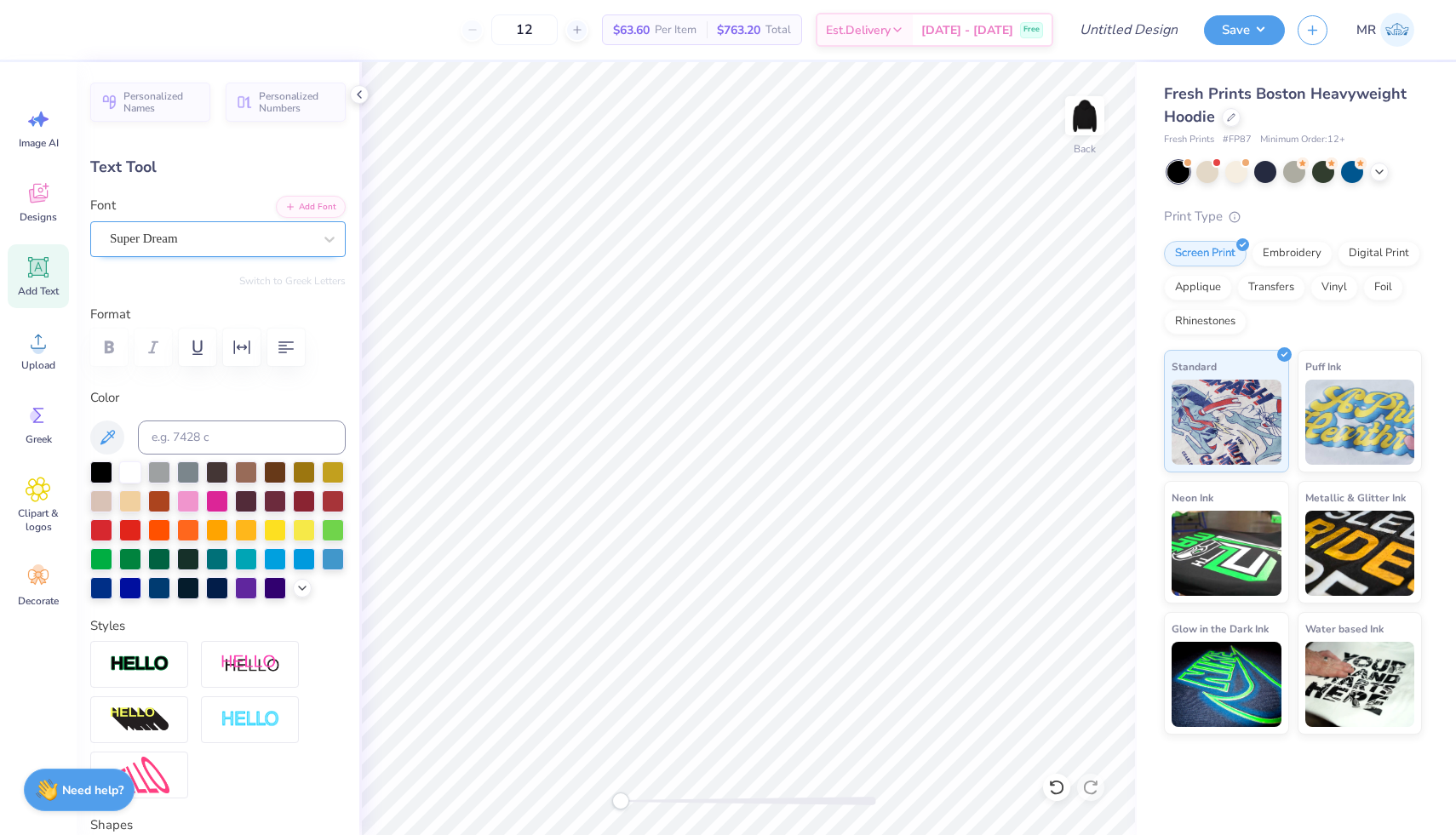
click at [264, 237] on div "Super Dream" at bounding box center [211, 238] width 206 height 27
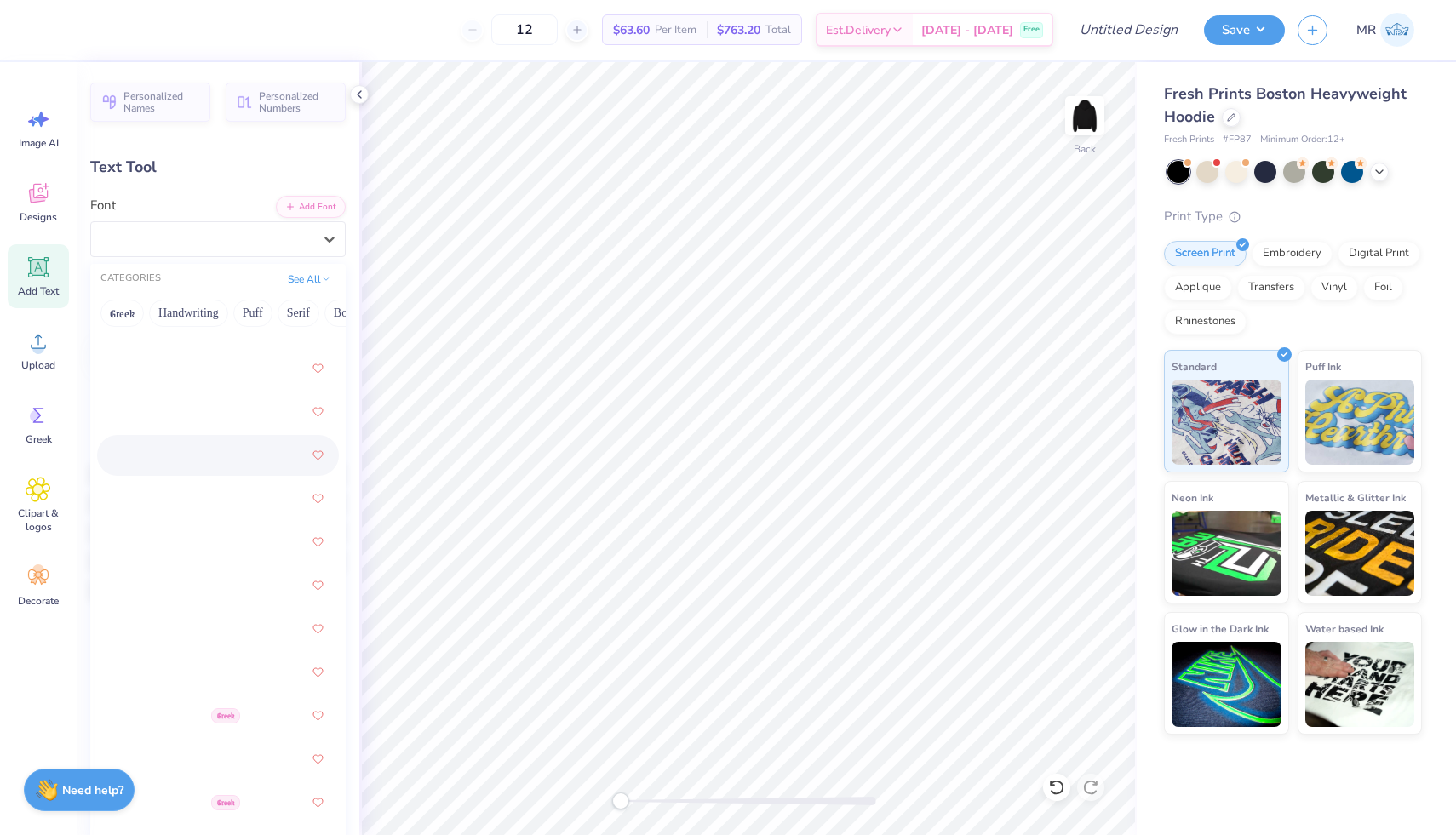
scroll to position [4658, 0]
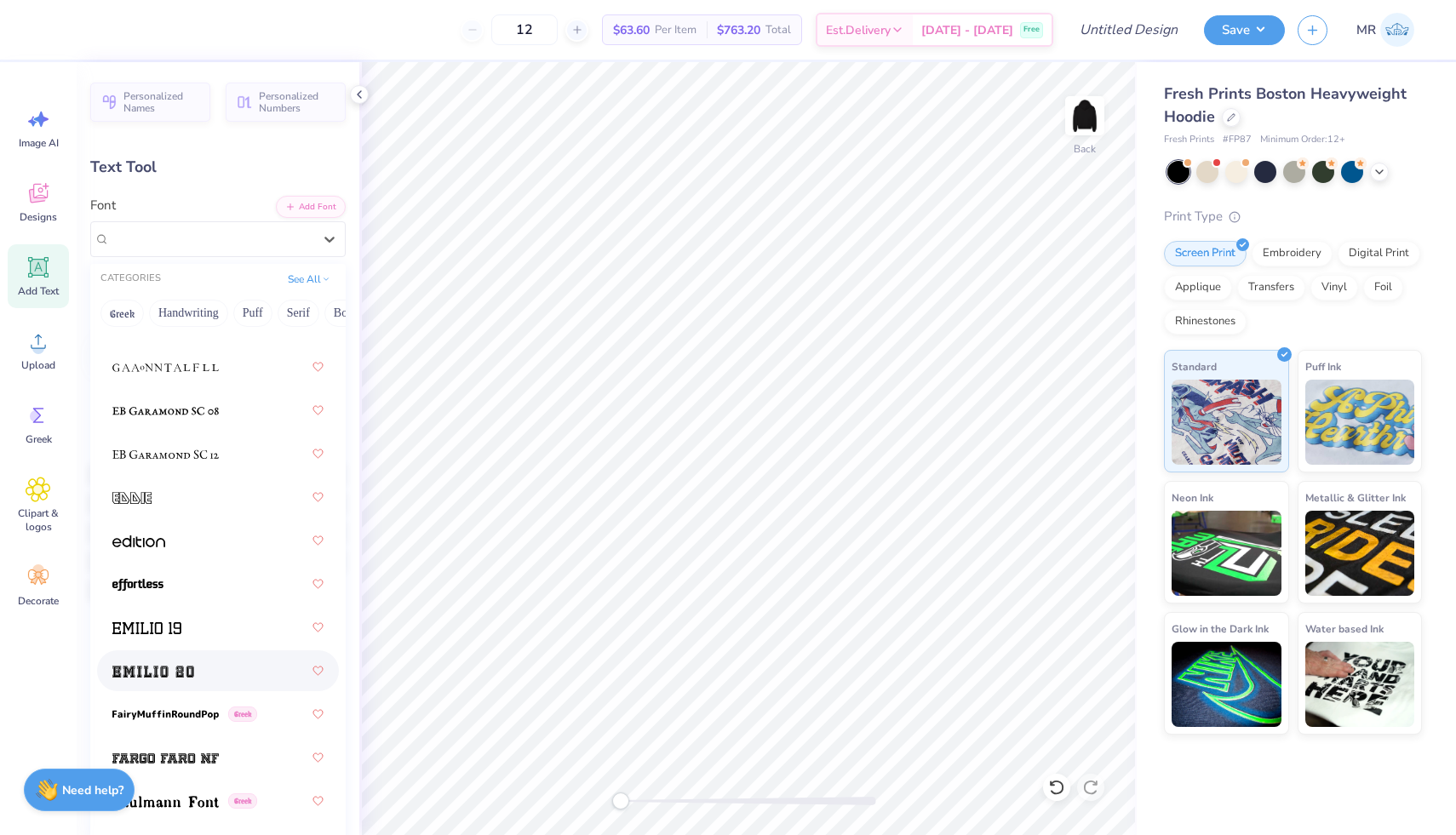
click at [209, 669] on div at bounding box center [218, 670] width 211 height 30
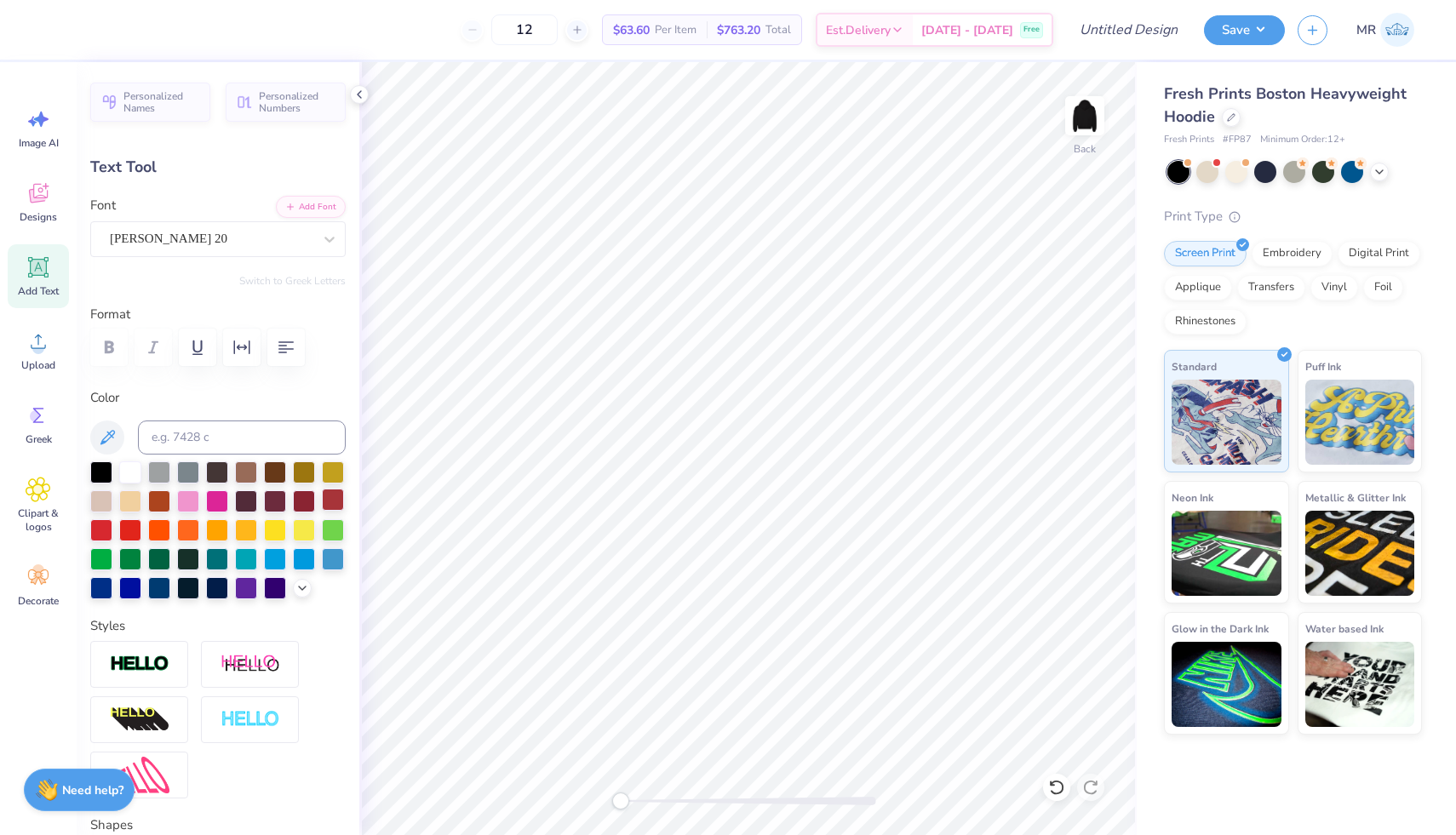
scroll to position [0, 0]
type textarea "Triangle"
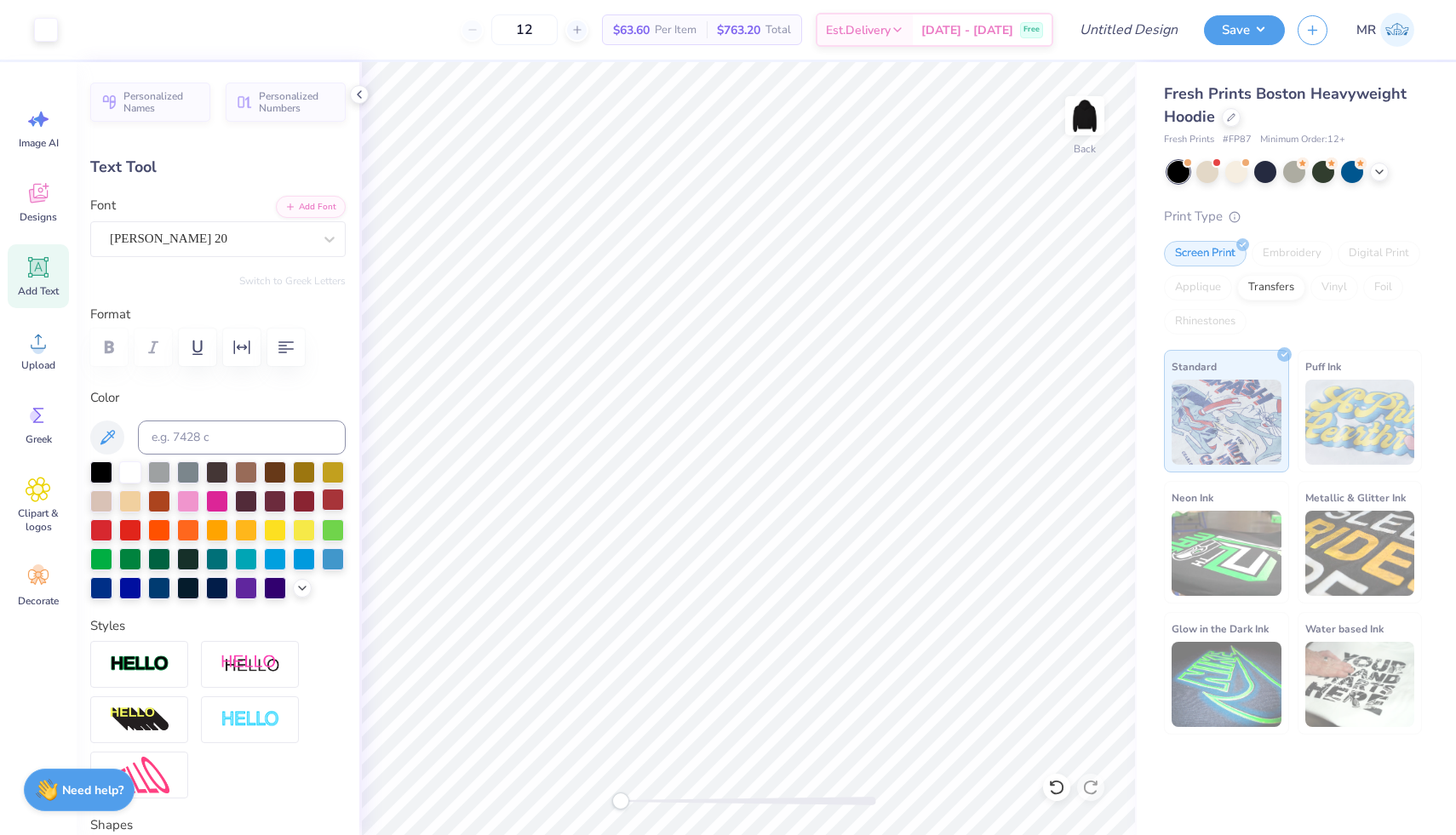
type input "18.15"
type input "2.67"
type input "5.42"
click at [248, 355] on icon "button" at bounding box center [242, 347] width 21 height 21
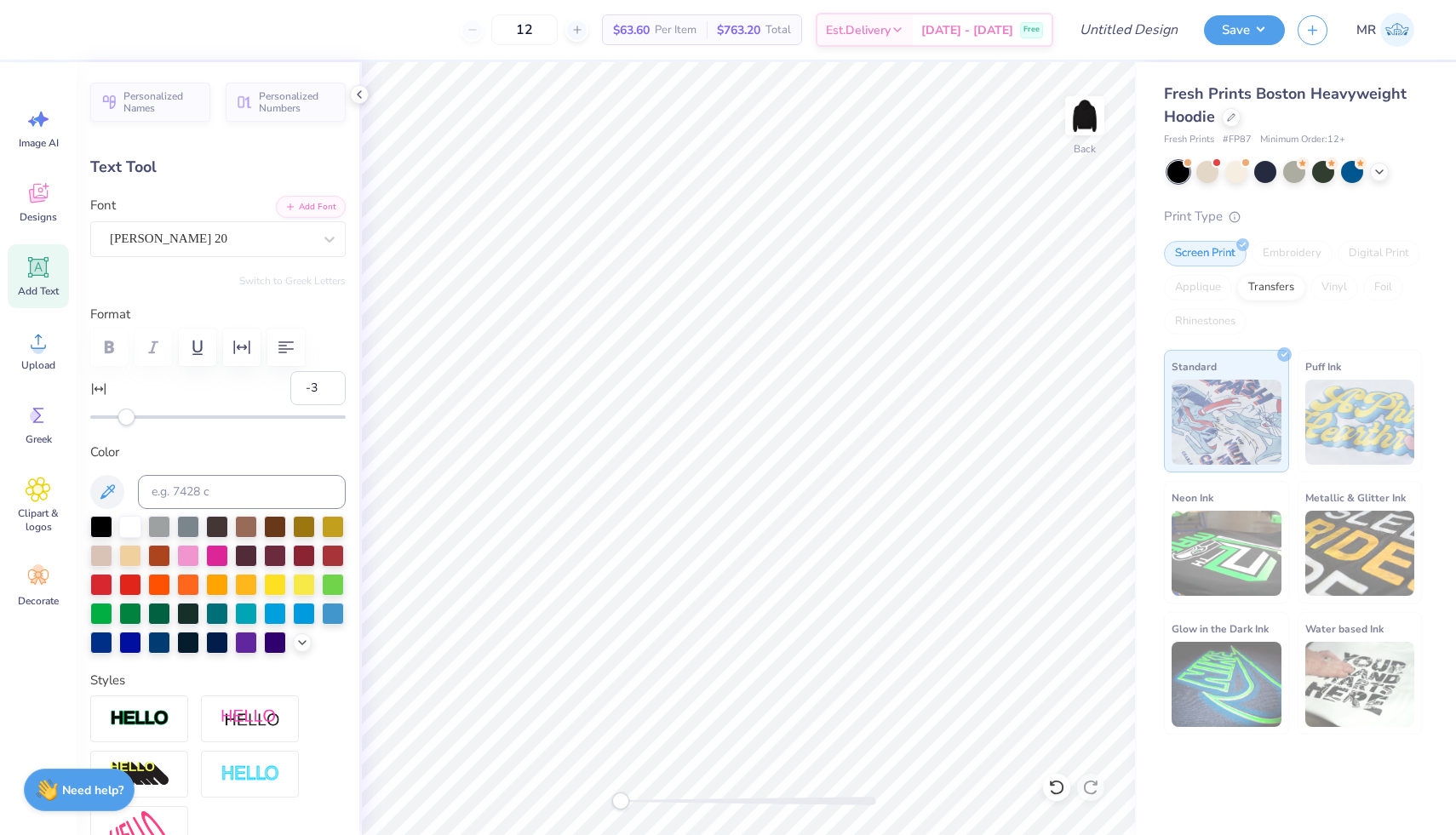
type input "-4"
drag, startPoint x: 137, startPoint y: 414, endPoint x: 123, endPoint y: 414, distance: 14.0
click at [123, 414] on div "Accessibility label" at bounding box center [127, 417] width 17 height 17
type input "-8"
drag, startPoint x: 125, startPoint y: 418, endPoint x: 116, endPoint y: 420, distance: 9.2
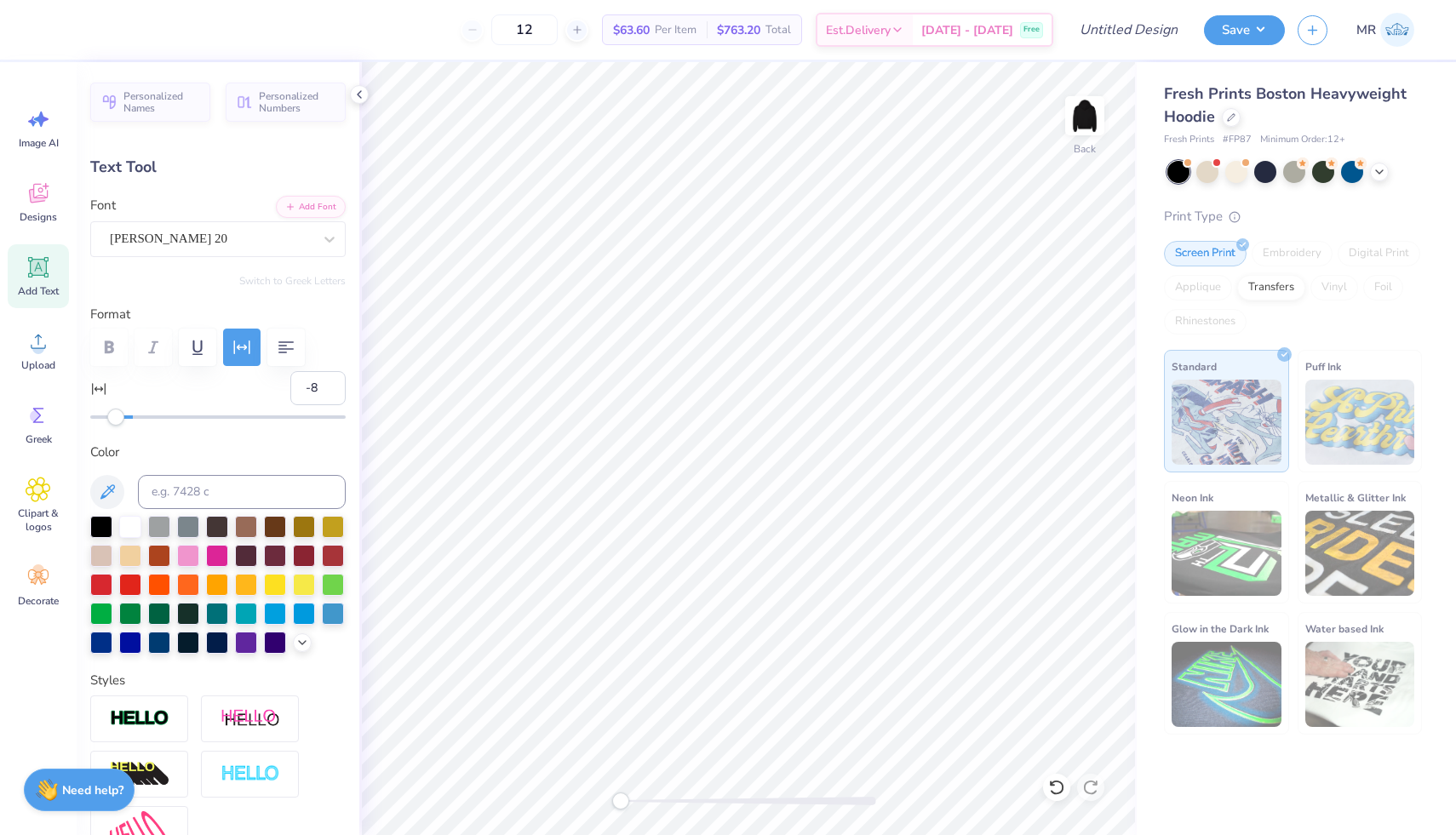
click at [116, 420] on div "Accessibility label" at bounding box center [116, 417] width 17 height 17
type input "16.32"
type input "6.75"
type input "13.13"
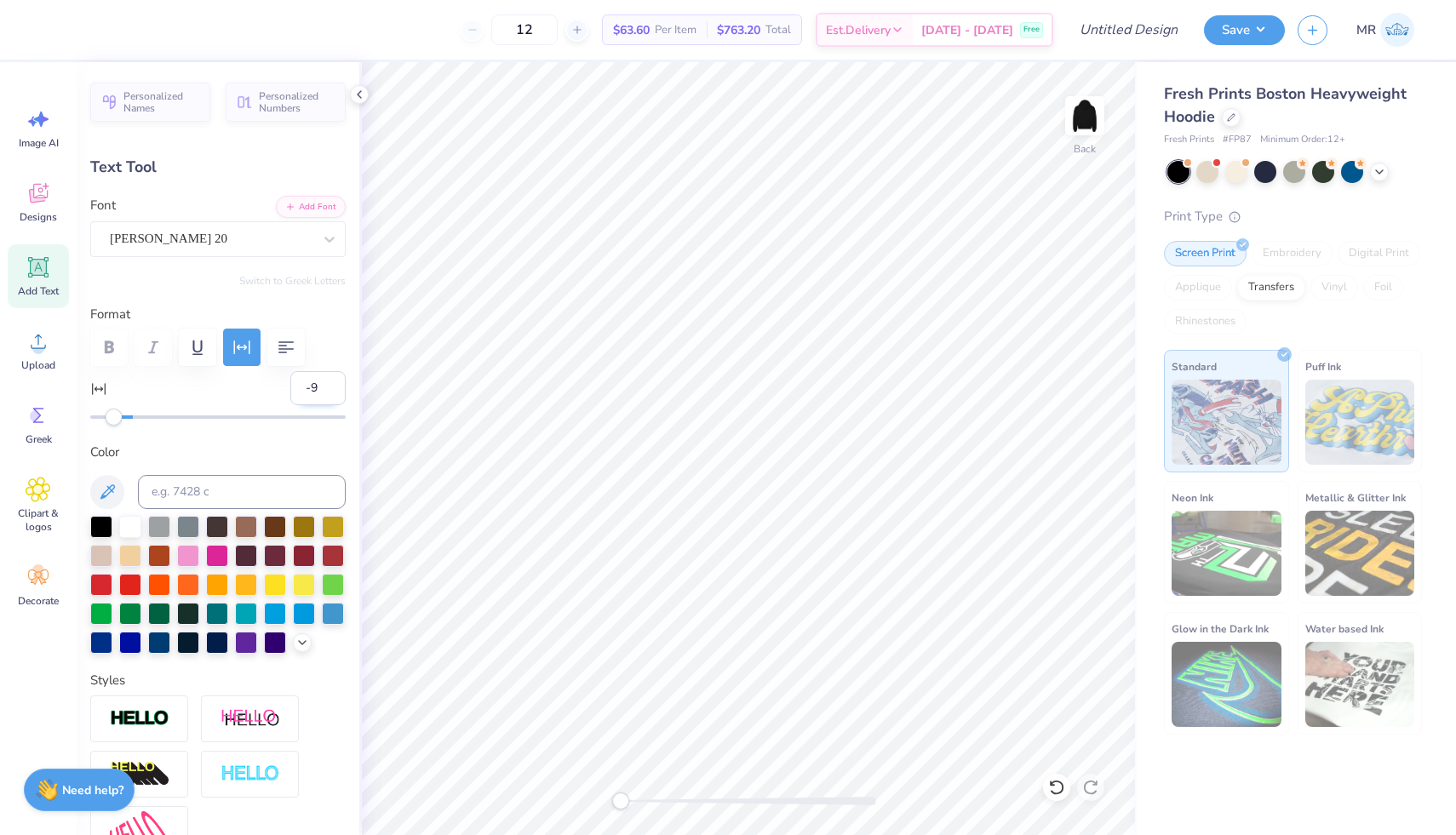
type input "2.15"
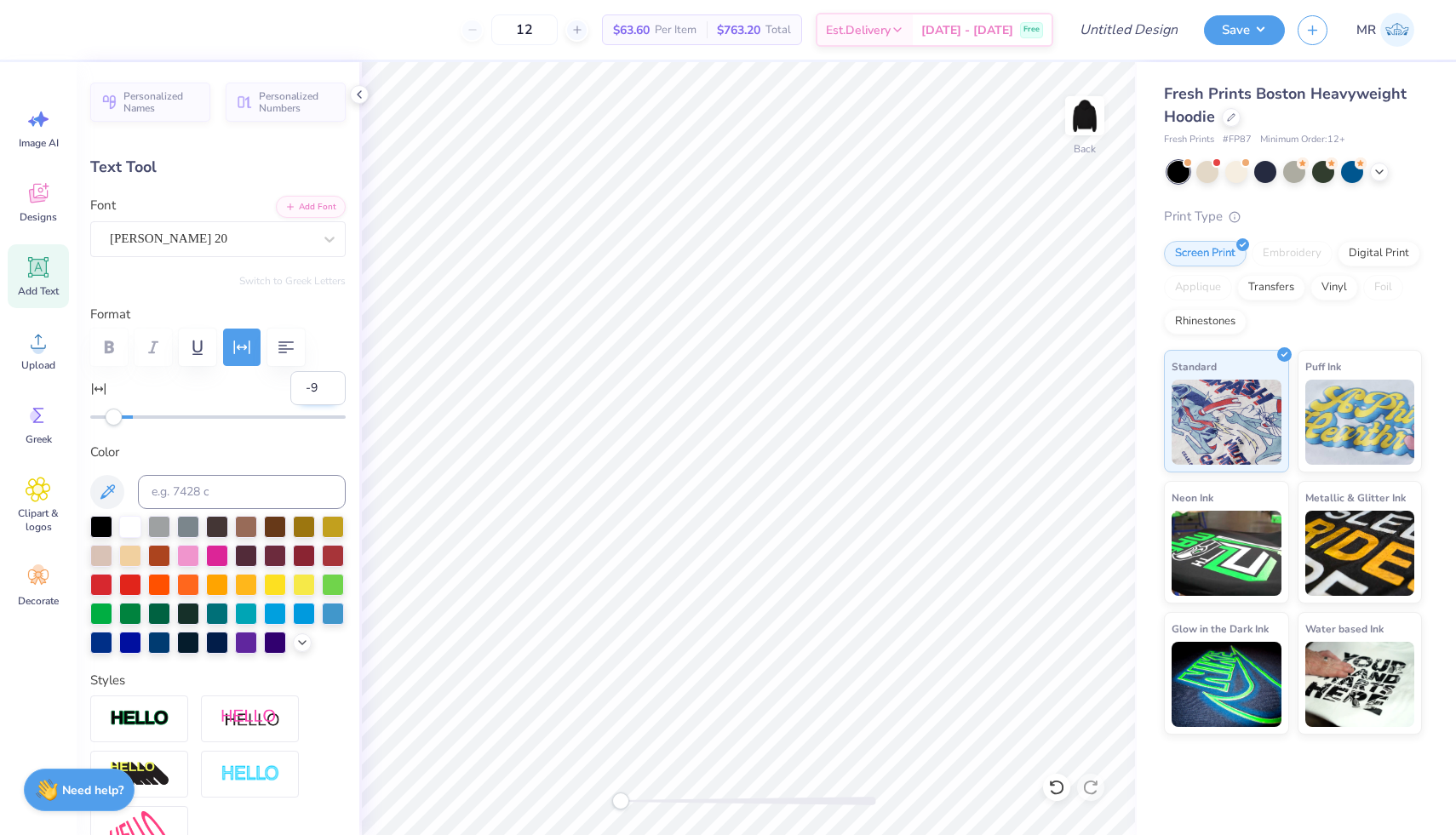
scroll to position [0, 1]
type input "5.13"
type input "12.36"
type input "2.02"
click at [305, 246] on div "[PERSON_NAME] 20" at bounding box center [211, 238] width 206 height 27
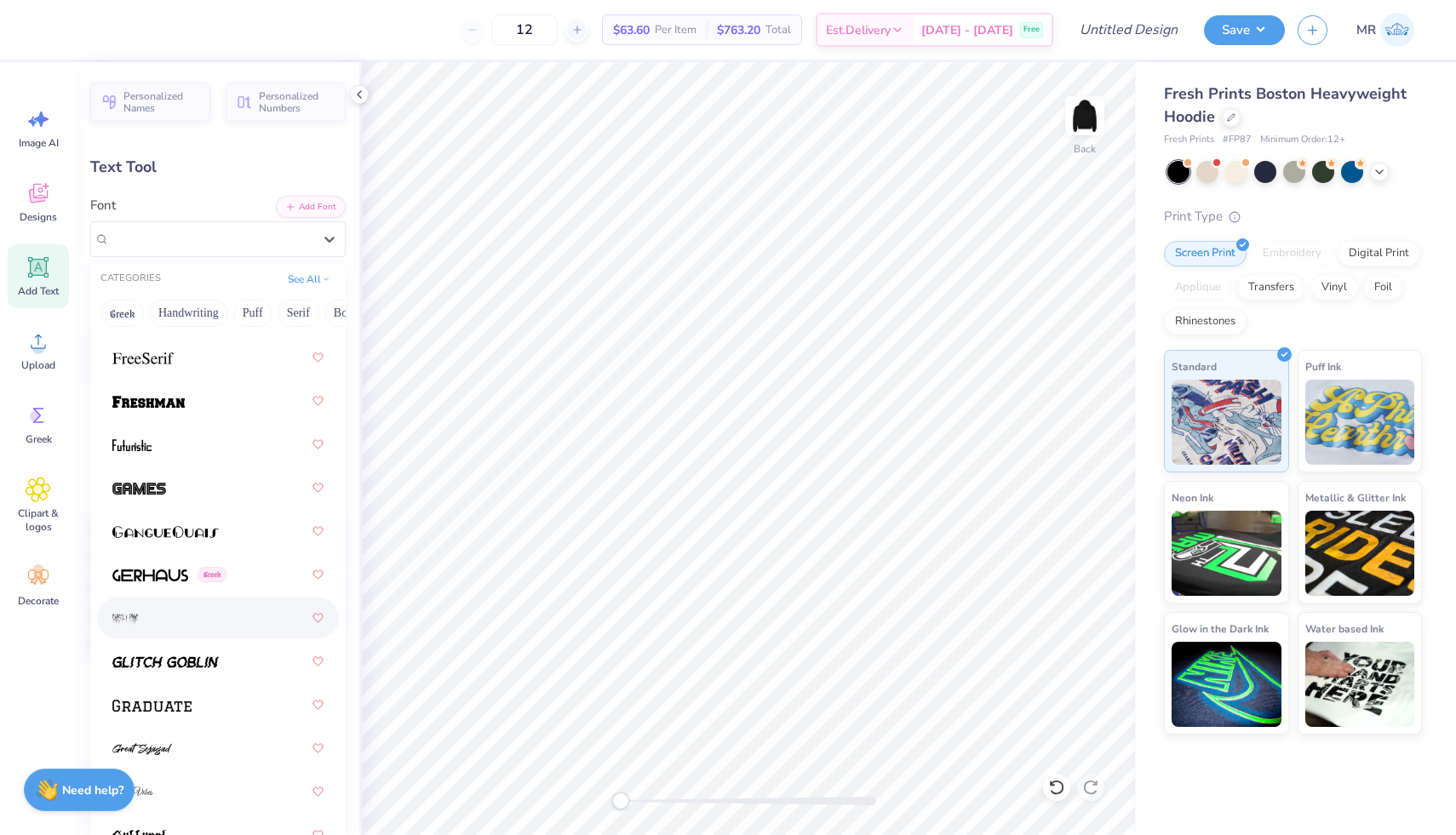
scroll to position [5399, 0]
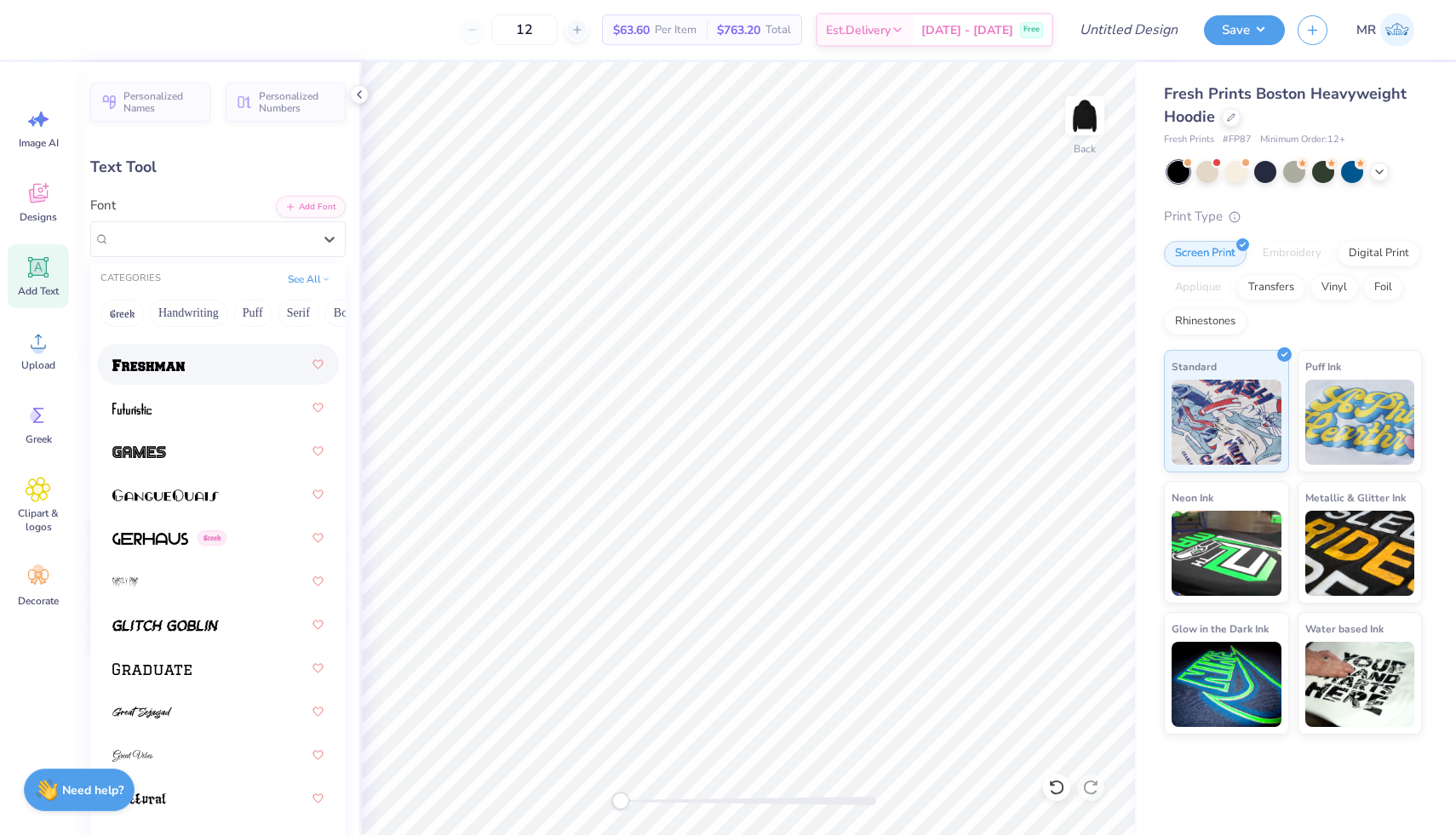
click at [174, 362] on img at bounding box center [149, 365] width 73 height 12
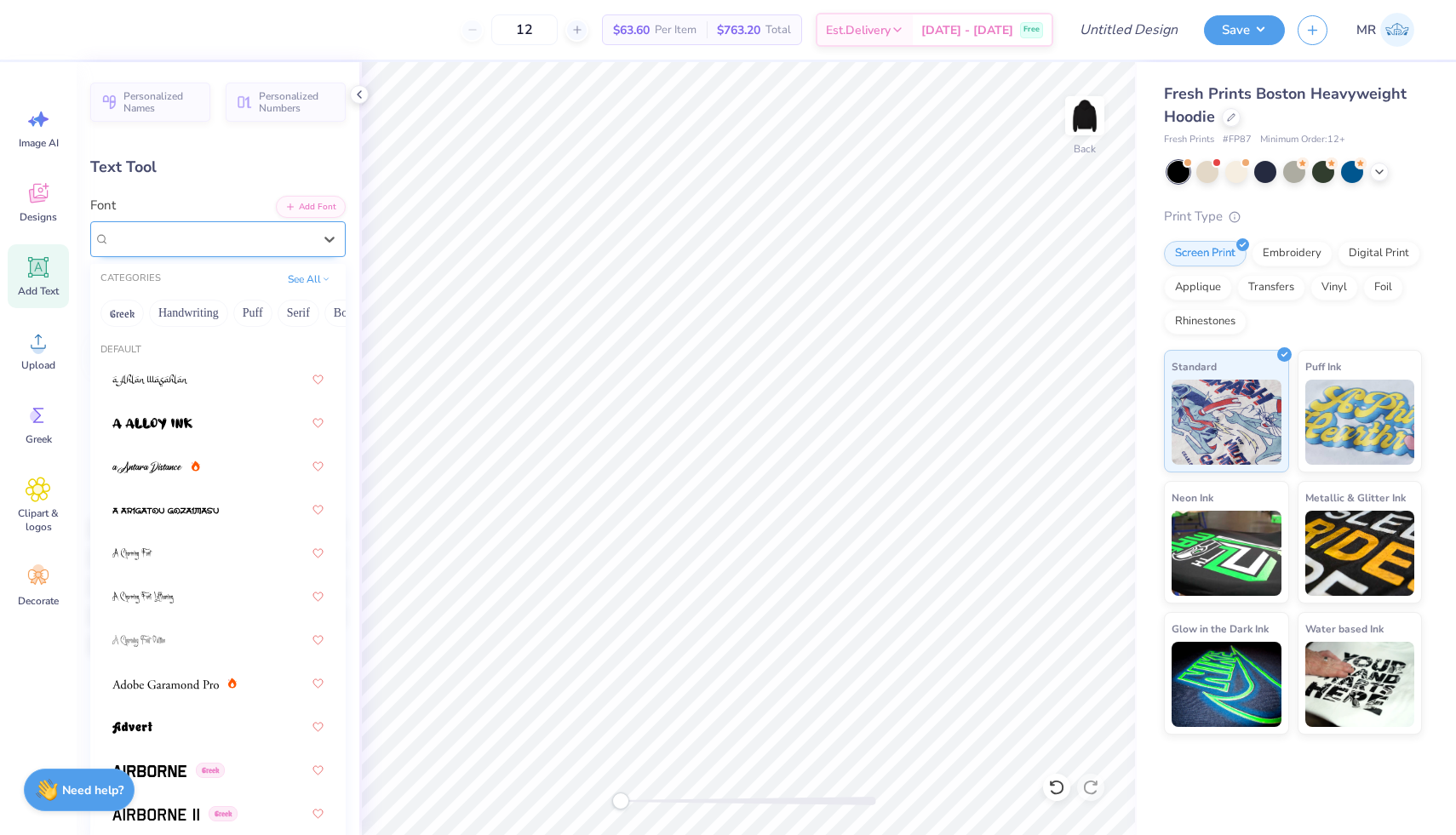
click at [269, 246] on div "Freshman" at bounding box center [211, 238] width 206 height 27
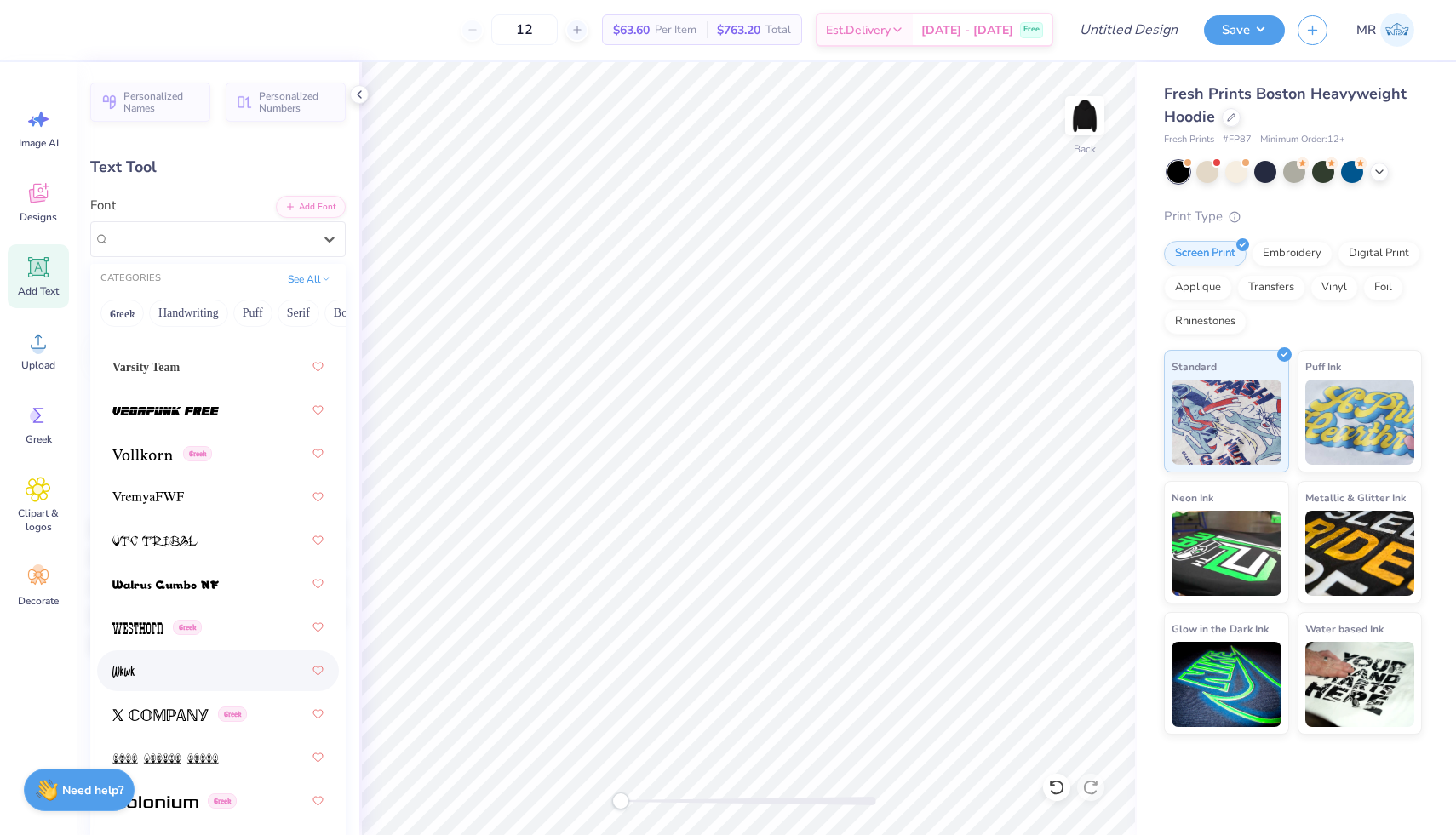
scroll to position [12891, 0]
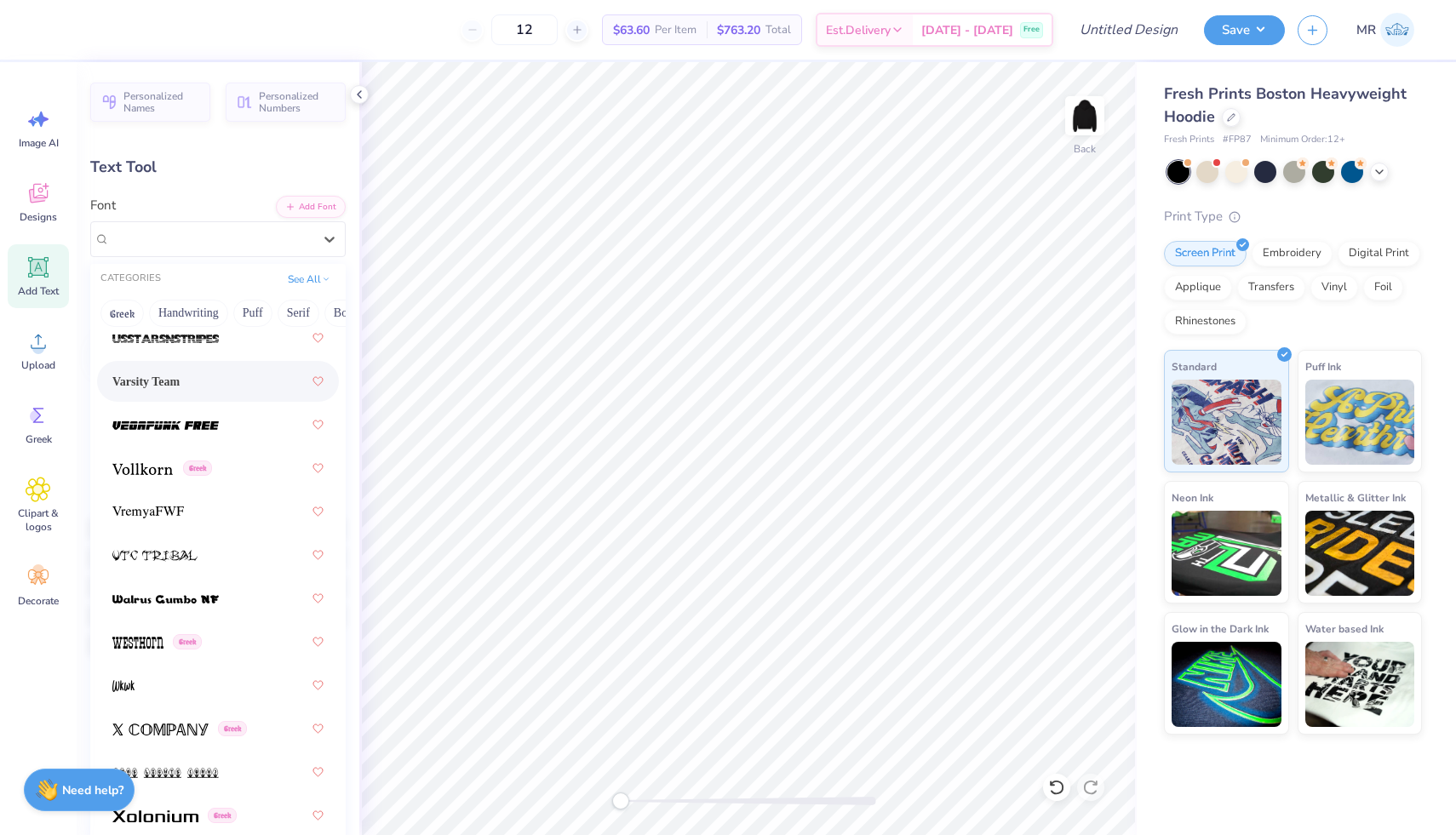
click at [237, 380] on div "Varsity Team" at bounding box center [218, 381] width 211 height 30
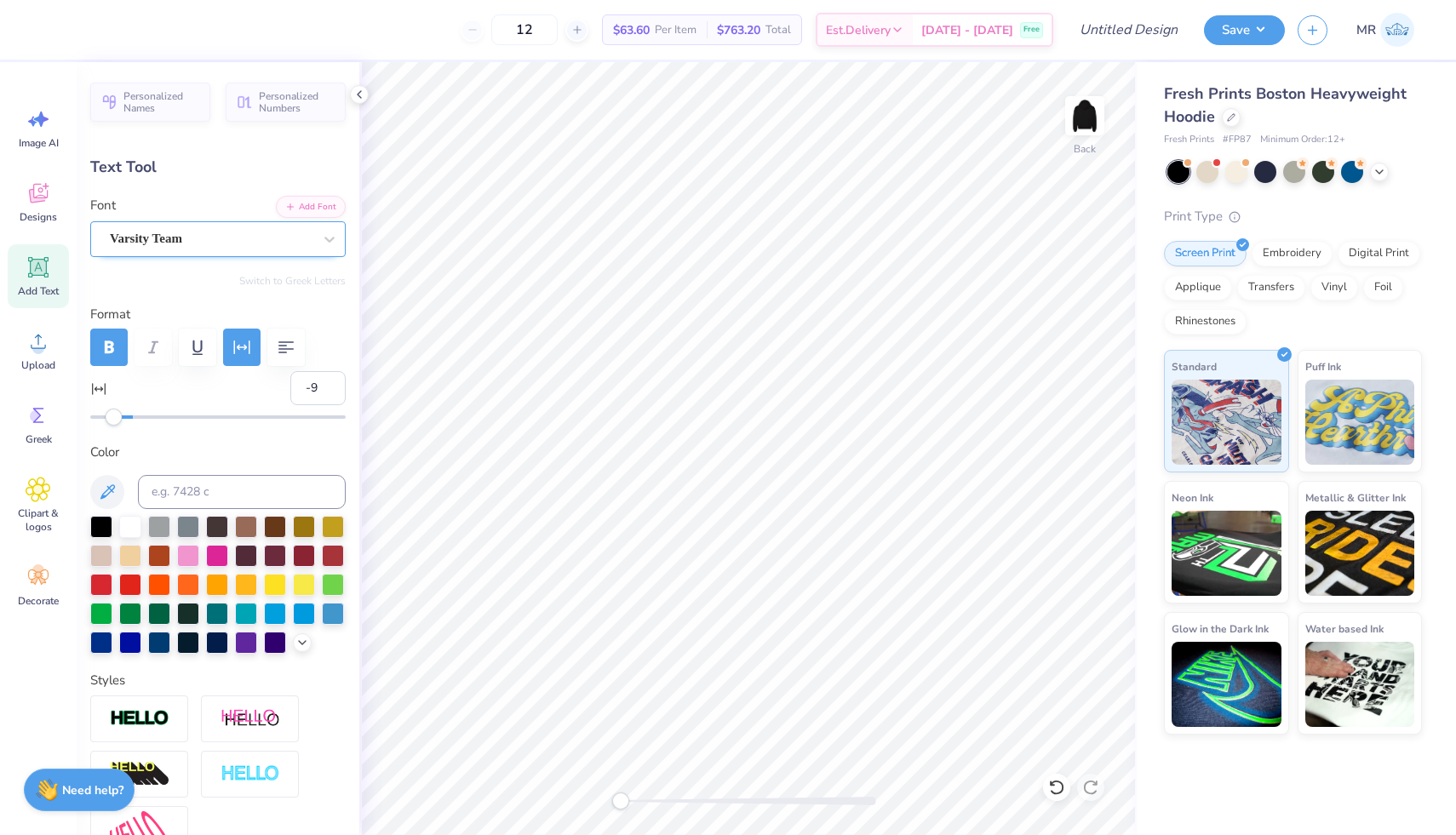
click at [269, 240] on div "Varsity Team" at bounding box center [211, 238] width 206 height 27
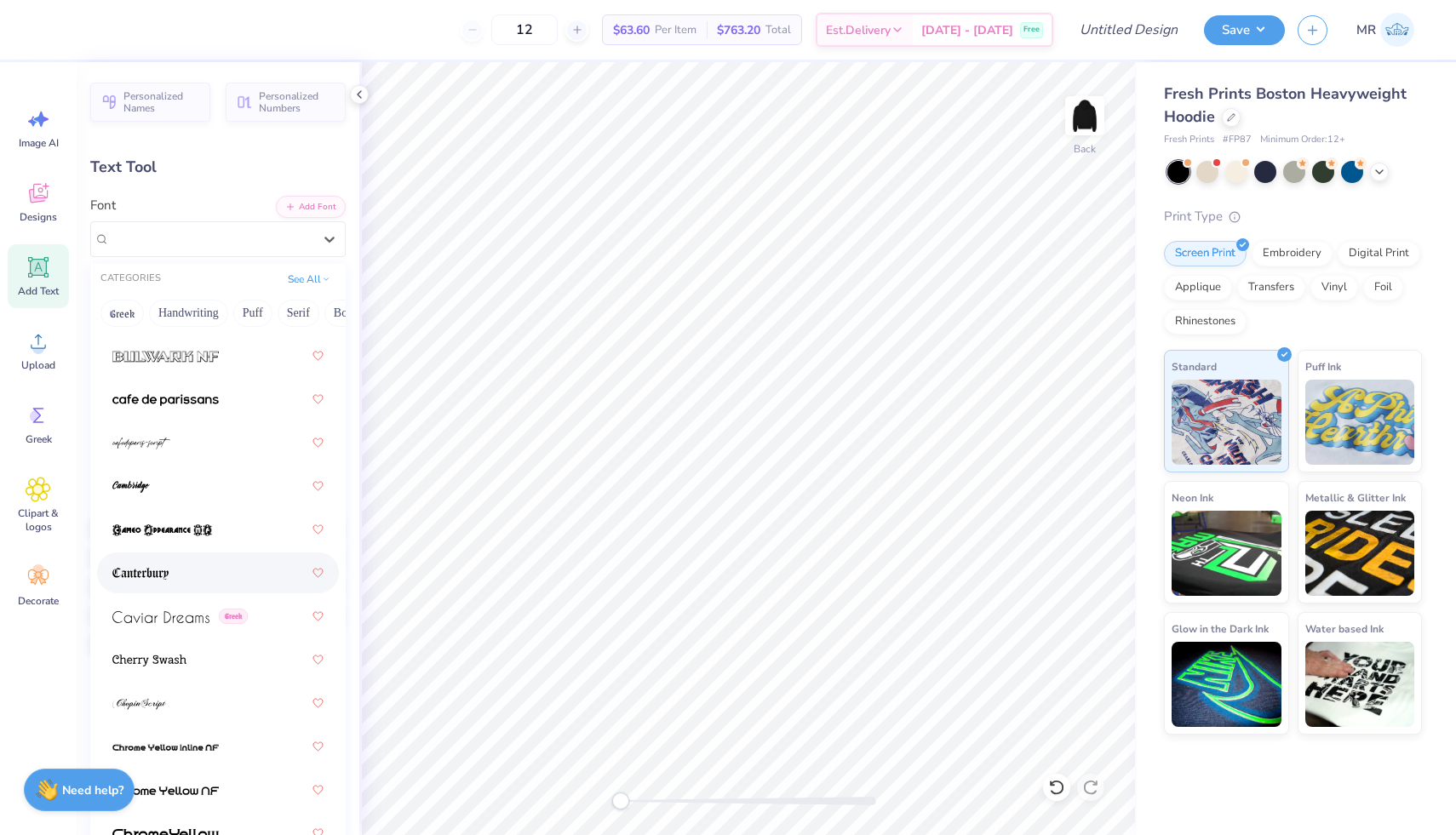
scroll to position [2407, 0]
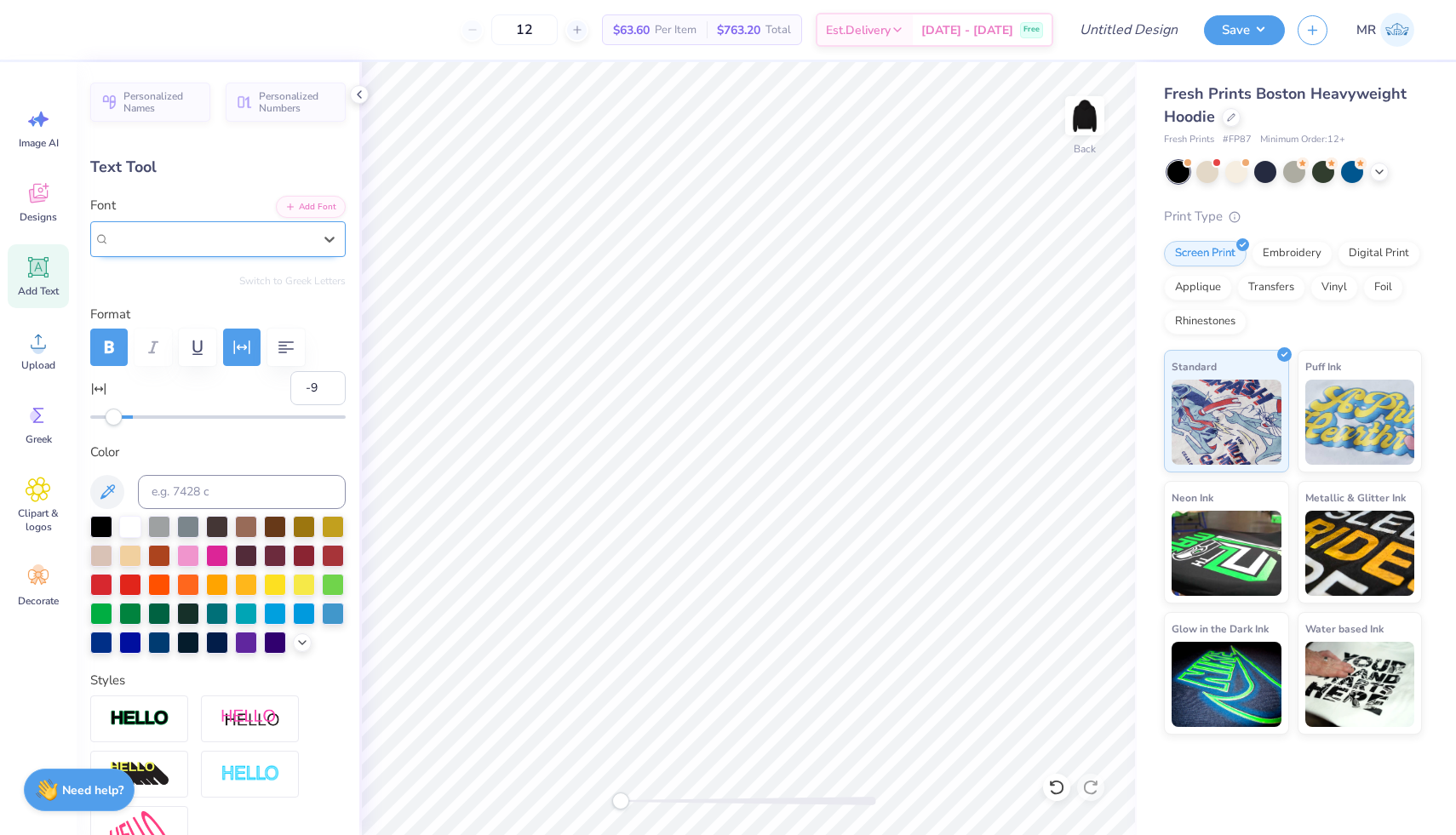
click at [273, 244] on div "Varsity Team" at bounding box center [211, 238] width 203 height 20
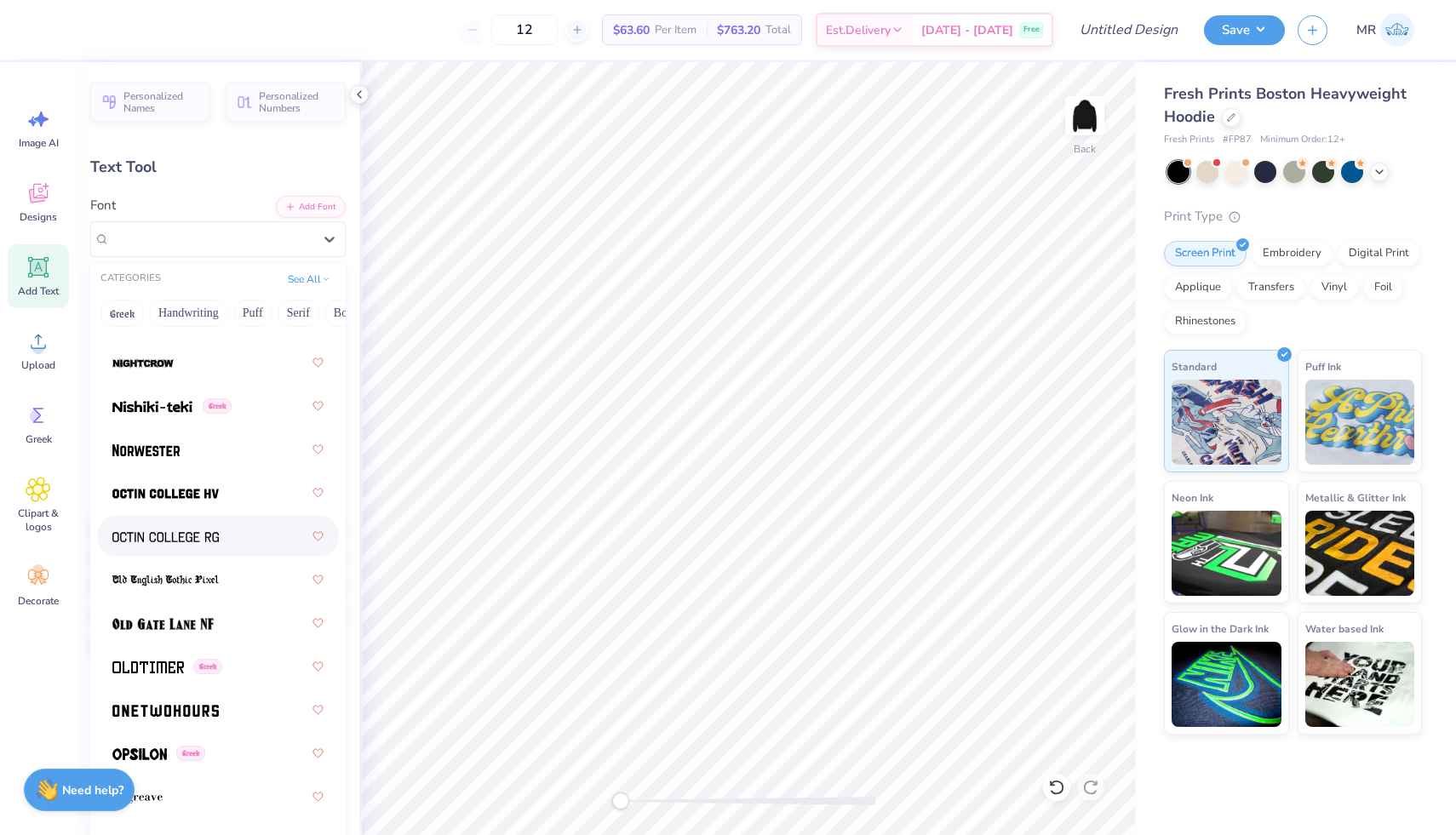
scroll to position [9349, 0]
click at [260, 499] on div at bounding box center [218, 493] width 211 height 30
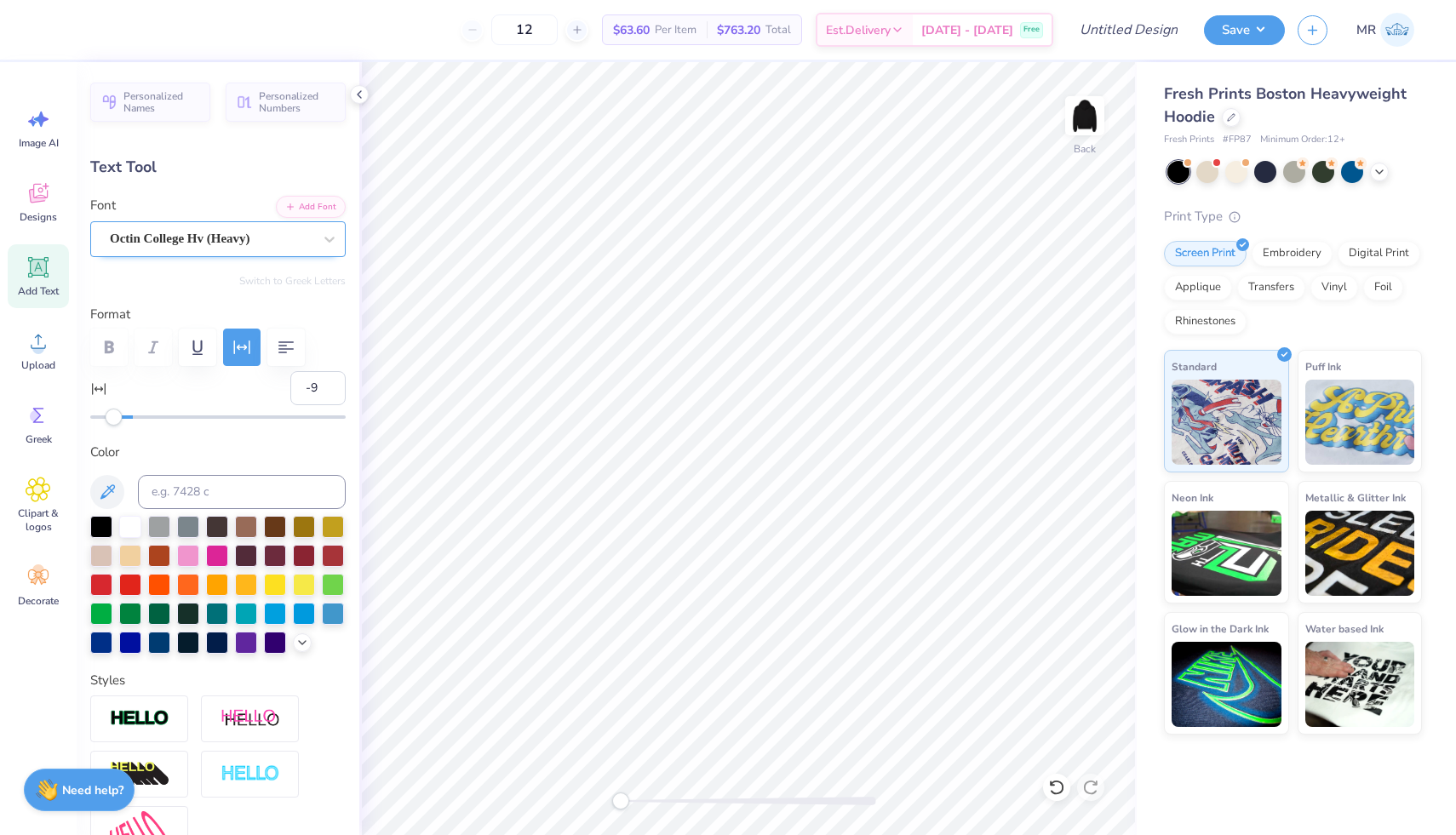
click at [269, 241] on div "Octin College Hv (Heavy)" at bounding box center [211, 238] width 206 height 27
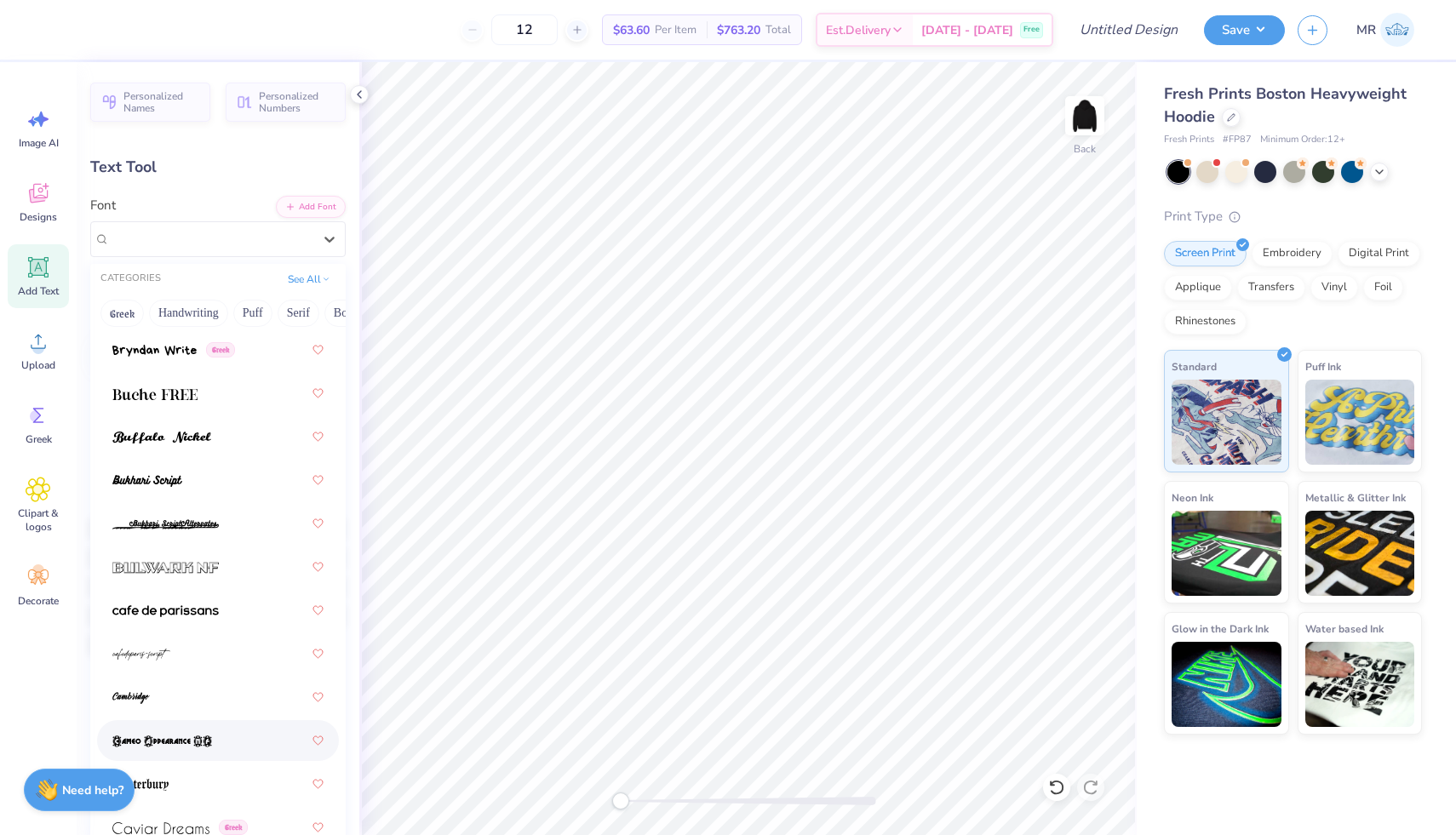
scroll to position [2186, 0]
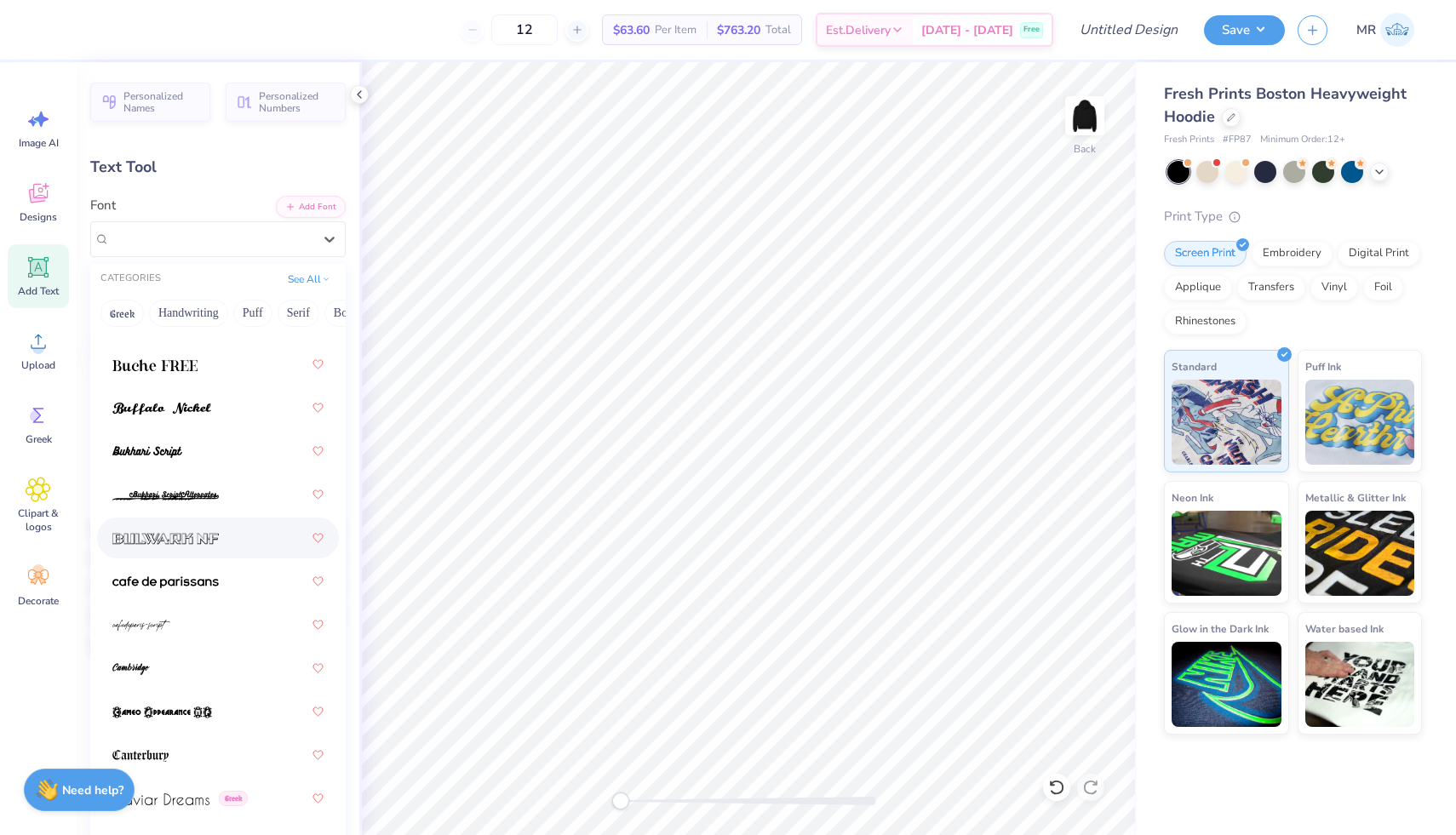
click at [255, 541] on div at bounding box center [218, 537] width 211 height 30
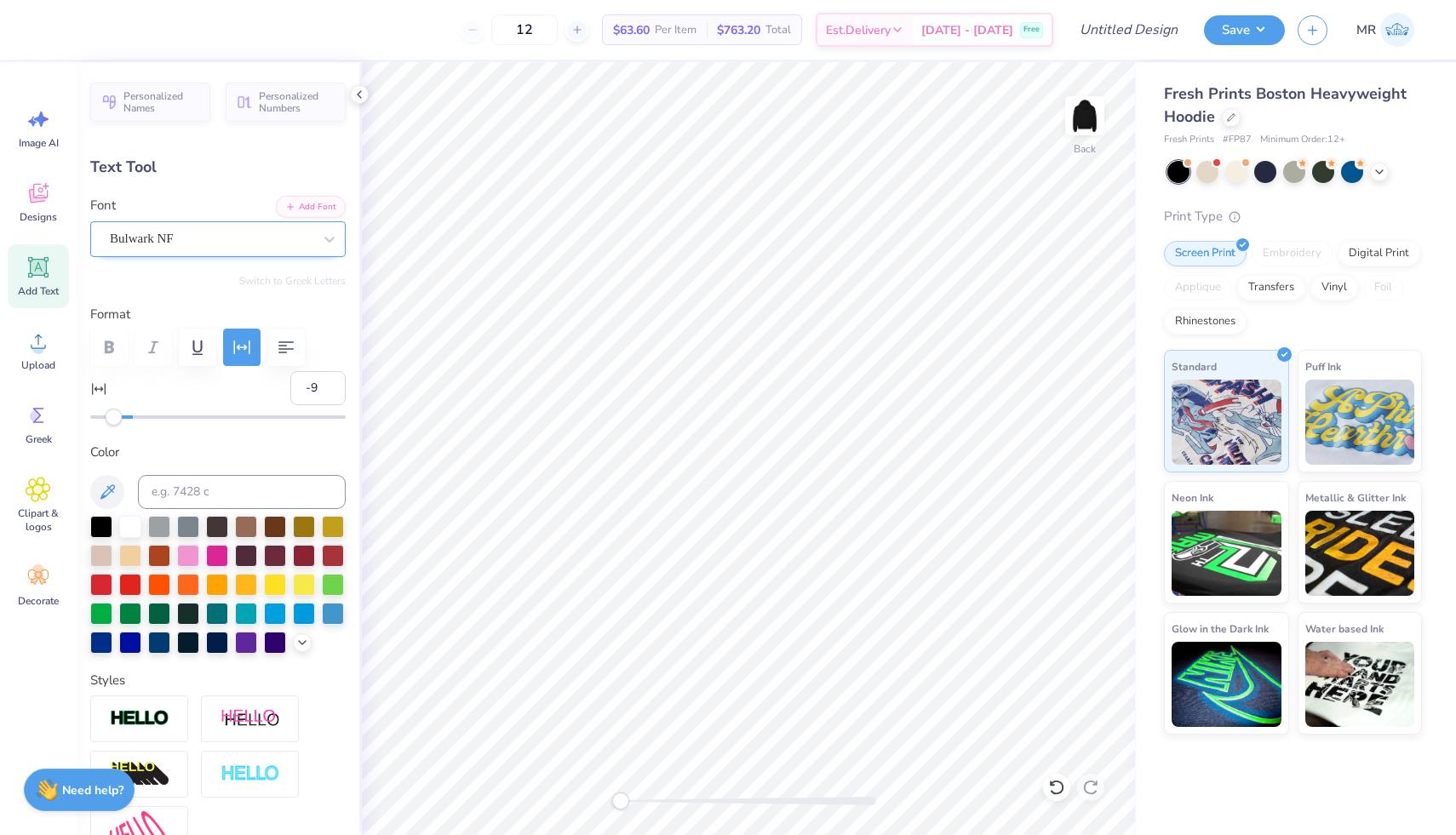
click at [305, 247] on div "Bulwark NF" at bounding box center [211, 238] width 206 height 27
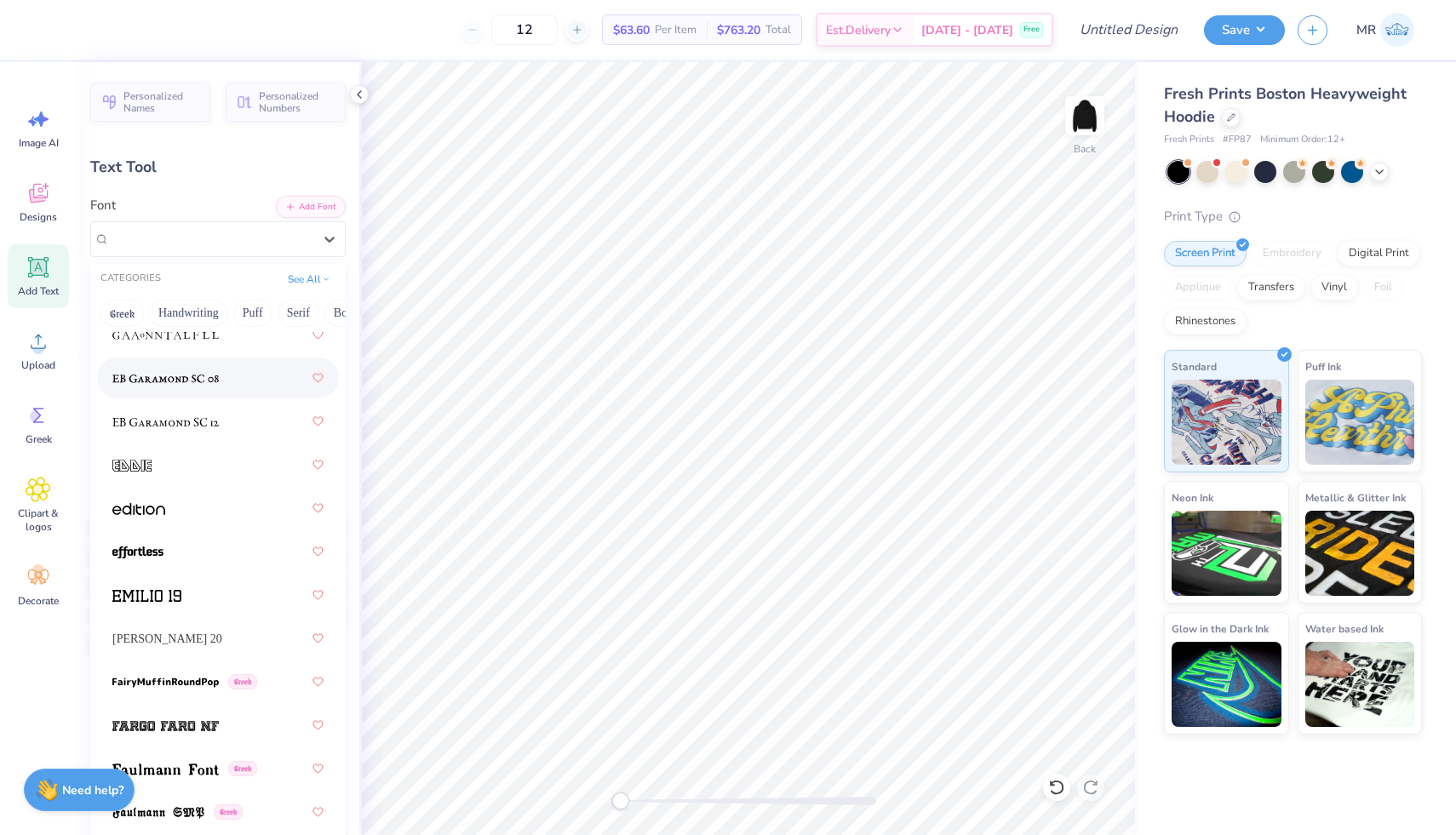
scroll to position [4696, 0]
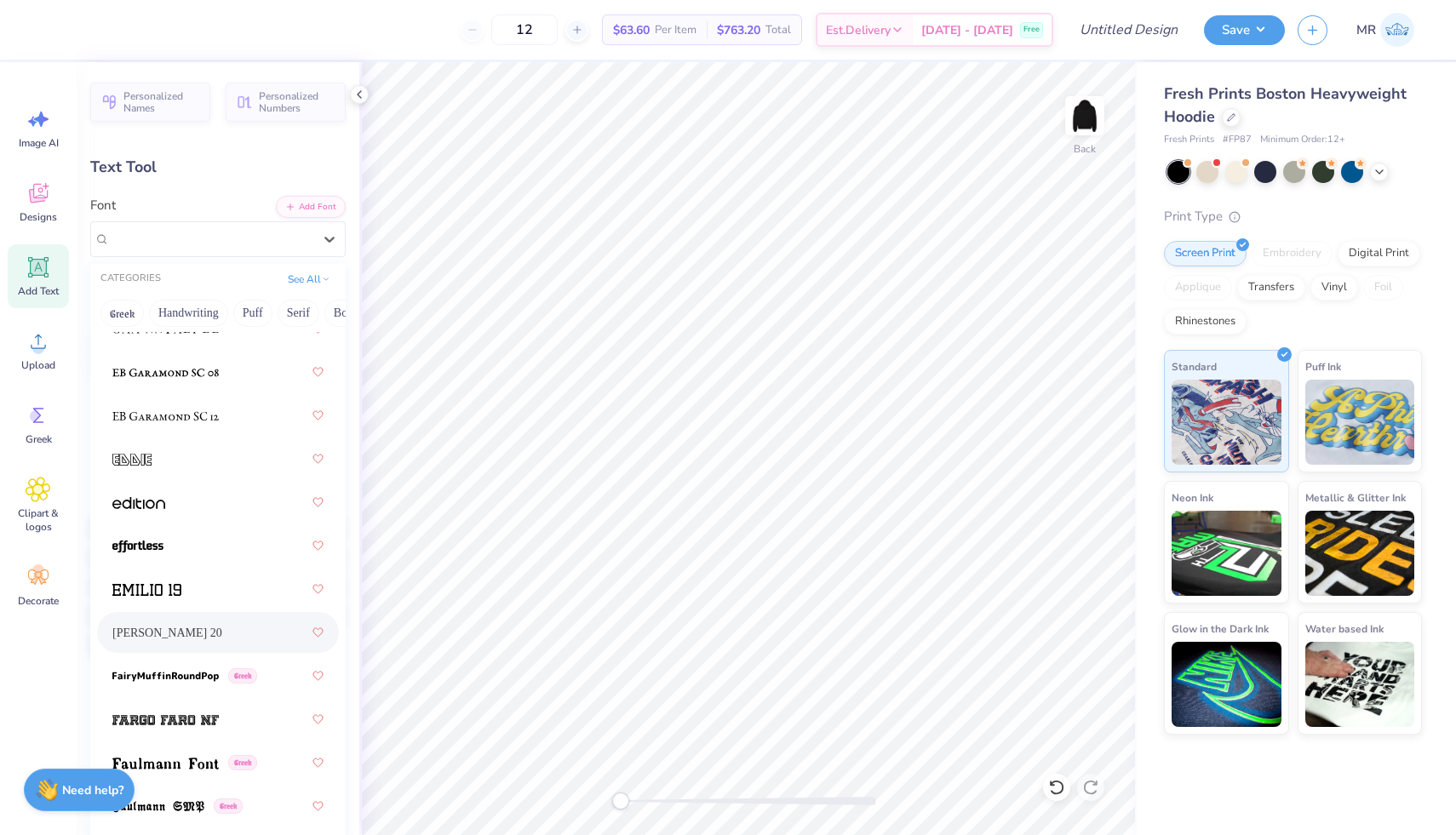
click at [218, 642] on div "[PERSON_NAME] 20" at bounding box center [218, 632] width 211 height 30
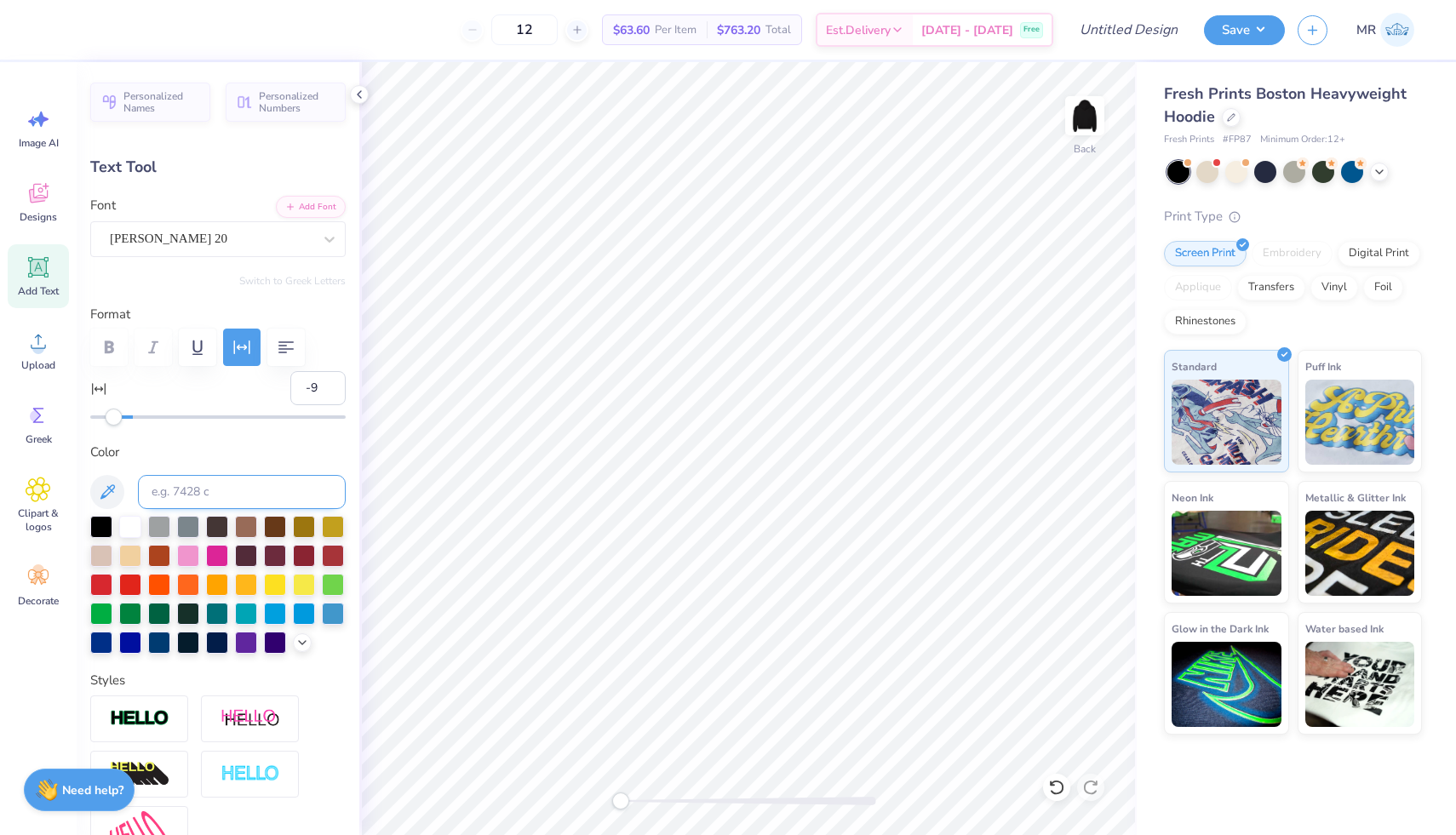
scroll to position [0, 1]
type input "5.49"
type input "10.97"
type input "1.79"
type input "4.47"
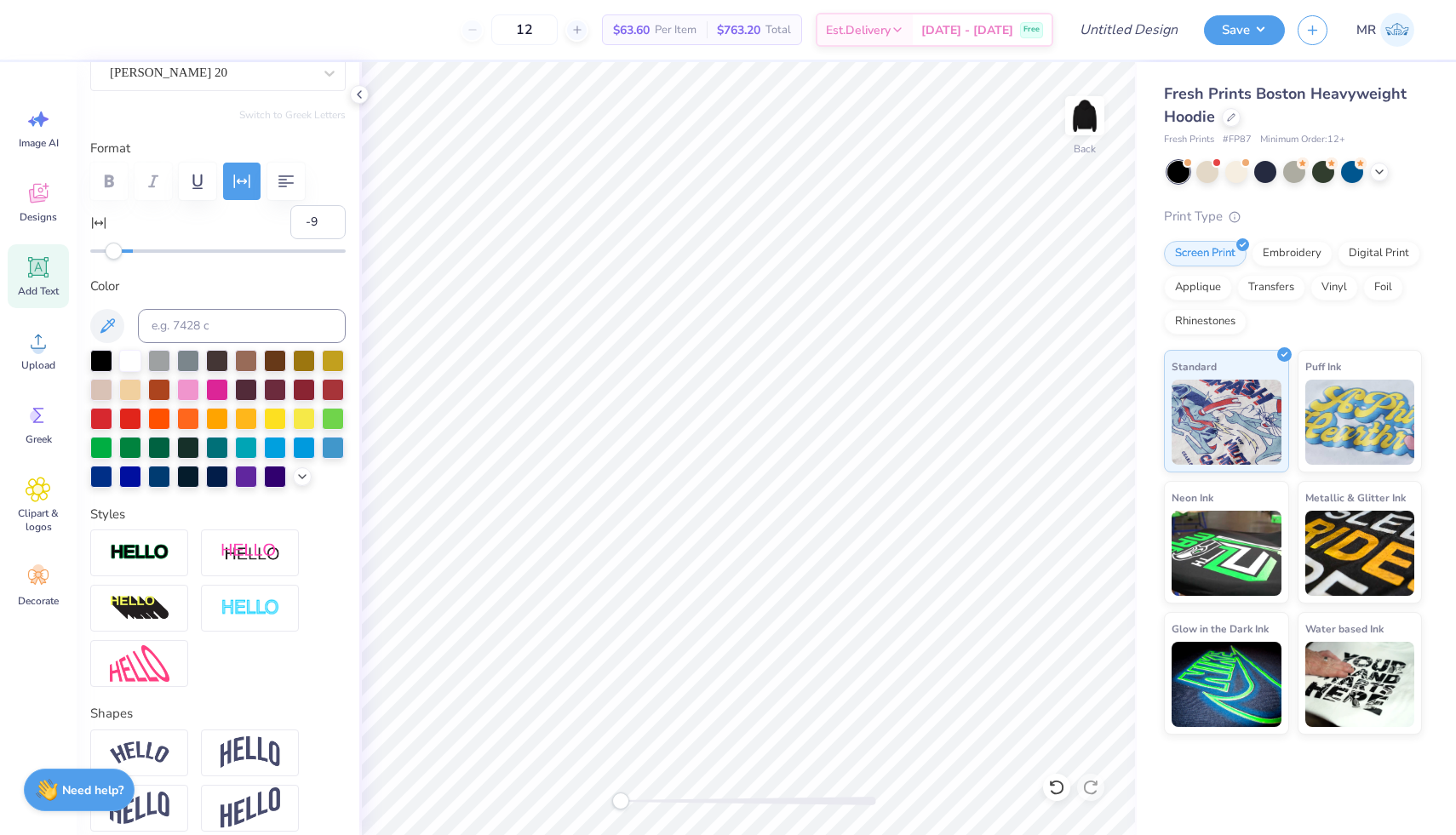
scroll to position [151, 0]
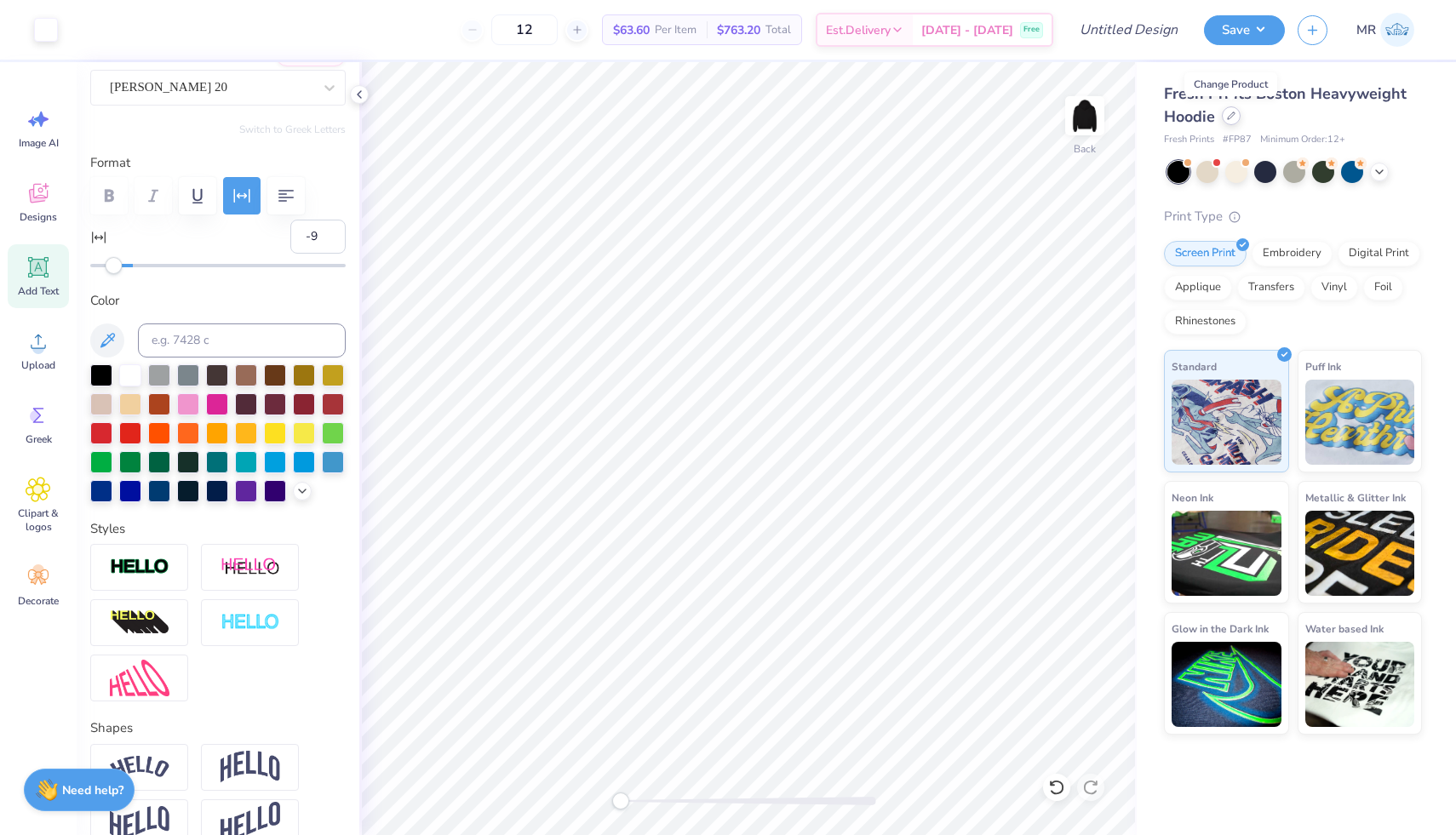
click at [1231, 119] on icon at bounding box center [1231, 116] width 9 height 9
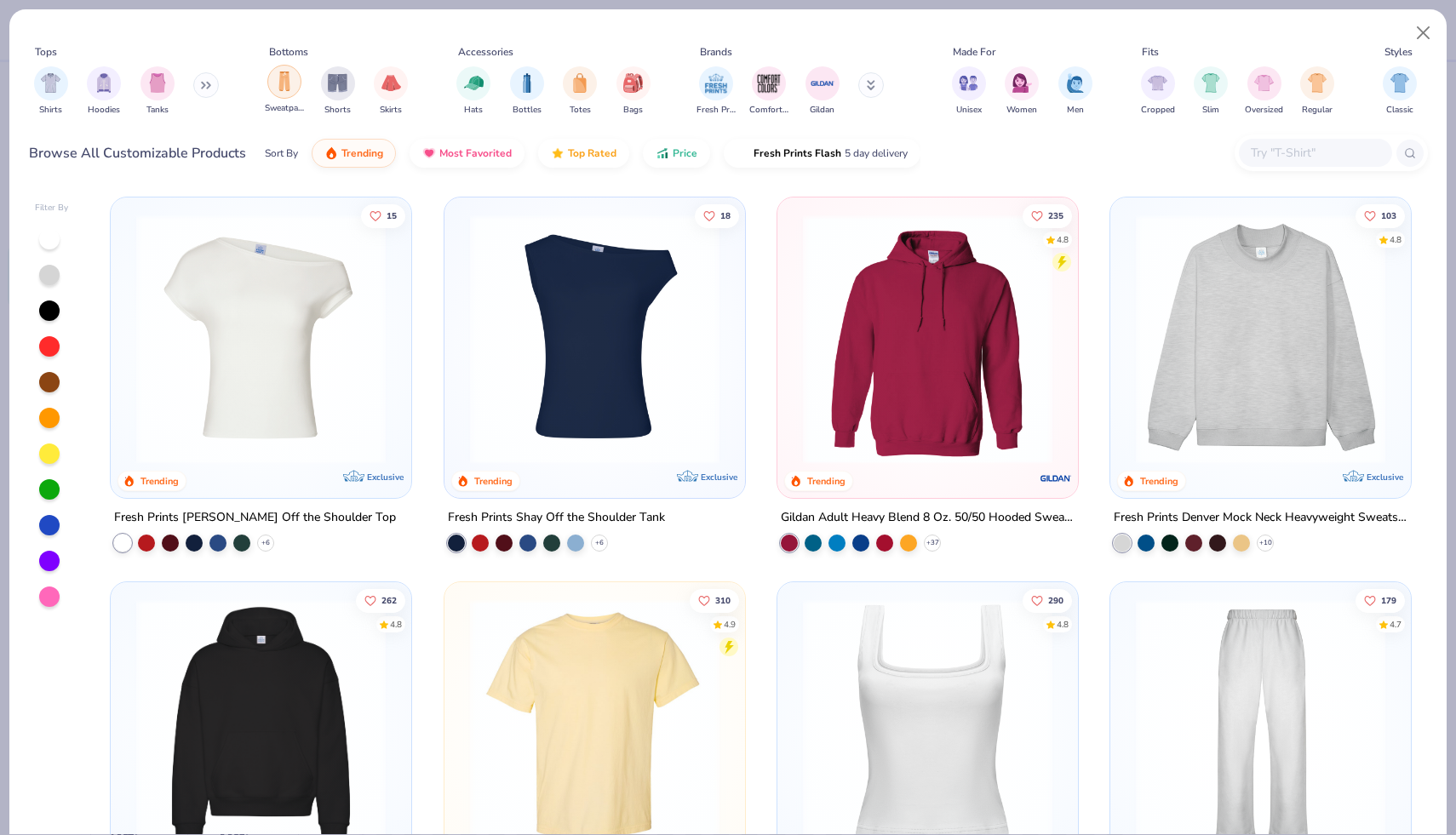
click at [288, 84] on img "filter for Sweatpants" at bounding box center [284, 81] width 19 height 20
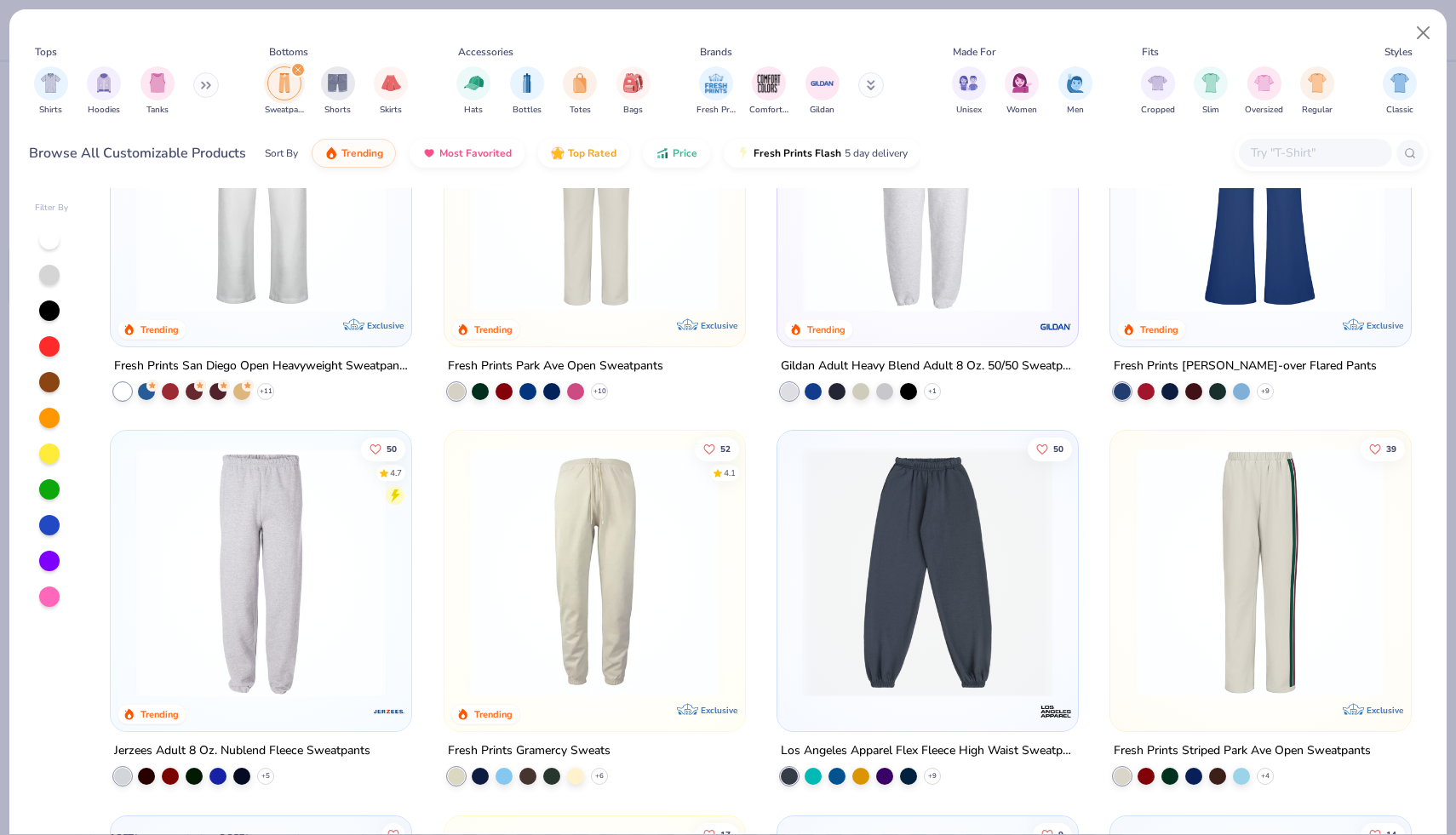
scroll to position [155, 0]
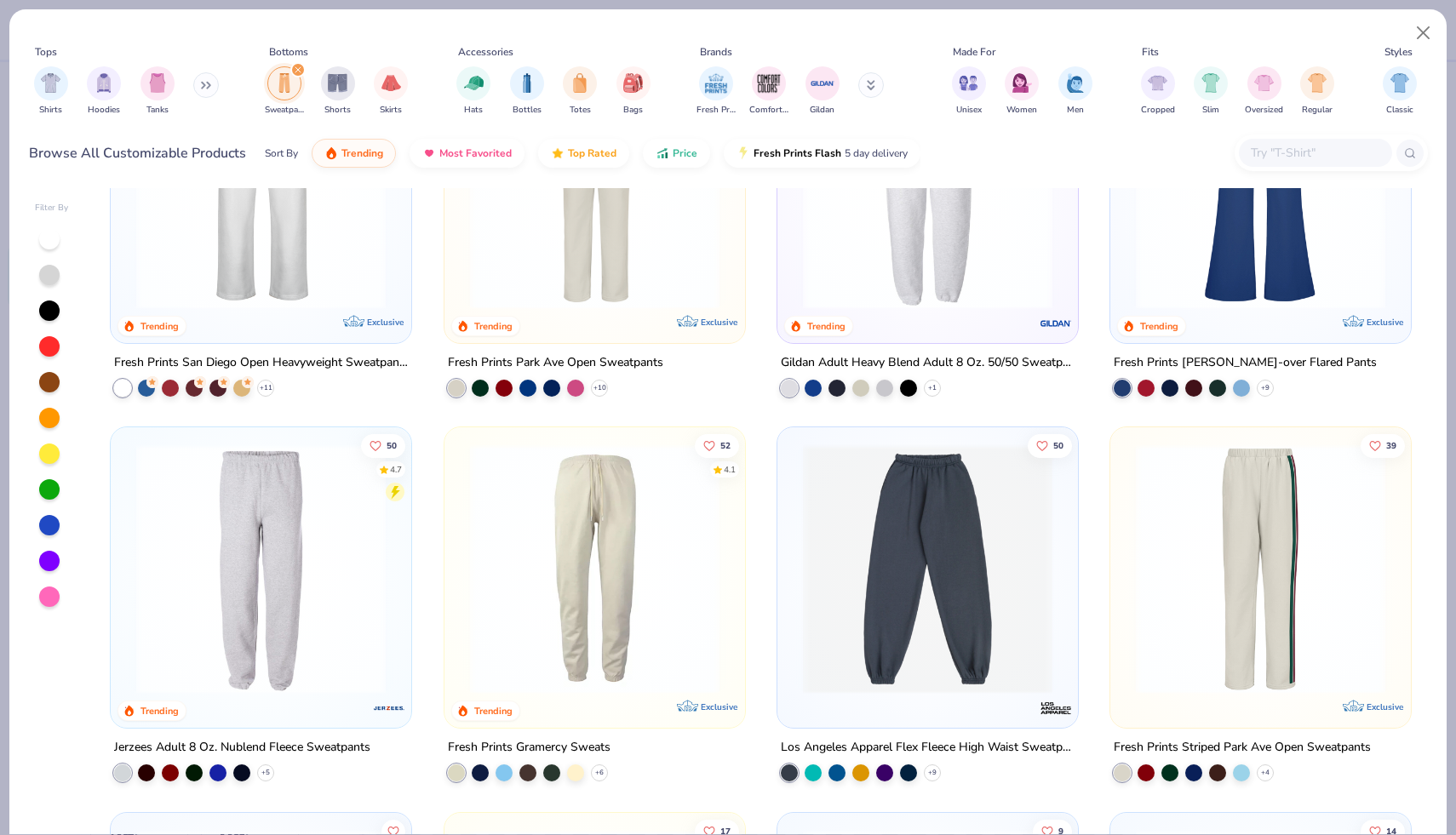
click at [600, 591] on img at bounding box center [594, 569] width 267 height 250
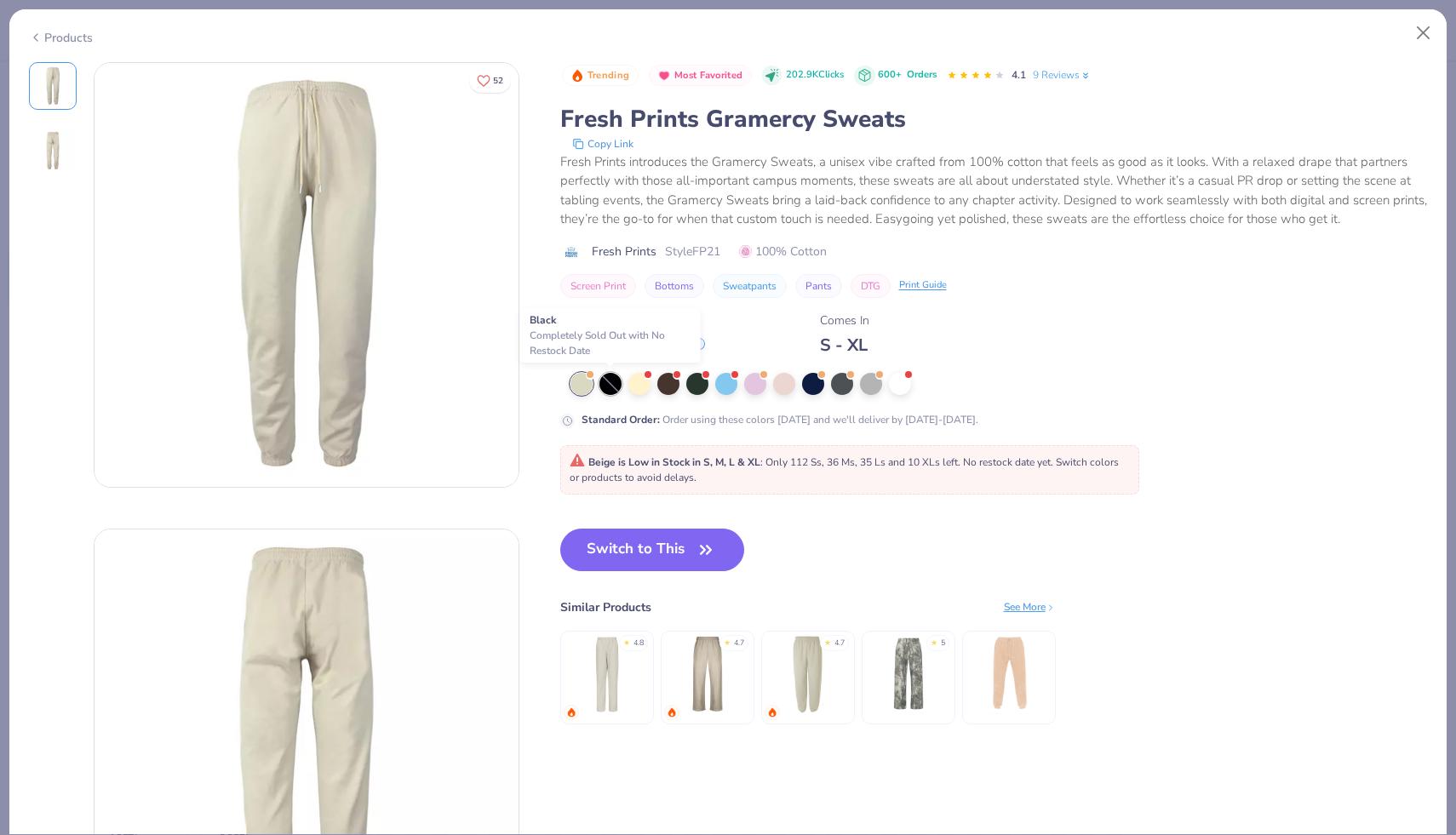
click at [614, 387] on div at bounding box center [611, 384] width 22 height 22
click at [1428, 28] on button "Close" at bounding box center [1422, 33] width 32 height 32
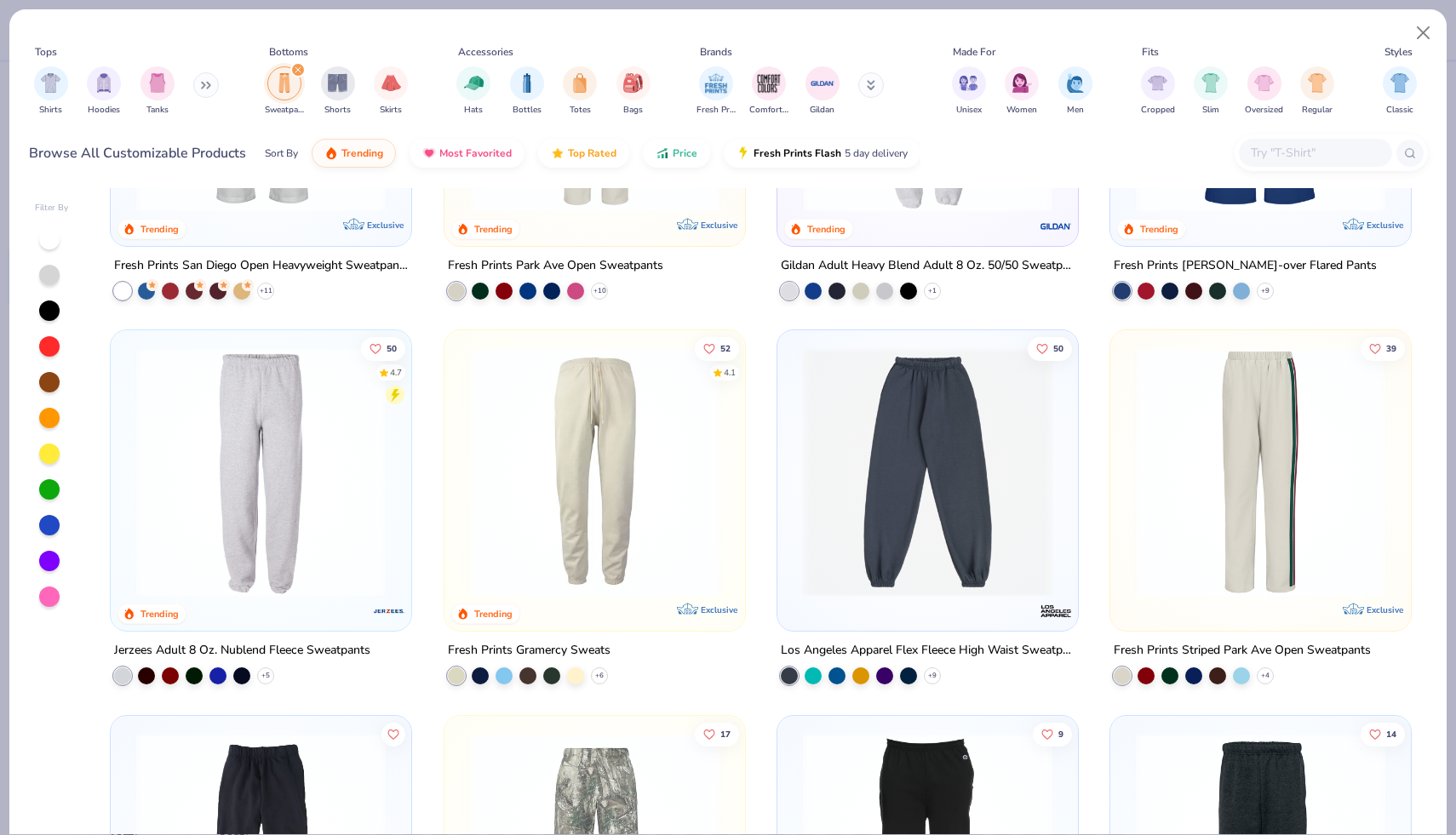
scroll to position [100, 0]
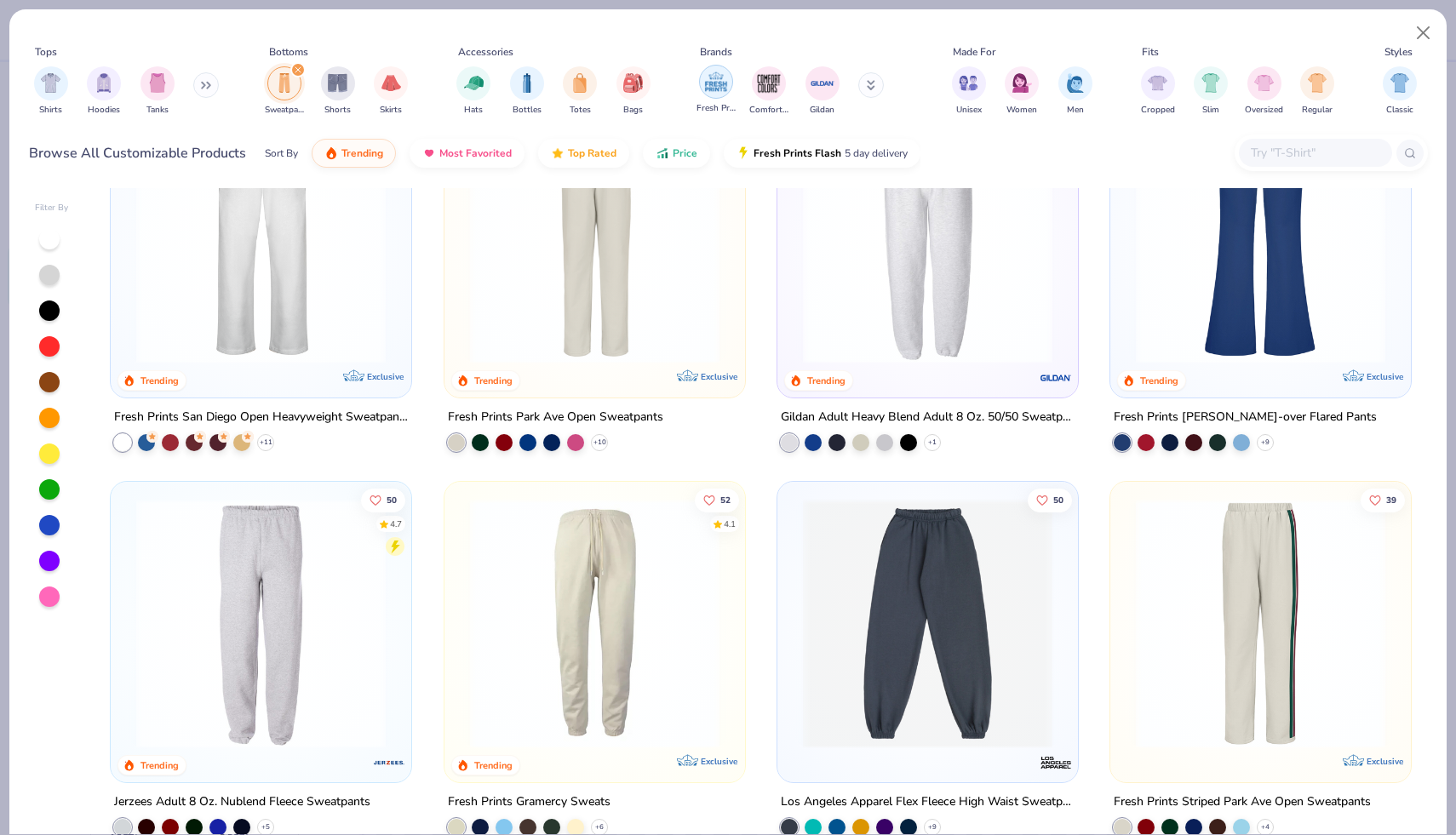
click at [721, 94] on div "filter for Fresh Prints" at bounding box center [715, 81] width 34 height 34
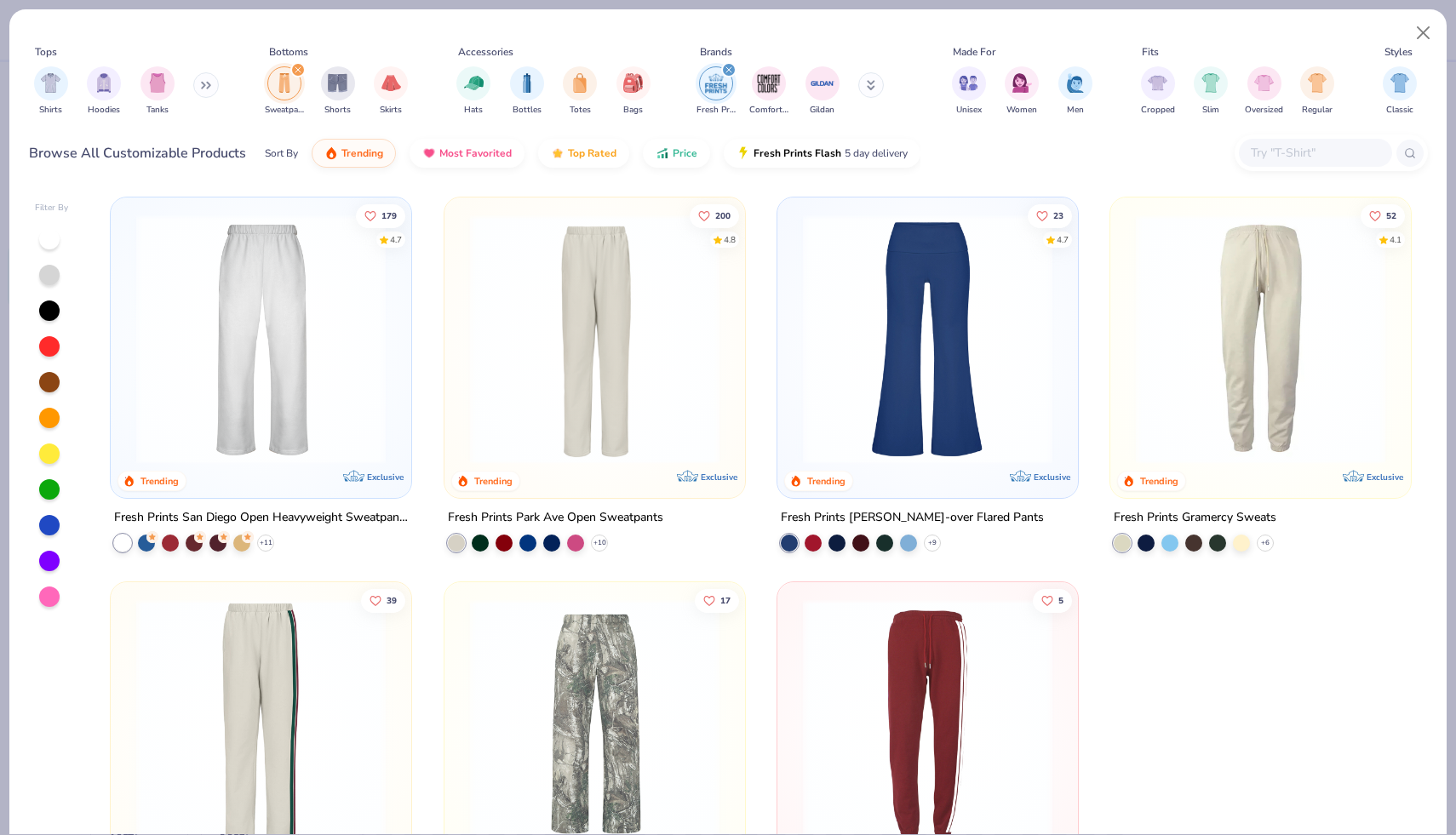
click at [714, 94] on img "filter for Fresh Prints" at bounding box center [716, 84] width 26 height 26
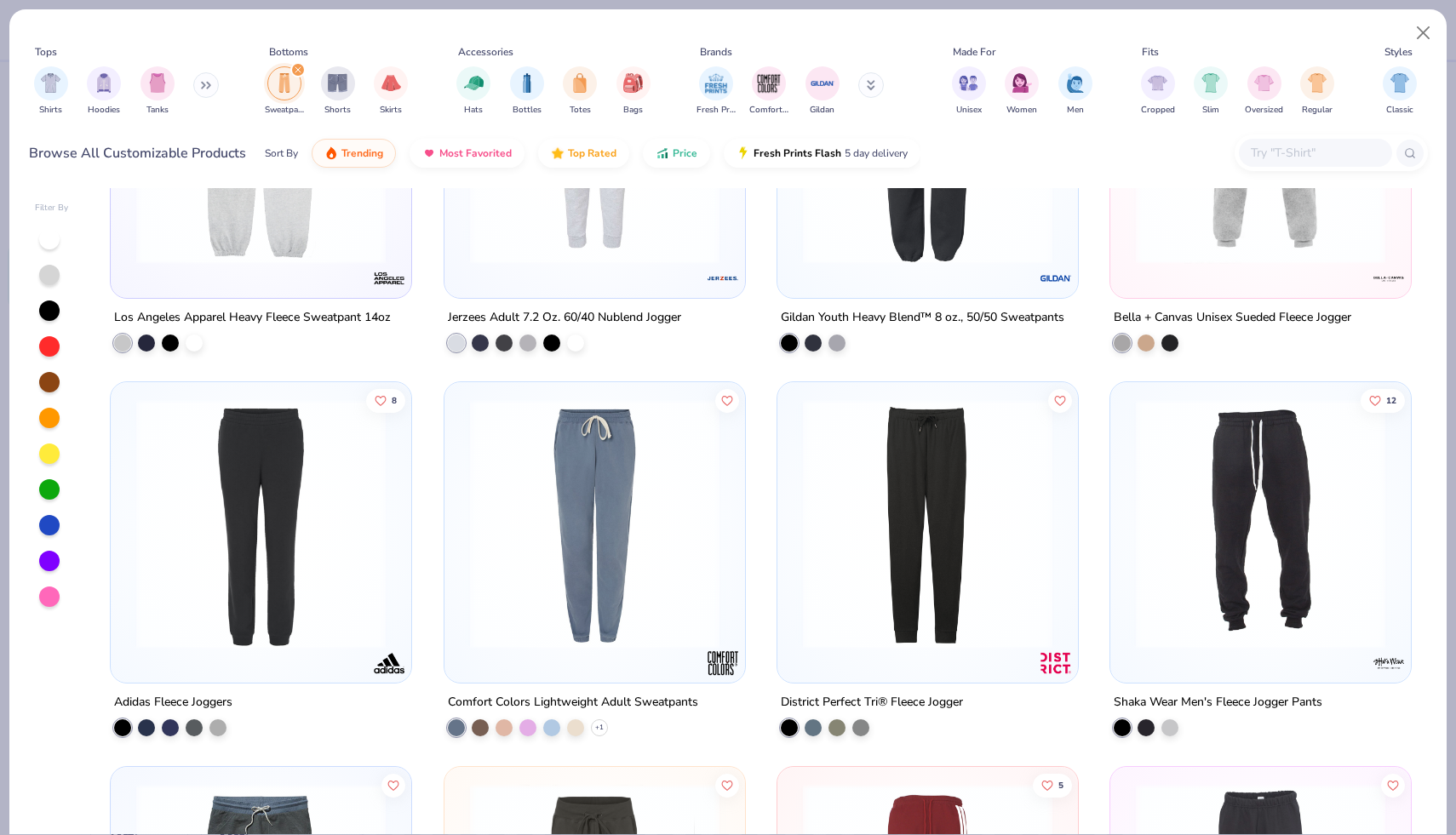
scroll to position [1359, 0]
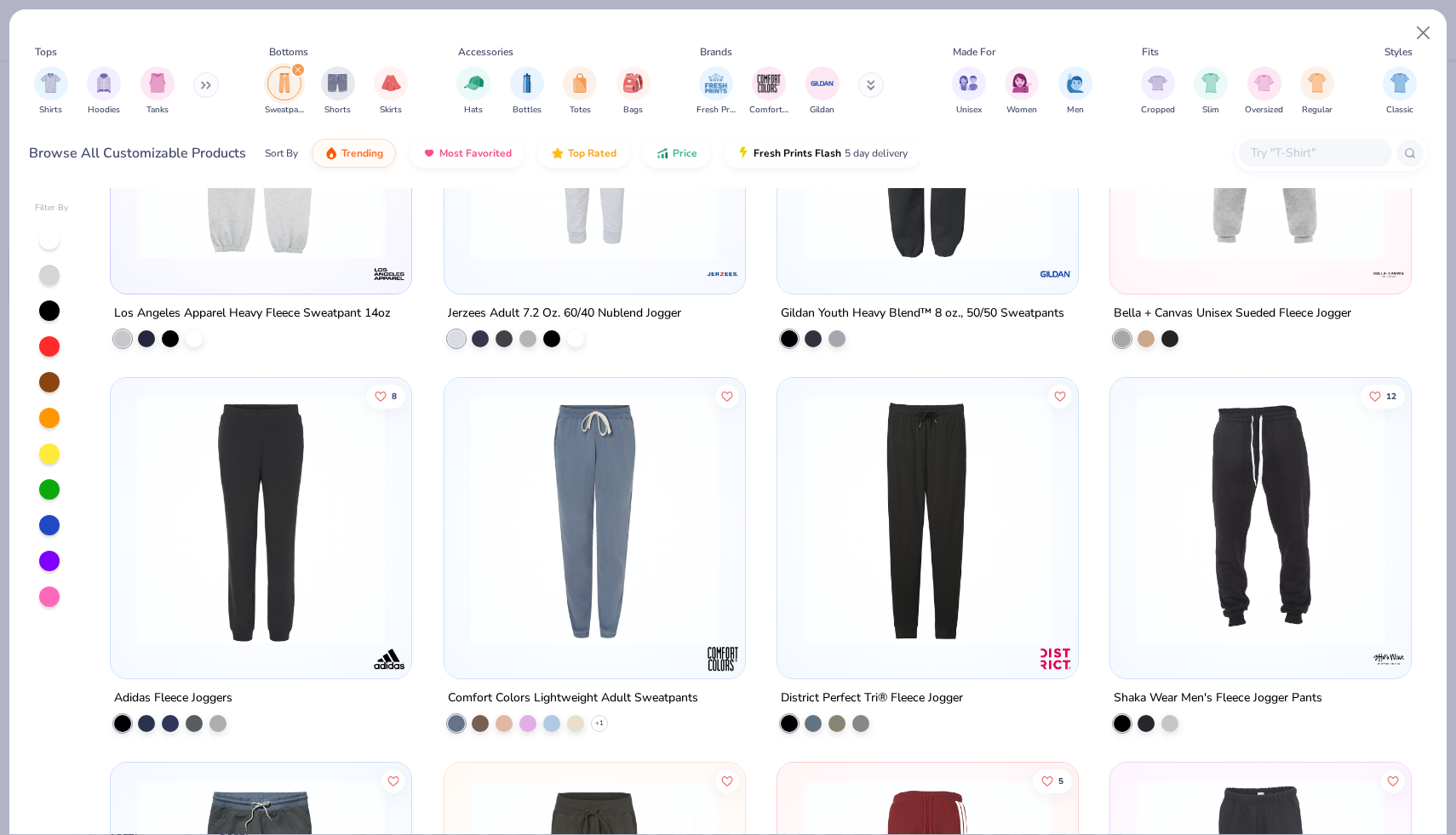
click at [329, 617] on img at bounding box center [261, 519] width 267 height 250
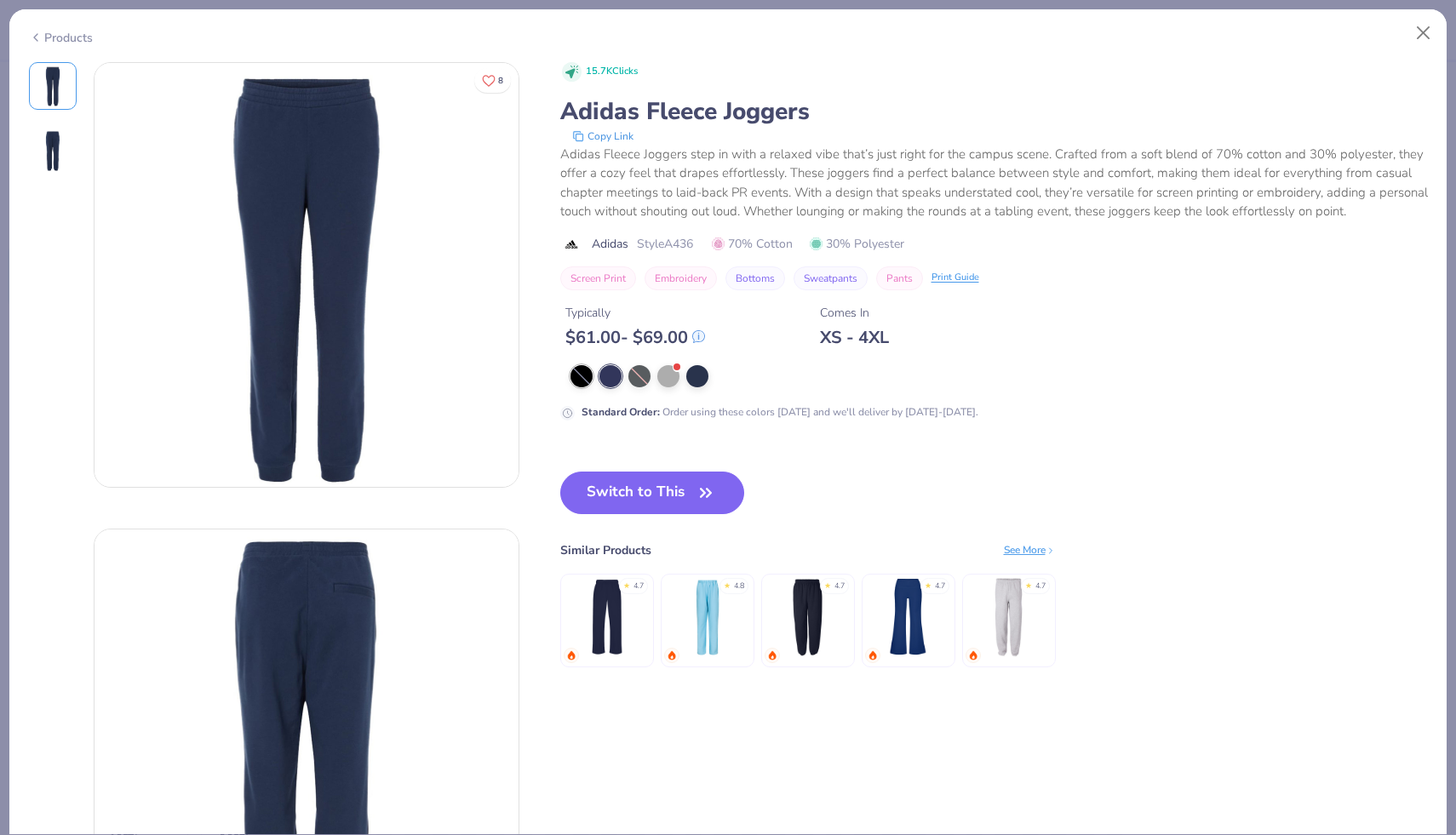
click at [583, 384] on div at bounding box center [581, 376] width 22 height 22
click at [1016, 642] on img at bounding box center [1009, 617] width 81 height 81
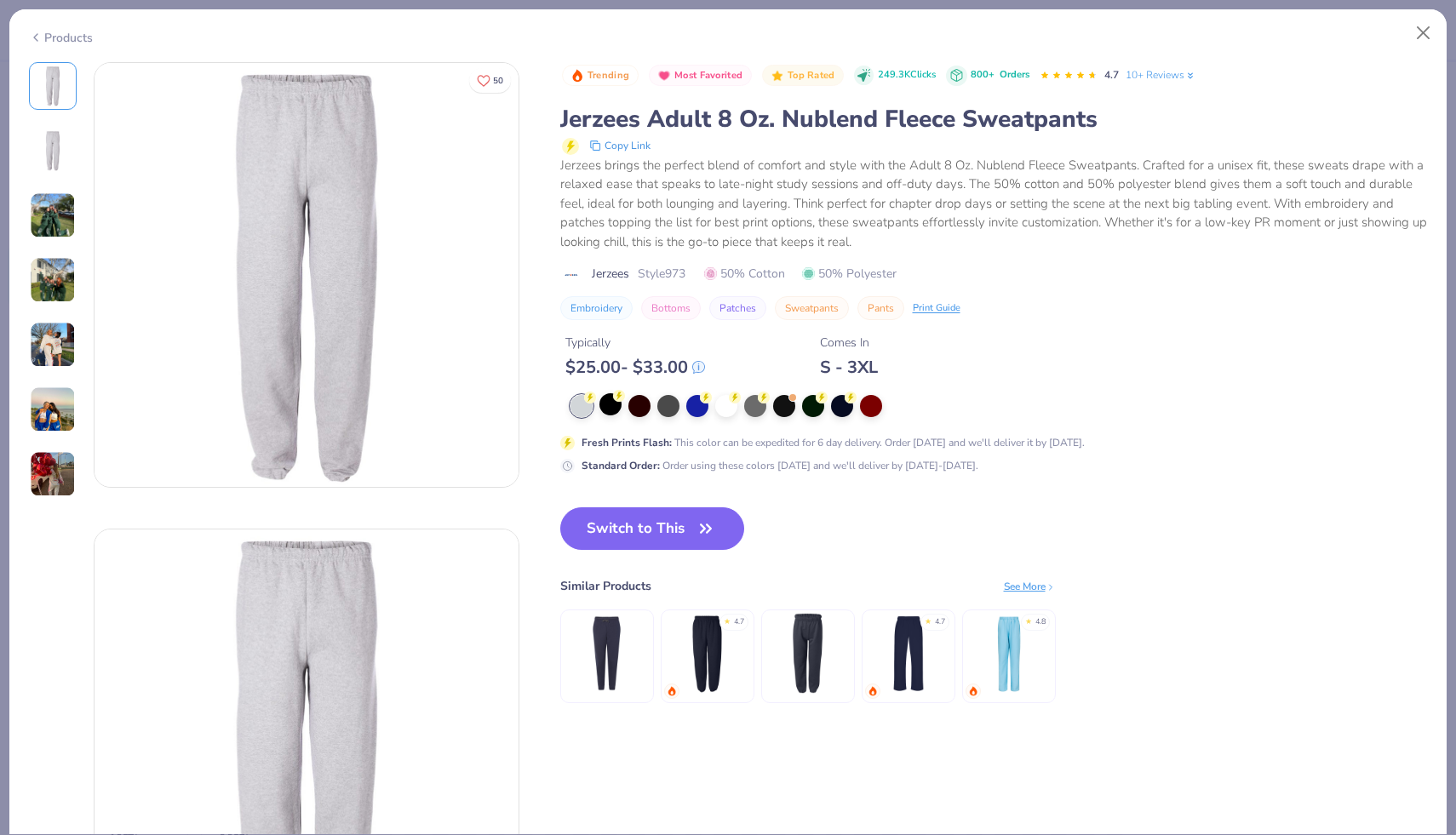
click at [600, 416] on div at bounding box center [905, 406] width 671 height 22
click at [604, 411] on div at bounding box center [611, 404] width 22 height 22
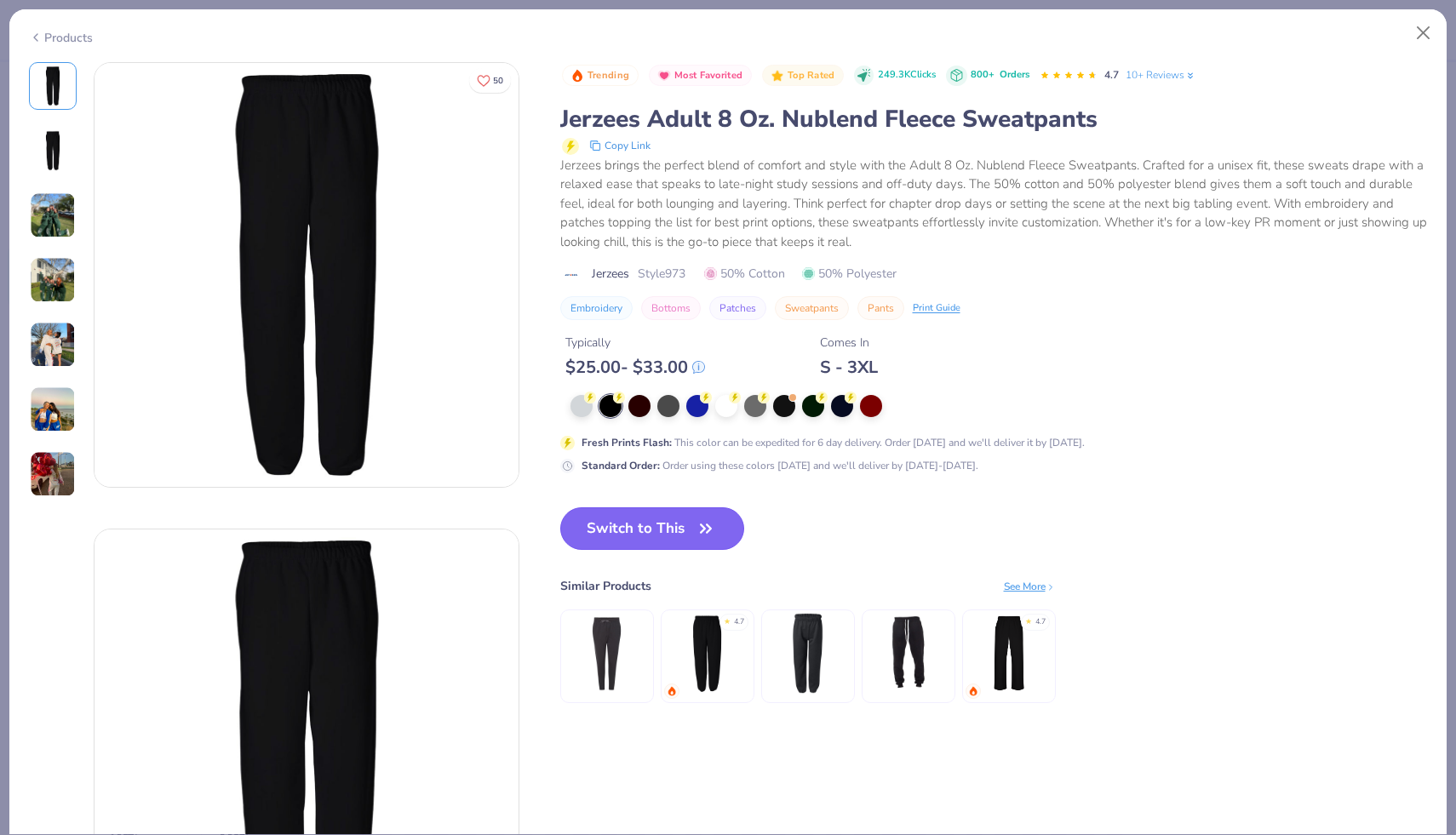
click at [646, 535] on button "Switch to This" at bounding box center [653, 528] width 185 height 42
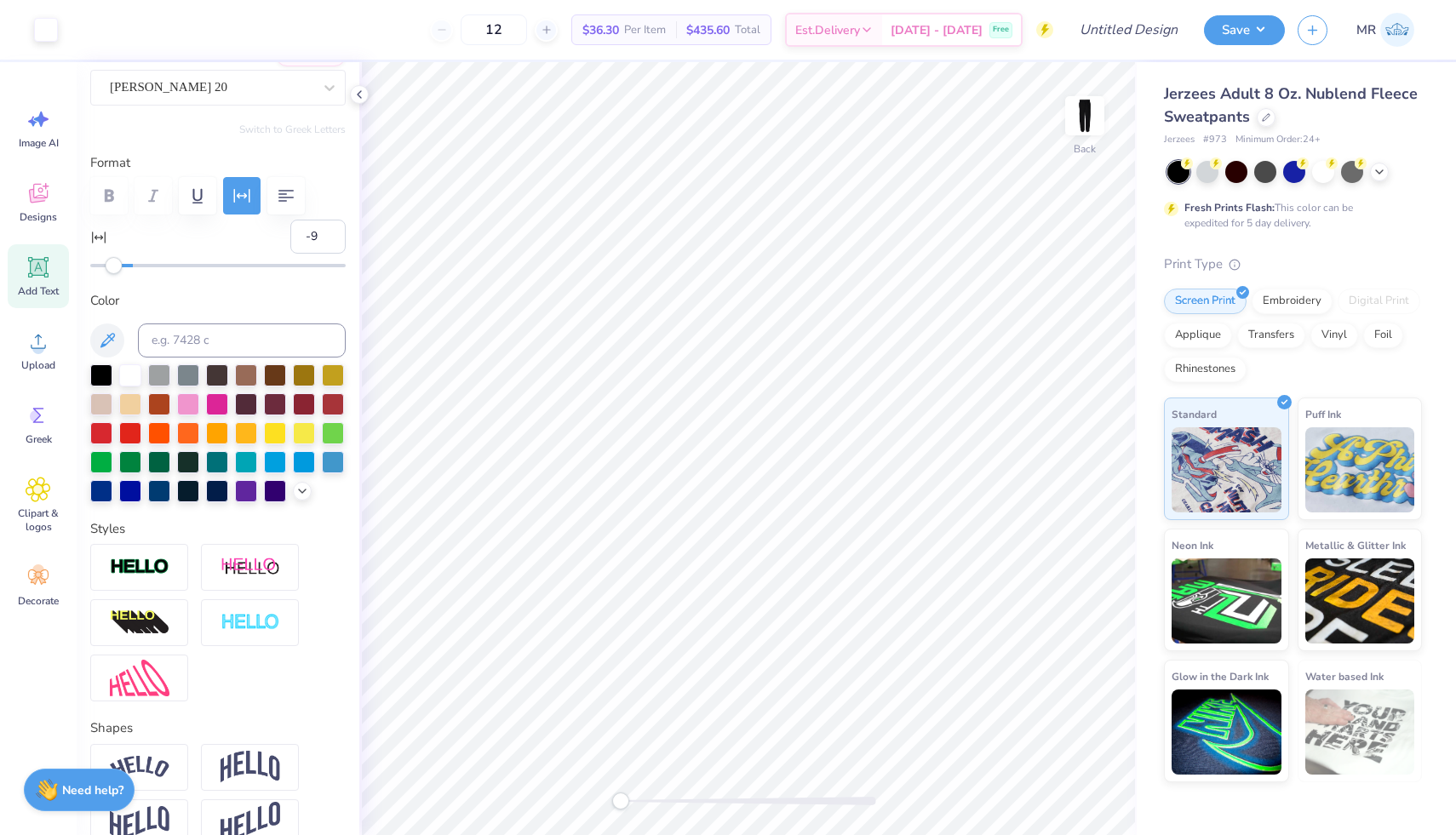
type input "7.81"
type input "1.28"
type input "13.49"
click at [47, 356] on div "Upload" at bounding box center [38, 351] width 61 height 64
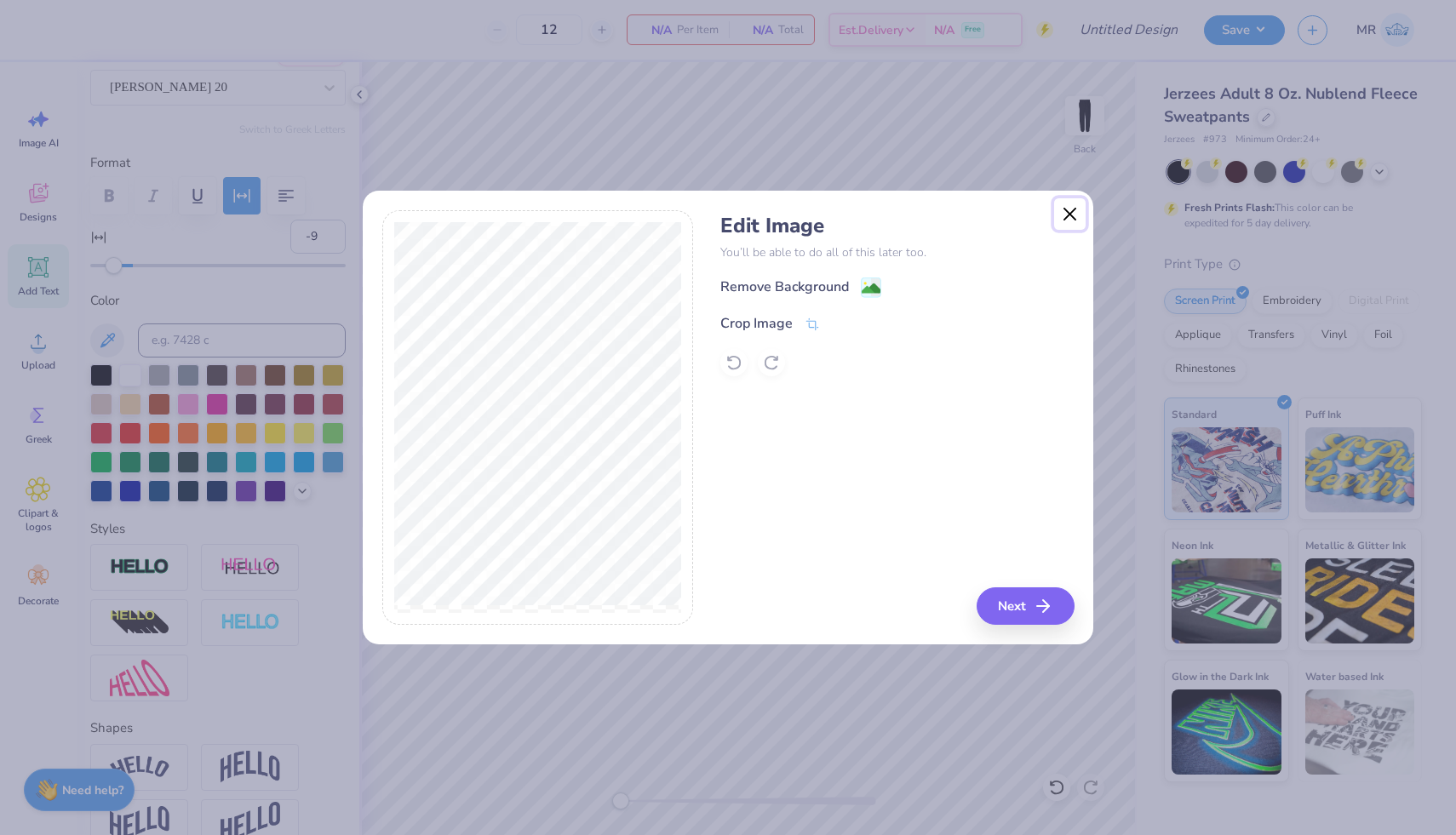
click at [1065, 206] on button "Close" at bounding box center [1069, 214] width 32 height 32
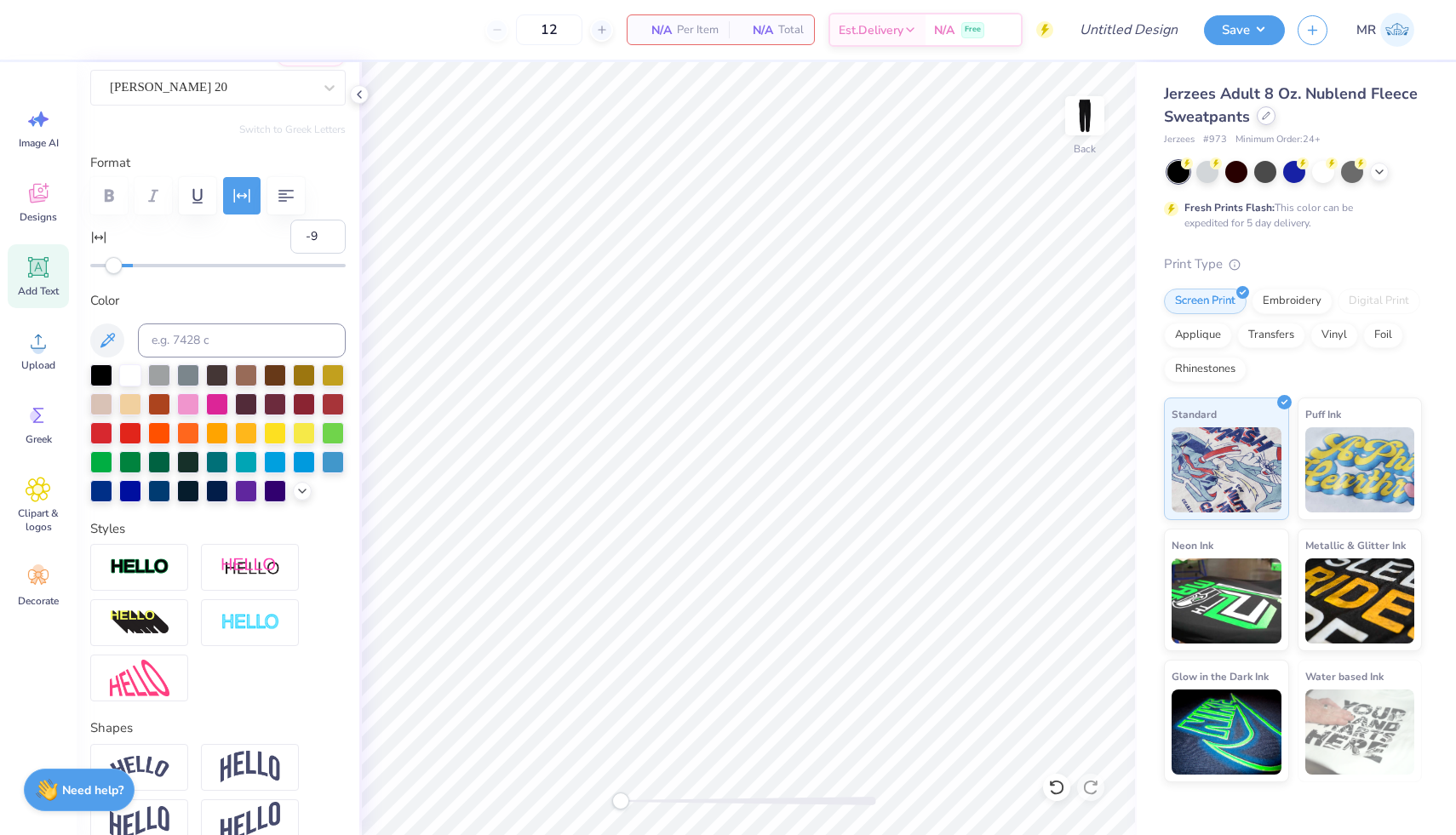
click at [1260, 124] on div "Jerzees Adult 8 Oz. Nublend Fleece Sweatpants" at bounding box center [1292, 105] width 258 height 46
click at [1266, 121] on div at bounding box center [1266, 116] width 19 height 19
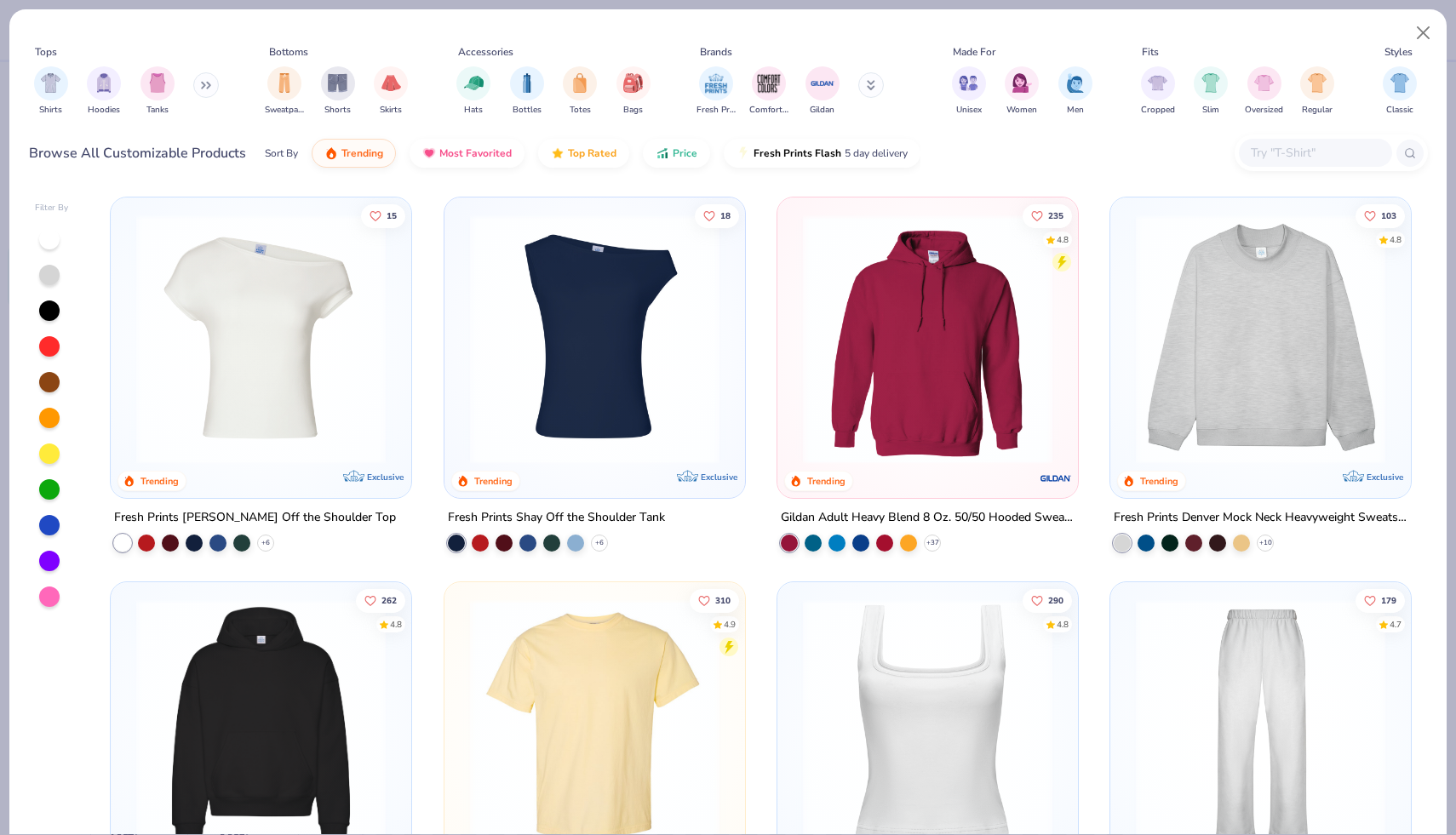
click at [209, 90] on button at bounding box center [206, 85] width 26 height 26
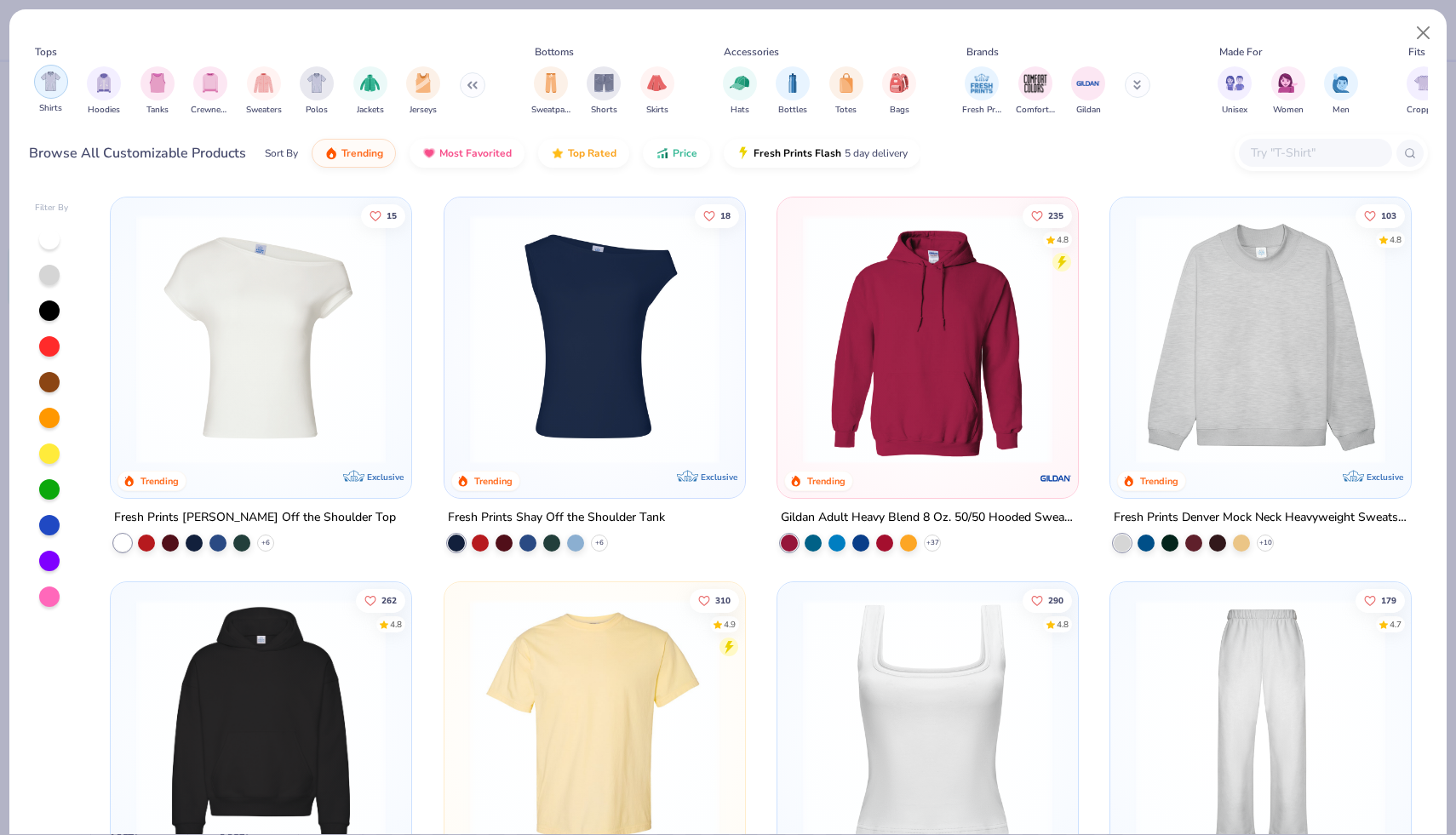
click at [54, 81] on img "filter for Shirts" at bounding box center [50, 81] width 20 height 20
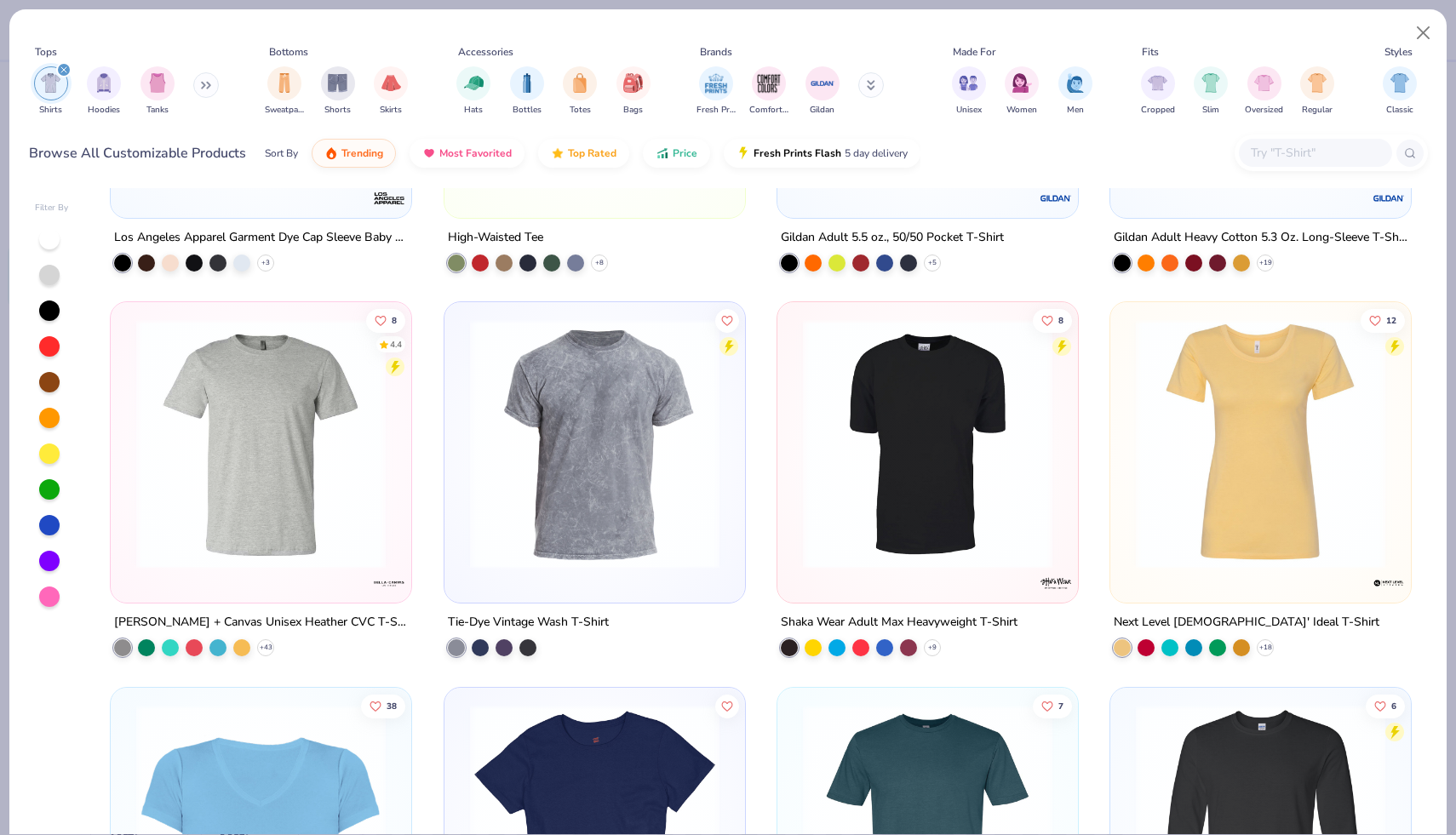
scroll to position [3385, 0]
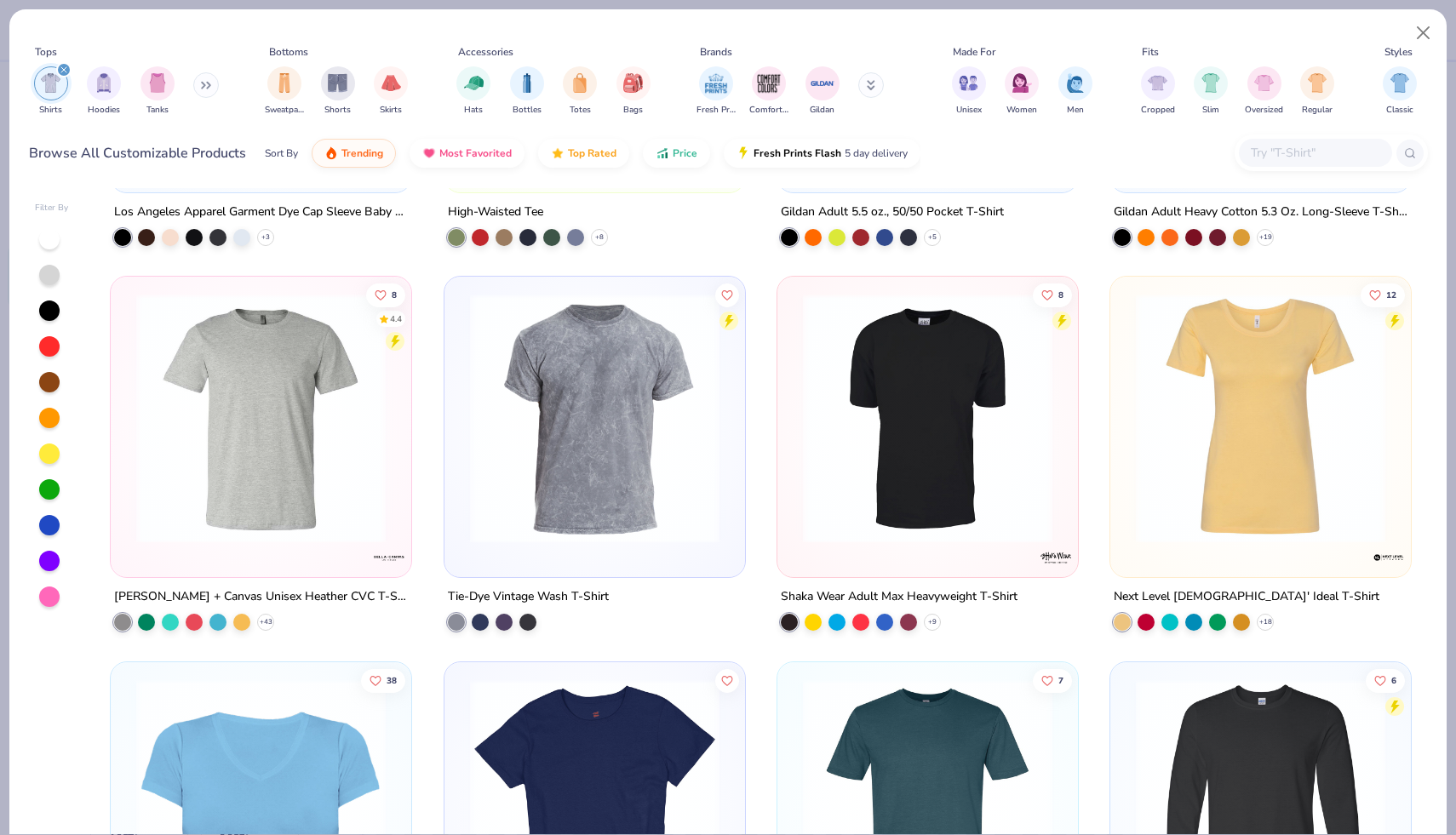
click at [206, 90] on button at bounding box center [206, 85] width 26 height 26
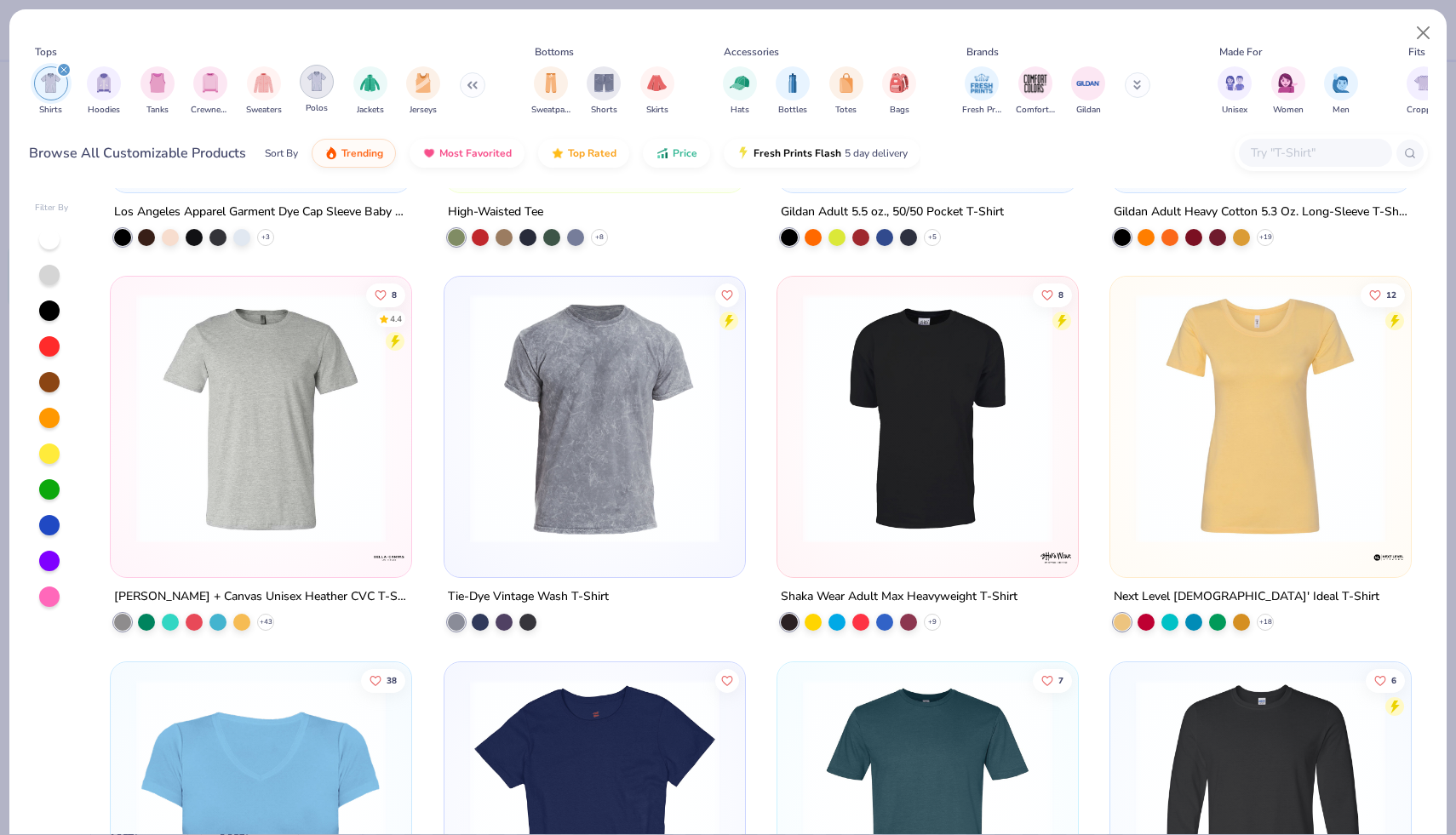
click at [302, 86] on div "filter for Polos" at bounding box center [316, 81] width 34 height 34
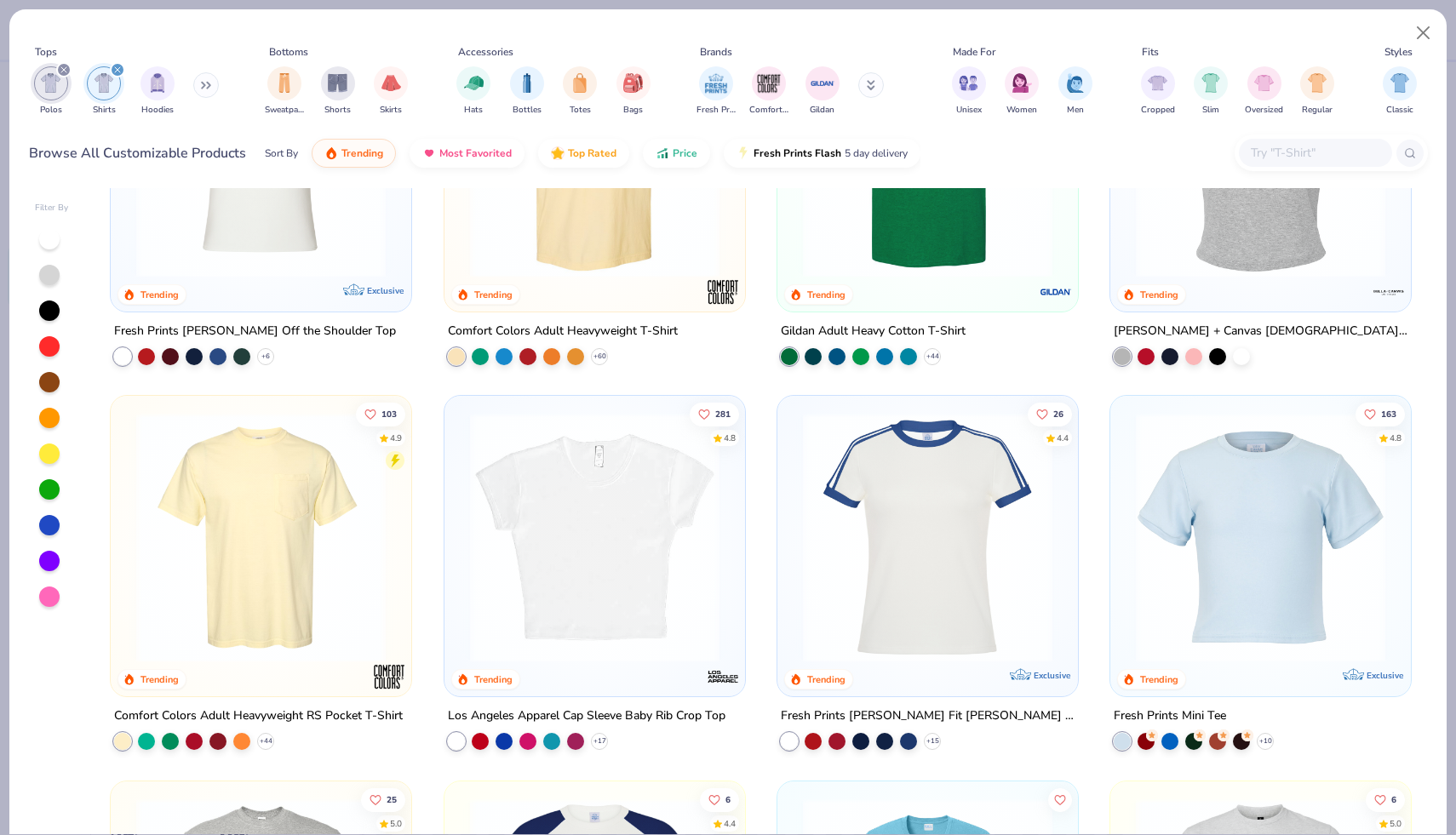
scroll to position [190, 0]
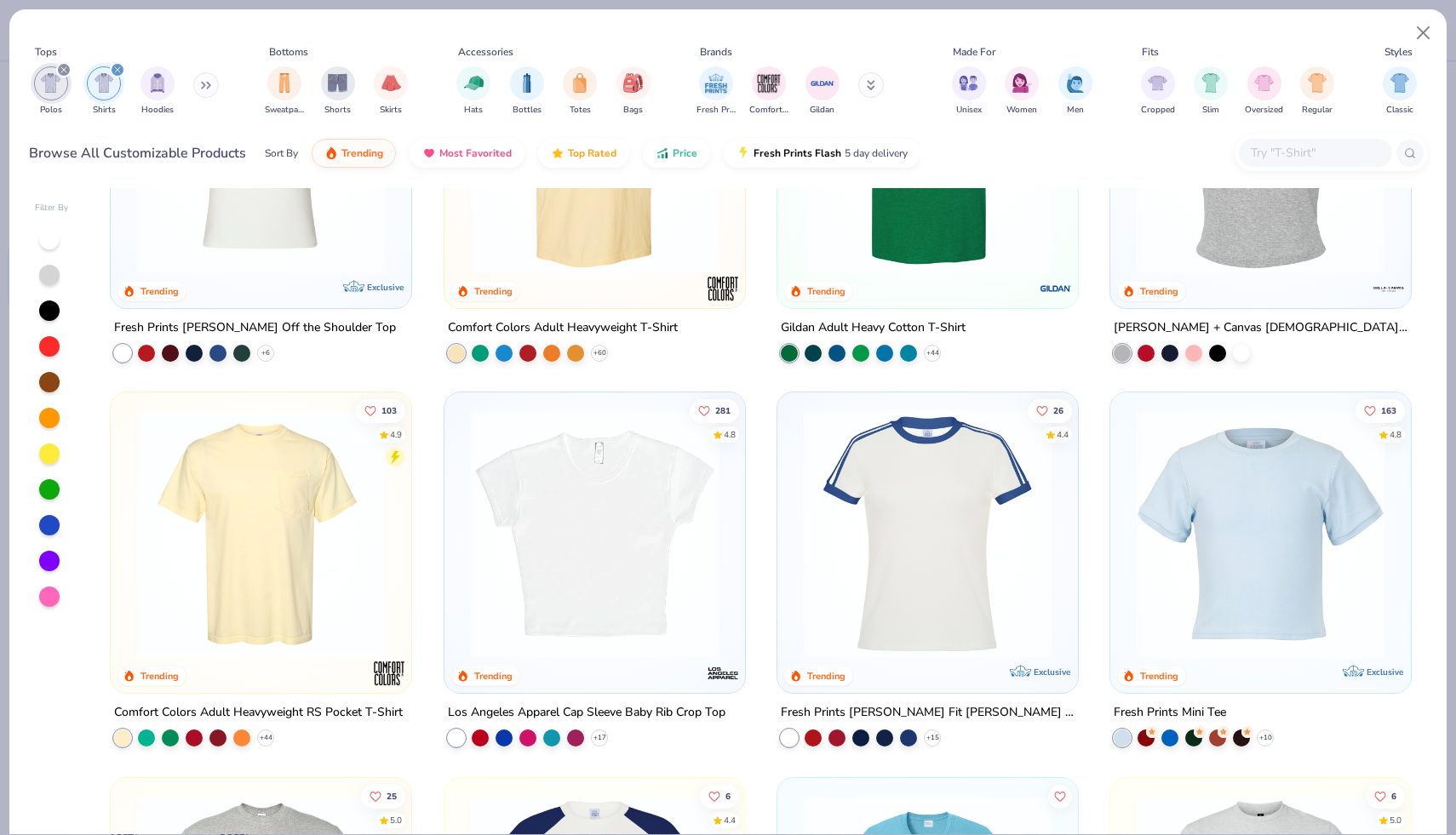
click at [65, 67] on icon "filter for Polos" at bounding box center [64, 70] width 7 height 7
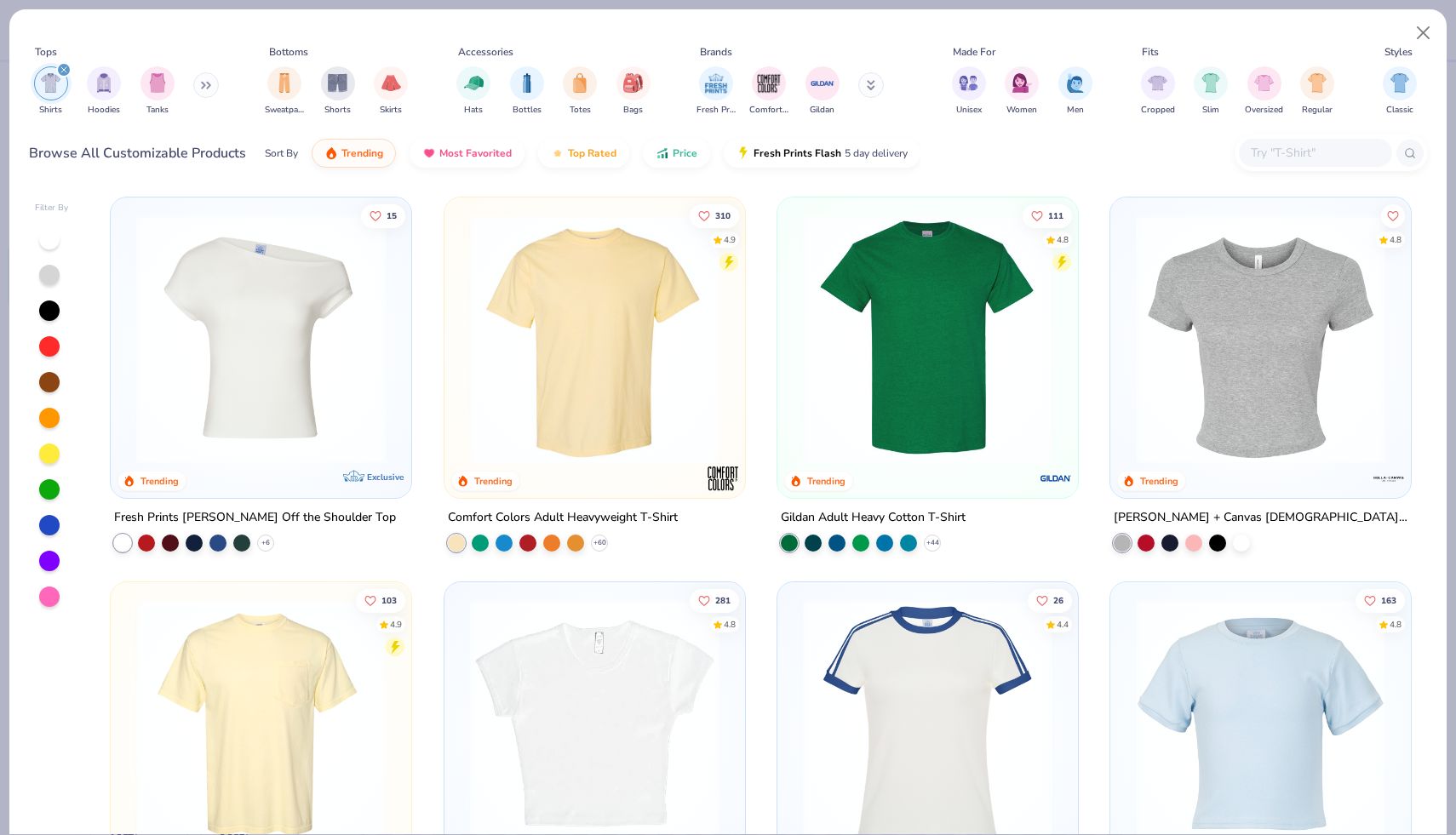
click at [63, 62] on div "filter for Shirts" at bounding box center [64, 70] width 16 height 16
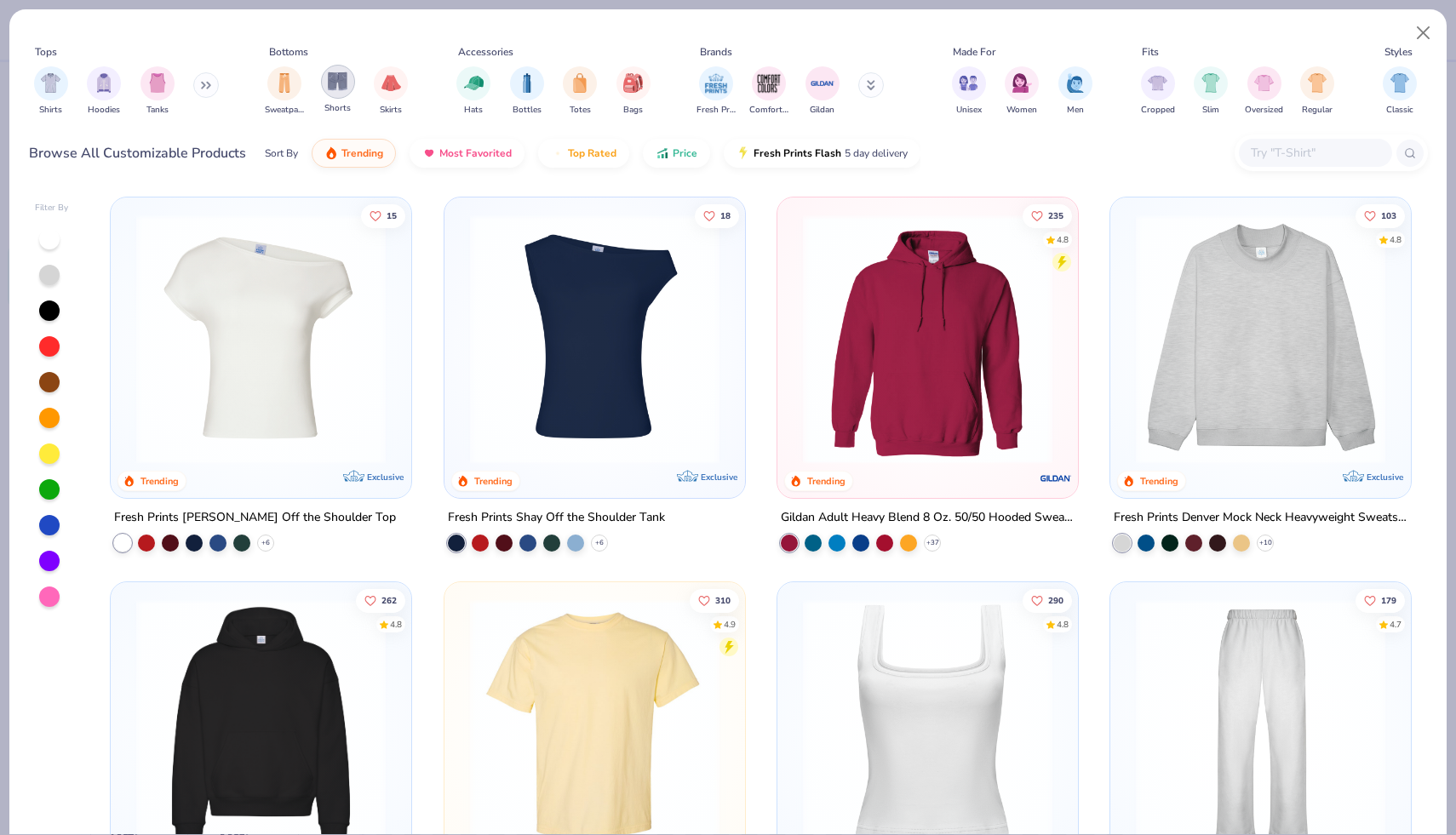
click at [335, 92] on div "filter for Shorts" at bounding box center [338, 81] width 34 height 34
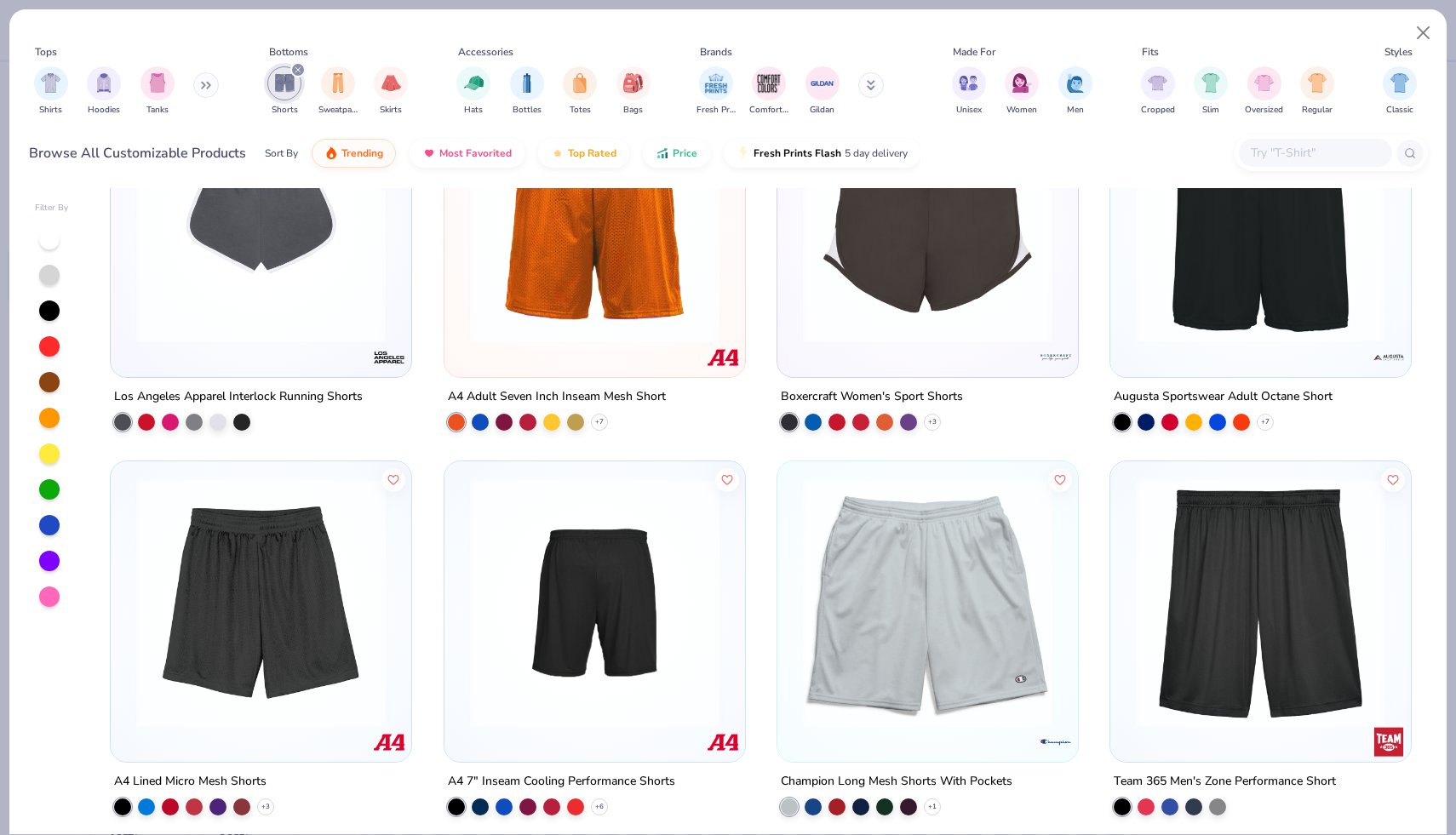
scroll to position [1648, 0]
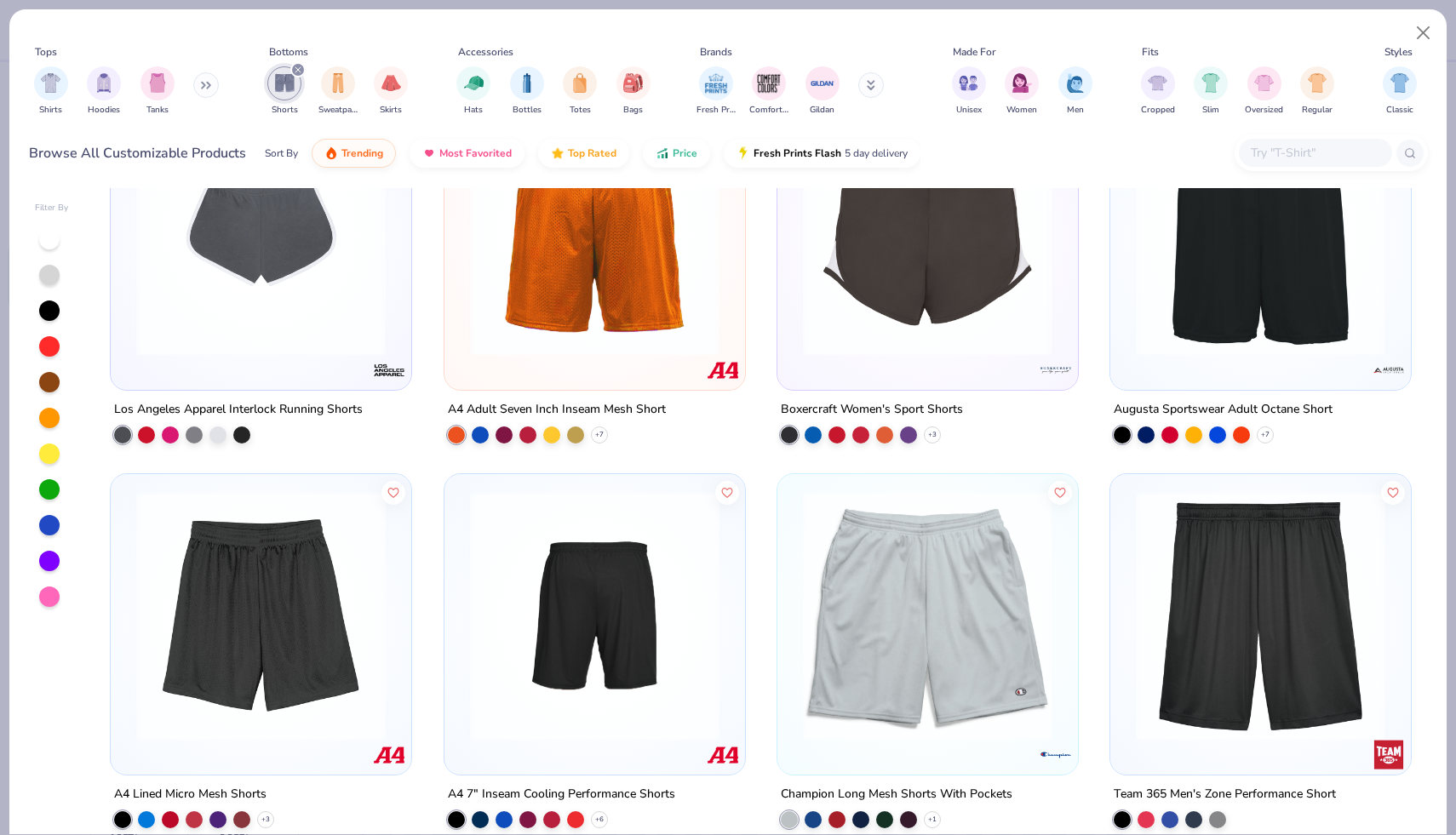
click at [667, 575] on img at bounding box center [594, 616] width 267 height 250
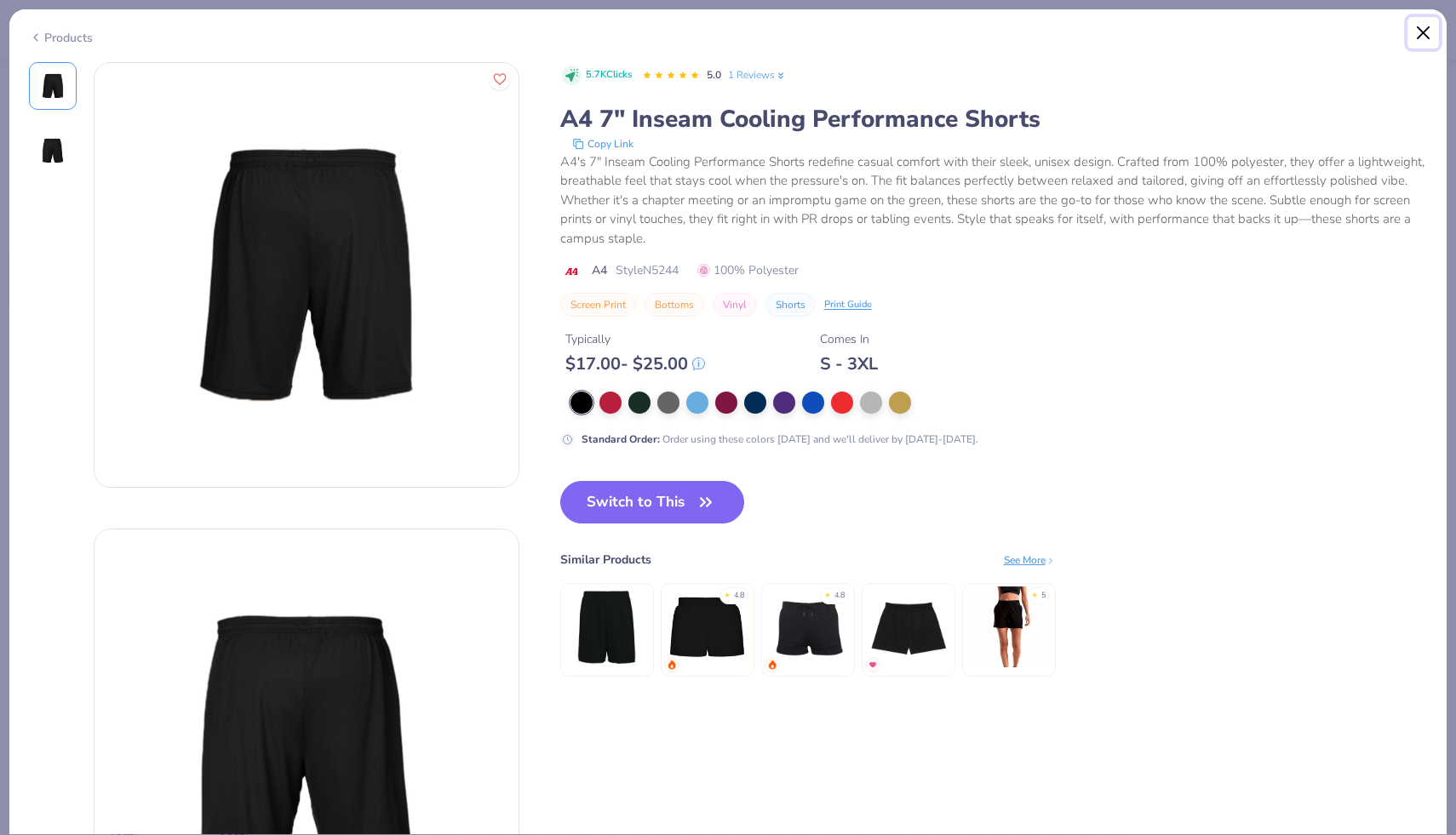
click at [1428, 29] on button "Close" at bounding box center [1422, 33] width 32 height 32
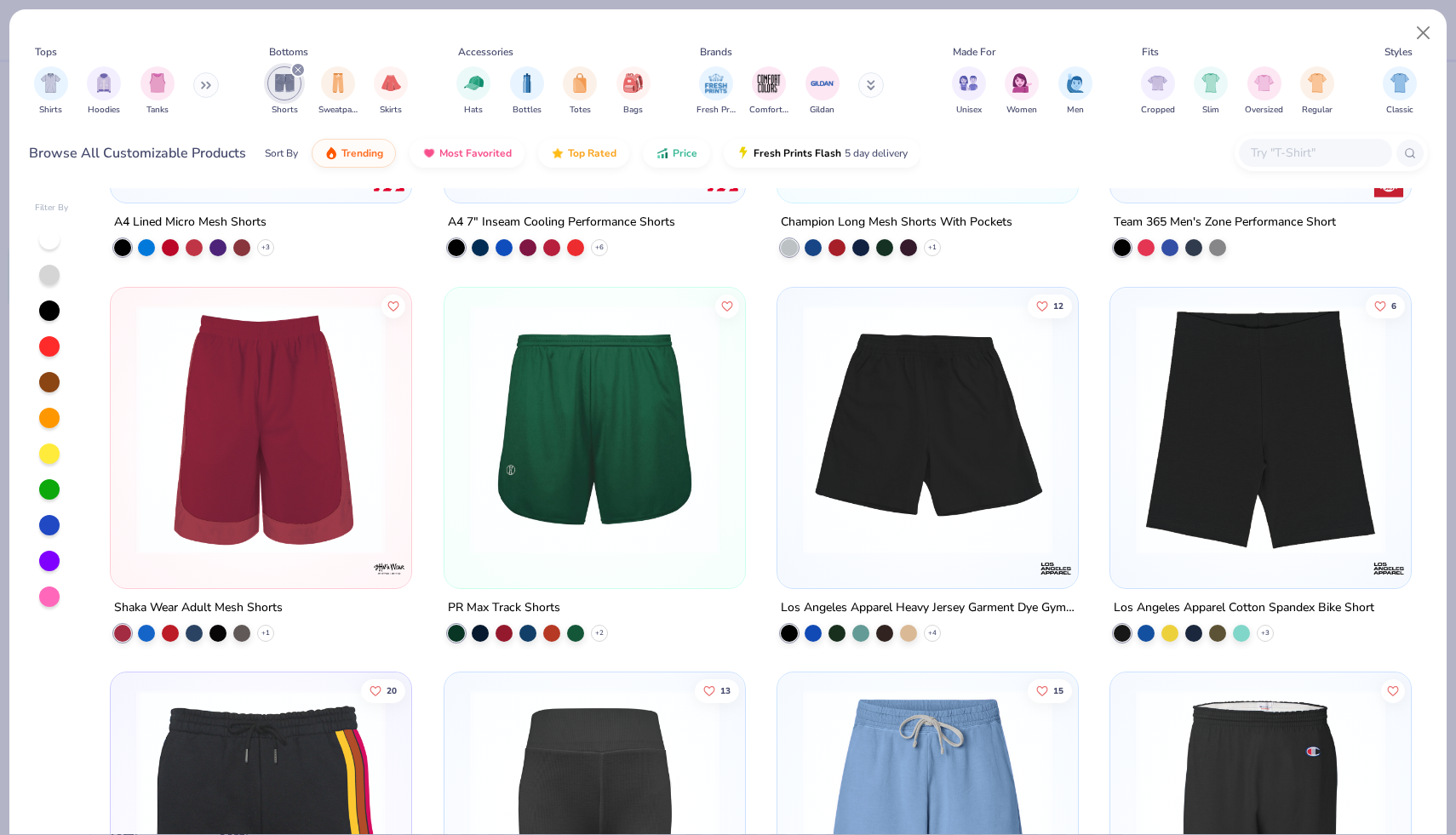
scroll to position [2221, 0]
click at [848, 530] on img at bounding box center [927, 427] width 267 height 250
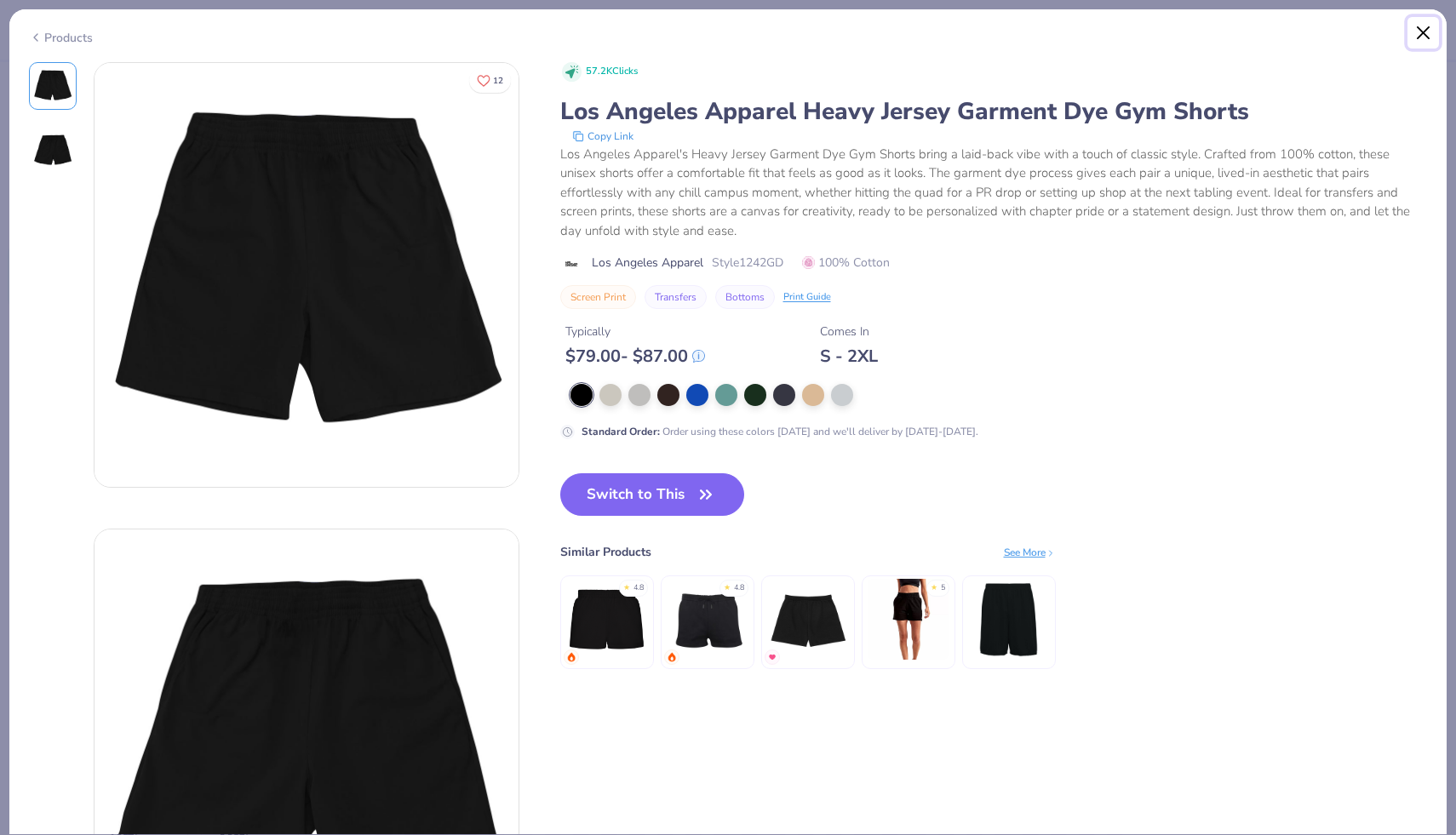
click at [1424, 33] on button "Close" at bounding box center [1422, 33] width 32 height 32
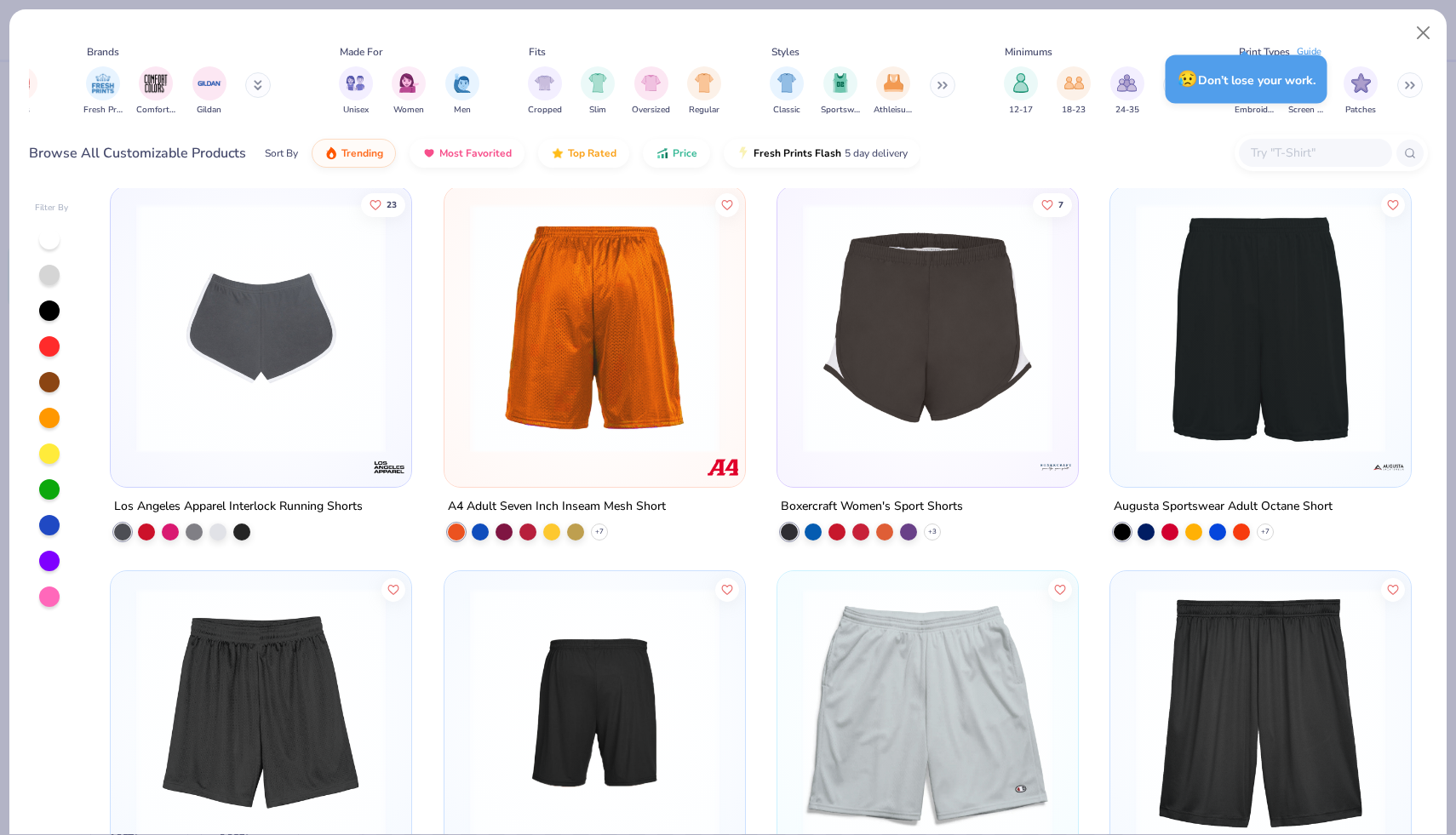
scroll to position [1484, 0]
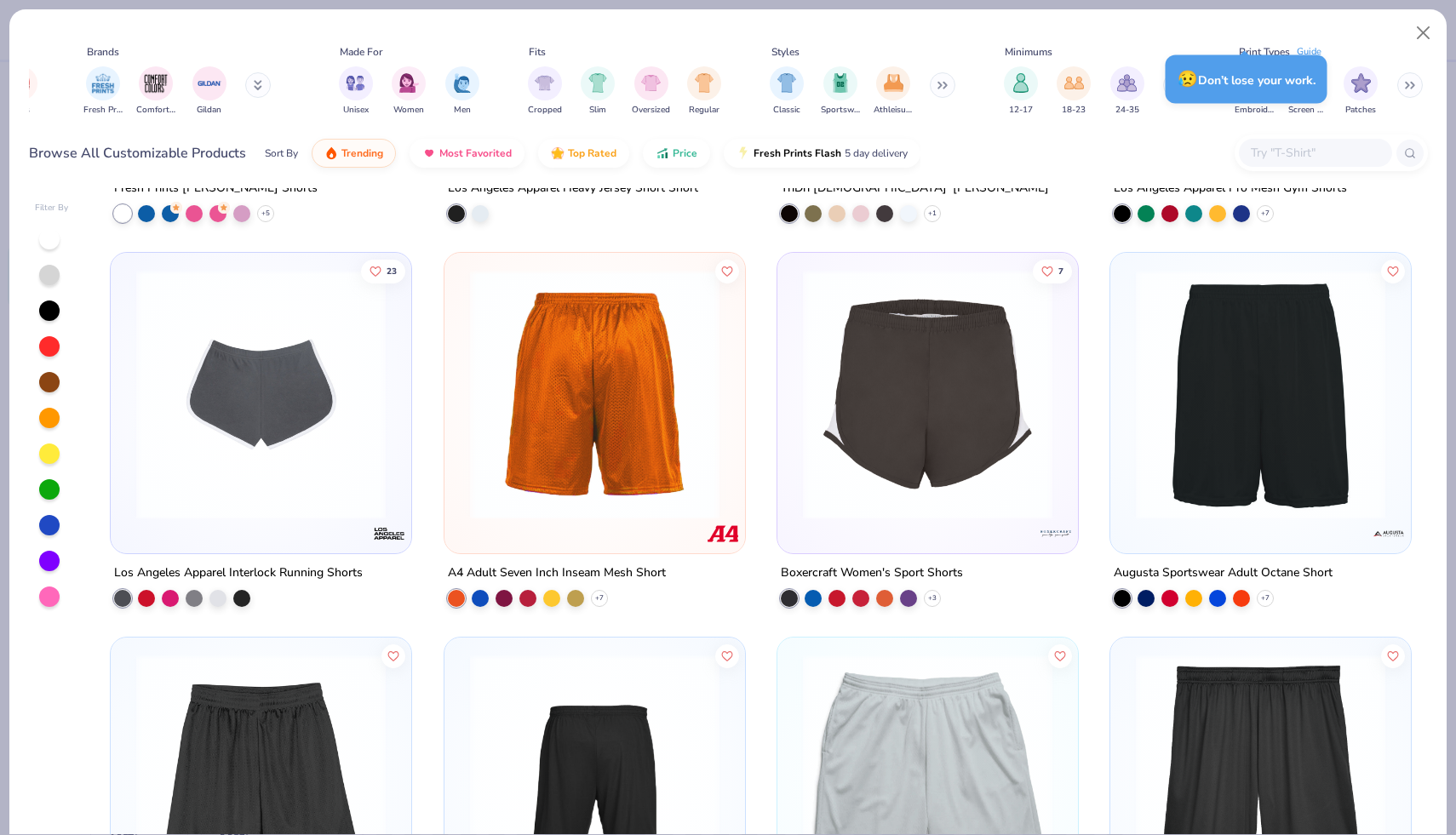
click at [1294, 459] on img at bounding box center [1260, 394] width 267 height 250
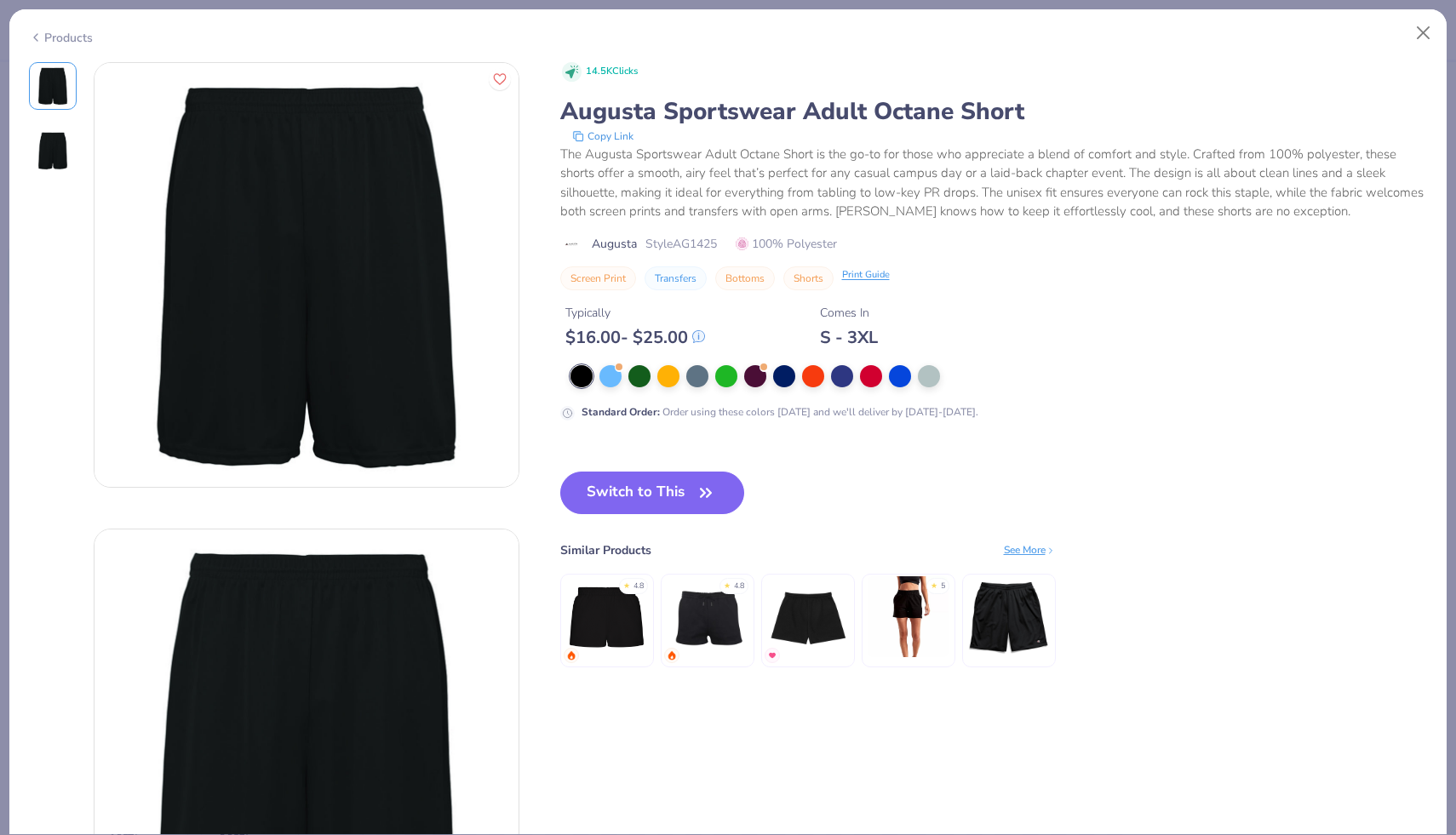
click at [877, 283] on div "Shorts Print Guide" at bounding box center [836, 279] width 106 height 24
click at [866, 269] on div "Print Guide" at bounding box center [865, 275] width 47 height 15
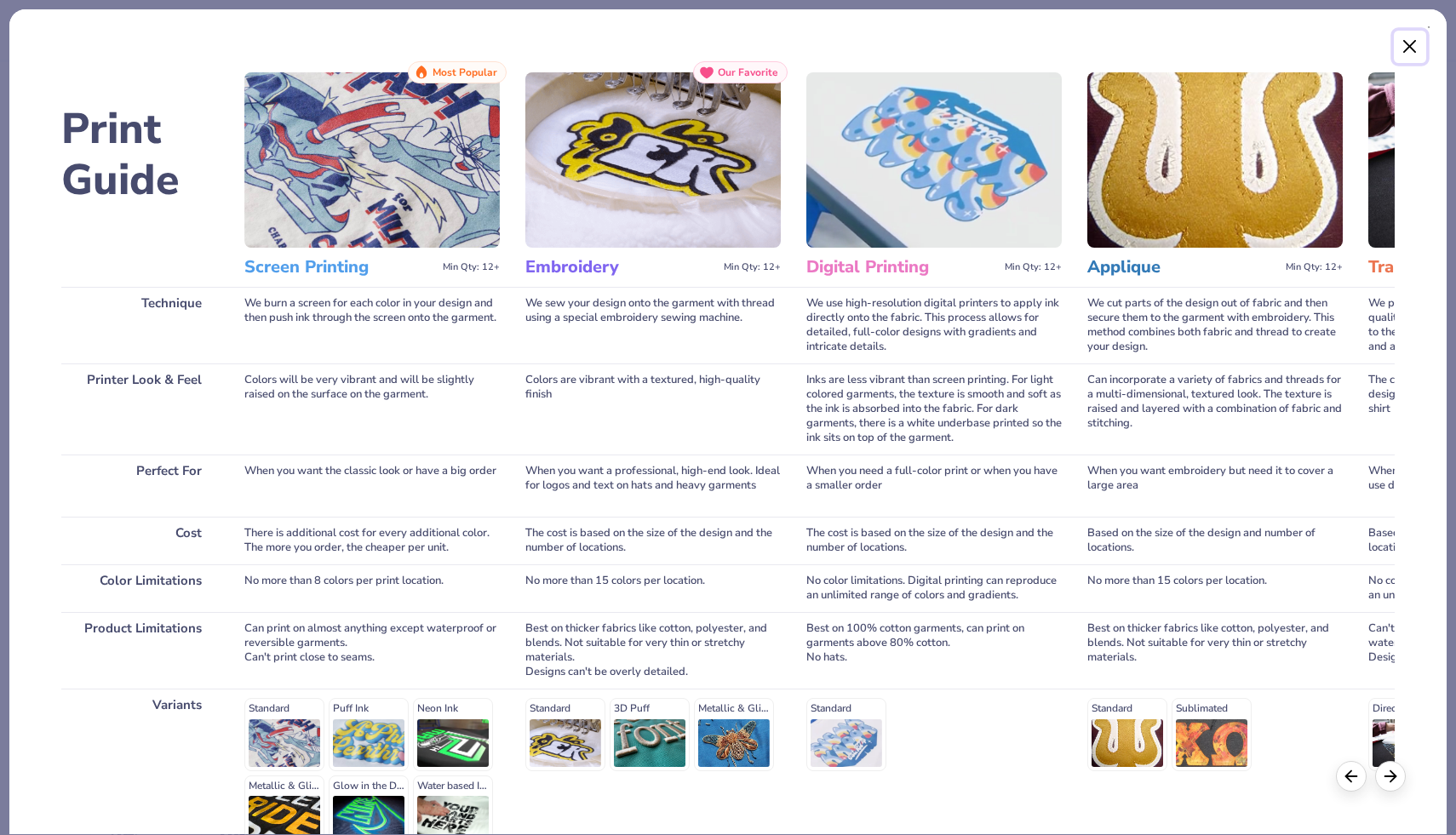
click at [1411, 44] on button "Close" at bounding box center [1409, 46] width 32 height 32
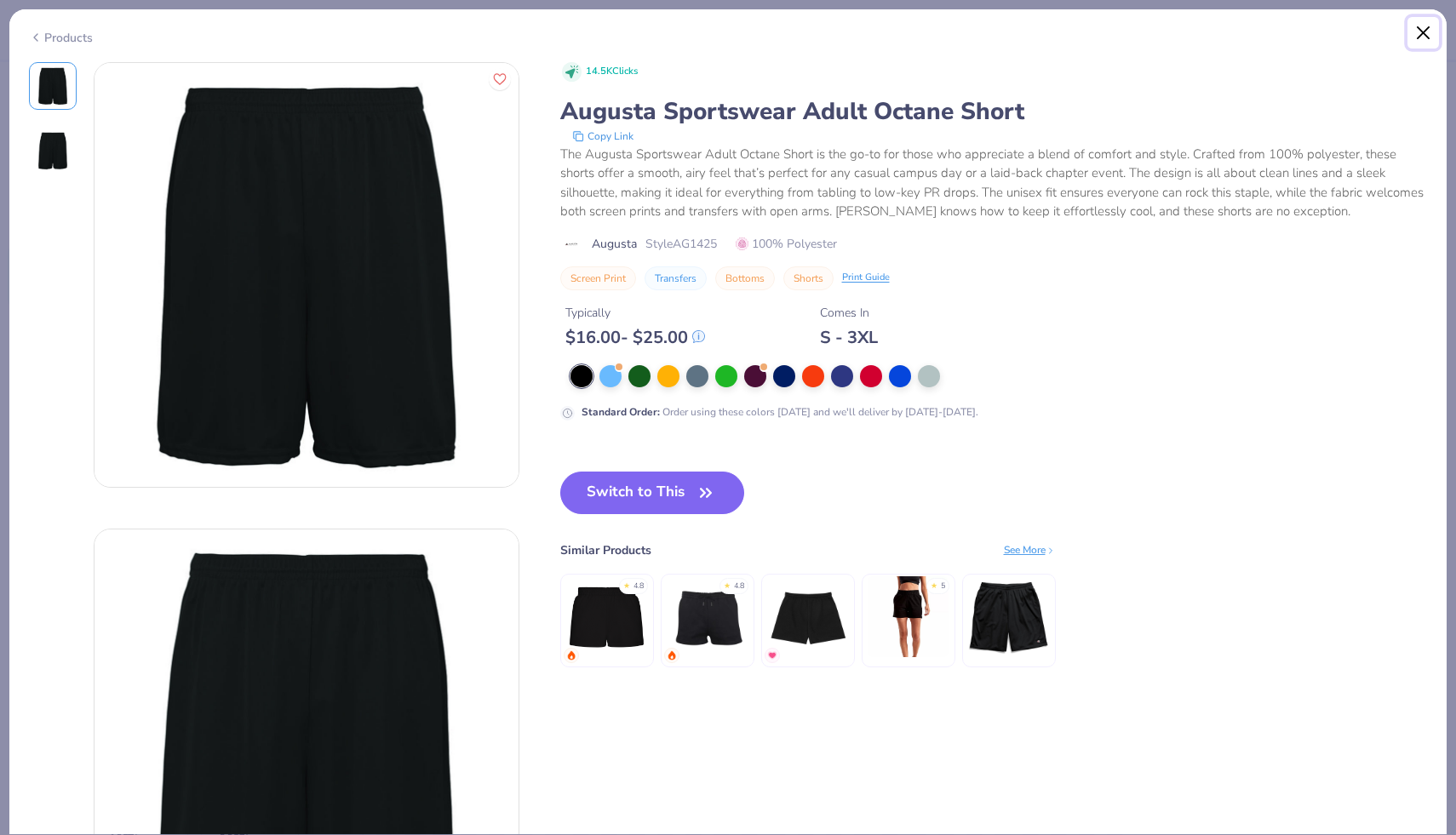
click at [1423, 28] on button "Close" at bounding box center [1422, 33] width 32 height 32
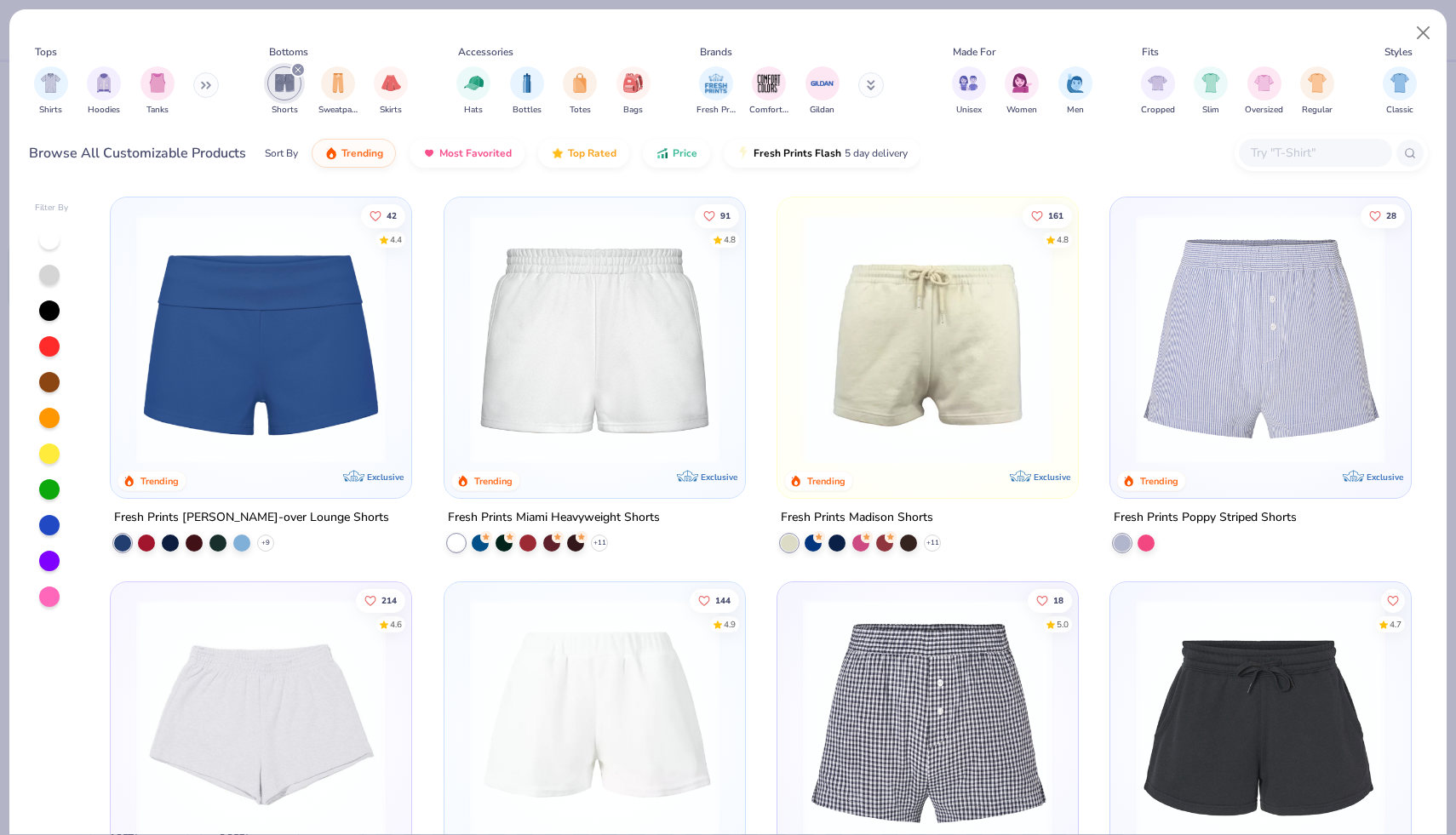
click at [205, 82] on icon at bounding box center [206, 85] width 10 height 9
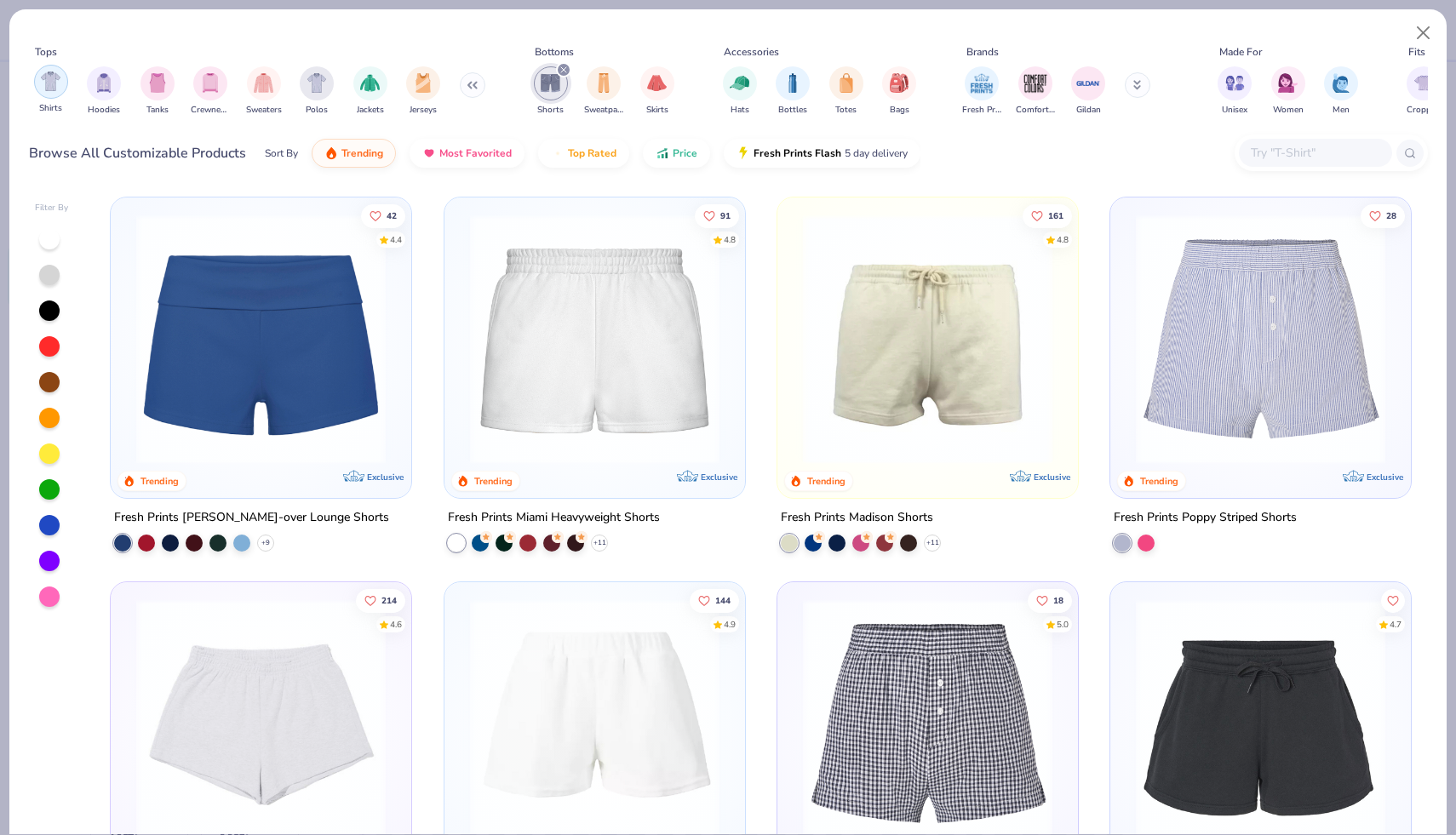
click at [35, 87] on div "filter for Shirts" at bounding box center [50, 81] width 34 height 34
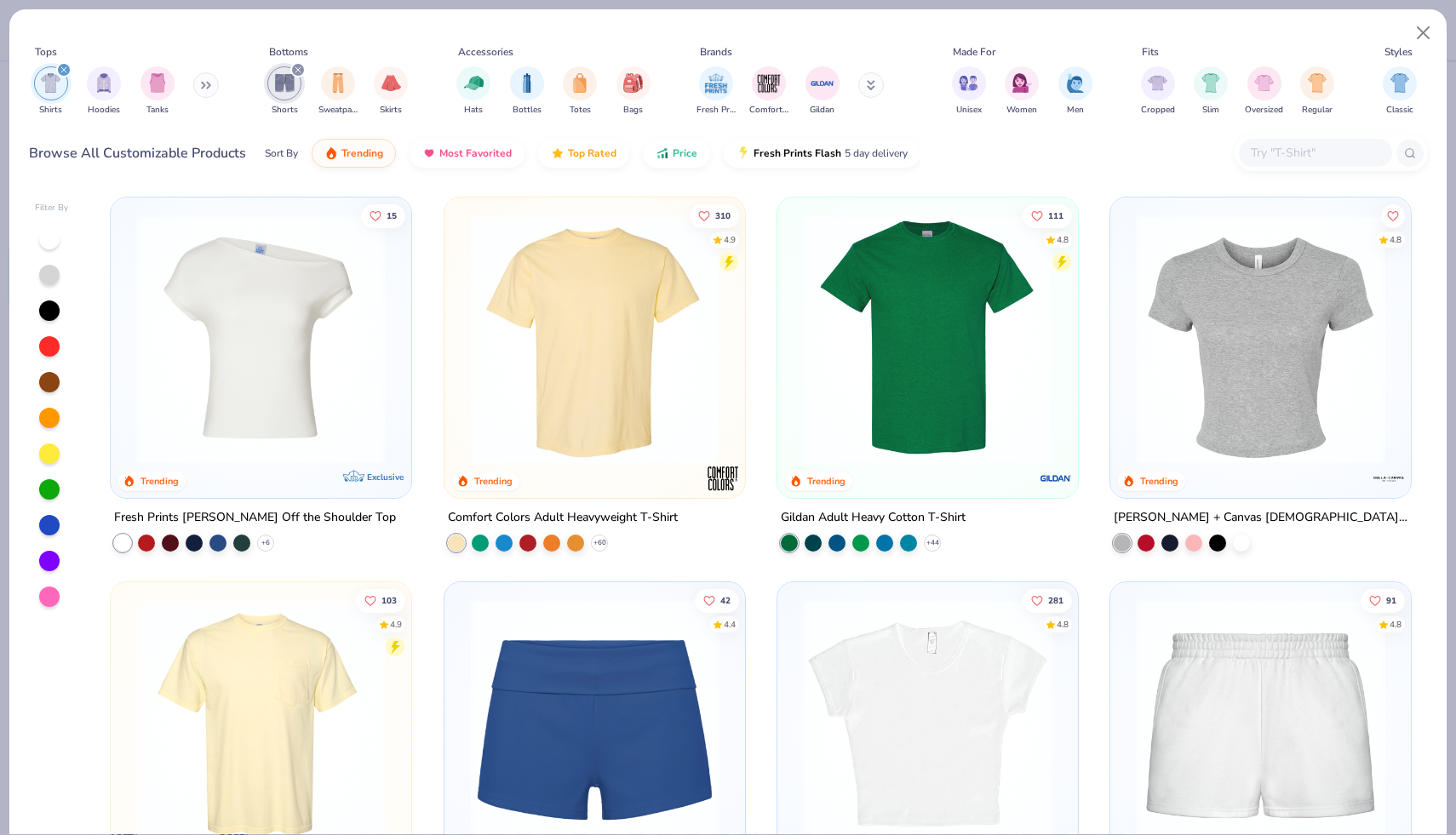
click at [522, 404] on img at bounding box center [594, 338] width 267 height 250
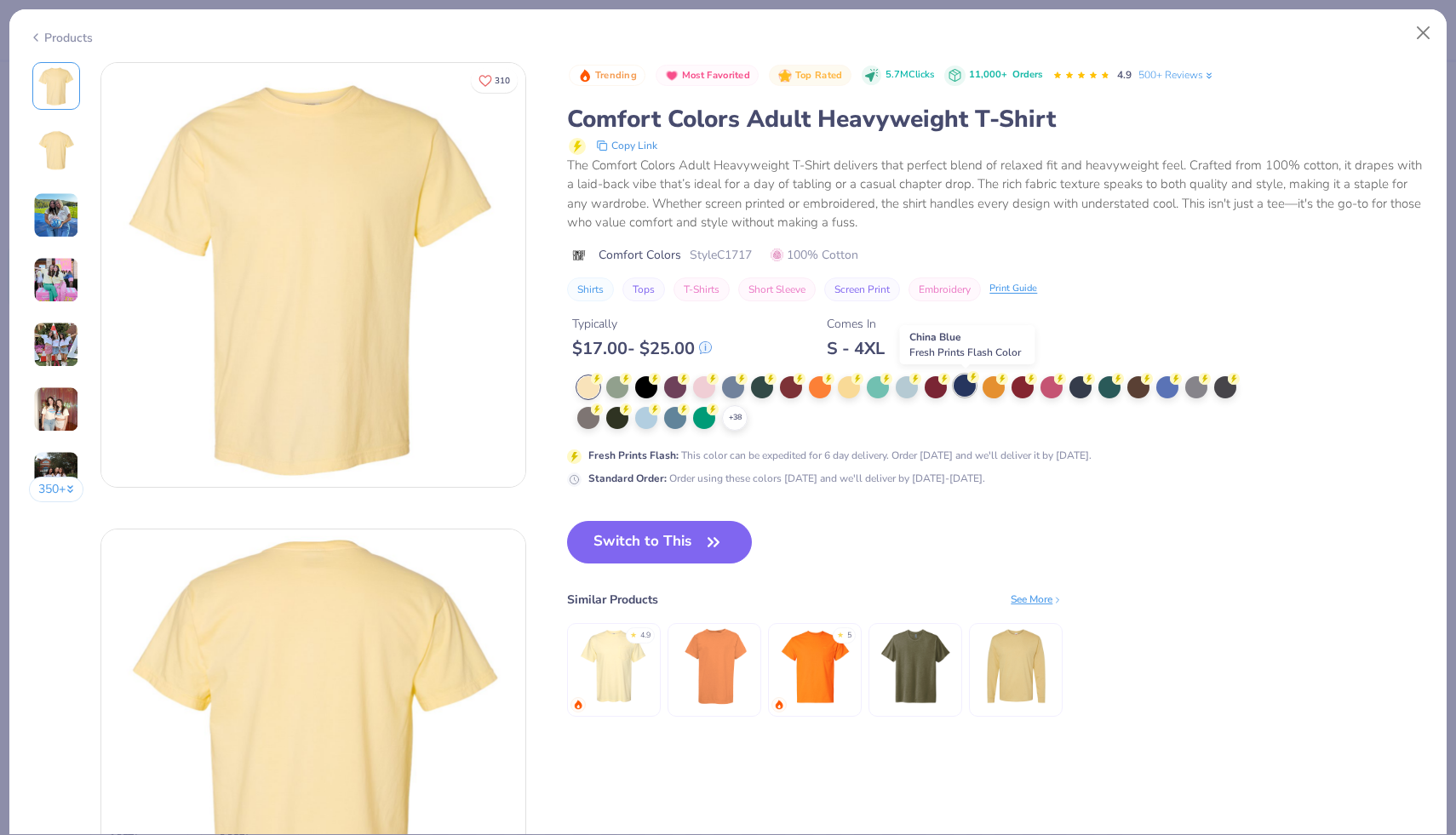
click at [963, 396] on div at bounding box center [965, 386] width 22 height 22
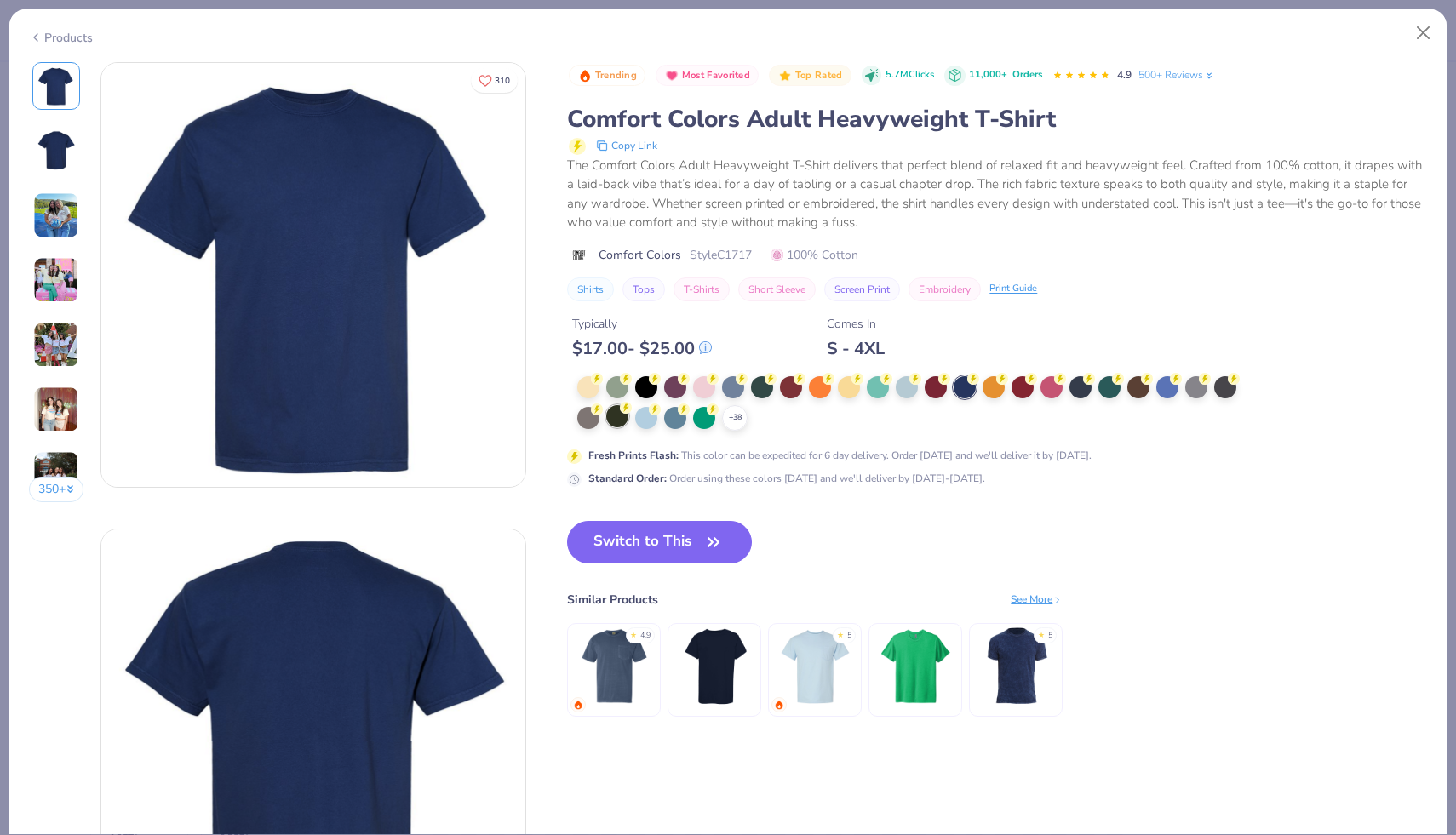
click at [614, 416] on div at bounding box center [617, 416] width 22 height 22
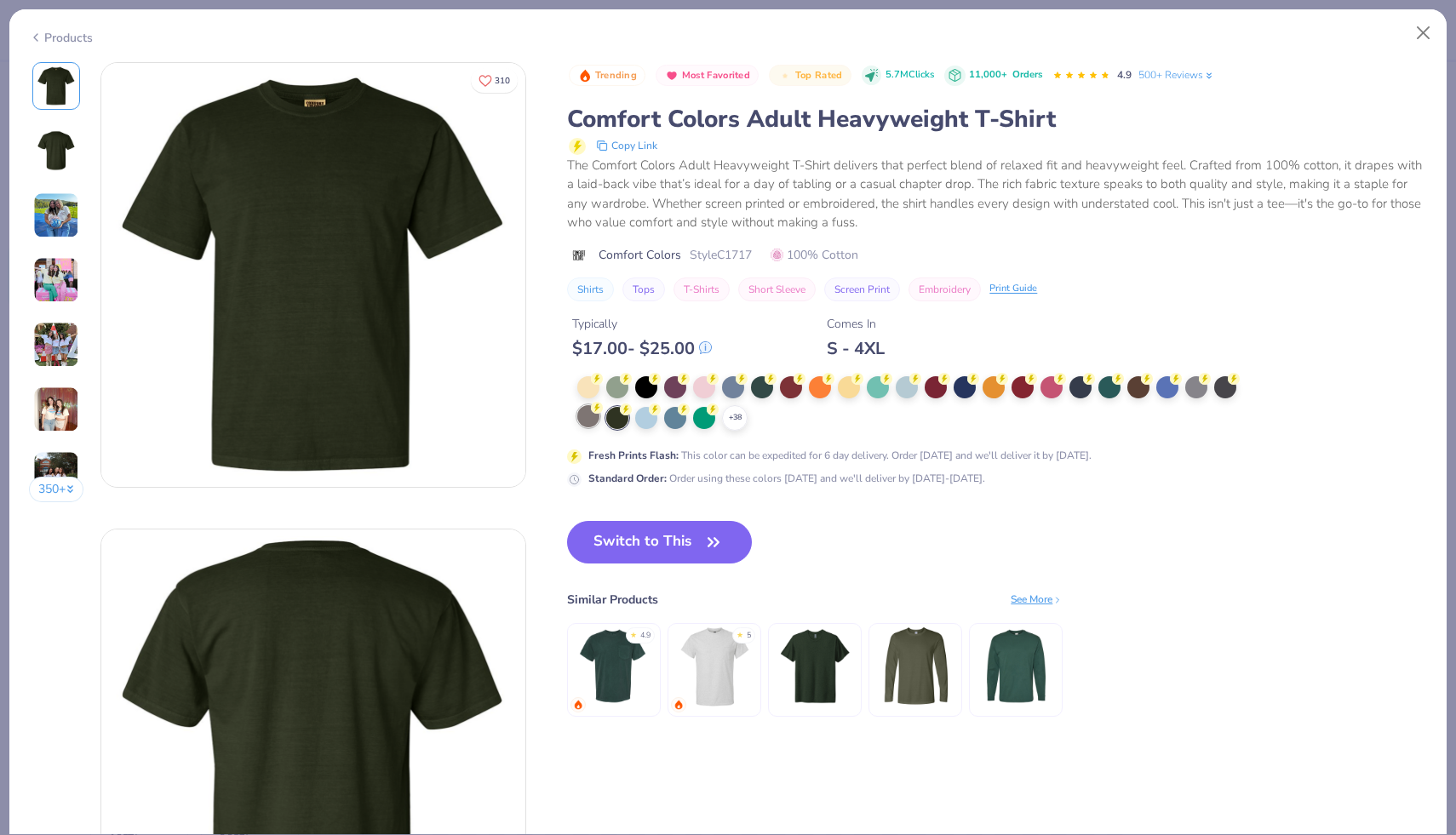
click at [584, 419] on div at bounding box center [588, 416] width 22 height 22
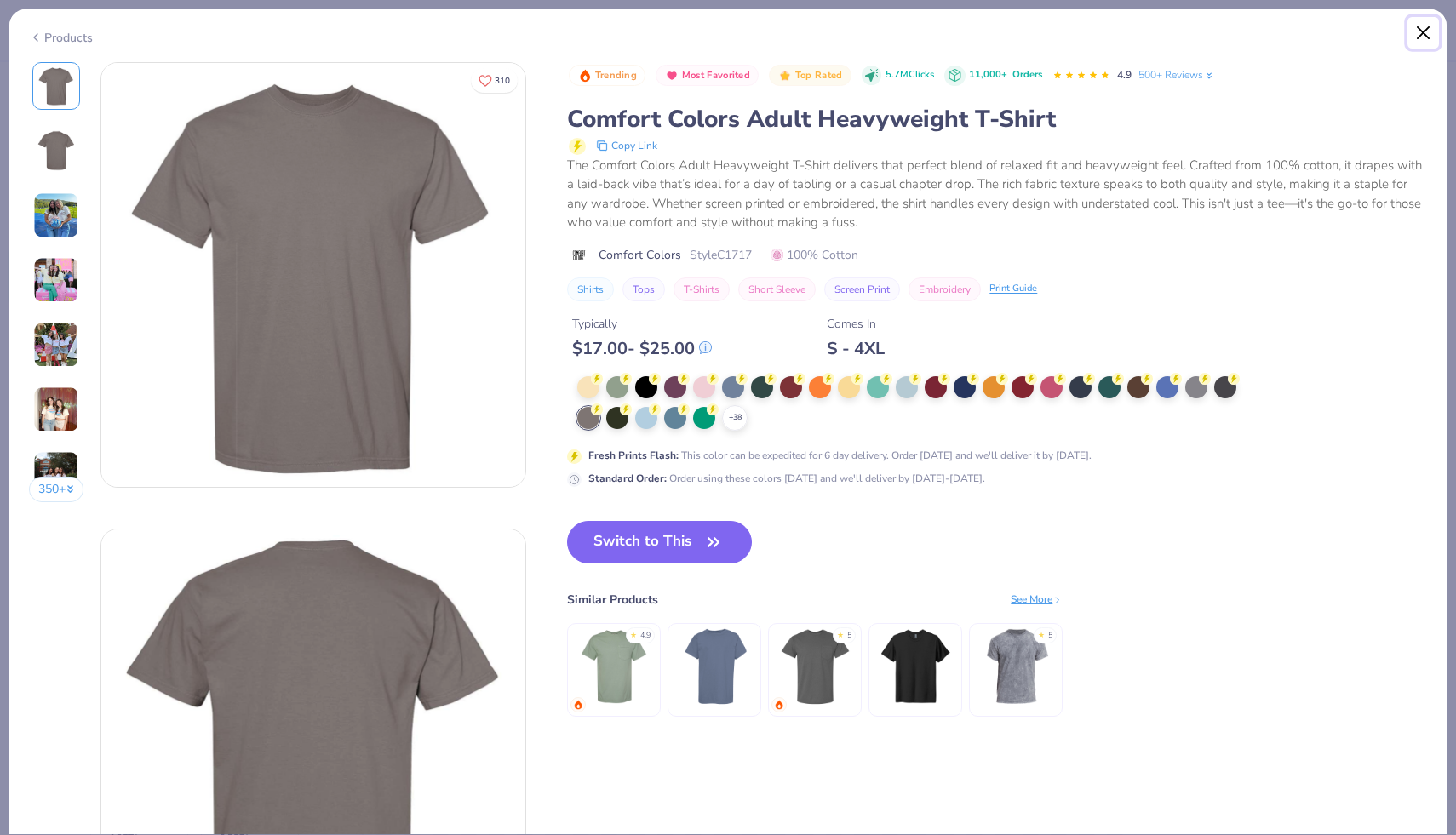
click at [1415, 31] on button "Close" at bounding box center [1422, 33] width 32 height 32
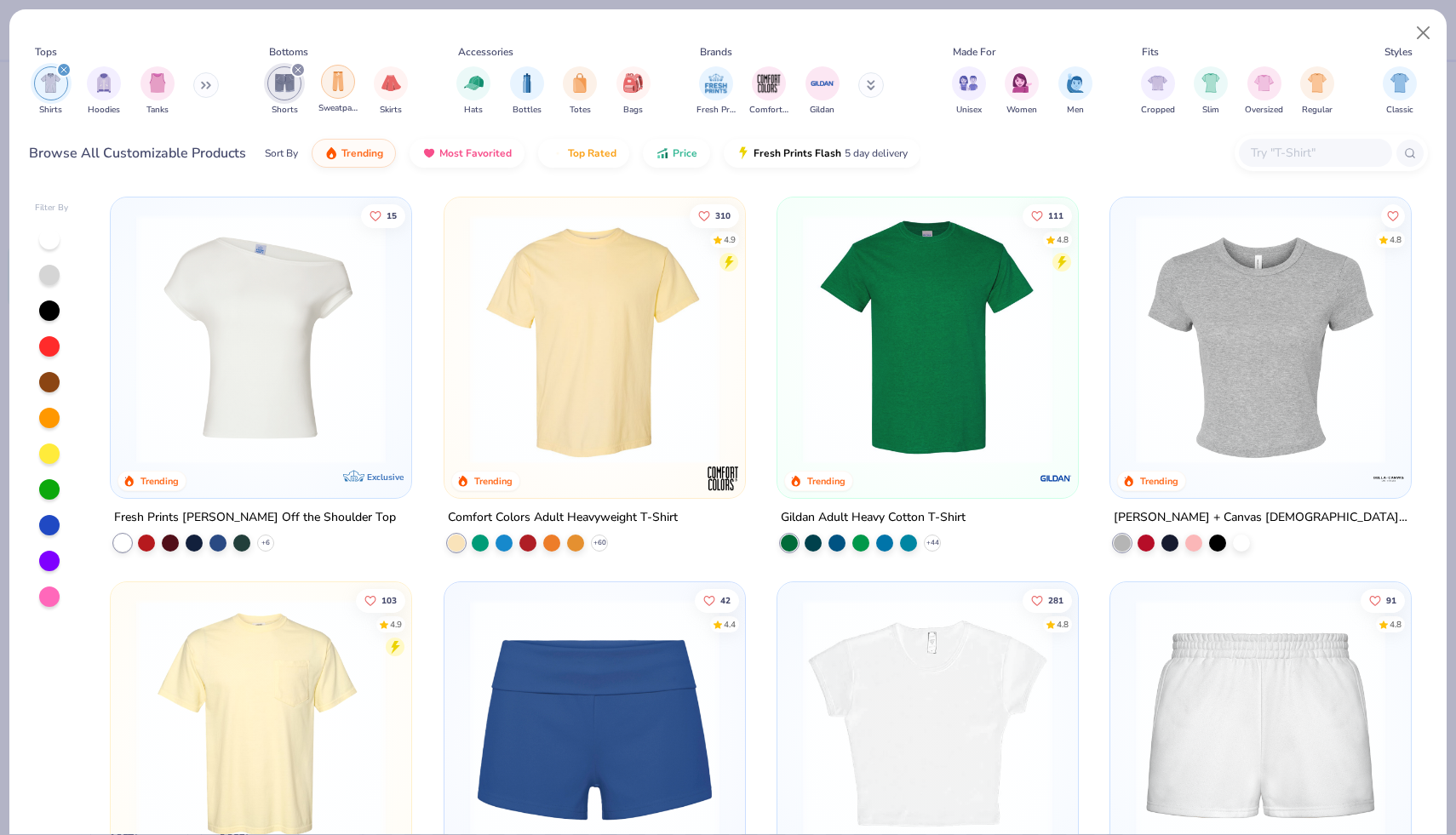
click at [349, 87] on div "filter for Sweatpants" at bounding box center [338, 81] width 34 height 34
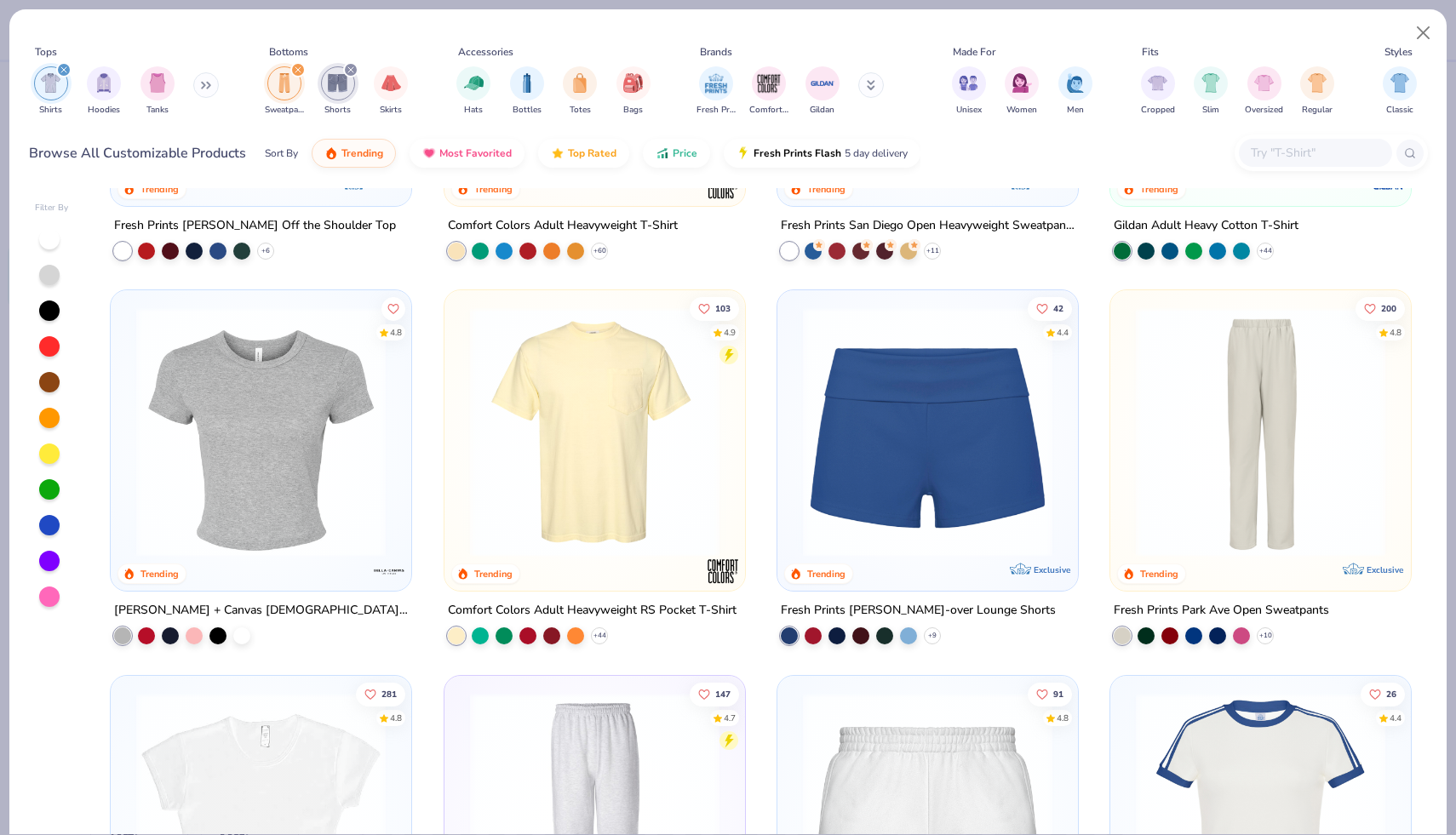
scroll to position [325, 0]
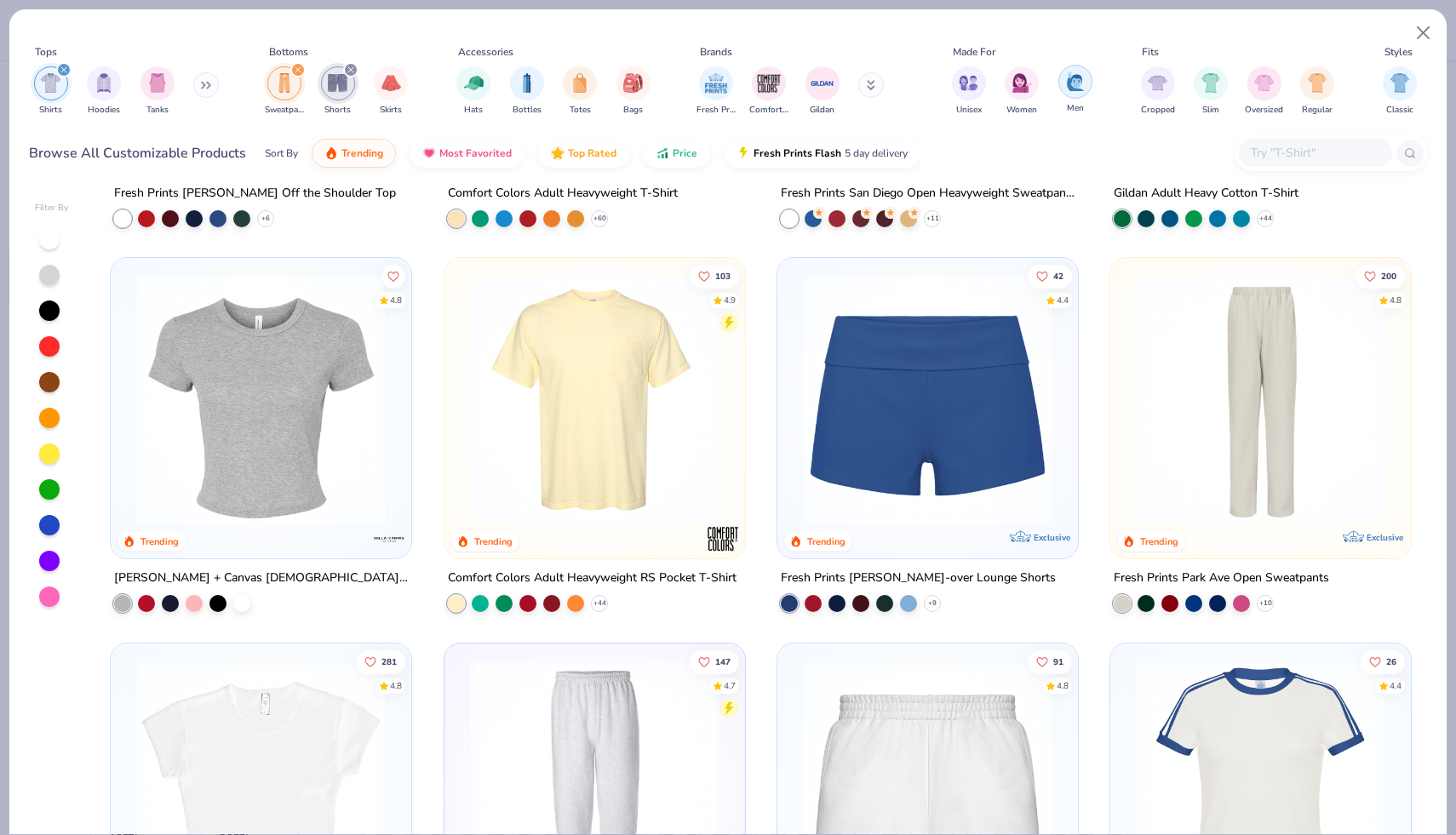
click at [1069, 83] on img "filter for Men" at bounding box center [1075, 81] width 19 height 20
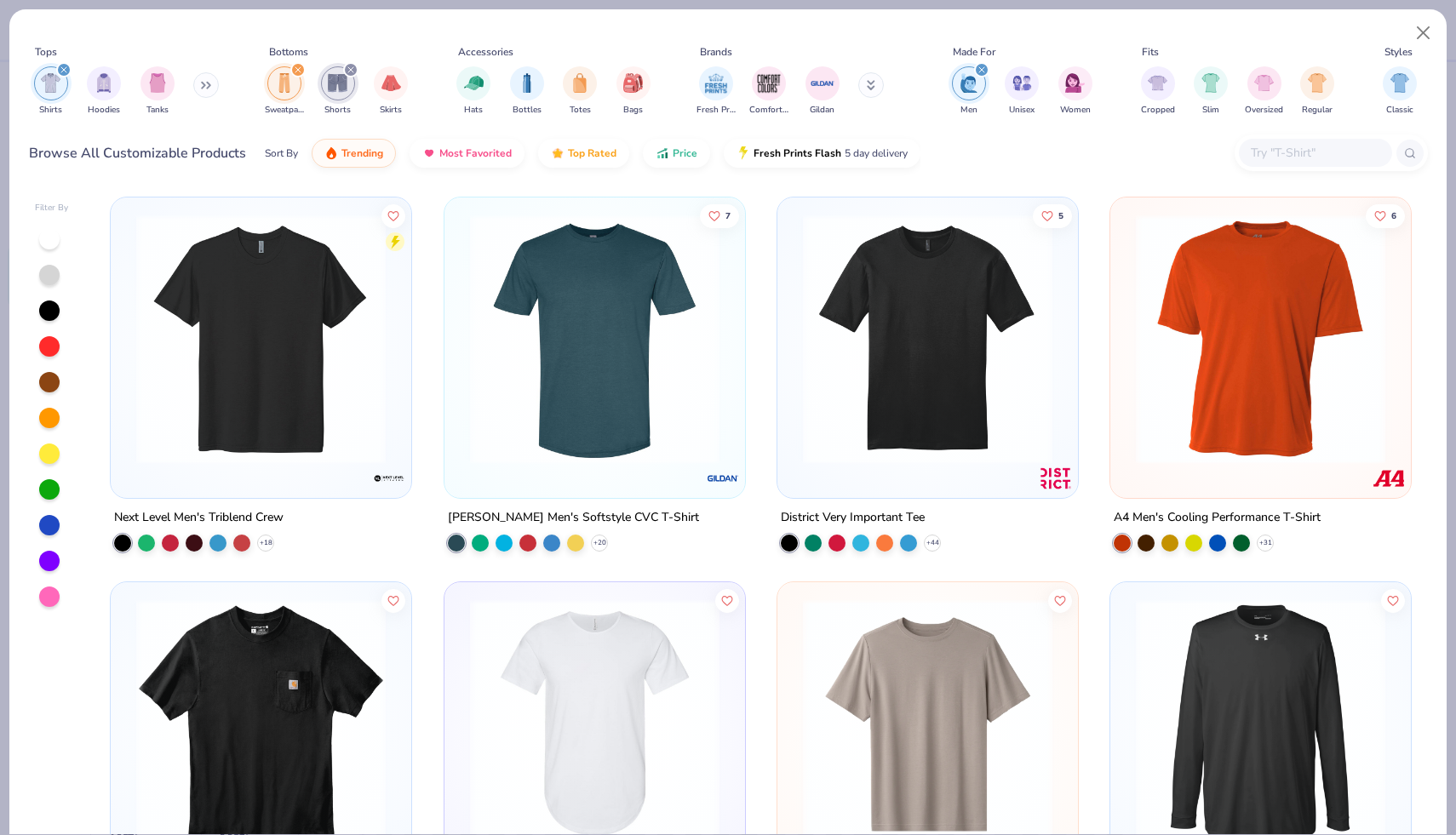
click at [64, 70] on icon "filter for Shirts" at bounding box center [64, 70] width 7 height 7
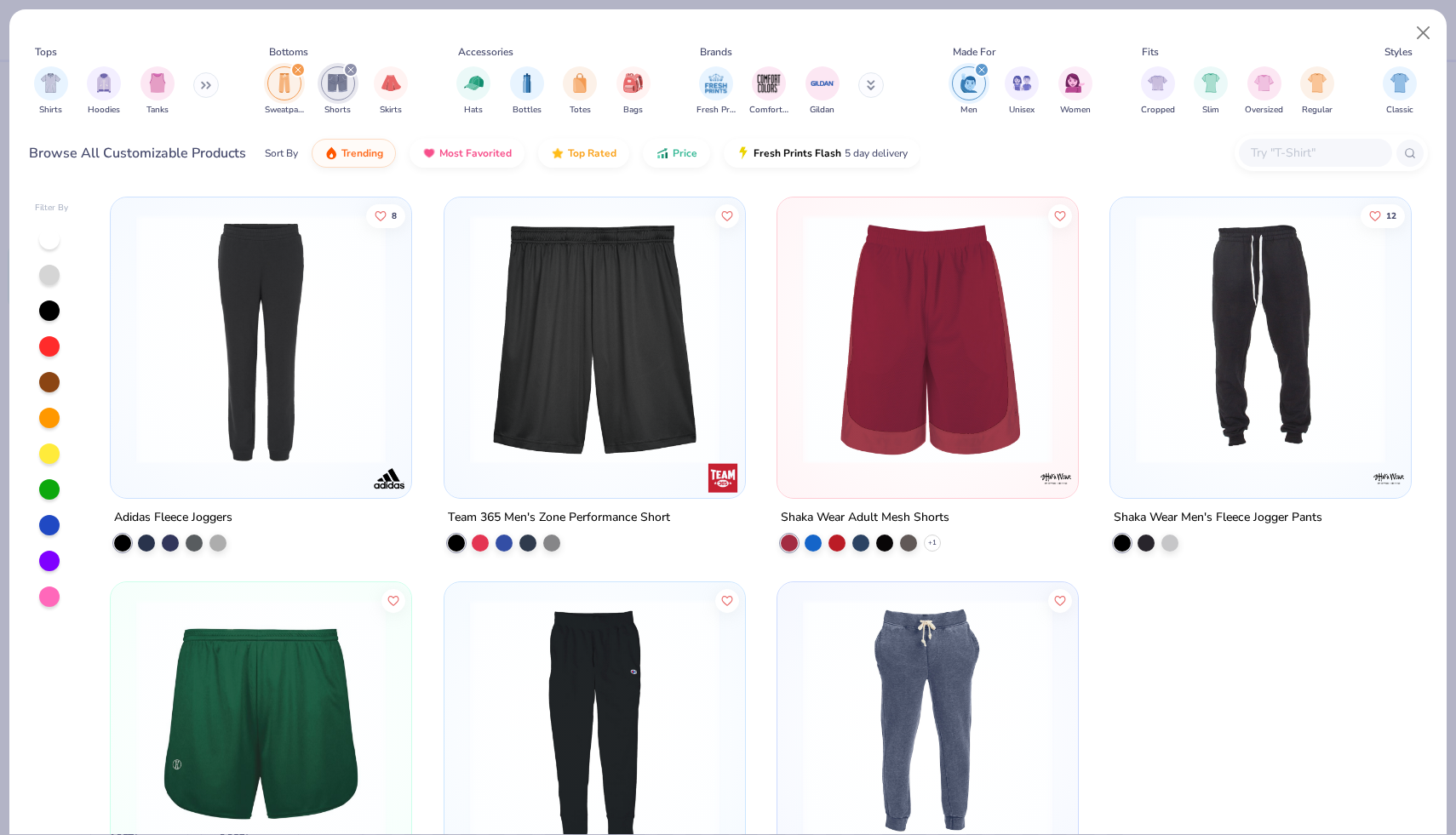
click at [297, 73] on icon "filter for Sweatpants" at bounding box center [298, 70] width 7 height 7
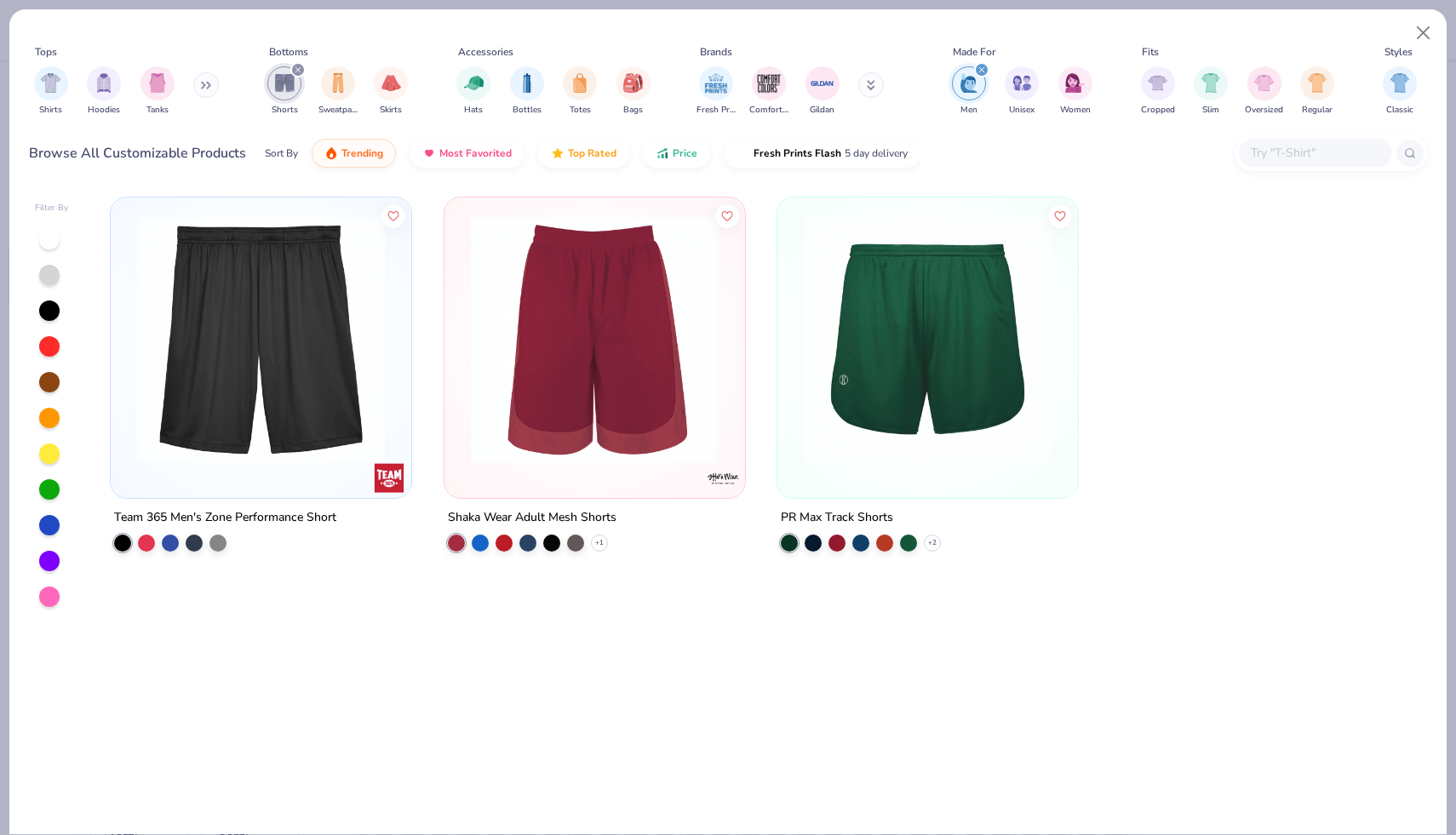
click at [297, 73] on icon "filter for Shorts" at bounding box center [298, 70] width 7 height 7
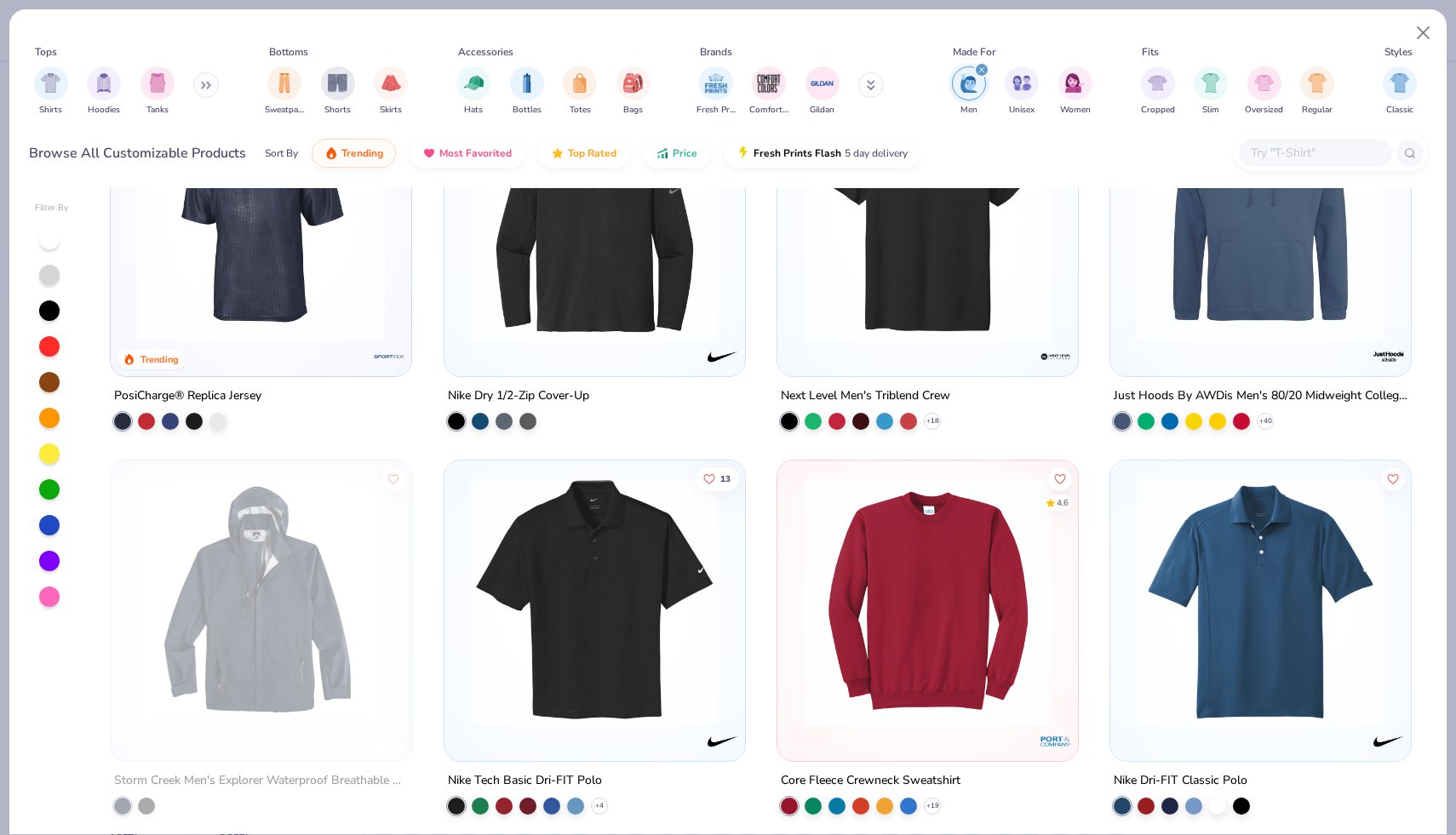
scroll to position [146, 0]
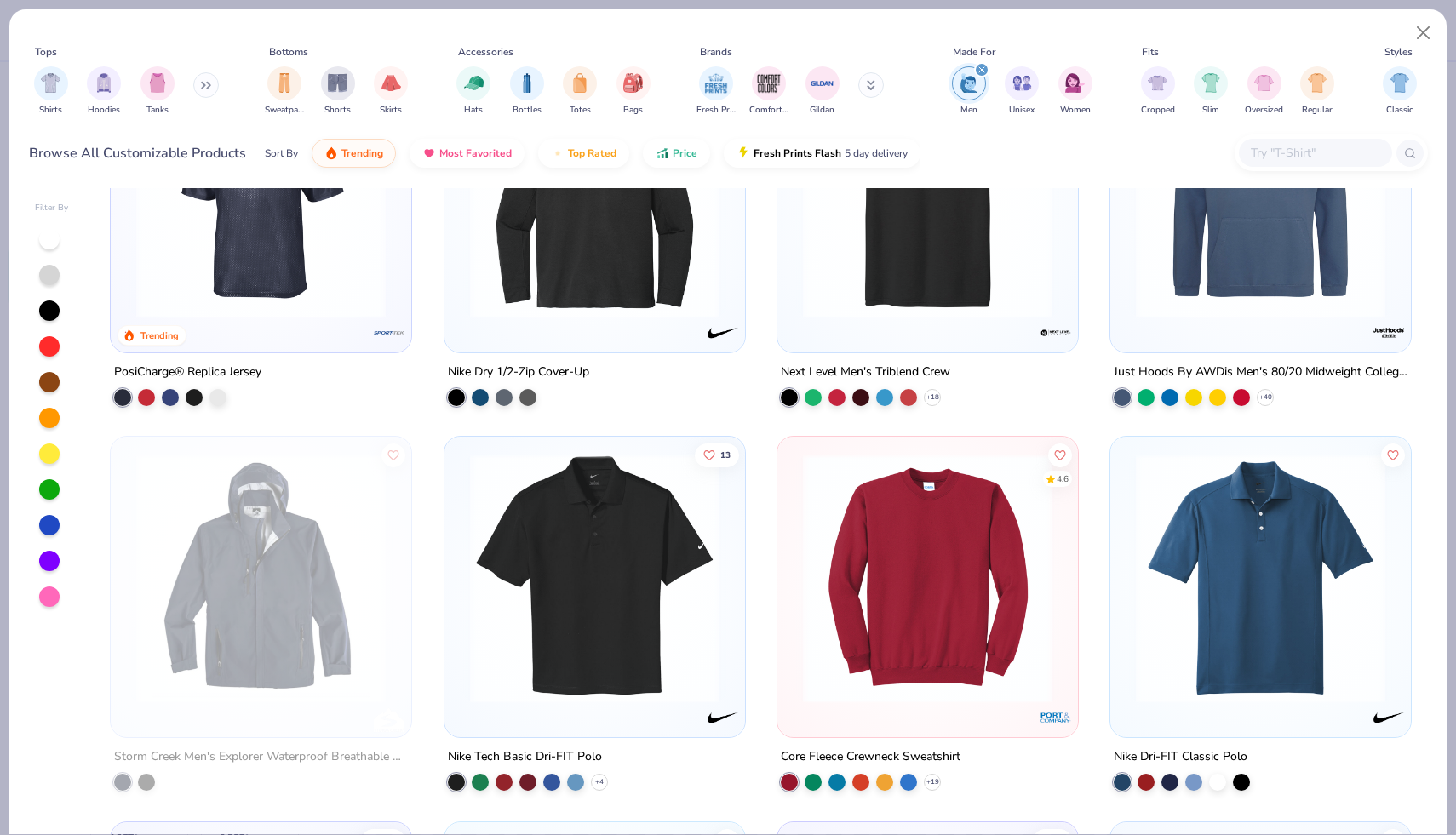
click at [710, 586] on img at bounding box center [594, 578] width 267 height 250
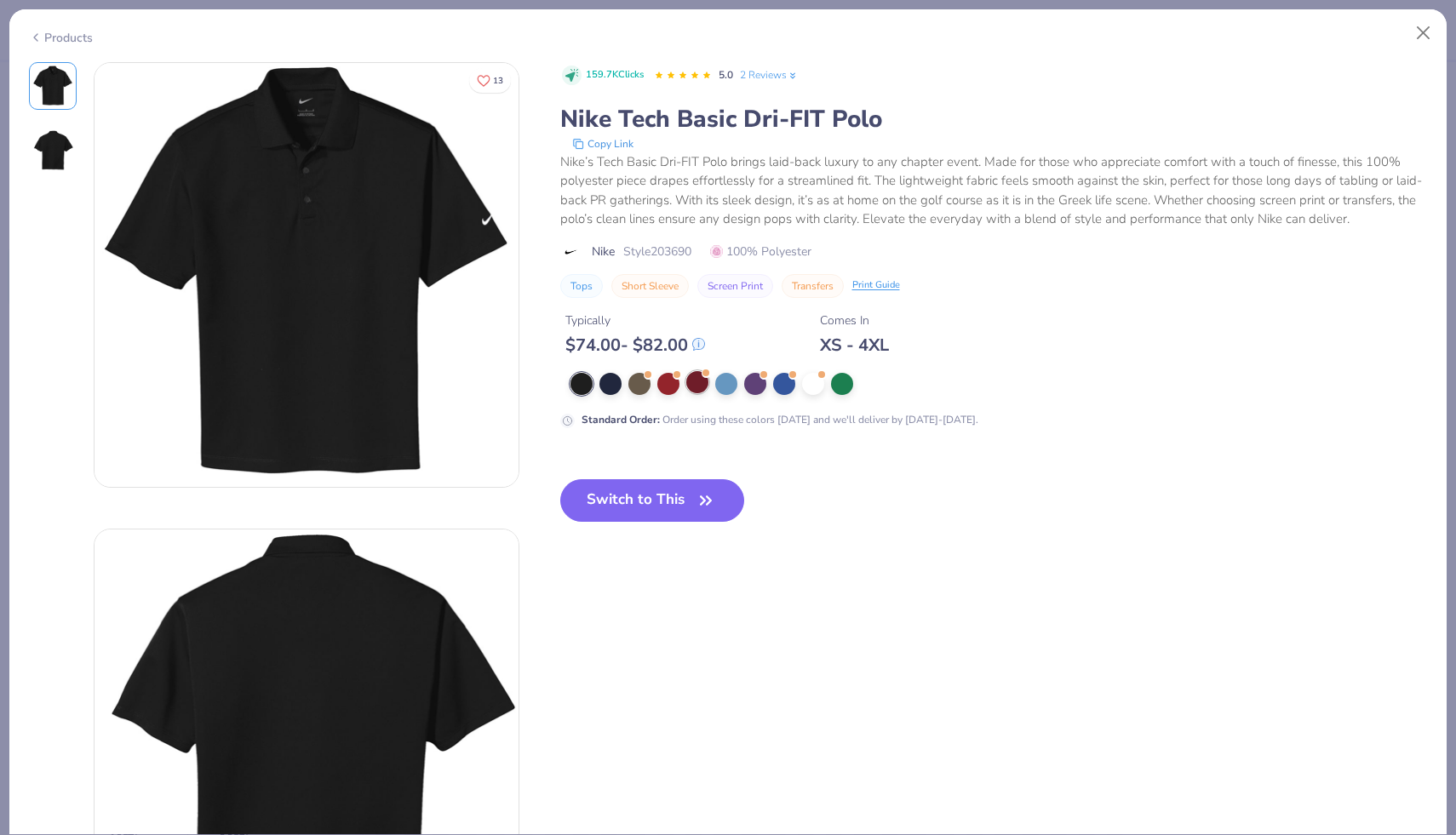
click at [699, 389] on div at bounding box center [697, 383] width 22 height 22
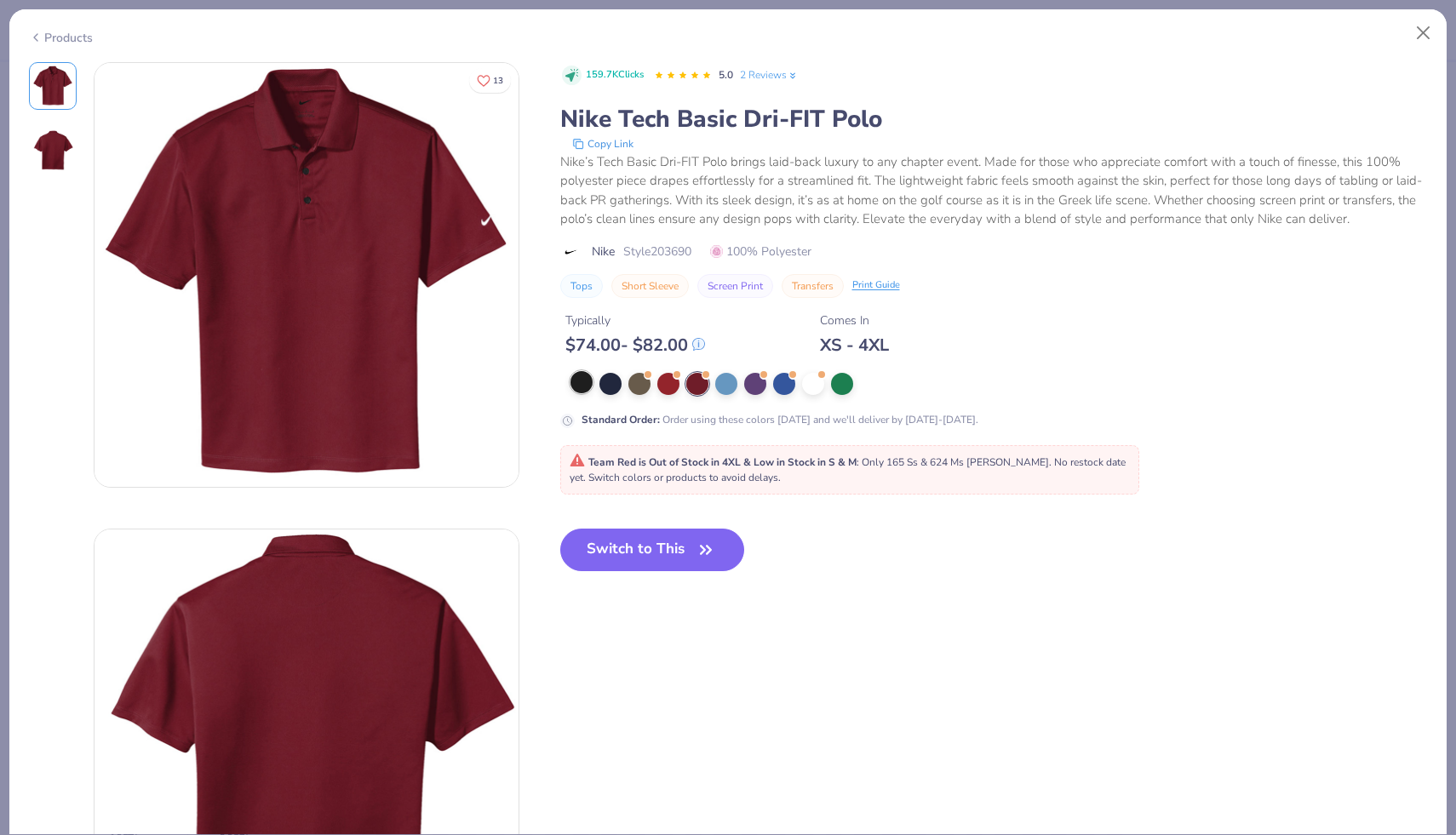
click at [584, 390] on div at bounding box center [581, 383] width 22 height 22
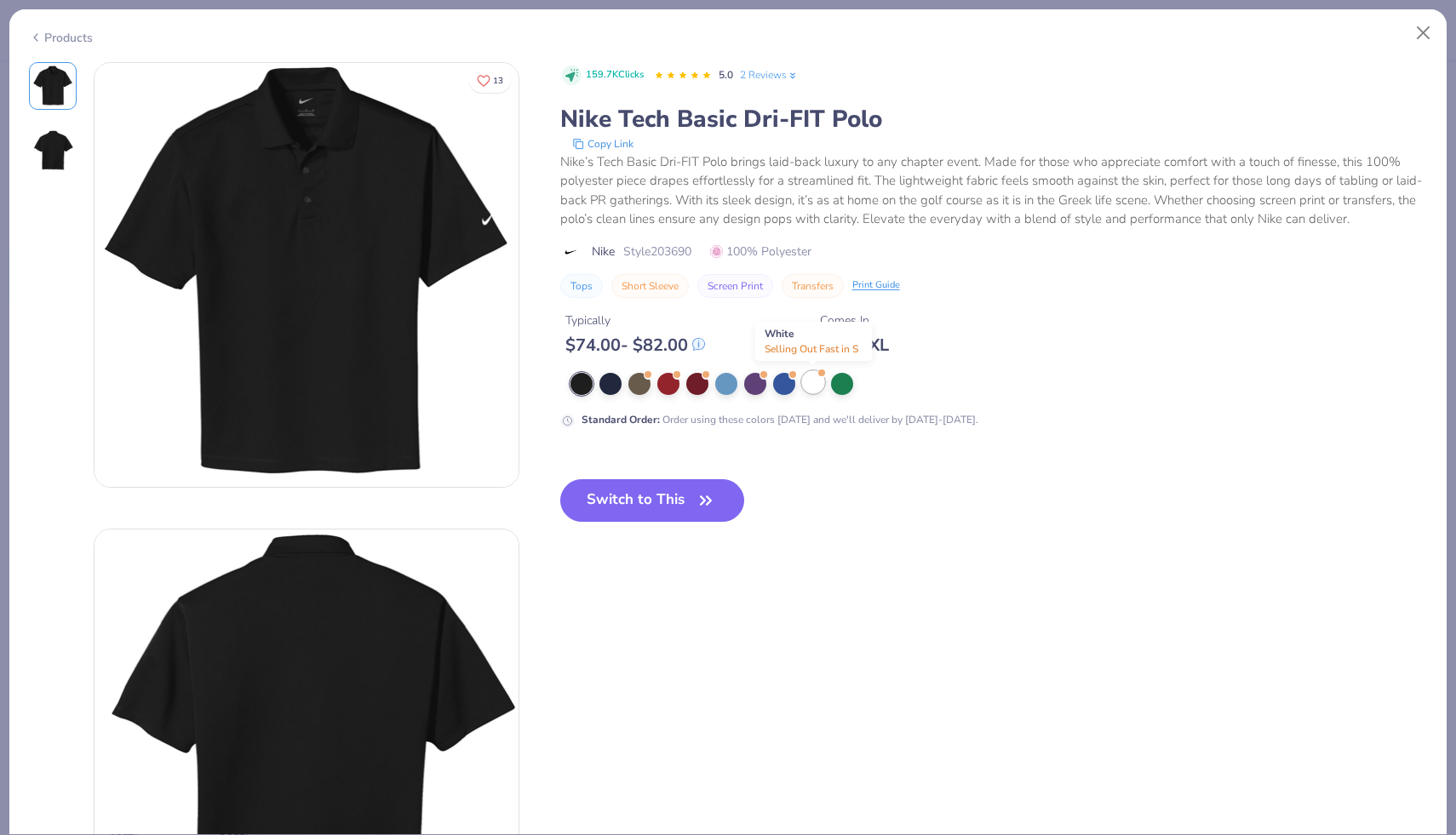
click at [818, 382] on div at bounding box center [813, 383] width 22 height 22
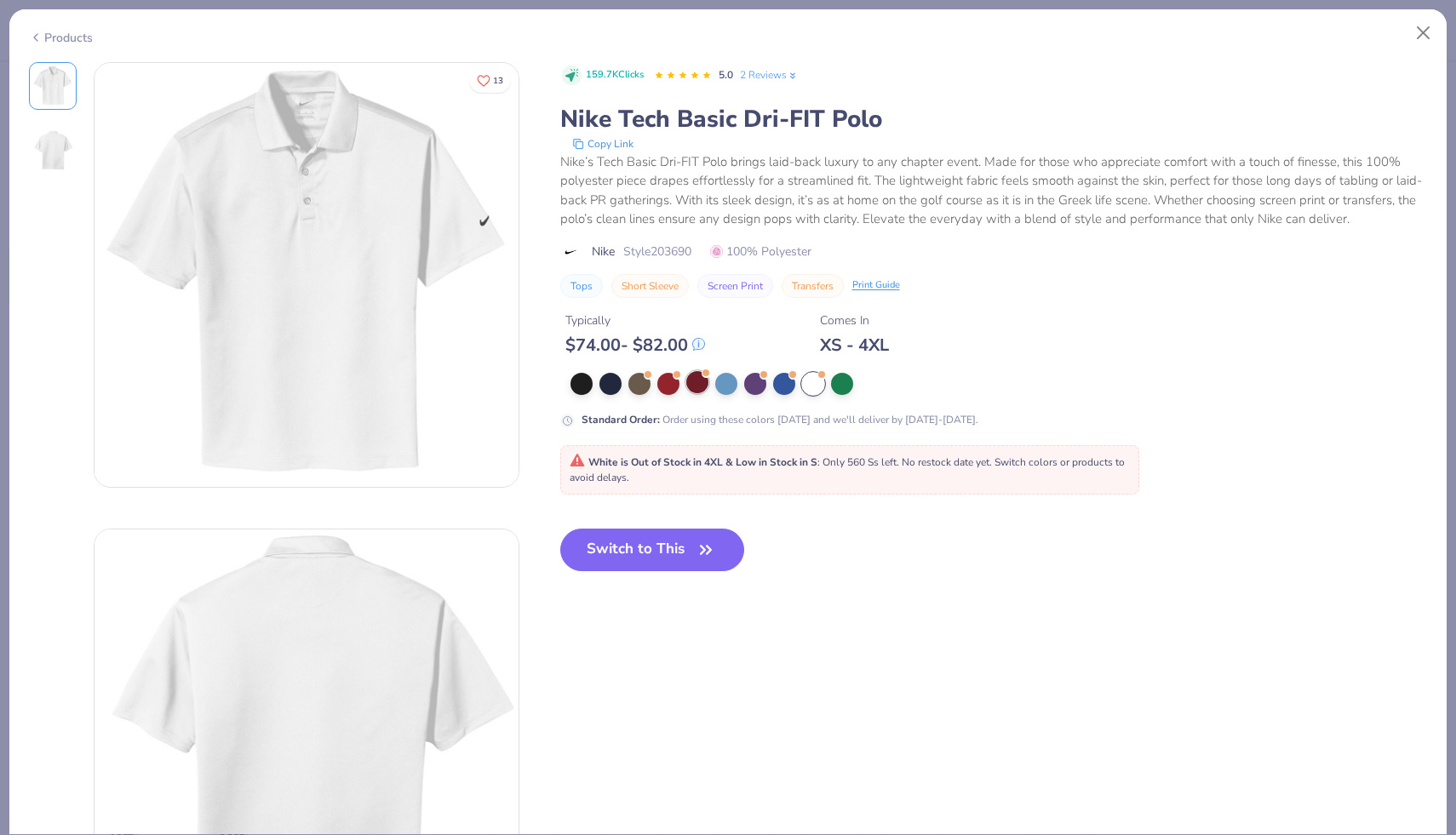
click at [701, 389] on div at bounding box center [697, 383] width 22 height 22
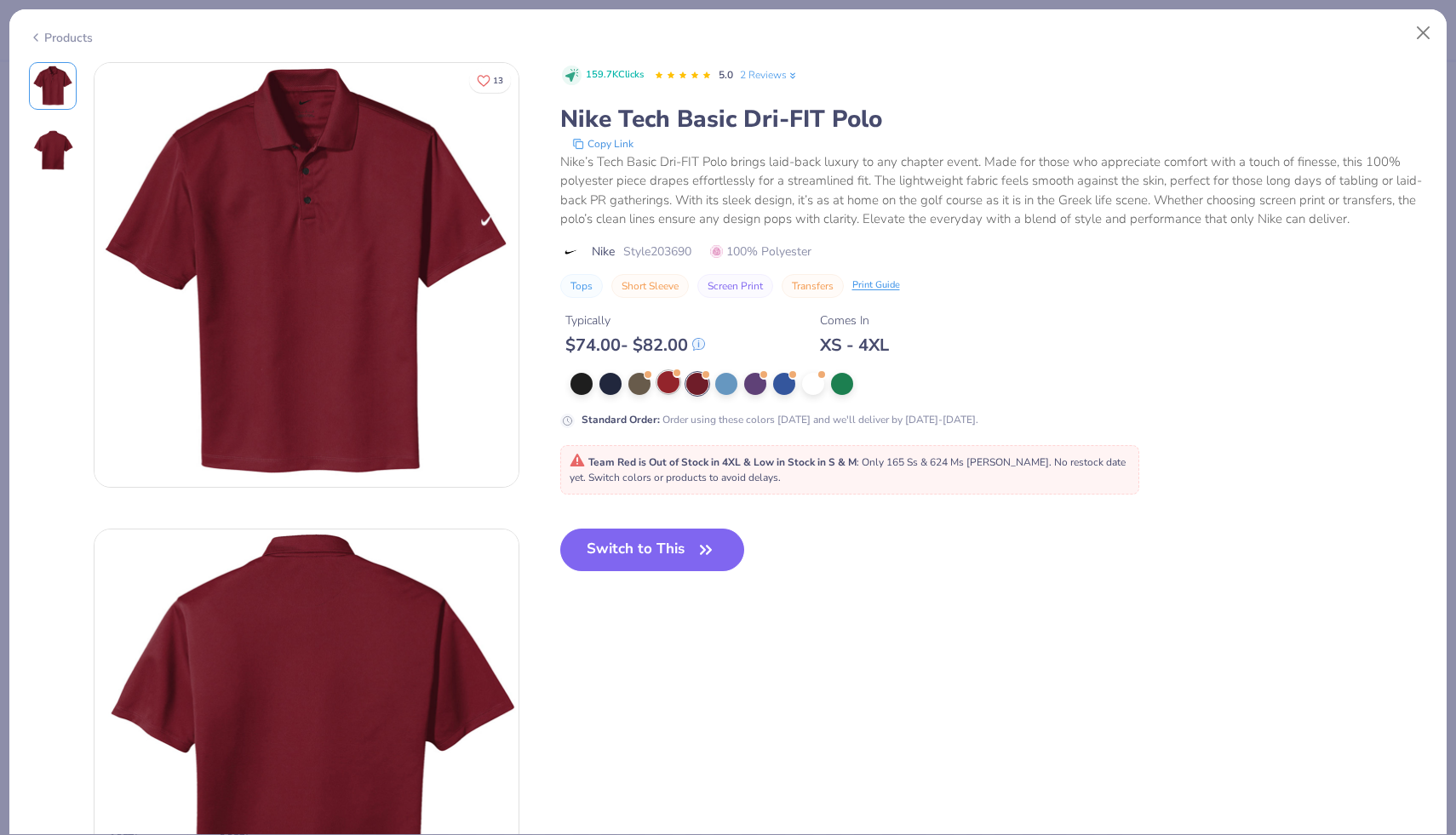
click at [662, 378] on div at bounding box center [668, 383] width 22 height 22
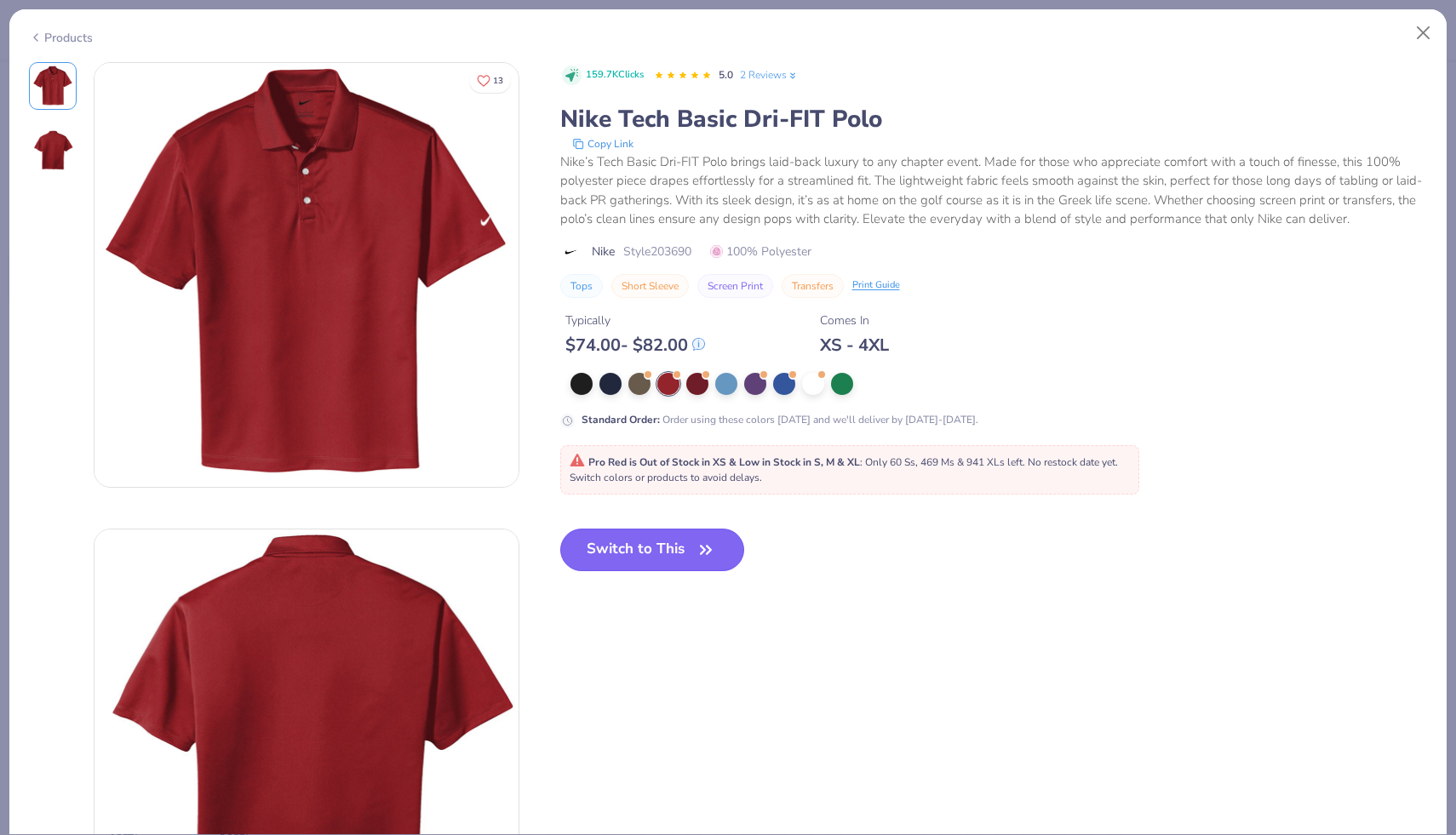
click at [716, 545] on icon "button" at bounding box center [706, 550] width 24 height 24
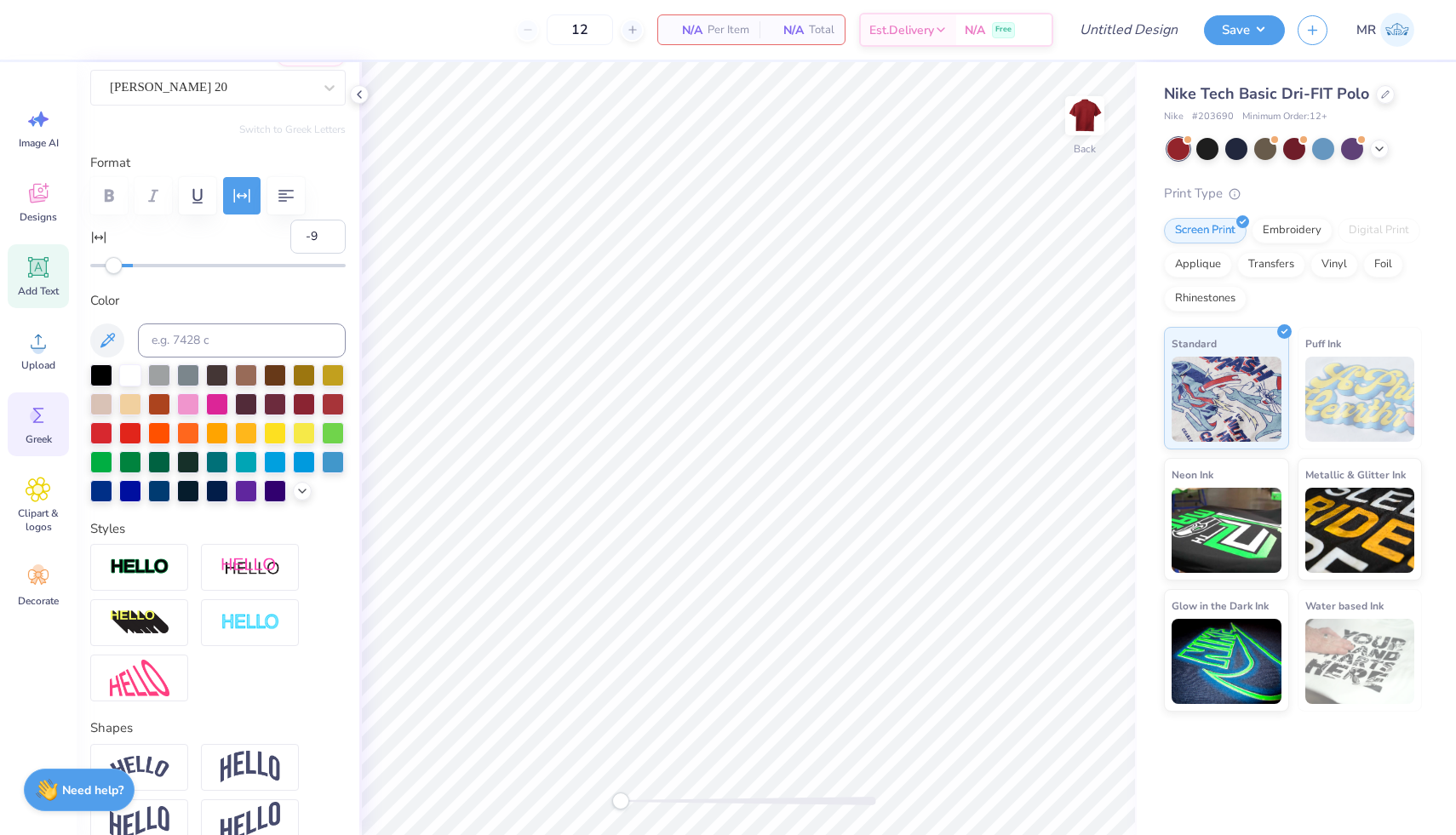
click at [18, 441] on div "Greek" at bounding box center [38, 424] width 61 height 64
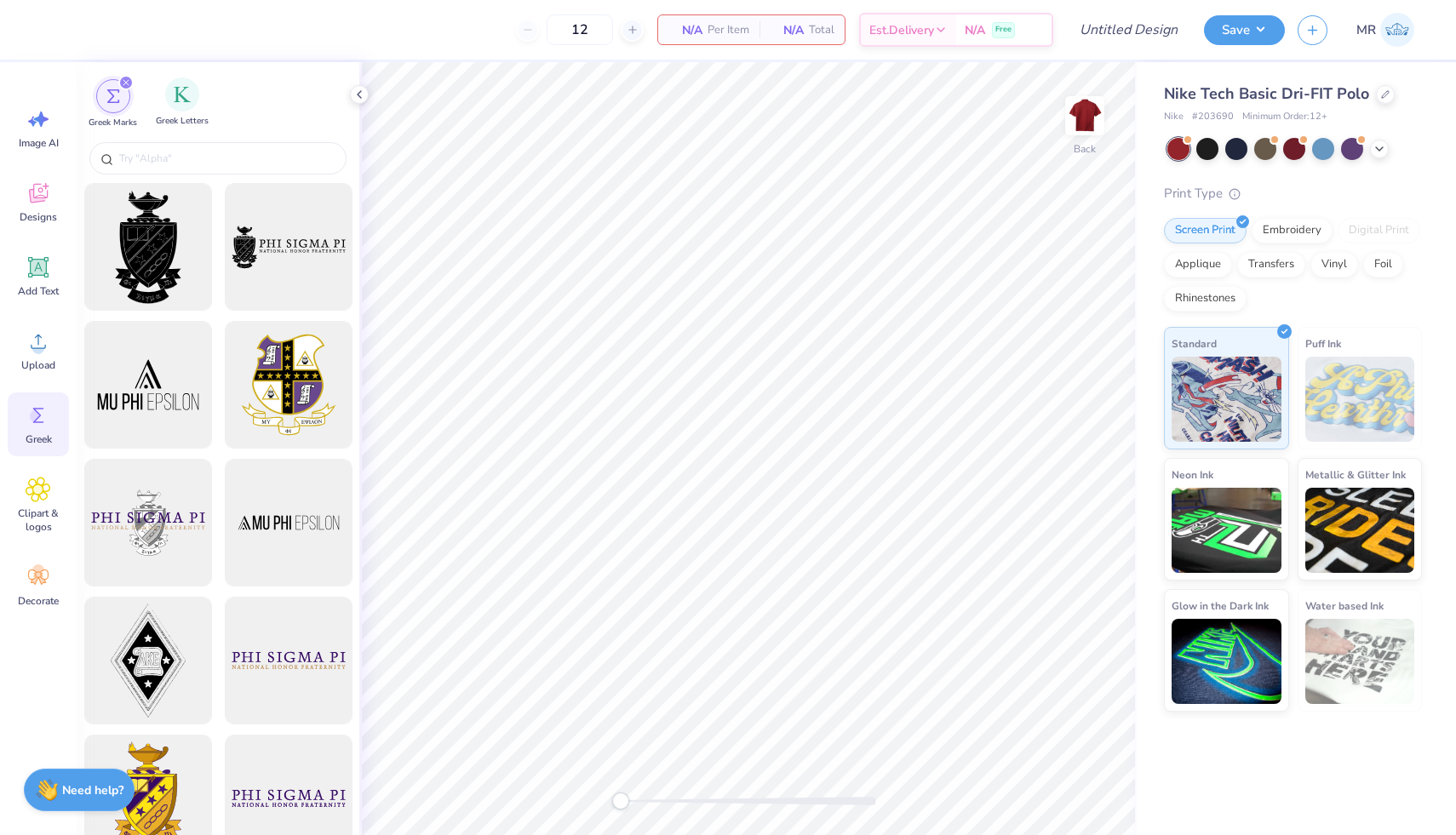
click at [184, 114] on div "Greek Letters" at bounding box center [181, 103] width 53 height 50
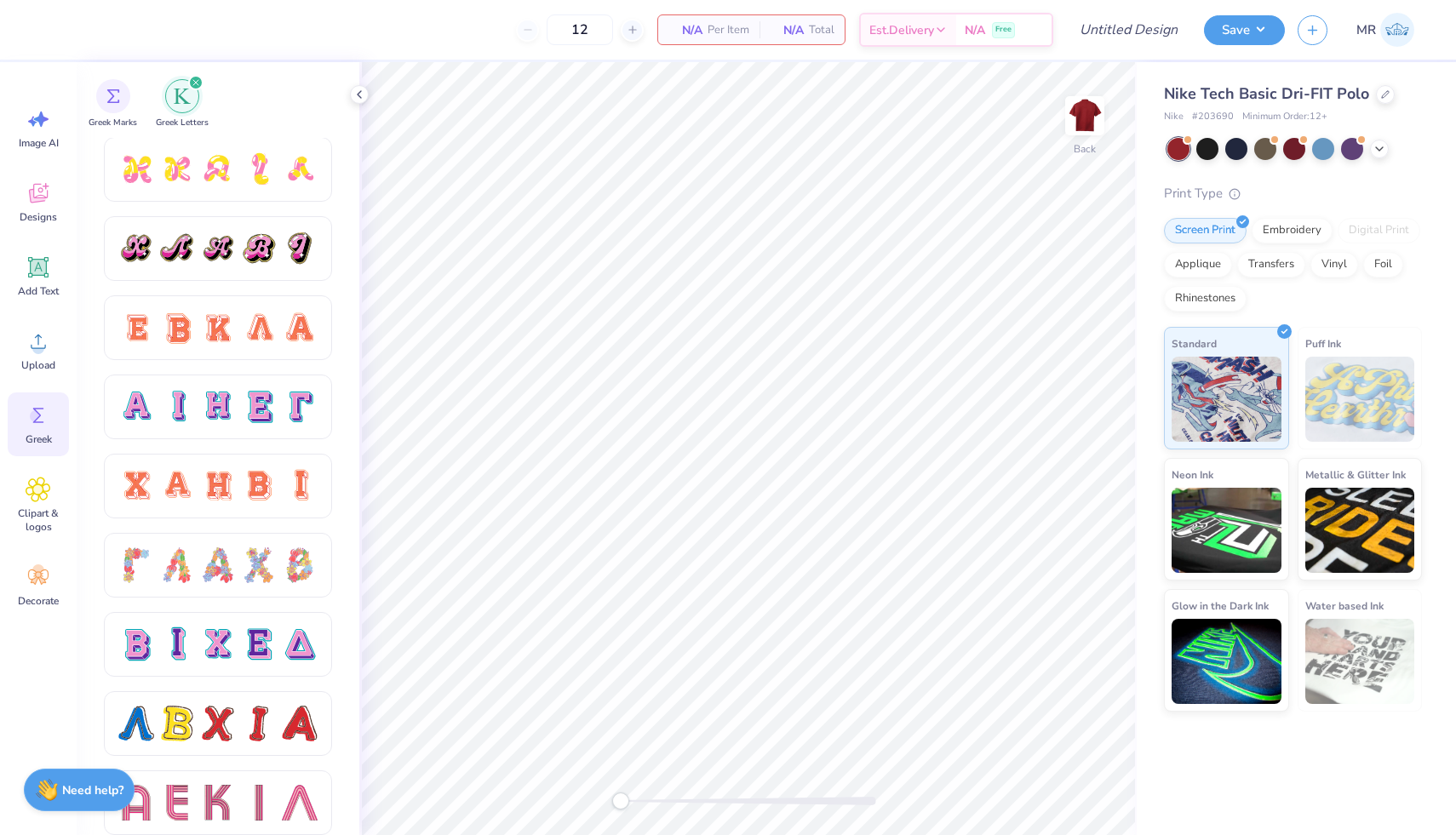
scroll to position [979, 0]
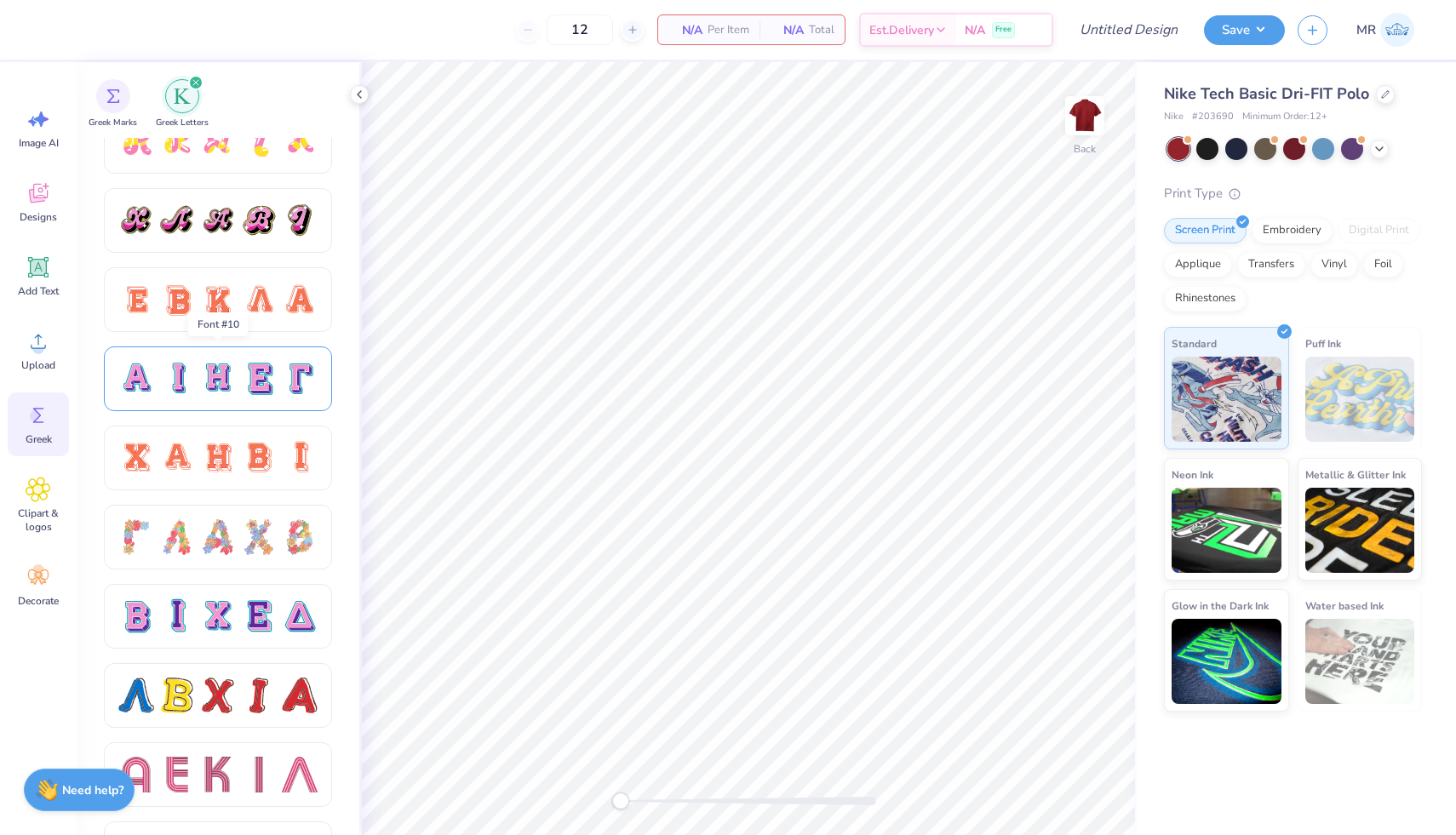
click at [282, 386] on div at bounding box center [299, 378] width 35 height 35
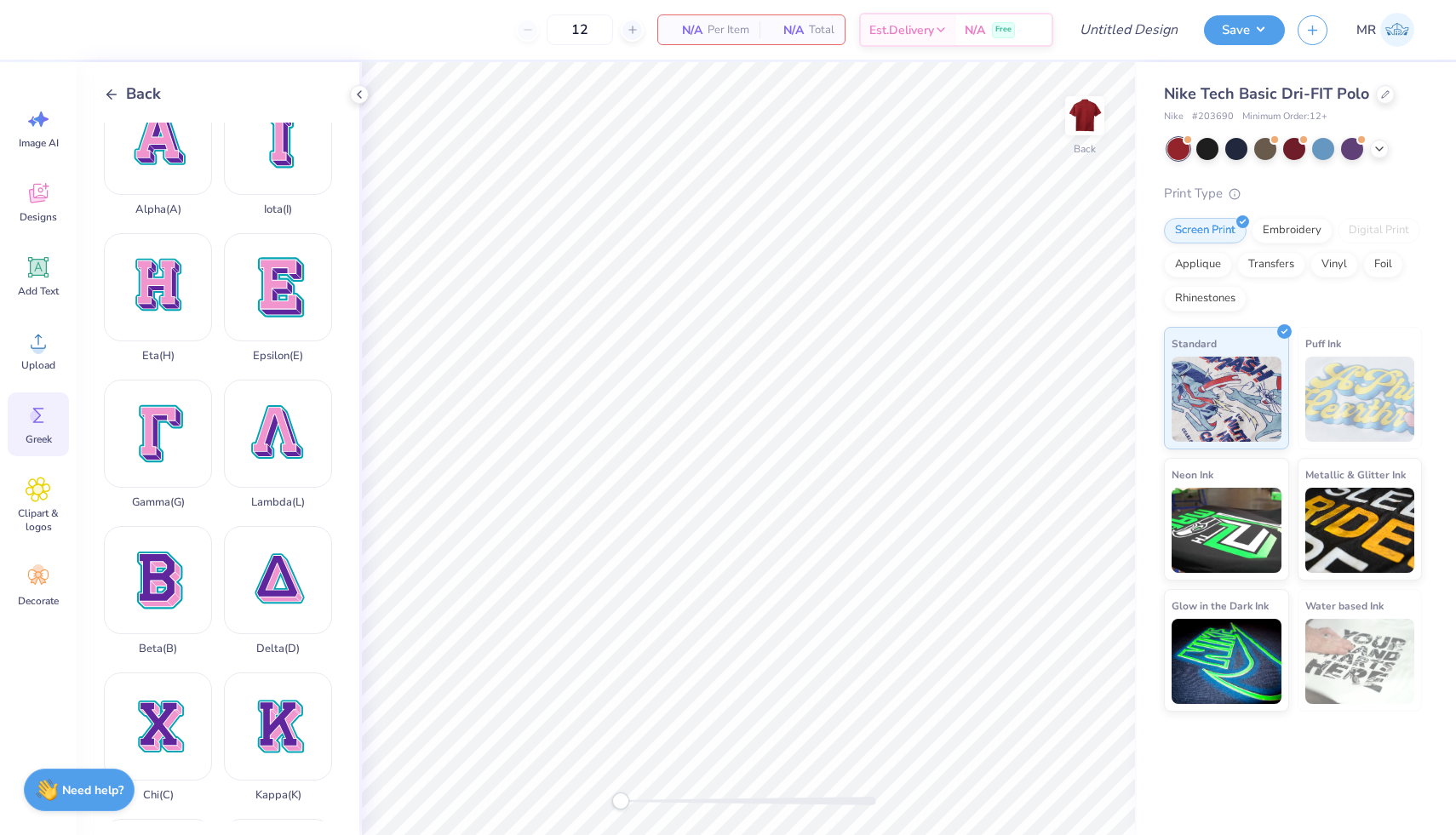
scroll to position [0, 0]
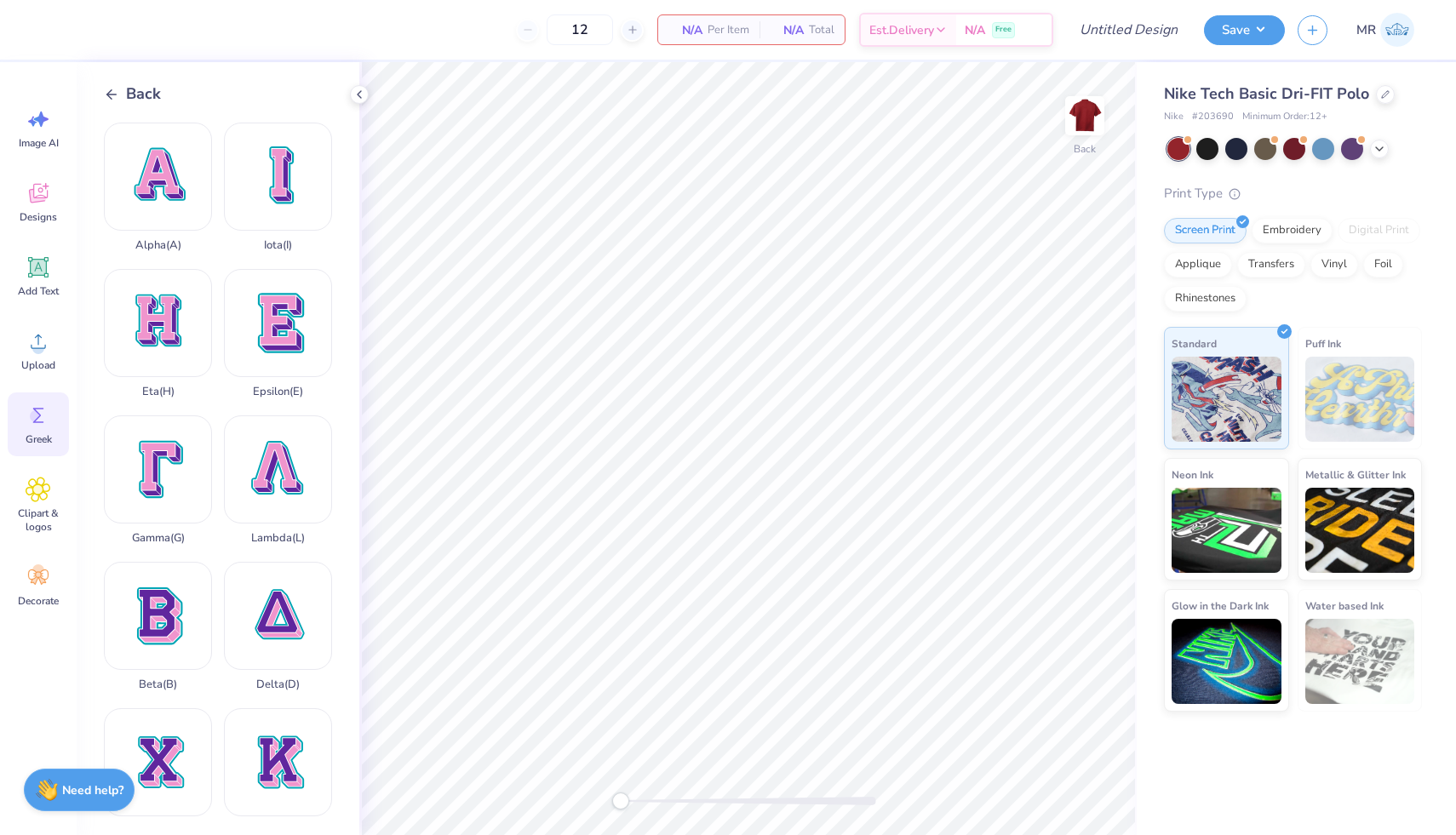
click at [105, 96] on icon at bounding box center [111, 95] width 16 height 16
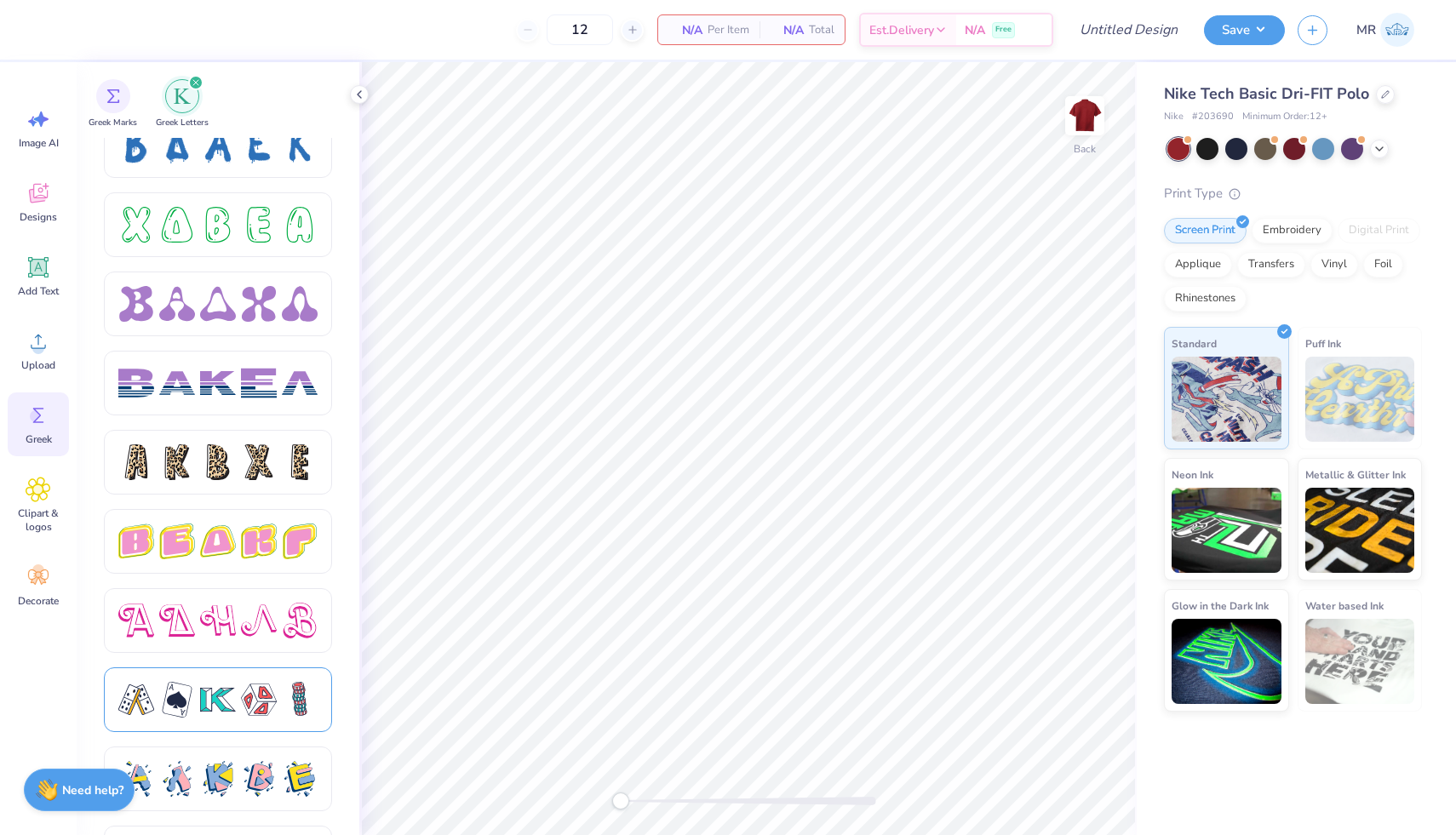
scroll to position [2704, 0]
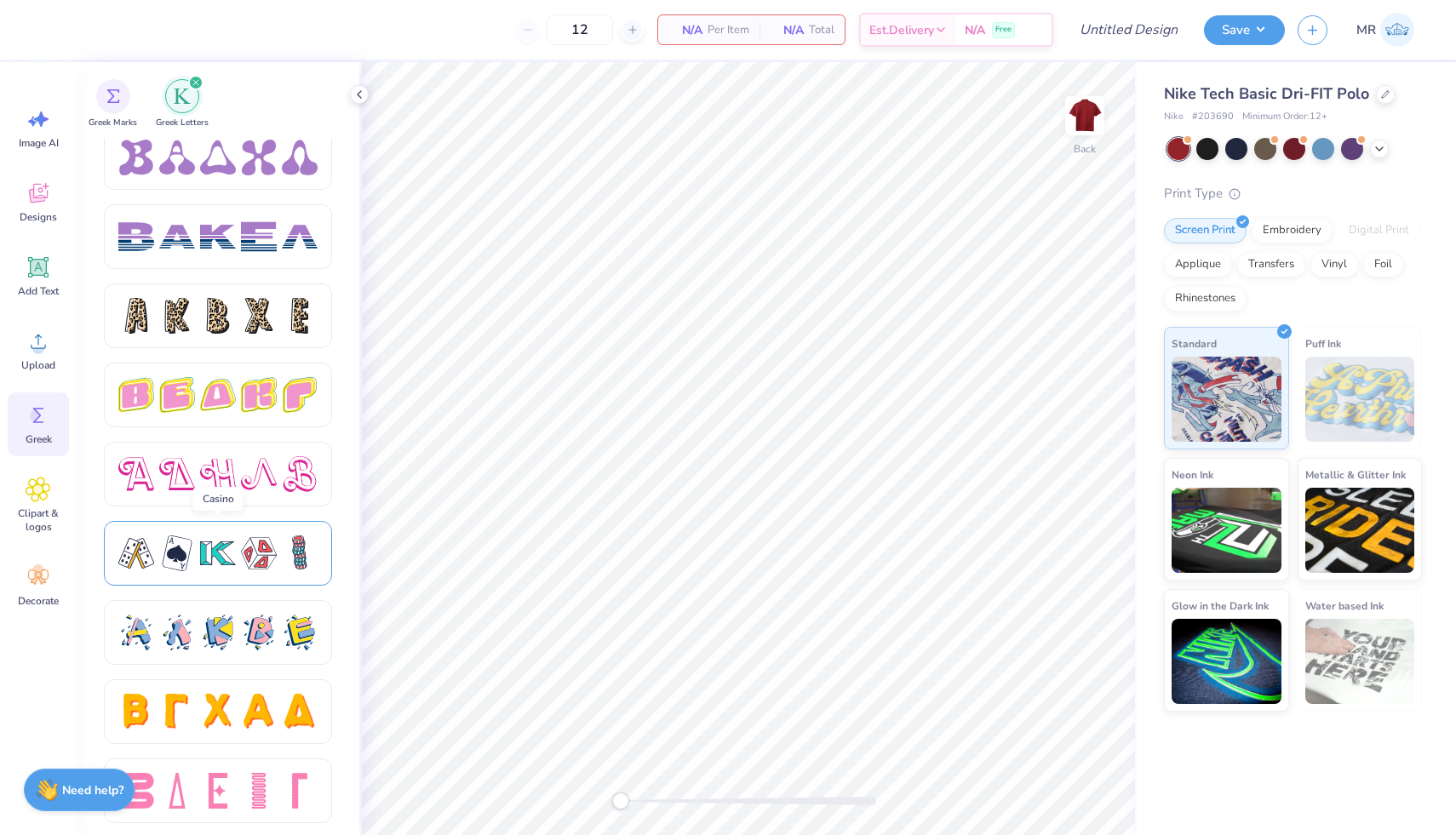
click at [206, 554] on div at bounding box center [218, 553] width 35 height 35
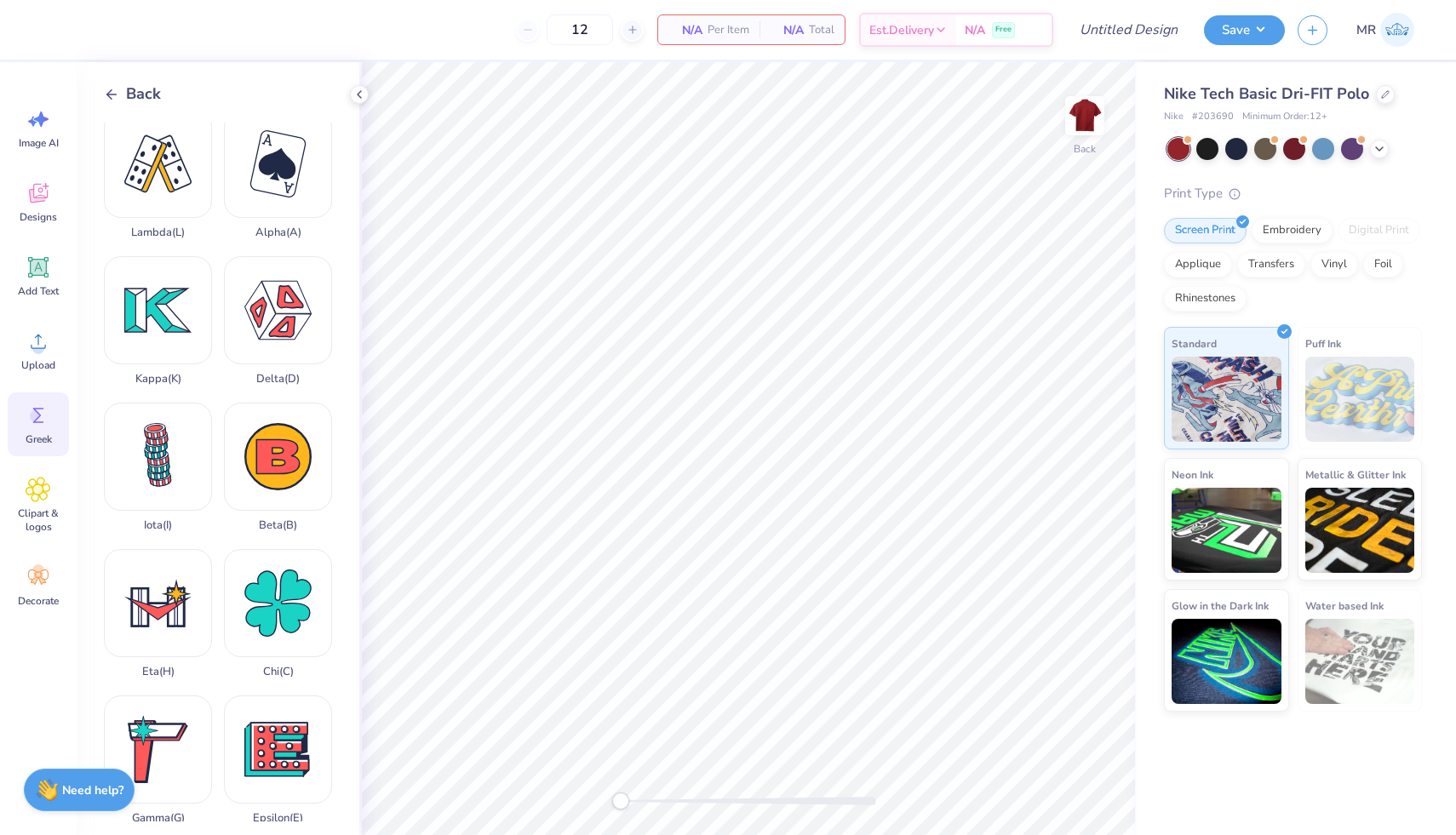
scroll to position [0, 0]
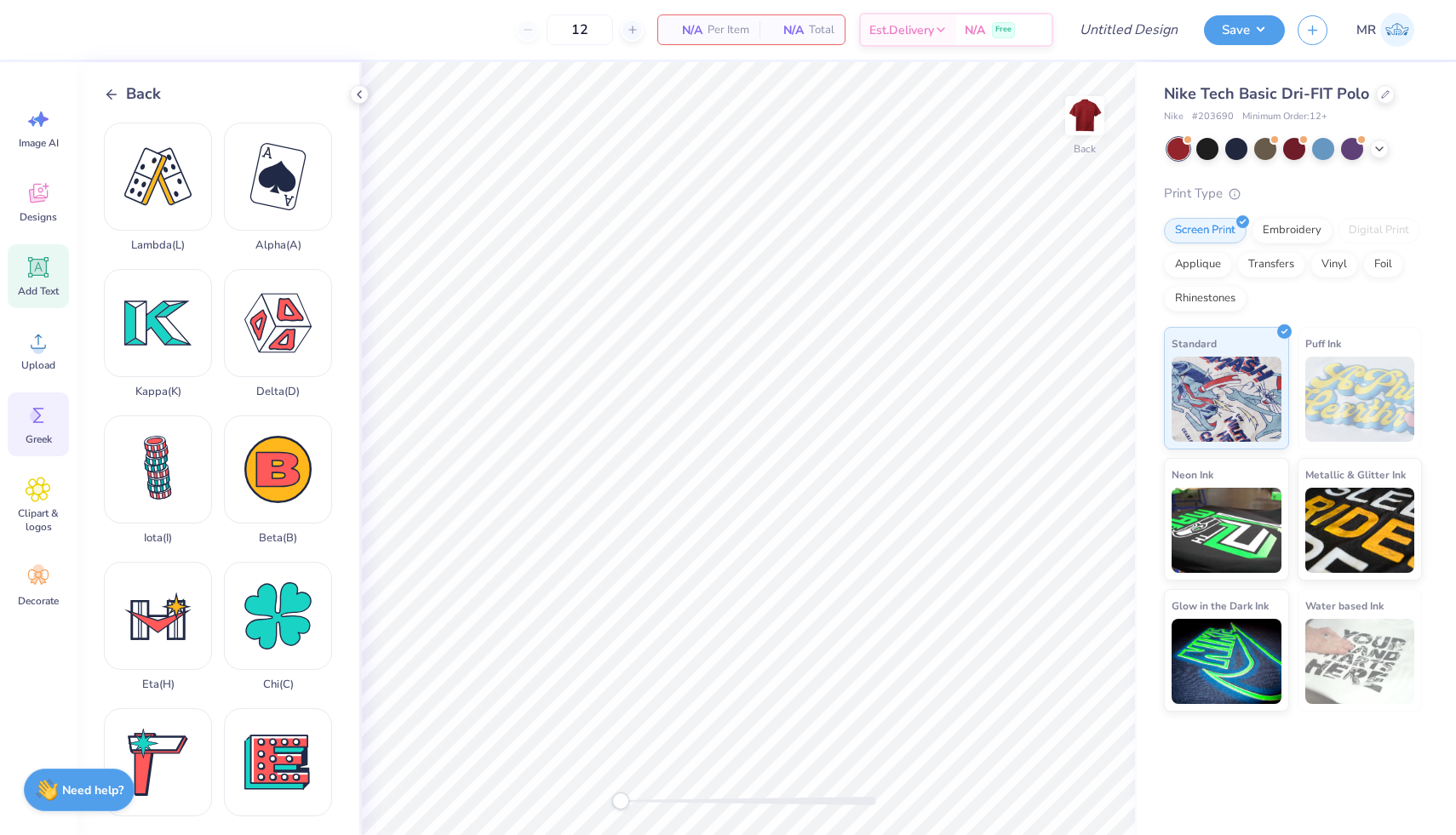
click at [37, 291] on span "Add Text" at bounding box center [38, 291] width 41 height 14
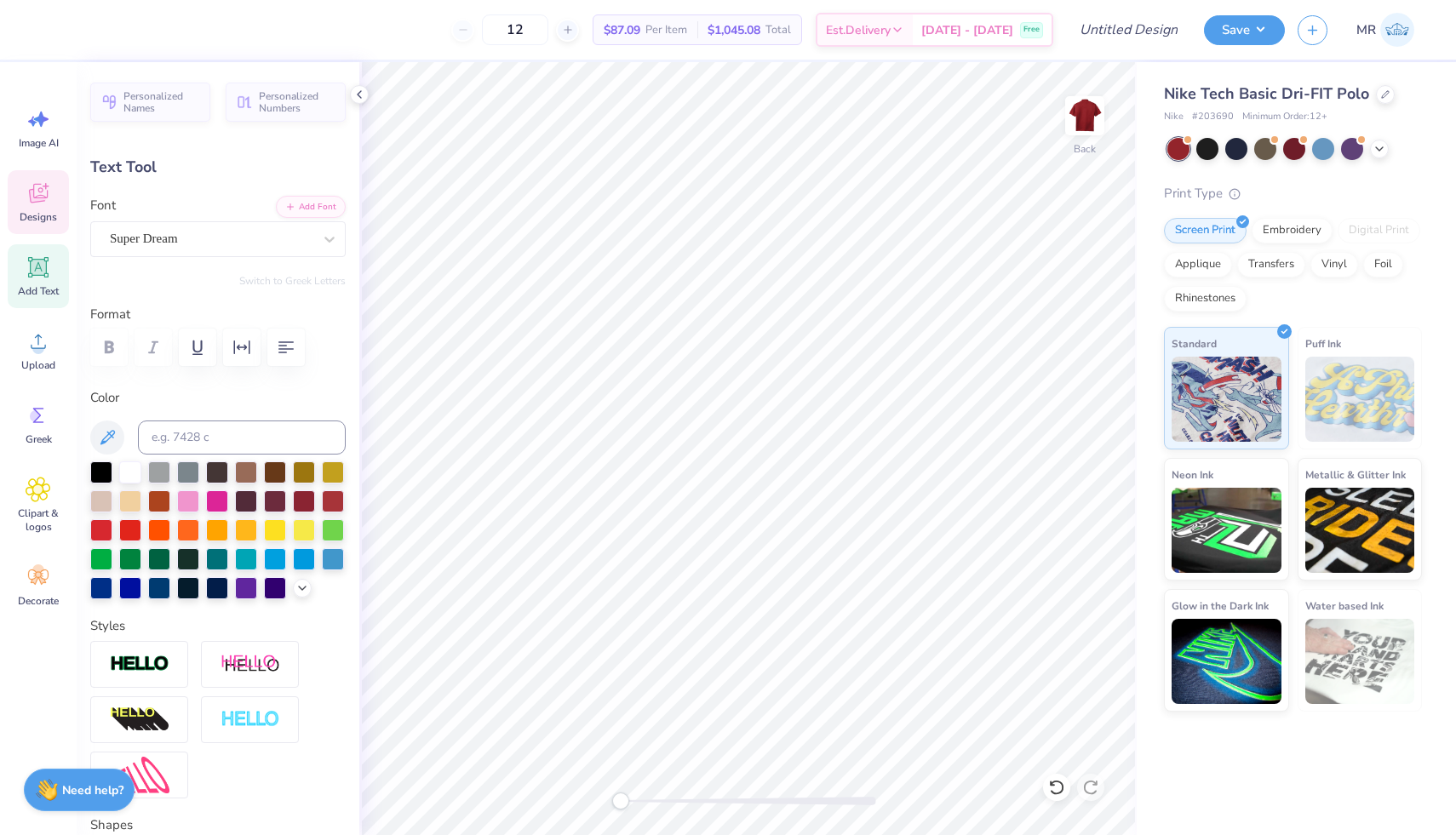
click at [43, 206] on icon at bounding box center [39, 193] width 26 height 26
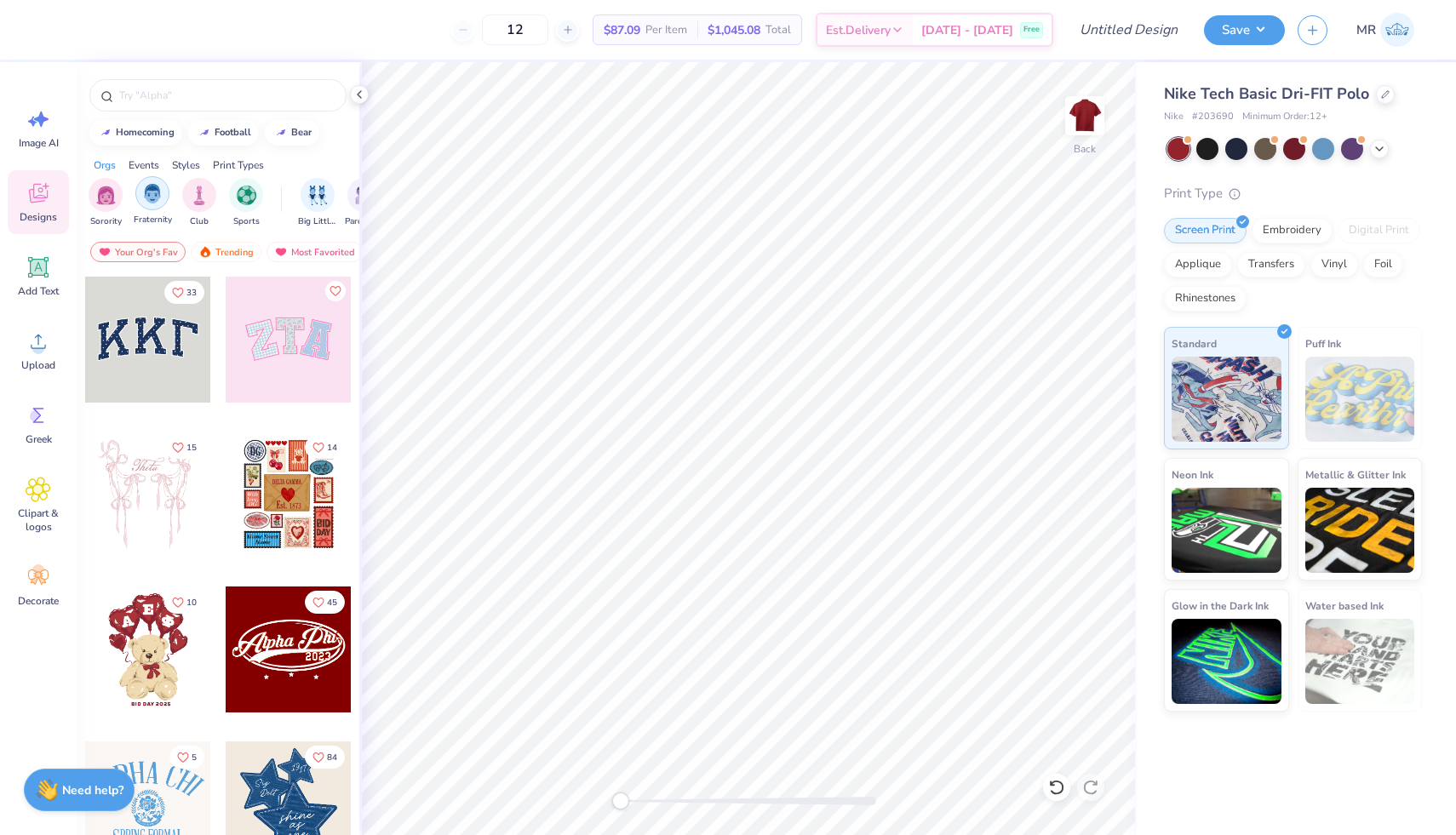
click at [155, 204] on div "filter for Fraternity" at bounding box center [152, 193] width 34 height 34
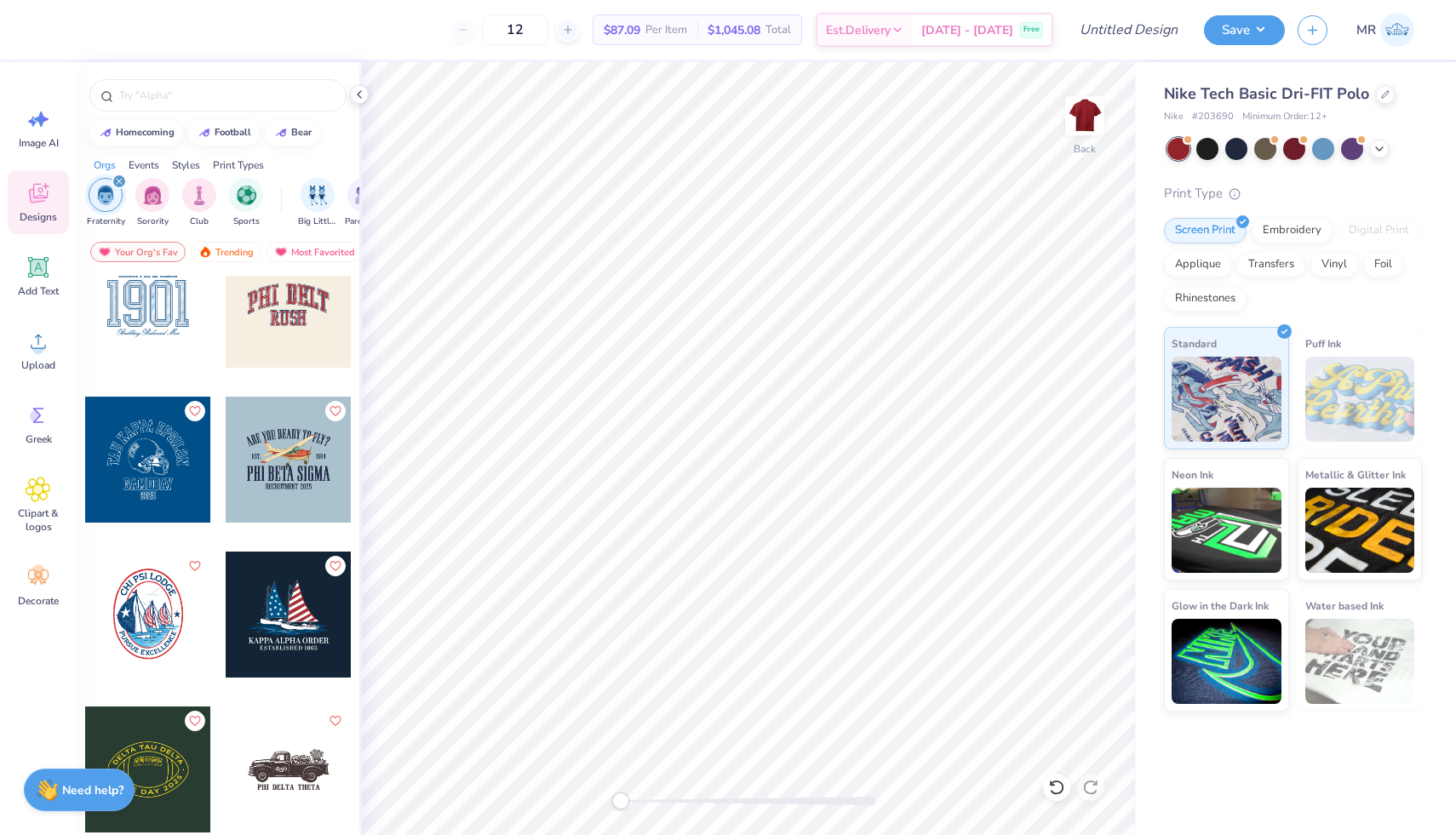
scroll to position [0, 2]
type textarea "TRIANGLE"
click at [35, 274] on icon at bounding box center [38, 268] width 16 height 16
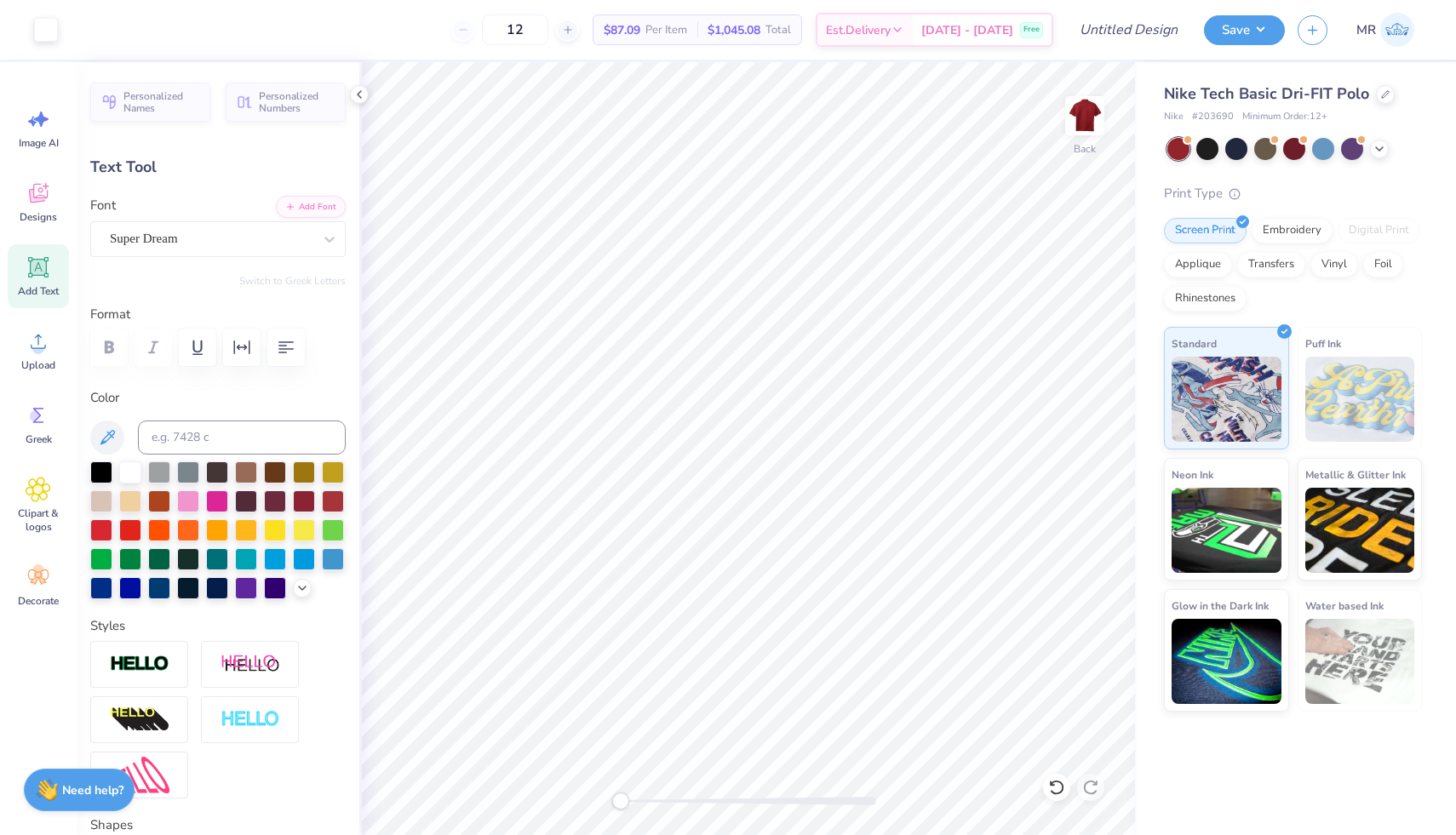
type input "11.59"
type input "1.78"
click at [221, 195] on div "Personalized Names Personalized Numbers Text Tool Add Font Font Super Dream Swi…" at bounding box center [218, 448] width 282 height 773
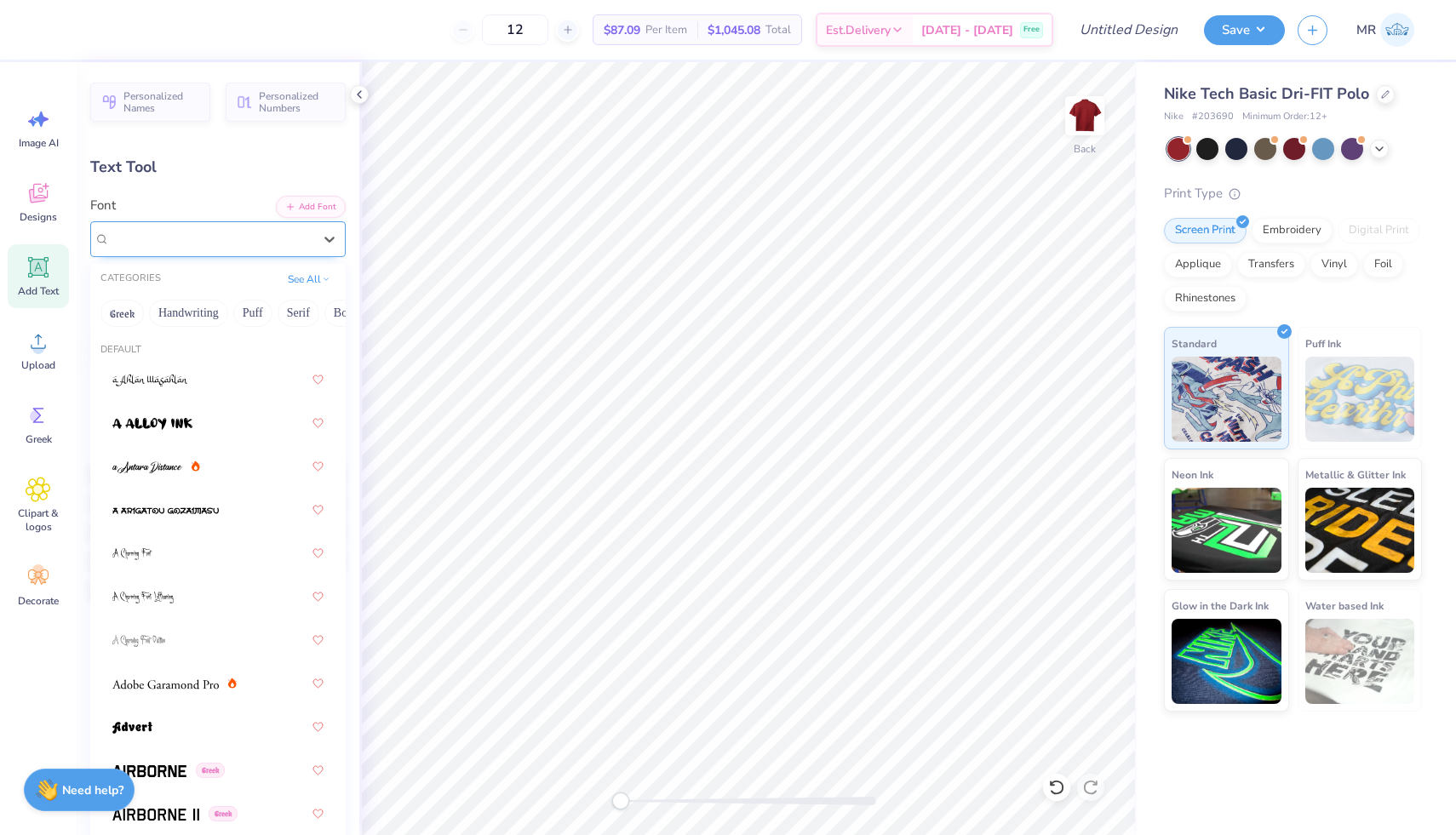
click at [242, 239] on div "Super Dream" at bounding box center [211, 238] width 206 height 27
click at [255, 444] on div at bounding box center [218, 422] width 242 height 41
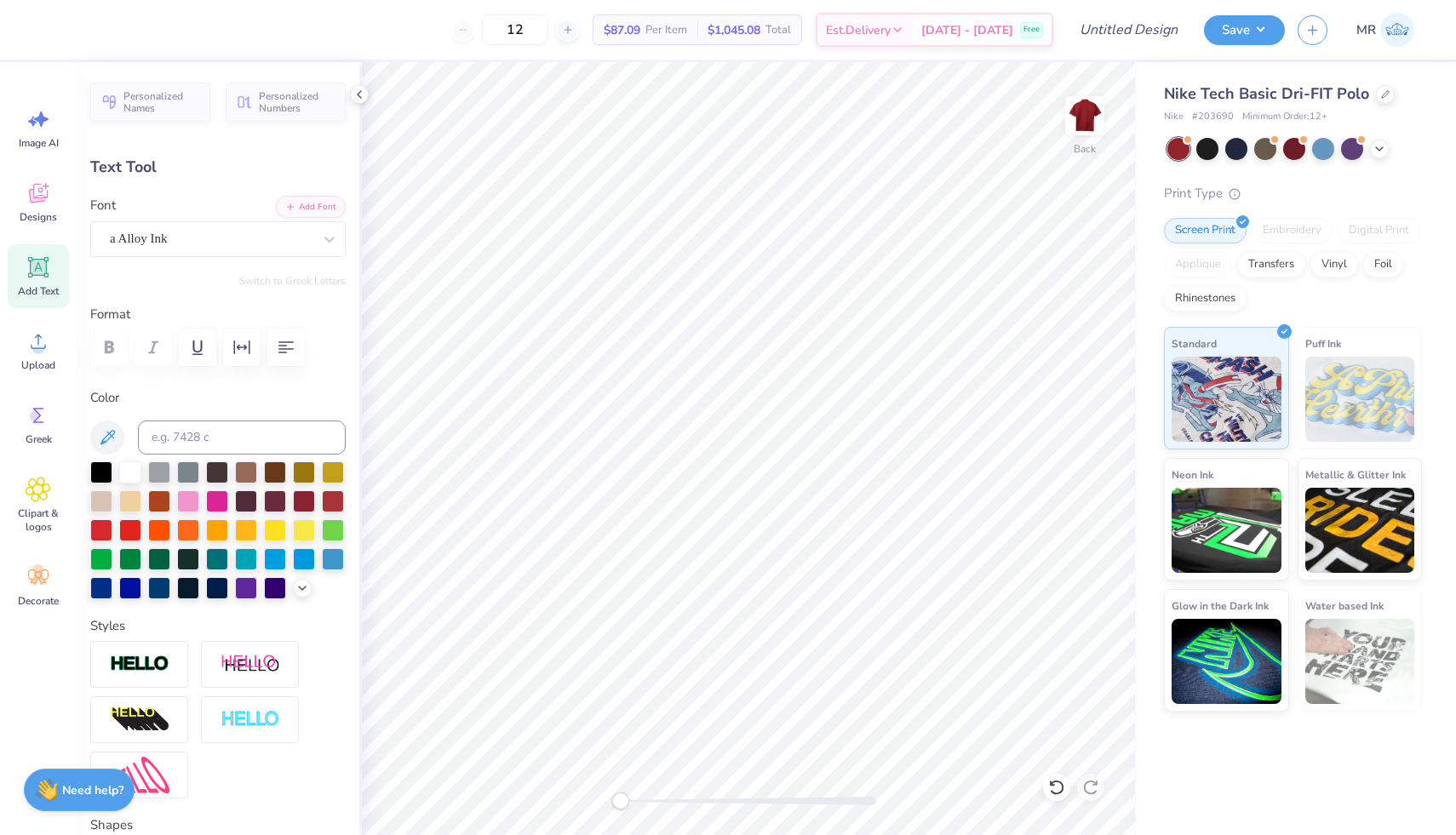
click at [275, 258] on div "Personalized Names Personalized Numbers Text Tool Add Font Font a Alloy Ink Swi…" at bounding box center [218, 448] width 282 height 773
click at [258, 249] on div at bounding box center [211, 238] width 203 height 23
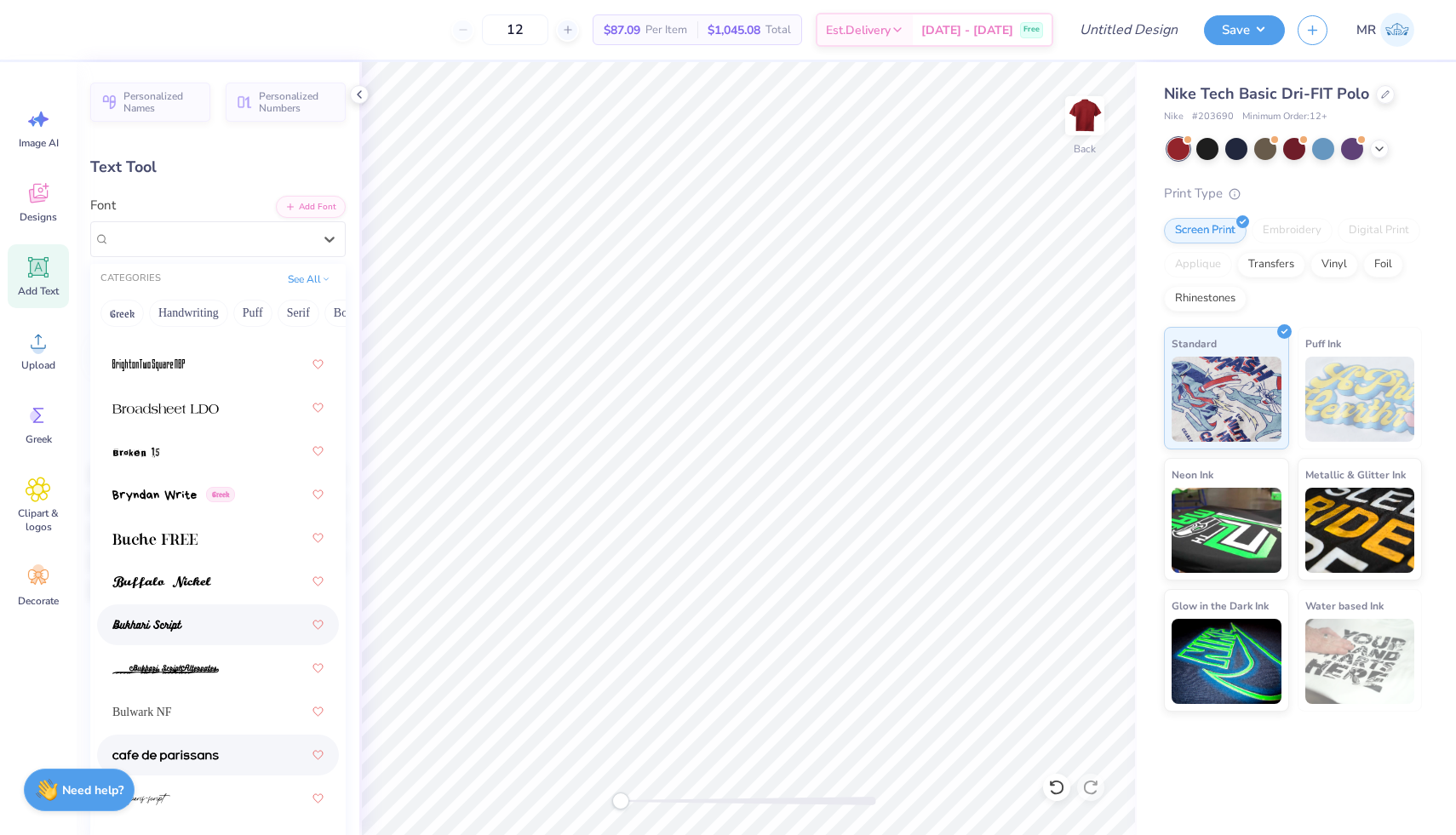
scroll to position [2041, 0]
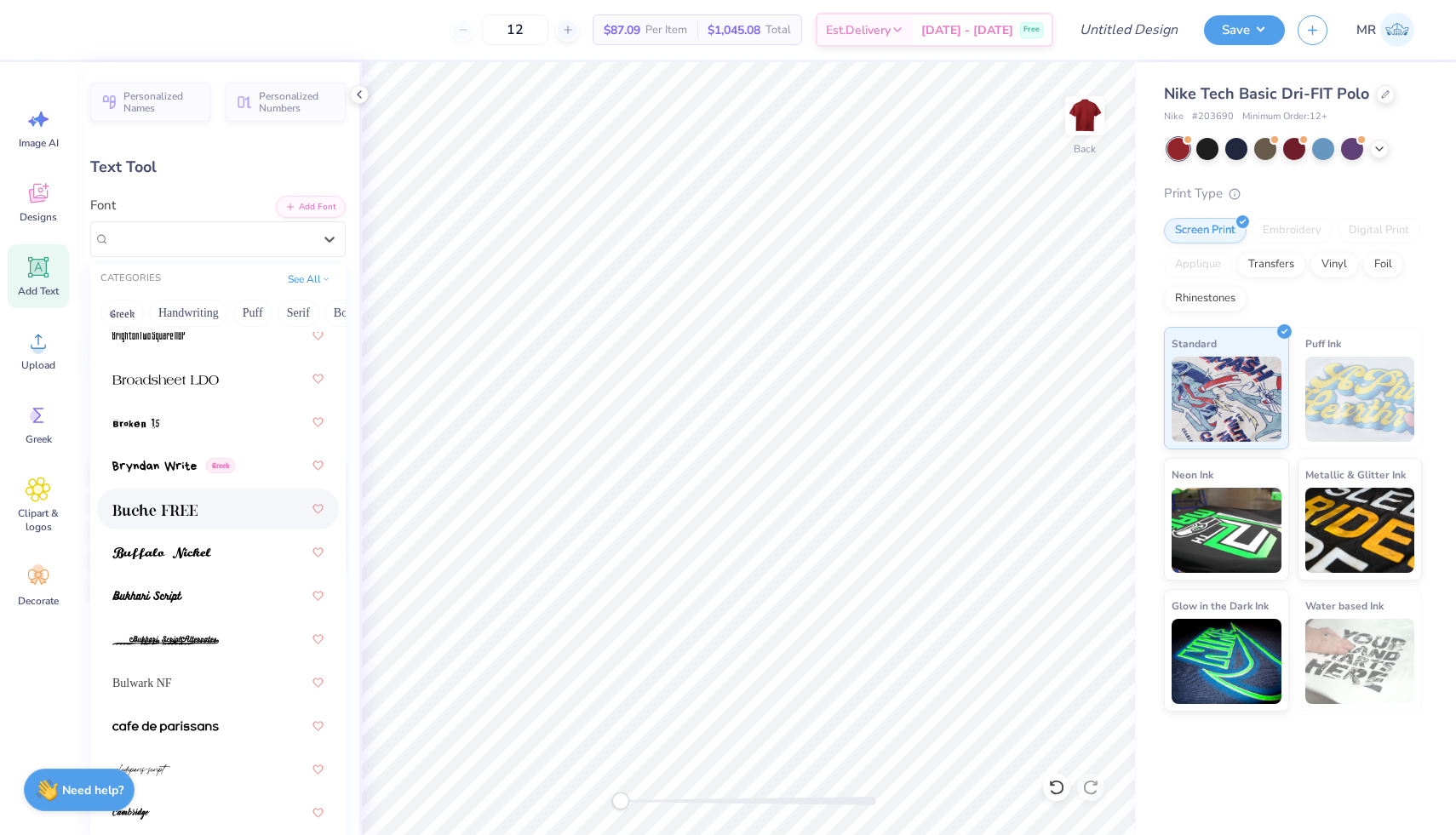
click at [245, 523] on div at bounding box center [218, 509] width 242 height 41
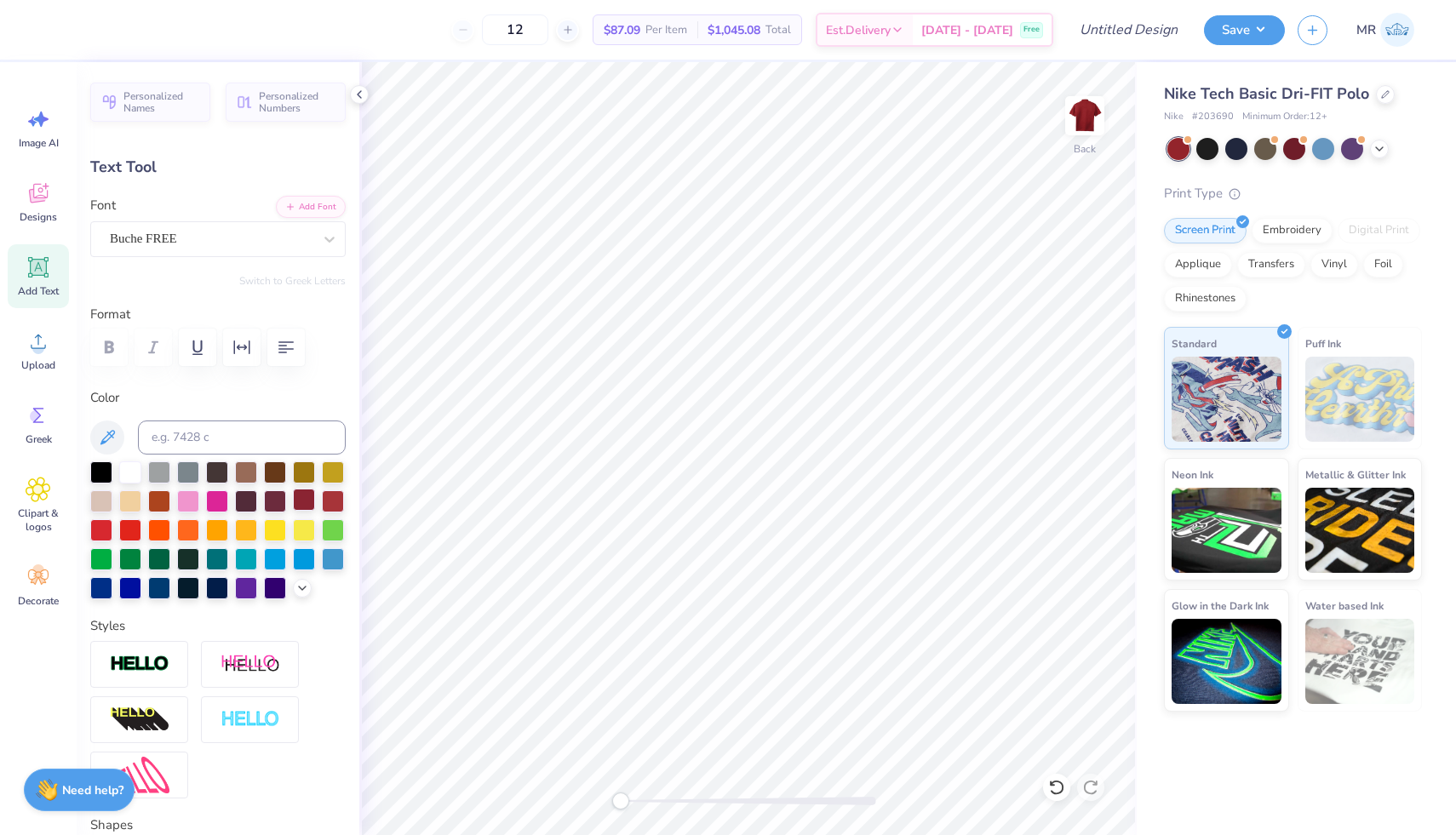
type input "4.60"
type input "0.66"
type input "4.64"
click at [231, 346] on button "button" at bounding box center [241, 346] width 37 height 37
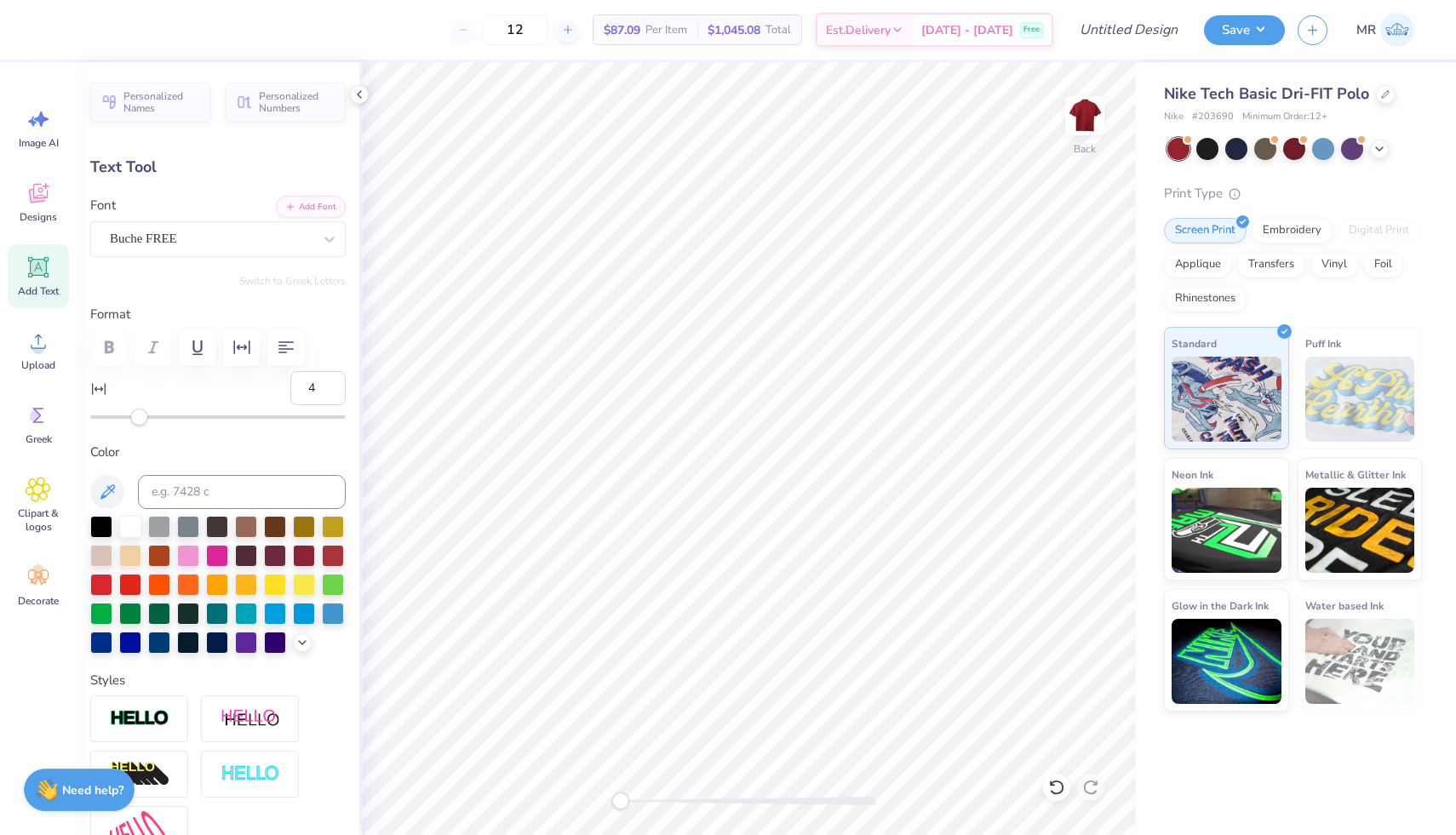
type input "5"
drag, startPoint x: 136, startPoint y: 417, endPoint x: 146, endPoint y: 420, distance: 10.4
click at [145, 418] on div "Accessibility label" at bounding box center [140, 417] width 17 height 17
type input "5.01"
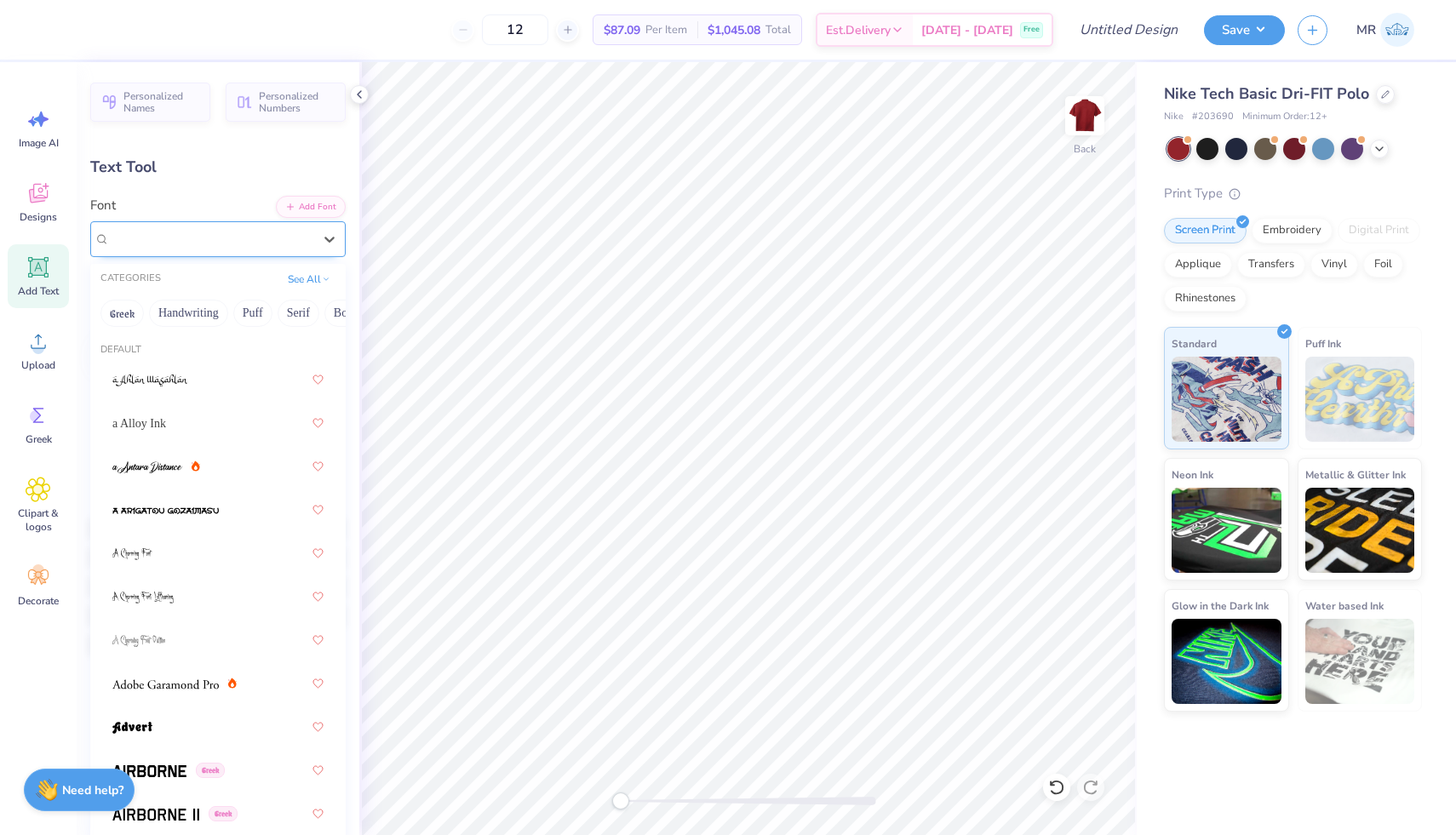
click at [232, 225] on div "Buche FREE" at bounding box center [218, 238] width 256 height 35
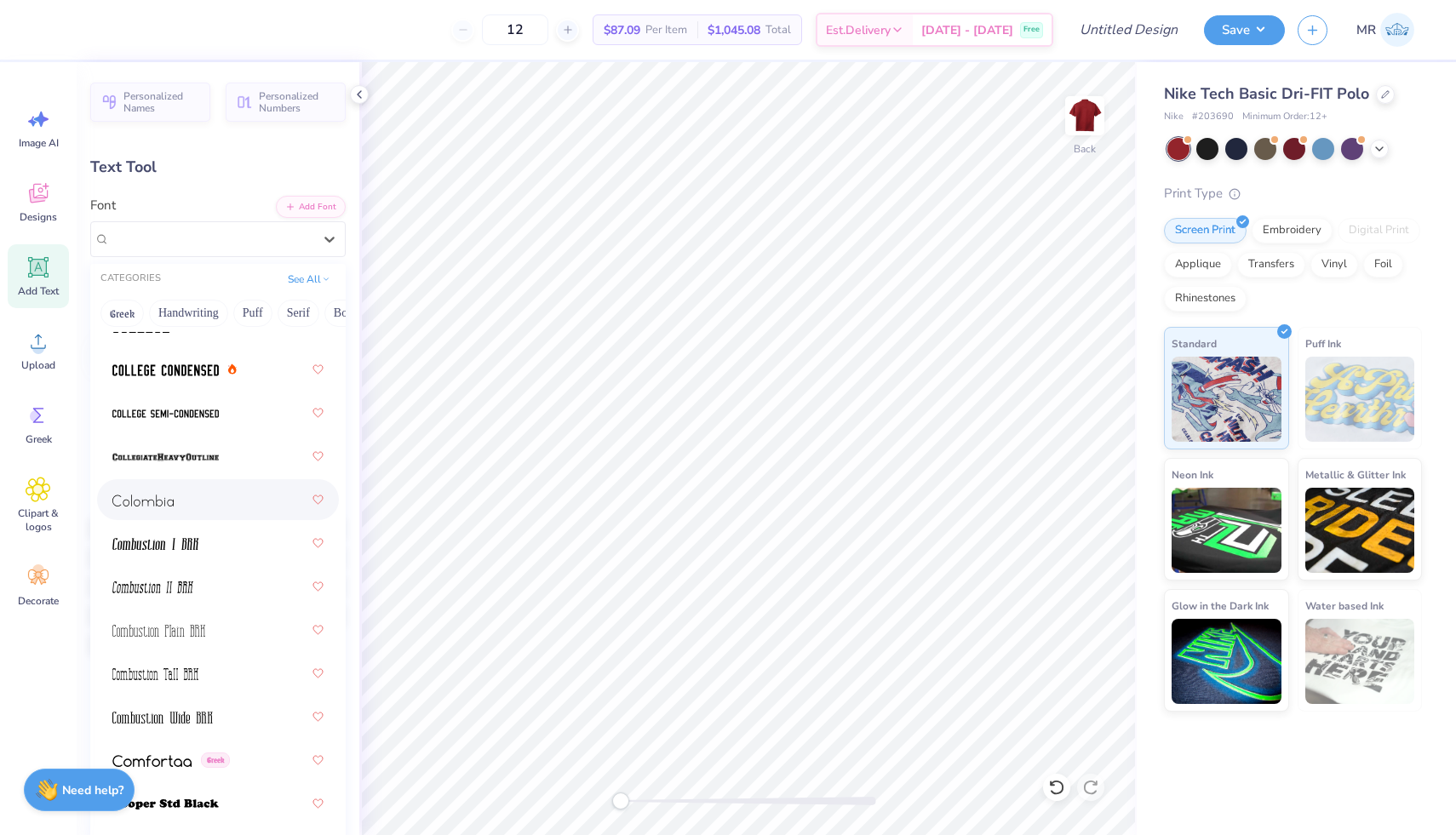
scroll to position [3188, 0]
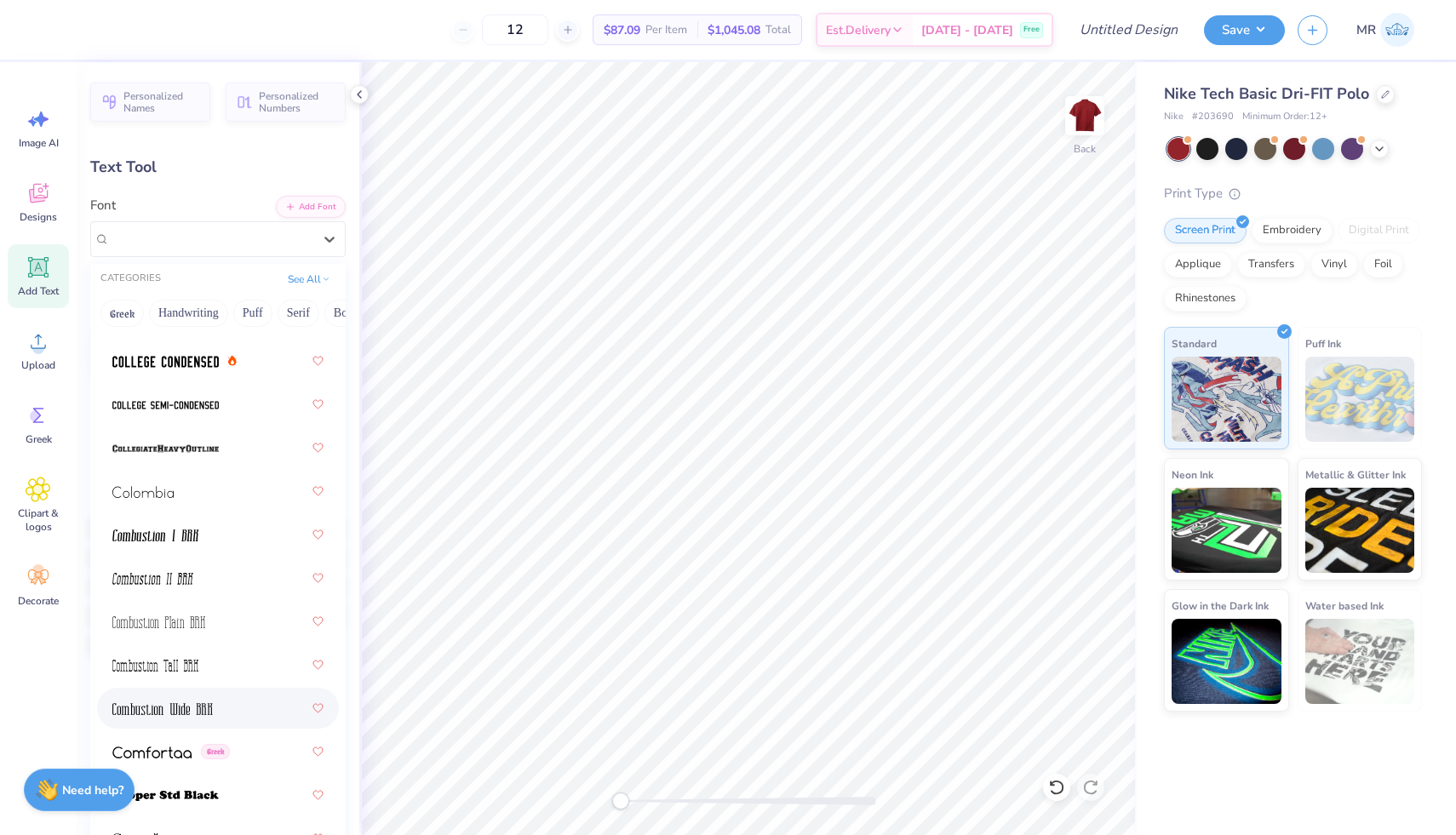
click at [222, 718] on div at bounding box center [218, 707] width 211 height 30
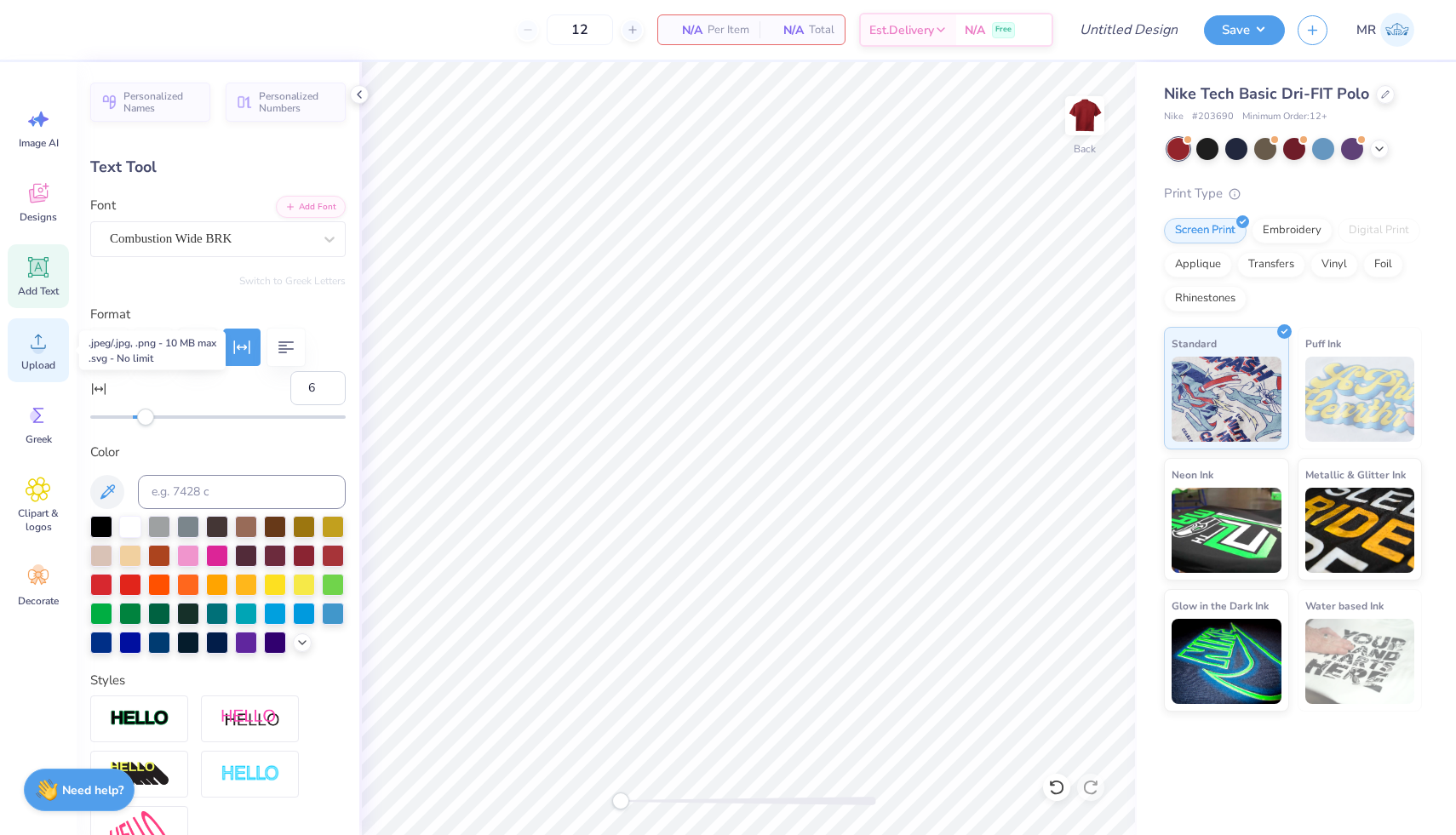
click at [50, 358] on span "Upload" at bounding box center [38, 365] width 34 height 14
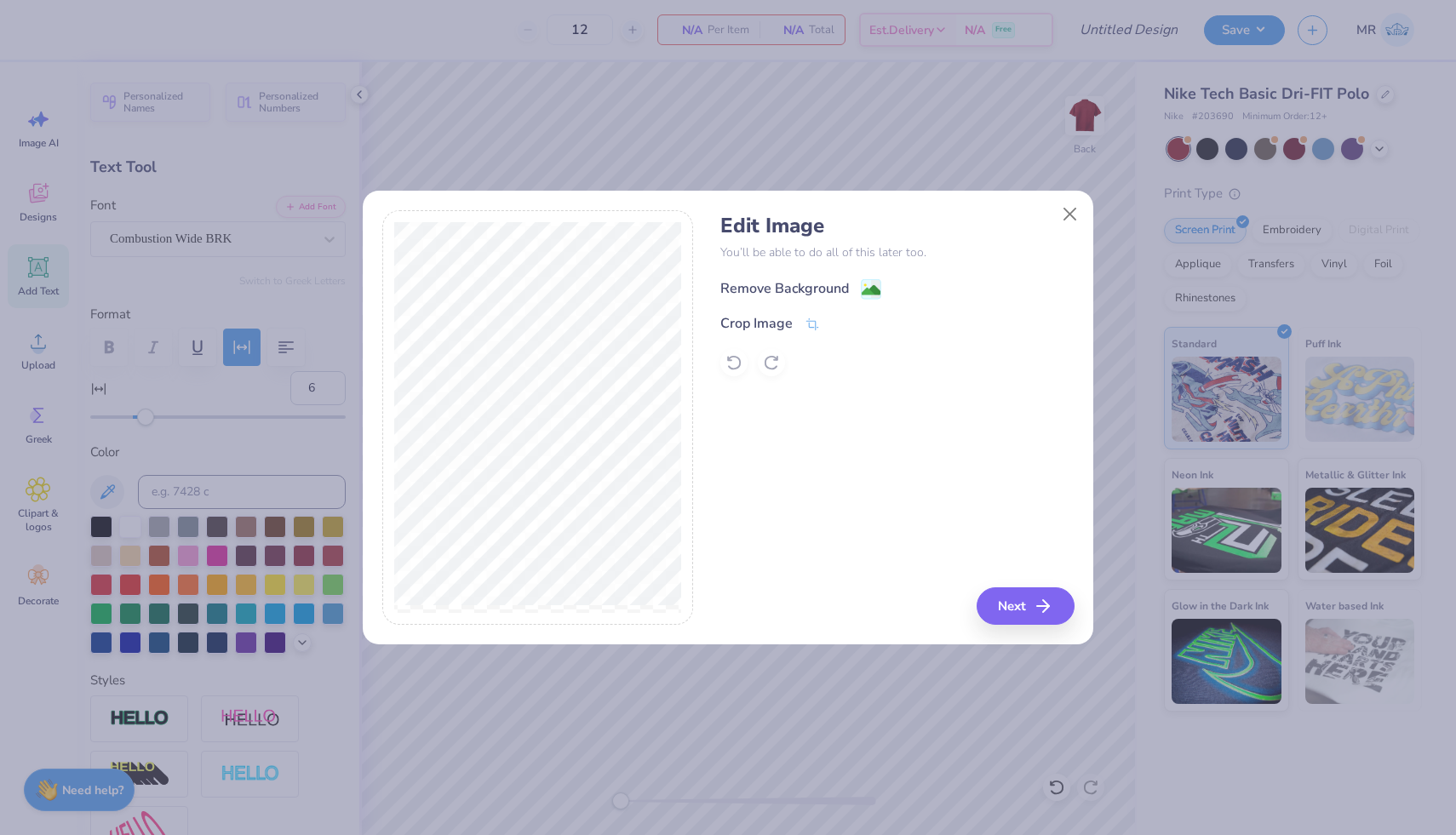
click at [788, 284] on div "Remove Background" at bounding box center [784, 288] width 129 height 21
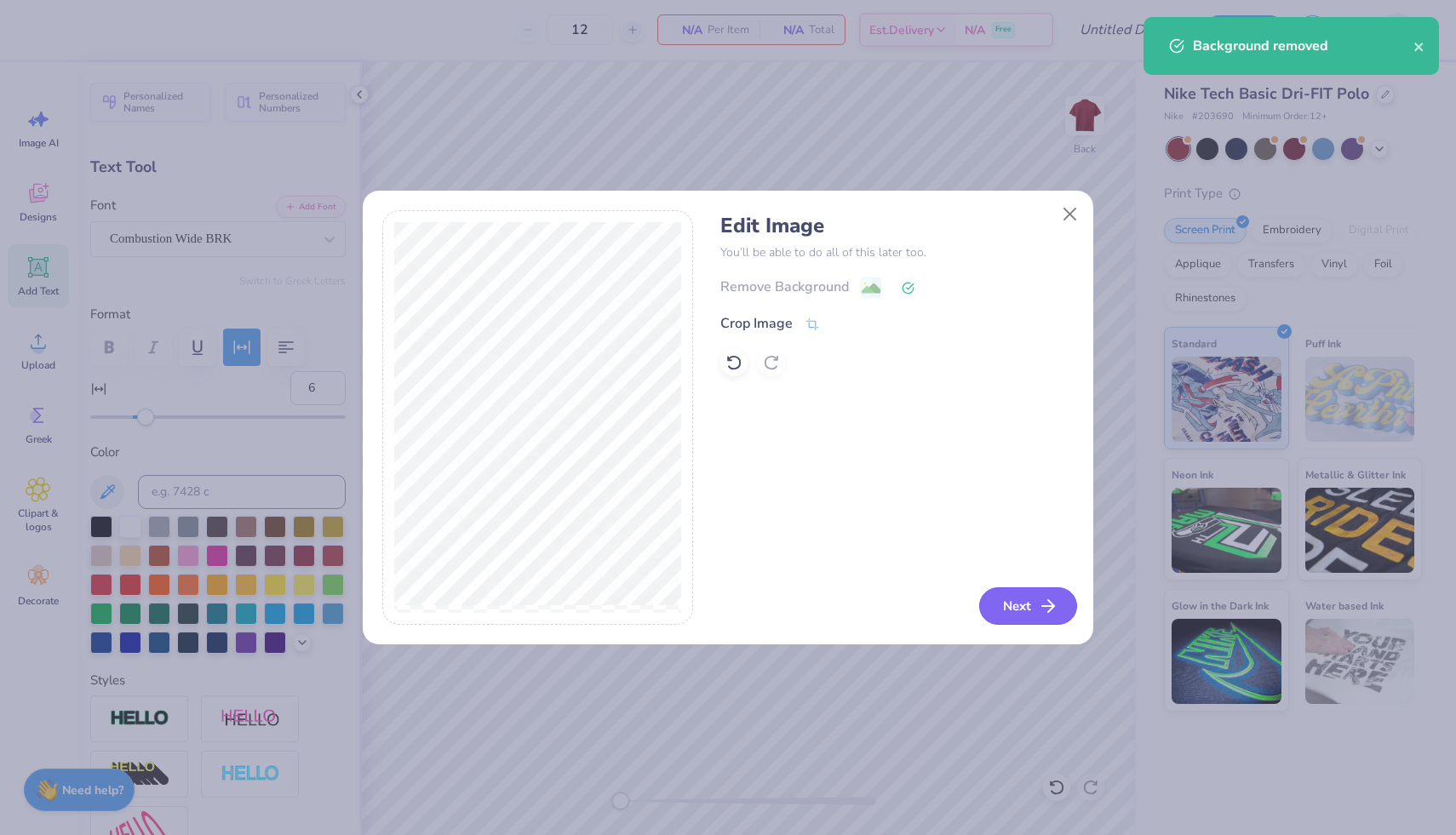
click at [1019, 604] on button "Next" at bounding box center [1028, 605] width 98 height 37
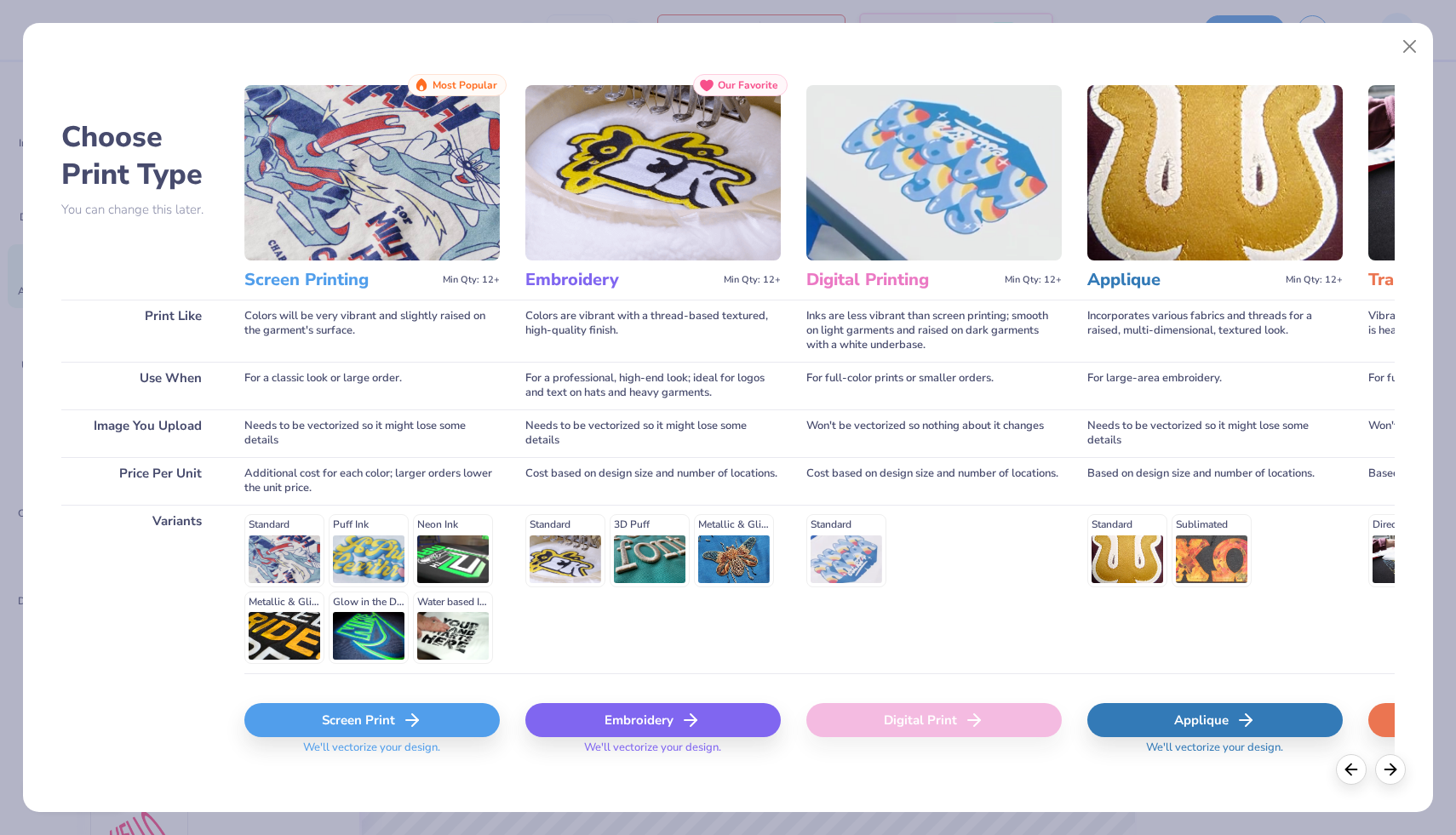
click at [567, 713] on div "Embroidery" at bounding box center [653, 719] width 256 height 34
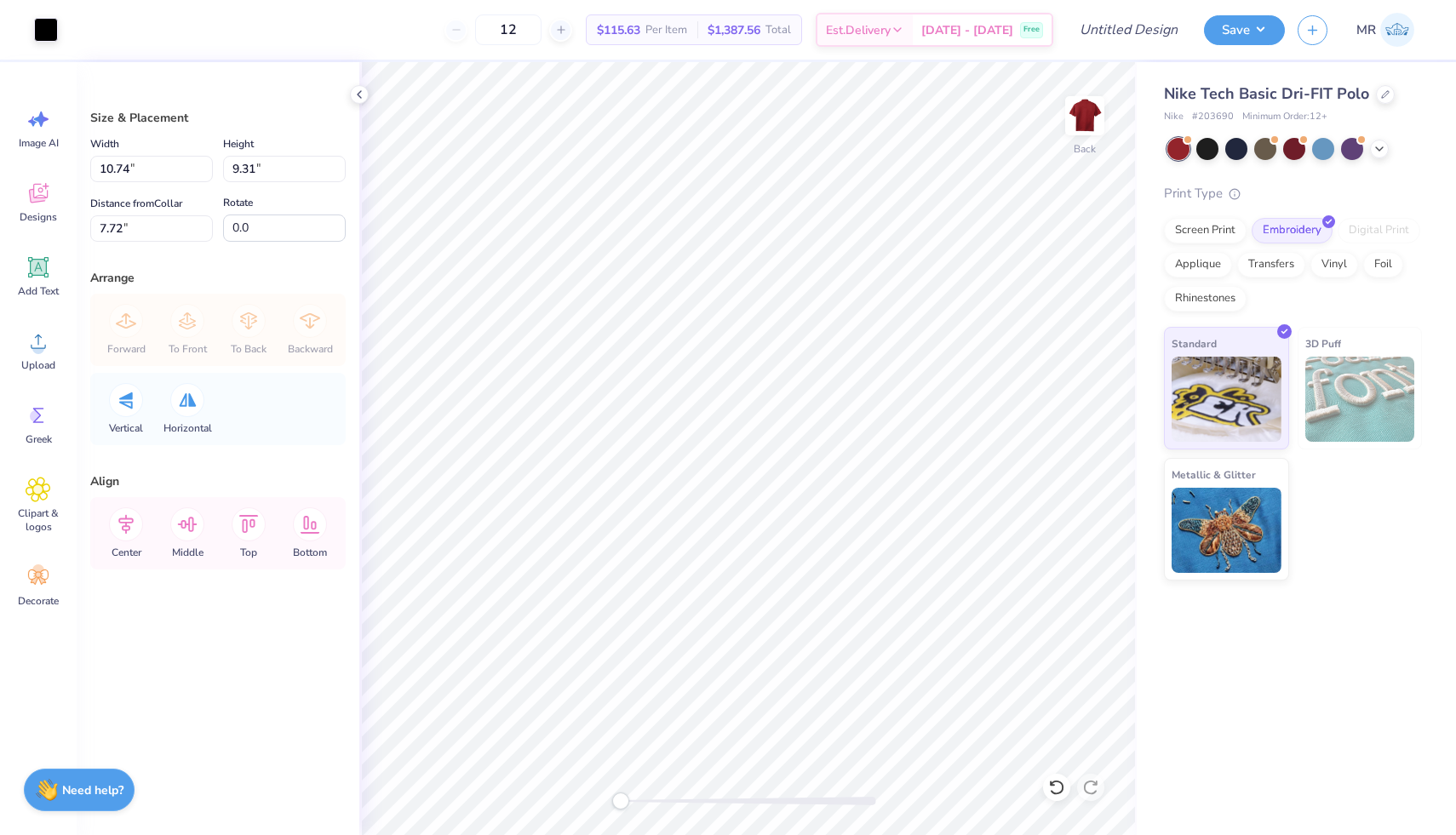
type input "4.03"
type input "3.49"
type input "3.00"
type input "2.60"
type input "3.00"
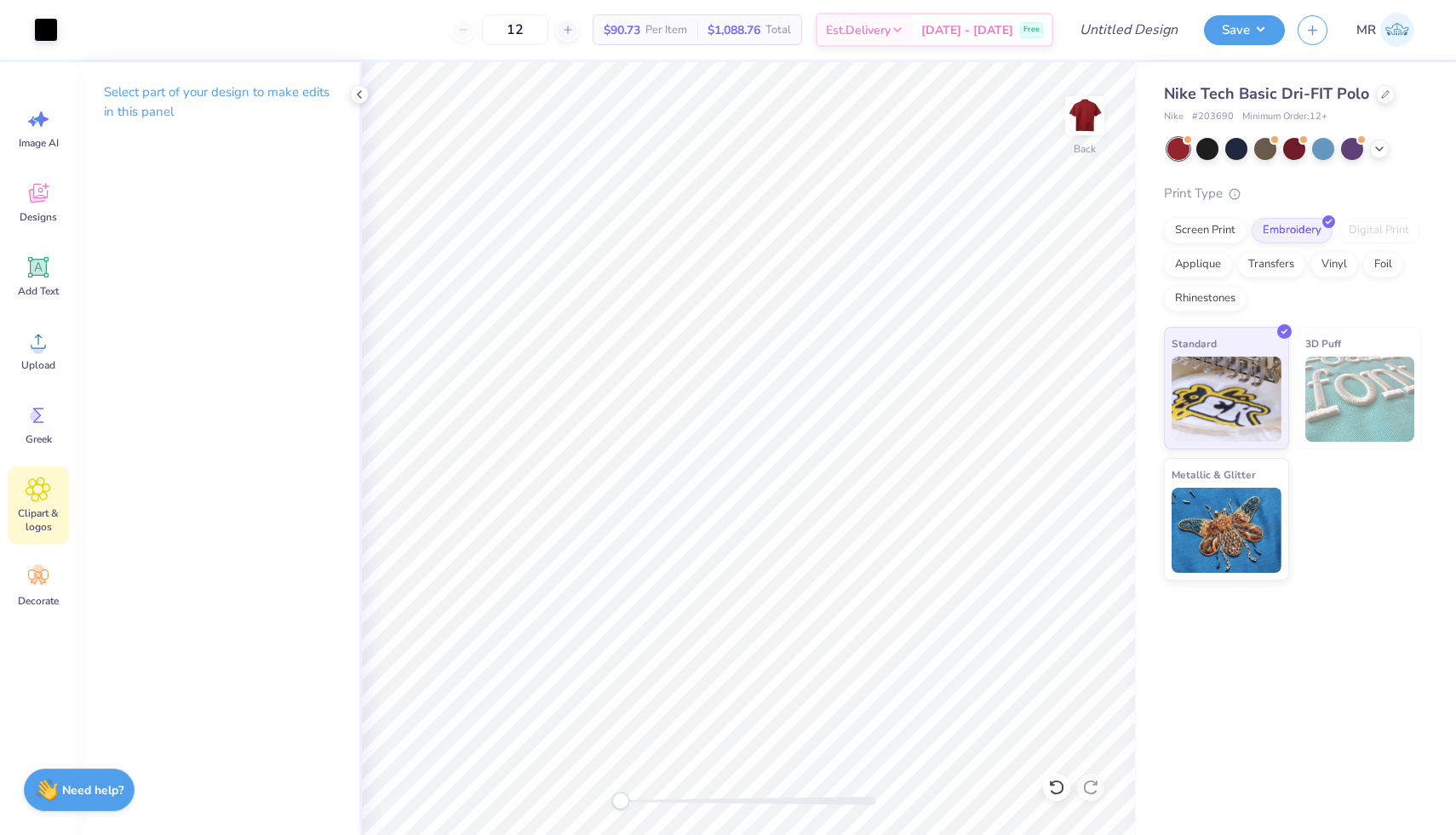
click at [37, 477] on icon at bounding box center [38, 490] width 25 height 26
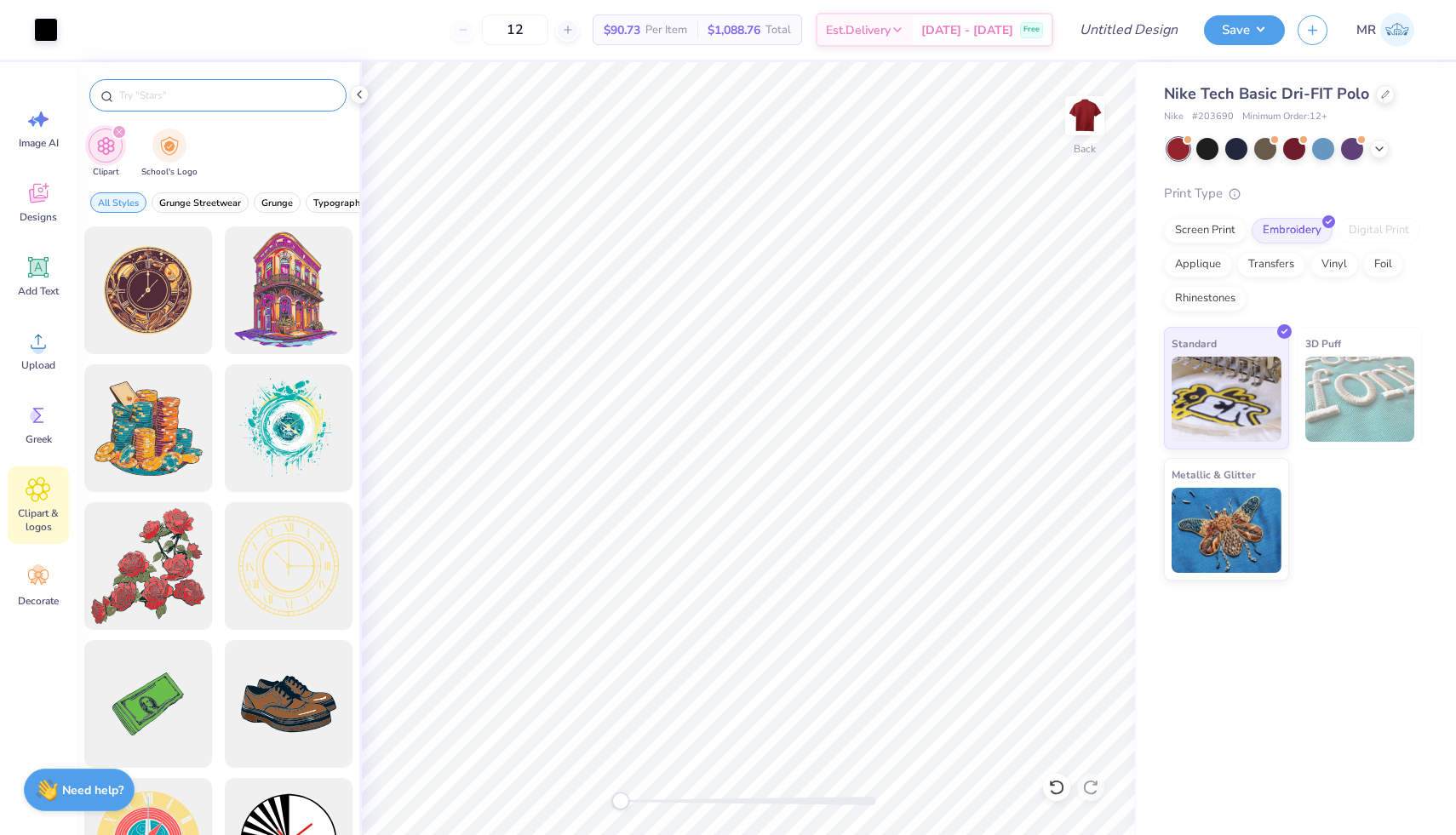
click at [200, 101] on input "text" at bounding box center [226, 96] width 218 height 17
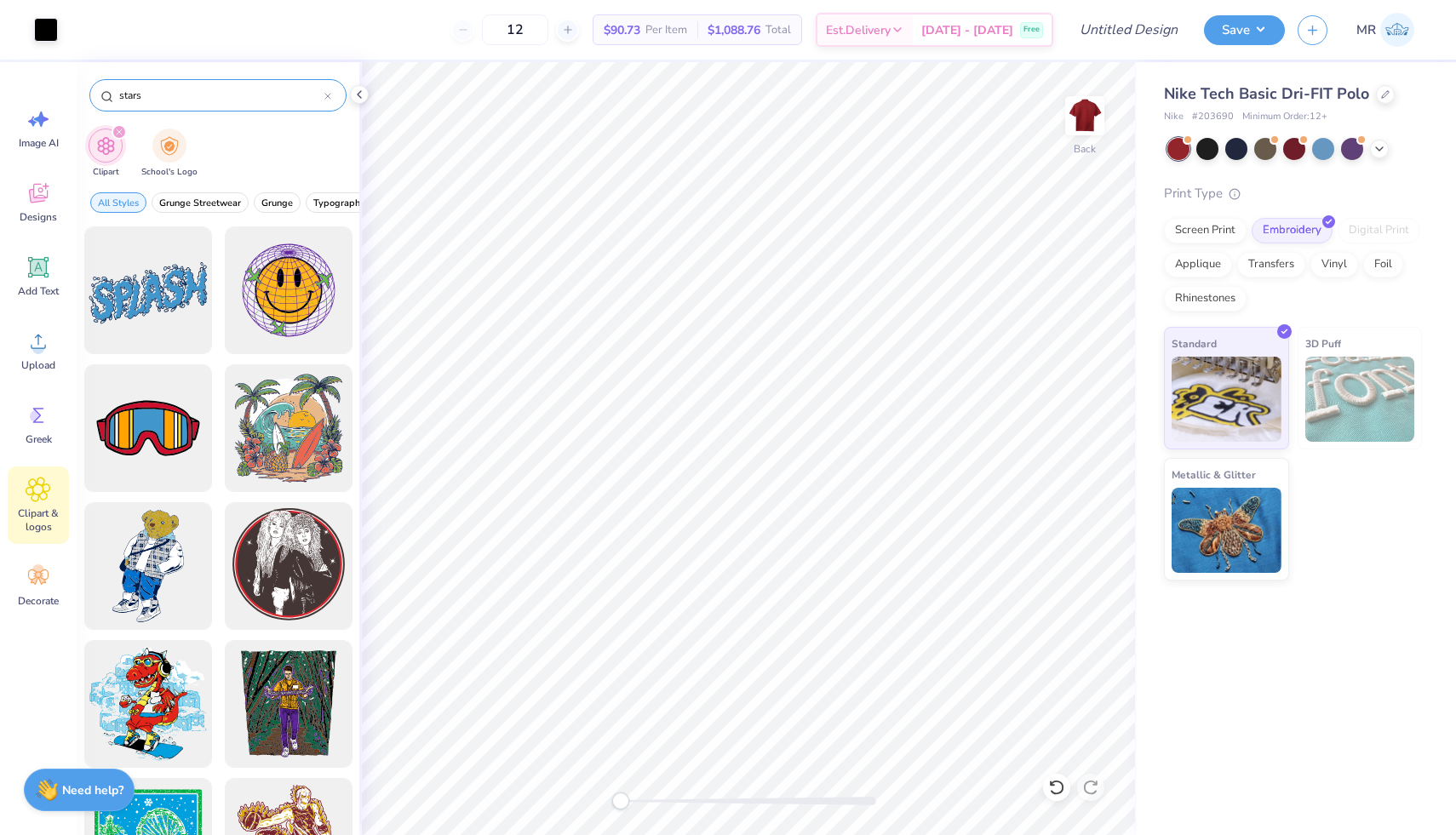
type input "stars"
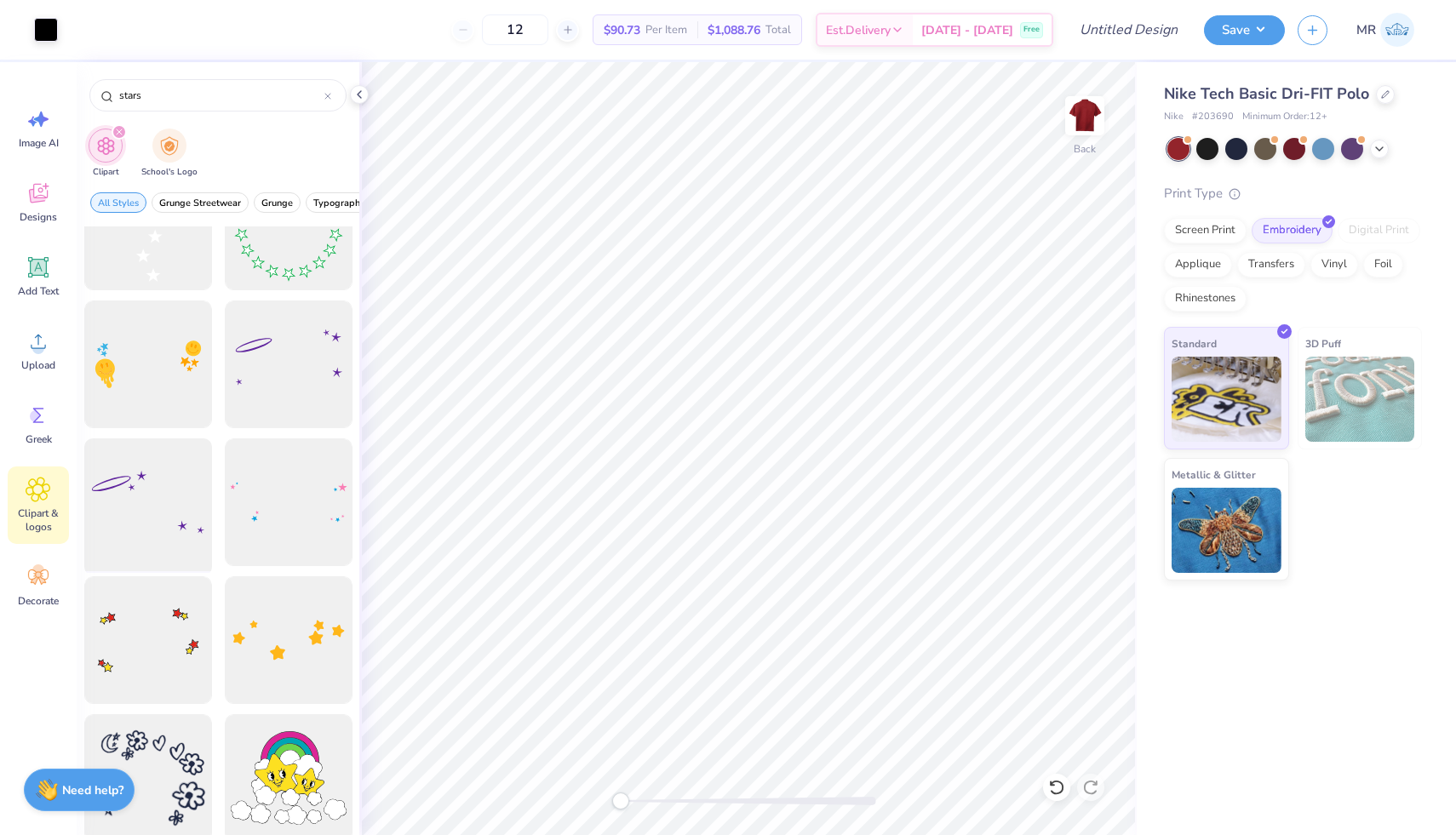
scroll to position [0, 0]
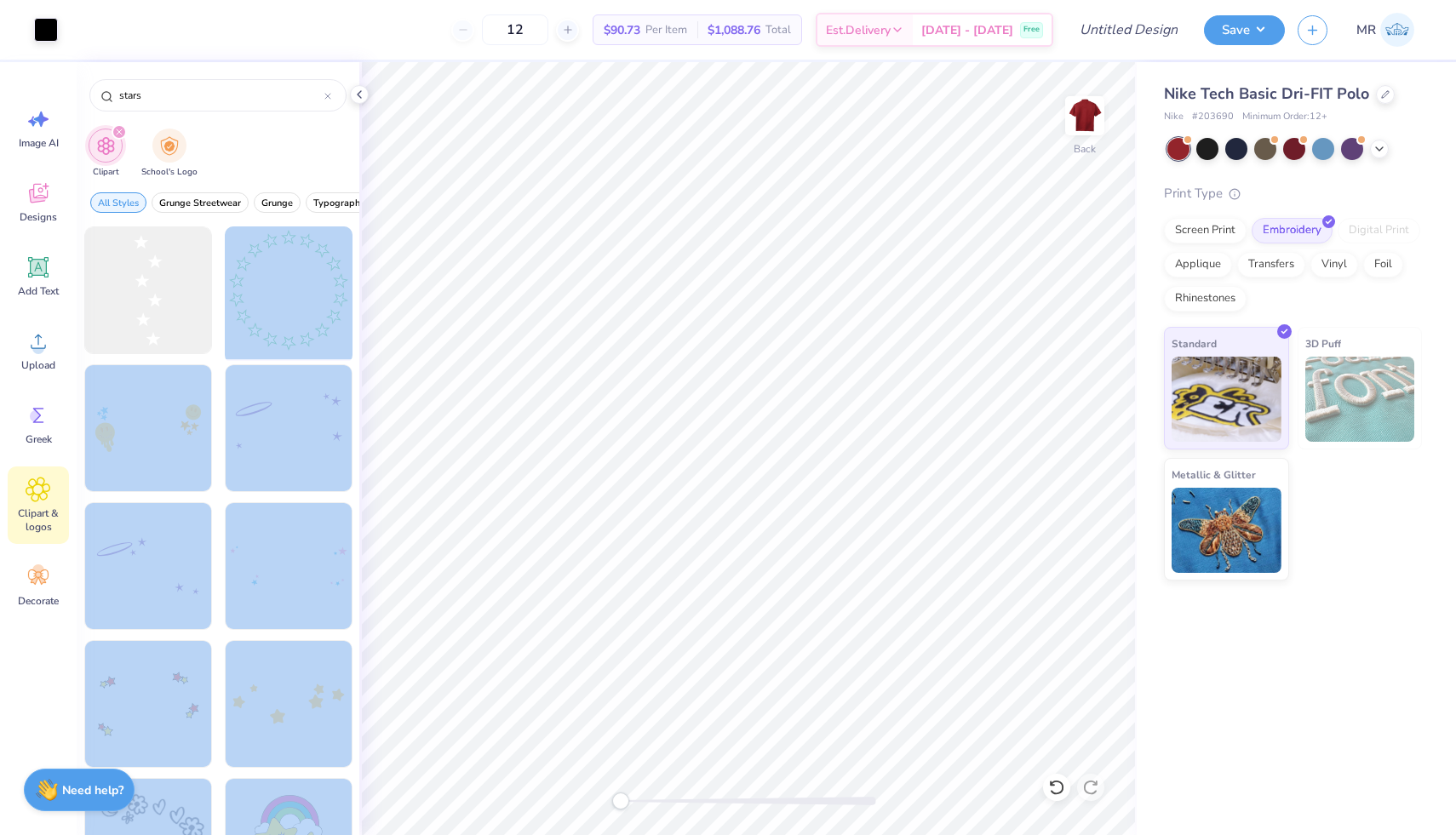
click at [872, 302] on div "Art colors 12 $90.73 Per Item $1,088.76 Total Est. Delivery [DATE] - [DATE] Fre…" at bounding box center [728, 417] width 1456 height 835
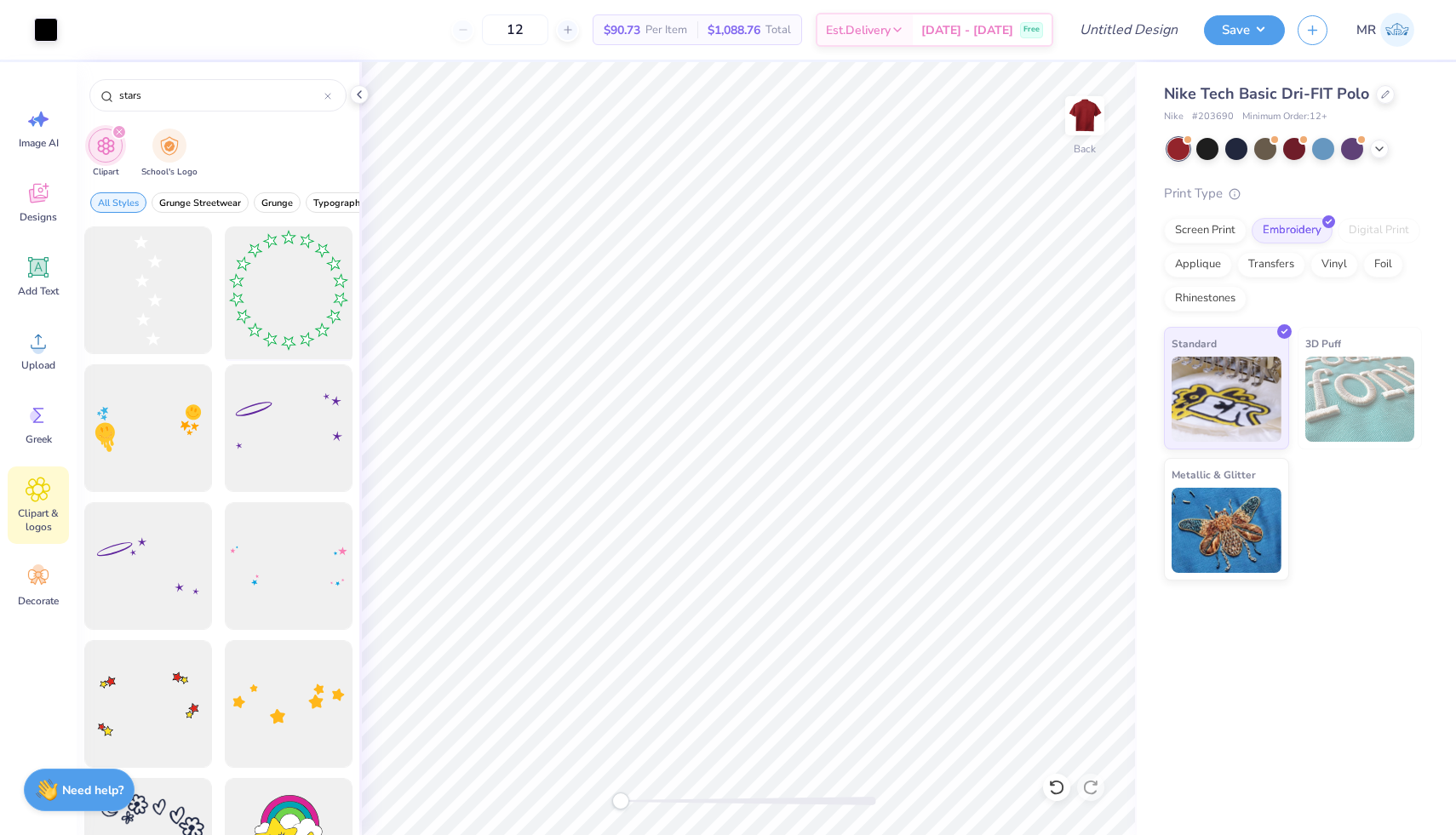
click at [286, 318] on div at bounding box center [288, 290] width 141 height 141
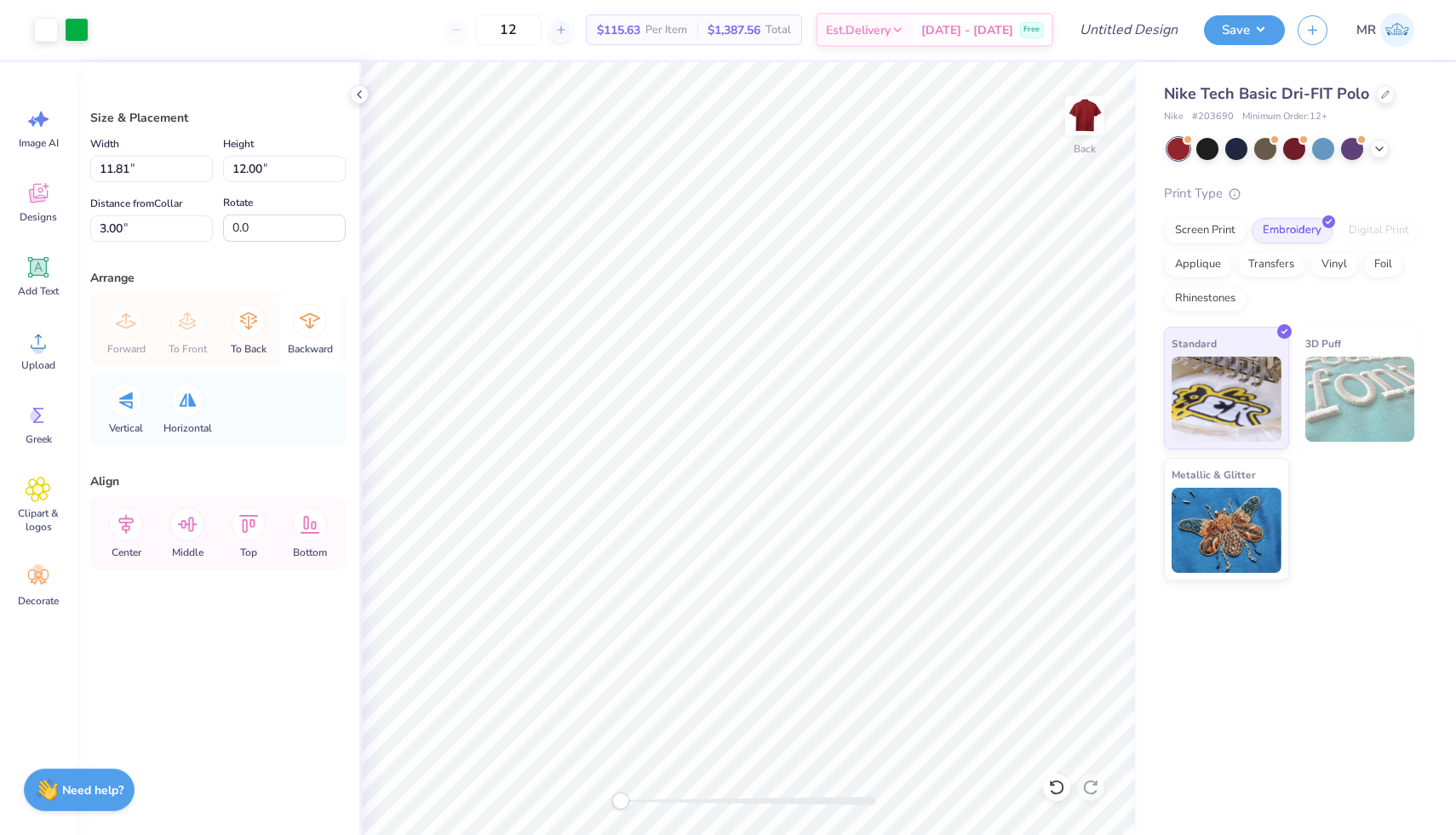
type input "5.39"
type input "5.48"
type input "5.05"
type input "5.13"
type input "2.62"
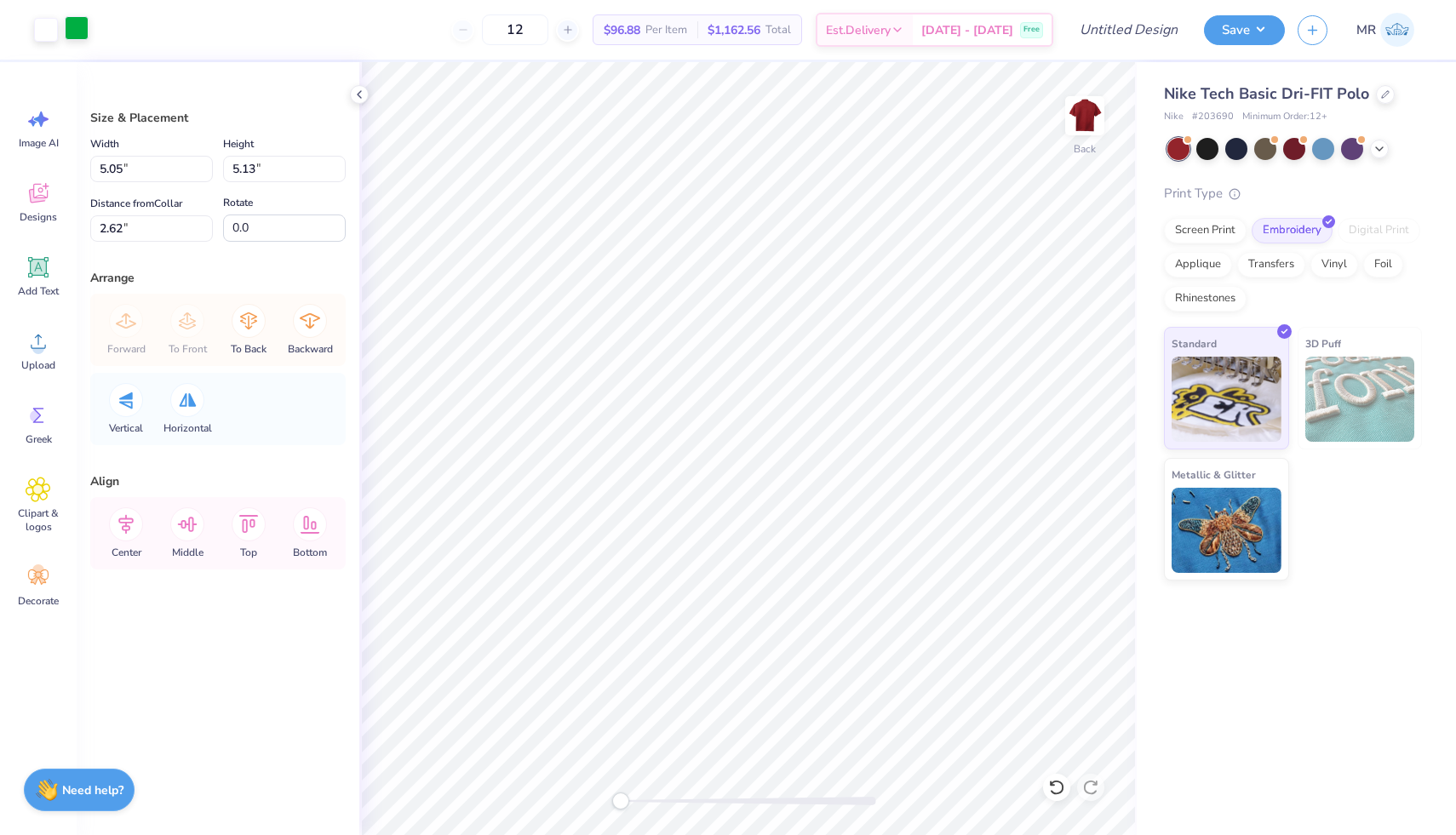
click at [85, 28] on div at bounding box center [77, 28] width 24 height 24
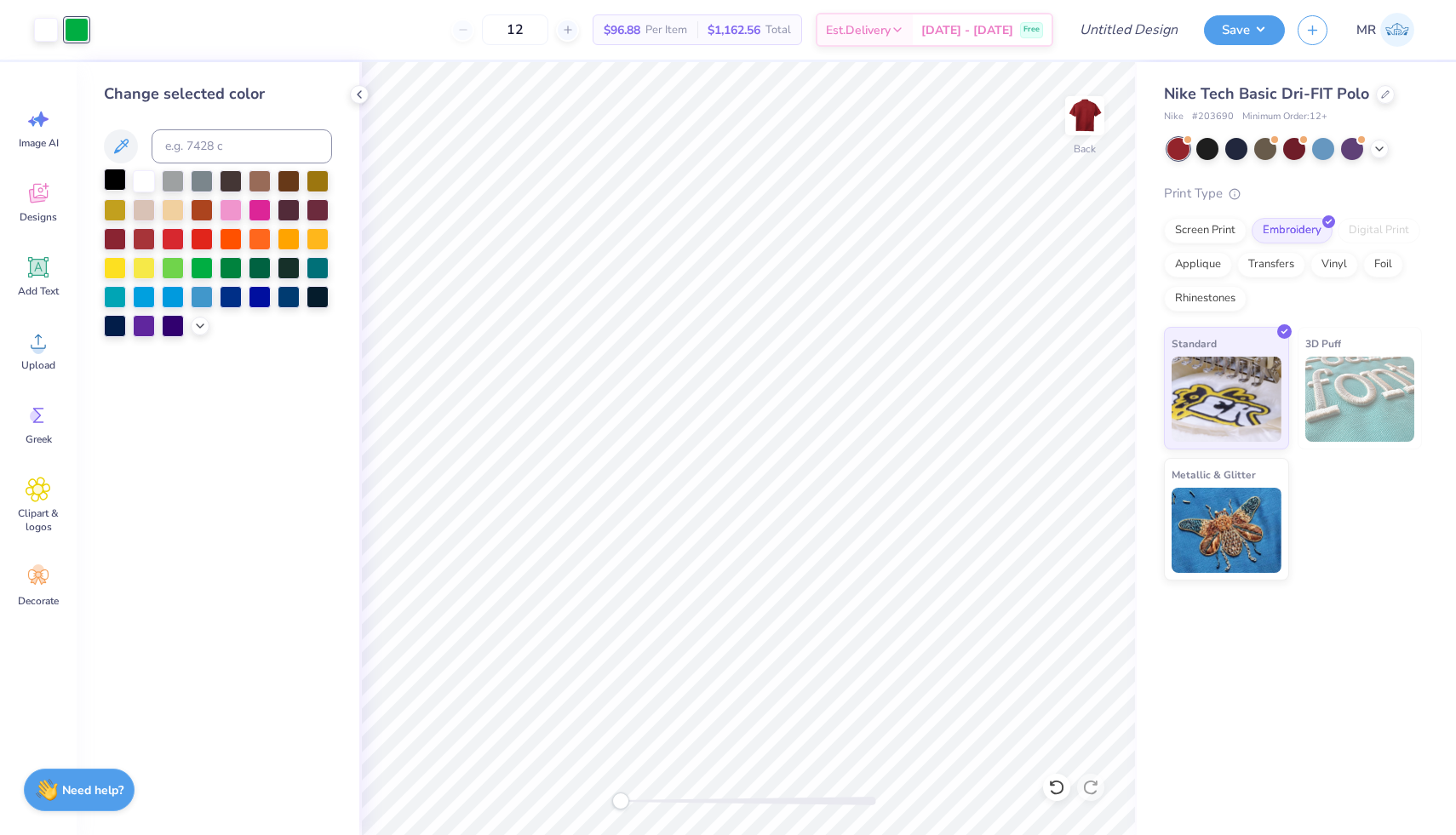
click at [121, 179] on div at bounding box center [115, 180] width 22 height 22
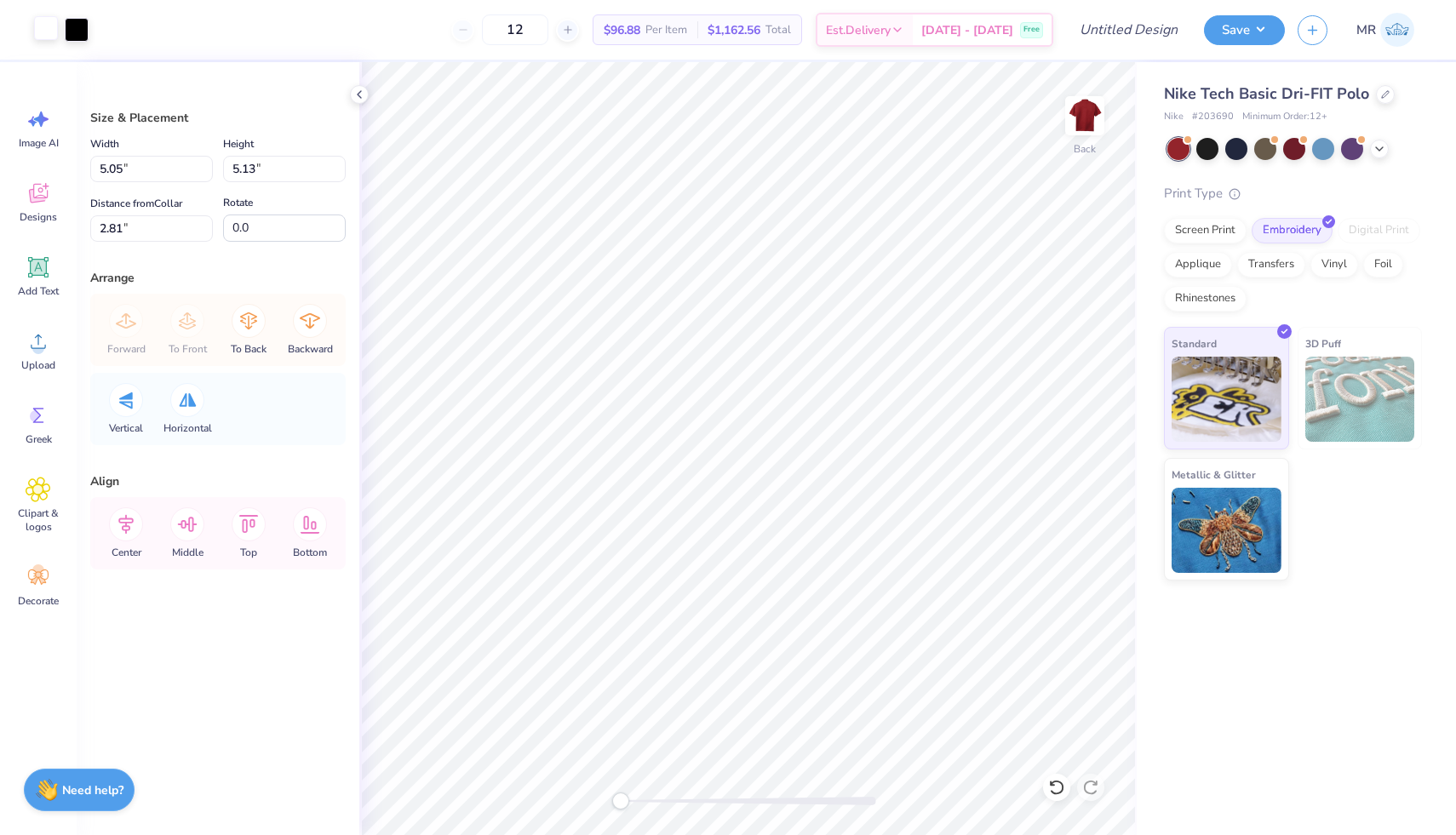
click at [43, 30] on div at bounding box center [46, 28] width 24 height 24
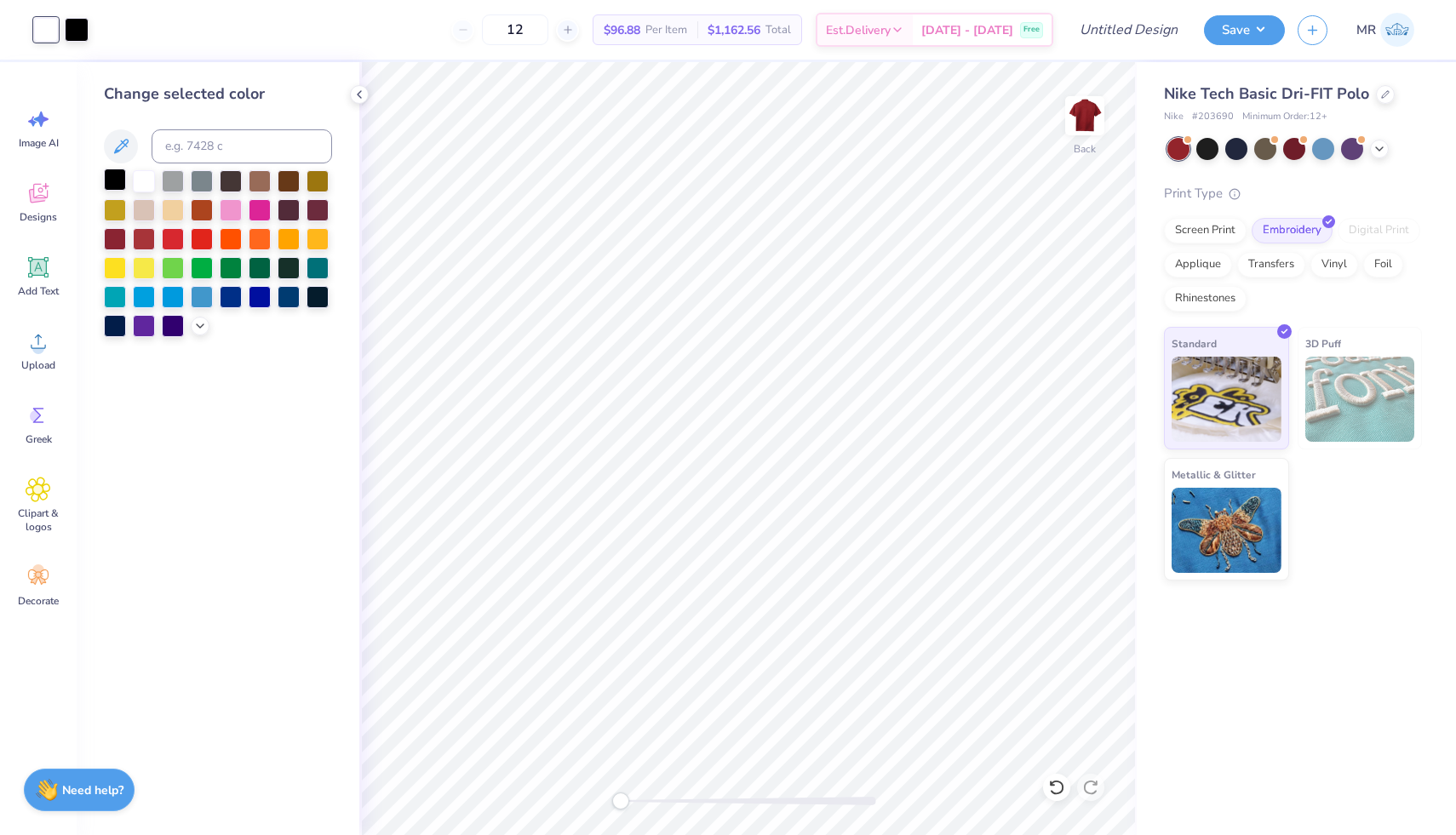
click at [112, 179] on div at bounding box center [115, 180] width 22 height 22
click at [78, 30] on div "12 $96.88 Per Item $1,162.56 Total Est. Delivery [DATE] - [DATE] Free" at bounding box center [562, 29] width 983 height 60
click at [47, 38] on div at bounding box center [46, 30] width 24 height 24
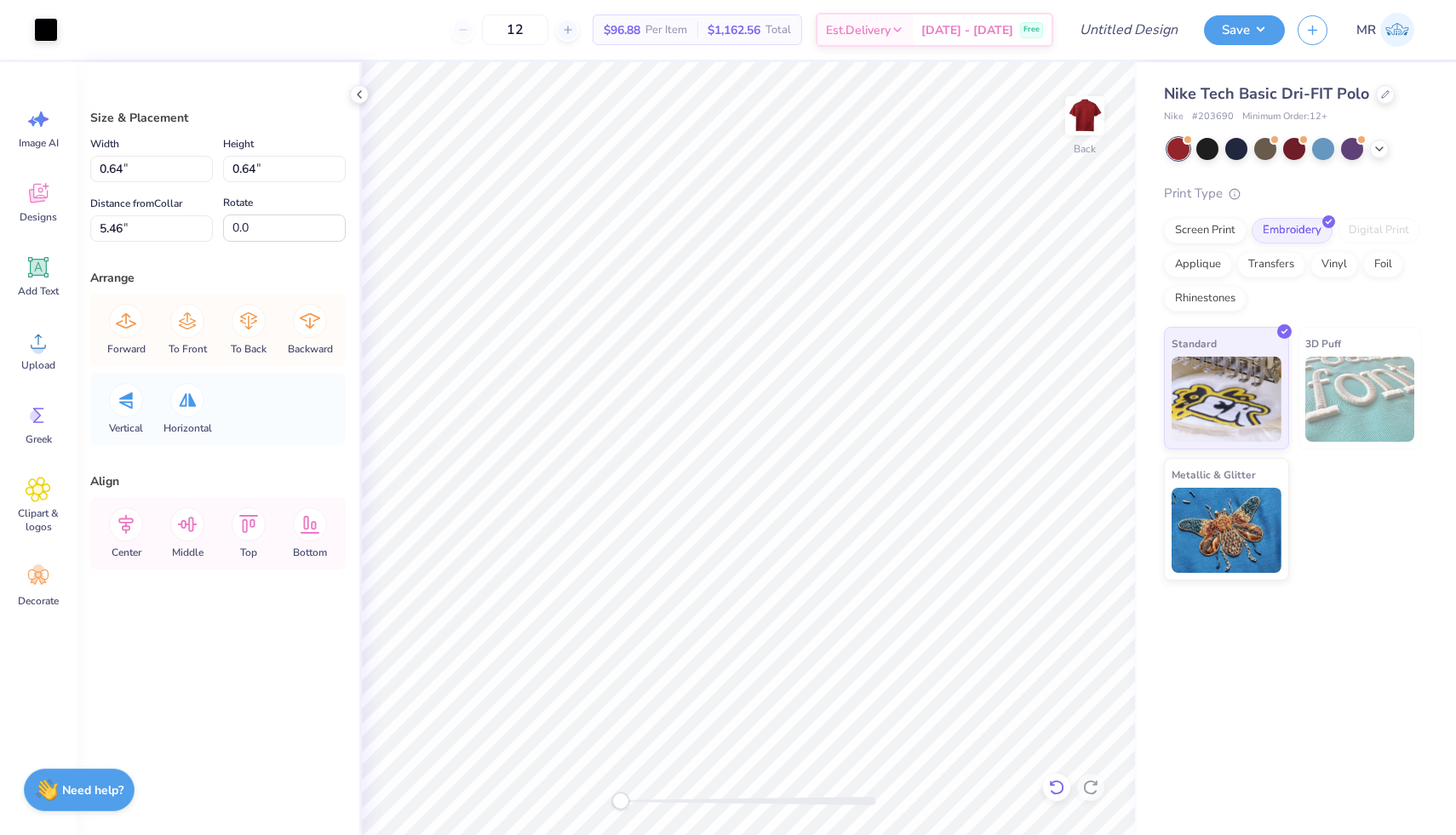
click at [1050, 784] on icon at bounding box center [1052, 783] width 3 height 3
click at [80, 27] on div at bounding box center [77, 28] width 24 height 24
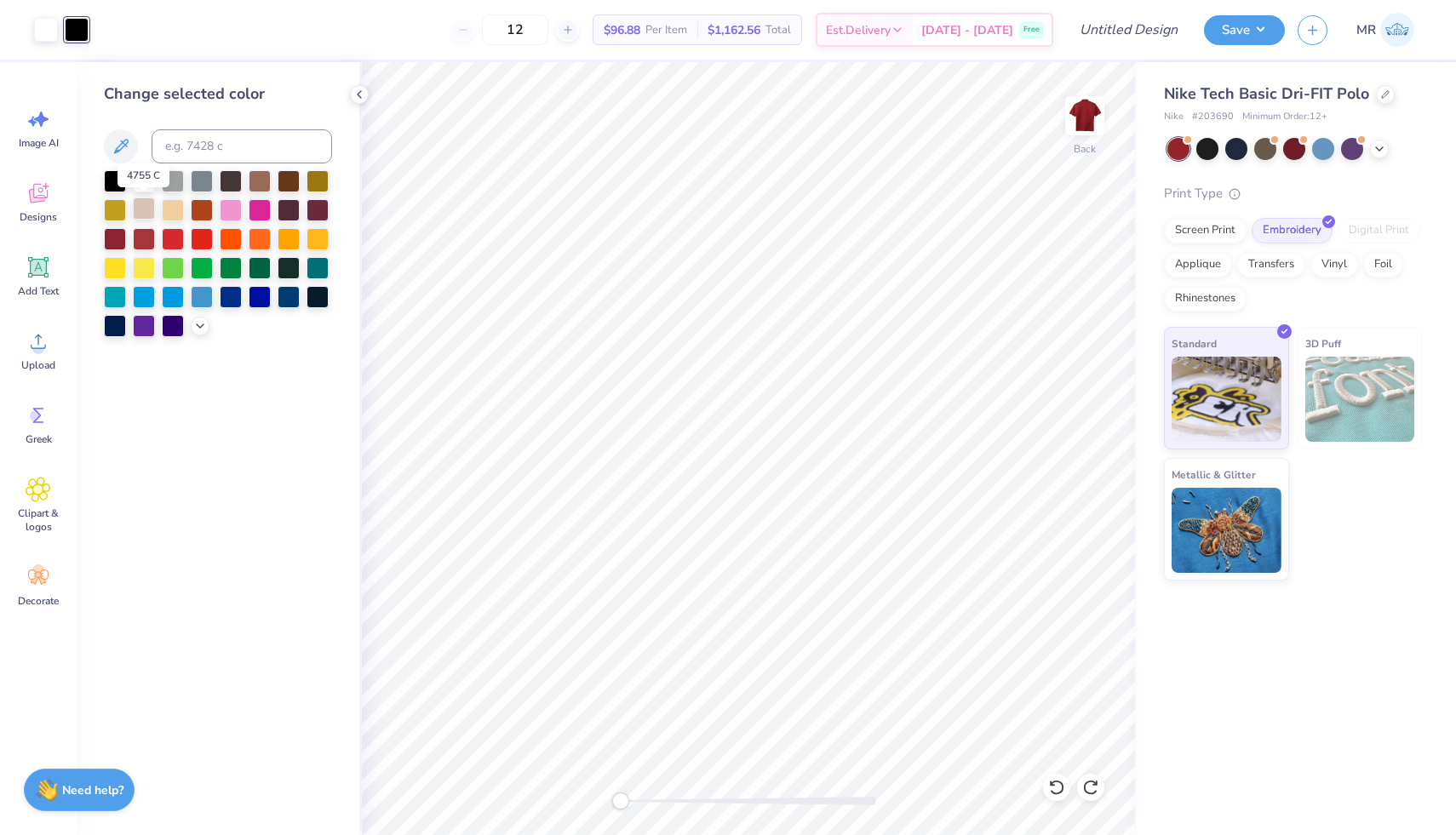
click at [140, 203] on div at bounding box center [144, 209] width 22 height 22
click at [57, 40] on div at bounding box center [46, 28] width 24 height 24
click at [53, 36] on div at bounding box center [46, 30] width 24 height 24
click at [118, 177] on div at bounding box center [115, 180] width 22 height 22
click at [68, 29] on div at bounding box center [77, 28] width 24 height 24
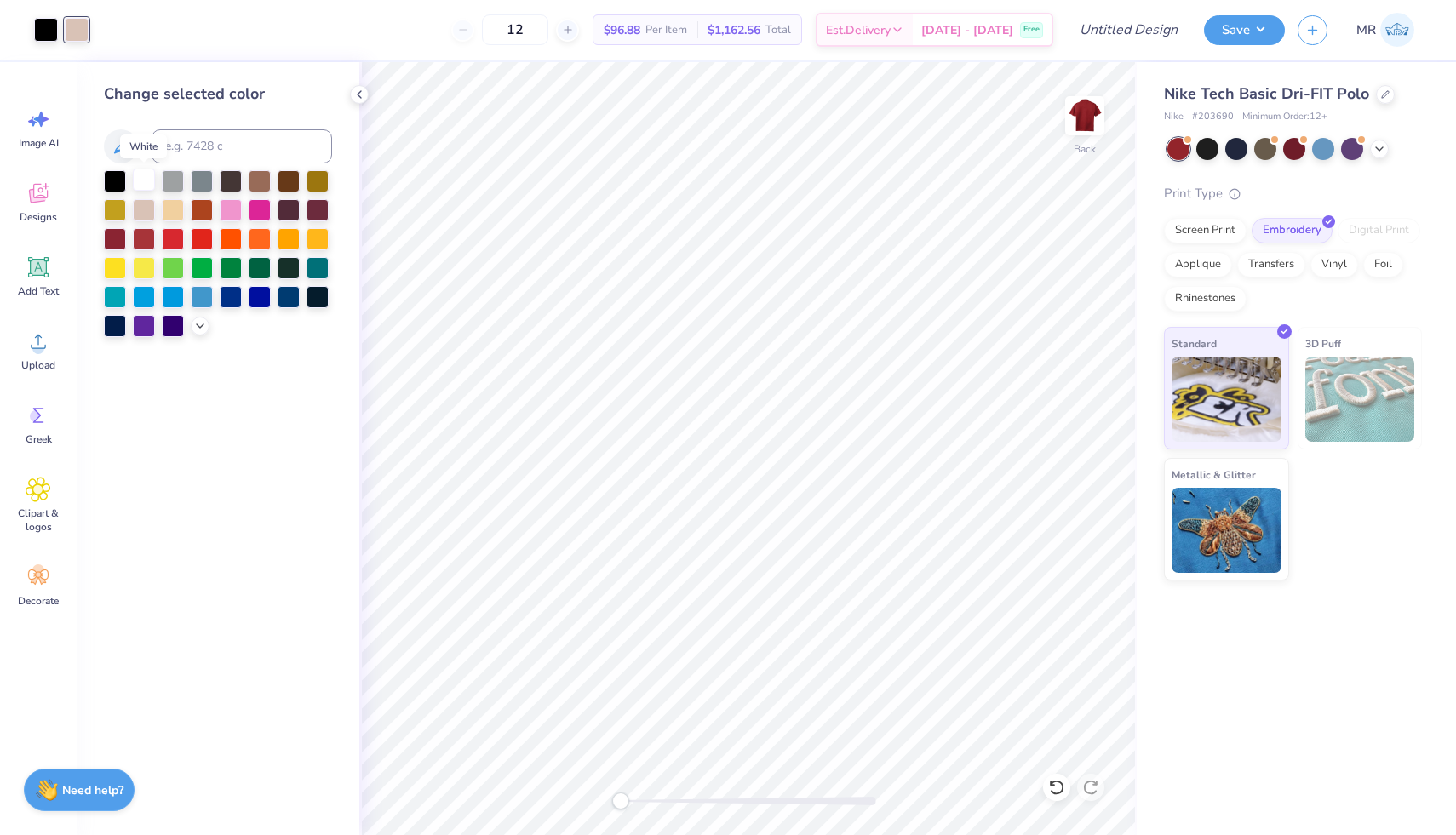
click at [145, 183] on div at bounding box center [144, 180] width 22 height 22
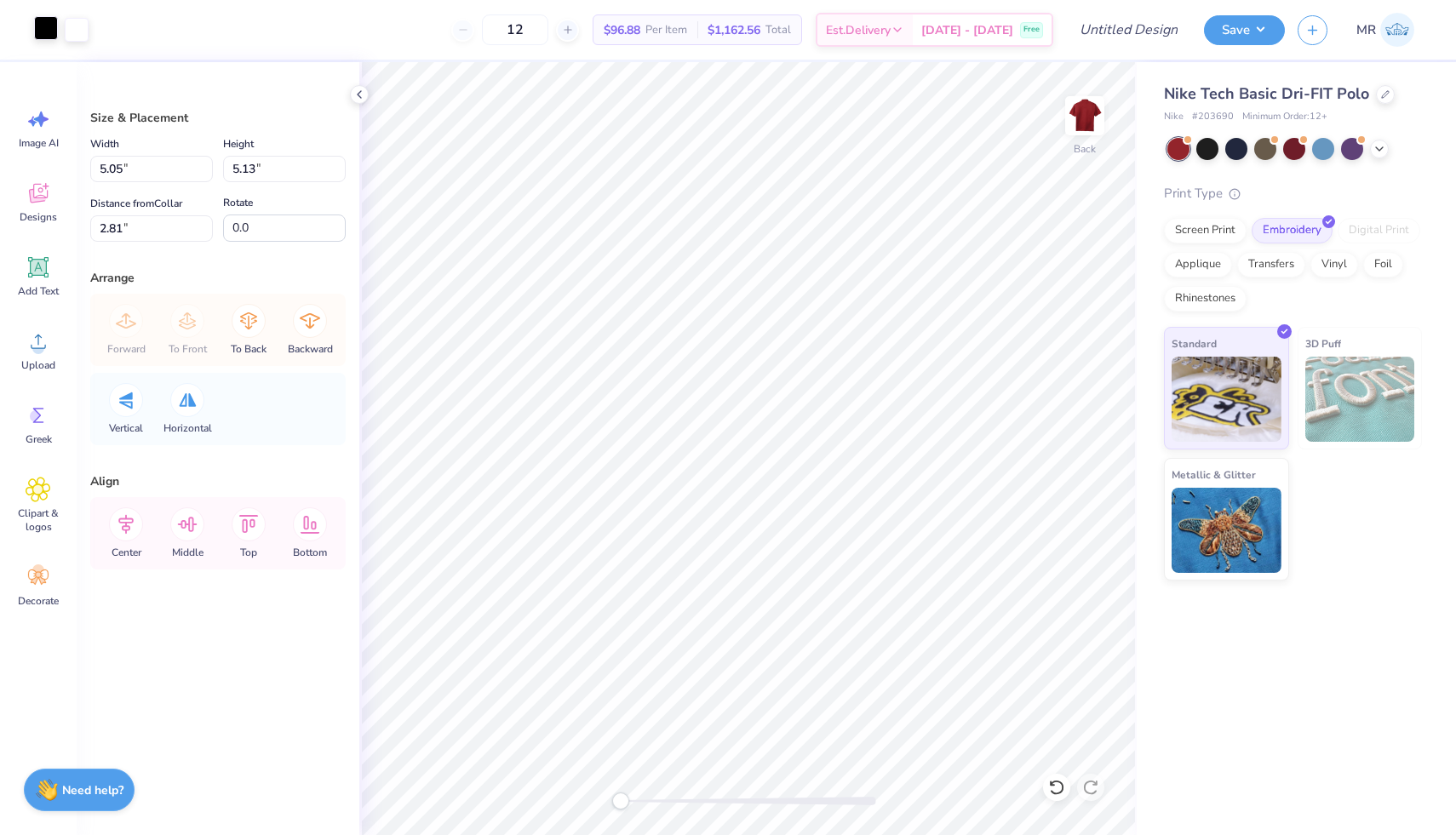
click at [48, 27] on div at bounding box center [46, 28] width 24 height 24
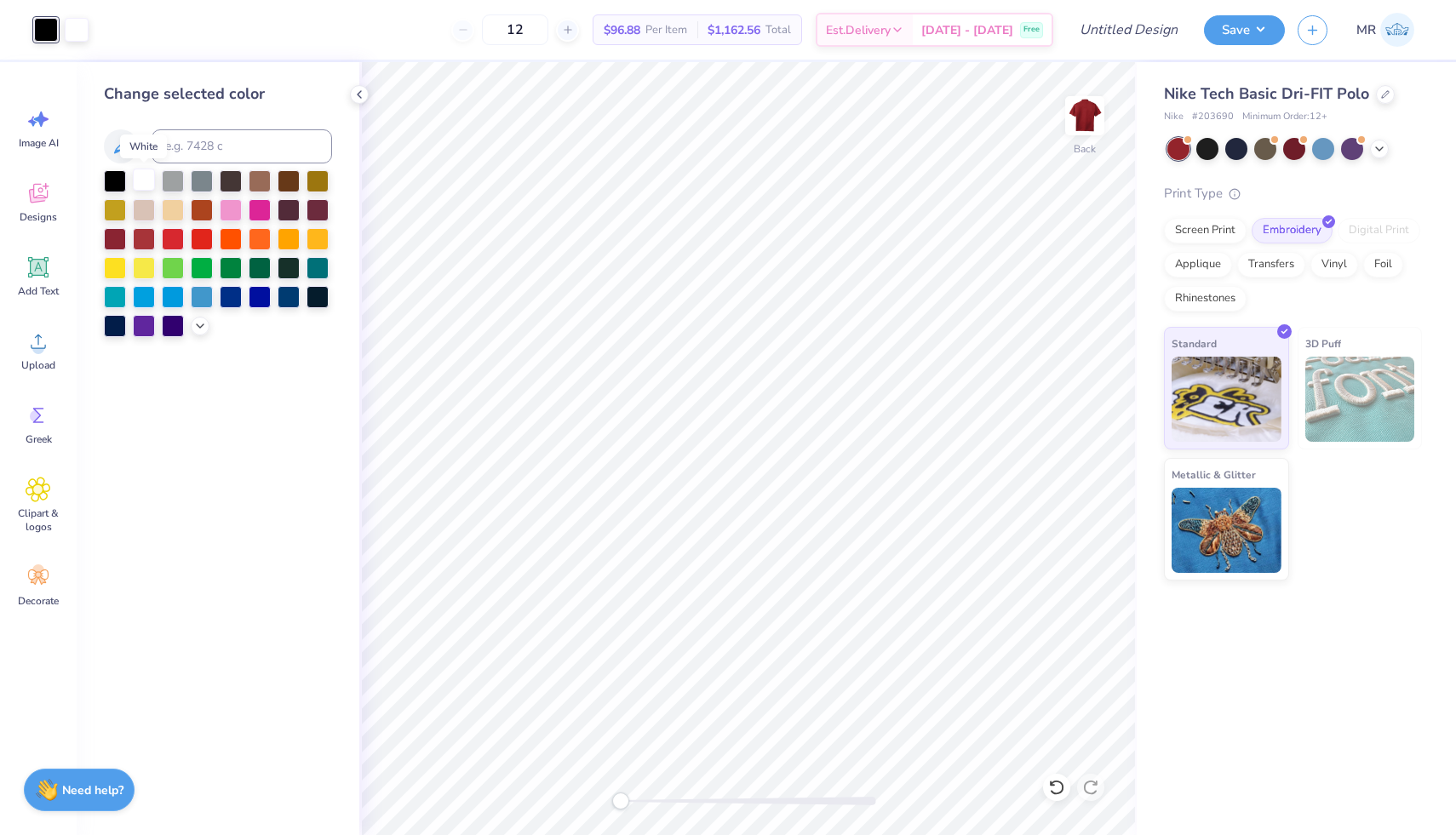
click at [146, 181] on div at bounding box center [144, 180] width 22 height 22
click at [1043, 789] on div at bounding box center [1057, 788] width 28 height 28
click at [49, 27] on div at bounding box center [46, 28] width 24 height 24
click at [147, 199] on div at bounding box center [144, 209] width 22 height 22
click at [76, 35] on div at bounding box center [77, 28] width 24 height 24
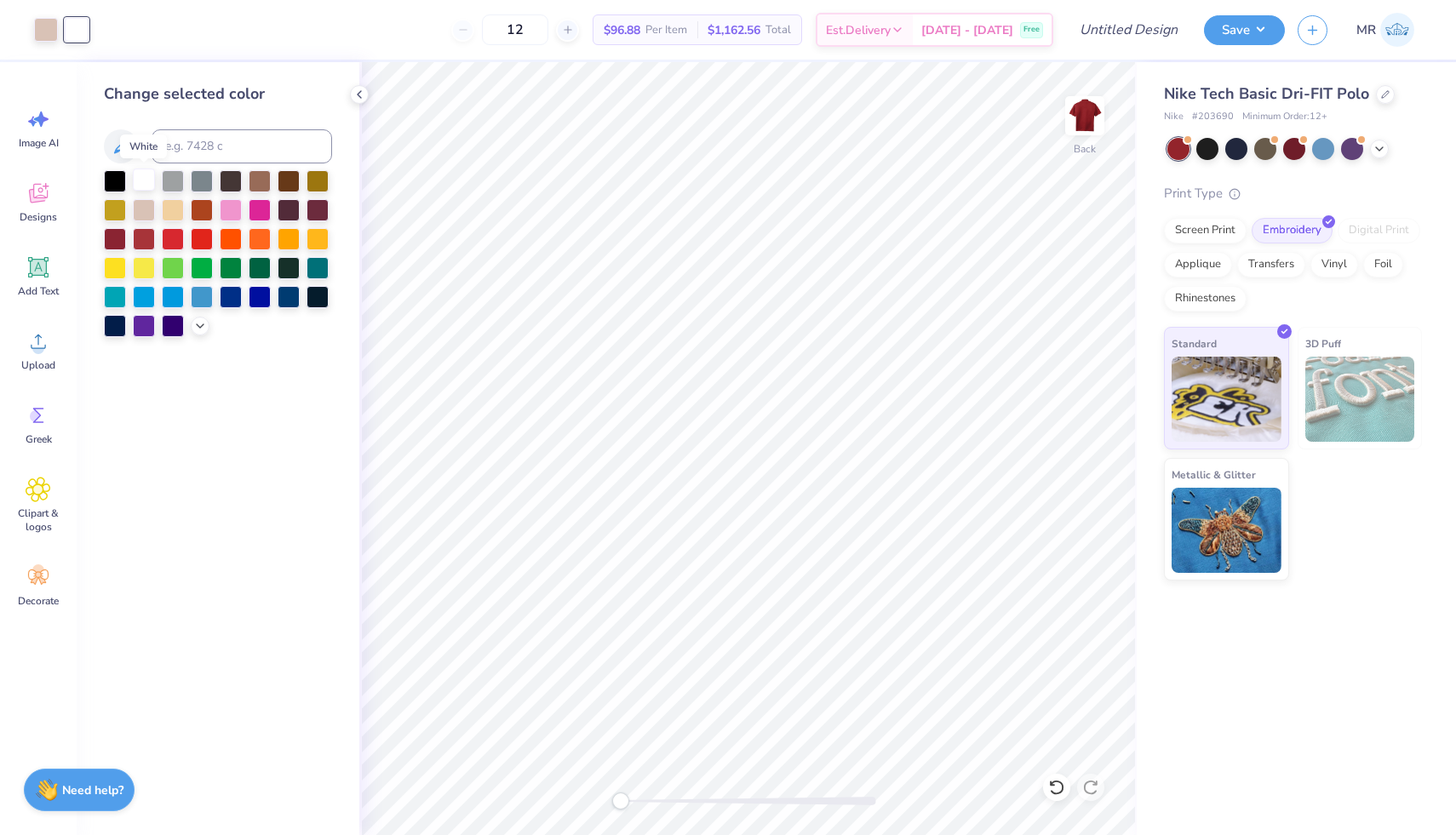
click at [142, 178] on div at bounding box center [144, 180] width 22 height 22
click at [42, 28] on div at bounding box center [46, 28] width 24 height 24
click at [114, 182] on div at bounding box center [115, 180] width 22 height 22
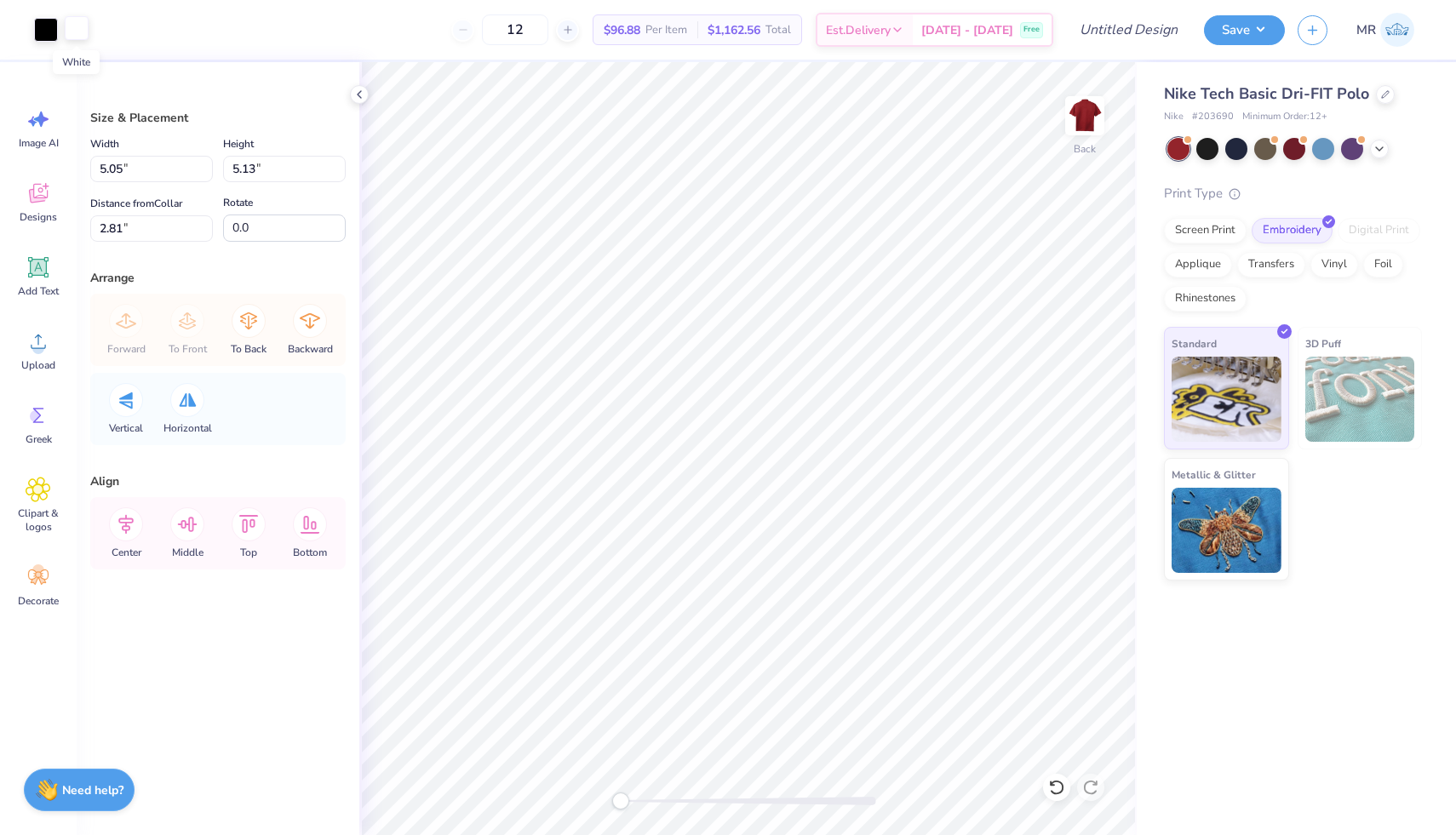
click at [76, 32] on div at bounding box center [77, 28] width 24 height 24
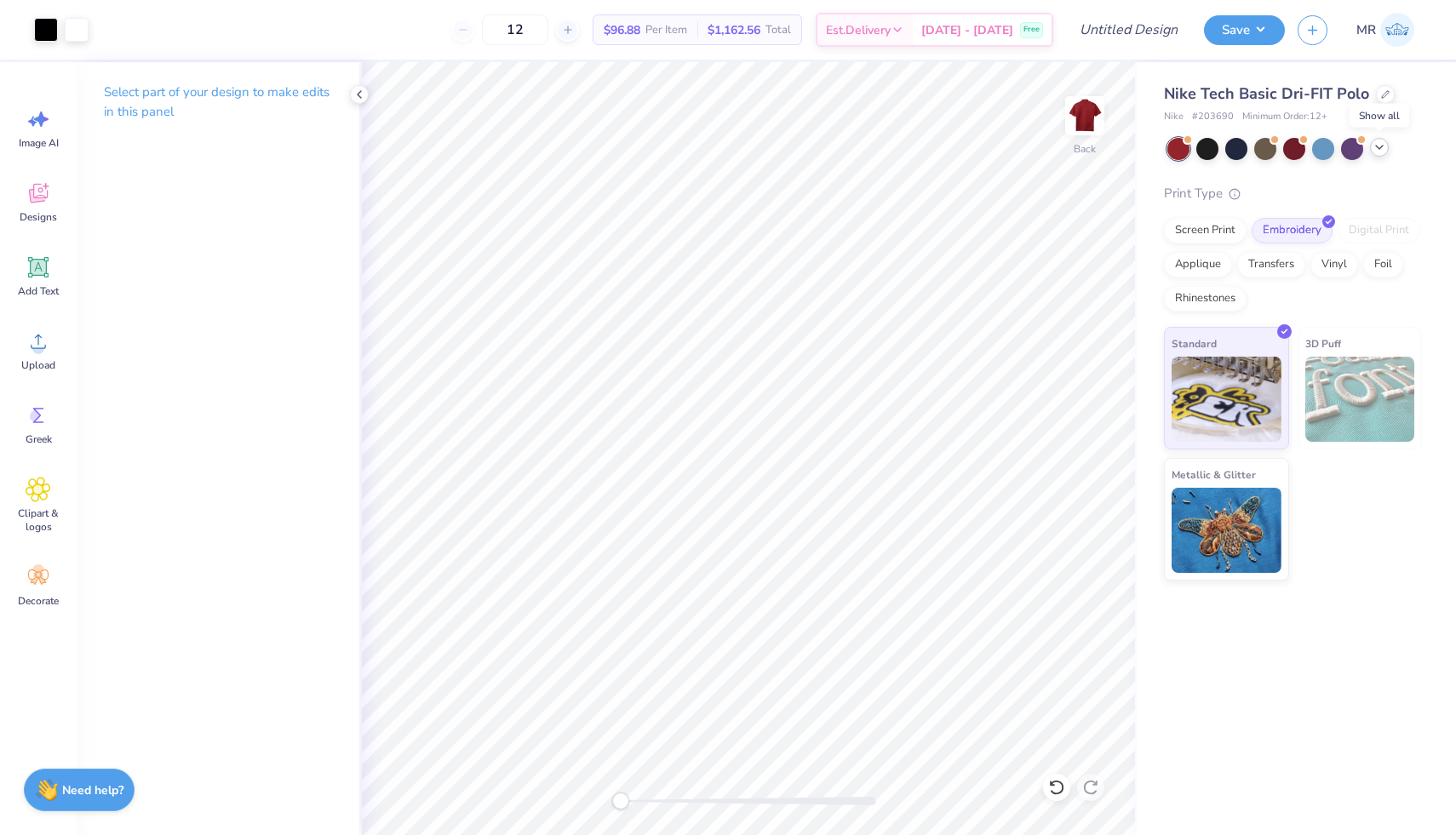
click at [1375, 150] on icon at bounding box center [1379, 148] width 14 height 14
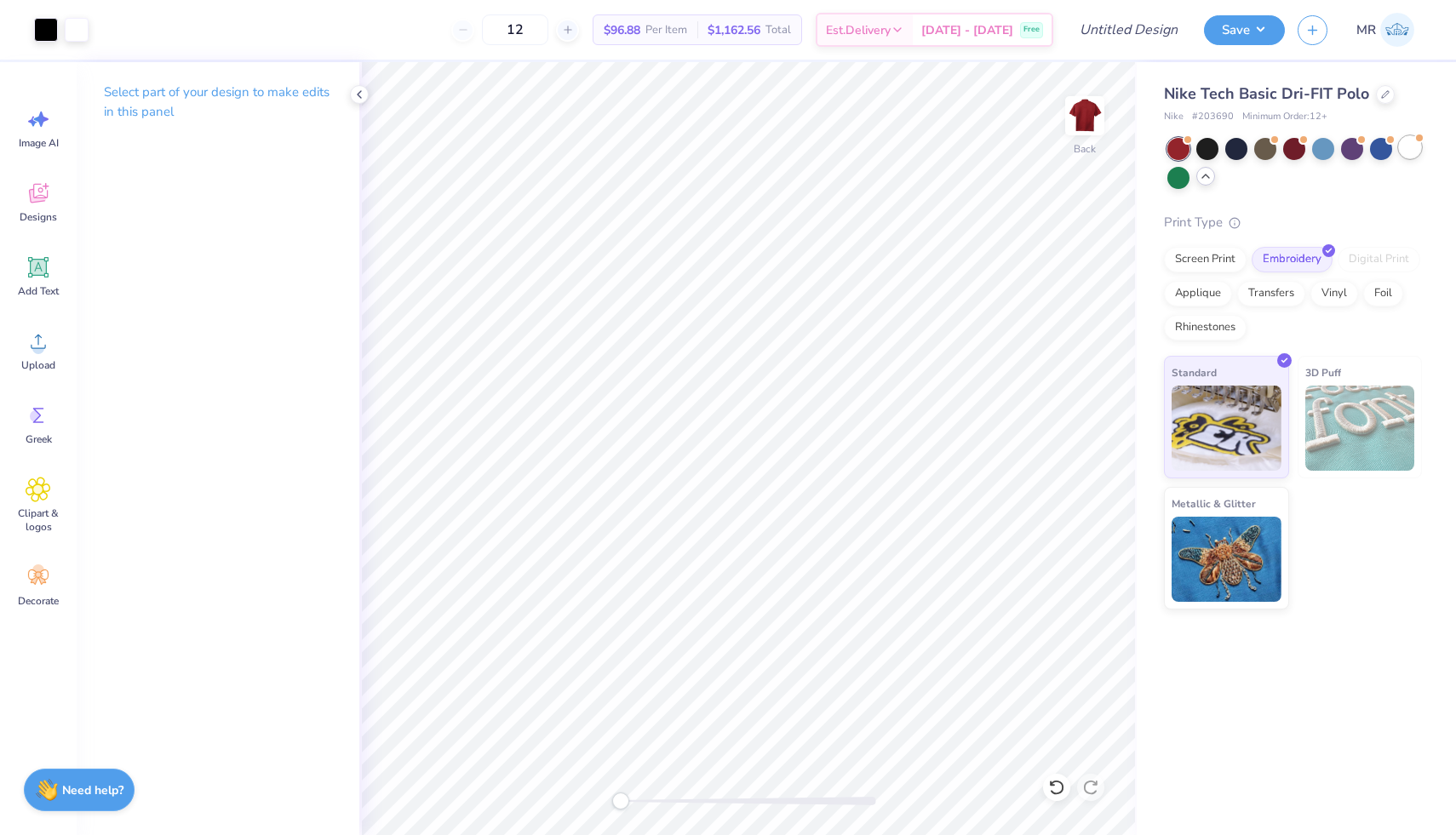
click at [1407, 149] on div at bounding box center [1410, 148] width 22 height 22
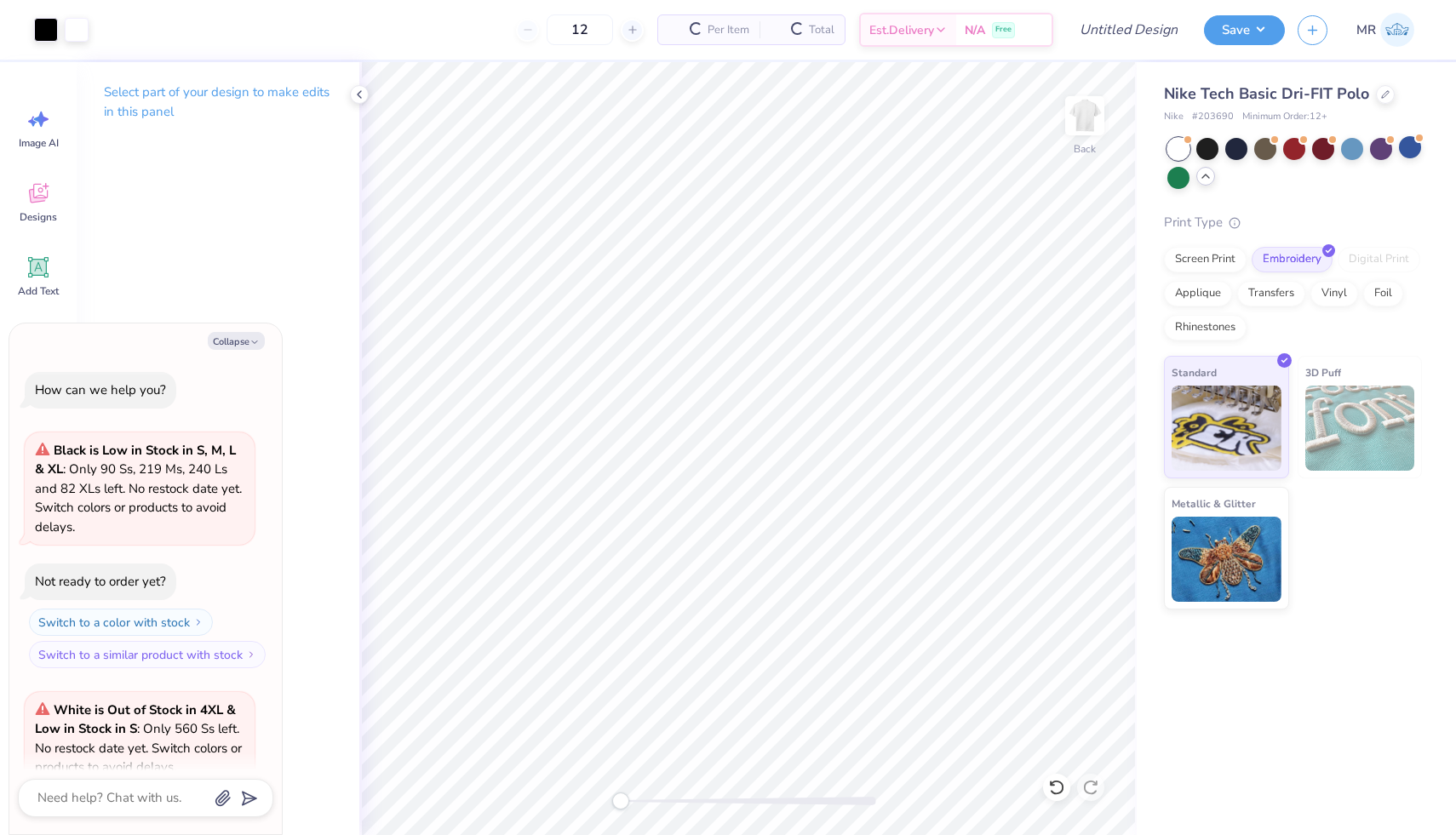
scroll to position [151, 0]
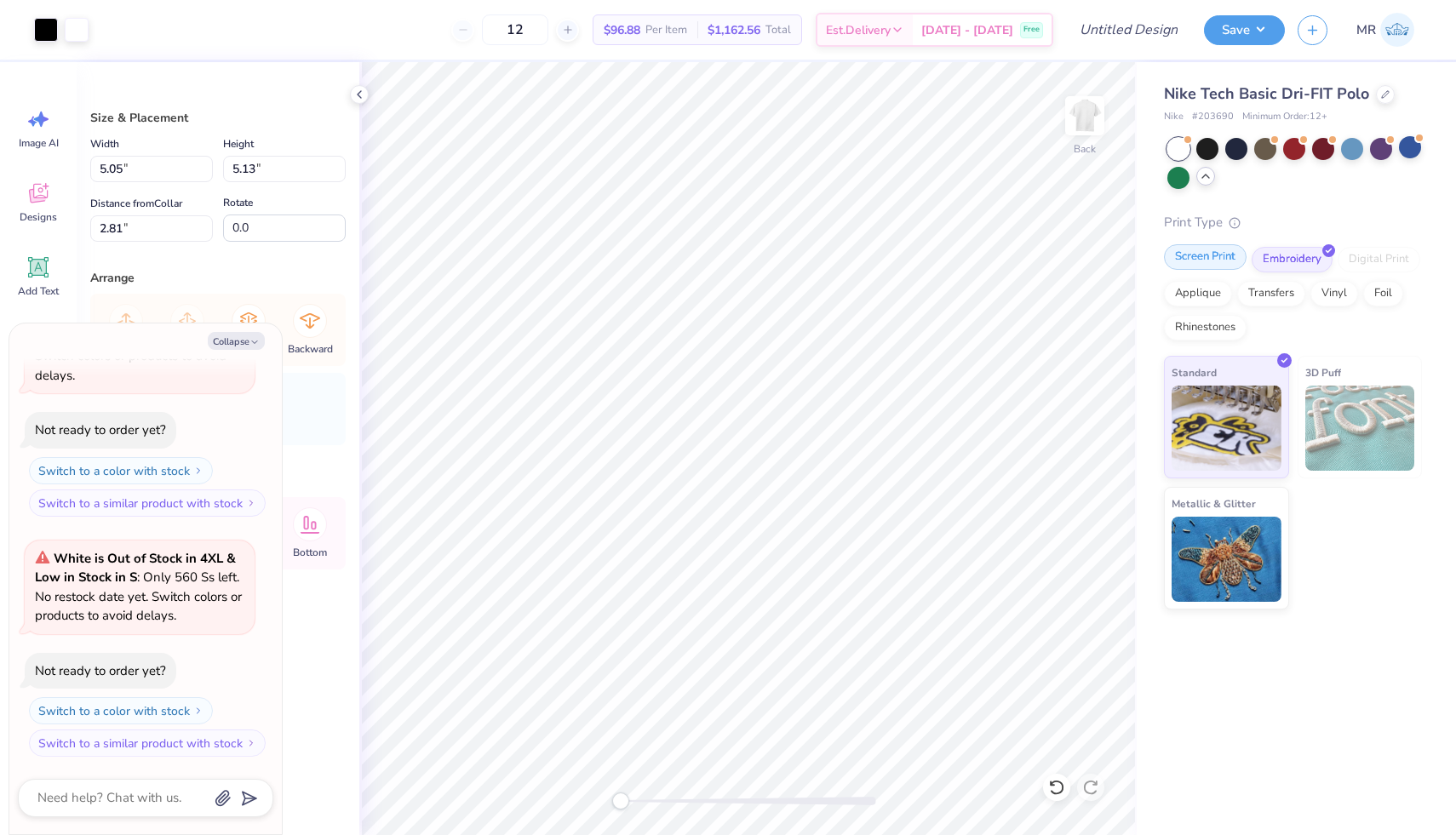
type textarea "x"
type input "5.06"
type input "2.82"
type textarea "x"
type input "3.86"
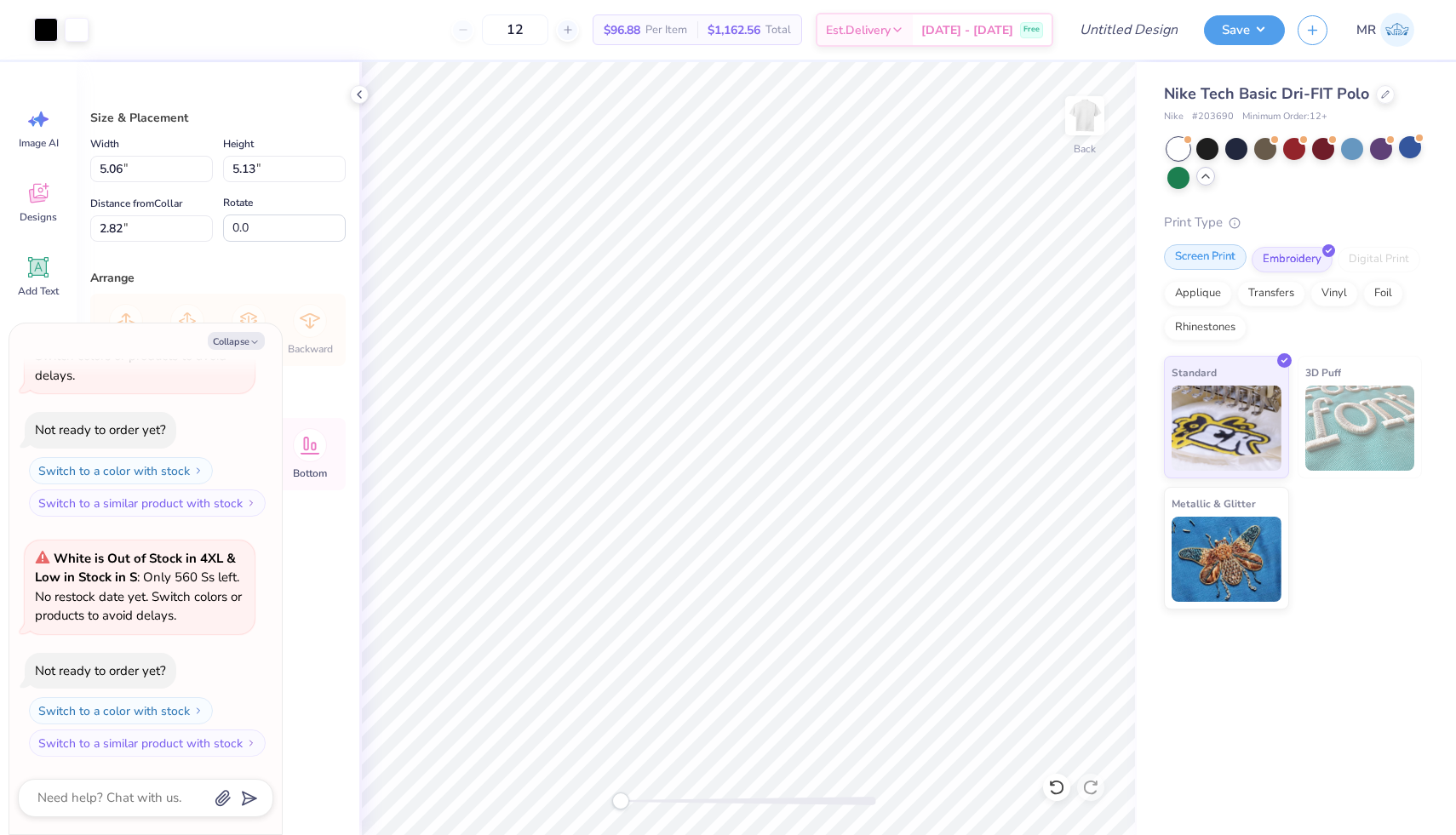
type input "3.92"
type textarea "x"
type input "1.69"
click at [75, 39] on div at bounding box center [77, 28] width 24 height 24
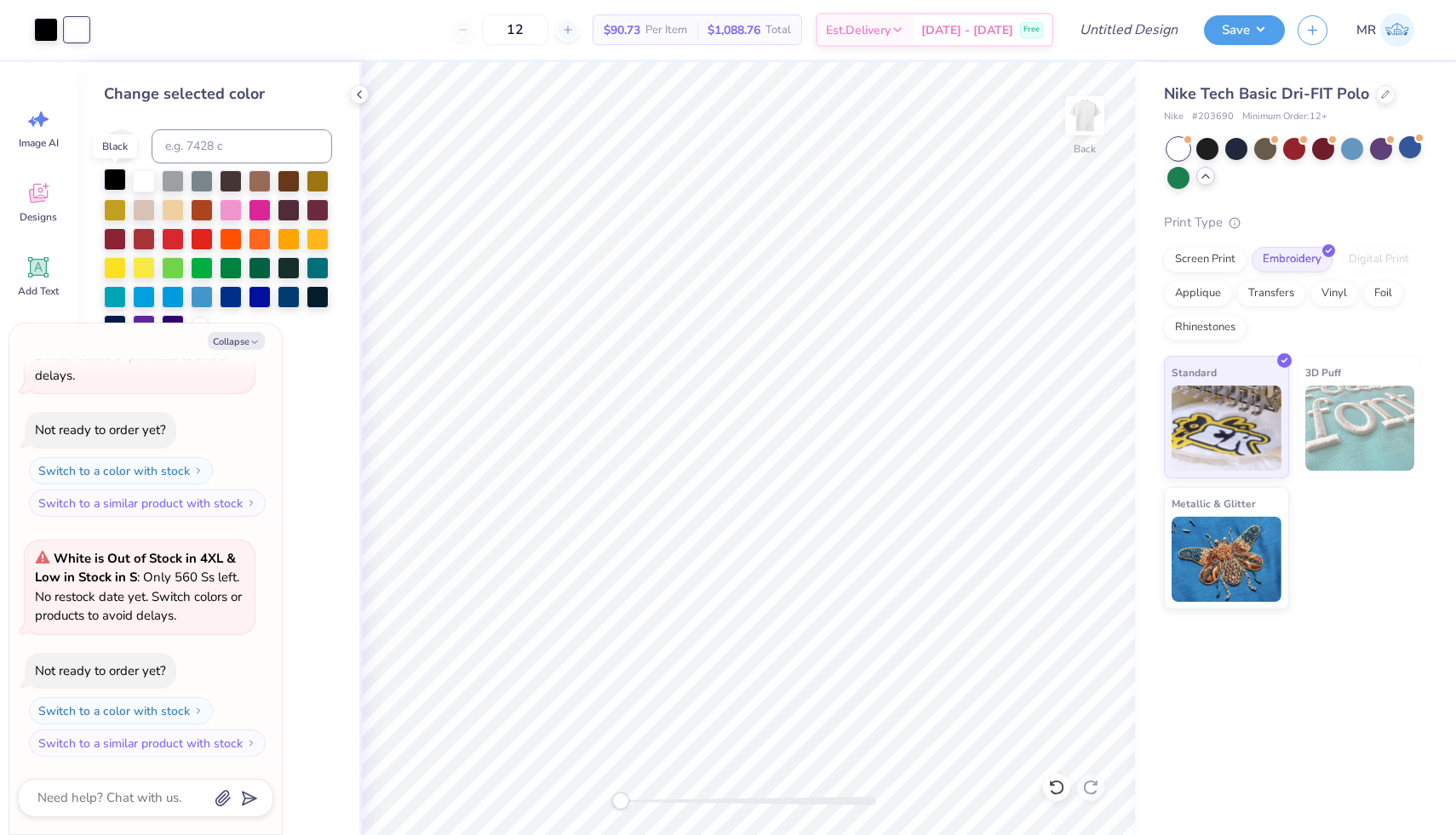
click at [115, 181] on div at bounding box center [115, 180] width 22 height 22
click at [199, 212] on div at bounding box center [202, 209] width 22 height 22
click at [1052, 784] on icon at bounding box center [1056, 788] width 17 height 17
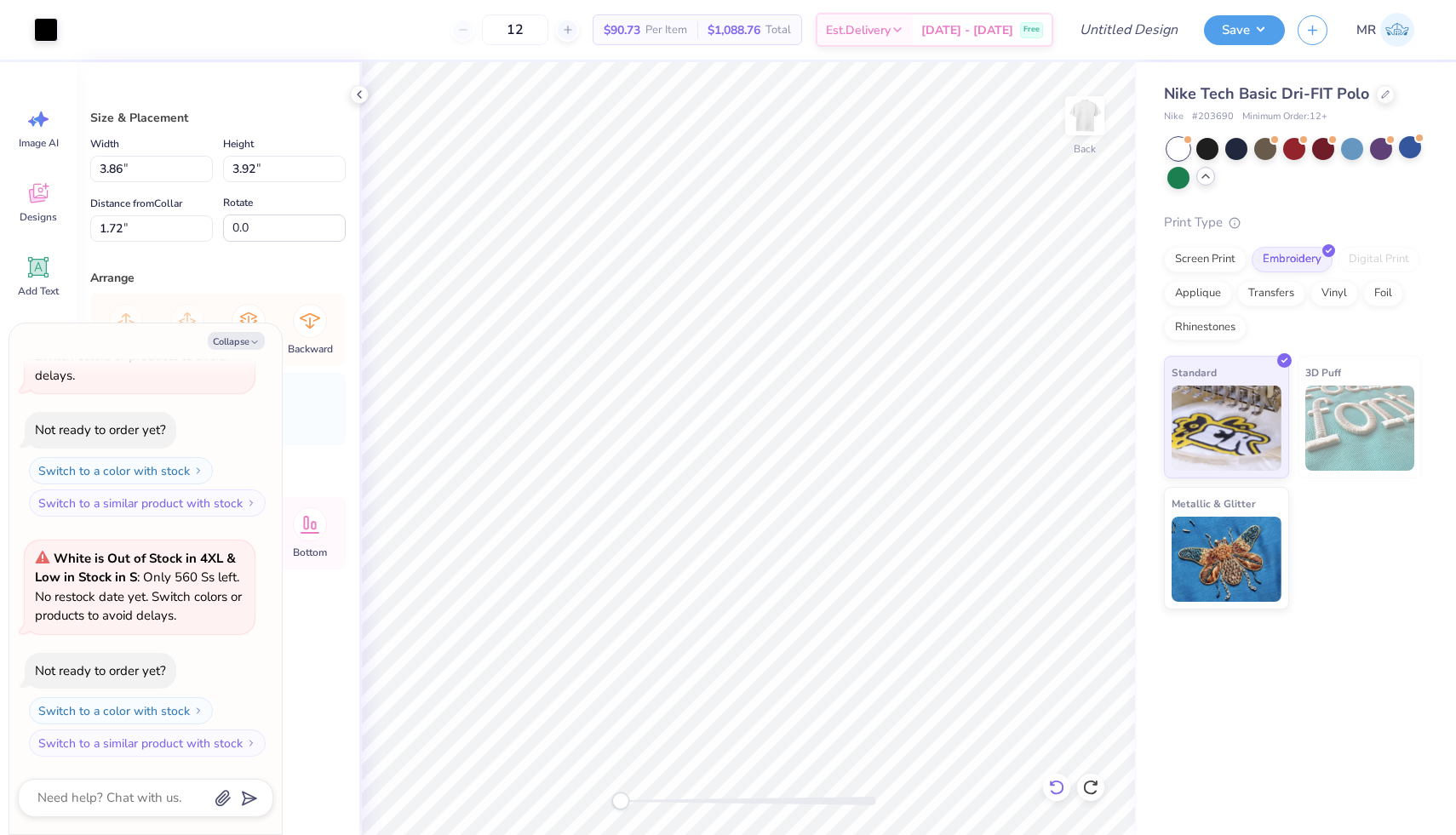
click at [1057, 775] on div at bounding box center [1057, 788] width 28 height 28
click at [73, 30] on div at bounding box center [77, 28] width 24 height 24
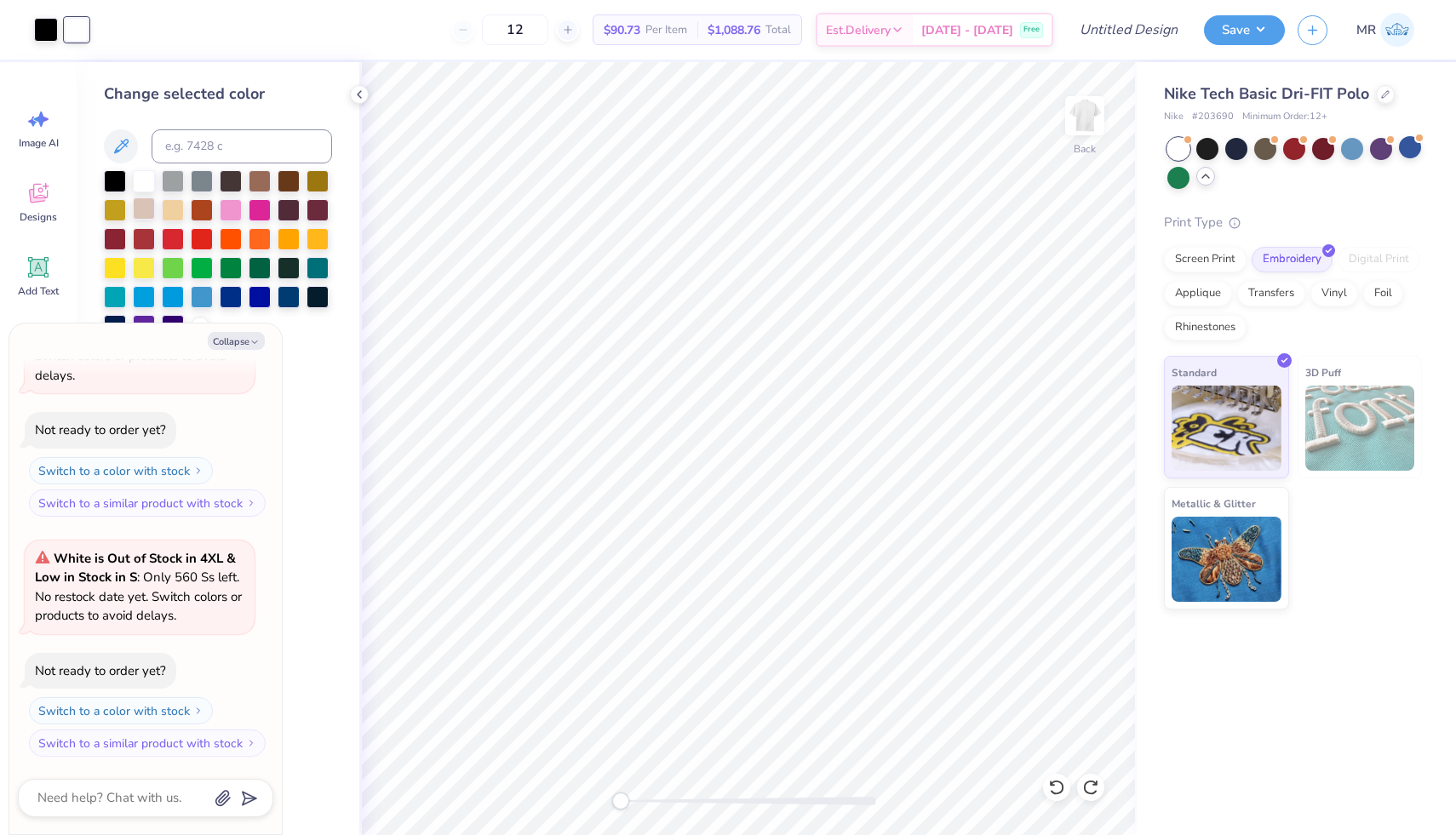
click at [147, 205] on div at bounding box center [144, 209] width 22 height 22
click at [44, 29] on div at bounding box center [46, 28] width 24 height 24
click at [150, 185] on div at bounding box center [144, 180] width 22 height 22
click at [79, 24] on div at bounding box center [77, 28] width 24 height 24
click at [117, 177] on div at bounding box center [115, 180] width 22 height 22
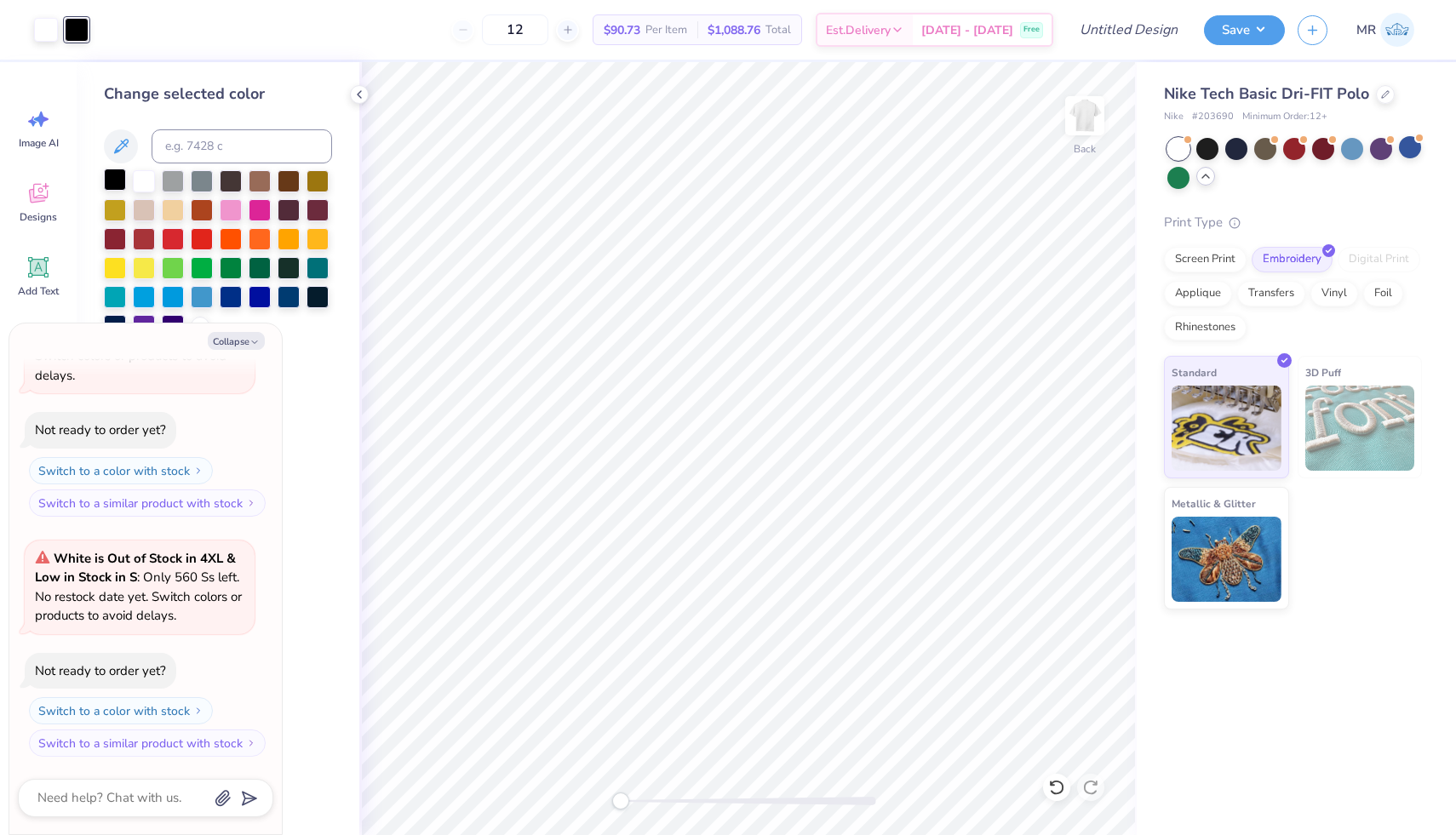
click at [106, 179] on div at bounding box center [115, 180] width 22 height 22
click at [52, 35] on div at bounding box center [46, 28] width 24 height 24
click at [117, 182] on div at bounding box center [115, 180] width 22 height 22
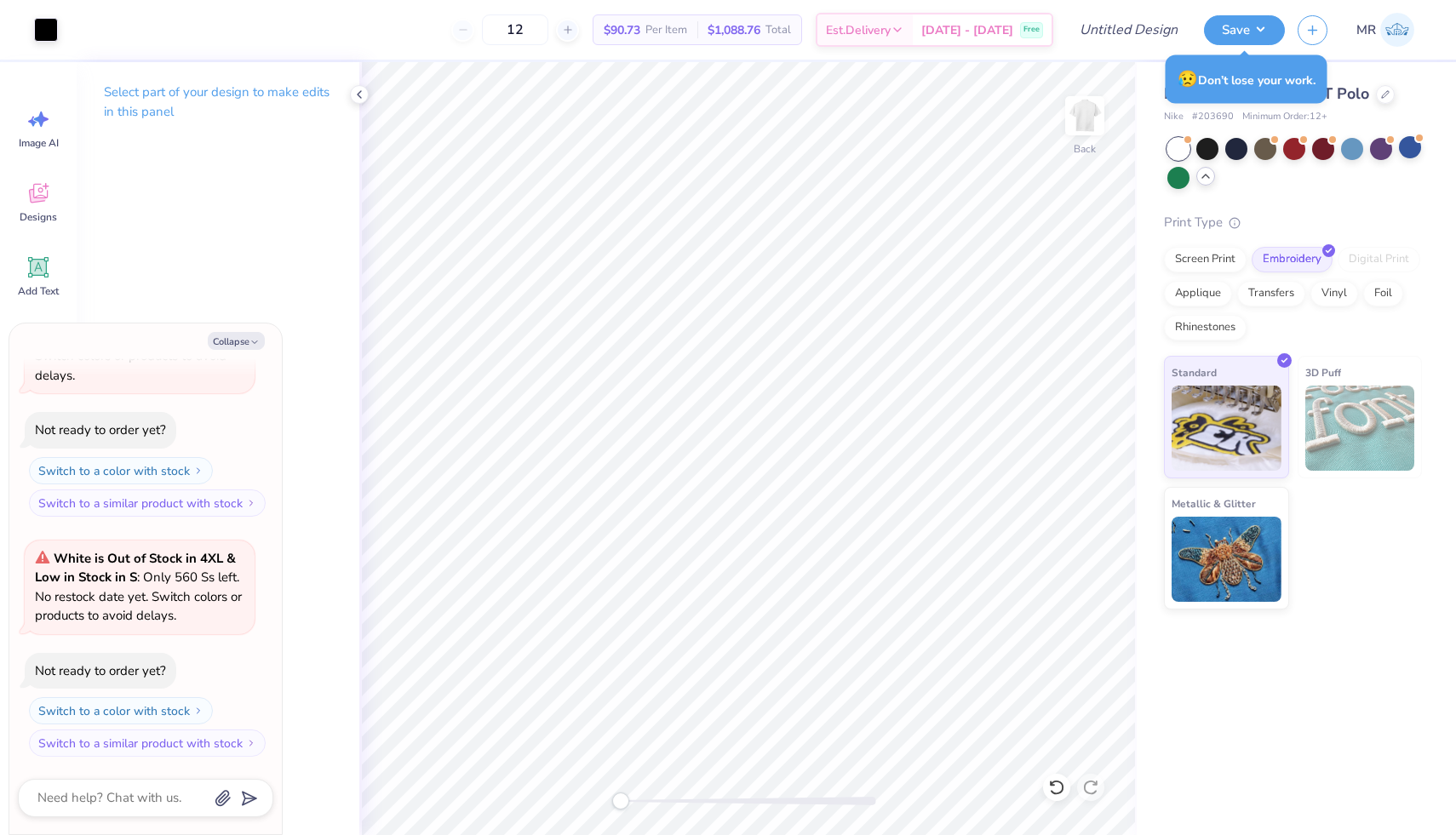
type textarea "x"
